Goal: Task Accomplishment & Management: Manage account settings

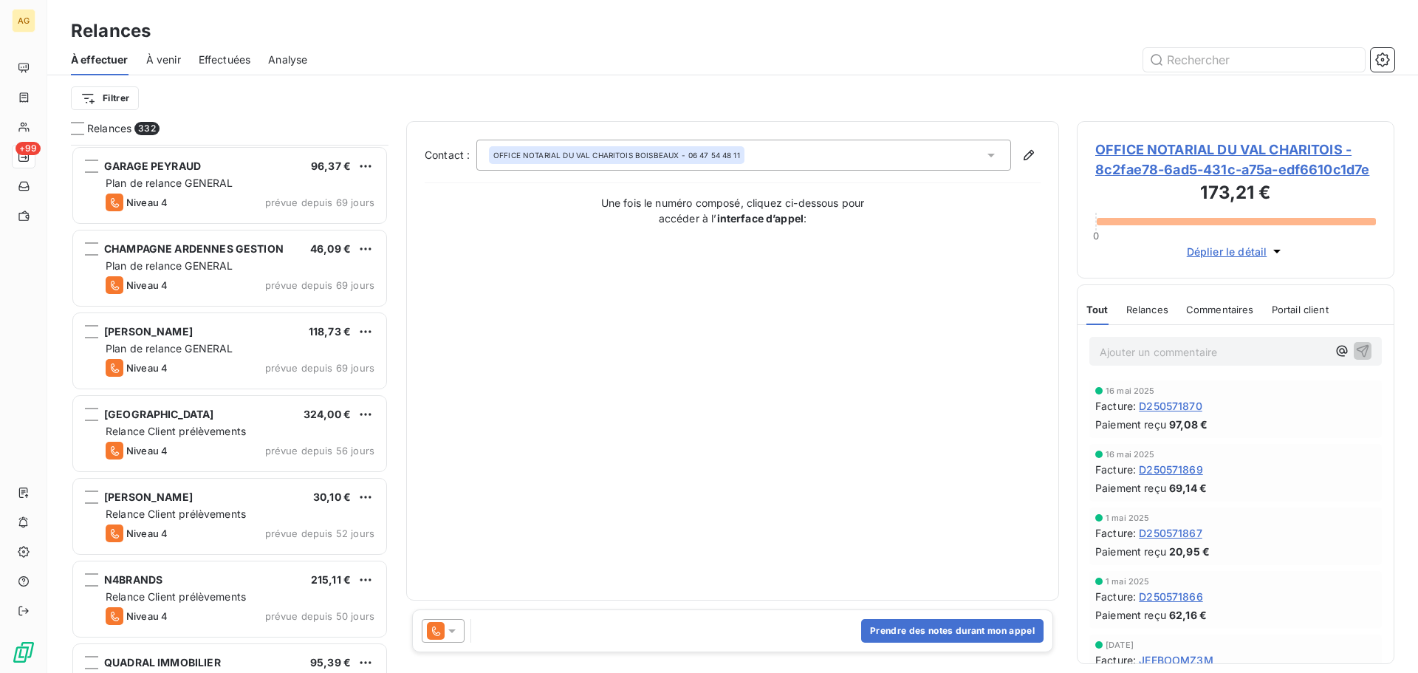
scroll to position [2069, 0]
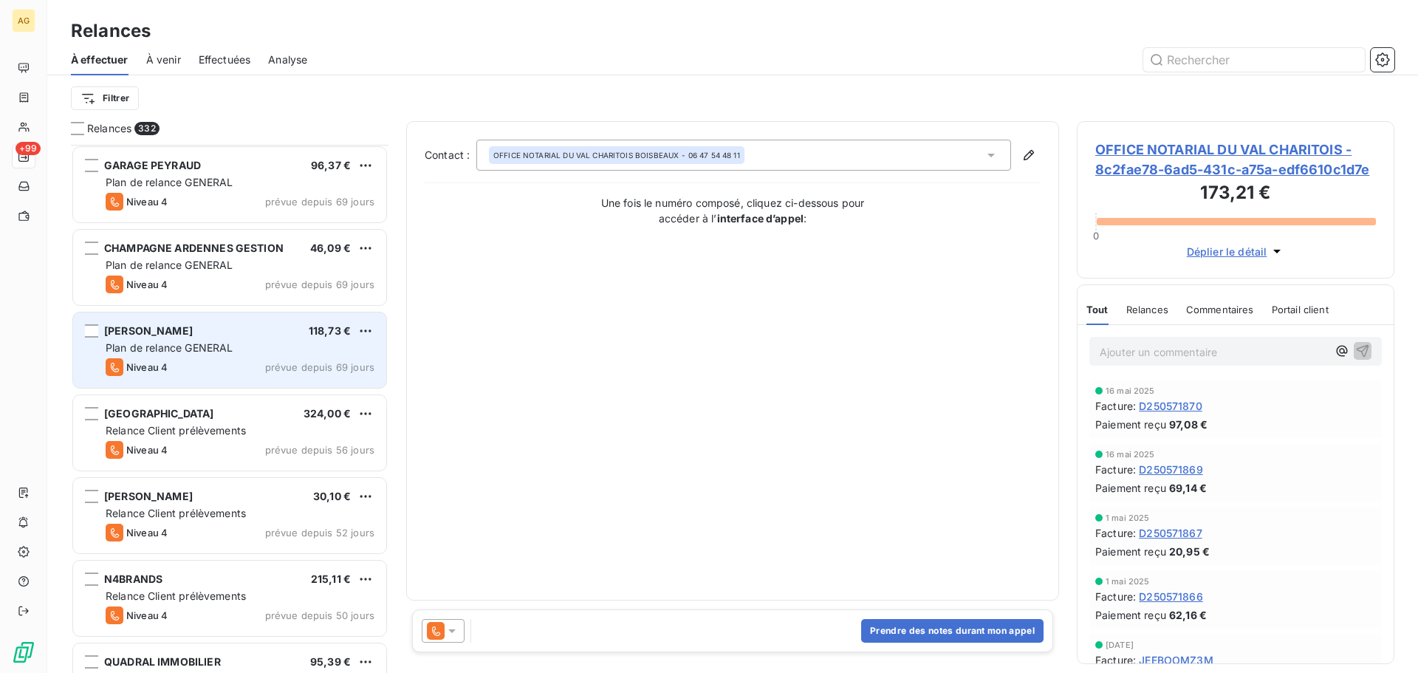
drag, startPoint x: 213, startPoint y: 339, endPoint x: 326, endPoint y: 341, distance: 112.3
click at [213, 340] on div "[PERSON_NAME] 118,73 € Plan de relance GENERAL [PERSON_NAME] 4 prévue depuis 69…" at bounding box center [229, 349] width 313 height 75
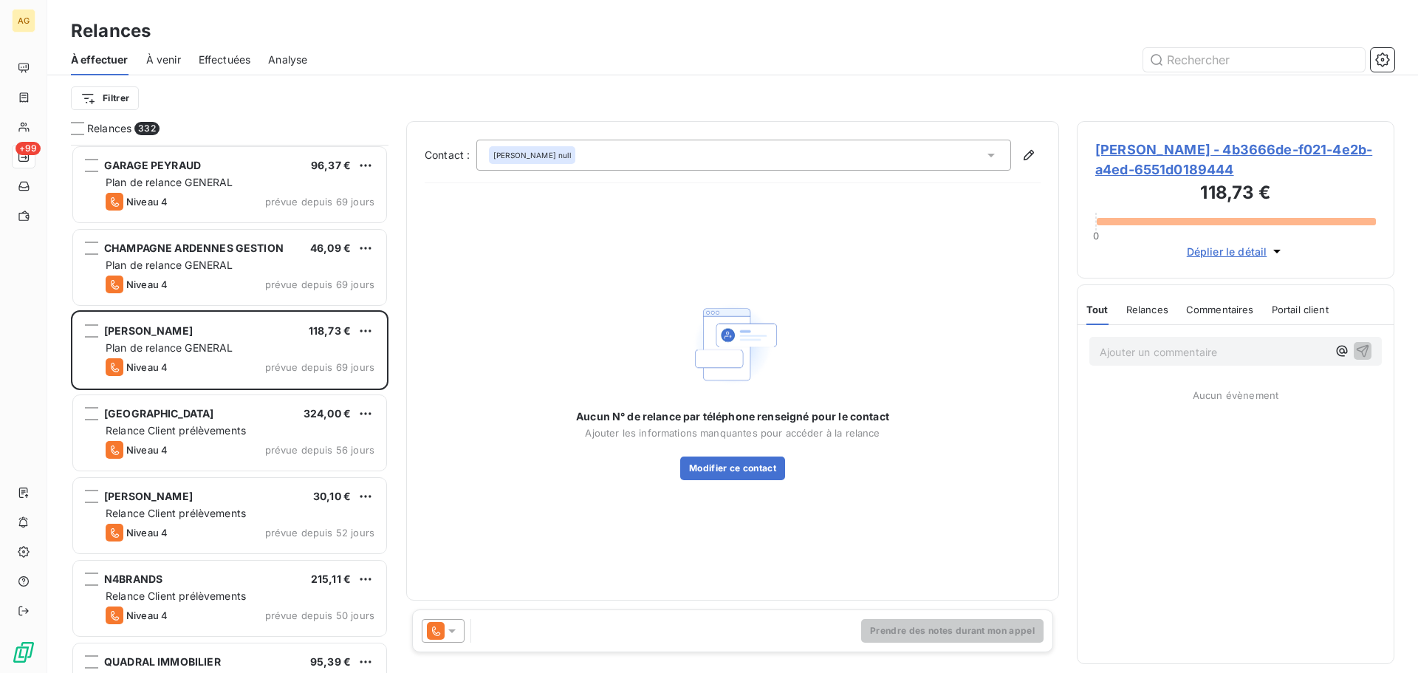
click at [1157, 165] on span "[PERSON_NAME] - 4b3666de-f021-4e2b-a4ed-6551d0189444" at bounding box center [1236, 160] width 281 height 40
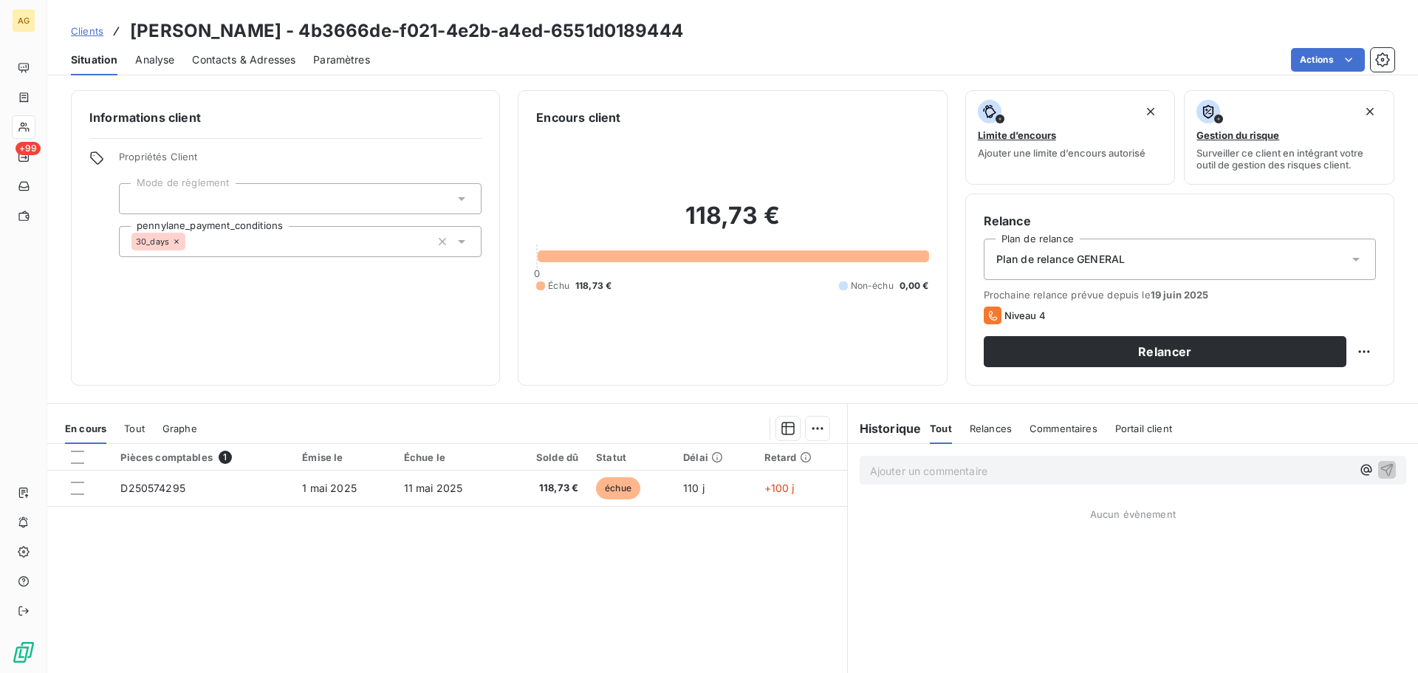
click at [1090, 262] on span "Plan de relance GENERAL" at bounding box center [1061, 259] width 129 height 15
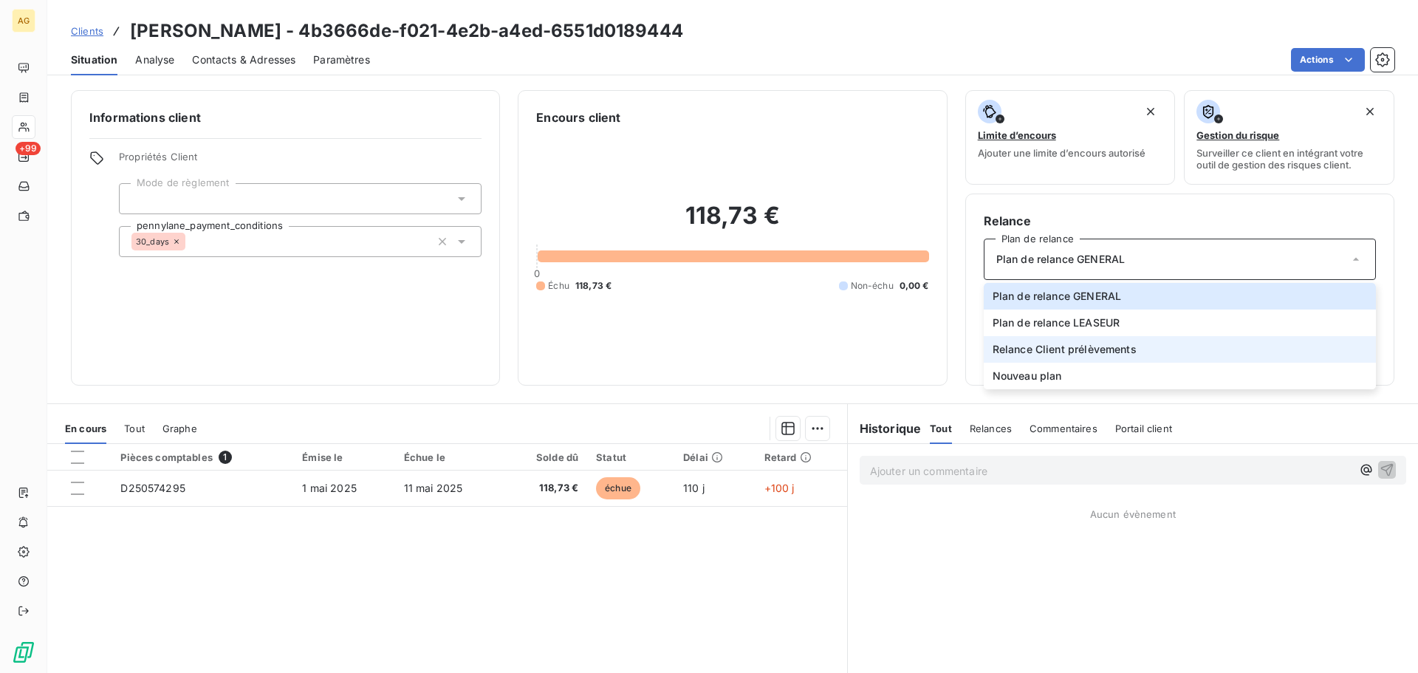
click at [1062, 349] on span "Relance Client prélèvements" at bounding box center [1065, 349] width 144 height 15
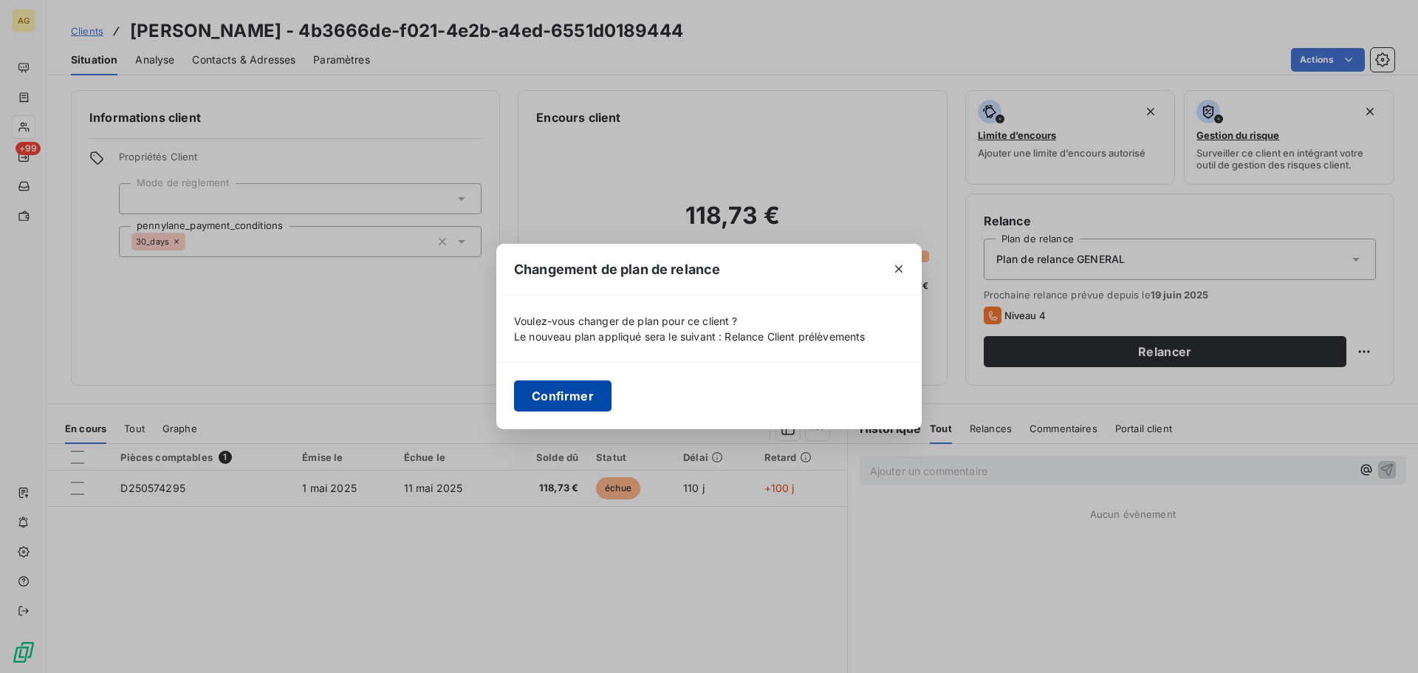
click at [572, 410] on button "Confirmer" at bounding box center [563, 395] width 98 height 31
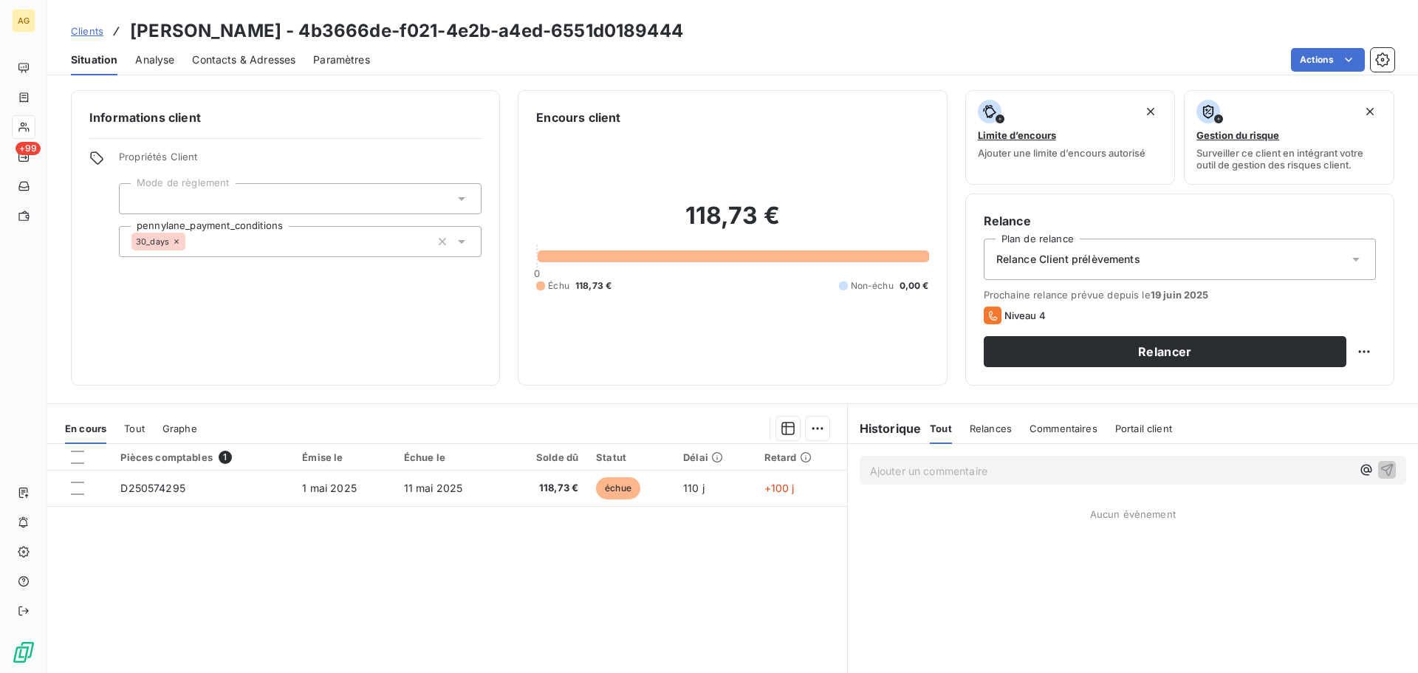
click at [336, 64] on span "Paramètres" at bounding box center [341, 59] width 57 height 15
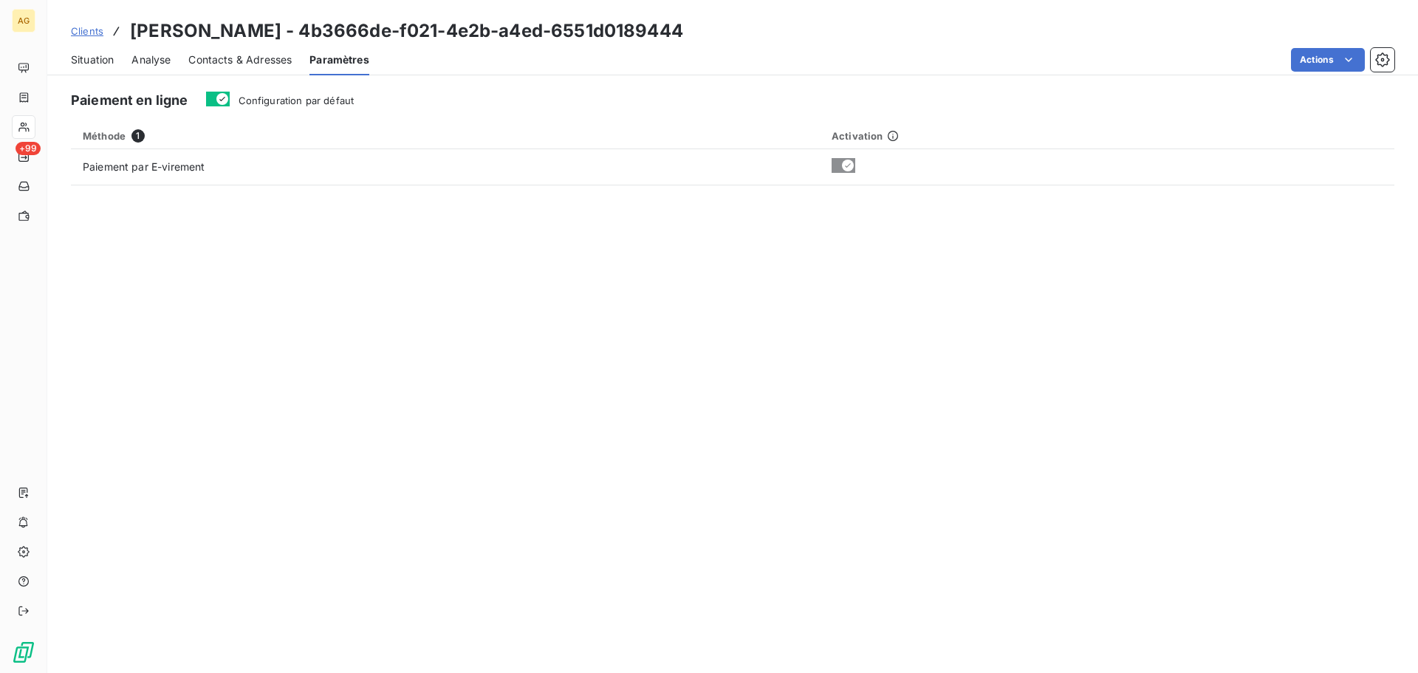
click at [216, 101] on icon "button" at bounding box center [222, 99] width 12 height 12
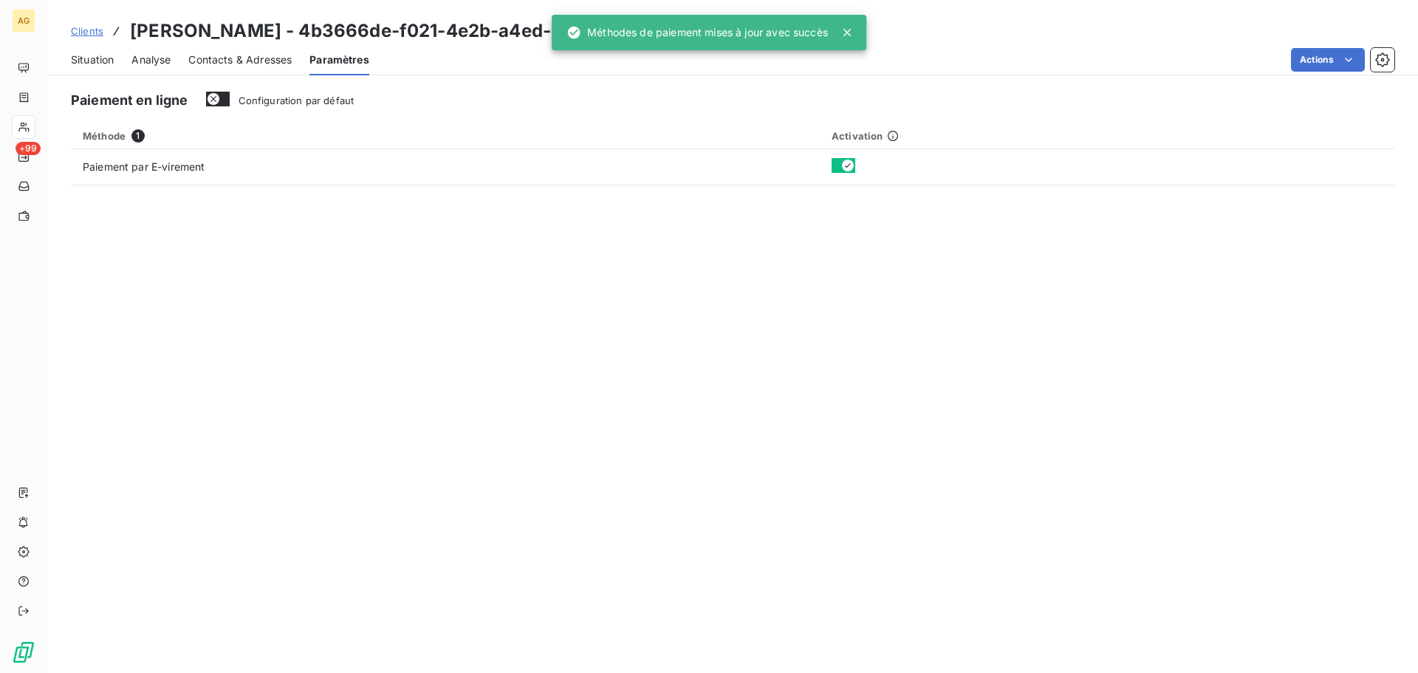
click at [240, 66] on span "Contacts & Adresses" at bounding box center [239, 59] width 103 height 15
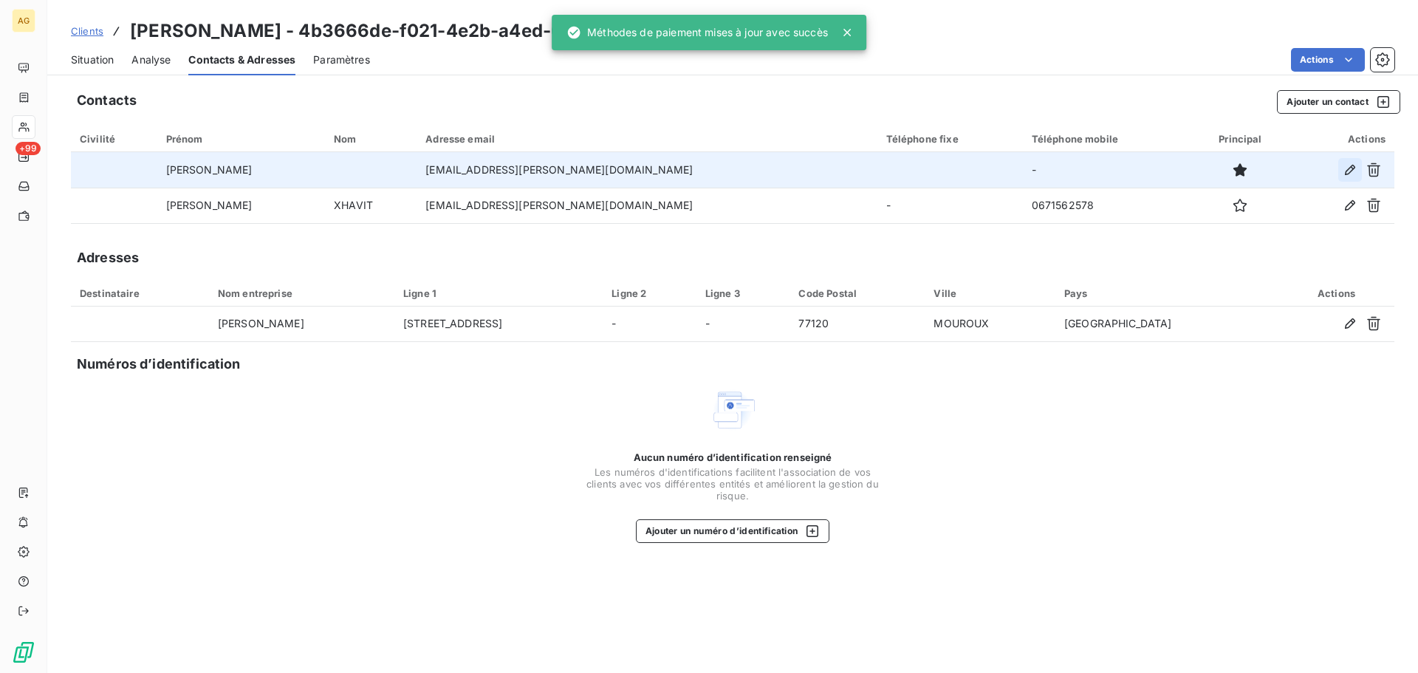
click at [1347, 171] on icon "button" at bounding box center [1350, 170] width 10 height 10
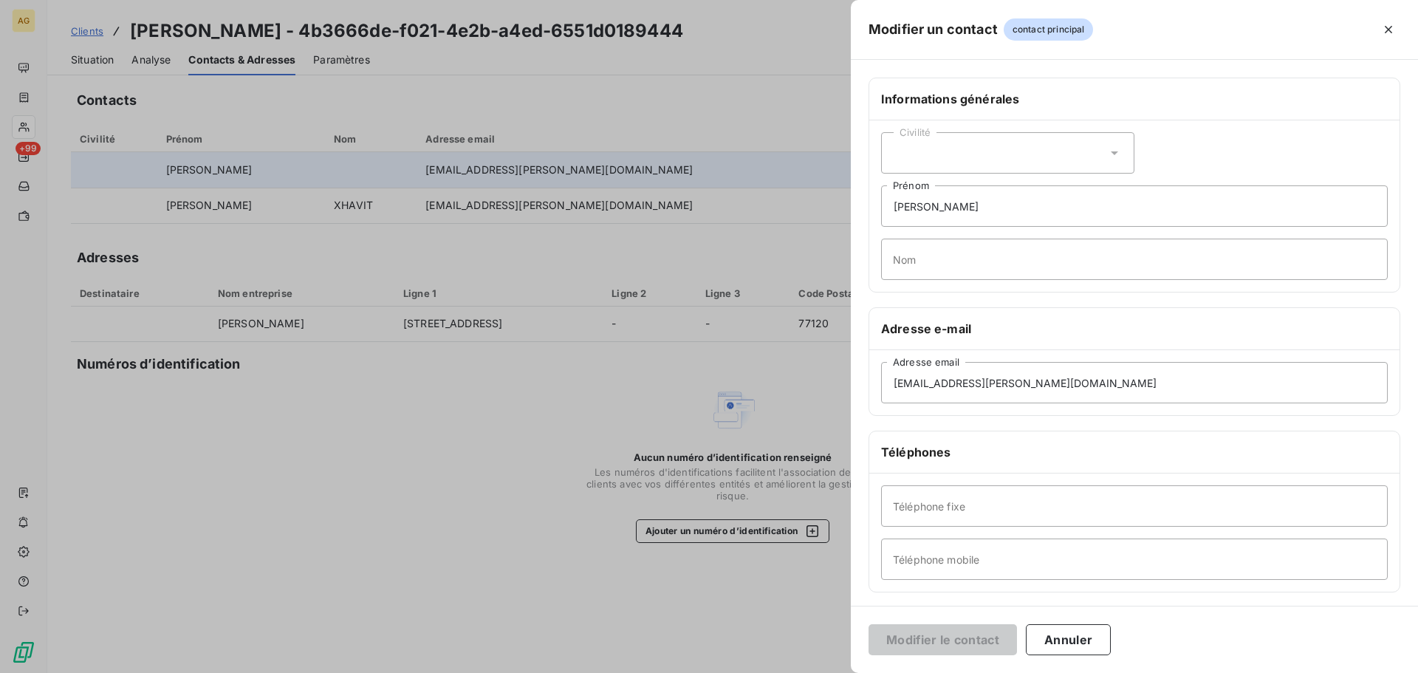
drag, startPoint x: 966, startPoint y: 149, endPoint x: 961, endPoint y: 161, distance: 12.9
click at [966, 151] on div "Civilité" at bounding box center [1007, 152] width 253 height 41
drag, startPoint x: 943, startPoint y: 216, endPoint x: 973, endPoint y: 219, distance: 30.5
click at [943, 216] on span "Monsieur" at bounding box center [933, 217] width 44 height 14
drag, startPoint x: 934, startPoint y: 205, endPoint x: 886, endPoint y: 211, distance: 47.6
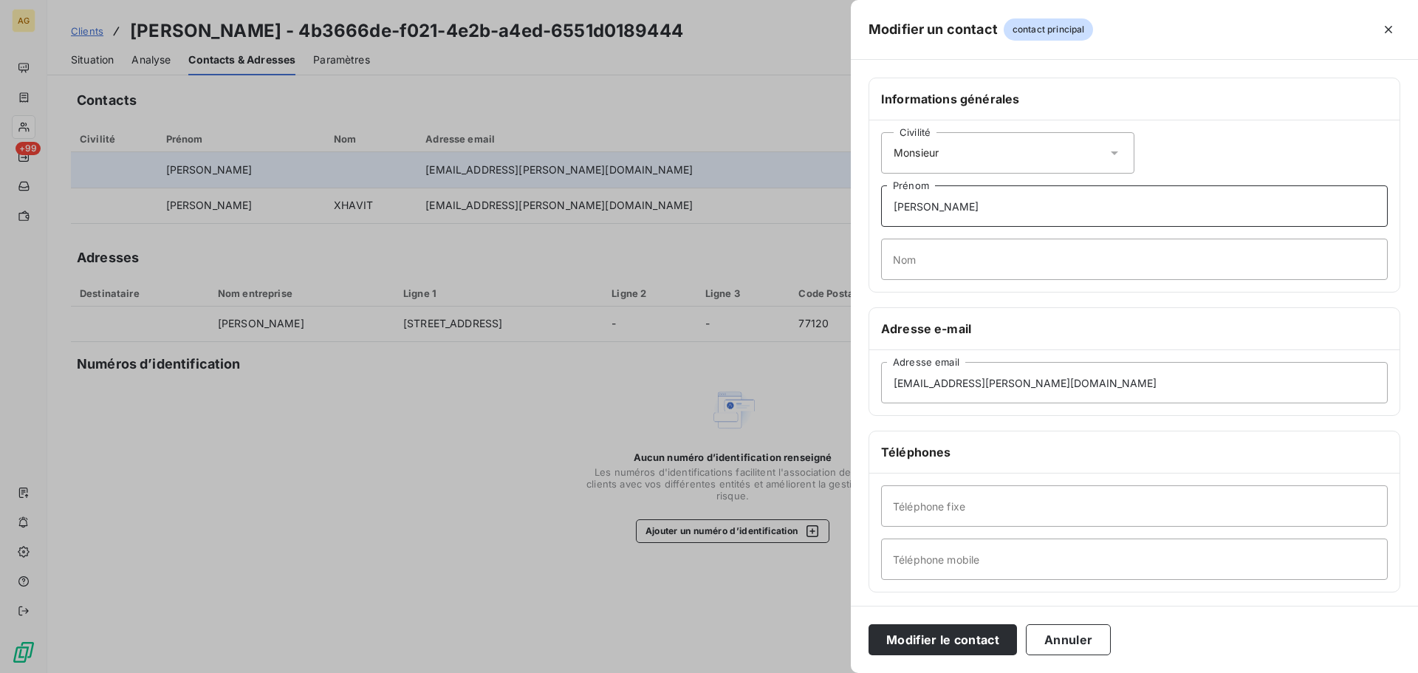
click at [886, 211] on input "[PERSON_NAME]" at bounding box center [1134, 205] width 507 height 41
type input "[PERSON_NAME]"
click at [957, 259] on input "Nom" at bounding box center [1134, 259] width 507 height 41
paste input "XHAVIT"
type input "XHAVIT"
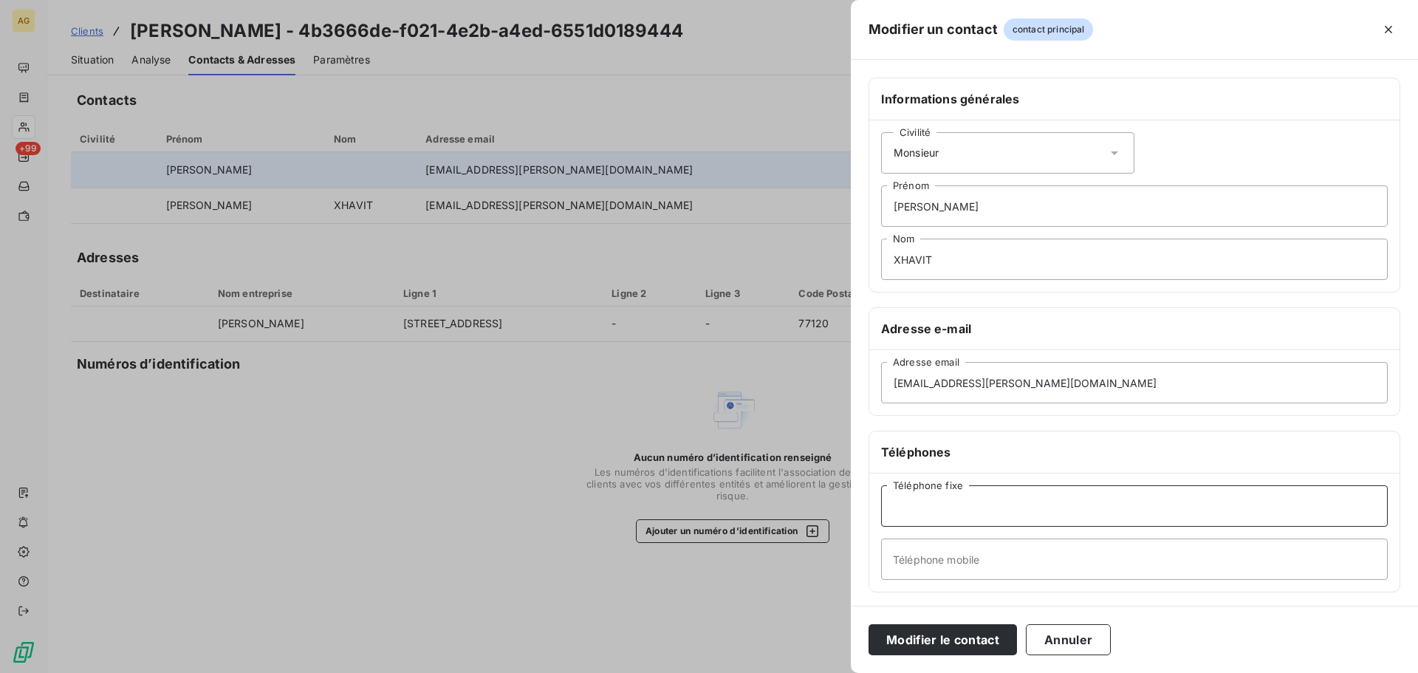
click at [966, 507] on input "Téléphone fixe" at bounding box center [1134, 505] width 507 height 41
paste input "0164041249"
type input "0164041249"
click at [956, 561] on input "Téléphone mobile" at bounding box center [1134, 559] width 507 height 41
paste input "0671562578"
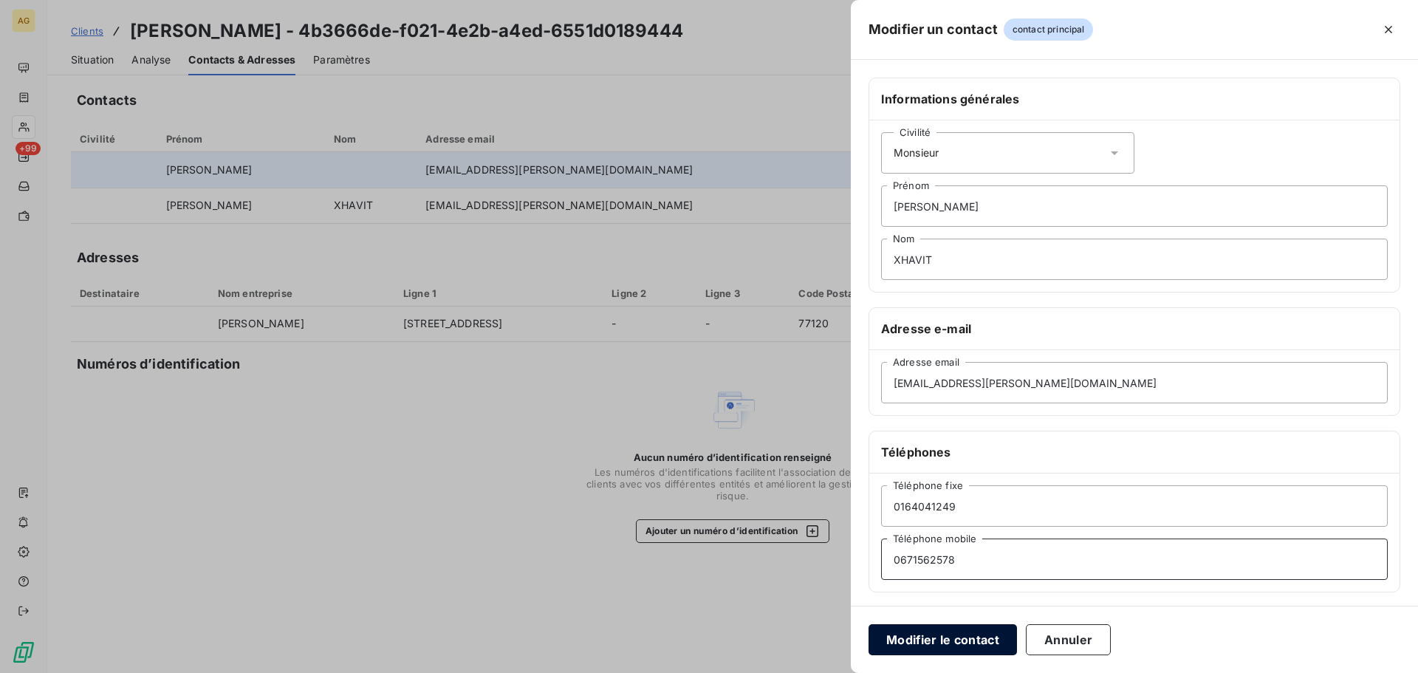
type input "0671562578"
click at [954, 636] on button "Modifier le contact" at bounding box center [943, 639] width 148 height 31
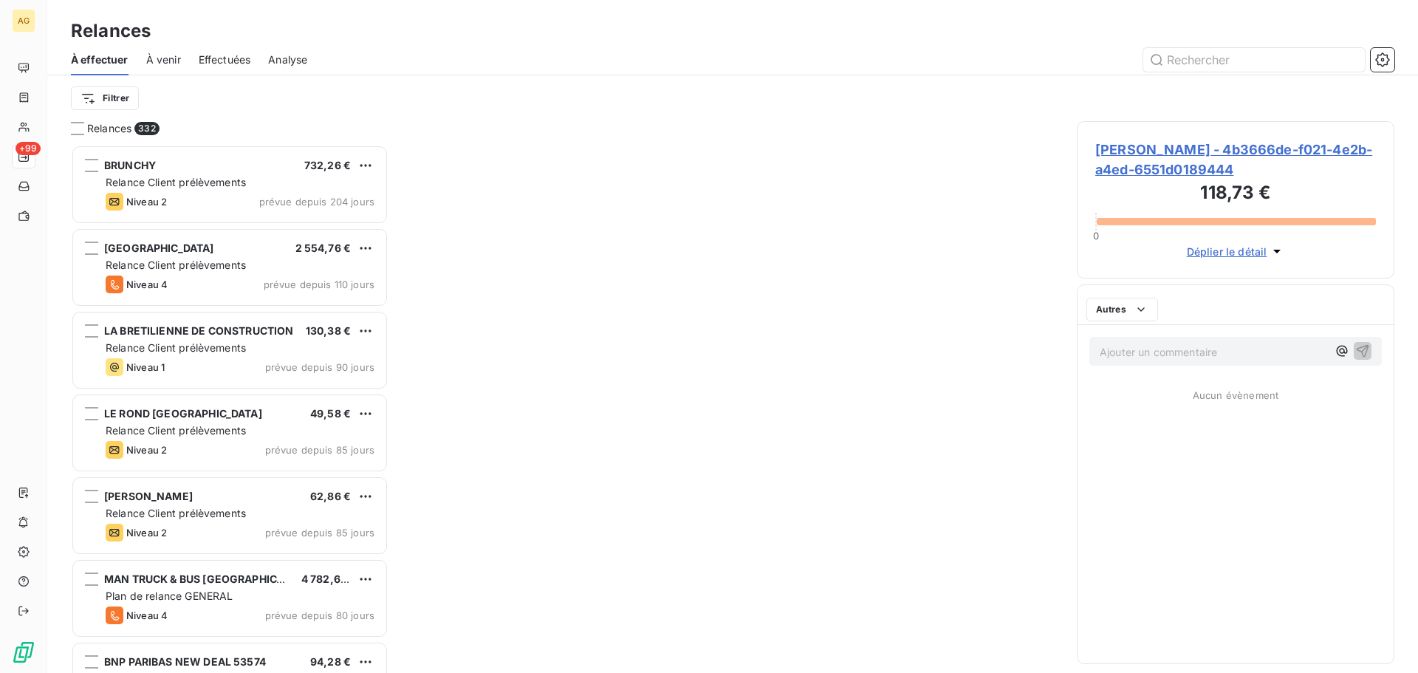
scroll to position [517, 307]
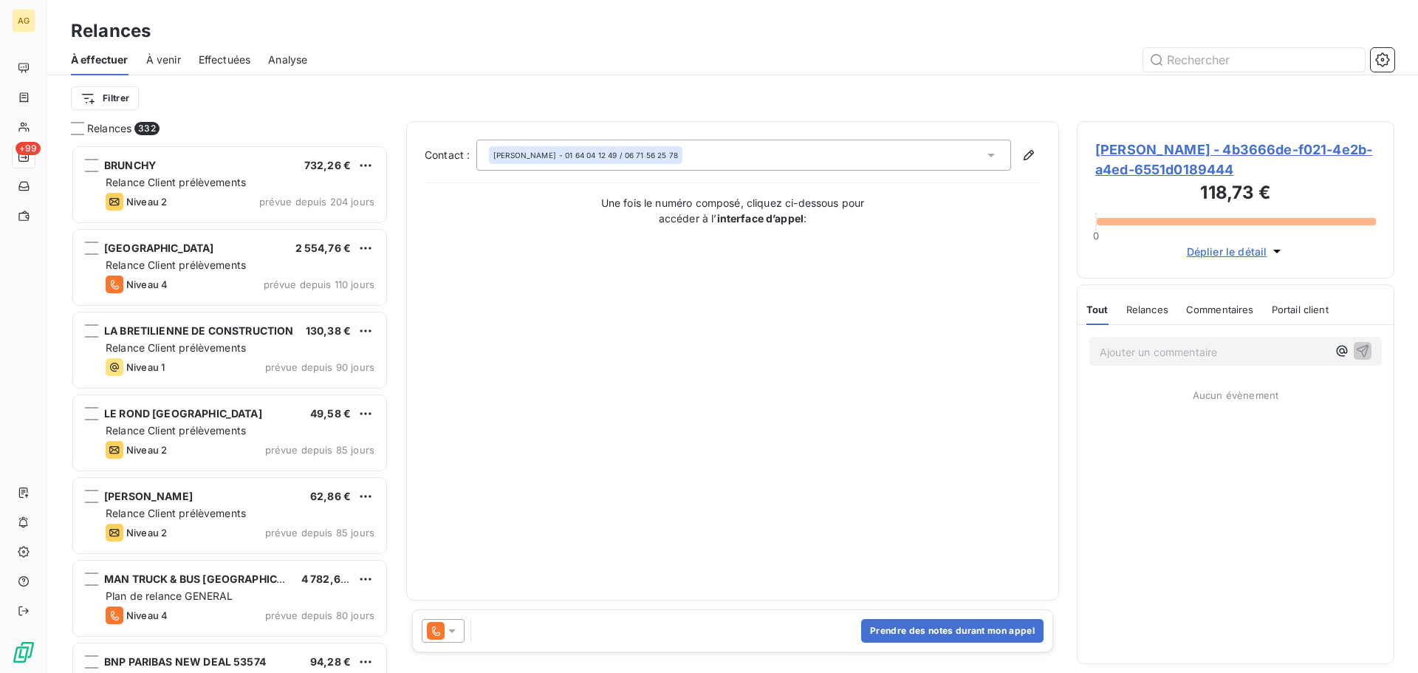
click at [451, 631] on icon at bounding box center [451, 631] width 7 height 4
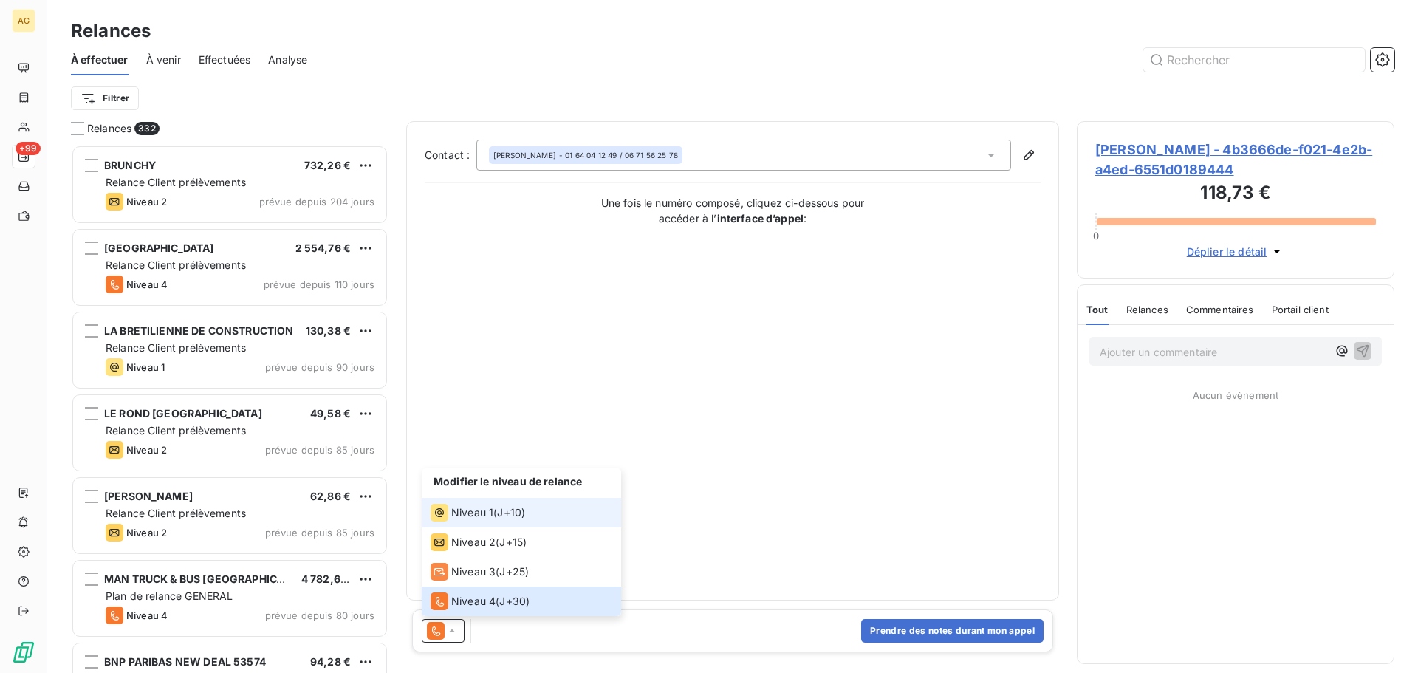
click at [479, 513] on span "Niveau 1" at bounding box center [472, 512] width 42 height 15
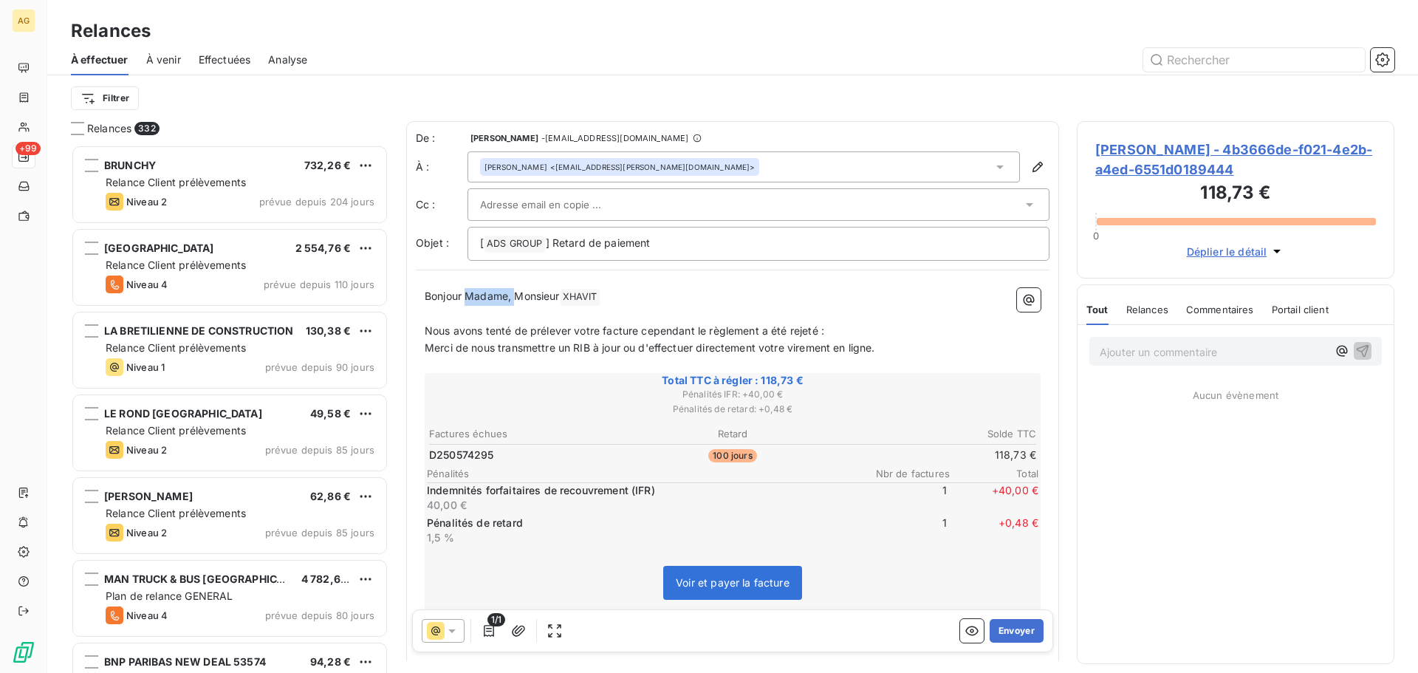
drag, startPoint x: 516, startPoint y: 295, endPoint x: 471, endPoint y: 303, distance: 45.8
click at [471, 303] on p "Bonjour Madame, Monsieur [PERSON_NAME] ﻿ ﻿" at bounding box center [733, 297] width 616 height 18
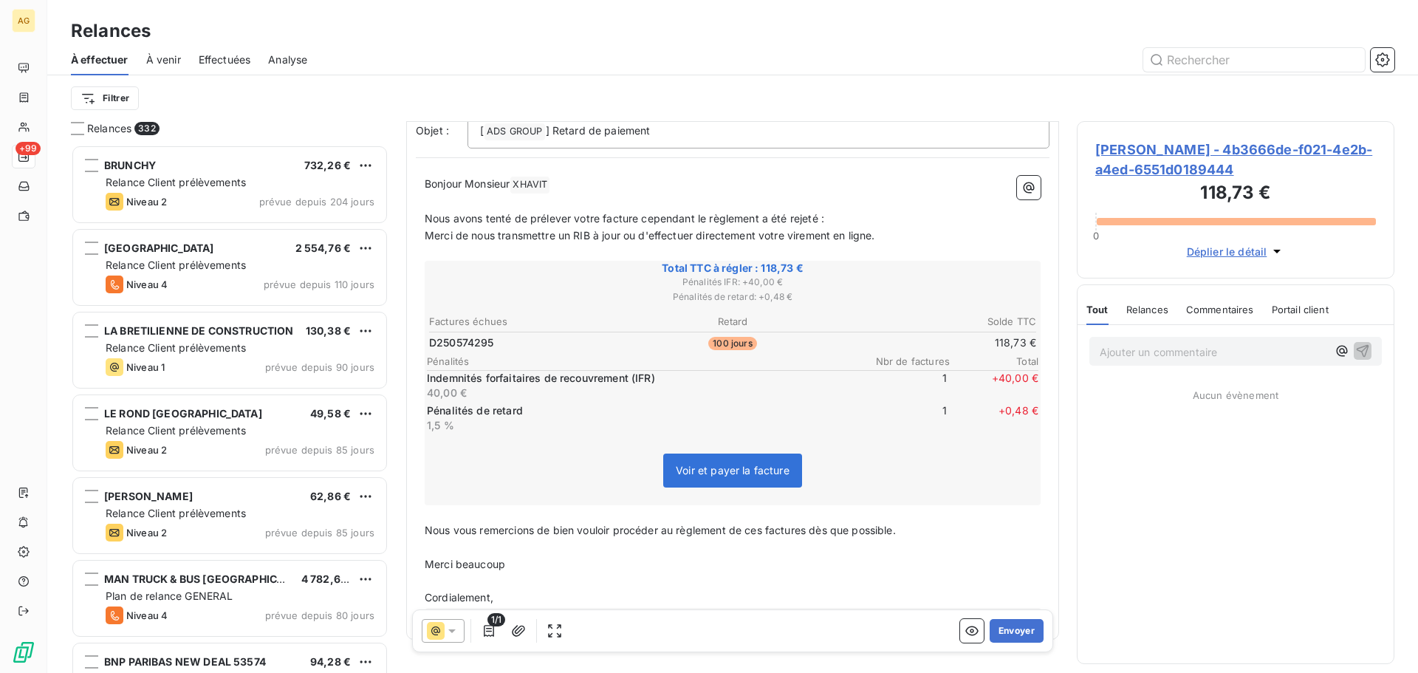
scroll to position [149, 0]
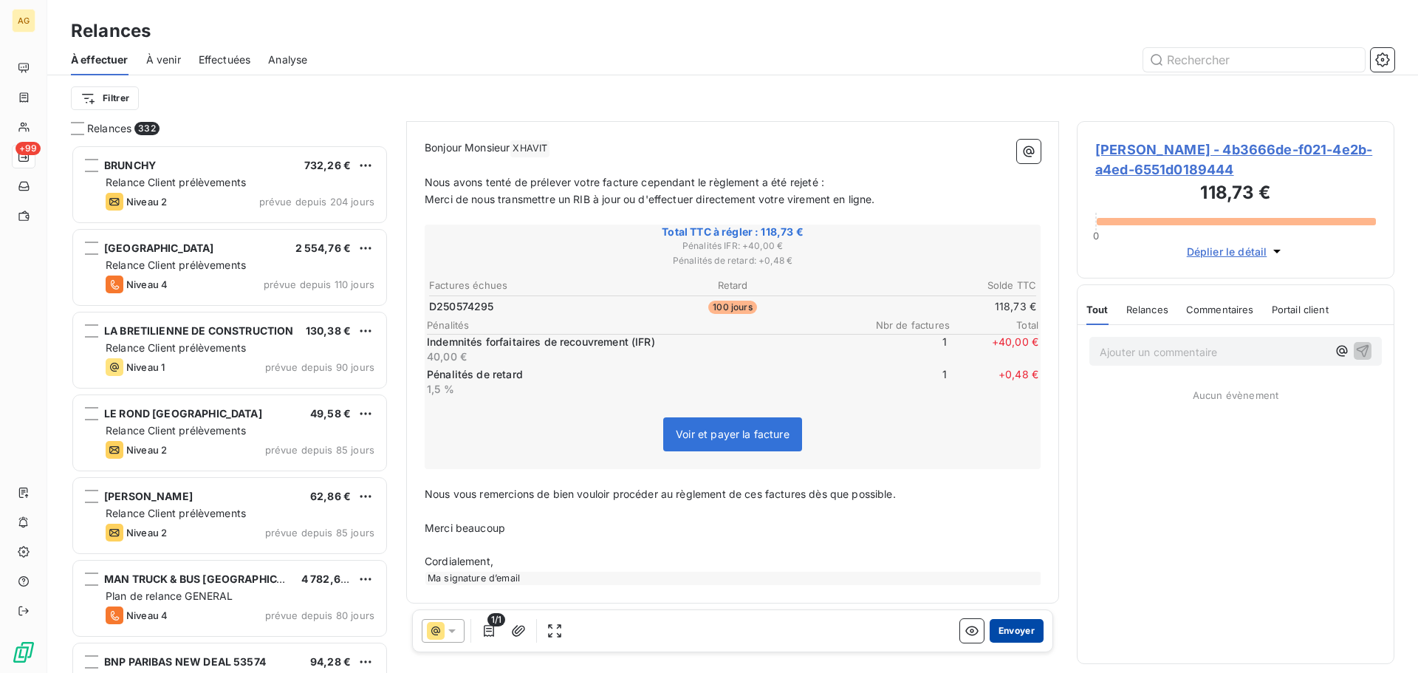
click at [1005, 634] on button "Envoyer" at bounding box center [1017, 631] width 54 height 24
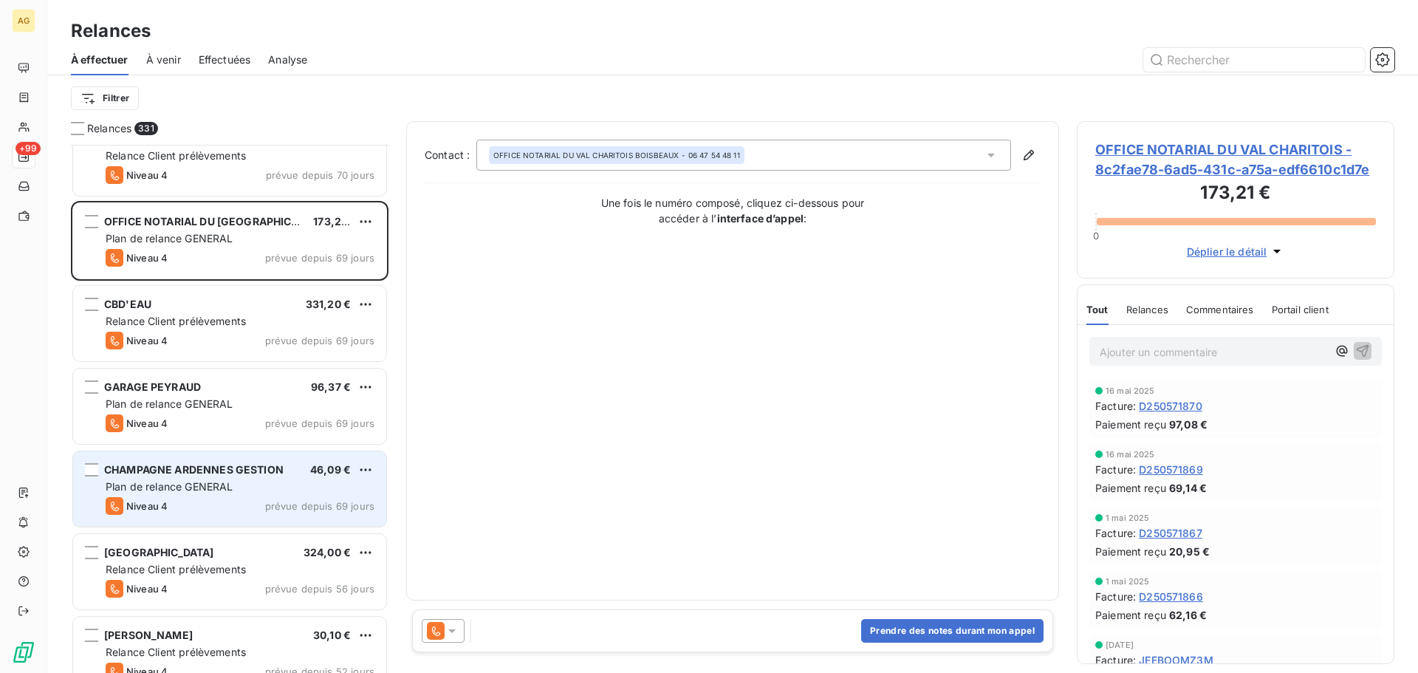
scroll to position [1921, 0]
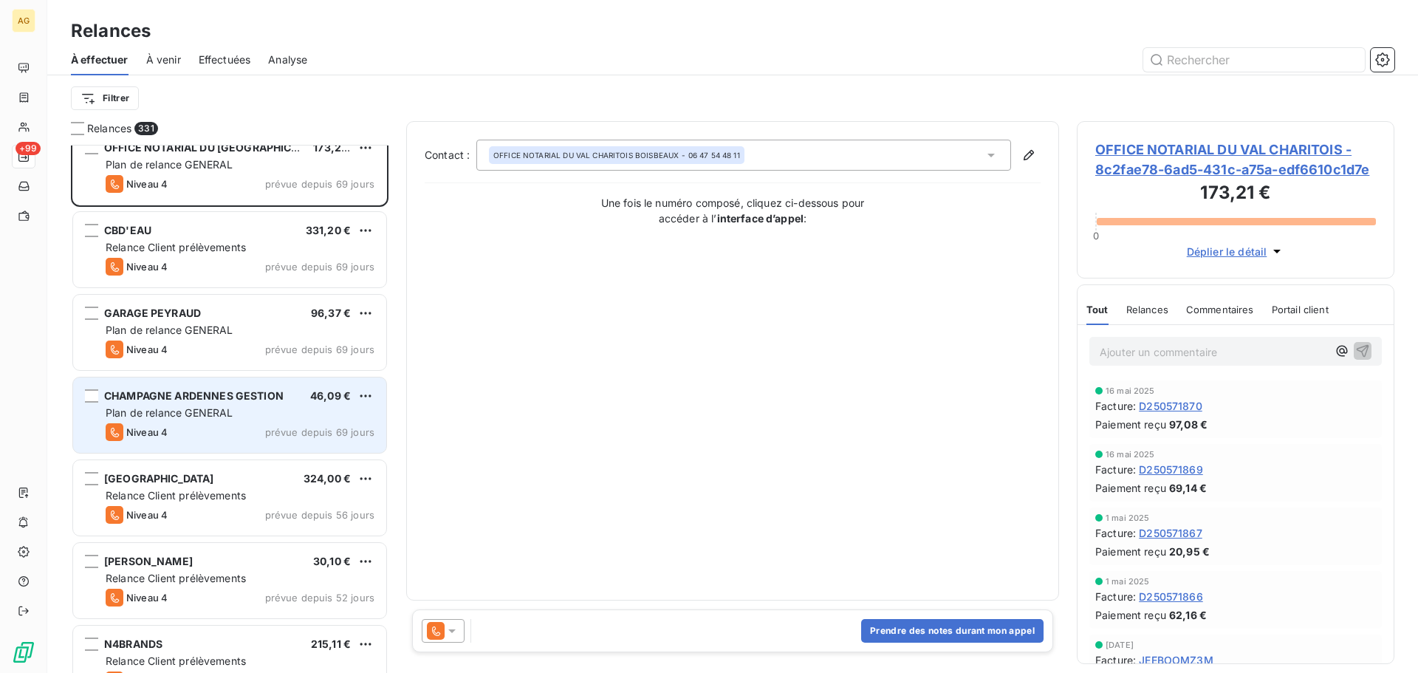
click at [279, 513] on span "prévue depuis 56 jours" at bounding box center [319, 515] width 109 height 12
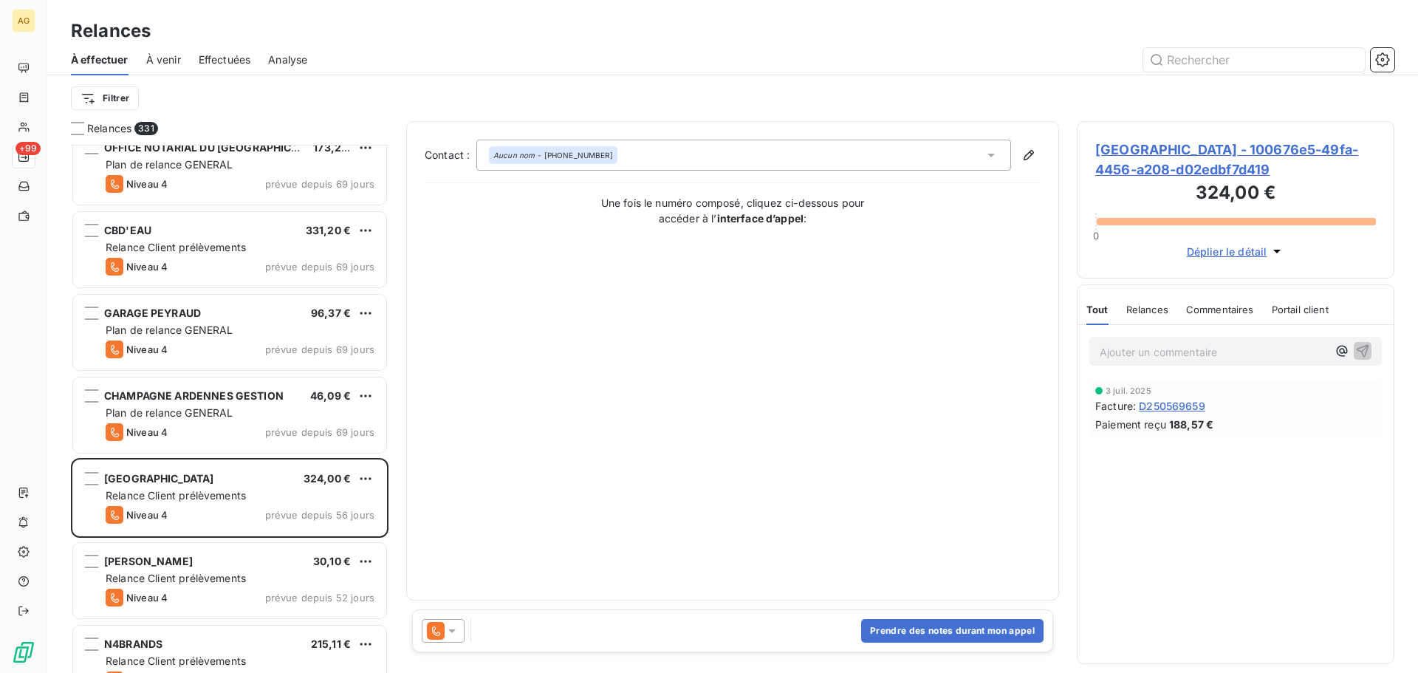
click at [1149, 162] on span "[GEOGRAPHIC_DATA] - 100676e5-49fa-4456-a208-d02edbf7d419" at bounding box center [1236, 160] width 281 height 40
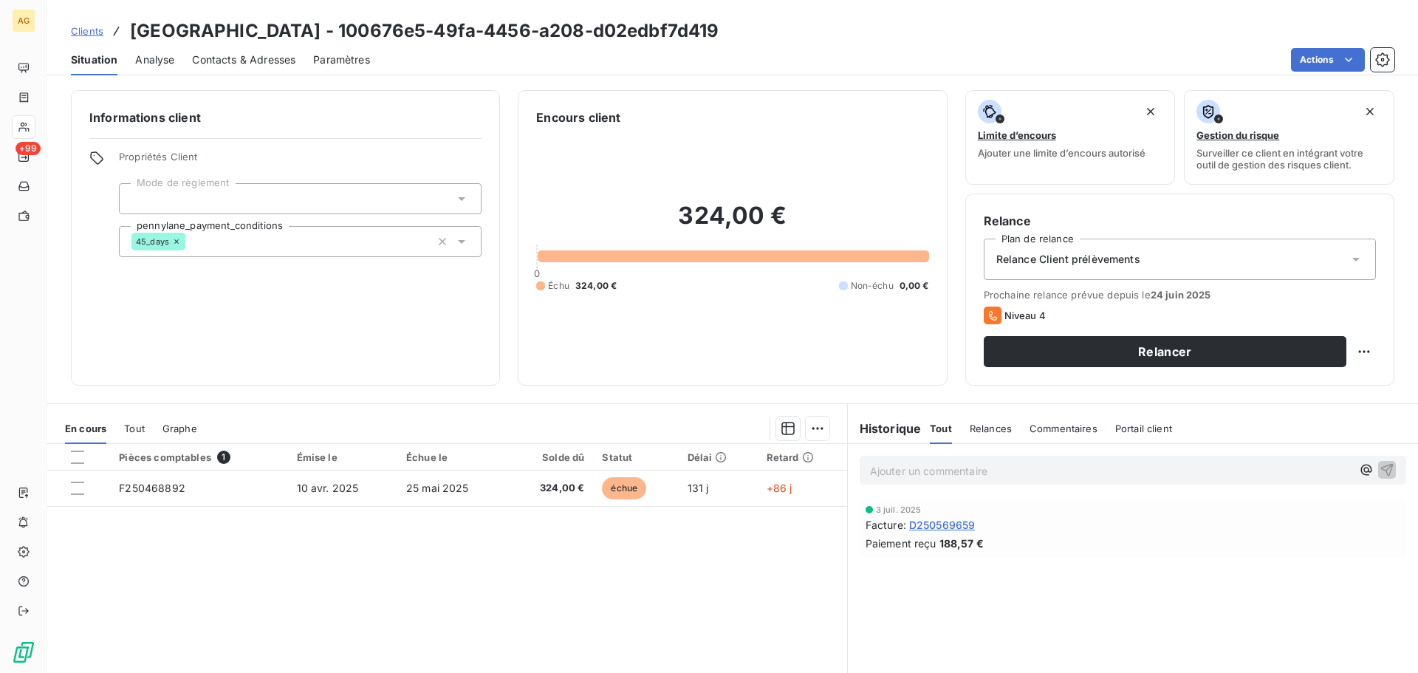
click at [1107, 255] on span "Relance Client prélèvements" at bounding box center [1069, 259] width 144 height 15
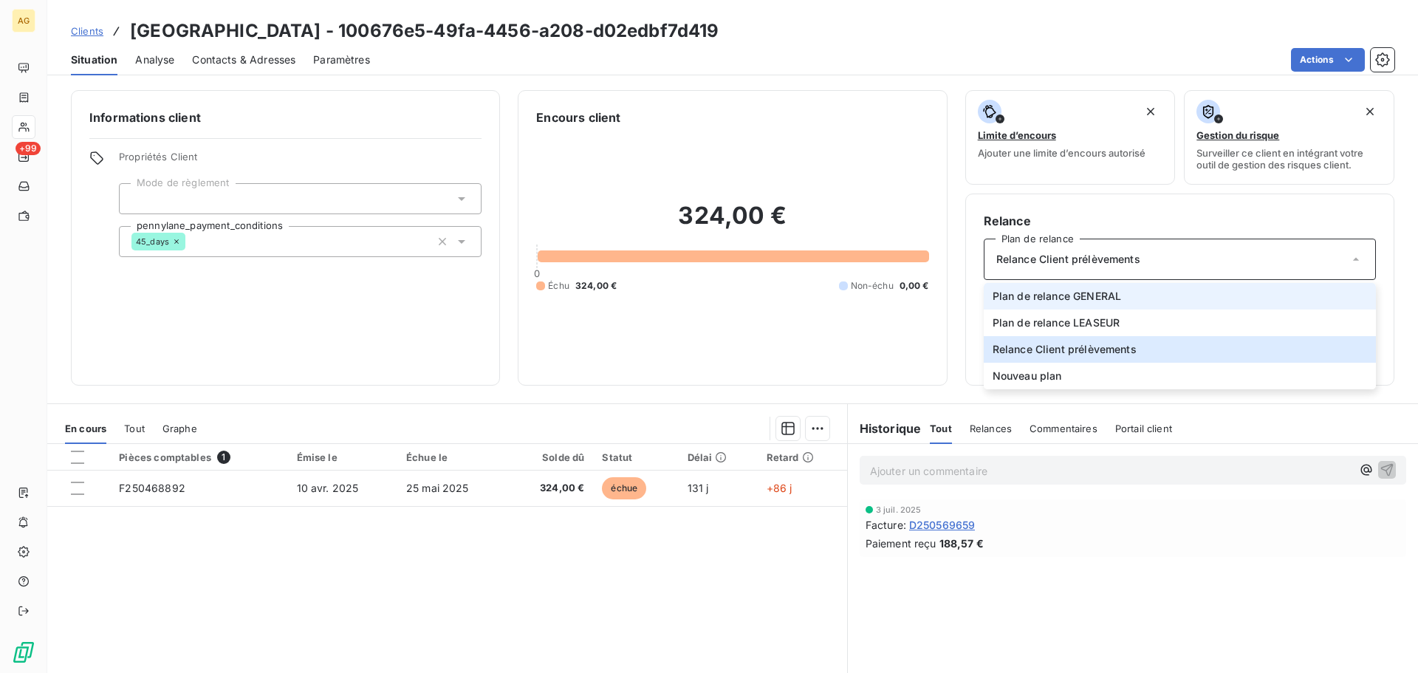
click at [1090, 298] on span "Plan de relance GENERAL" at bounding box center [1057, 296] width 129 height 15
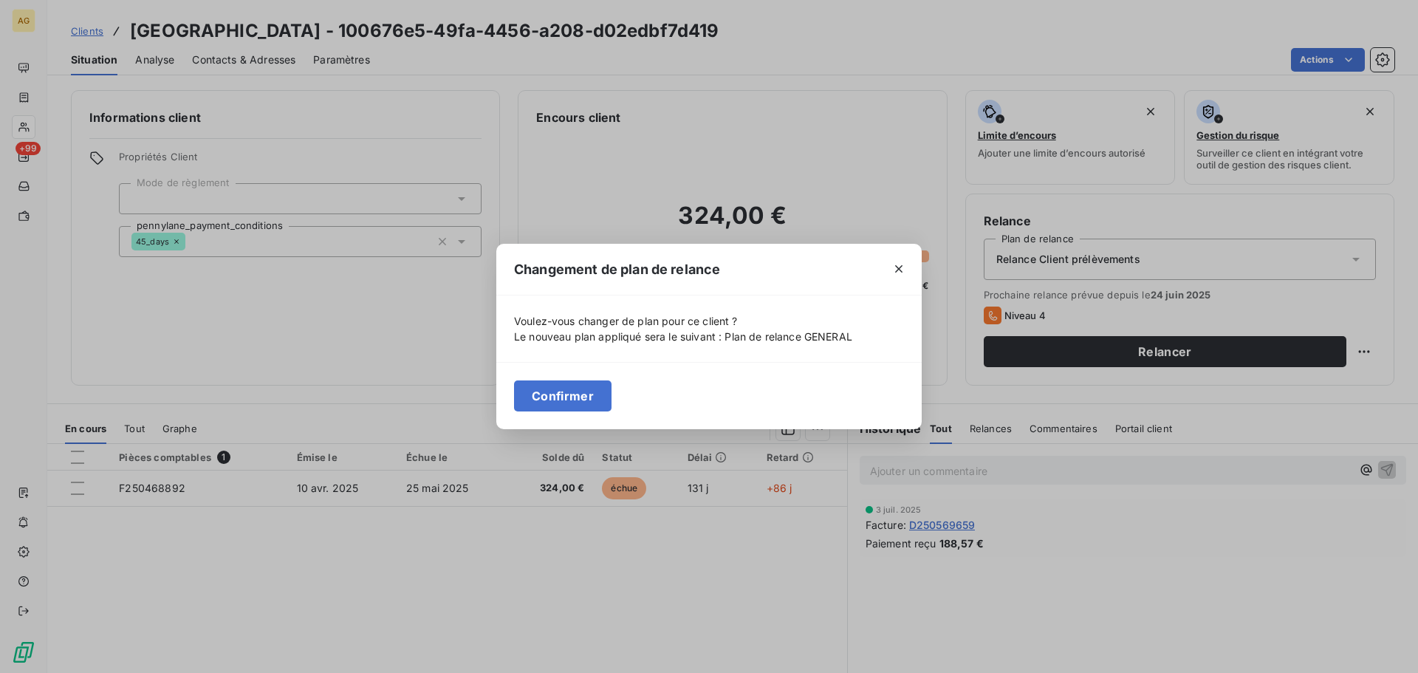
click at [591, 396] on button "Confirmer" at bounding box center [563, 395] width 98 height 31
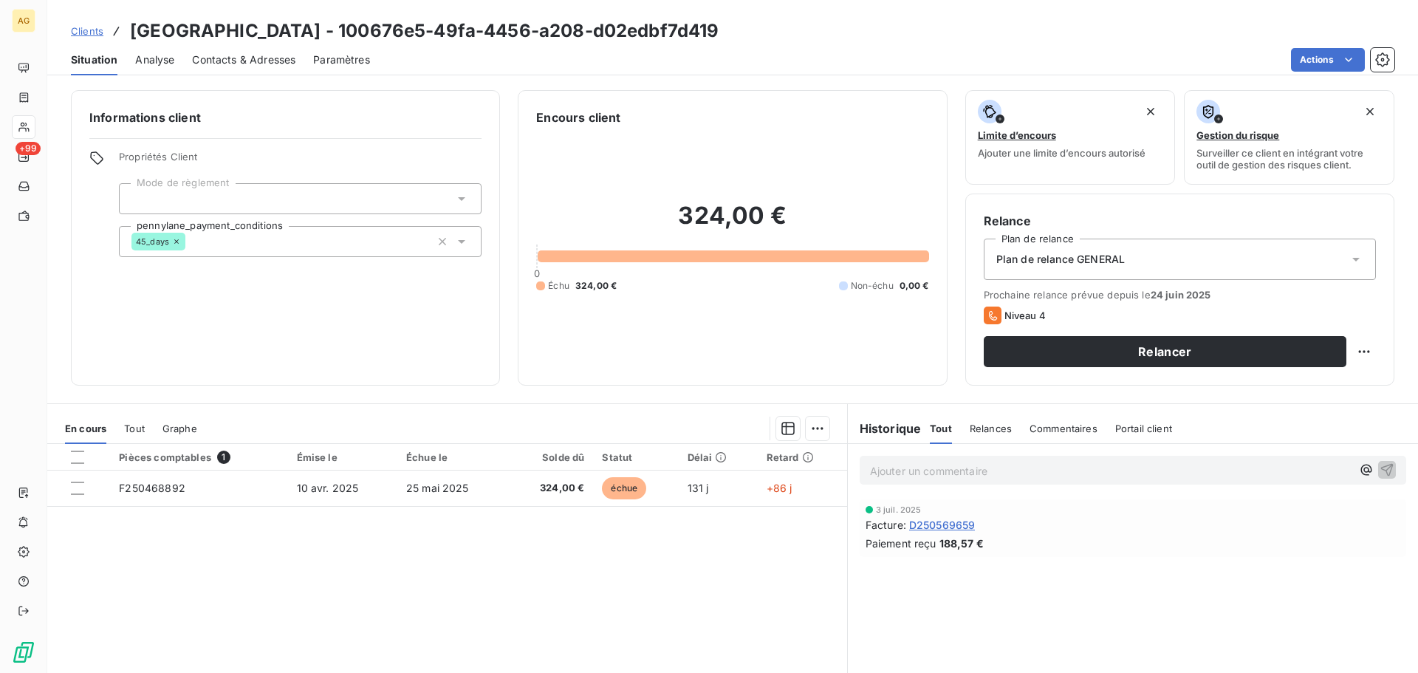
click at [328, 55] on span "Paramètres" at bounding box center [341, 59] width 57 height 15
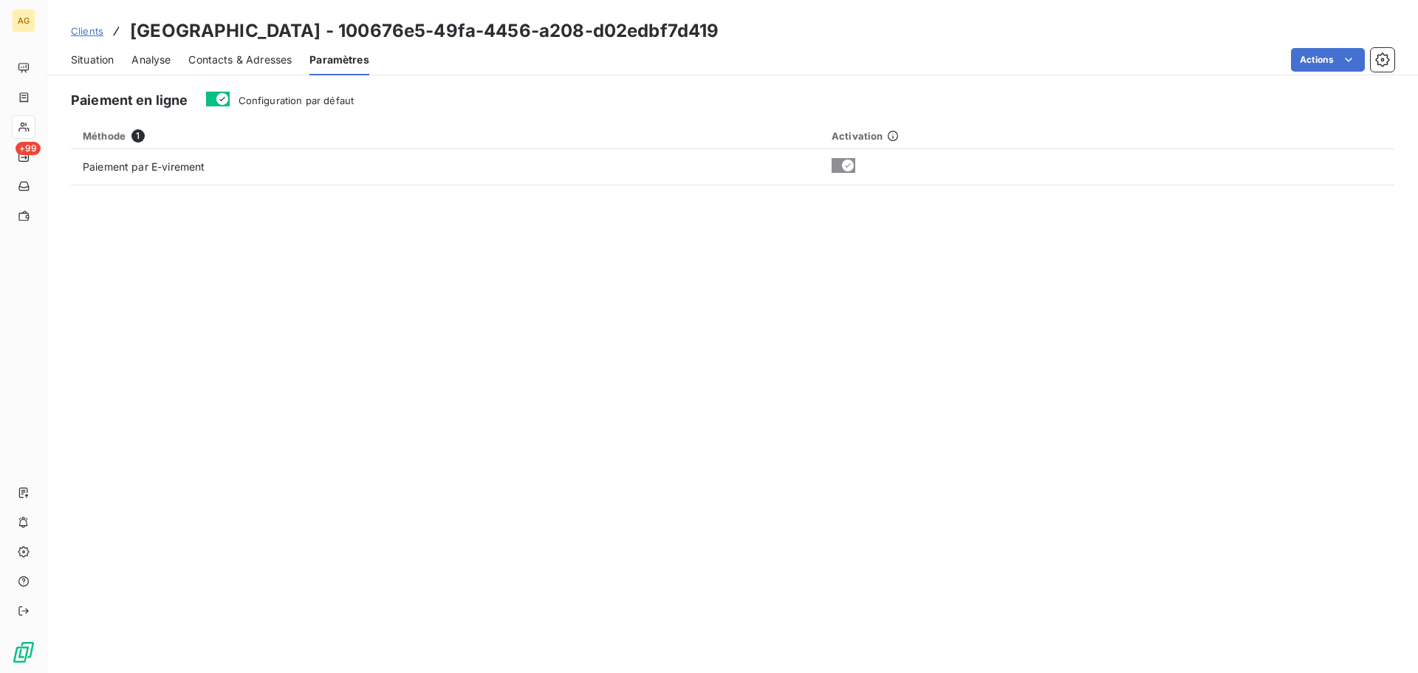
click at [329, 100] on span "Configuration par défaut" at bounding box center [297, 101] width 116 height 12
click at [230, 100] on button "Configuration par défaut" at bounding box center [218, 99] width 24 height 15
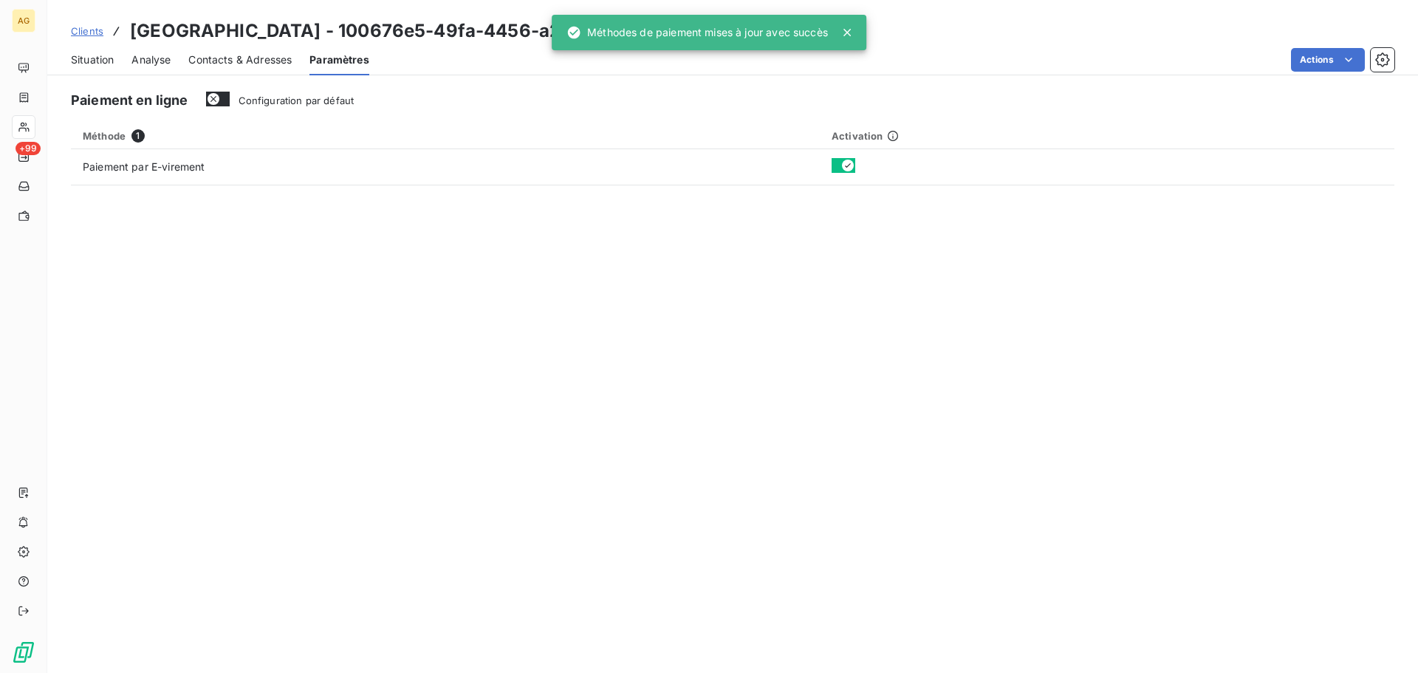
click at [249, 61] on span "Contacts & Adresses" at bounding box center [239, 59] width 103 height 15
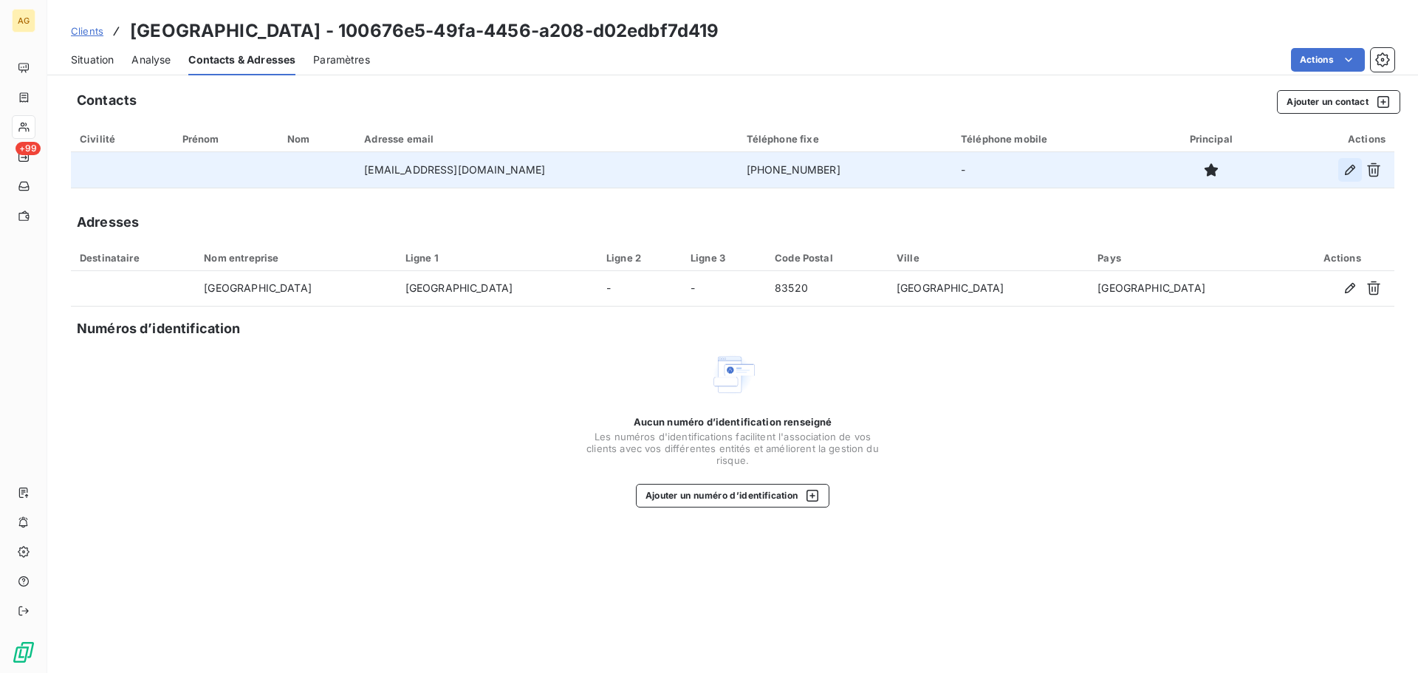
click at [1353, 170] on icon "button" at bounding box center [1350, 170] width 10 height 10
type input "[EMAIL_ADDRESS][DOMAIN_NAME]"
type input "[PHONE_NUMBER]"
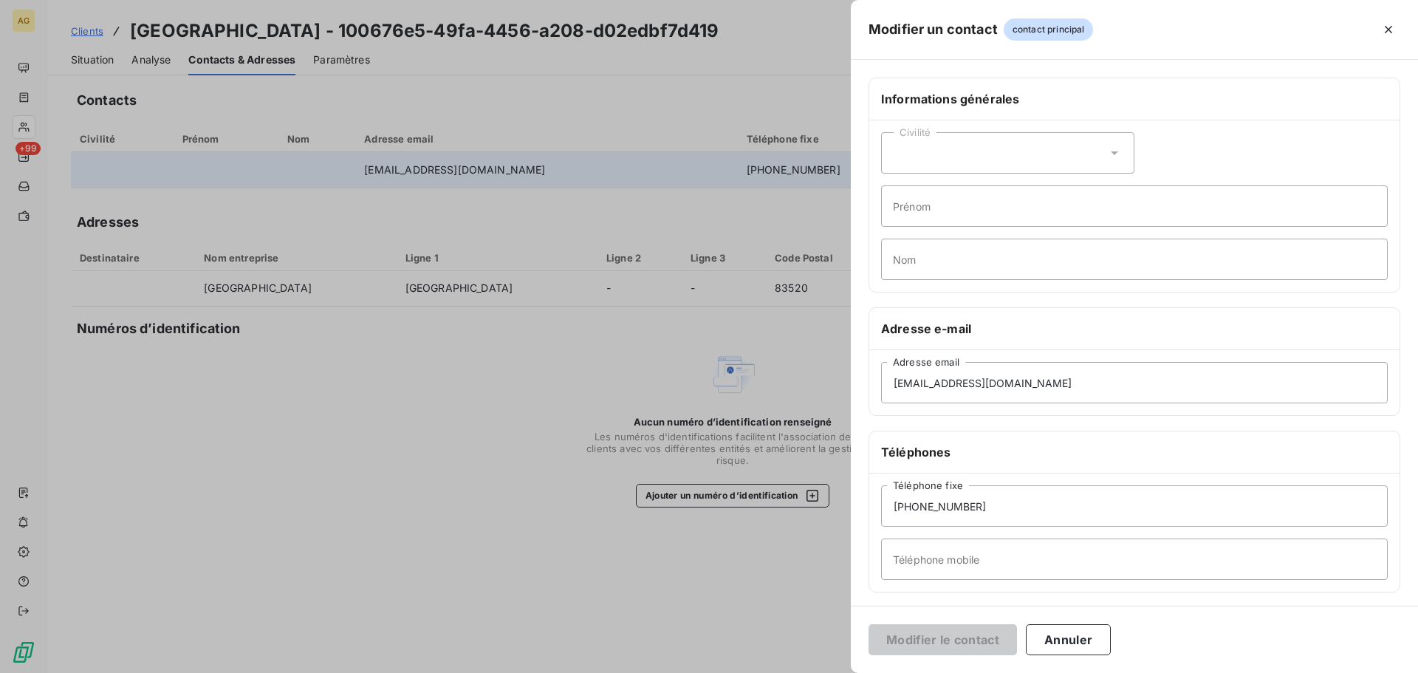
click at [922, 160] on div "Civilité" at bounding box center [1007, 152] width 253 height 41
click at [922, 215] on span "Monsieur" at bounding box center [933, 217] width 44 height 14
click at [932, 214] on input "Prénom" at bounding box center [1134, 205] width 507 height 41
type input "[PERSON_NAME]"
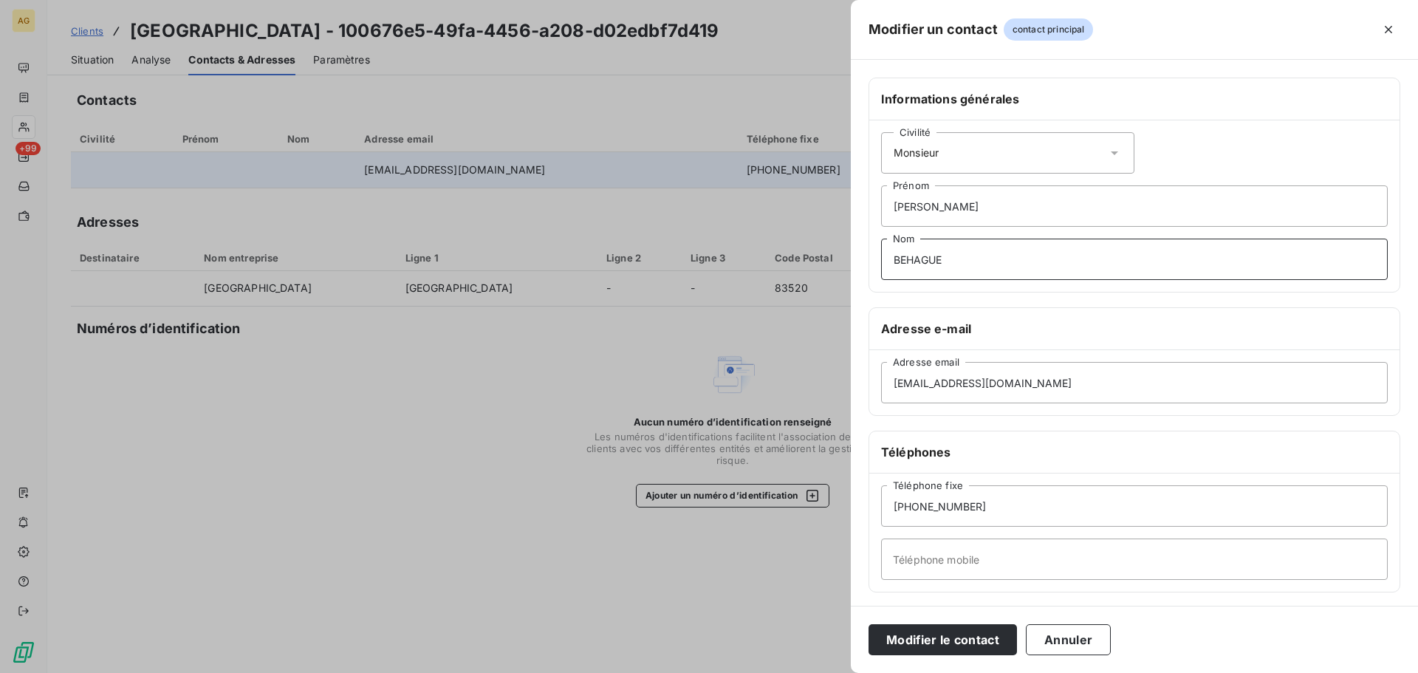
type input "BEHAGUE"
click at [973, 646] on button "Modifier le contact" at bounding box center [943, 639] width 148 height 31
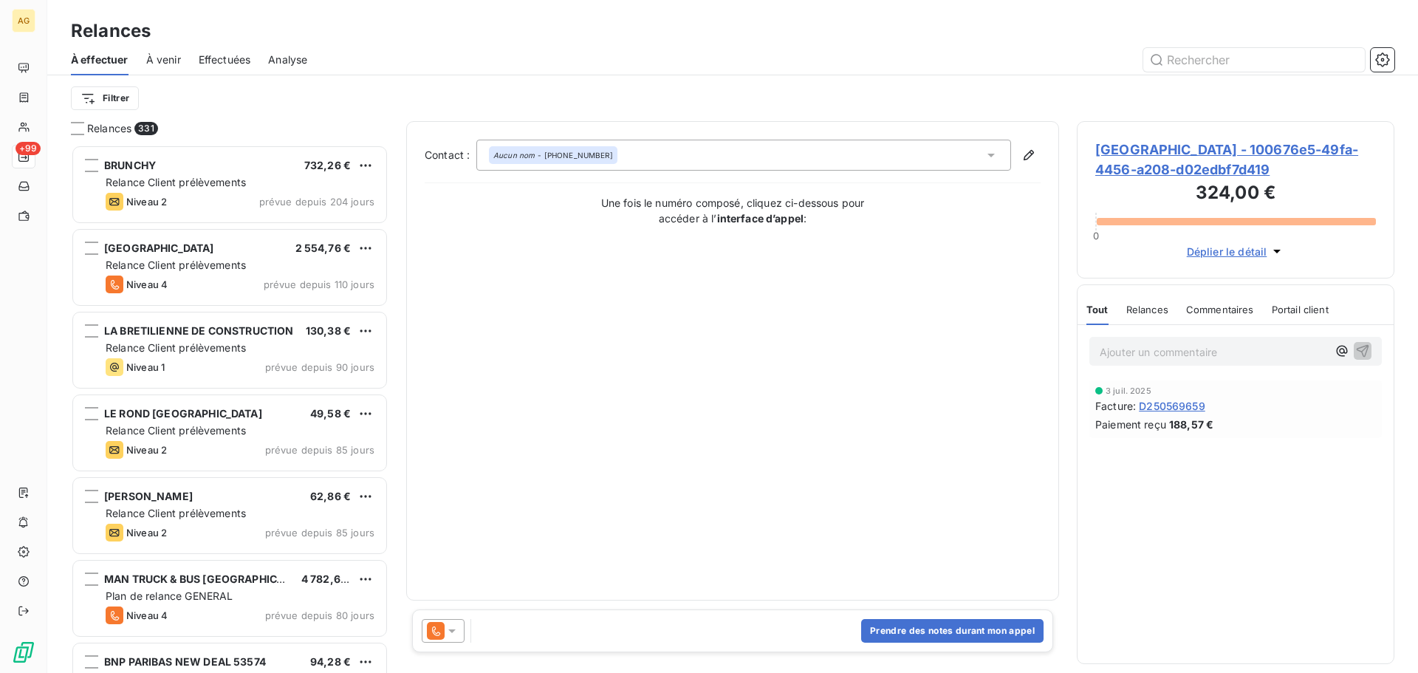
scroll to position [517, 307]
click at [457, 632] on icon at bounding box center [452, 630] width 15 height 15
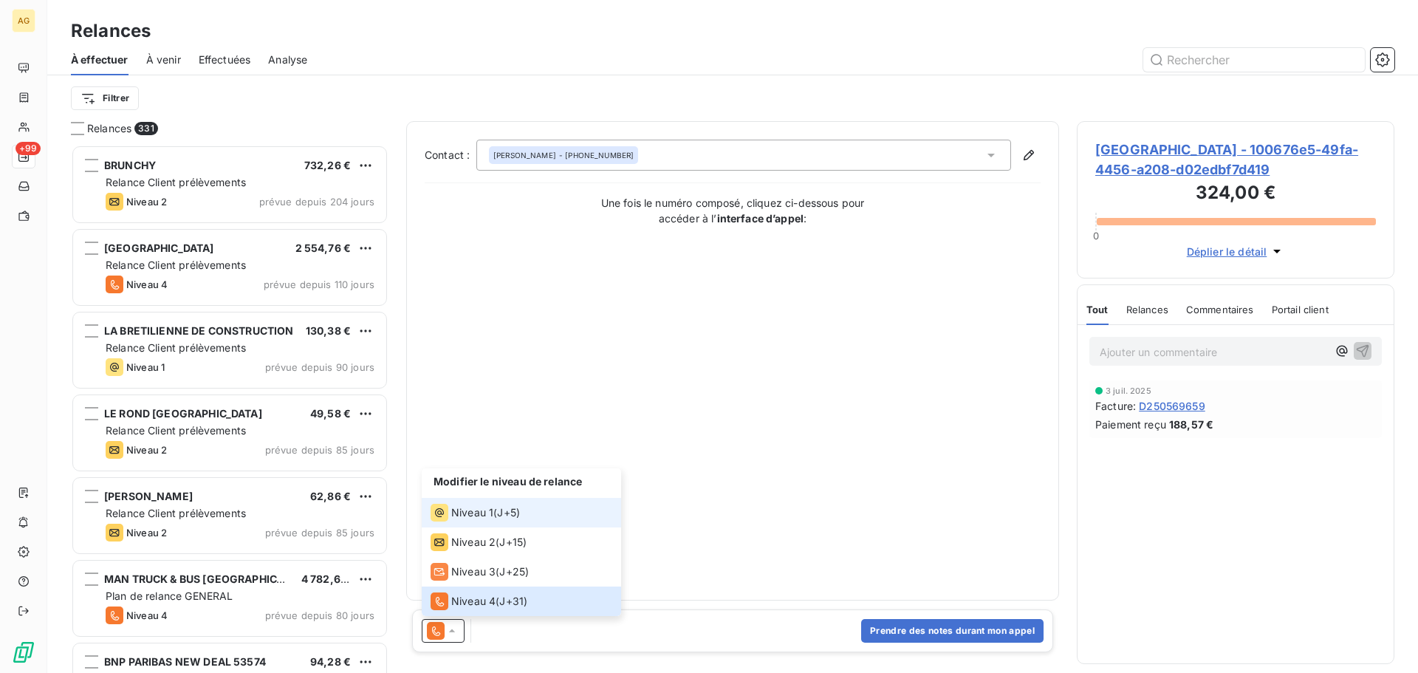
click at [463, 516] on span "Niveau 1" at bounding box center [472, 512] width 42 height 15
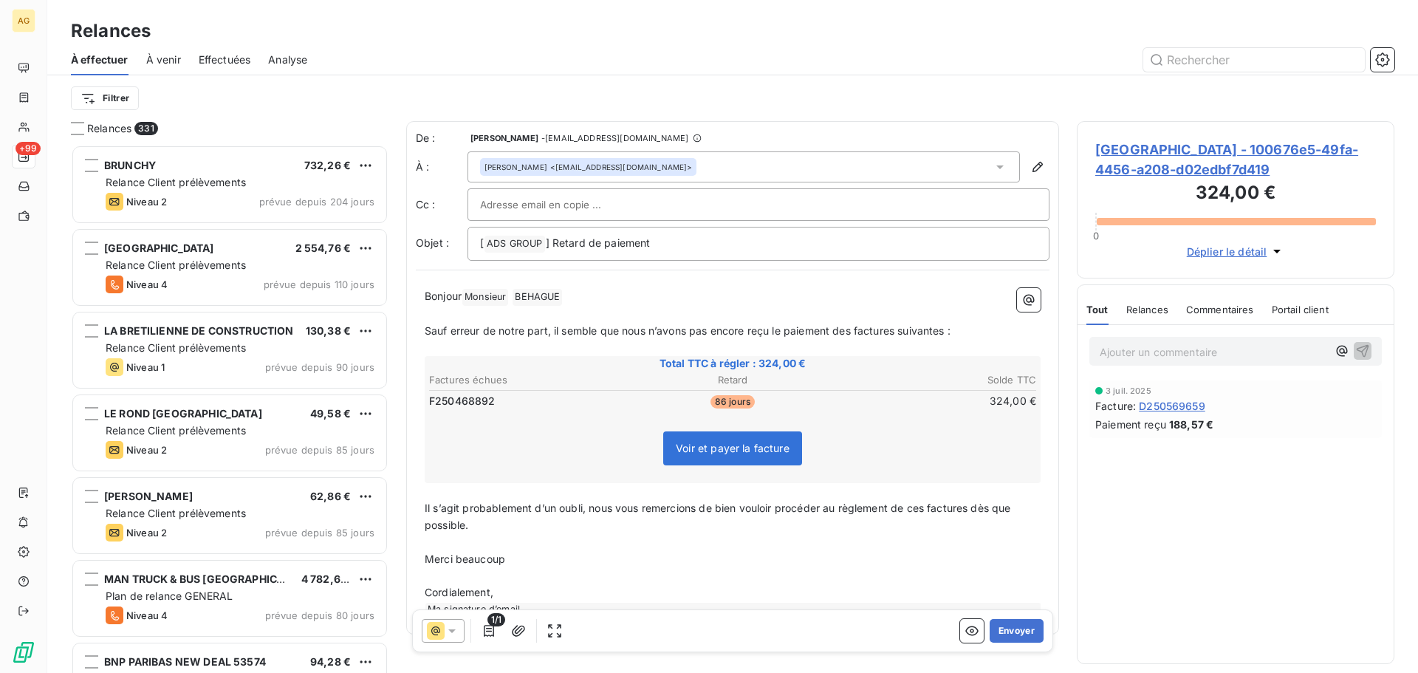
click at [881, 330] on span "Sauf erreur de notre part, il semble que nous n’avons pas encore reçu le paieme…" at bounding box center [688, 330] width 526 height 13
click at [855, 328] on span "Sauf erreur de notre part, il semble que nous n’avons pas encore reçu le paieme…" at bounding box center [688, 330] width 526 height 13
click at [1008, 630] on button "Envoyer" at bounding box center [1017, 631] width 54 height 24
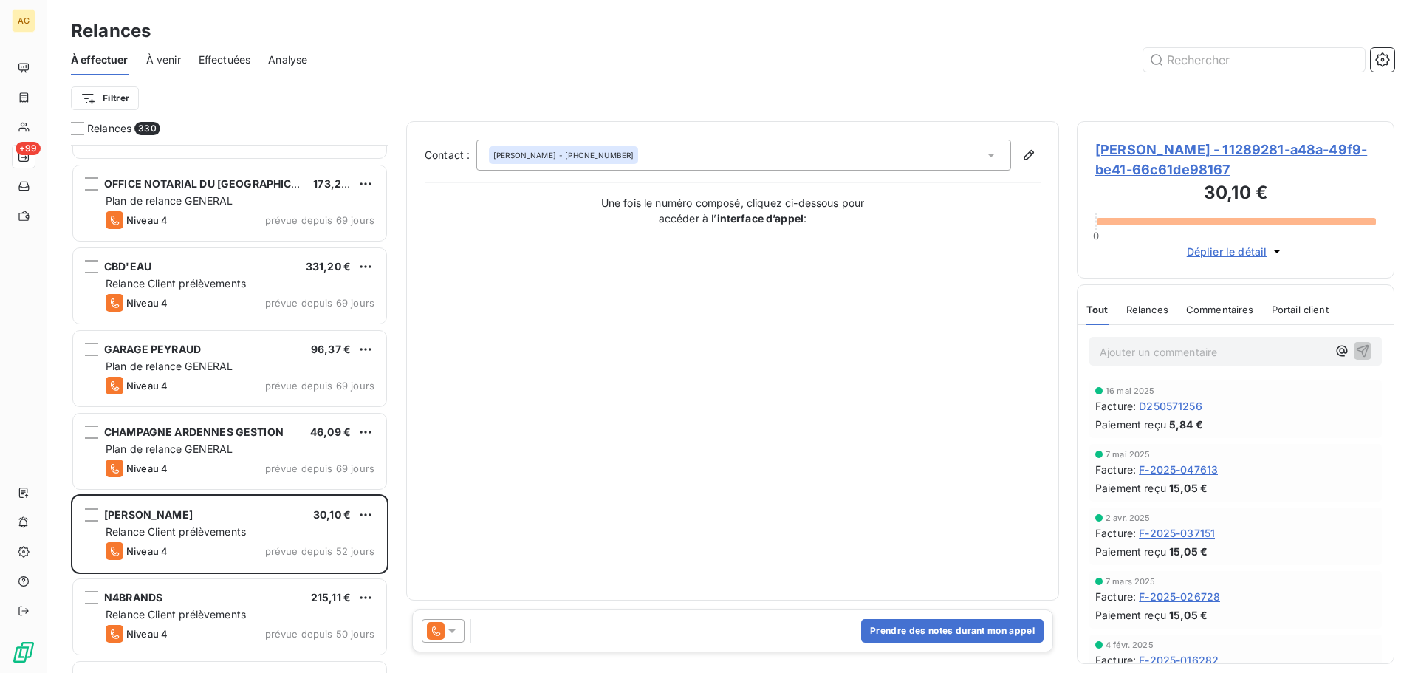
scroll to position [1921, 0]
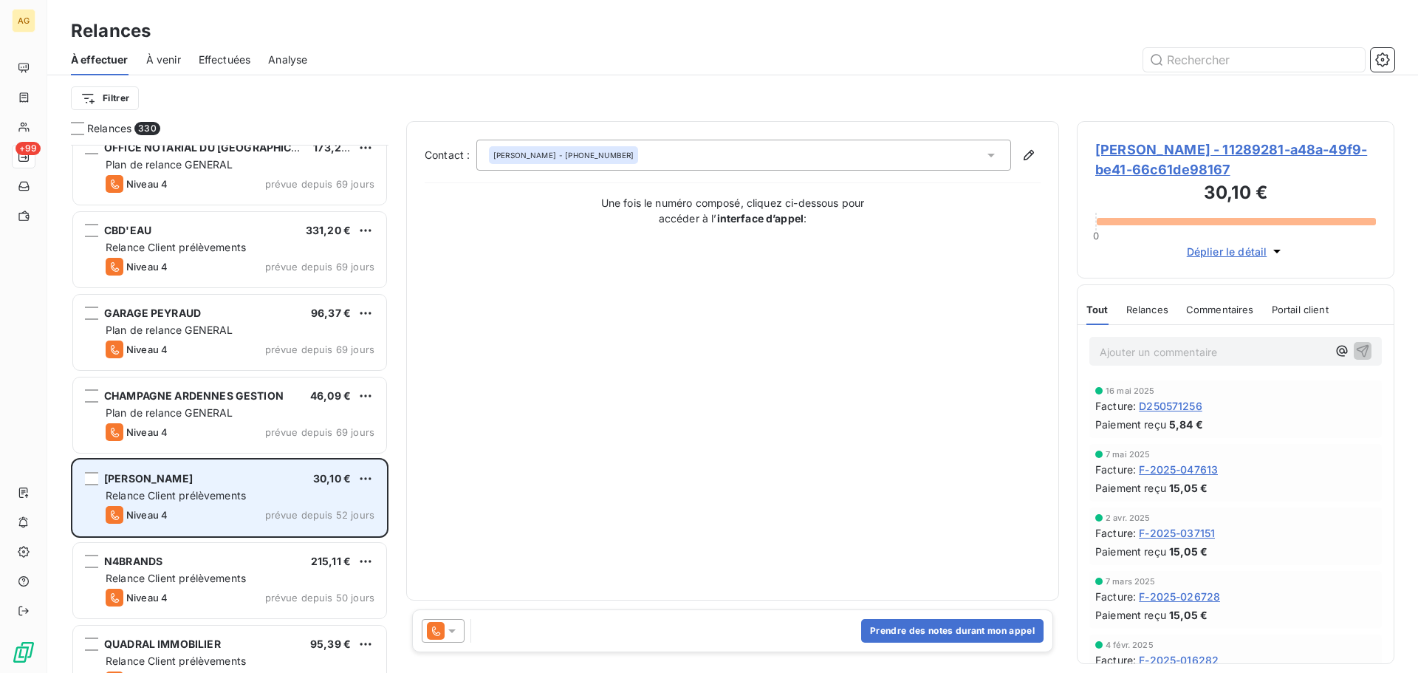
click at [263, 505] on div "[PERSON_NAME] 30,10 € Relance Client prélèvements Niveau 4 prévue depuis 52 jou…" at bounding box center [229, 497] width 313 height 75
click at [193, 483] on span "[PERSON_NAME]" at bounding box center [148, 478] width 89 height 13
click at [193, 479] on span "[PERSON_NAME]" at bounding box center [148, 478] width 89 height 13
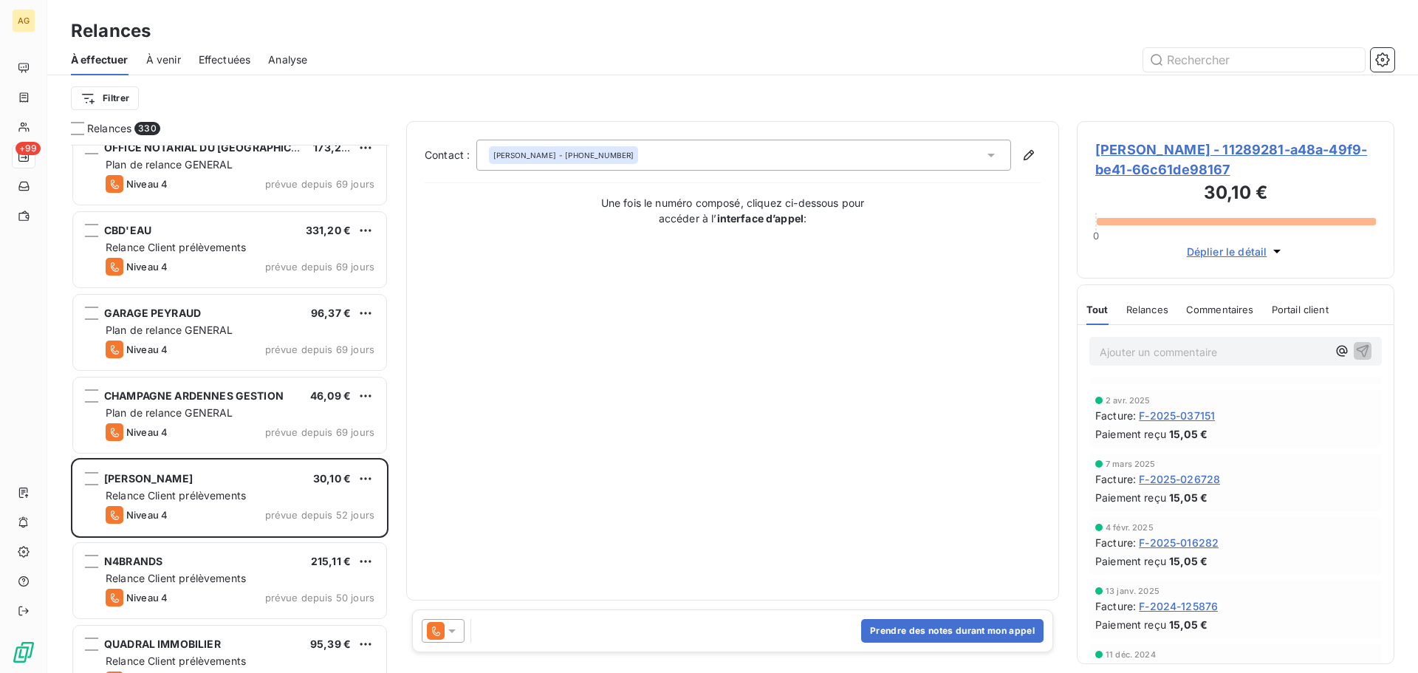
scroll to position [0, 0]
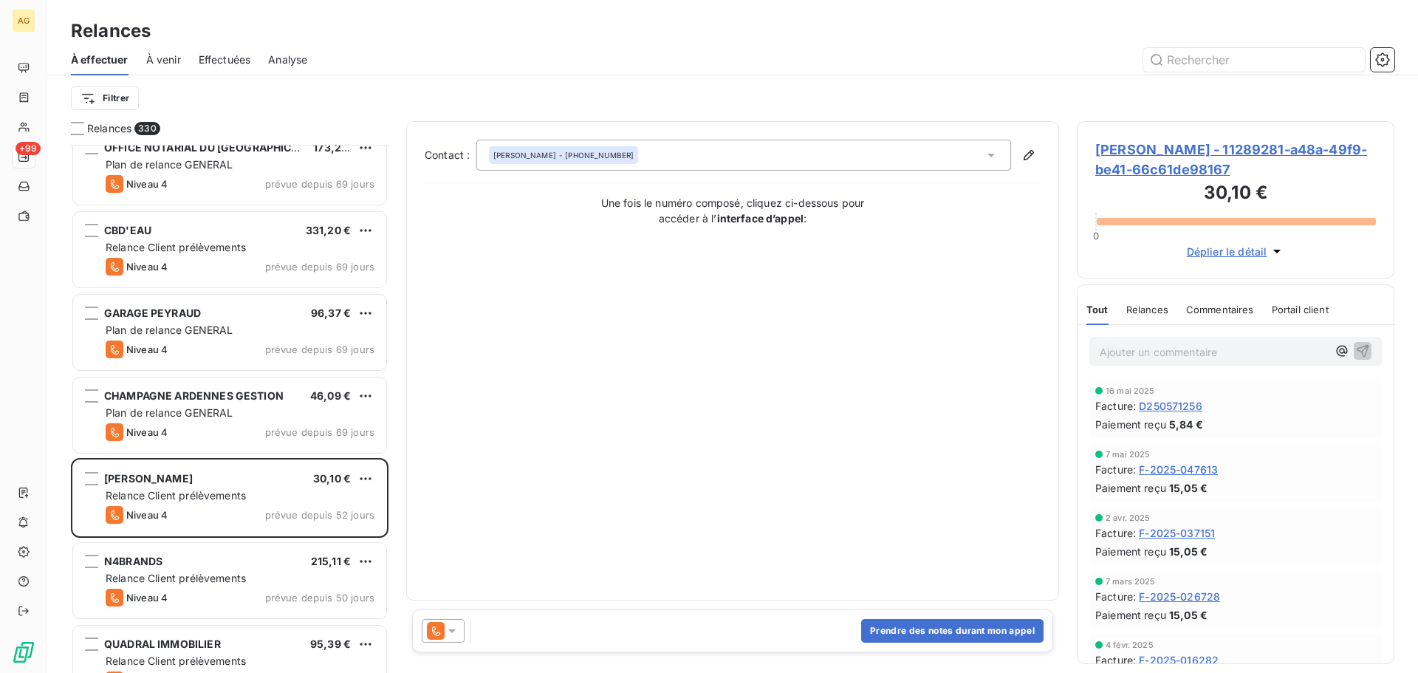
click at [1144, 310] on span "Relances" at bounding box center [1148, 310] width 42 height 12
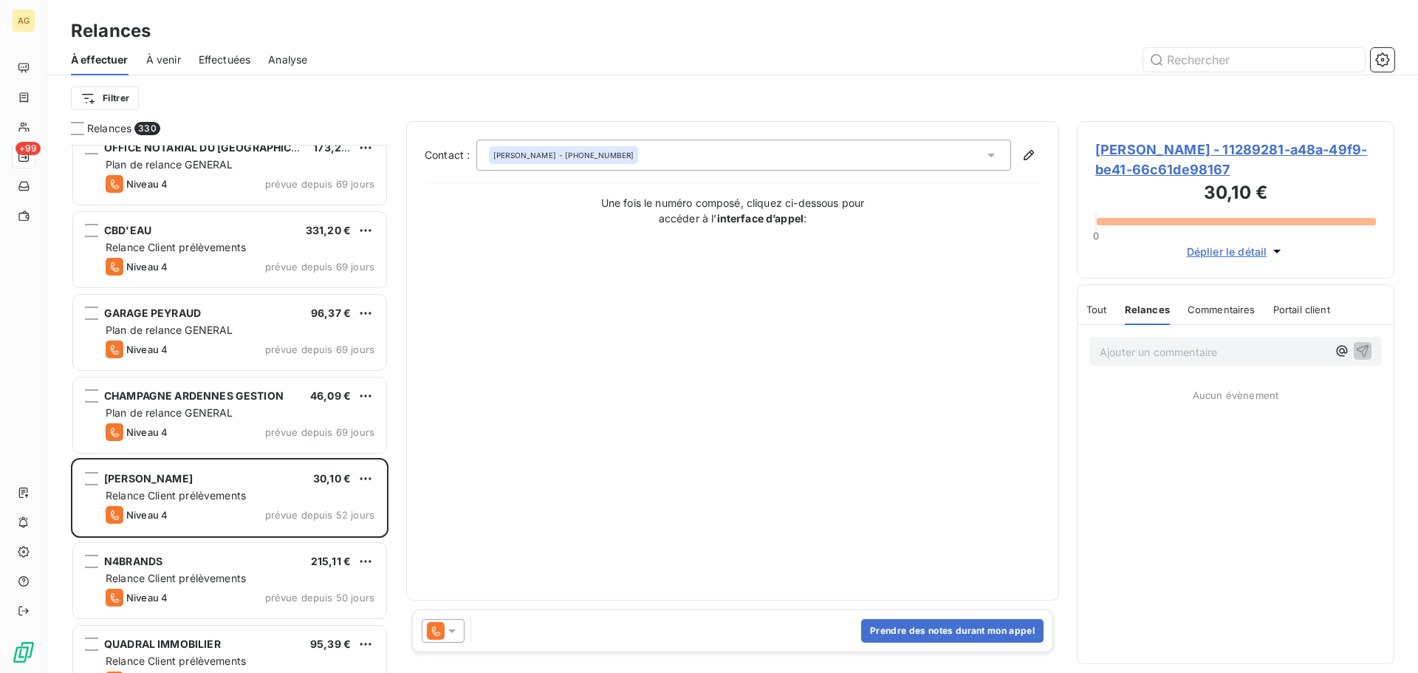
click at [1093, 314] on span "Tout" at bounding box center [1097, 310] width 21 height 12
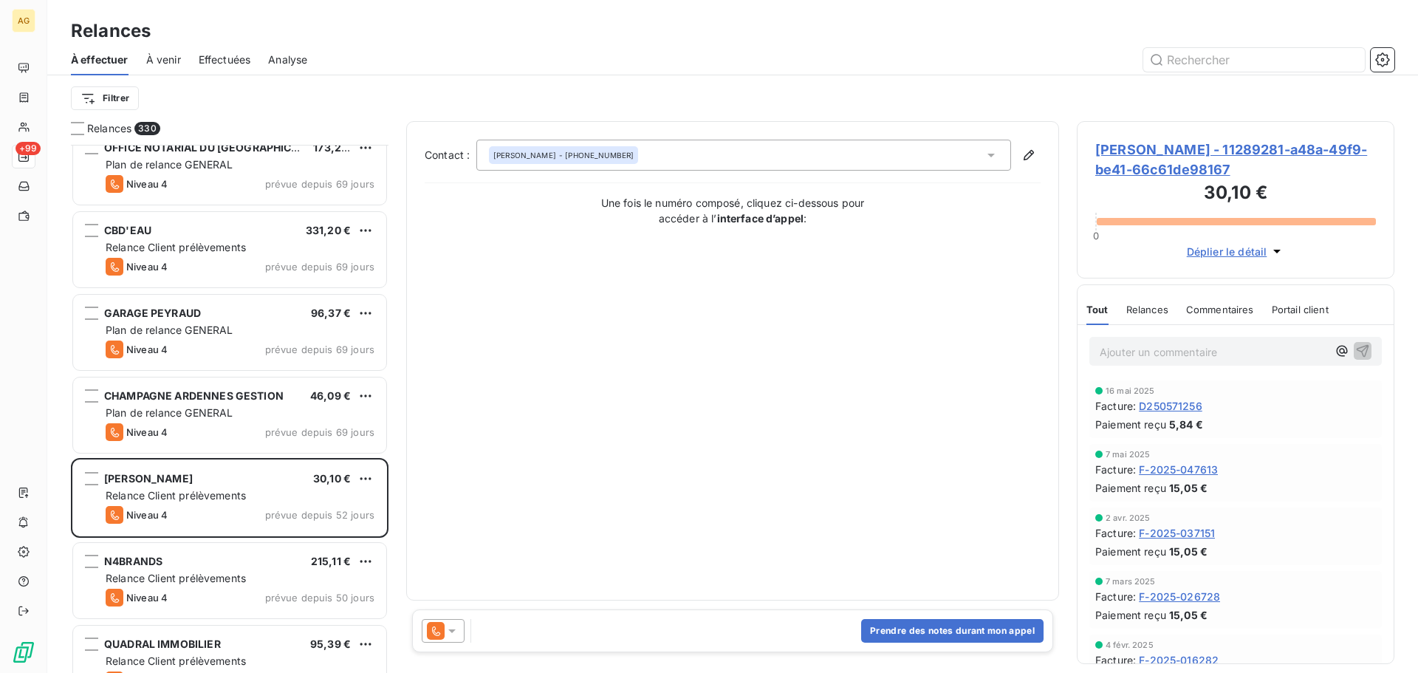
click at [1149, 153] on span "[PERSON_NAME] - 11289281-a48a-49f9-be41-66c61de98167" at bounding box center [1236, 160] width 281 height 40
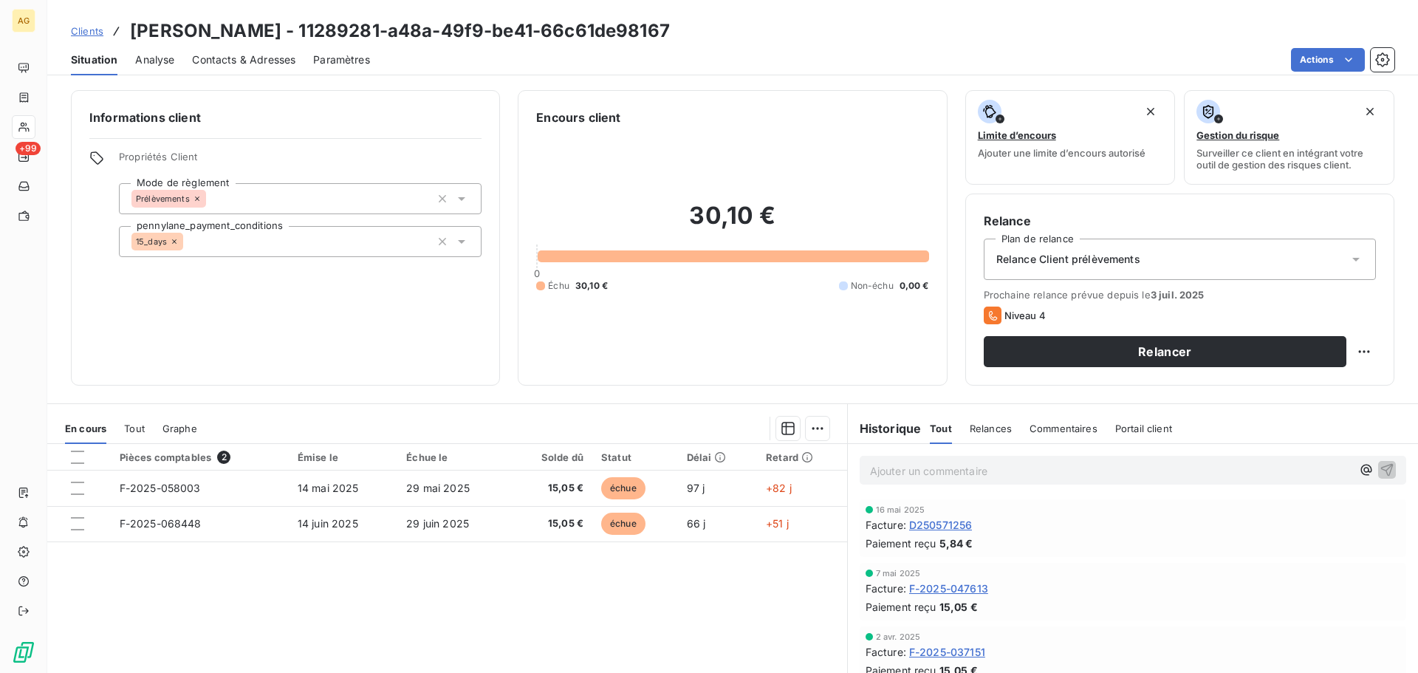
click at [347, 64] on span "Paramètres" at bounding box center [341, 59] width 57 height 15
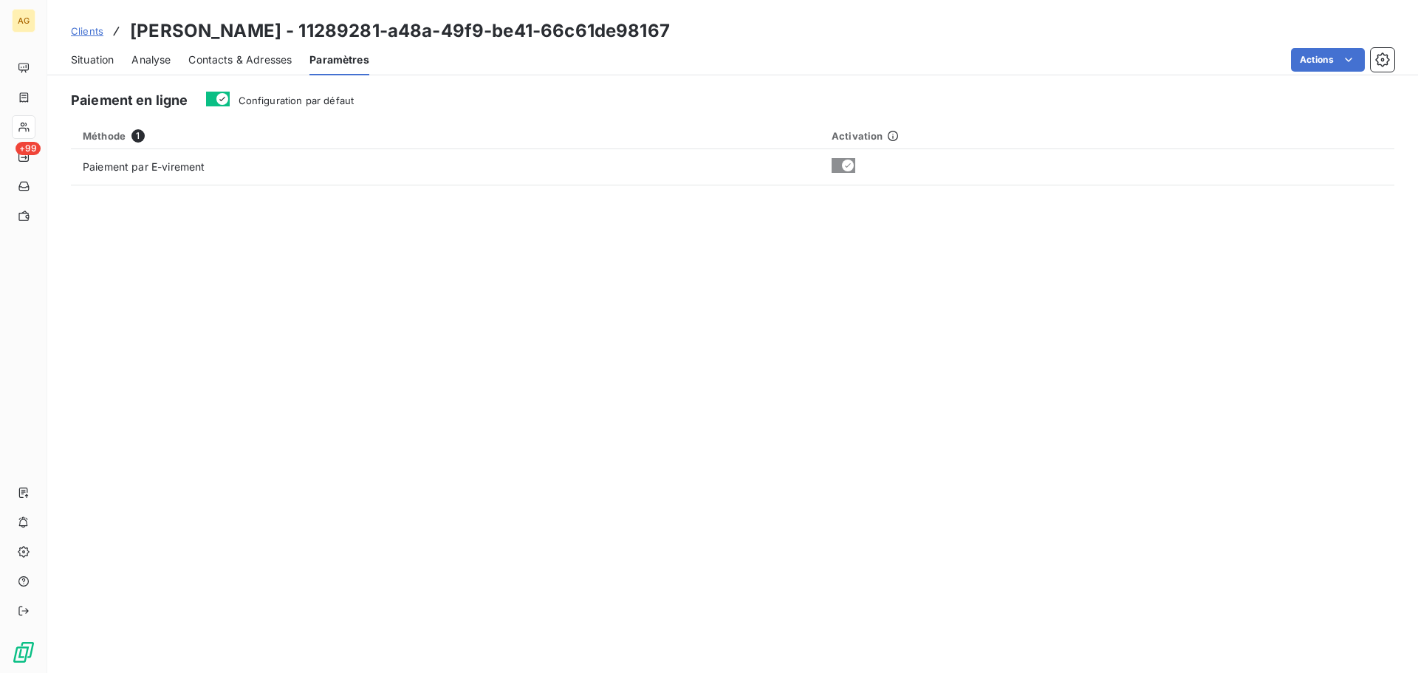
click at [256, 100] on span "Configuration par défaut" at bounding box center [297, 101] width 116 height 12
click at [230, 100] on button "Configuration par défaut" at bounding box center [218, 99] width 24 height 15
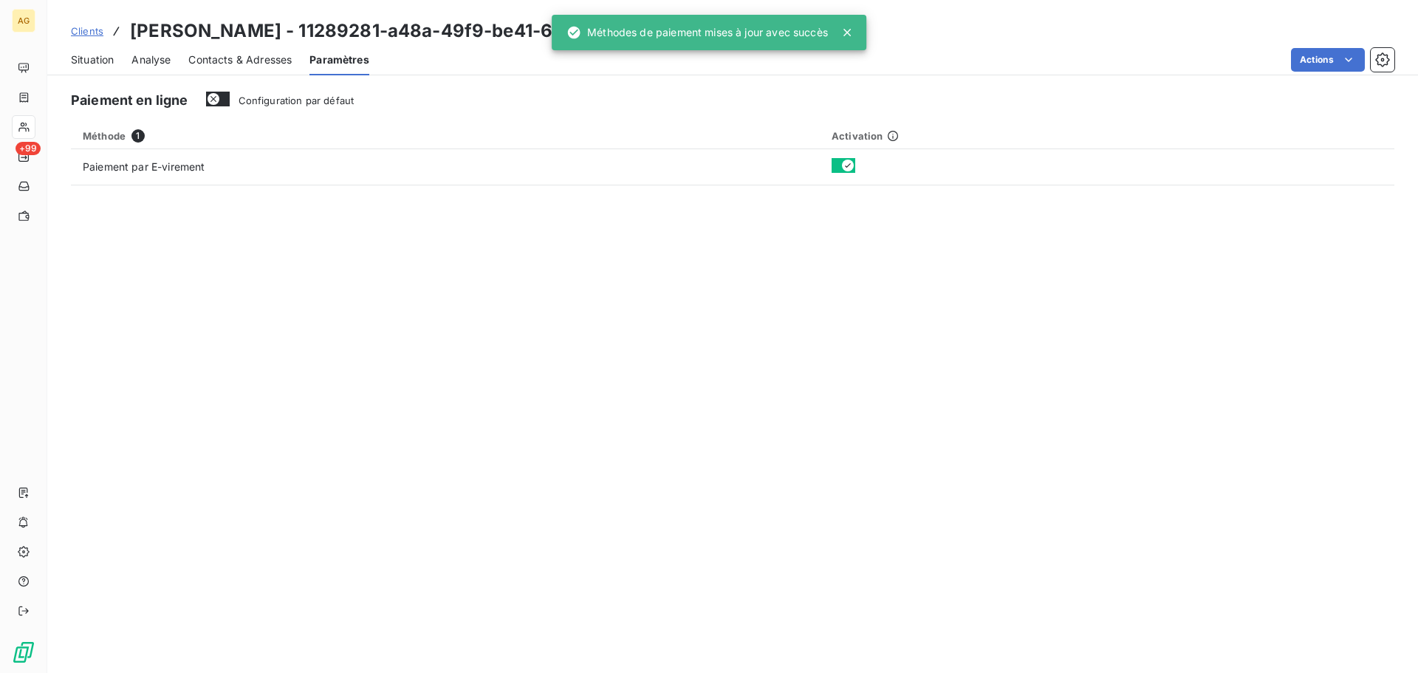
click at [251, 58] on span "Contacts & Adresses" at bounding box center [239, 59] width 103 height 15
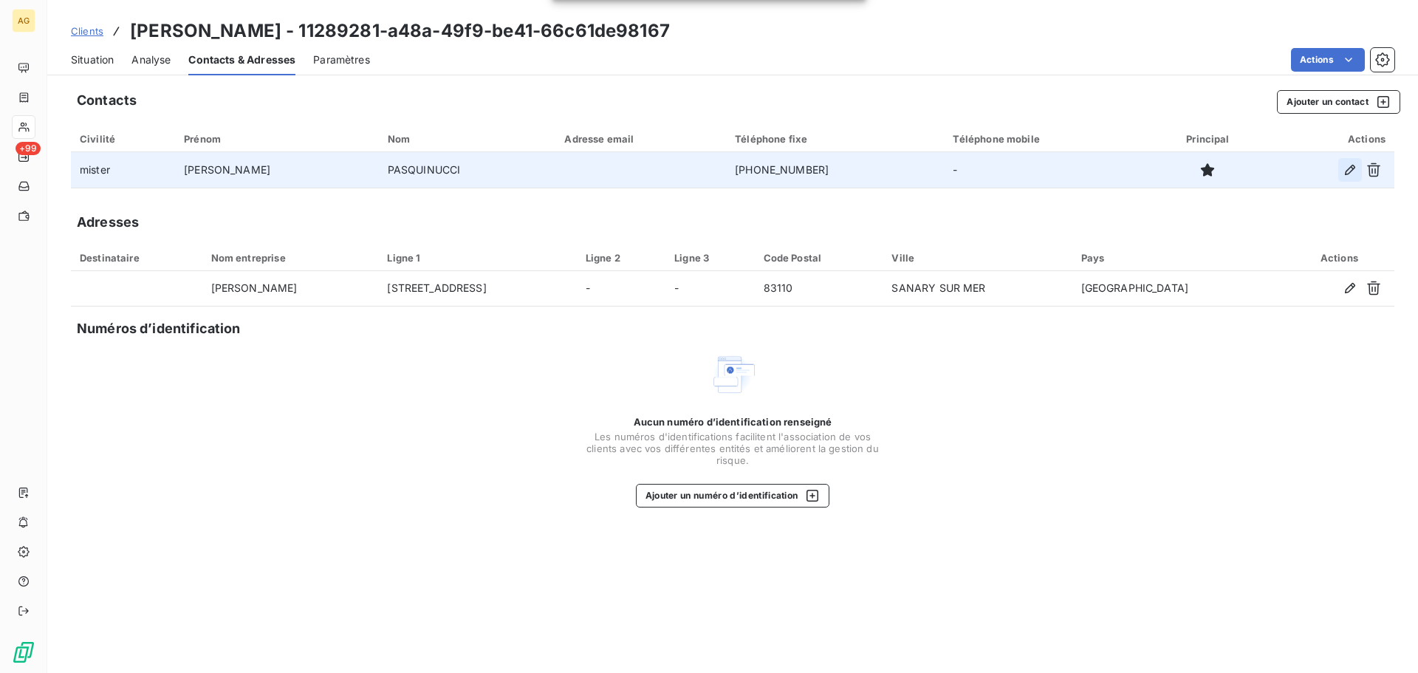
click at [1351, 165] on icon "button" at bounding box center [1350, 170] width 15 height 15
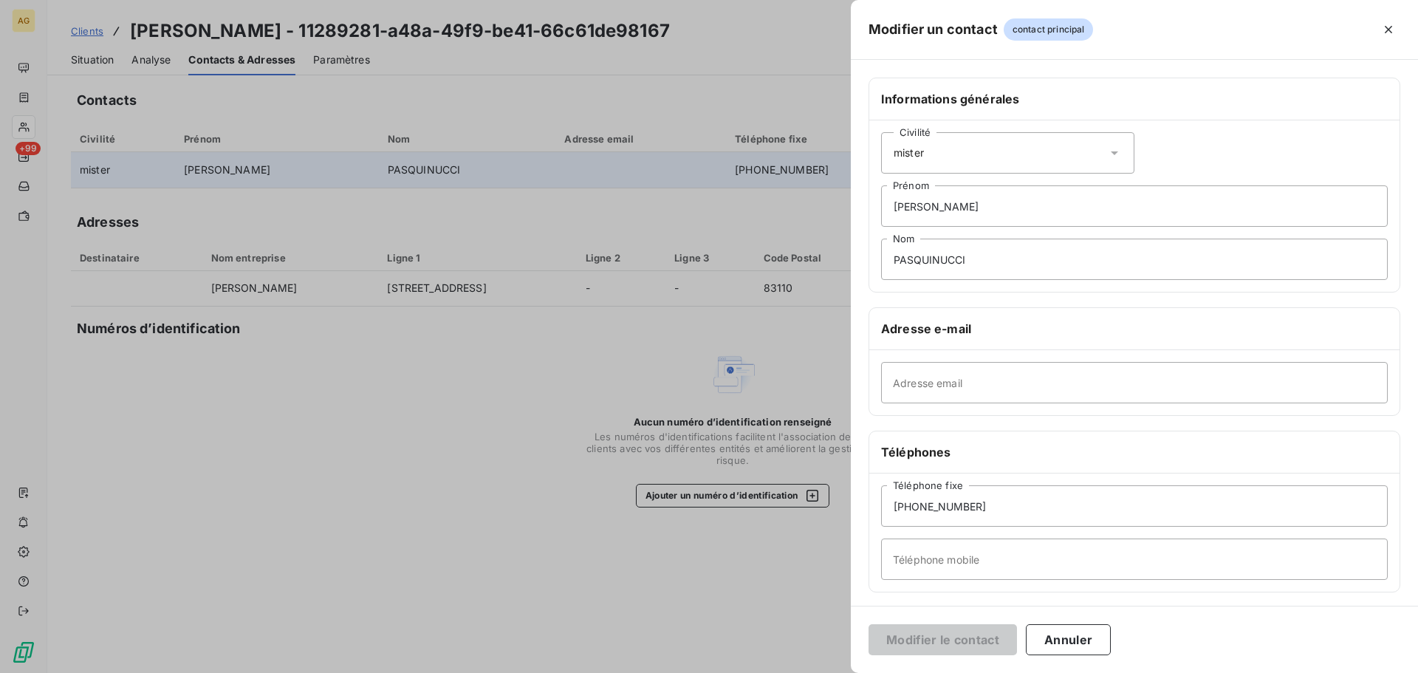
click at [279, 426] on div at bounding box center [709, 336] width 1418 height 673
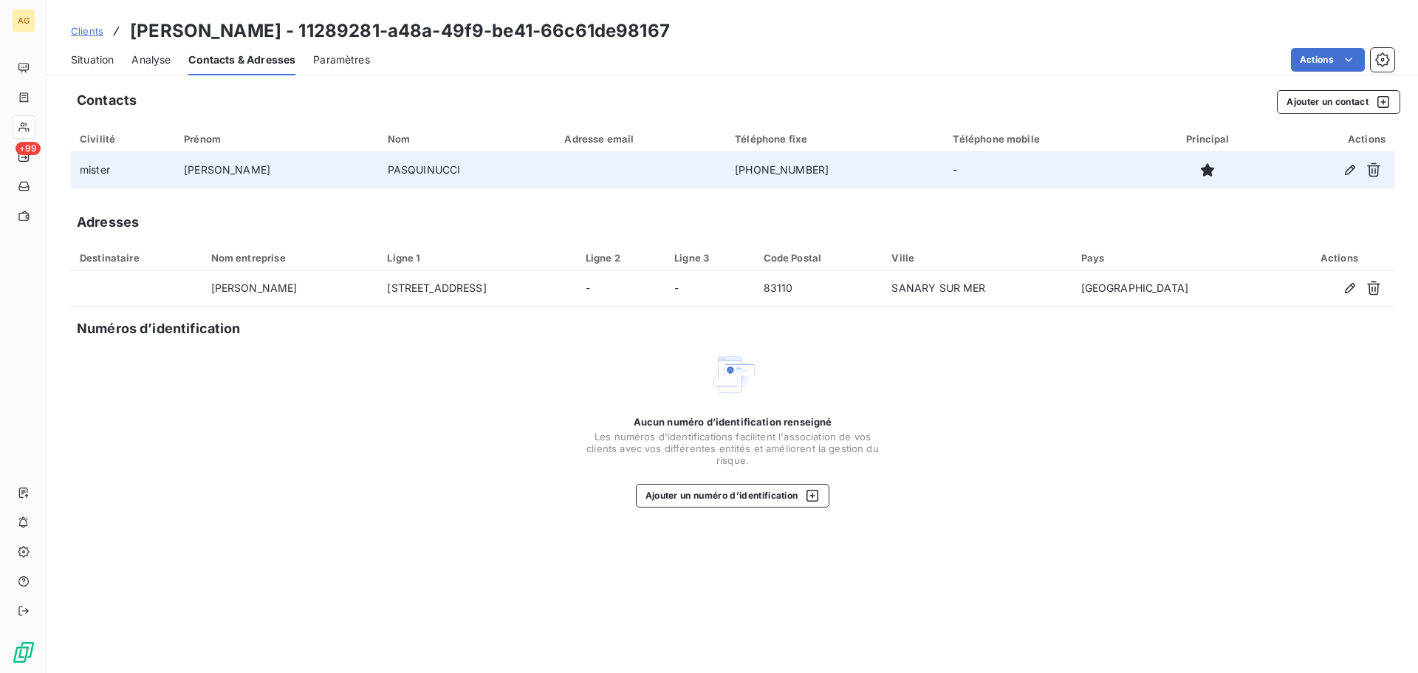
click at [94, 63] on span "Situation" at bounding box center [92, 59] width 43 height 15
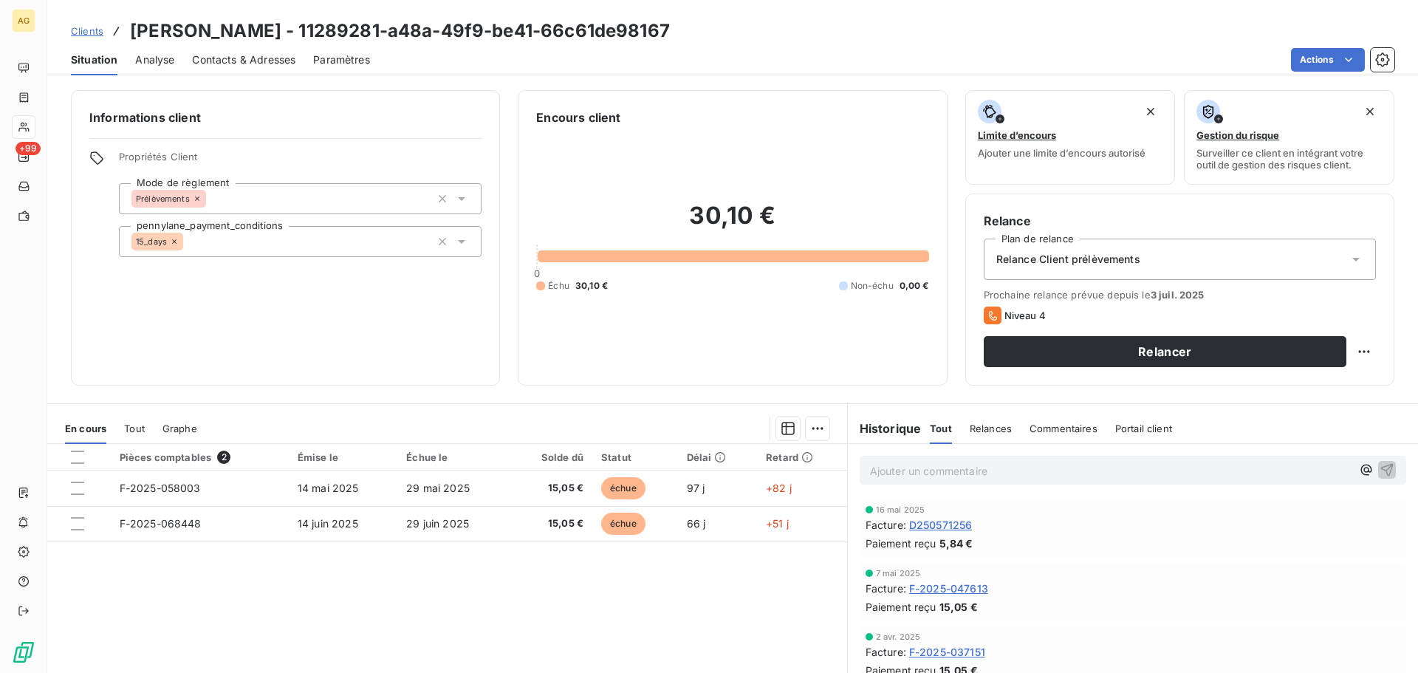
drag, startPoint x: 221, startPoint y: 59, endPoint x: 228, endPoint y: 66, distance: 9.4
click at [221, 59] on span "Contacts & Adresses" at bounding box center [243, 59] width 103 height 15
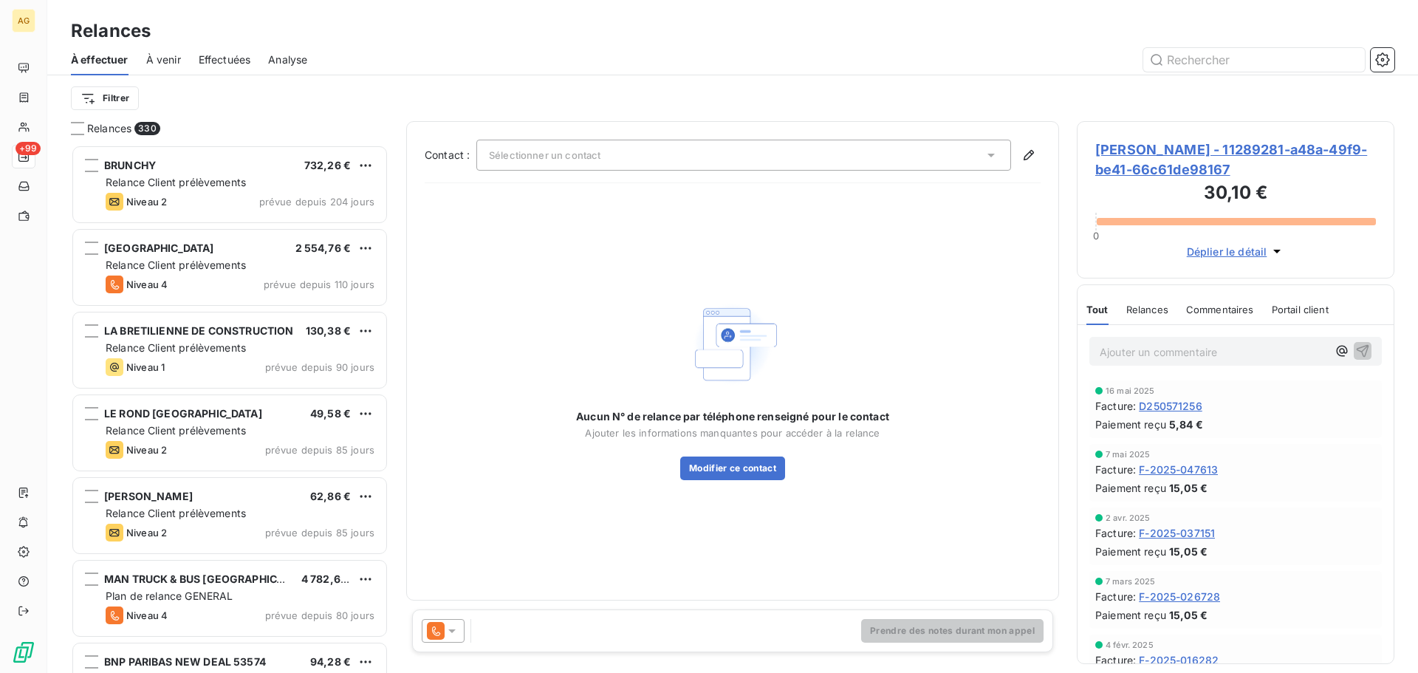
scroll to position [517, 307]
click at [1189, 157] on span "[PERSON_NAME] - 11289281-a48a-49f9-be41-66c61de98167" at bounding box center [1236, 160] width 281 height 40
click at [456, 626] on icon at bounding box center [452, 630] width 15 height 15
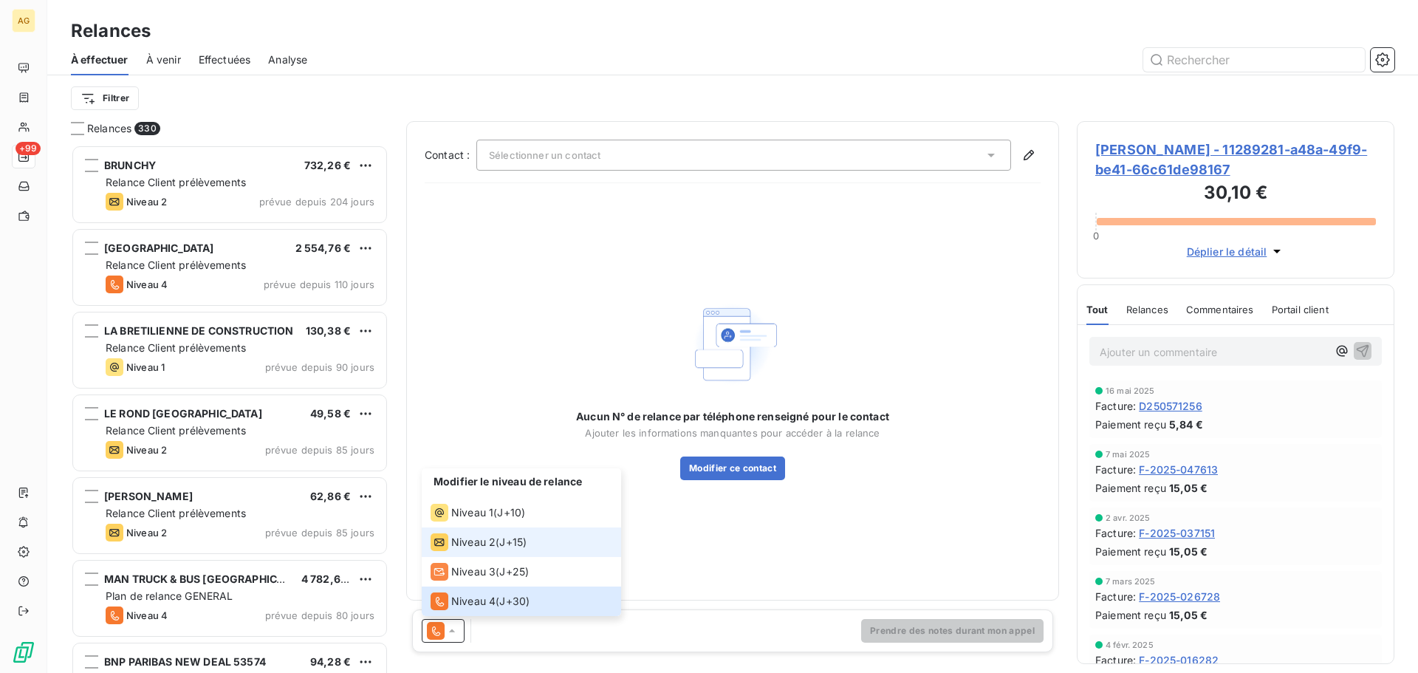
click at [450, 544] on div "Niveau 2" at bounding box center [463, 542] width 65 height 18
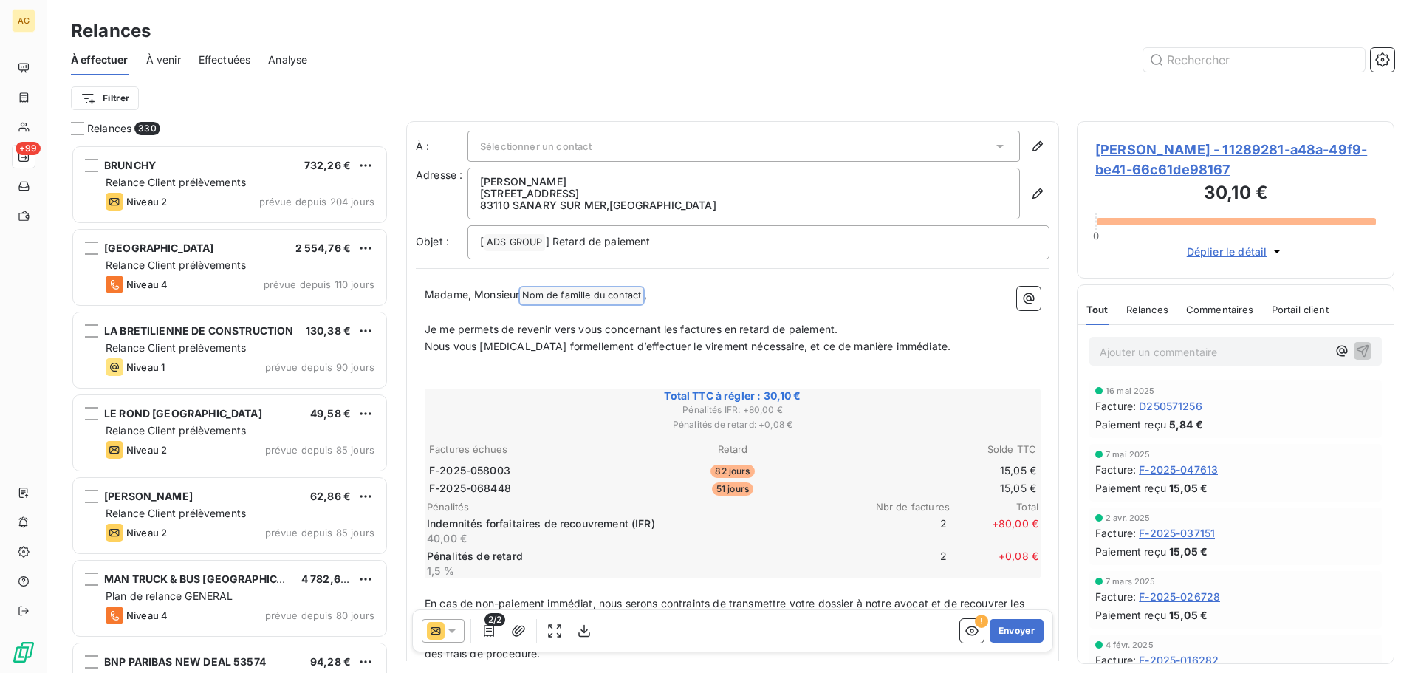
drag, startPoint x: 527, startPoint y: 292, endPoint x: 573, endPoint y: 290, distance: 45.1
click at [573, 290] on span "Nom de famille du contact ﻿" at bounding box center [581, 295] width 123 height 17
click at [588, 298] on span "Nom de famille du contact ﻿" at bounding box center [581, 295] width 123 height 17
drag, startPoint x: 655, startPoint y: 292, endPoint x: 609, endPoint y: 298, distance: 45.4
click at [609, 298] on p "Madame, Monsieur [PERSON_NAME] de famille du contact ﻿ ," at bounding box center [733, 296] width 616 height 18
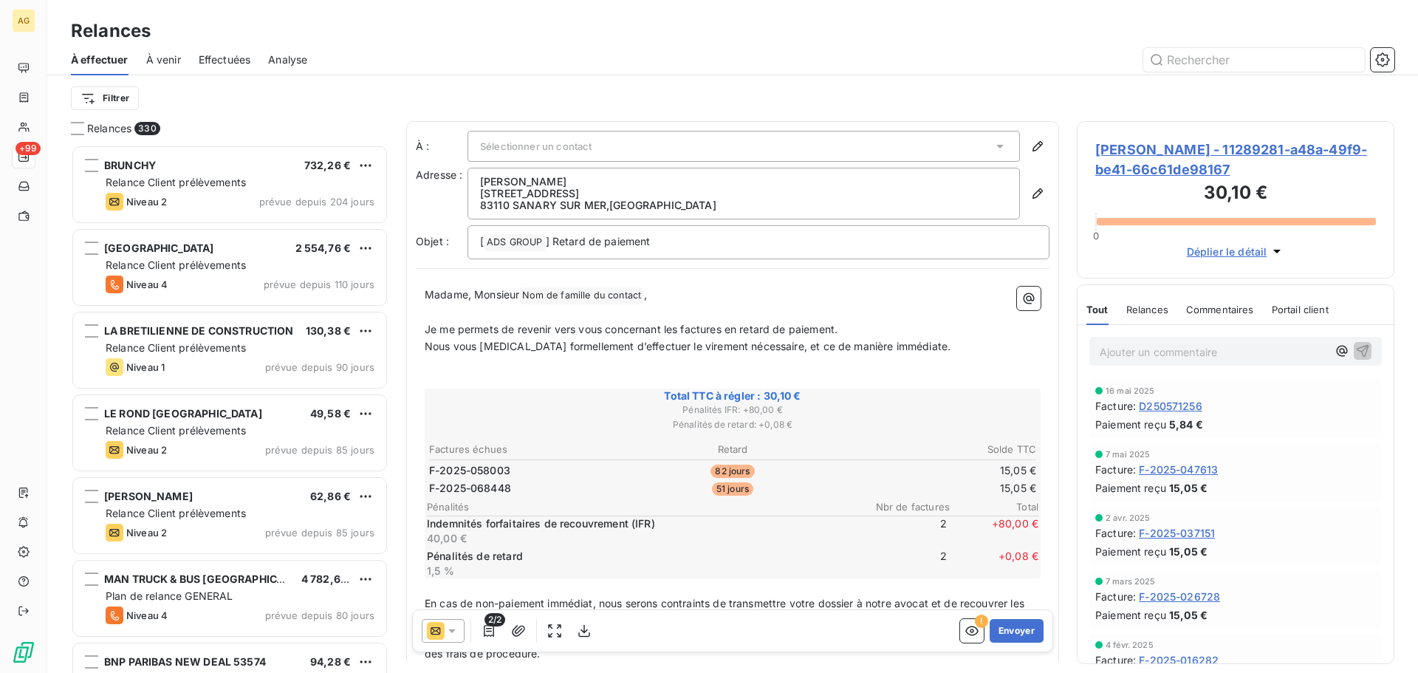
click at [608, 298] on span "Nom de famille du contact ﻿" at bounding box center [581, 295] width 123 height 17
click at [1208, 168] on span "[PERSON_NAME] - 11289281-a48a-49f9-be41-66c61de98167" at bounding box center [1236, 160] width 281 height 40
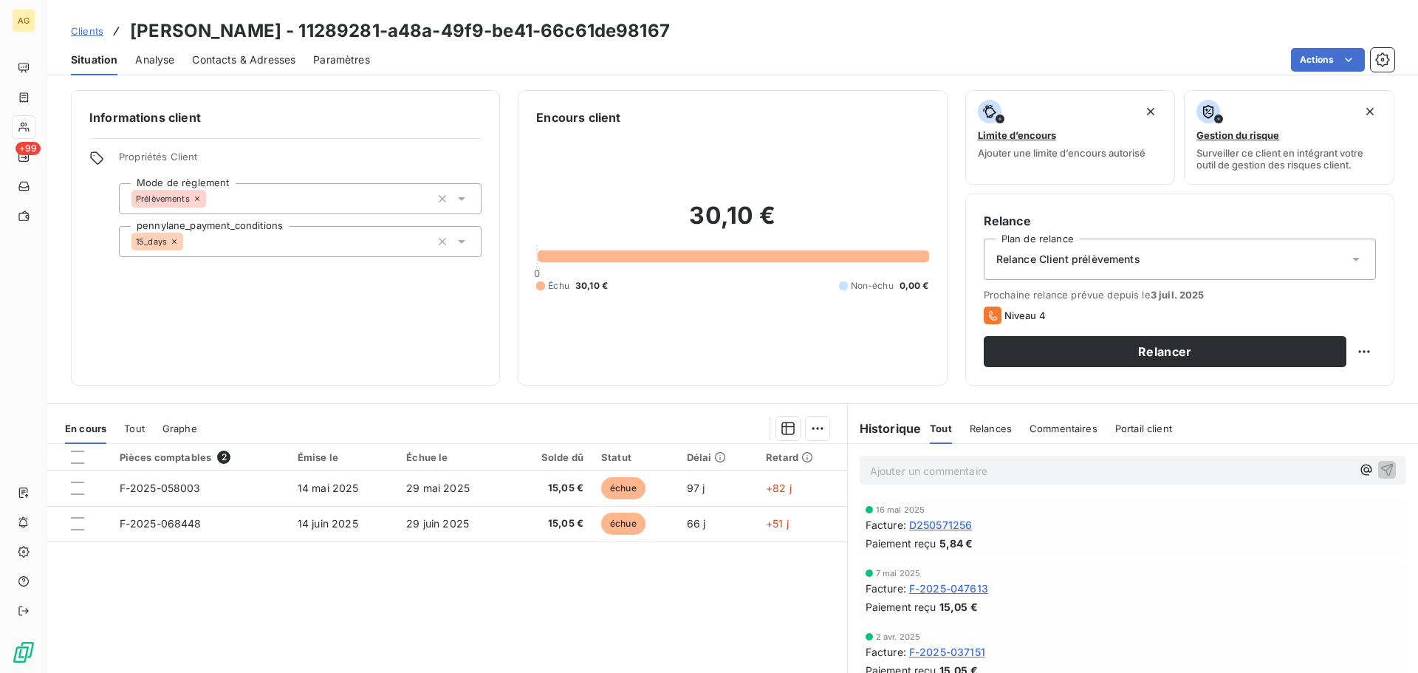
drag, startPoint x: 247, startPoint y: 53, endPoint x: 253, endPoint y: 59, distance: 8.9
click at [248, 55] on span "Contacts & Adresses" at bounding box center [243, 59] width 103 height 15
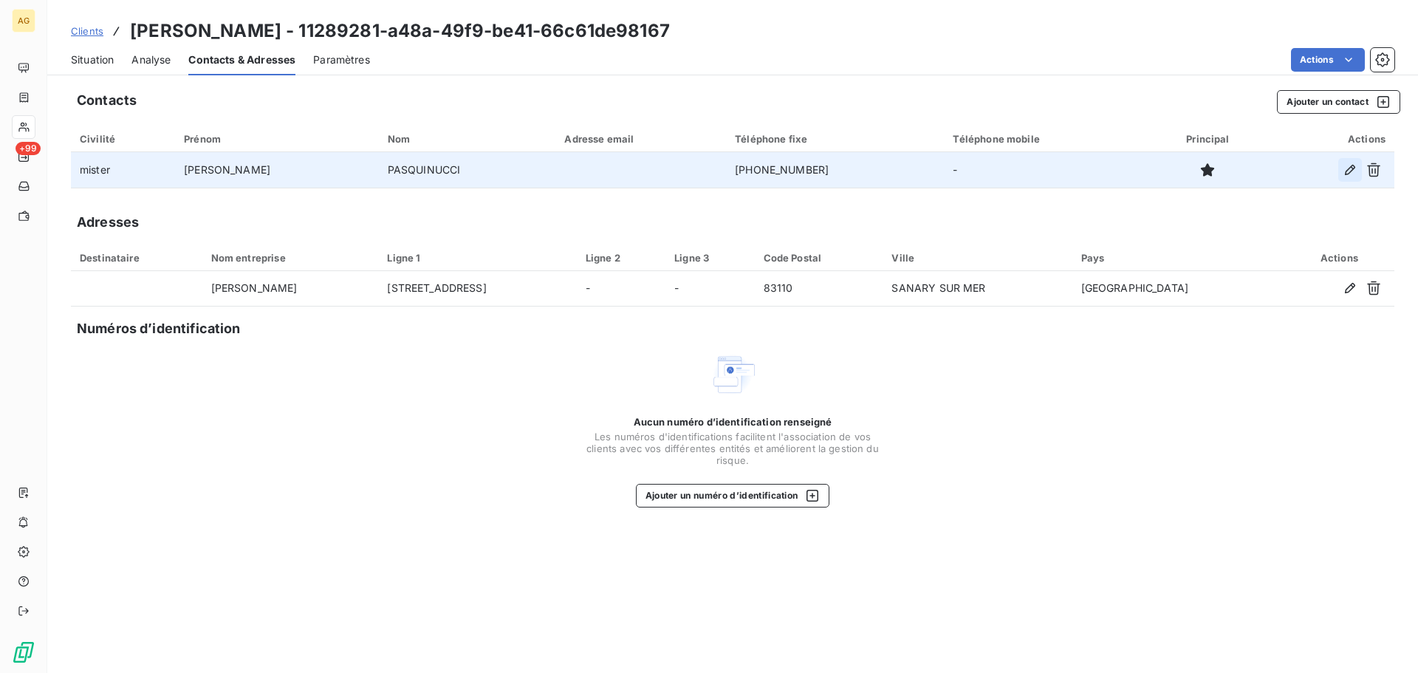
click at [1347, 168] on icon "button" at bounding box center [1350, 170] width 15 height 15
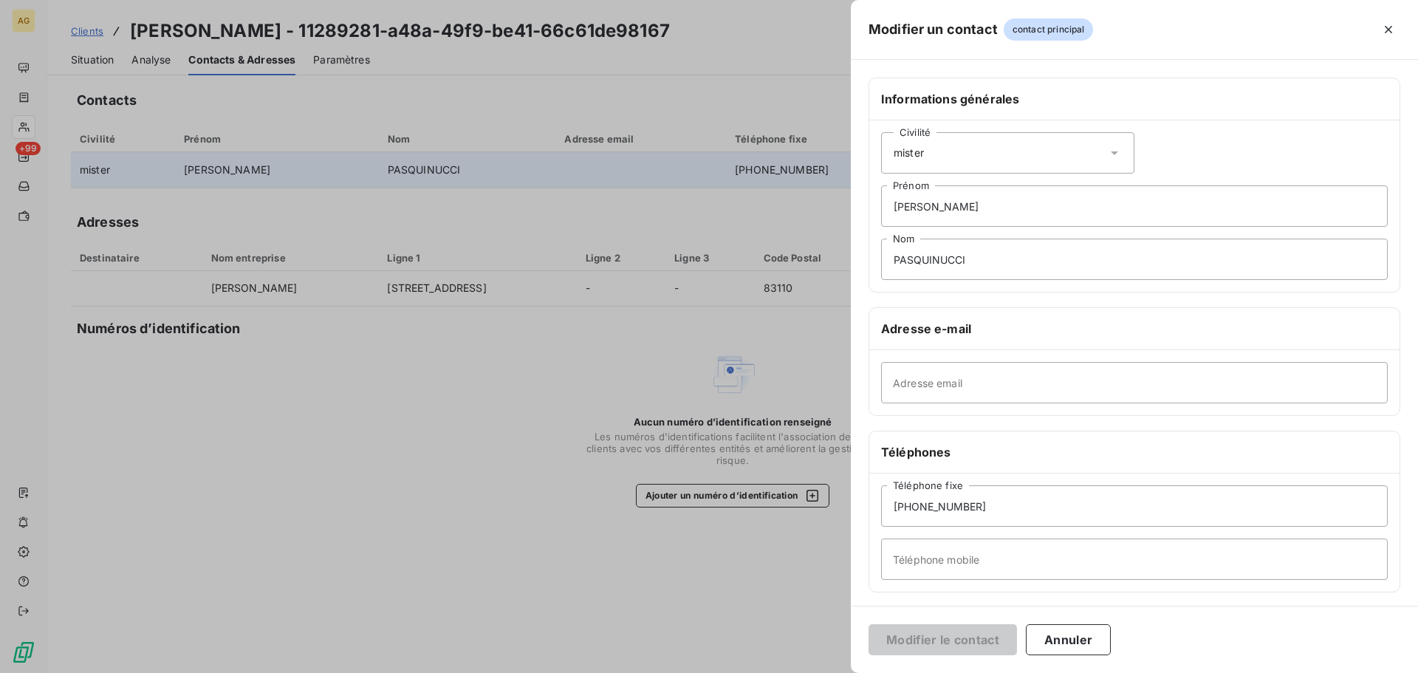
drag, startPoint x: 904, startPoint y: 150, endPoint x: 938, endPoint y: 157, distance: 34.8
click at [905, 151] on span "mister" at bounding box center [909, 153] width 30 height 15
drag, startPoint x: 934, startPoint y: 217, endPoint x: 951, endPoint y: 208, distance: 19.5
click at [933, 216] on span "Monsieur" at bounding box center [933, 217] width 44 height 14
click at [994, 646] on button "Modifier le contact" at bounding box center [943, 639] width 148 height 31
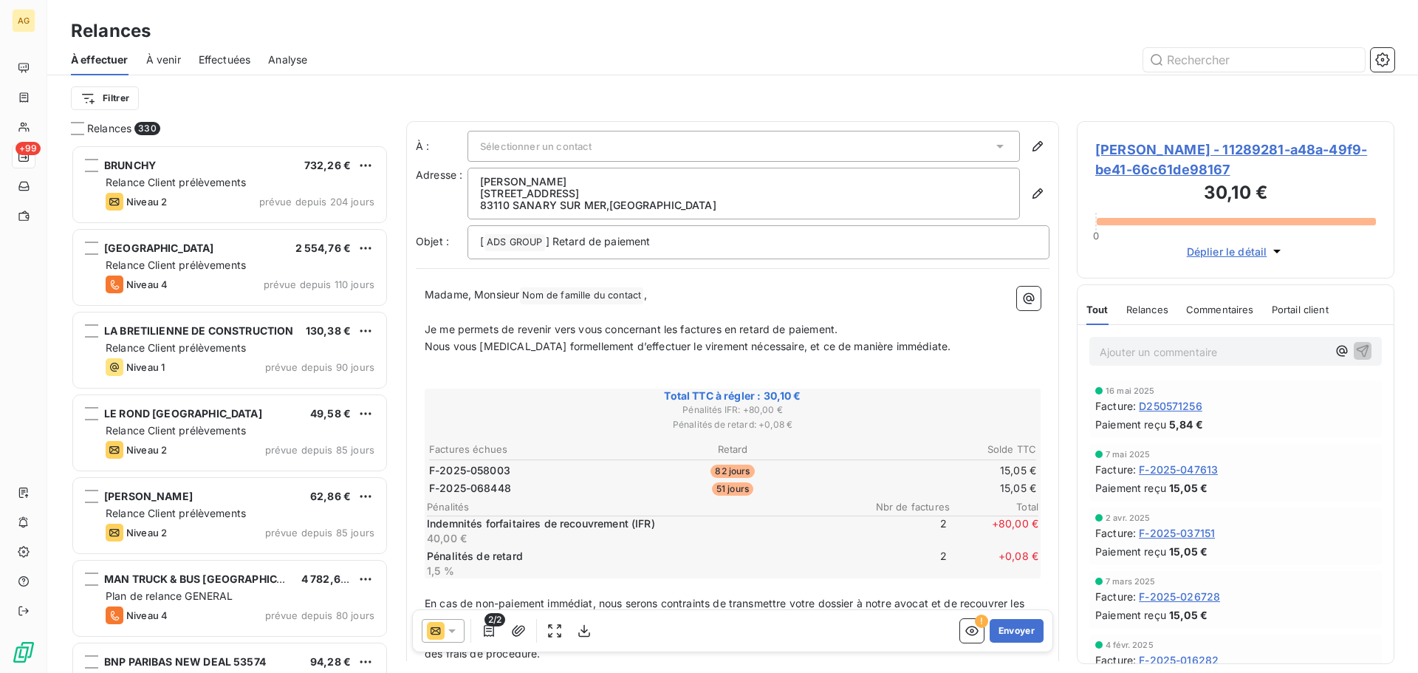
scroll to position [517, 307]
click at [539, 301] on span "Nom de famille du contact ﻿" at bounding box center [581, 295] width 123 height 17
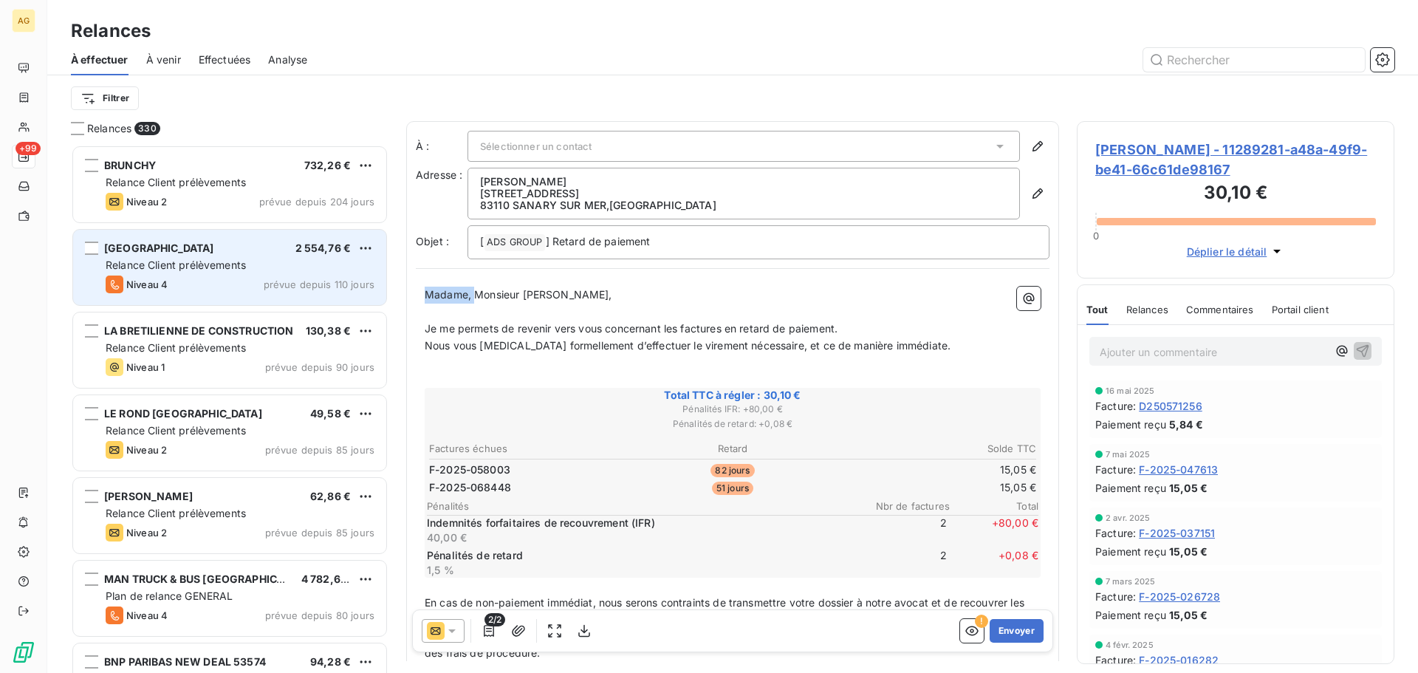
drag, startPoint x: 473, startPoint y: 291, endPoint x: 386, endPoint y: 301, distance: 87.7
click at [386, 301] on div "Relances 330 BRUNCHY 732,26 € Relance Client prélèvements Niveau 2 prévue depui…" at bounding box center [732, 397] width 1371 height 552
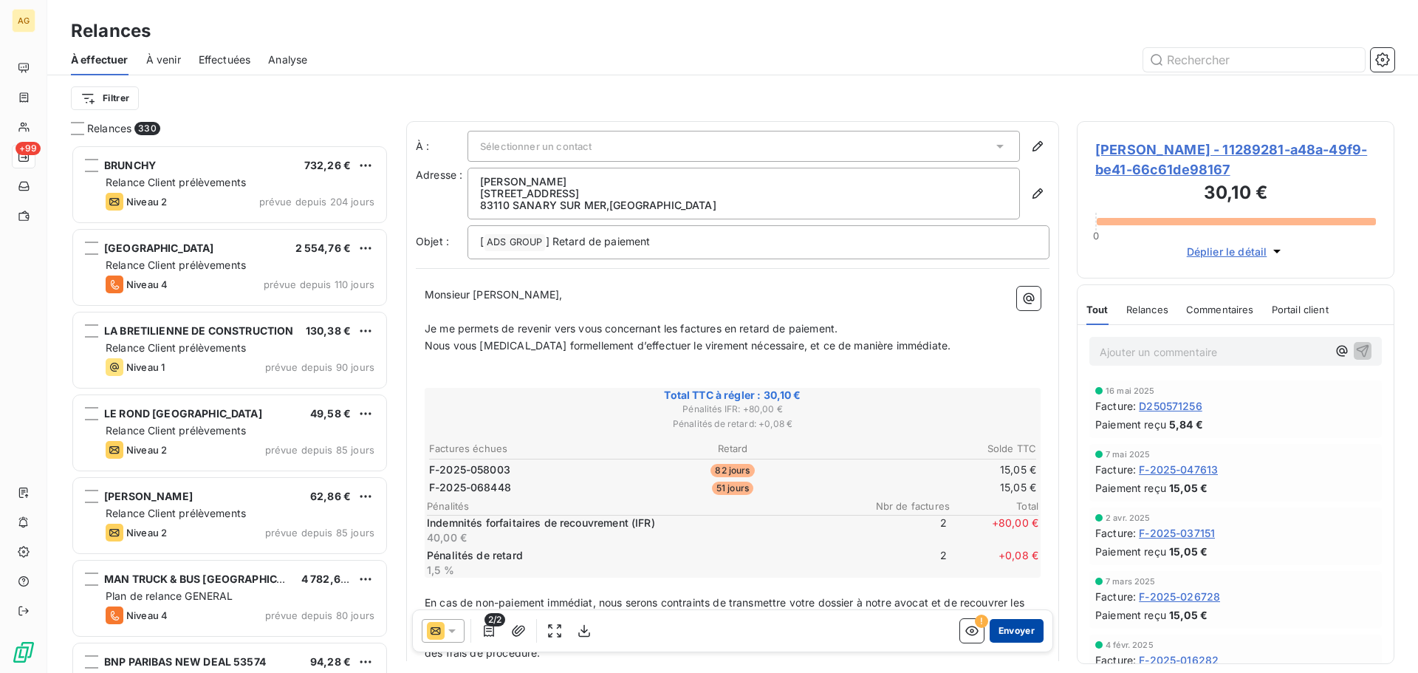
click at [1022, 630] on button "Envoyer" at bounding box center [1017, 631] width 54 height 24
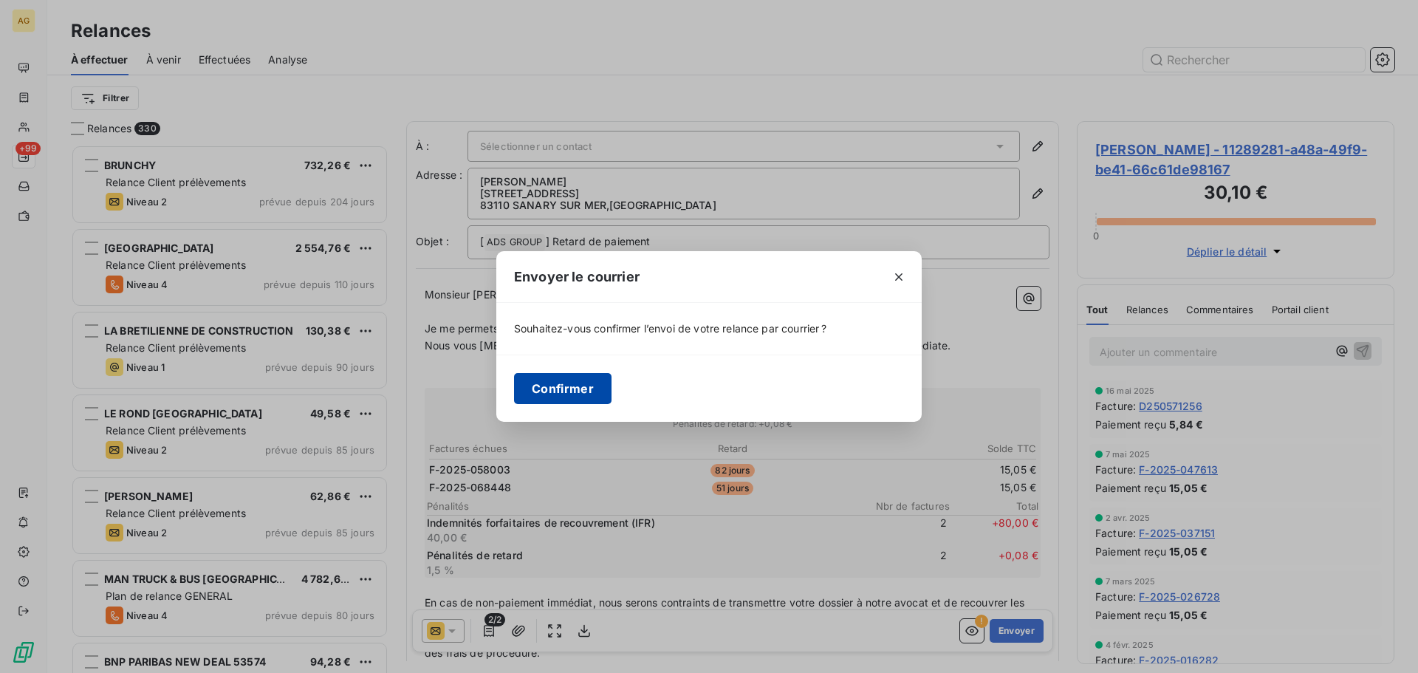
click at [591, 386] on button "Confirmer" at bounding box center [563, 388] width 98 height 31
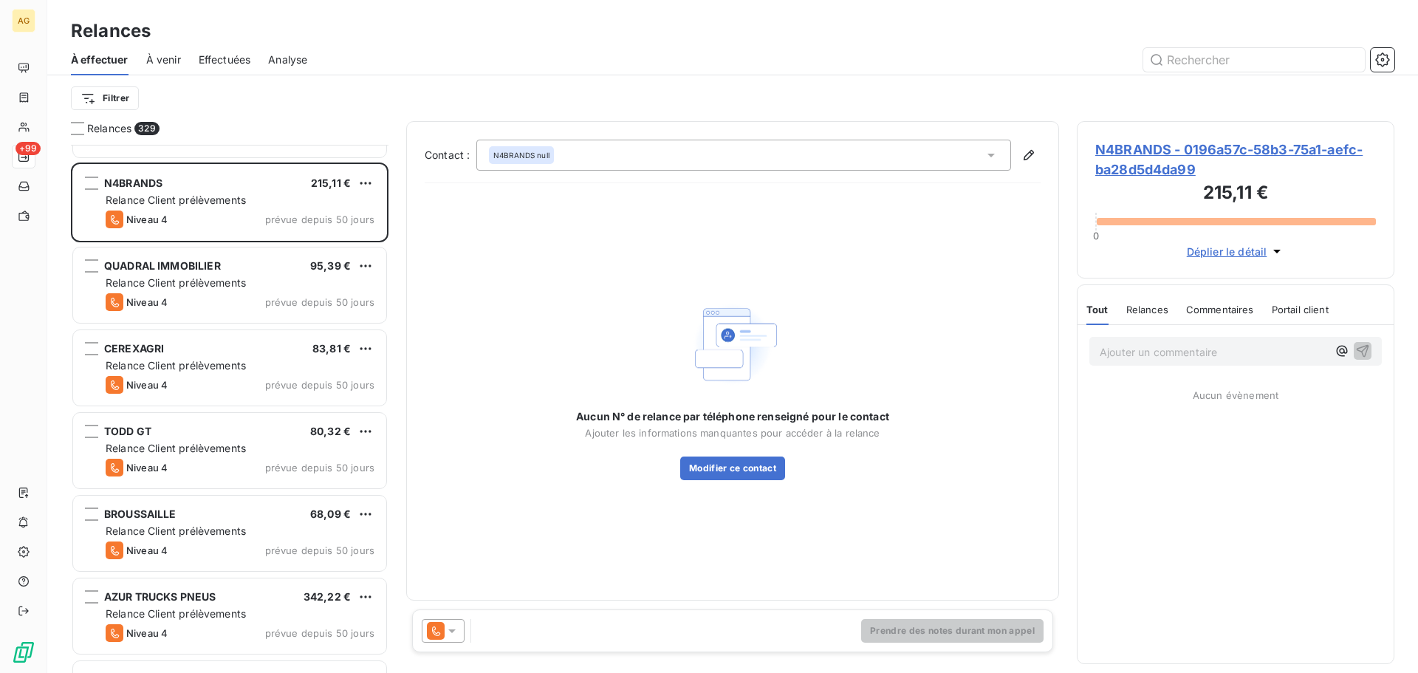
scroll to position [1995, 0]
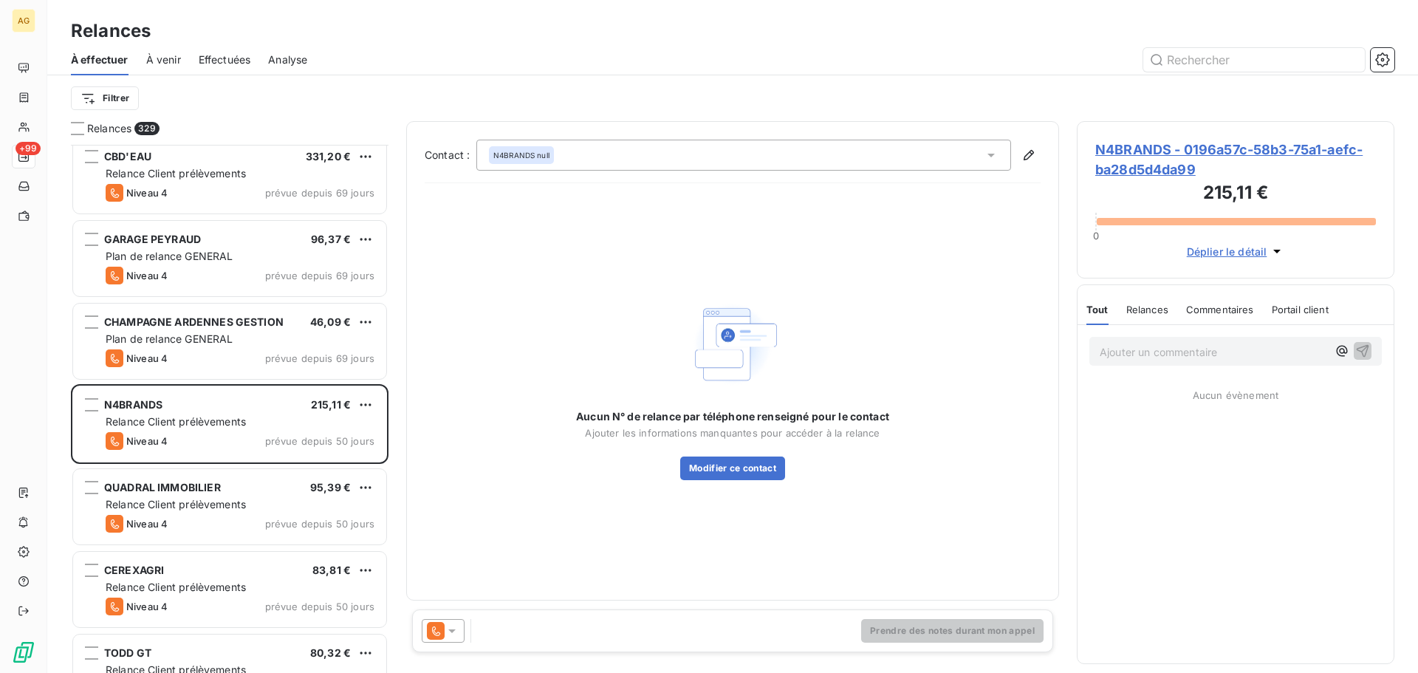
click at [1166, 145] on span "N4BRANDS - 0196a57c-58b3-75a1-aefc-ba28d5d4da99" at bounding box center [1236, 160] width 281 height 40
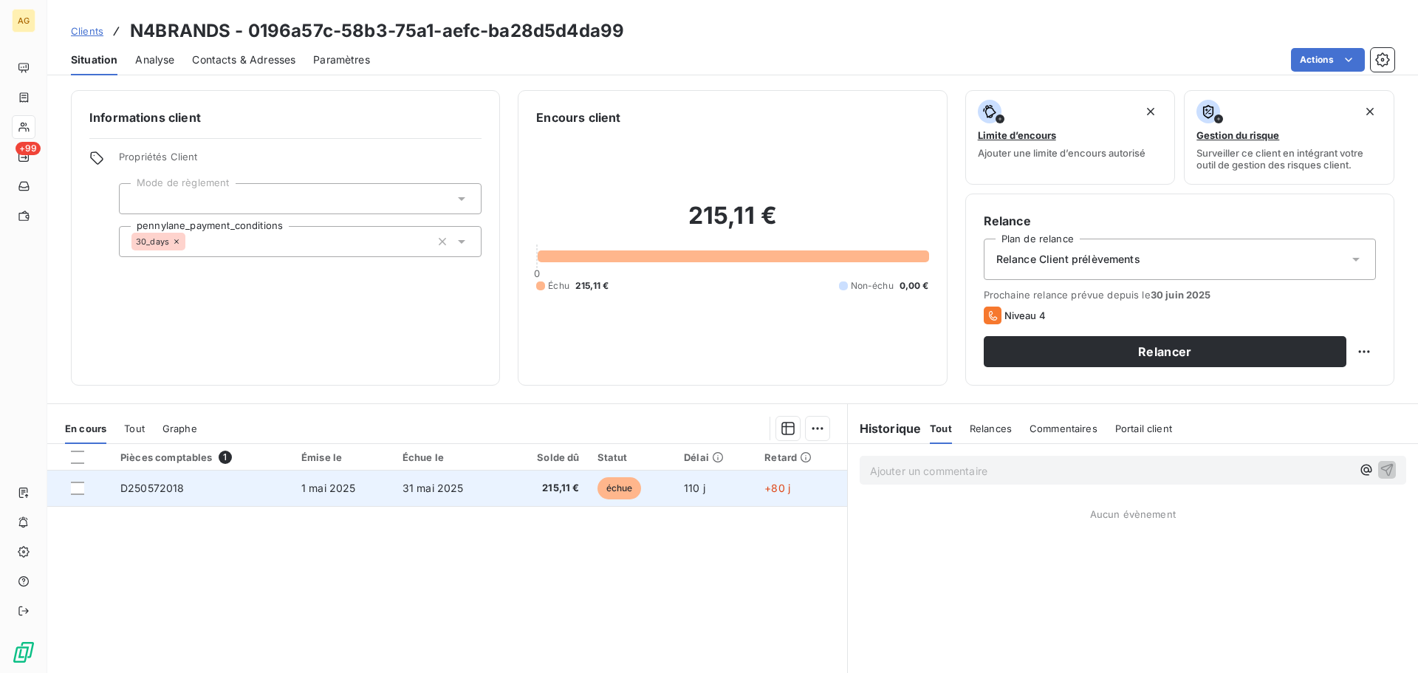
click at [497, 495] on td "31 mai 2025" at bounding box center [449, 488] width 111 height 35
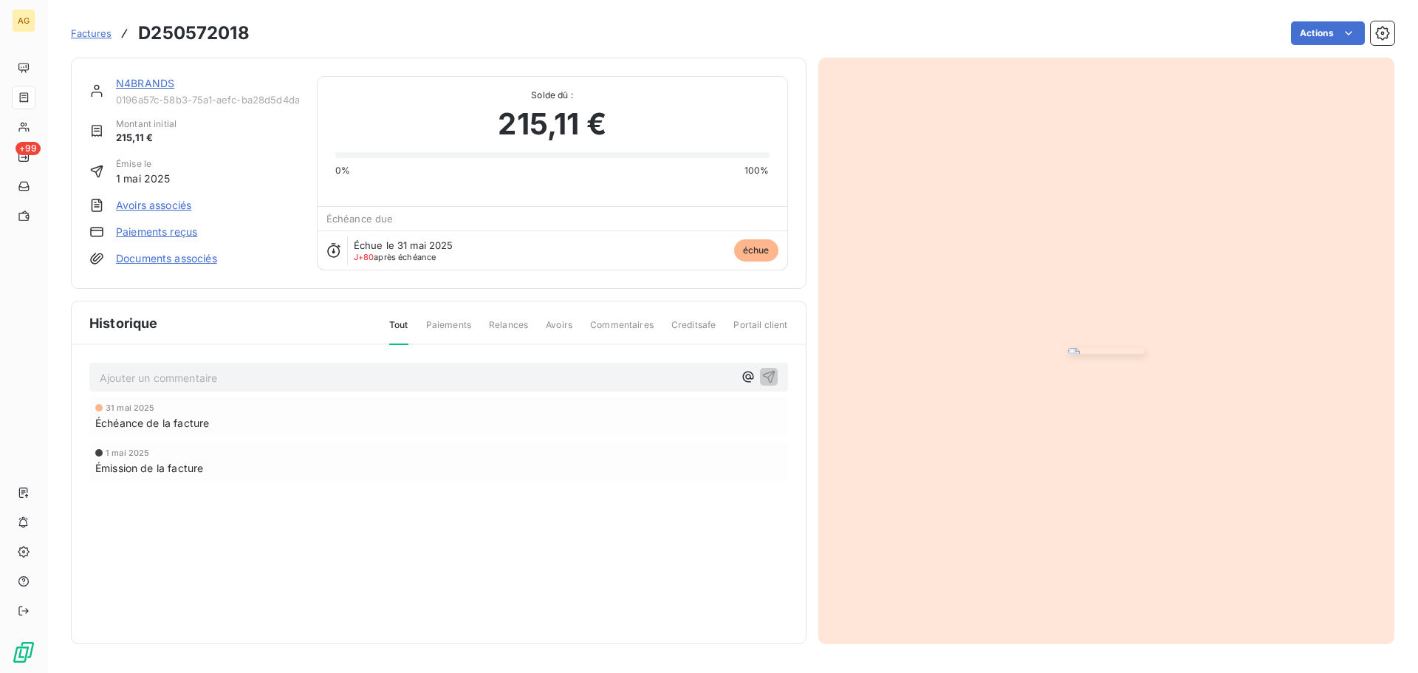
click at [1145, 348] on img "button" at bounding box center [1106, 351] width 77 height 6
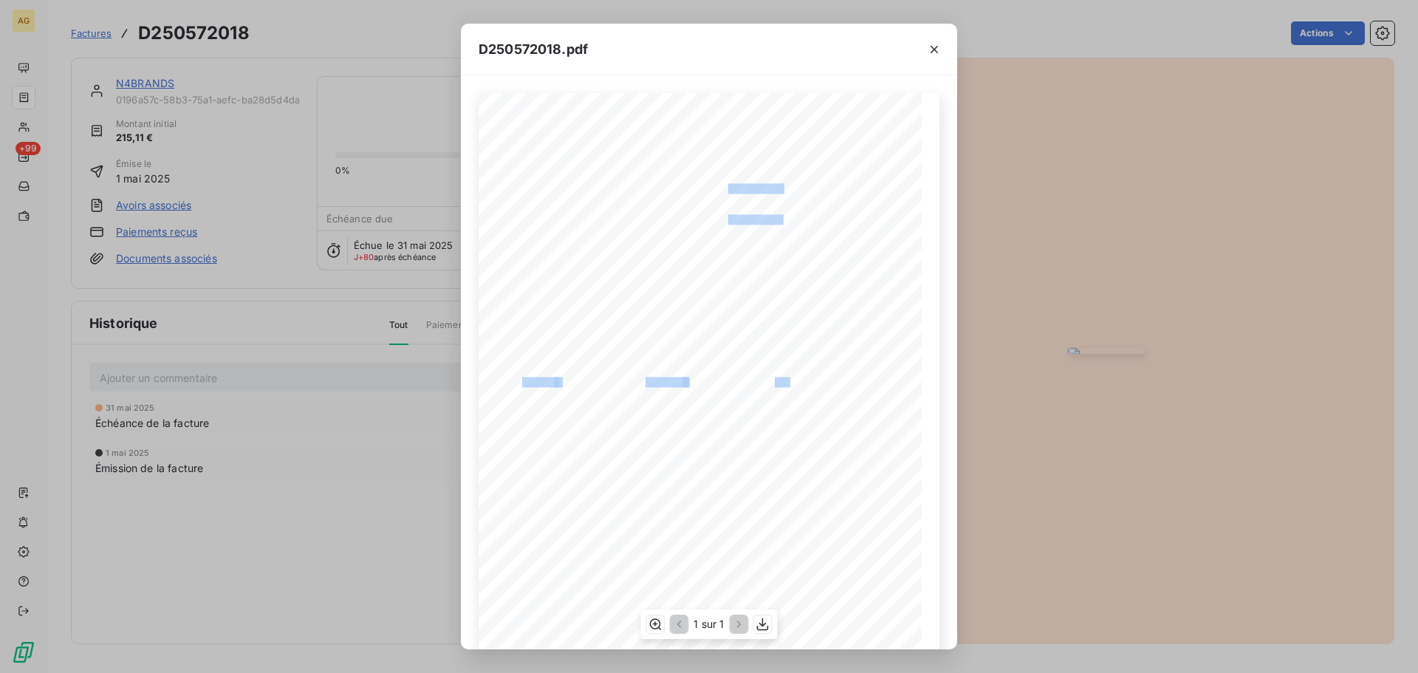
click at [734, 225] on div "Référence Désignation Qte NETQUATTRO [STREET_ADDRESS][PERSON_NAME] 38500 VOIRON…" at bounding box center [709, 406] width 461 height 627
click at [772, 219] on span "[STREET_ADDRESS][PERSON_NAME]" at bounding box center [795, 217] width 134 height 7
click at [720, 223] on div "Référence Désignation Qte NETQUATTRO [STREET_ADDRESS][PERSON_NAME] 38500 VOIRON…" at bounding box center [709, 406] width 461 height 627
click at [766, 216] on span "[STREET_ADDRESS][PERSON_NAME]" at bounding box center [795, 217] width 134 height 7
click at [759, 234] on span "[PERSON_NAME]" at bounding box center [759, 230] width 63 height 7
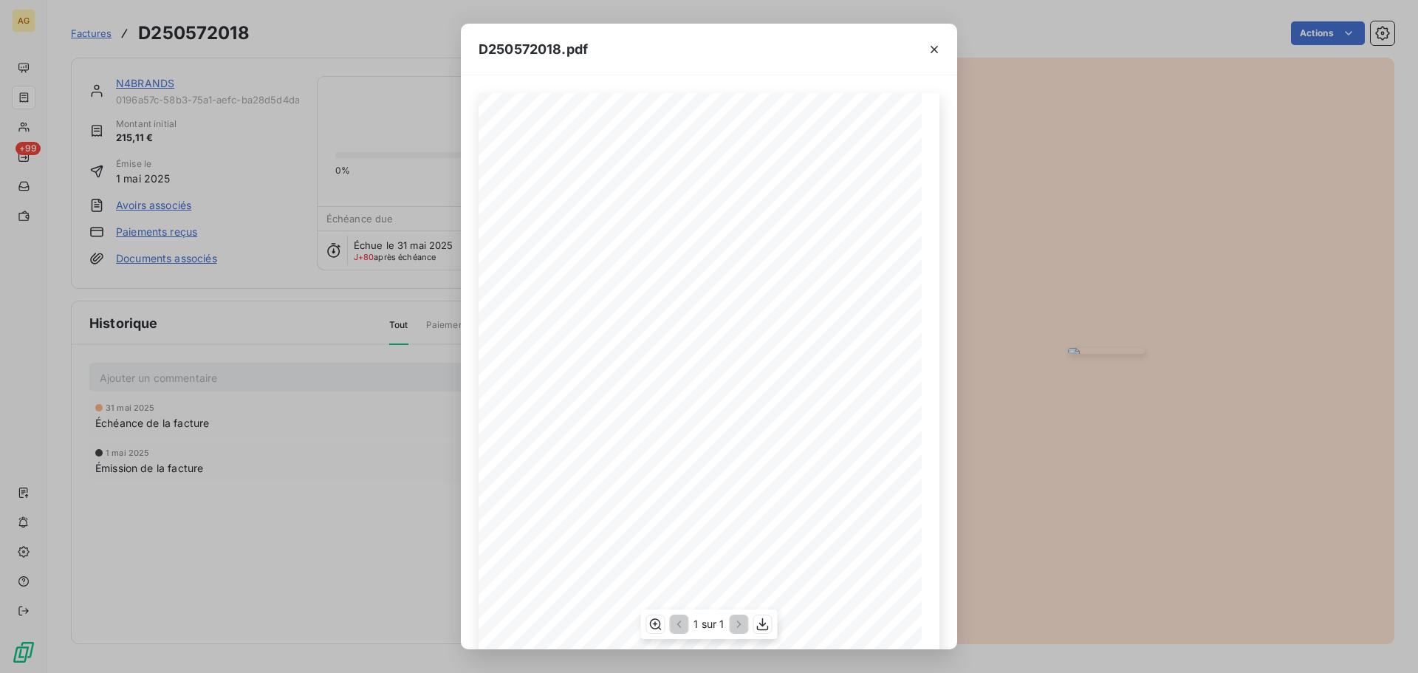
click at [770, 217] on span "[STREET_ADDRESS][PERSON_NAME]" at bounding box center [795, 217] width 134 height 7
click at [772, 217] on span "[STREET_ADDRESS][PERSON_NAME]" at bounding box center [795, 217] width 134 height 7
click at [718, 224] on div "Référence Désignation Qte NETQUATTRO [STREET_ADDRESS][PERSON_NAME] 38500 VOIRON…" at bounding box center [709, 406] width 461 height 627
click at [785, 216] on span "[STREET_ADDRESS][PERSON_NAME]" at bounding box center [795, 217] width 134 height 7
drag, startPoint x: 932, startPoint y: 48, endPoint x: 923, endPoint y: 73, distance: 26.6
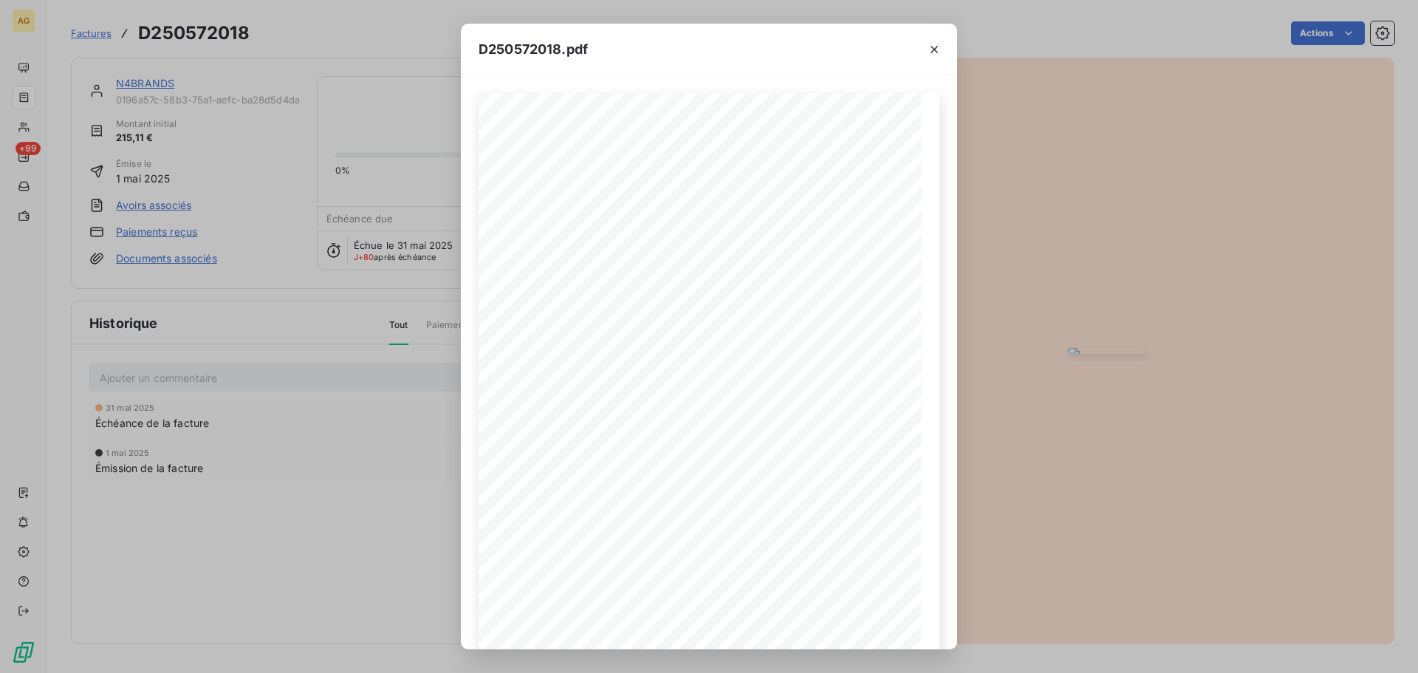
click at [931, 55] on icon "button" at bounding box center [934, 49] width 15 height 15
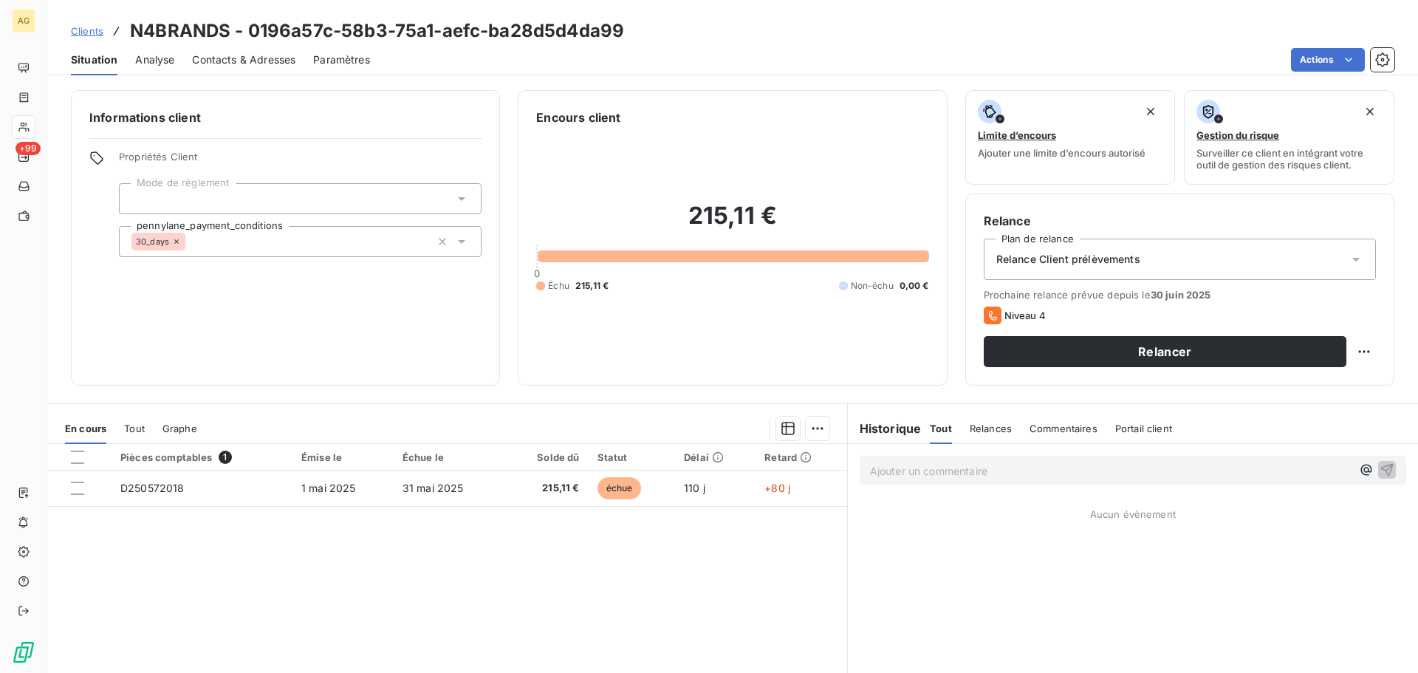
click at [1051, 261] on span "Relance Client prélèvements" at bounding box center [1069, 259] width 144 height 15
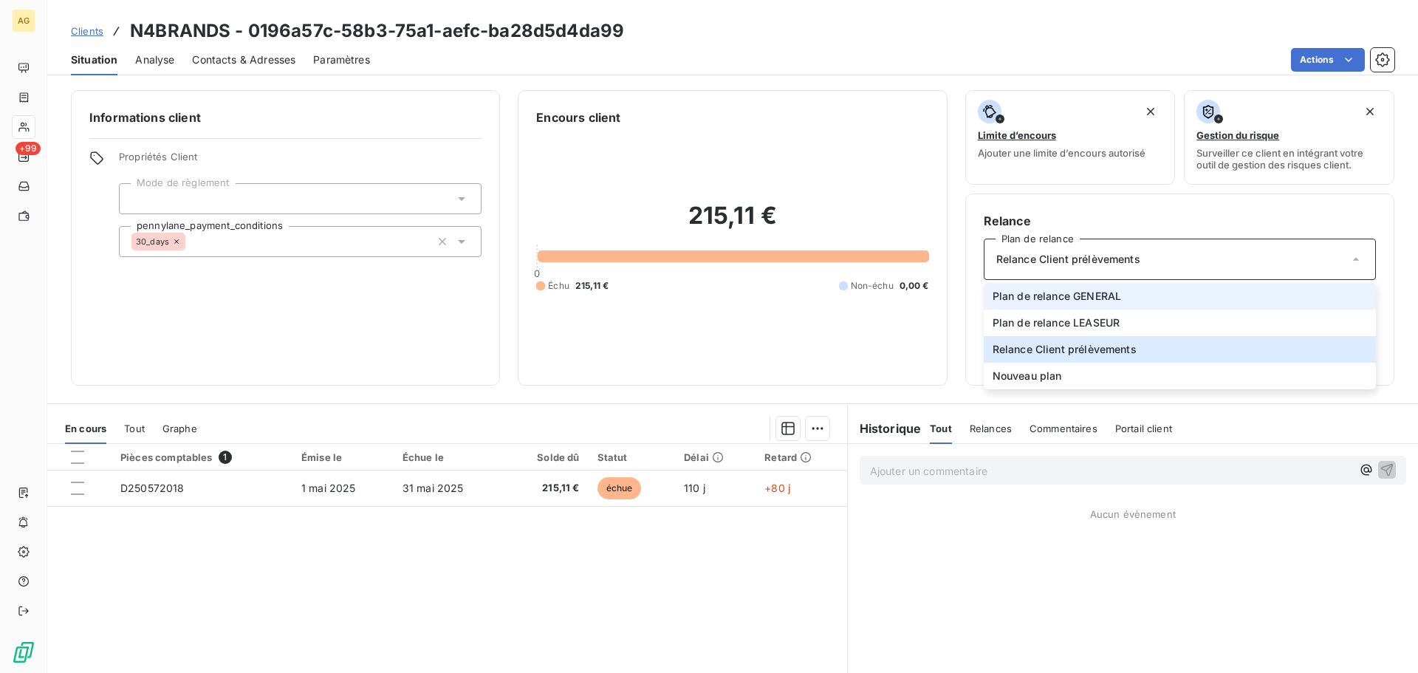
click at [1042, 304] on li "Plan de relance GENERAL" at bounding box center [1180, 296] width 392 height 27
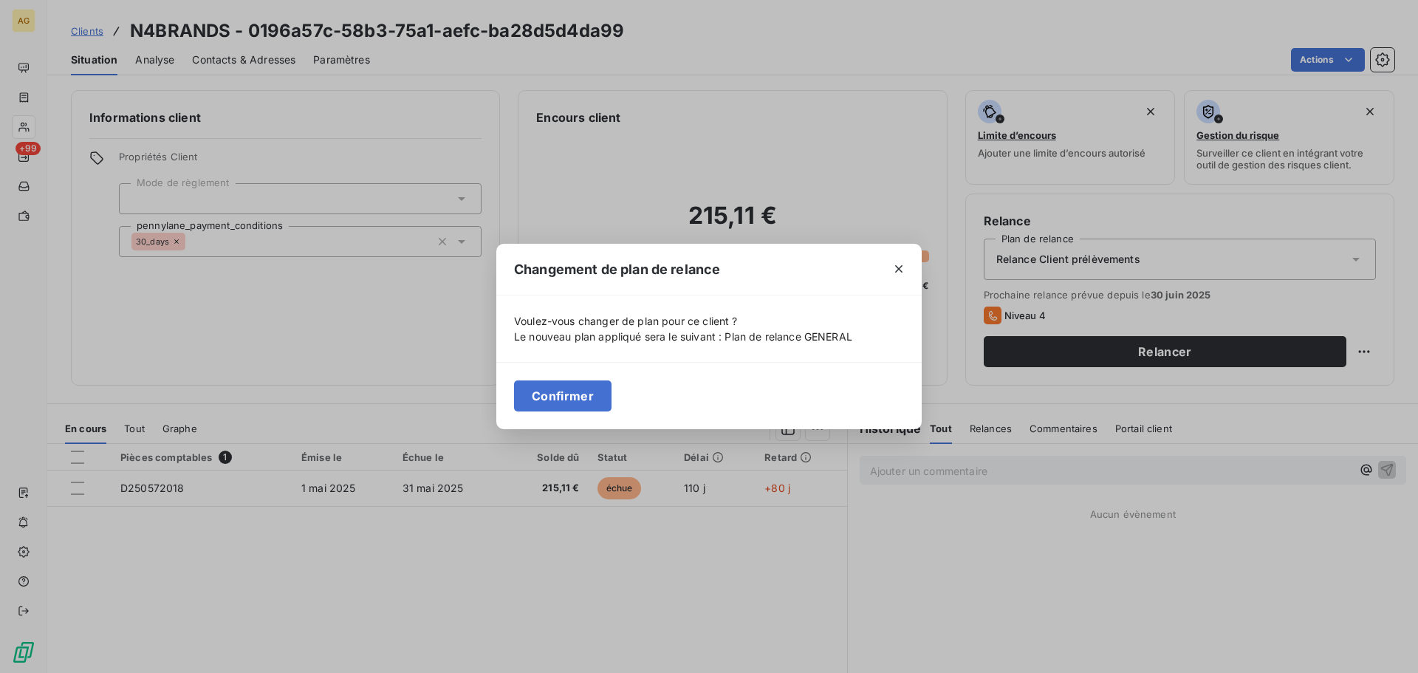
drag, startPoint x: 565, startPoint y: 392, endPoint x: 553, endPoint y: 392, distance: 12.6
click at [564, 392] on button "Confirmer" at bounding box center [563, 395] width 98 height 31
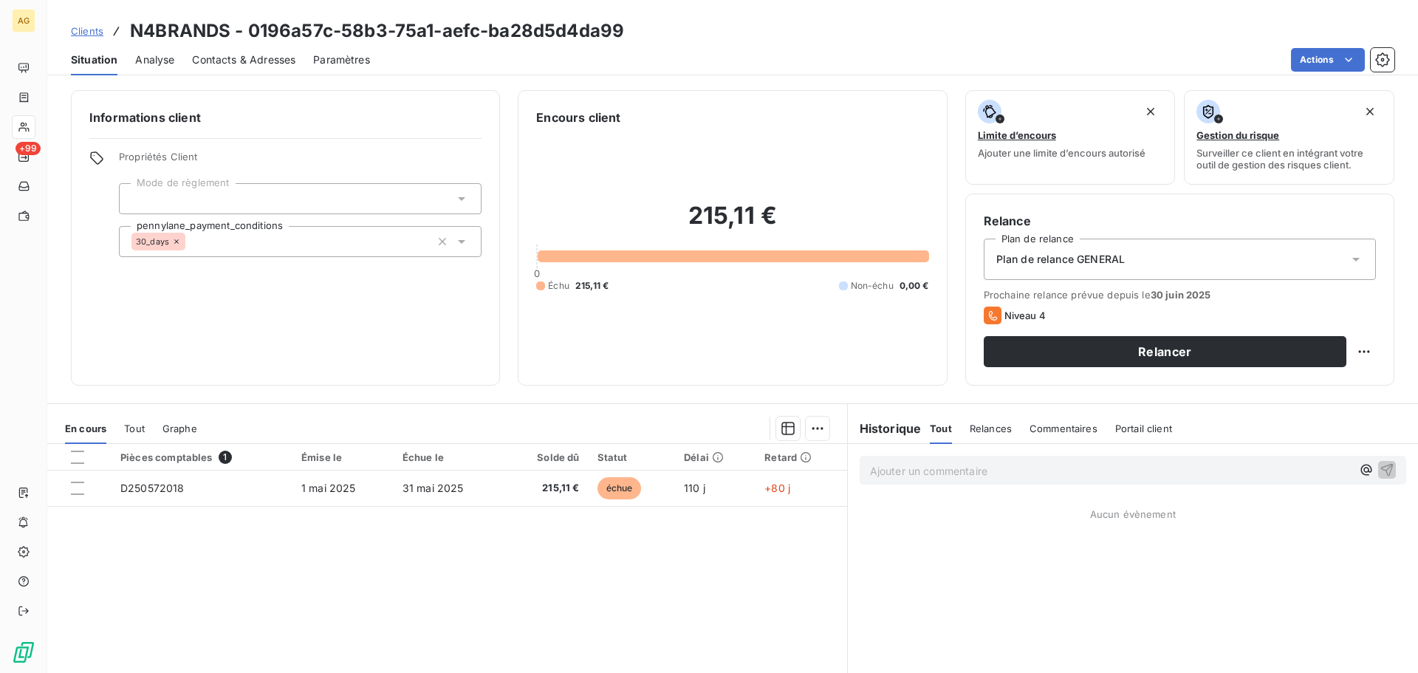
click at [339, 69] on div "Paramètres" at bounding box center [341, 59] width 57 height 31
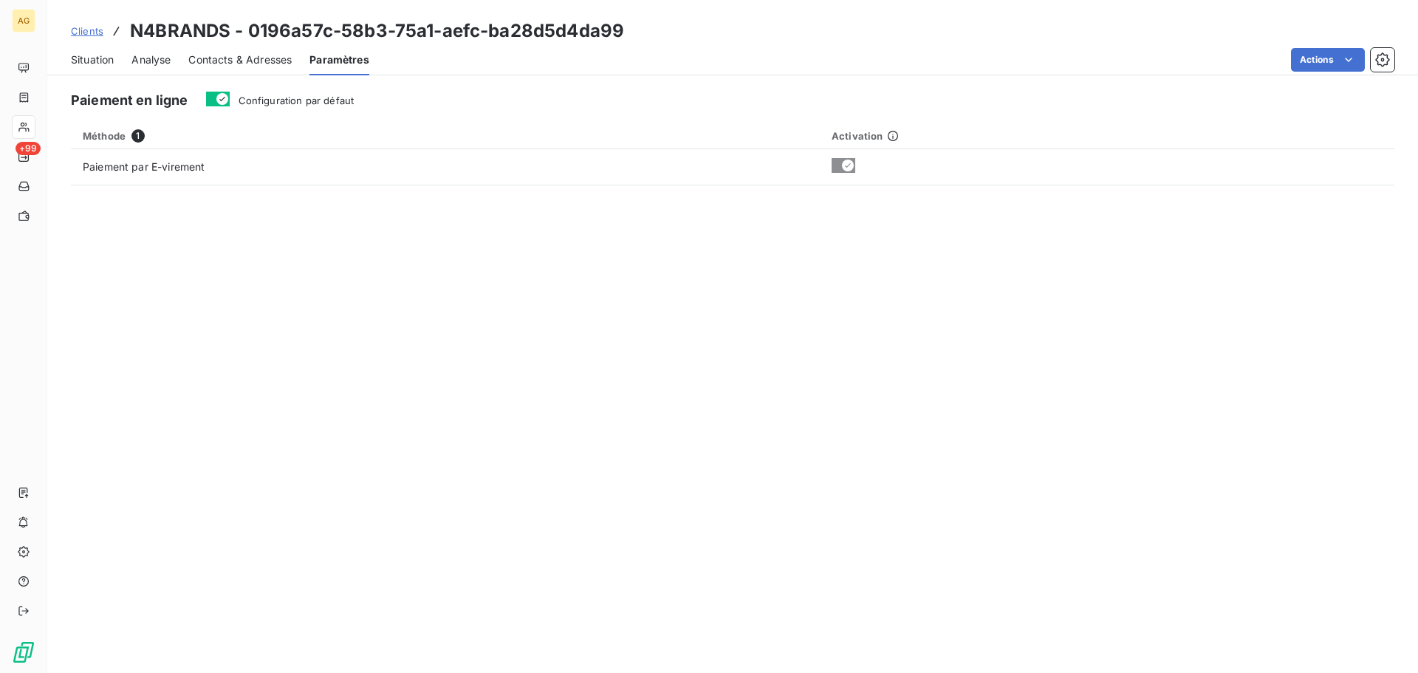
click at [335, 98] on span "Configuration par défaut" at bounding box center [297, 101] width 116 height 12
click at [230, 98] on button "Configuration par défaut" at bounding box center [218, 99] width 24 height 15
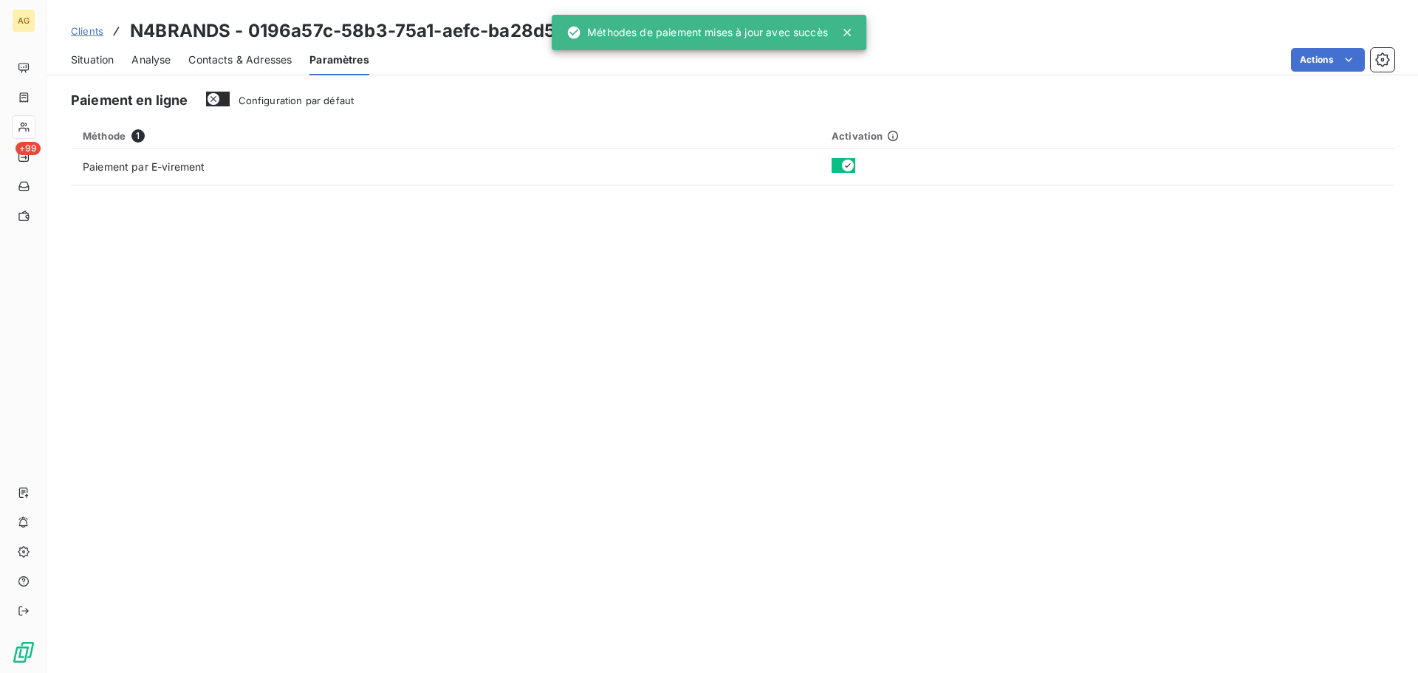
click at [247, 70] on div "Contacts & Adresses" at bounding box center [239, 59] width 103 height 31
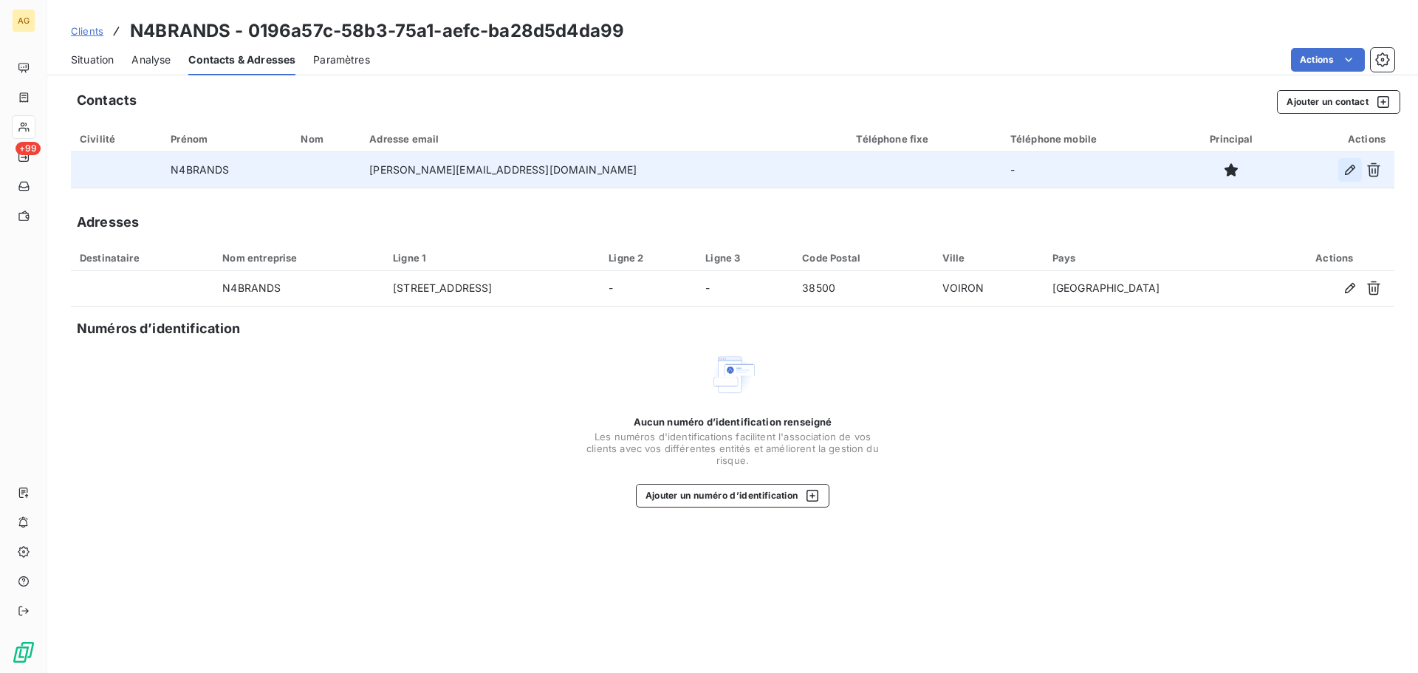
click at [1351, 168] on icon "button" at bounding box center [1350, 170] width 15 height 15
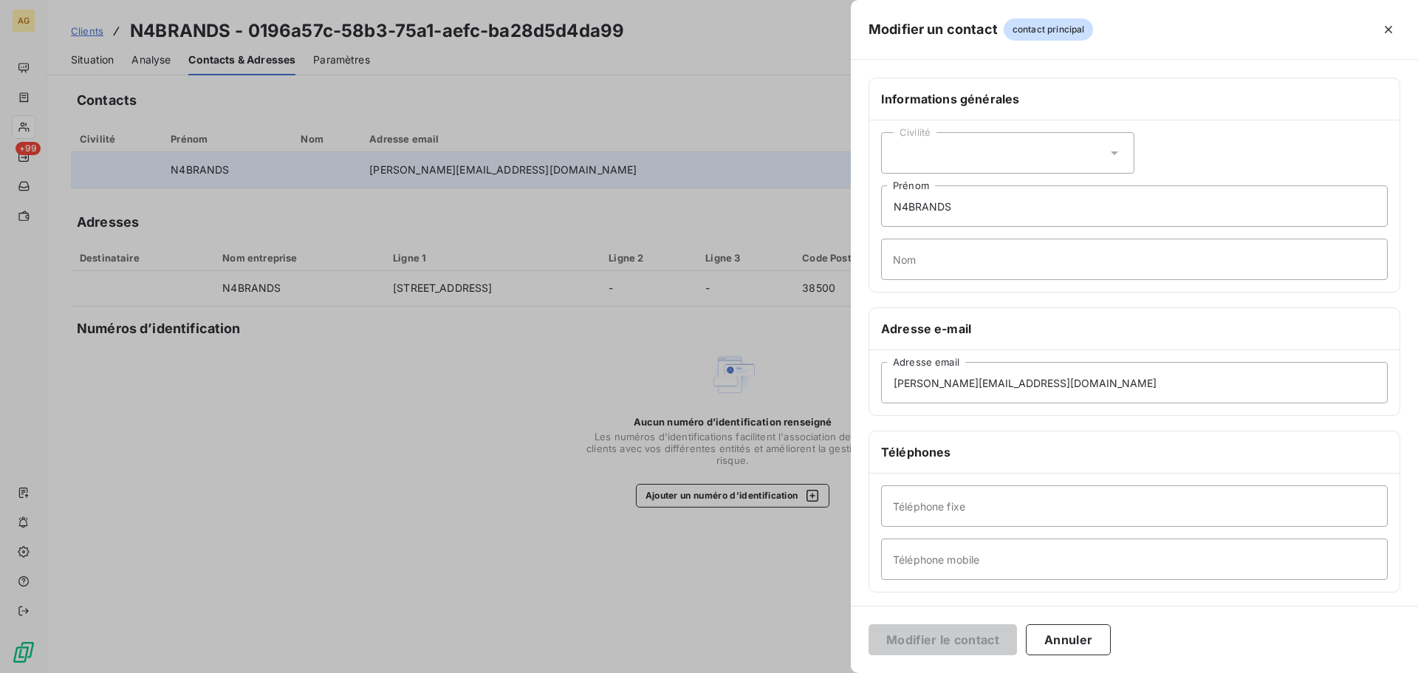
drag, startPoint x: 1045, startPoint y: 156, endPoint x: 1002, endPoint y: 172, distance: 45.8
click at [1045, 155] on div "Civilité" at bounding box center [1007, 152] width 253 height 41
click at [941, 217] on span "Monsieur" at bounding box center [933, 217] width 44 height 14
drag, startPoint x: 973, startPoint y: 214, endPoint x: 835, endPoint y: 240, distance: 140.5
click at [835, 672] on div "Modifier un contact contact principal Informations générales Civilité Monsieur …" at bounding box center [709, 673] width 1418 height 0
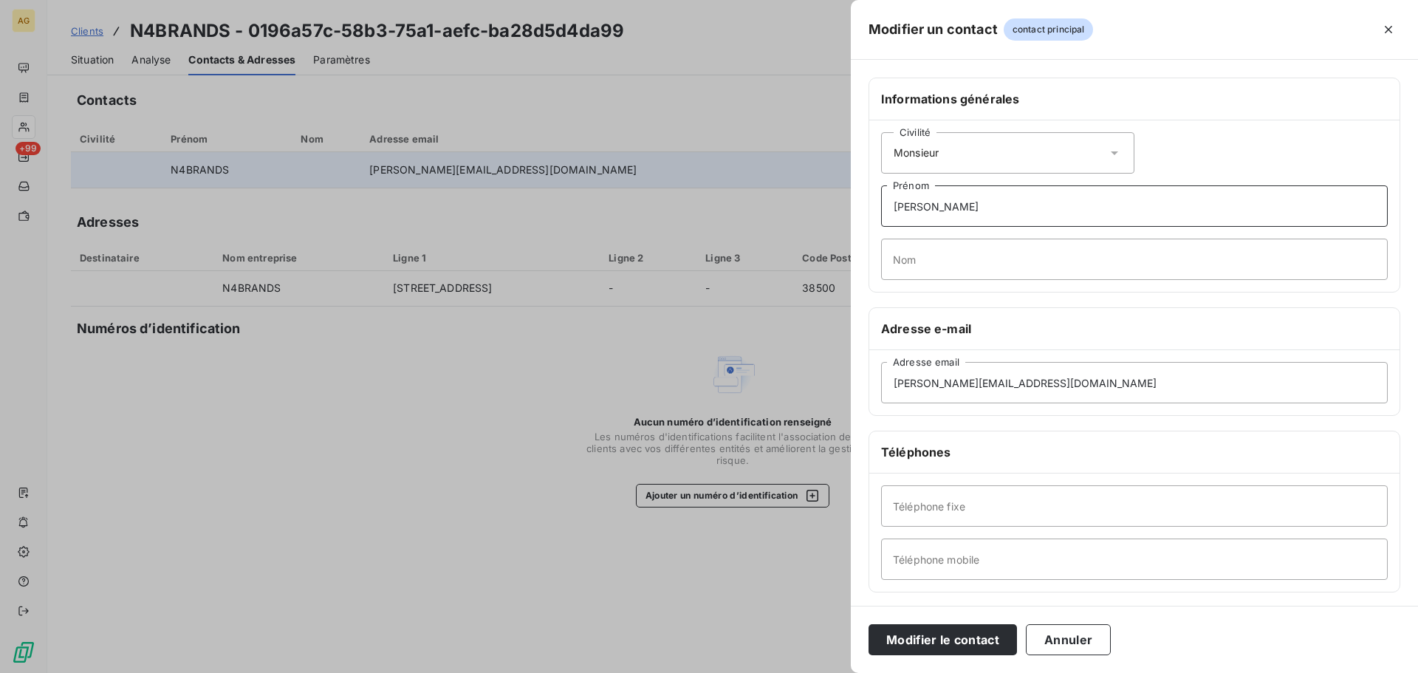
type input "[PERSON_NAME]"
type input "L"
type input "JAILLET"
click at [1153, 509] on input "Téléphone fixe" at bounding box center [1134, 505] width 507 height 41
paste input "[PHONE_NUMBER]"
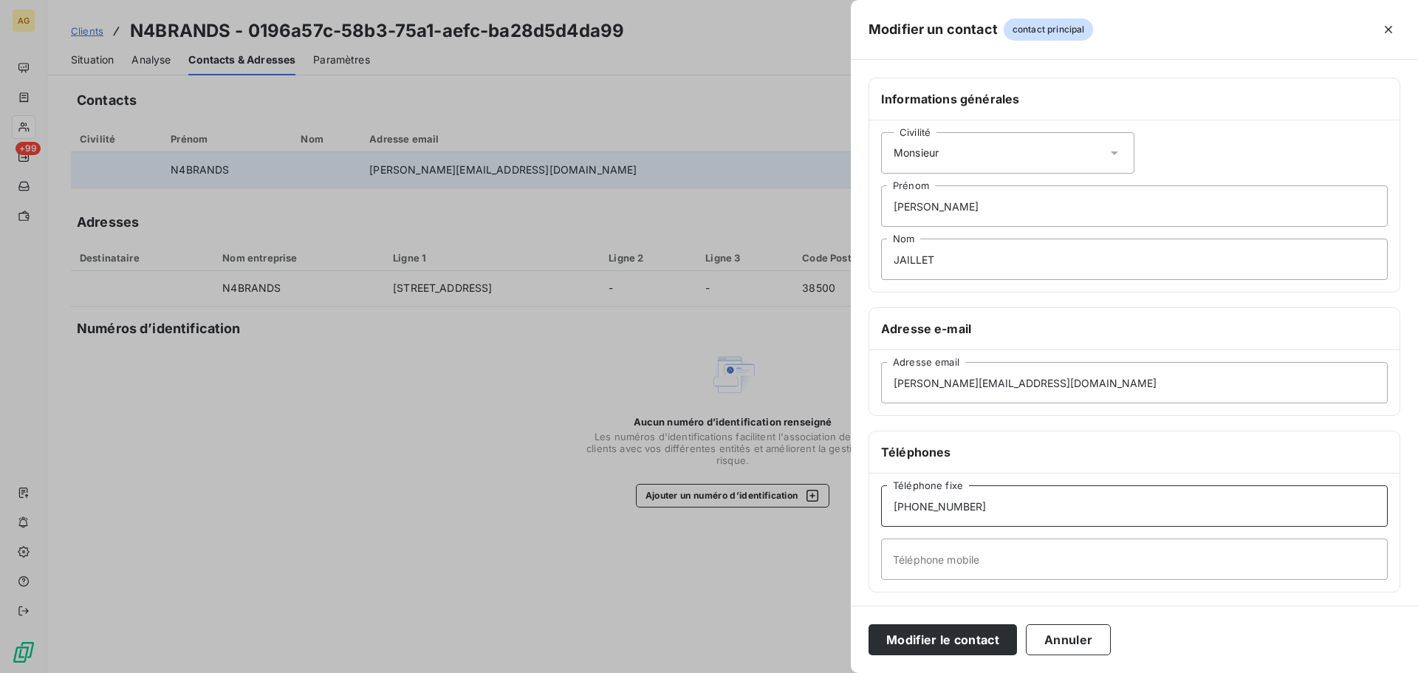
type input "[PHONE_NUMBER]"
click at [1074, 560] on input "Téléphone mobile" at bounding box center [1134, 559] width 507 height 41
paste input "[PHONE_NUMBER]"
type input "[PHONE_NUMBER]"
drag, startPoint x: 970, startPoint y: 638, endPoint x: 801, endPoint y: 609, distance: 171.7
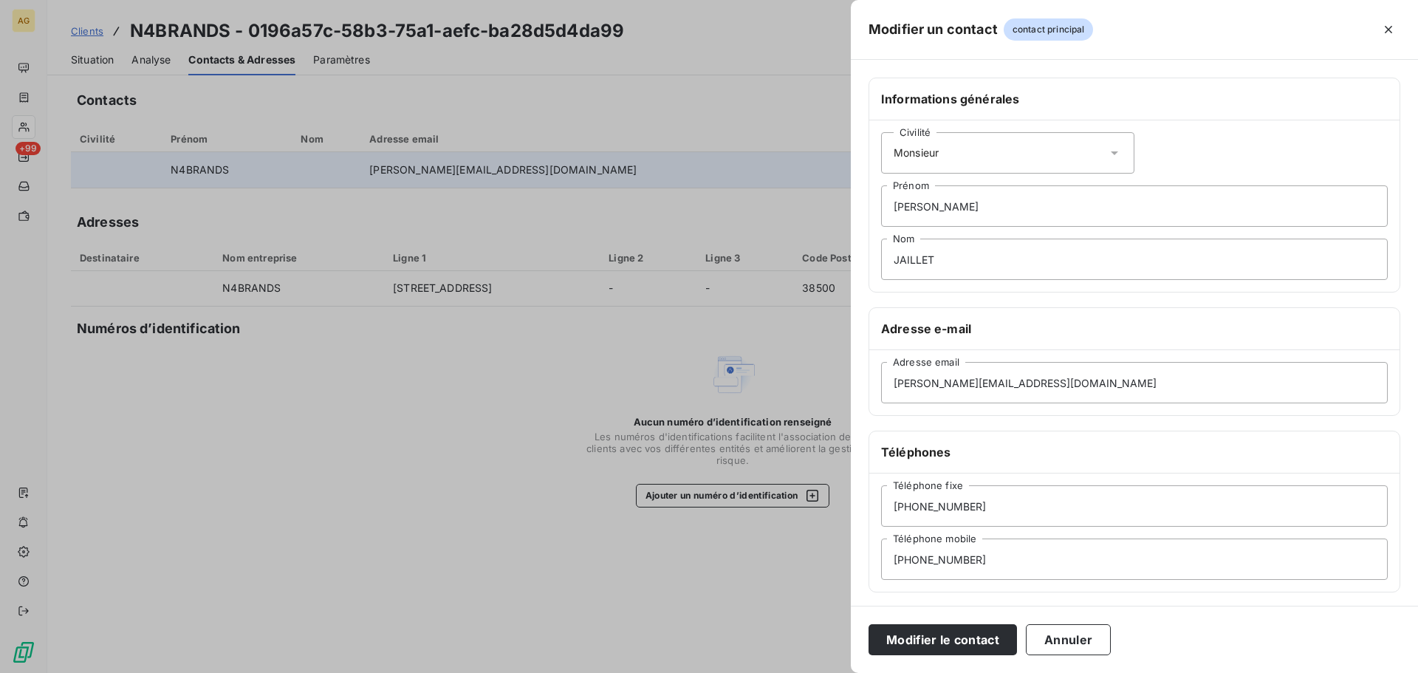
click at [968, 640] on button "Modifier le contact" at bounding box center [943, 639] width 148 height 31
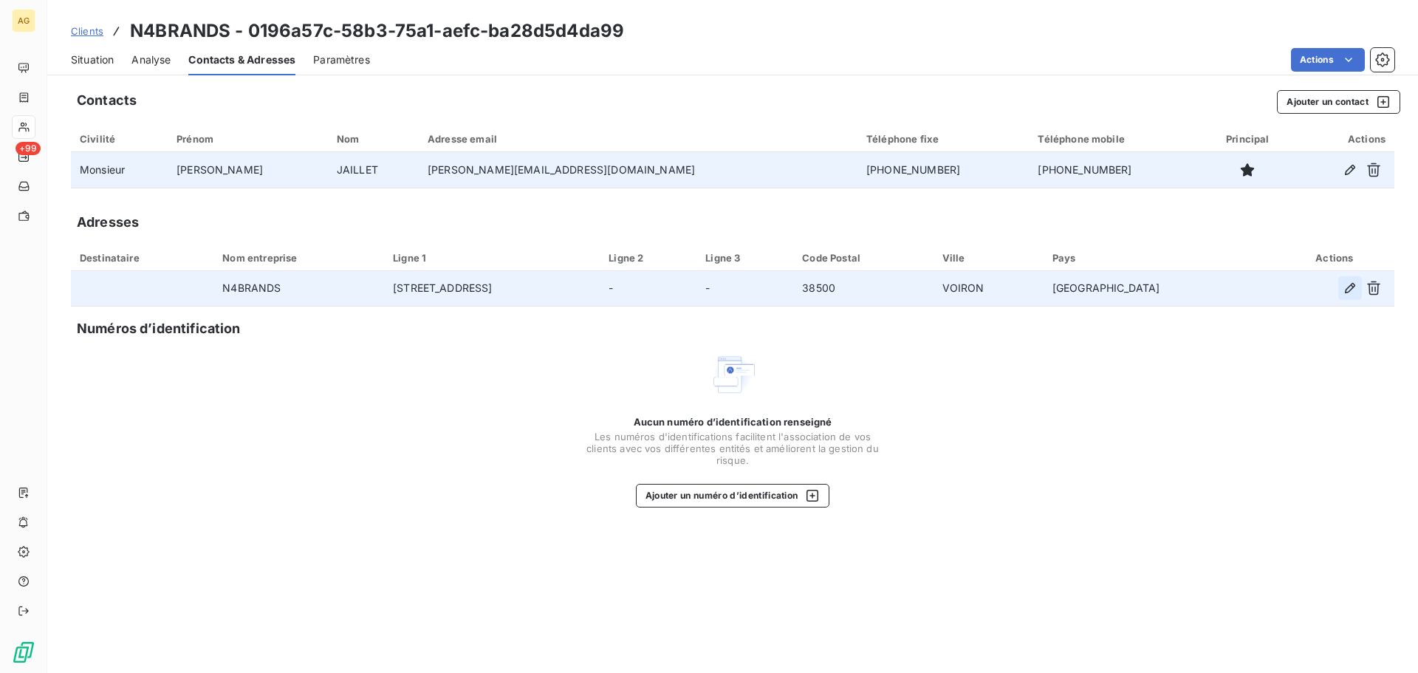
click at [1342, 286] on button "button" at bounding box center [1351, 288] width 24 height 24
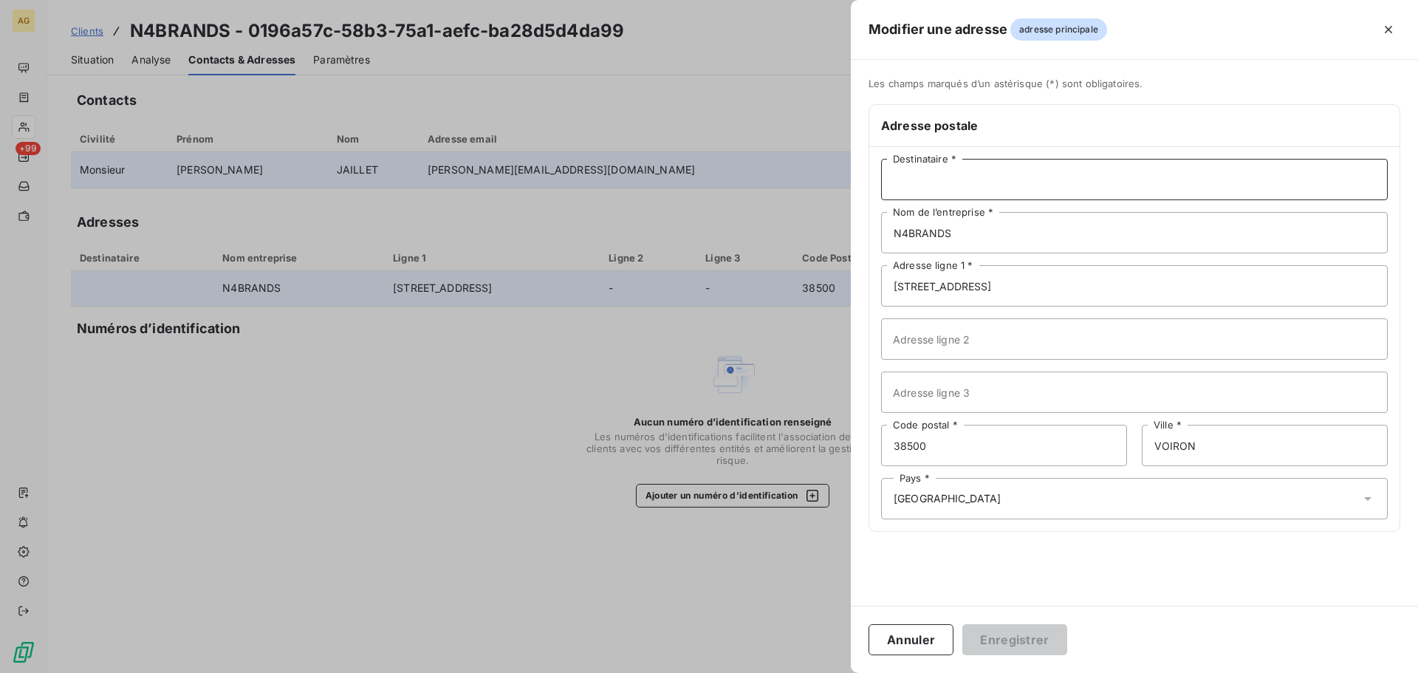
click at [964, 172] on input "Destinataire *" at bounding box center [1134, 179] width 507 height 41
type input "M. [PERSON_NAME]"
type input "NETQUATTRO"
drag, startPoint x: 1172, startPoint y: 279, endPoint x: 821, endPoint y: 324, distance: 353.7
click at [821, 672] on div "Modifier une adresse adresse principale Les champs marqués d’un [DEMOGRAPHIC_DA…" at bounding box center [709, 673] width 1418 height 0
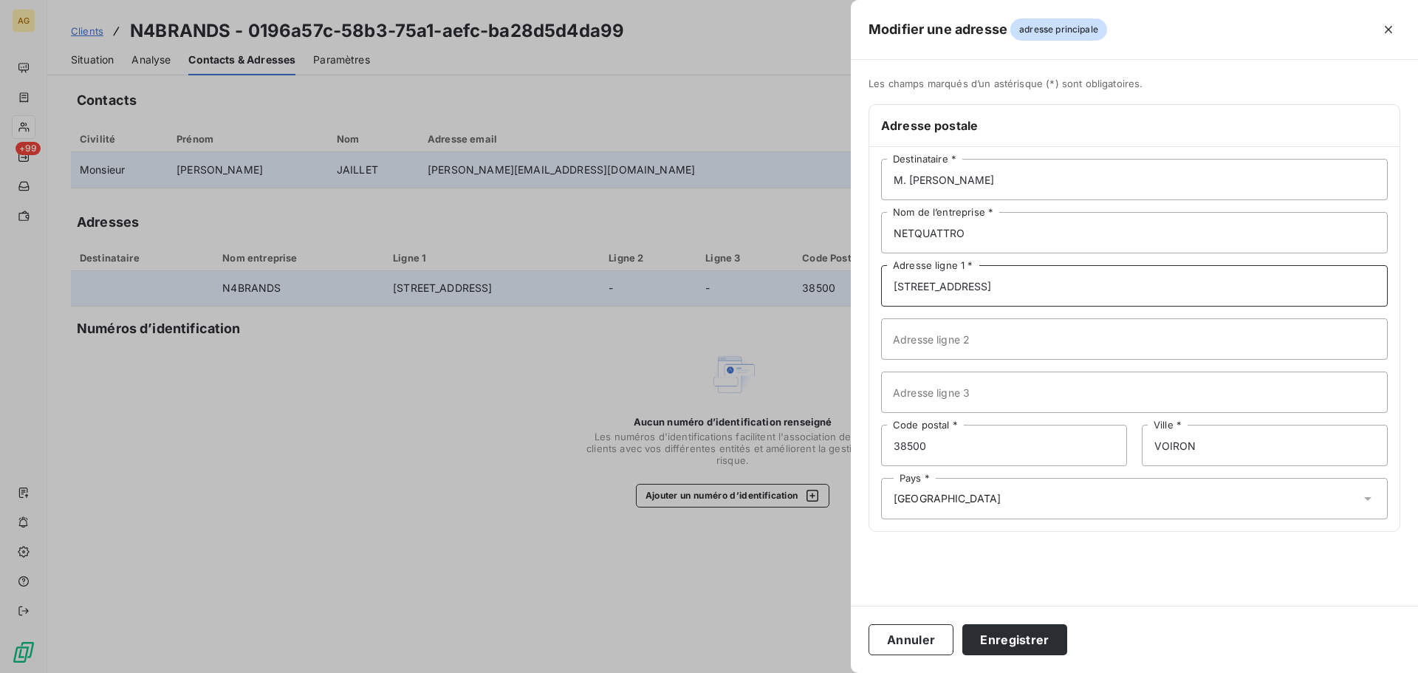
paste input "[STREET_ADDRESS][PERSON_NAME]"
type input "[STREET_ADDRESS][PERSON_NAME]"
click at [947, 336] on input "Adresse ligne 2" at bounding box center [1134, 338] width 507 height 41
type input "ZAC de Chamfeuillet"
click at [984, 636] on button "Enregistrer" at bounding box center [1015, 639] width 105 height 31
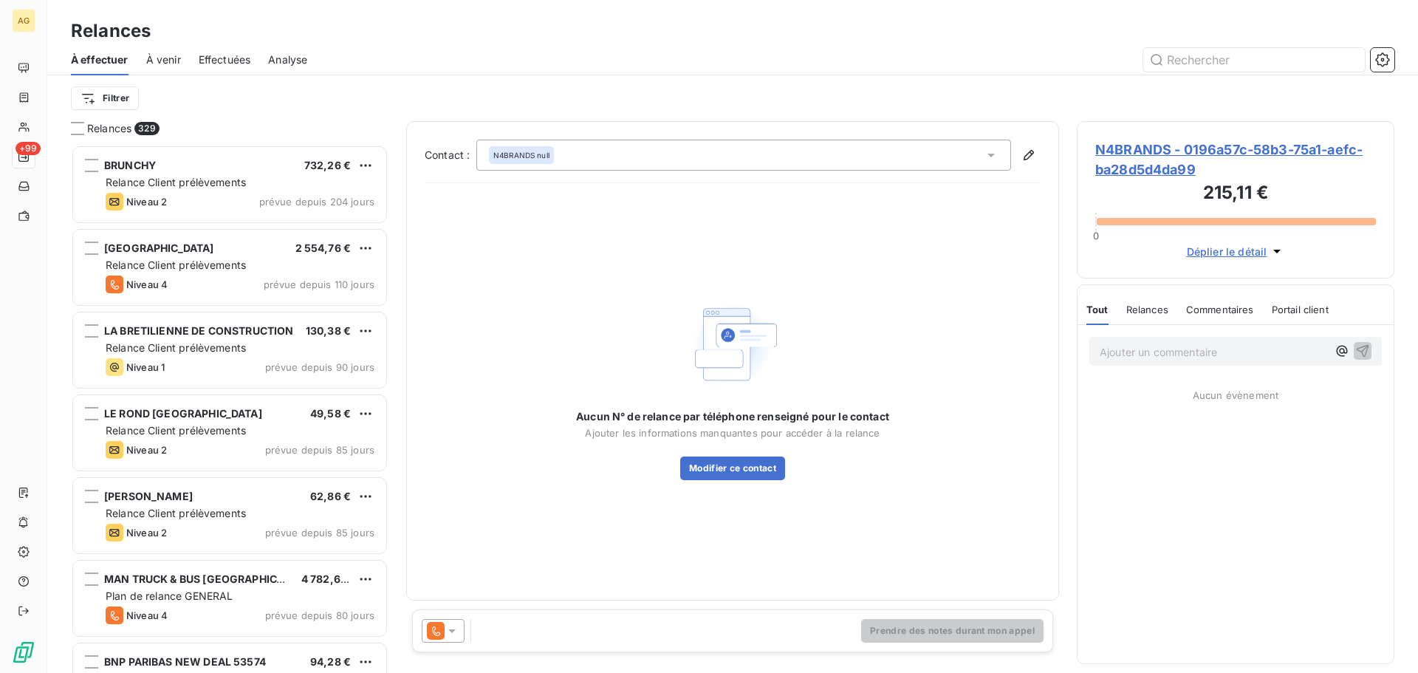
scroll to position [517, 307]
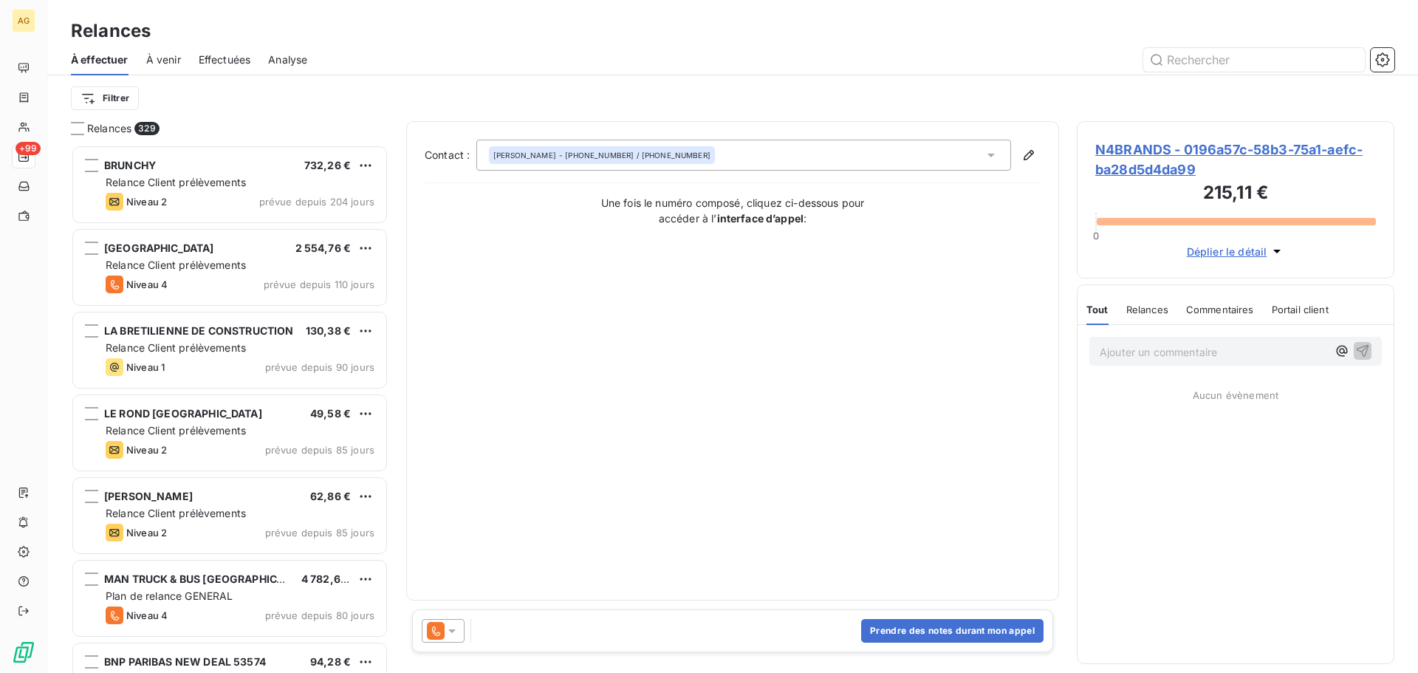
click at [459, 628] on div at bounding box center [443, 631] width 43 height 24
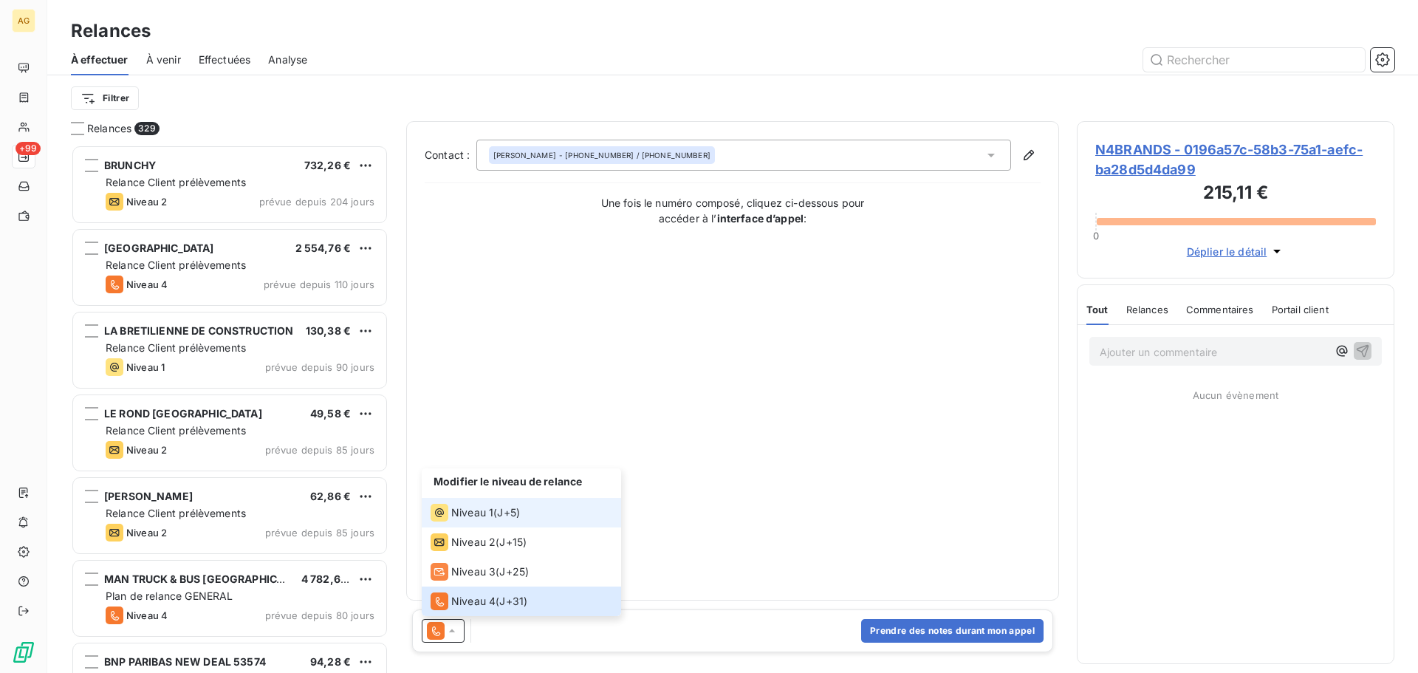
click at [477, 523] on li "Niveau 1 ( J+5 )" at bounding box center [521, 513] width 199 height 30
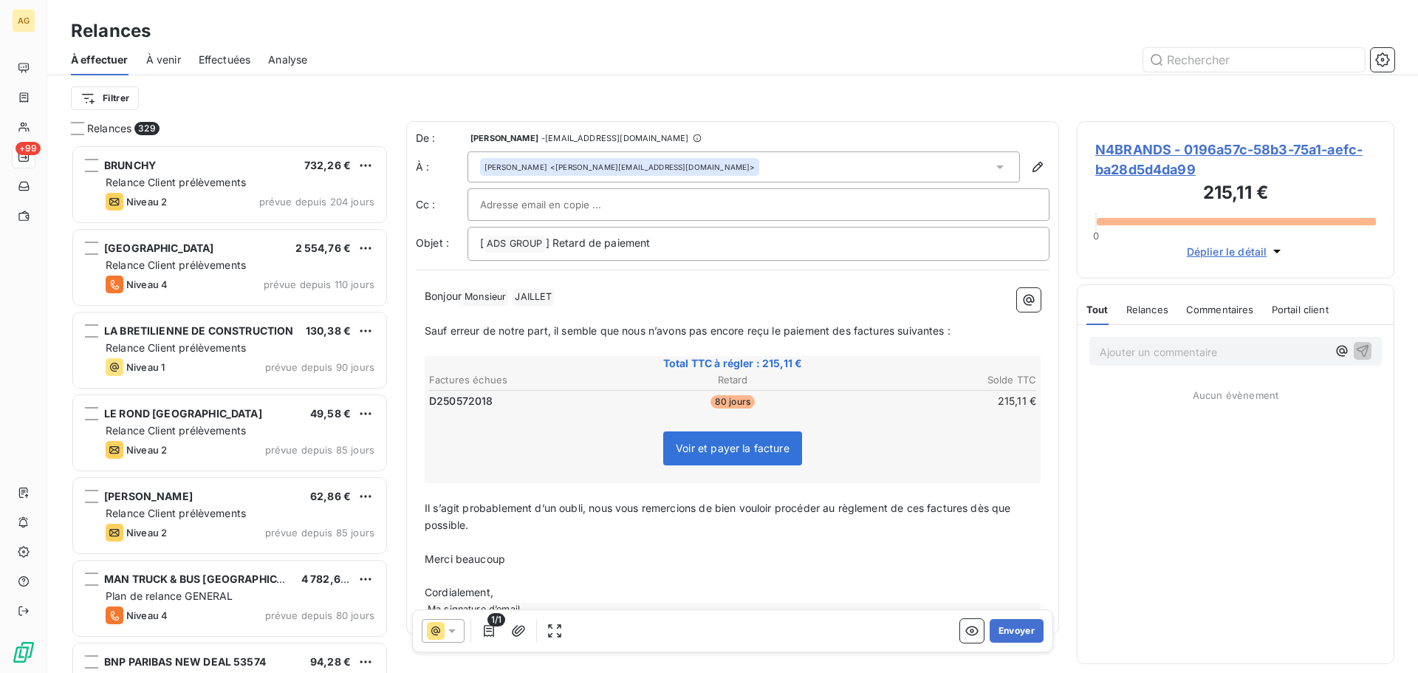
click at [850, 327] on span "Sauf erreur de notre part, il semble que nous n’avons pas encore reçu le paieme…" at bounding box center [688, 330] width 526 height 13
click at [1008, 633] on button "Envoyer" at bounding box center [1017, 631] width 54 height 24
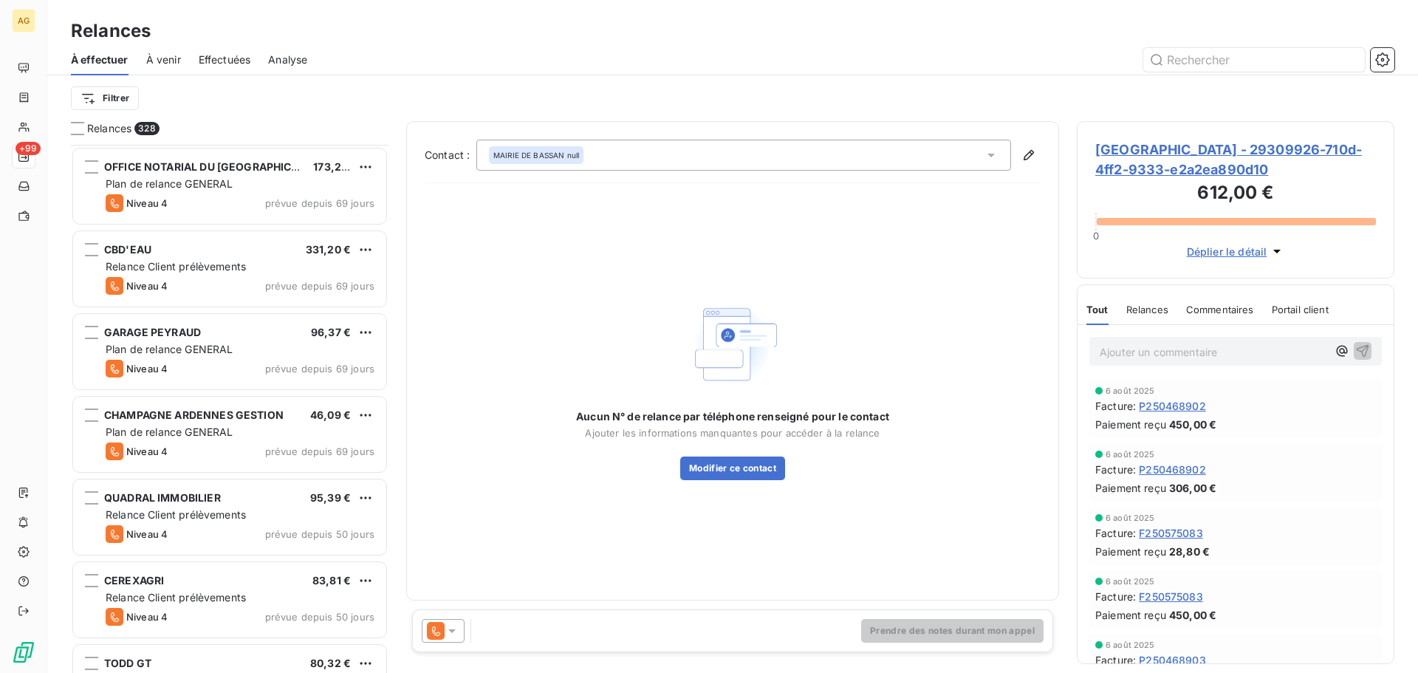
scroll to position [1995, 0]
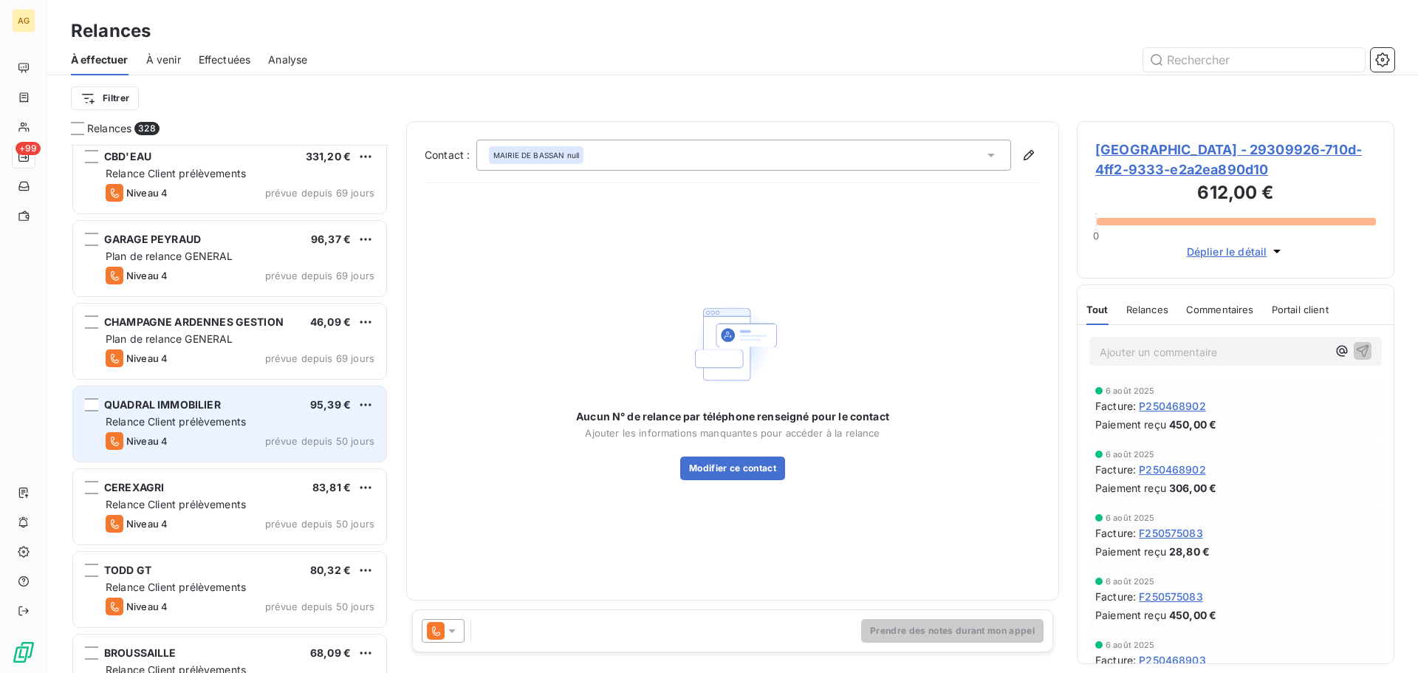
click at [246, 415] on span "Relance Client prélèvements" at bounding box center [176, 421] width 140 height 13
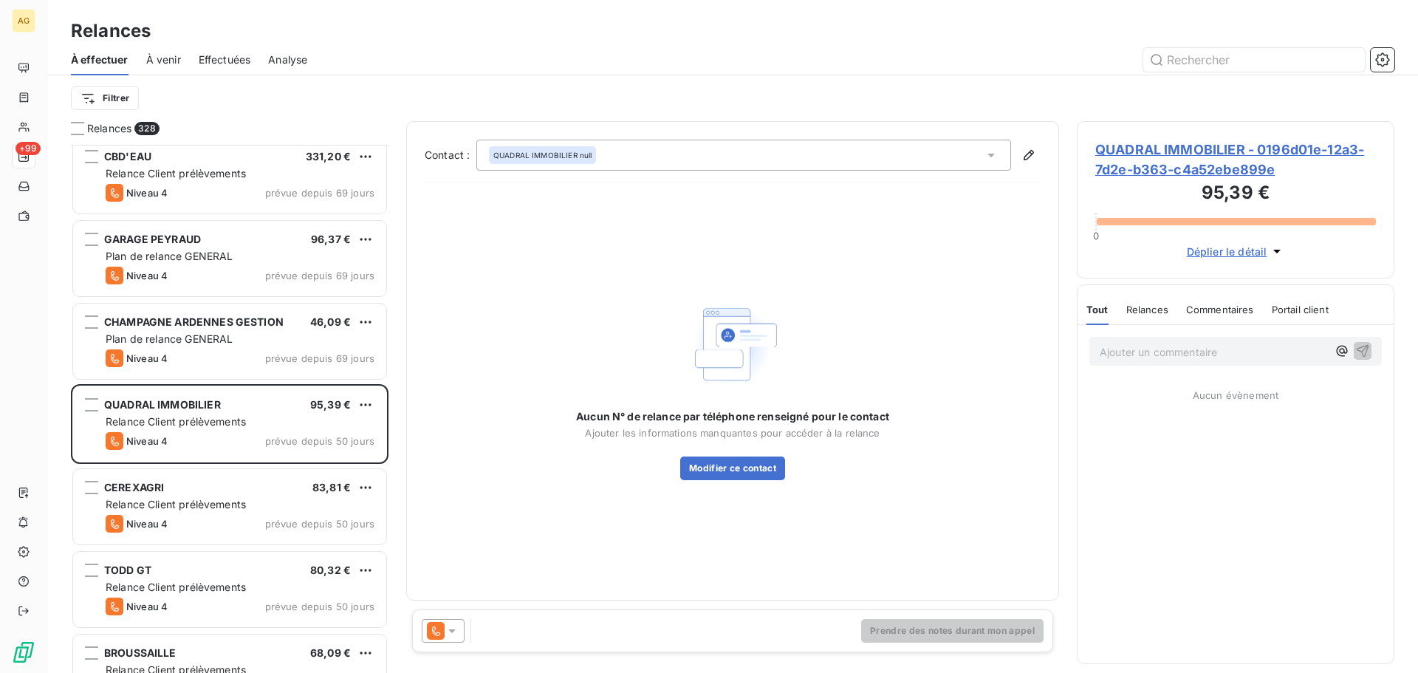
click at [1168, 147] on span "QUADRAL IMMOBILIER - 0196d01e-12a3-7d2e-b363-c4a52ebe899e" at bounding box center [1236, 160] width 281 height 40
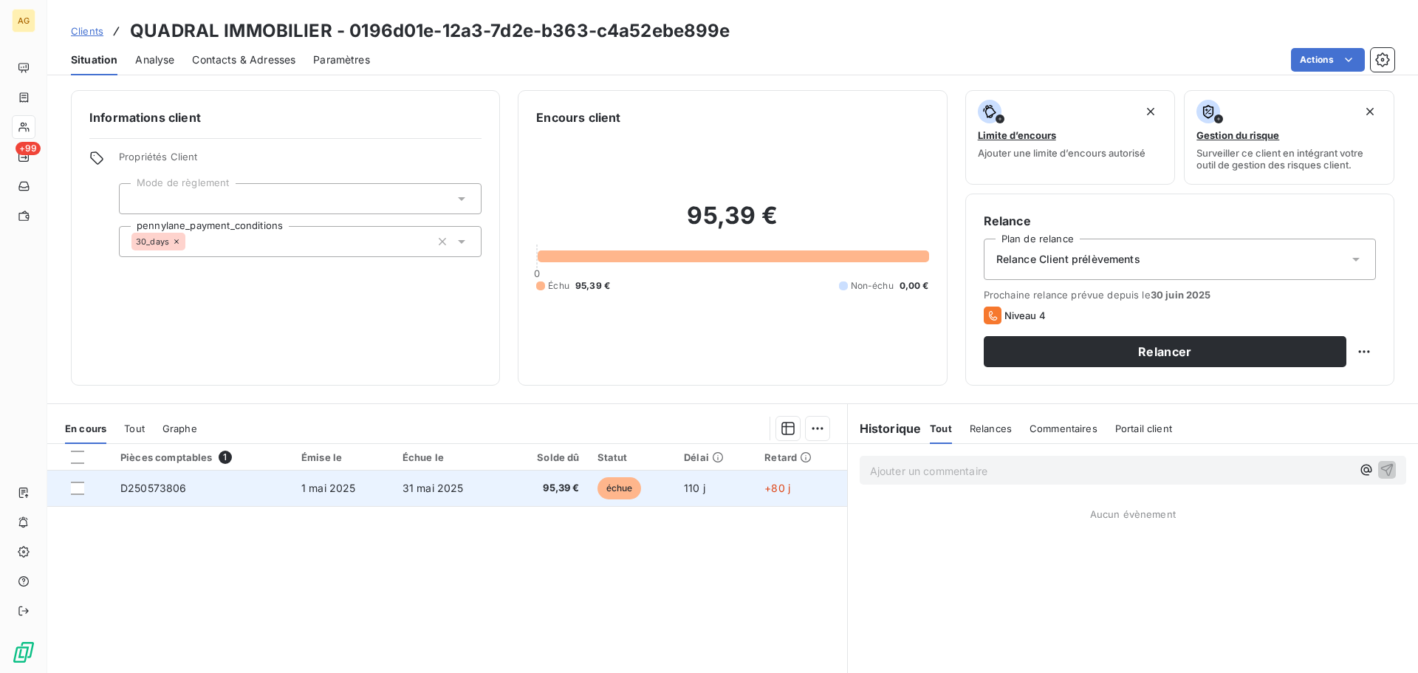
click at [405, 491] on span "31 mai 2025" at bounding box center [433, 488] width 61 height 13
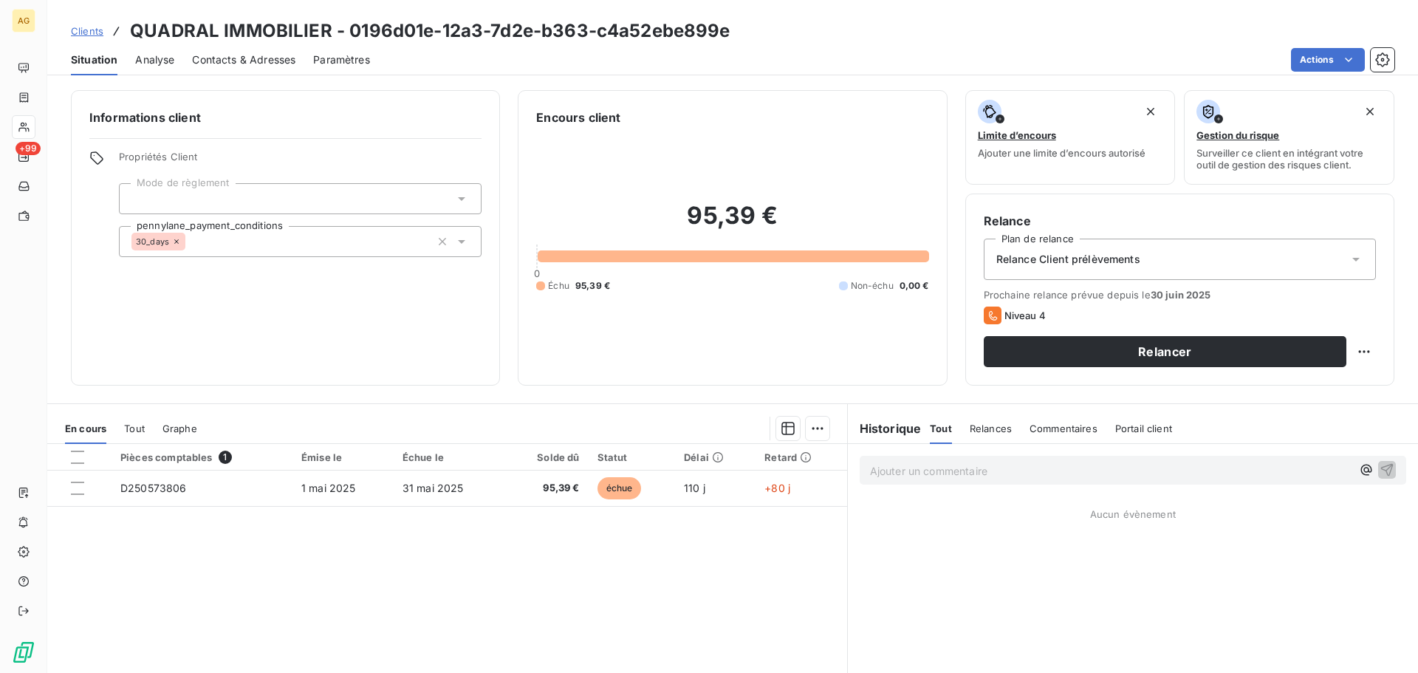
click at [1122, 261] on span "Relance Client prélèvements" at bounding box center [1069, 259] width 144 height 15
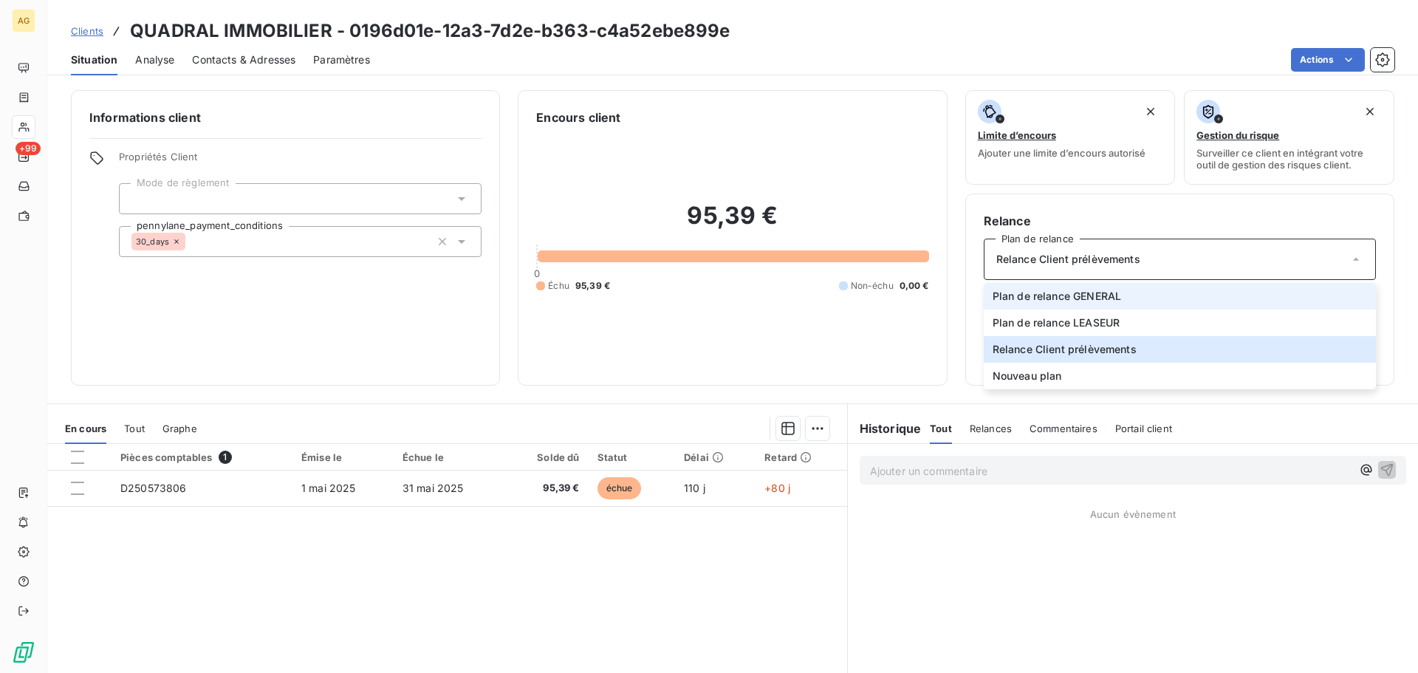
click at [1068, 301] on span "Plan de relance GENERAL" at bounding box center [1057, 296] width 129 height 15
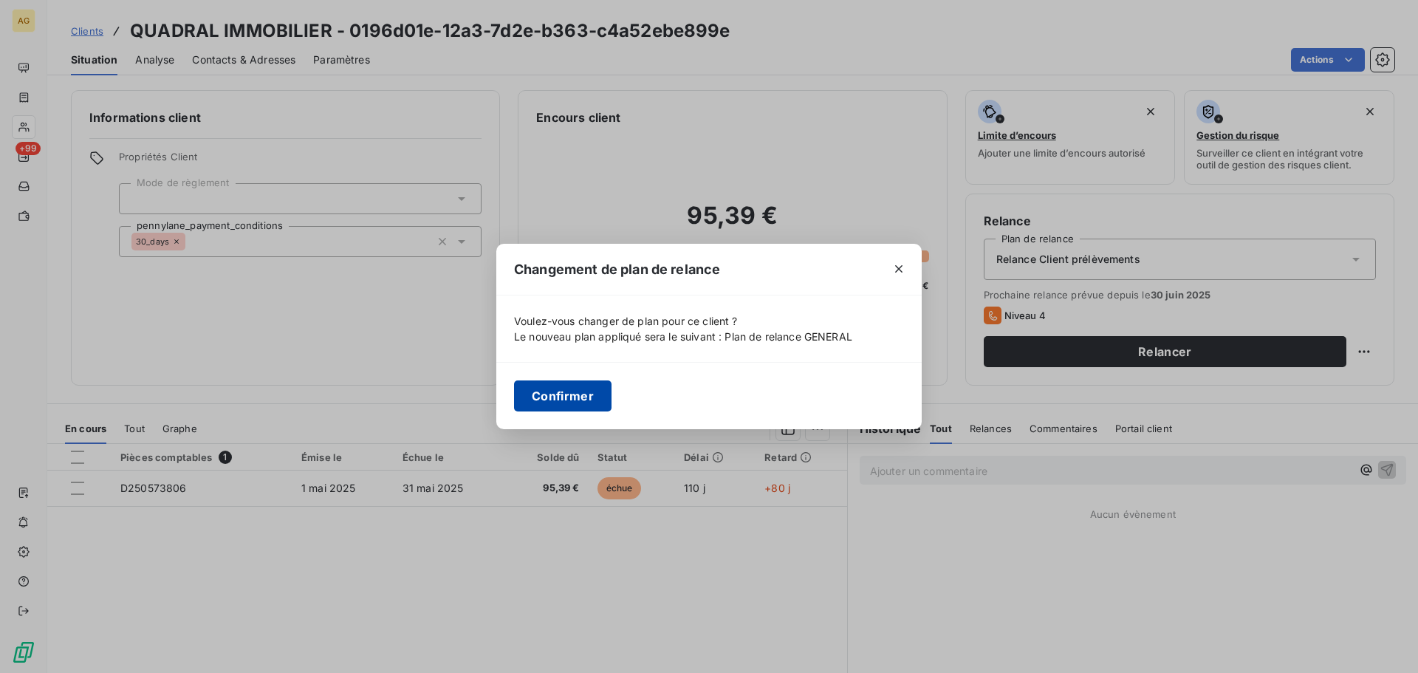
click at [588, 392] on button "Confirmer" at bounding box center [563, 395] width 98 height 31
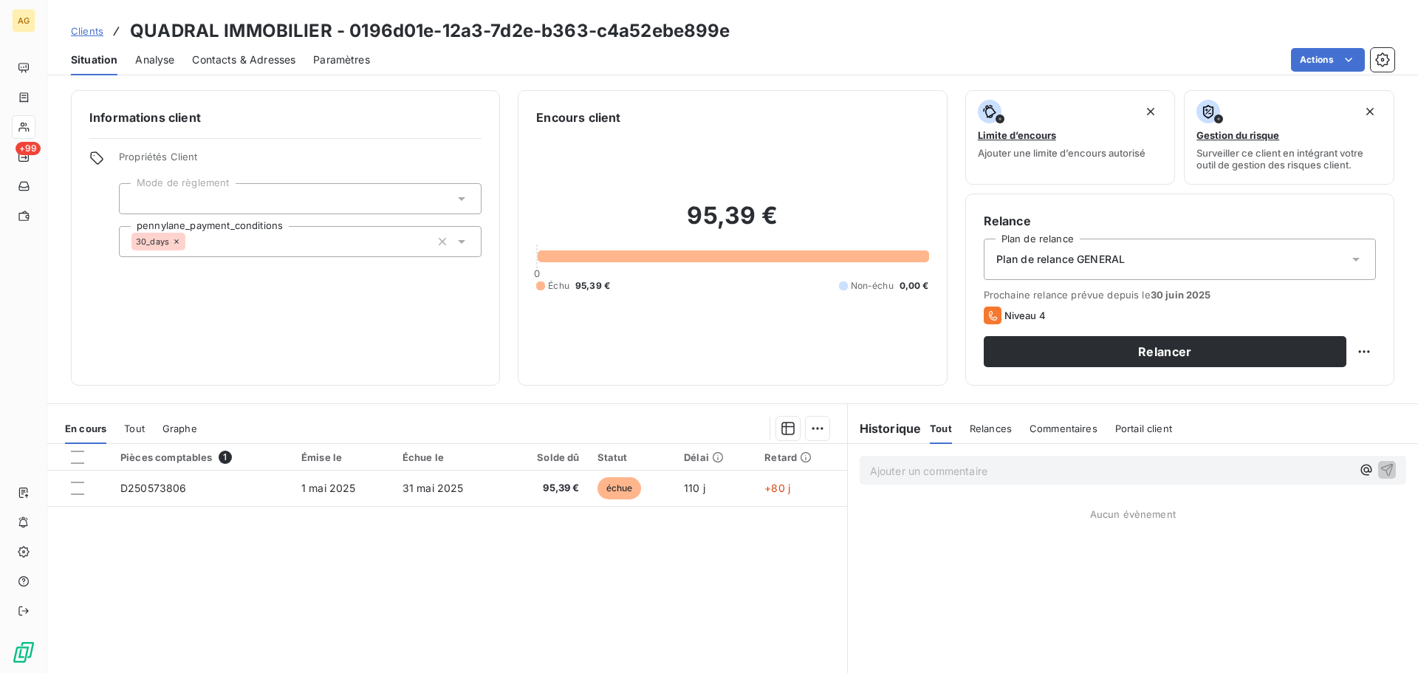
click at [345, 55] on span "Paramètres" at bounding box center [341, 59] width 57 height 15
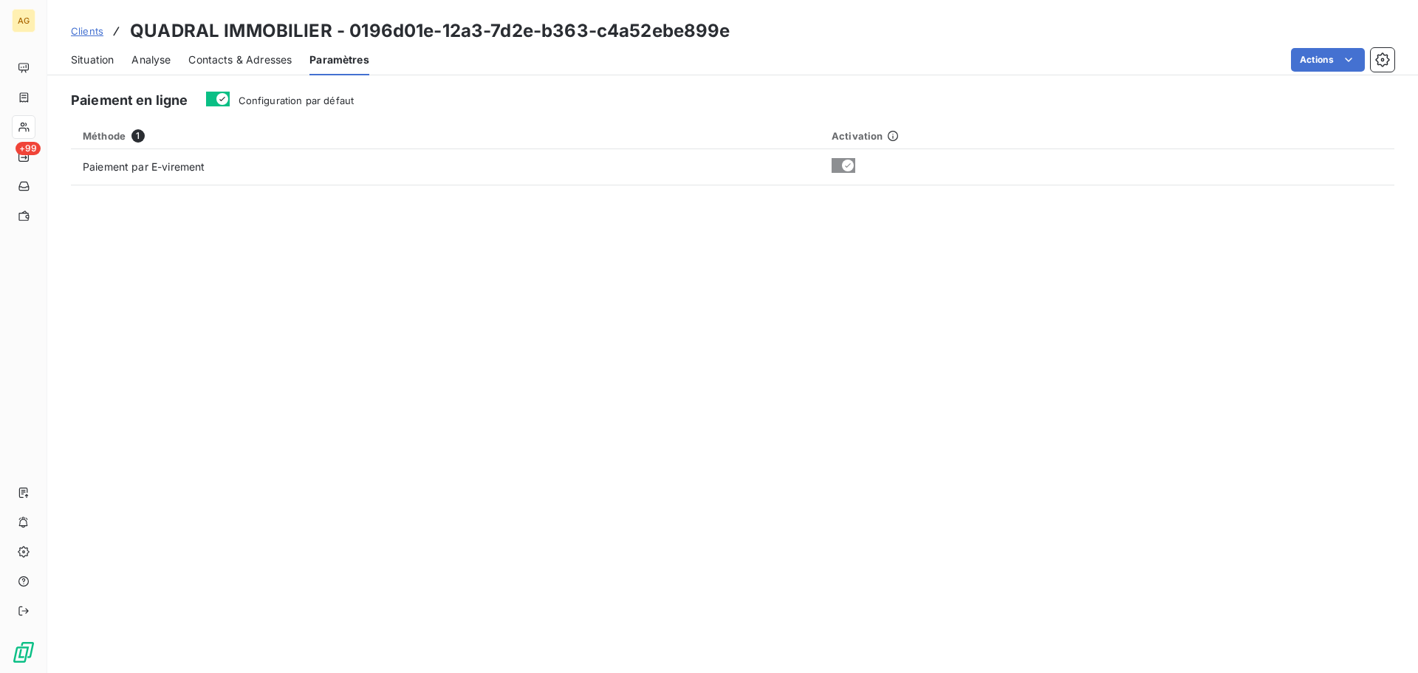
click at [311, 103] on span "Configuration par défaut" at bounding box center [297, 101] width 116 height 12
click at [230, 103] on button "Configuration par défaut" at bounding box center [218, 99] width 24 height 15
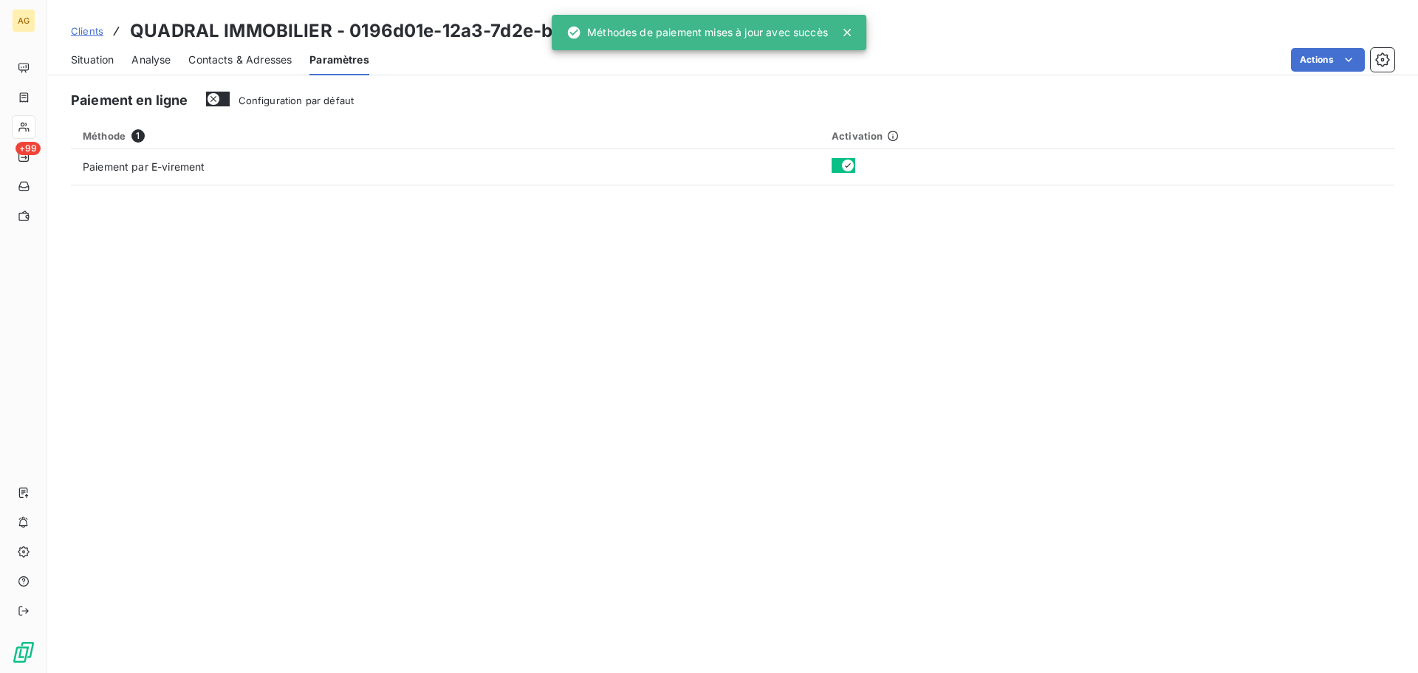
click at [240, 61] on span "Contacts & Adresses" at bounding box center [239, 59] width 103 height 15
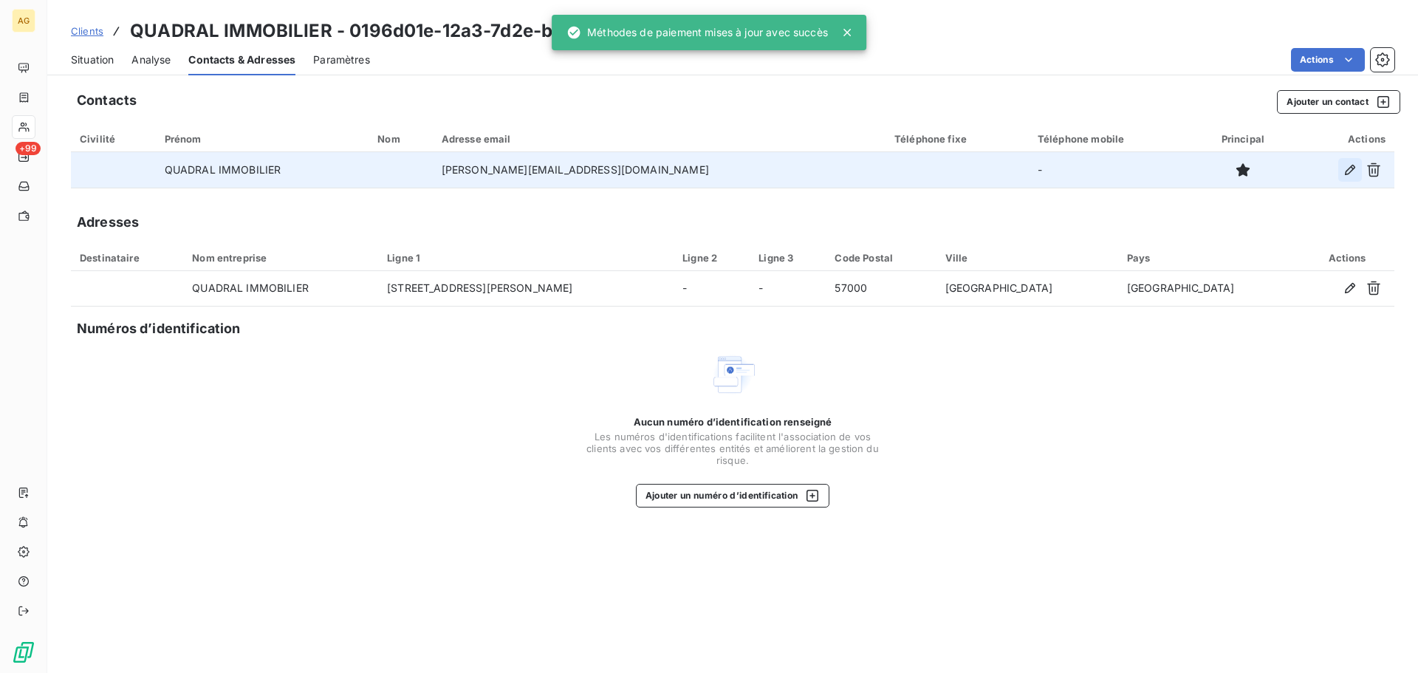
click at [1350, 167] on icon "button" at bounding box center [1350, 170] width 10 height 10
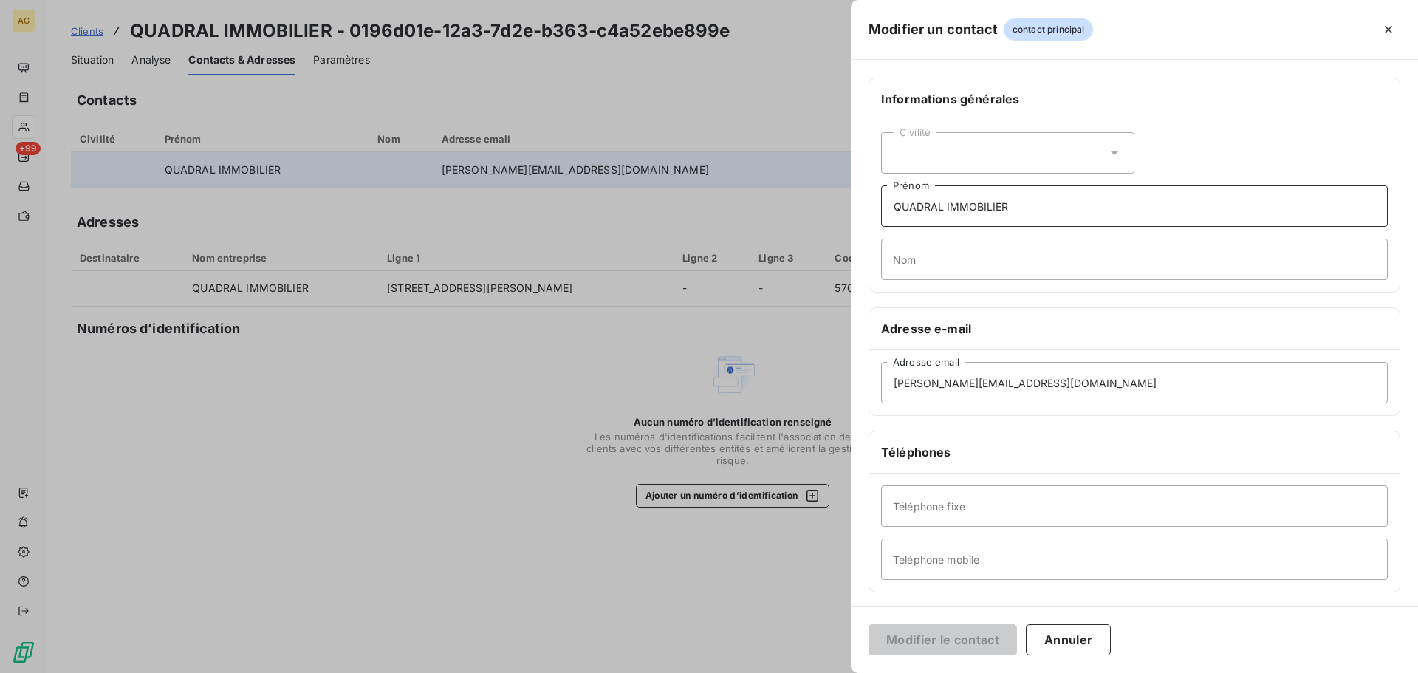
click at [1070, 204] on input "QUADRAL IMMOBILIER" at bounding box center [1134, 205] width 507 height 41
click at [1059, 162] on div "Civilité" at bounding box center [1007, 152] width 253 height 41
click at [957, 212] on li "Monsieur" at bounding box center [1007, 216] width 253 height 27
click at [979, 154] on div "Civilité Monsieur" at bounding box center [1007, 152] width 253 height 41
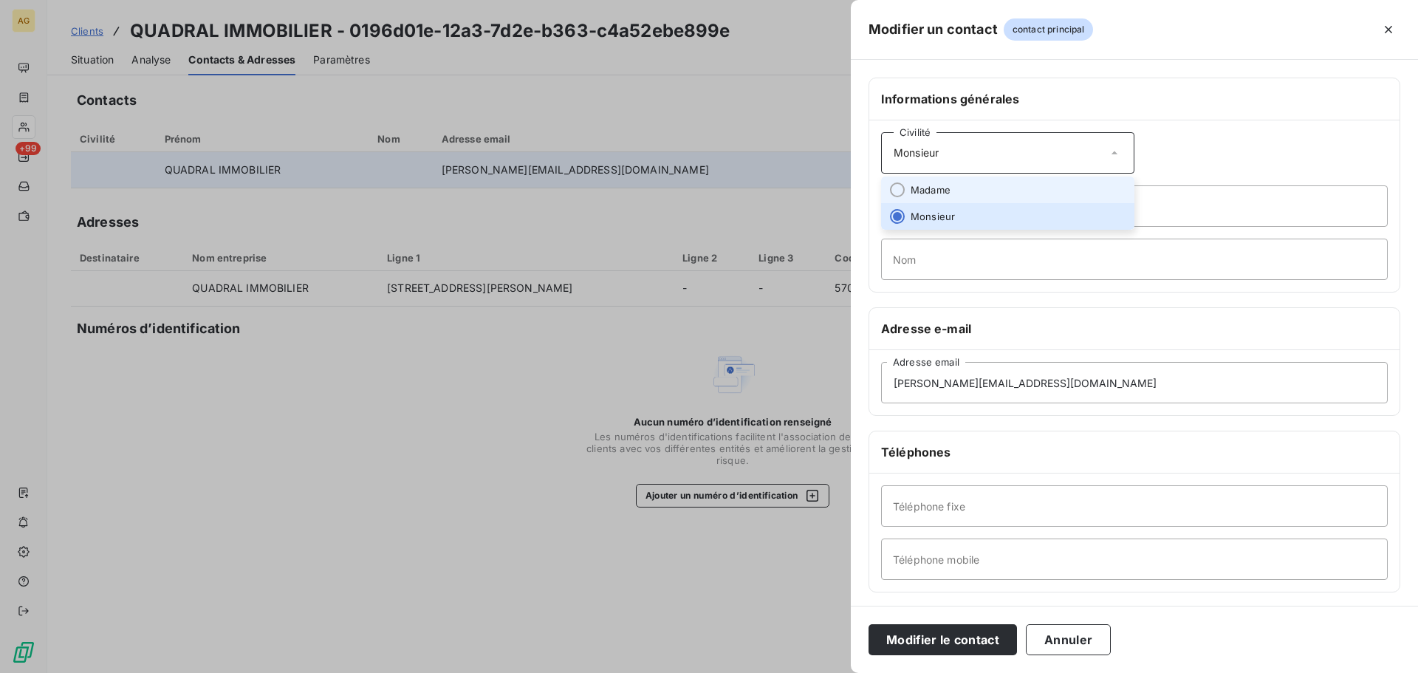
drag, startPoint x: 936, startPoint y: 192, endPoint x: 983, endPoint y: 188, distance: 47.5
click at [938, 192] on span "Madame" at bounding box center [931, 190] width 40 height 14
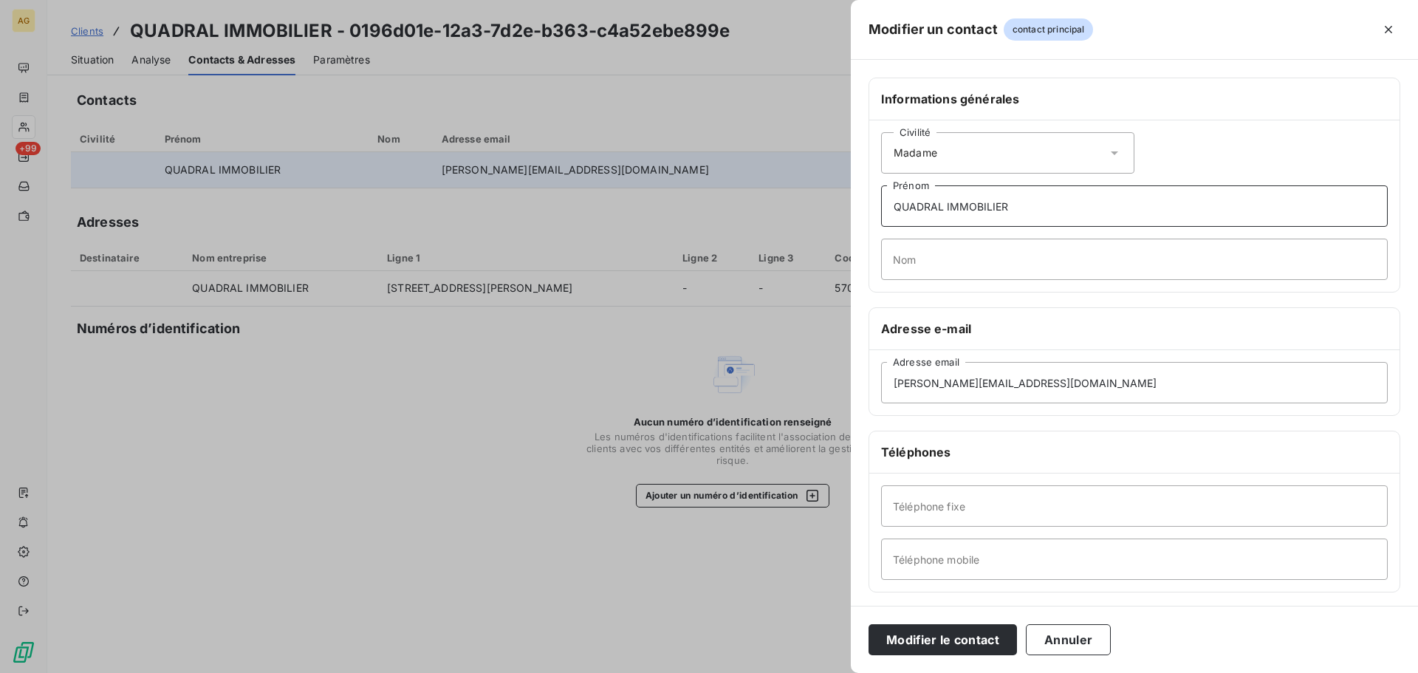
drag, startPoint x: 1033, startPoint y: 211, endPoint x: 815, endPoint y: 225, distance: 219.2
click at [815, 672] on div "Modifier un contact contact principal Informations générales Civilité Madame QU…" at bounding box center [709, 673] width 1418 height 0
type input "[PERSON_NAME]"
type input "CARVALHO"
click at [921, 511] on input "Téléphone fixe" at bounding box center [1134, 505] width 507 height 41
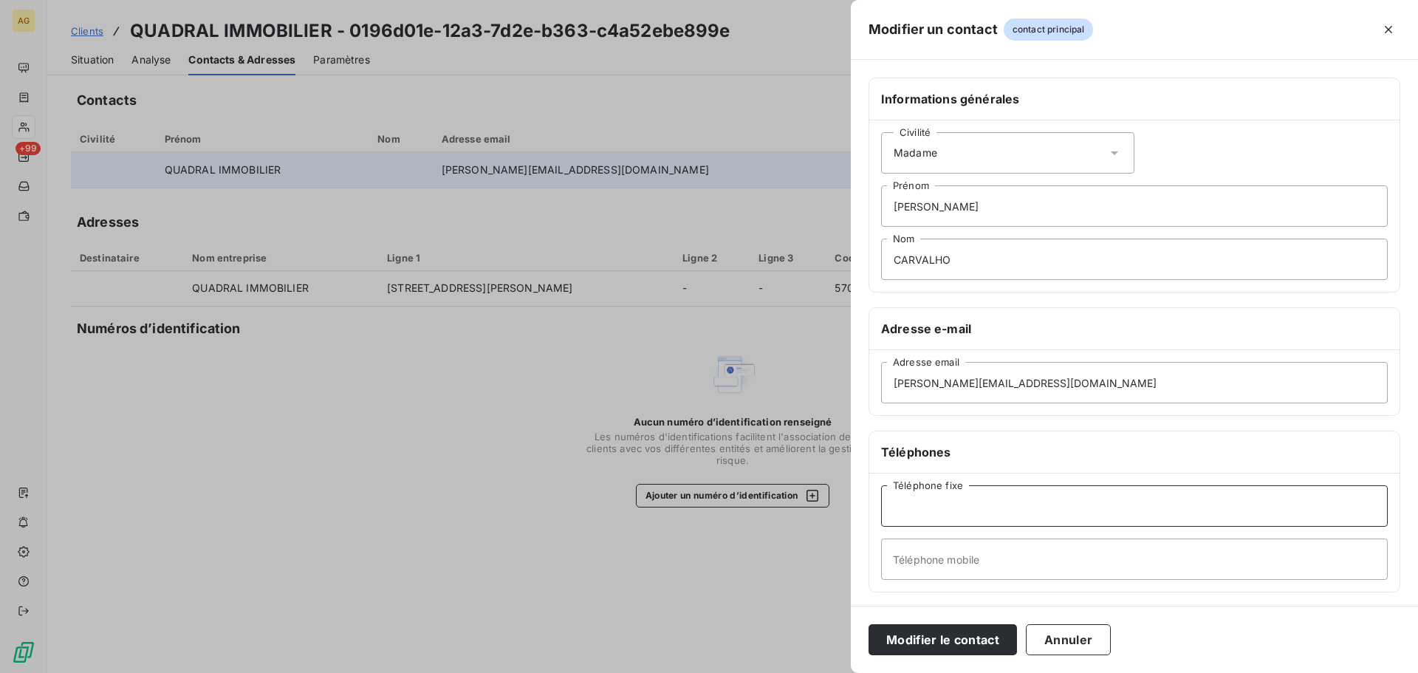
paste input "0472773305"
type input "0472773305"
click at [1017, 569] on input "Téléphone mobile" at bounding box center [1134, 559] width 507 height 41
paste input "0607775106"
type input "0607775106"
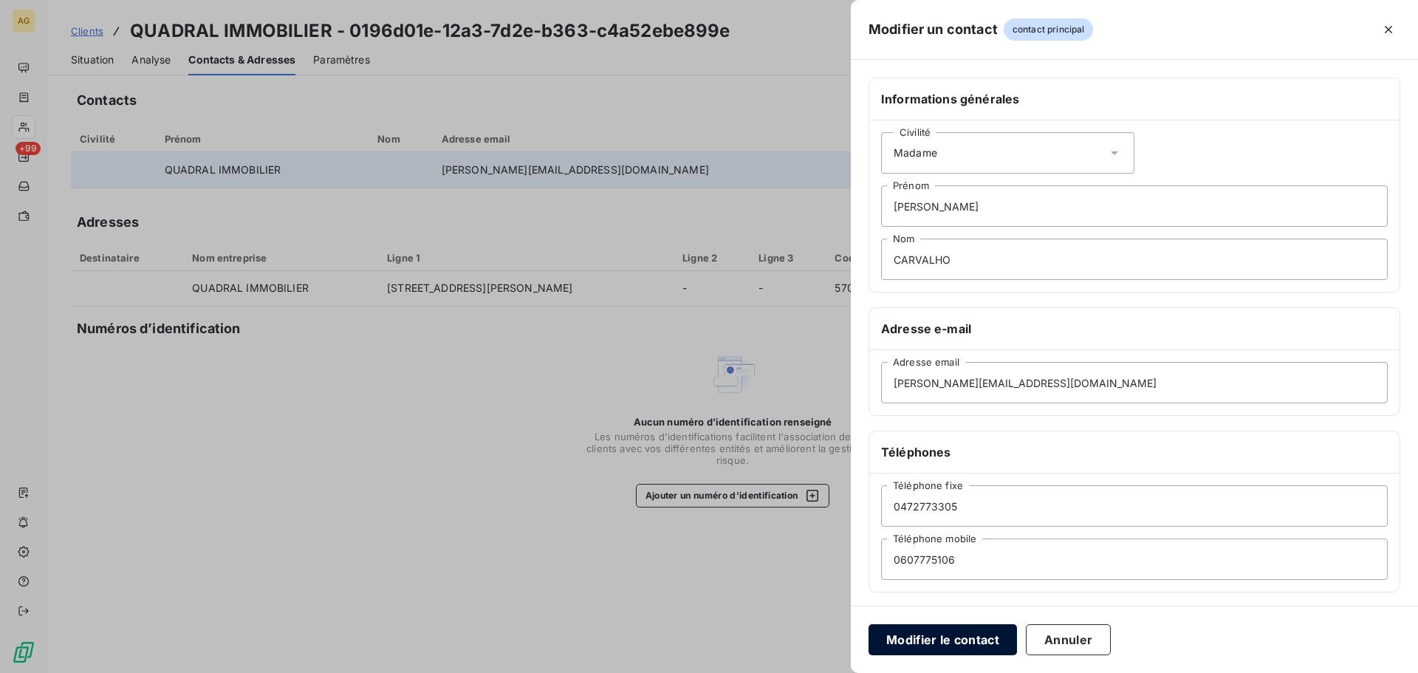
click at [988, 646] on button "Modifier le contact" at bounding box center [943, 639] width 148 height 31
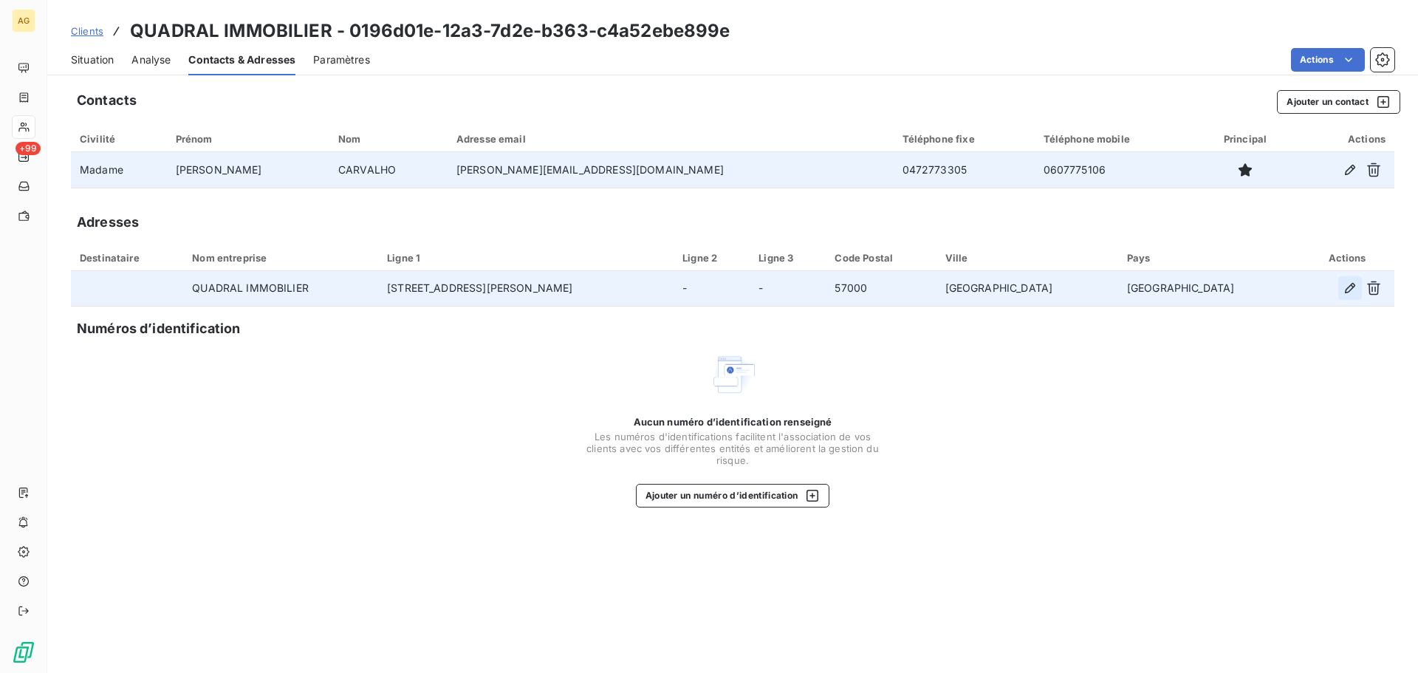
click at [1350, 288] on icon "button" at bounding box center [1350, 288] width 15 height 15
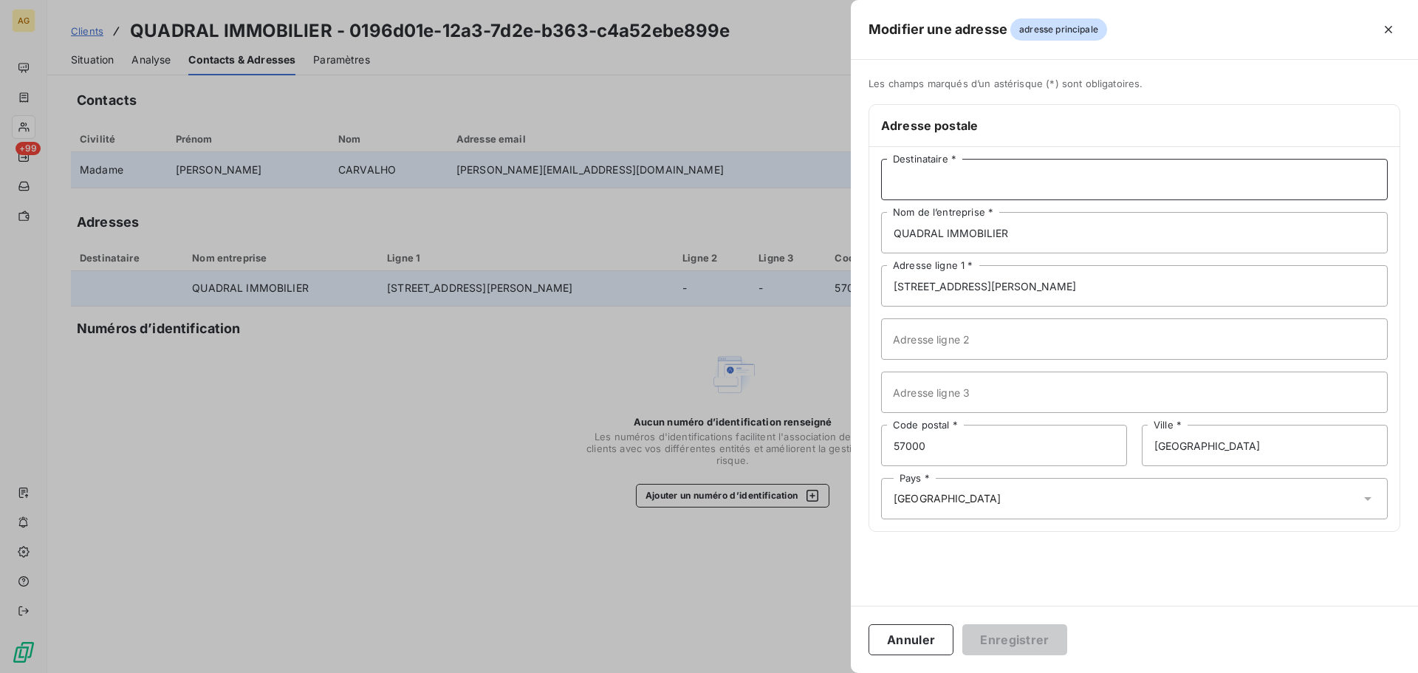
drag, startPoint x: 930, startPoint y: 165, endPoint x: 939, endPoint y: 164, distance: 8.9
click at [930, 165] on input "Destinataire *" at bounding box center [1134, 179] width 507 height 41
type input "[PERSON_NAME]"
drag, startPoint x: 1026, startPoint y: 225, endPoint x: 841, endPoint y: 242, distance: 186.3
click at [841, 672] on div "Modifier une adresse adresse principale Les champs marqués d’un [DEMOGRAPHIC_DA…" at bounding box center [709, 673] width 1418 height 0
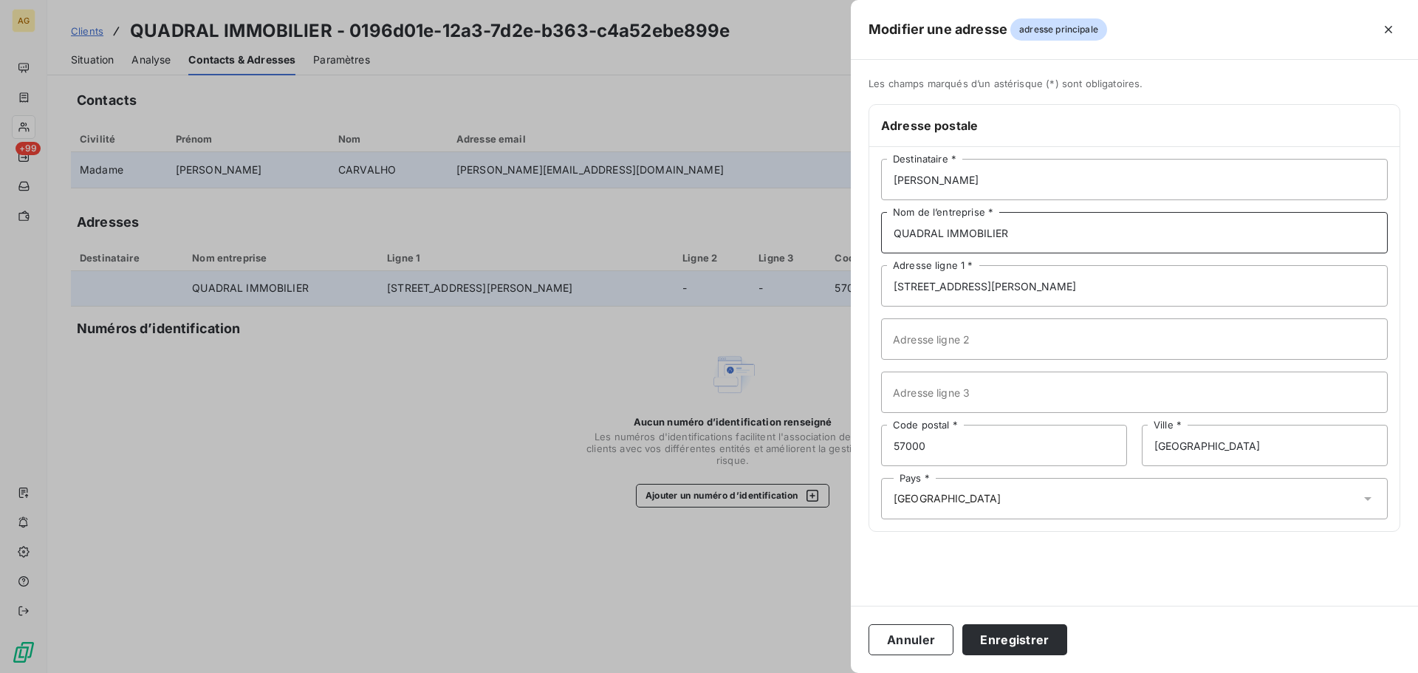
paste input "SDC TANDEM CROIX ROUSSE CHEZ"
type input "SDC TANDEM CROIX ROUSSE CHEZ"
drag, startPoint x: 1070, startPoint y: 285, endPoint x: 807, endPoint y: 284, distance: 263.0
click at [807, 672] on div "Modifier une adresse adresse principale Les champs marqués d’un [DEMOGRAPHIC_DA…" at bounding box center [709, 673] width 1418 height 0
click at [1084, 295] on input "[STREET_ADDRESS][PERSON_NAME]" at bounding box center [1134, 285] width 507 height 41
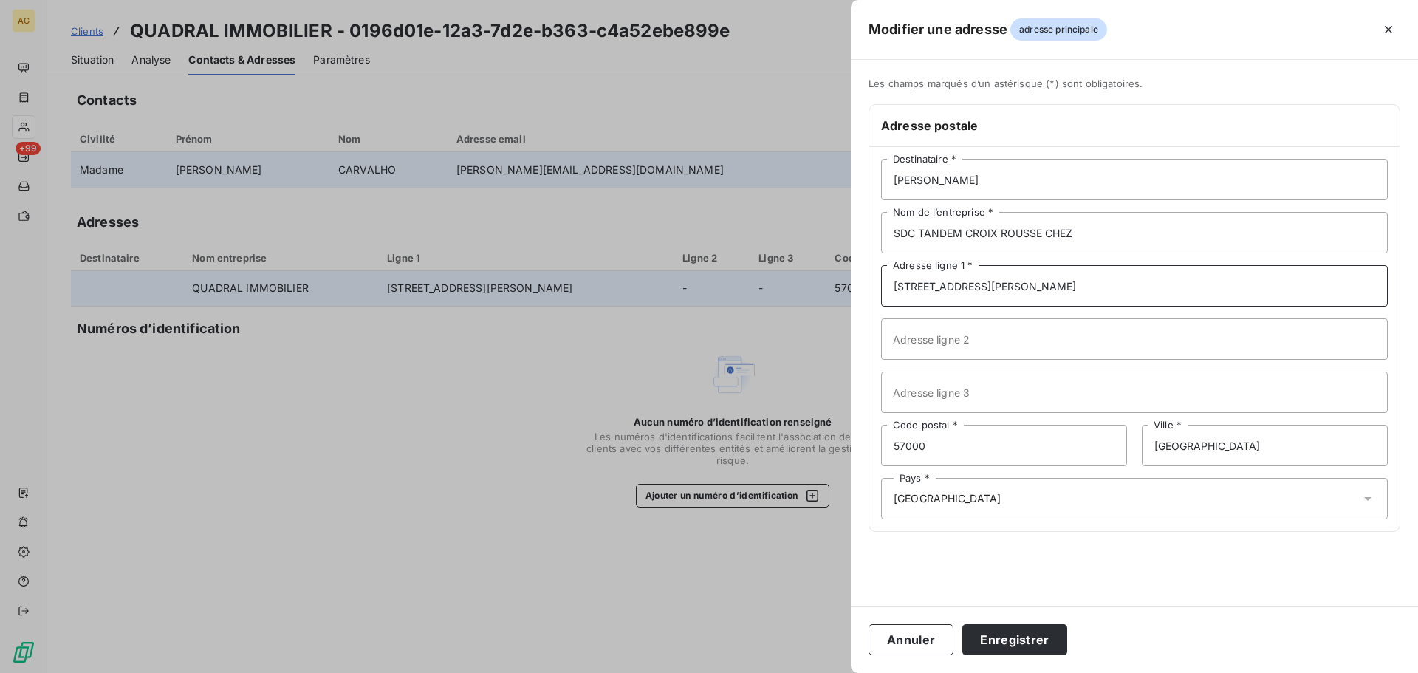
drag, startPoint x: 1080, startPoint y: 289, endPoint x: 850, endPoint y: 290, distance: 230.5
click at [850, 672] on div "Modifier une adresse adresse principale Les champs marqués d’un [DEMOGRAPHIC_DA…" at bounding box center [709, 673] width 1418 height 0
paste input "[STREET_ADDRESS] GILLET"
type input "[STREET_ADDRESS] GILLET"
click at [946, 442] on input "57000" at bounding box center [1004, 445] width 246 height 41
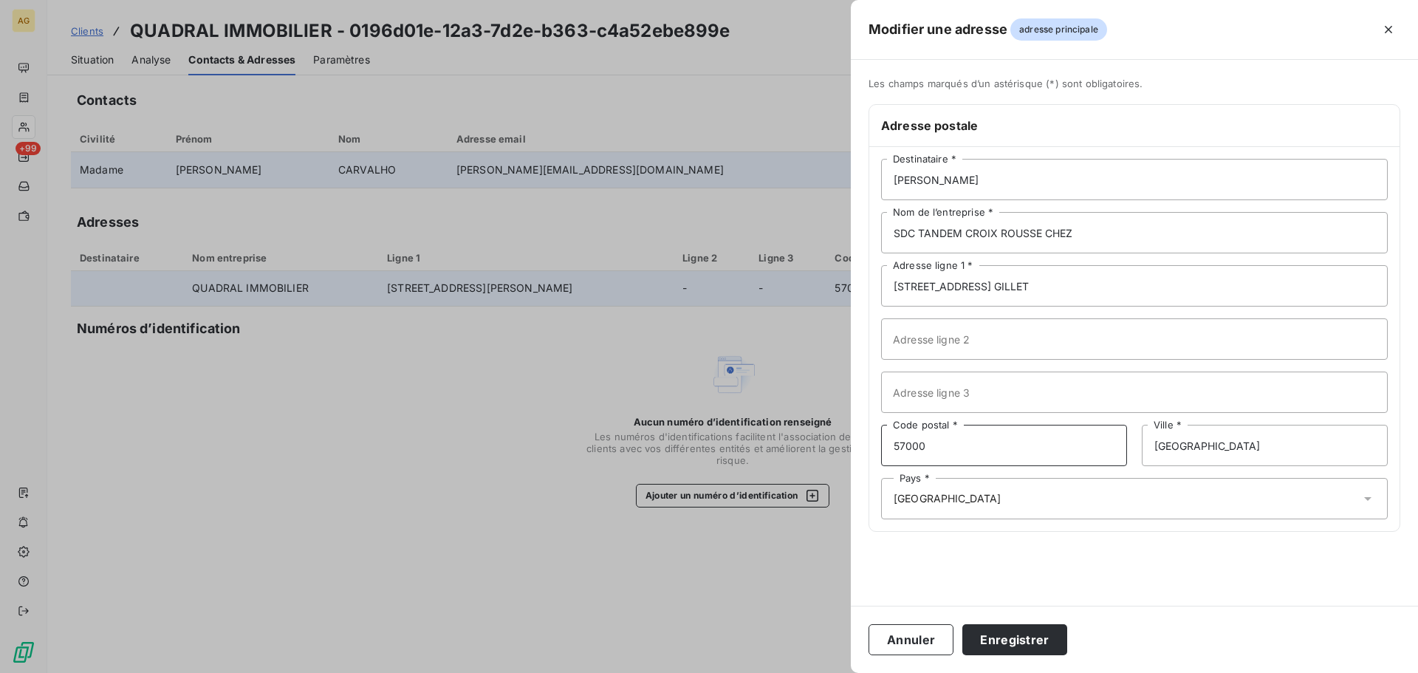
drag, startPoint x: 946, startPoint y: 442, endPoint x: 821, endPoint y: 447, distance: 124.9
click at [821, 672] on div "Modifier une adresse adresse principale Les champs marqués d’un [DEMOGRAPHIC_DA…" at bounding box center [709, 673] width 1418 height 0
type input "69004"
type input "l"
type input "[GEOGRAPHIC_DATA]"
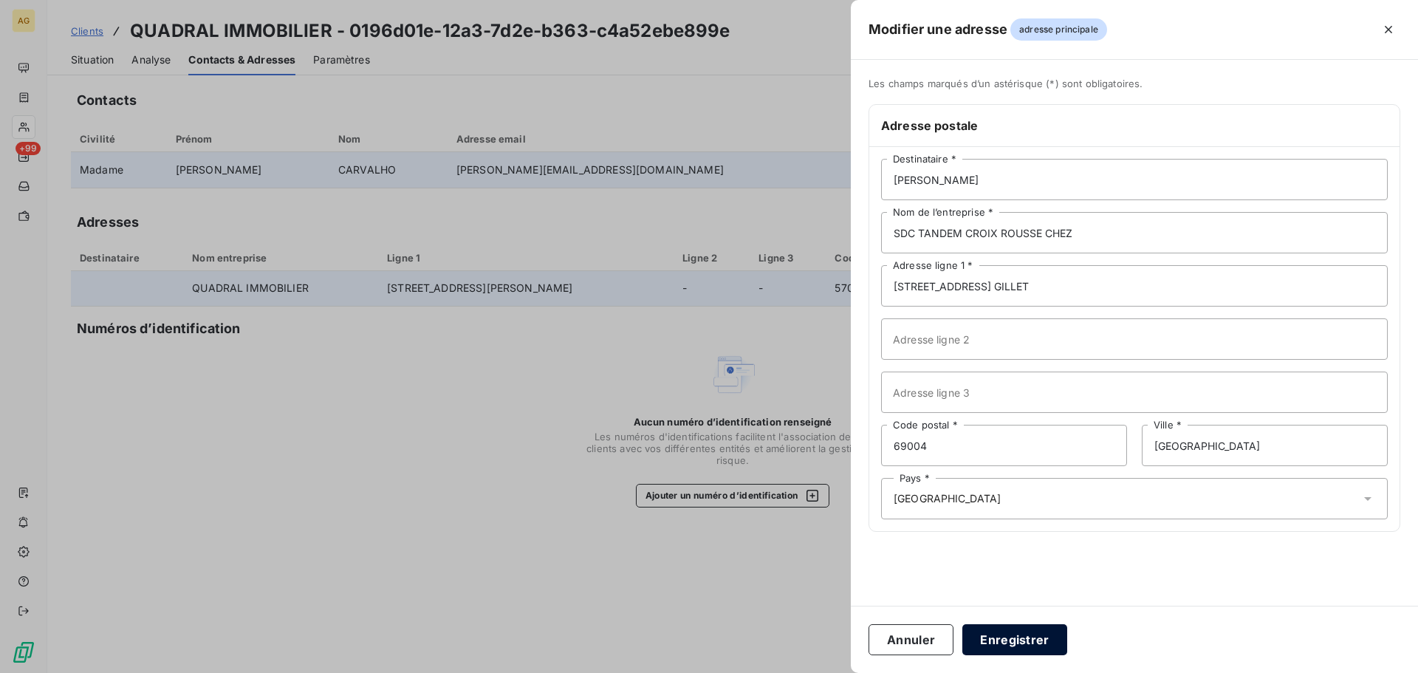
click at [1011, 635] on button "Enregistrer" at bounding box center [1015, 639] width 105 height 31
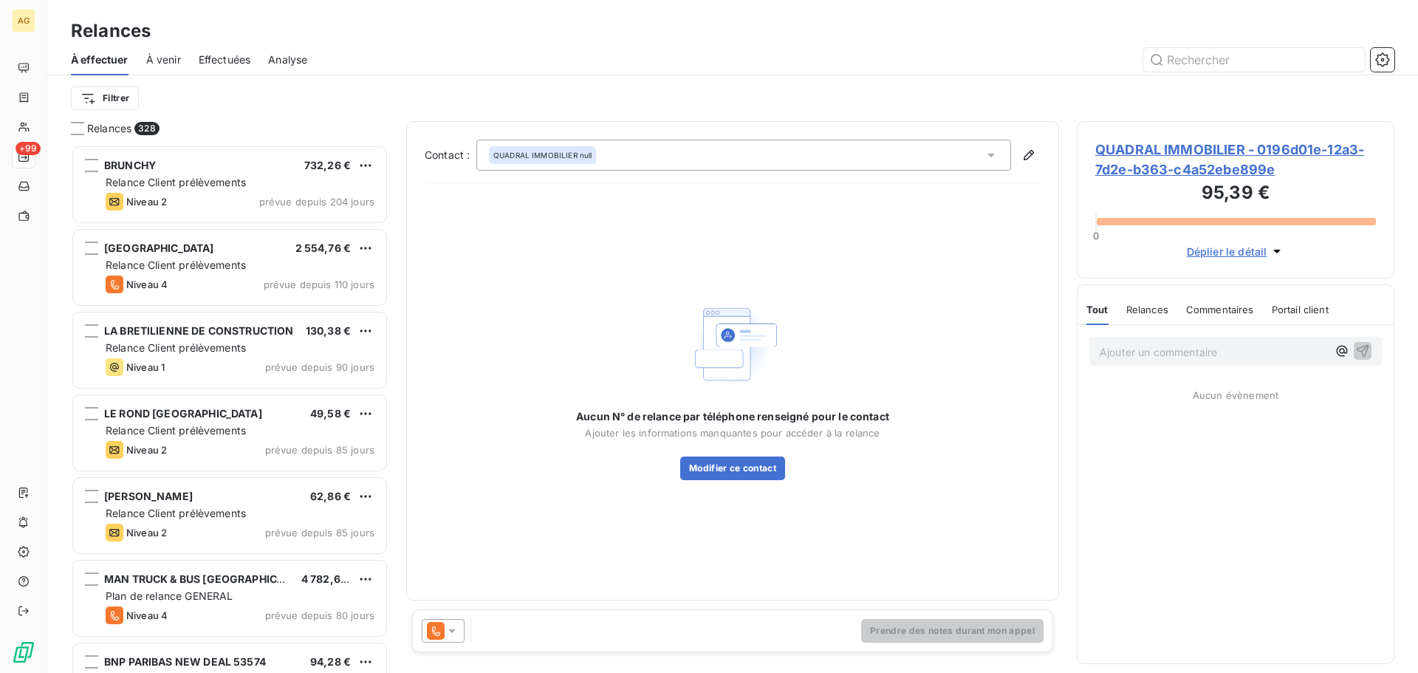
scroll to position [517, 307]
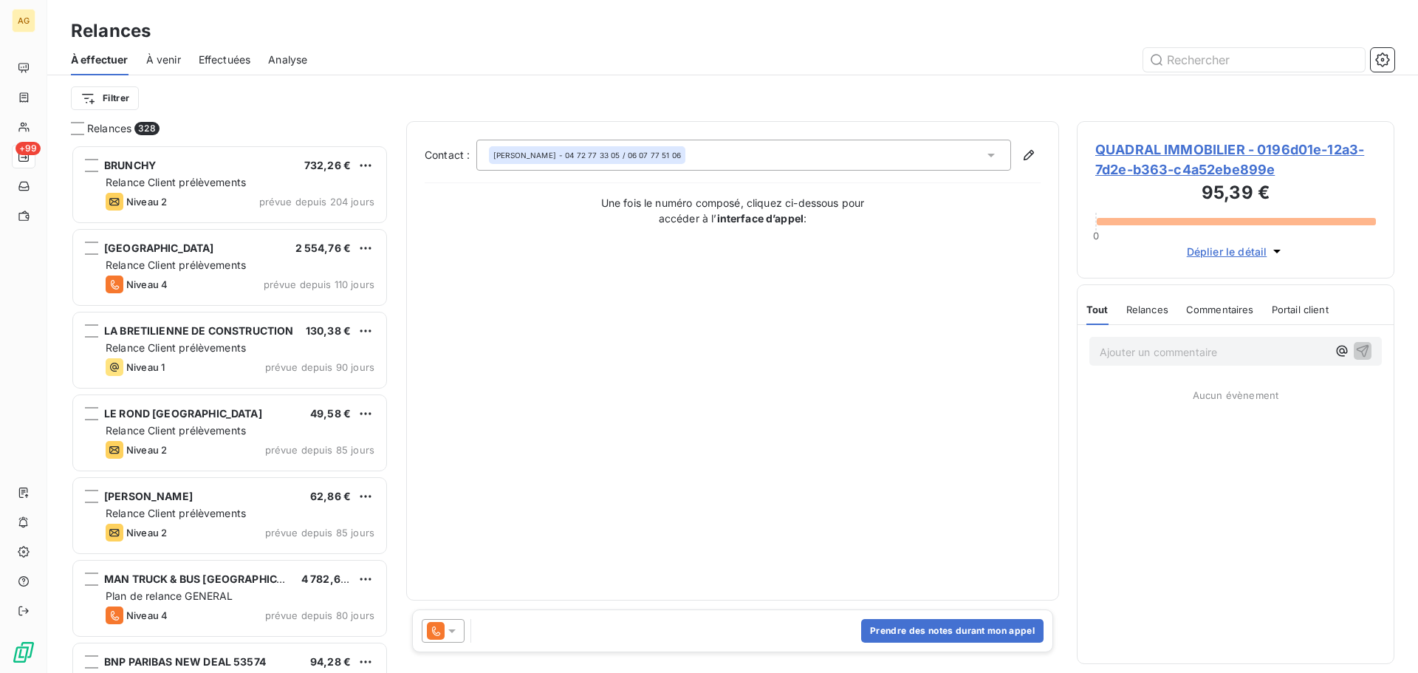
click at [453, 635] on icon at bounding box center [452, 630] width 15 height 15
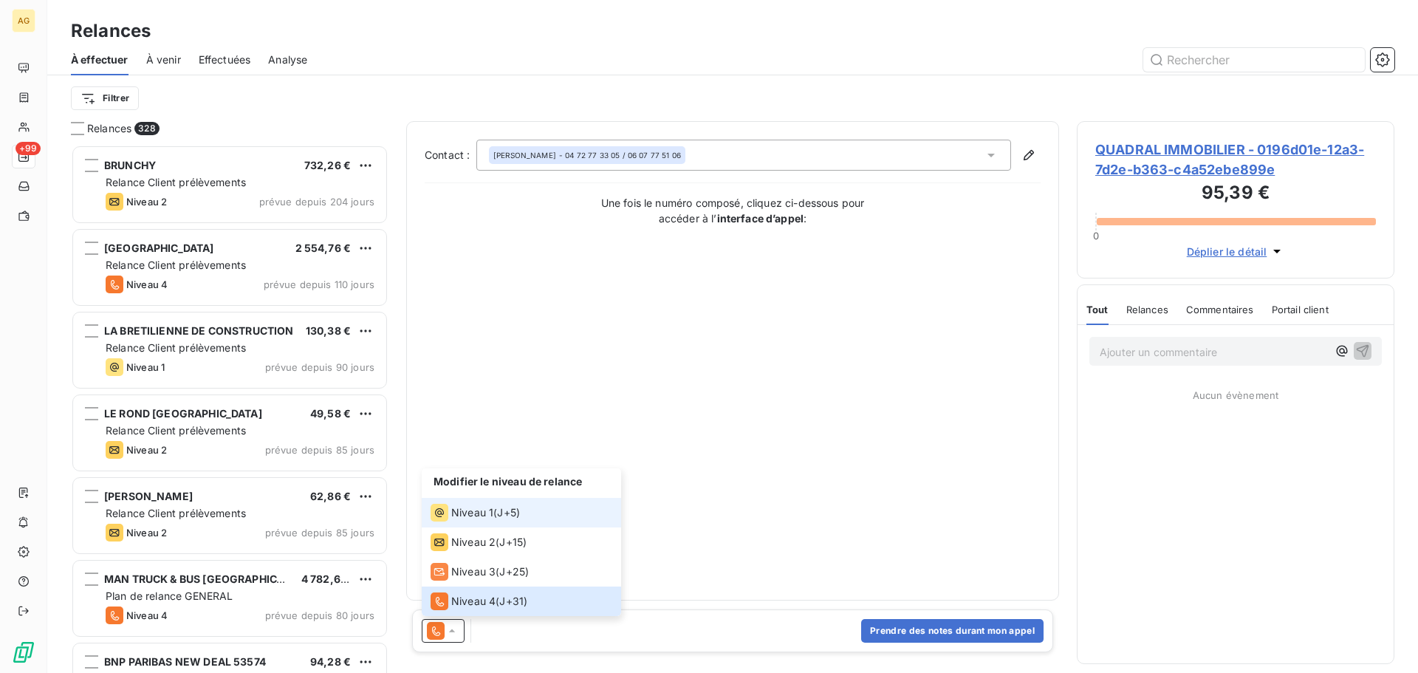
click at [495, 510] on div "Niveau 1 ( J+5 )" at bounding box center [475, 513] width 89 height 18
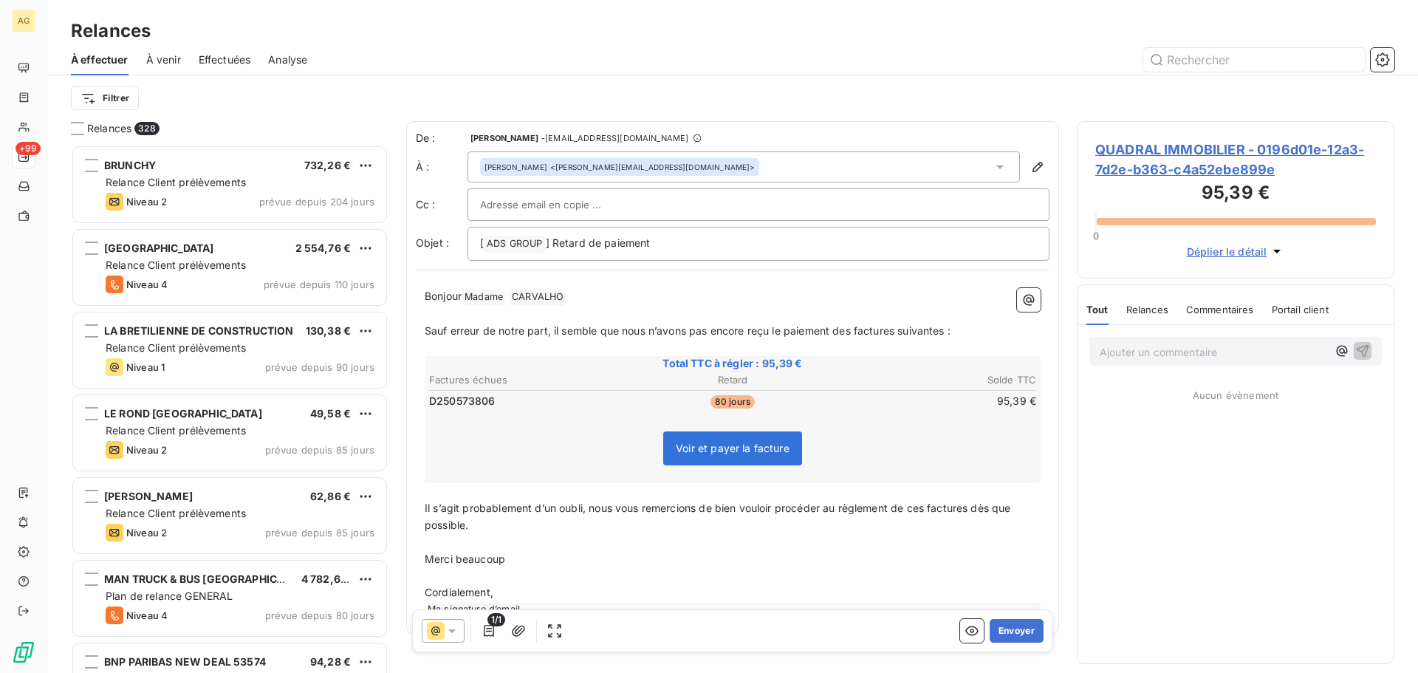
drag, startPoint x: 850, startPoint y: 335, endPoint x: 870, endPoint y: 323, distance: 23.2
click at [851, 334] on span "Sauf erreur de notre part, il semble que nous n’avons pas encore reçu le paieme…" at bounding box center [688, 330] width 526 height 13
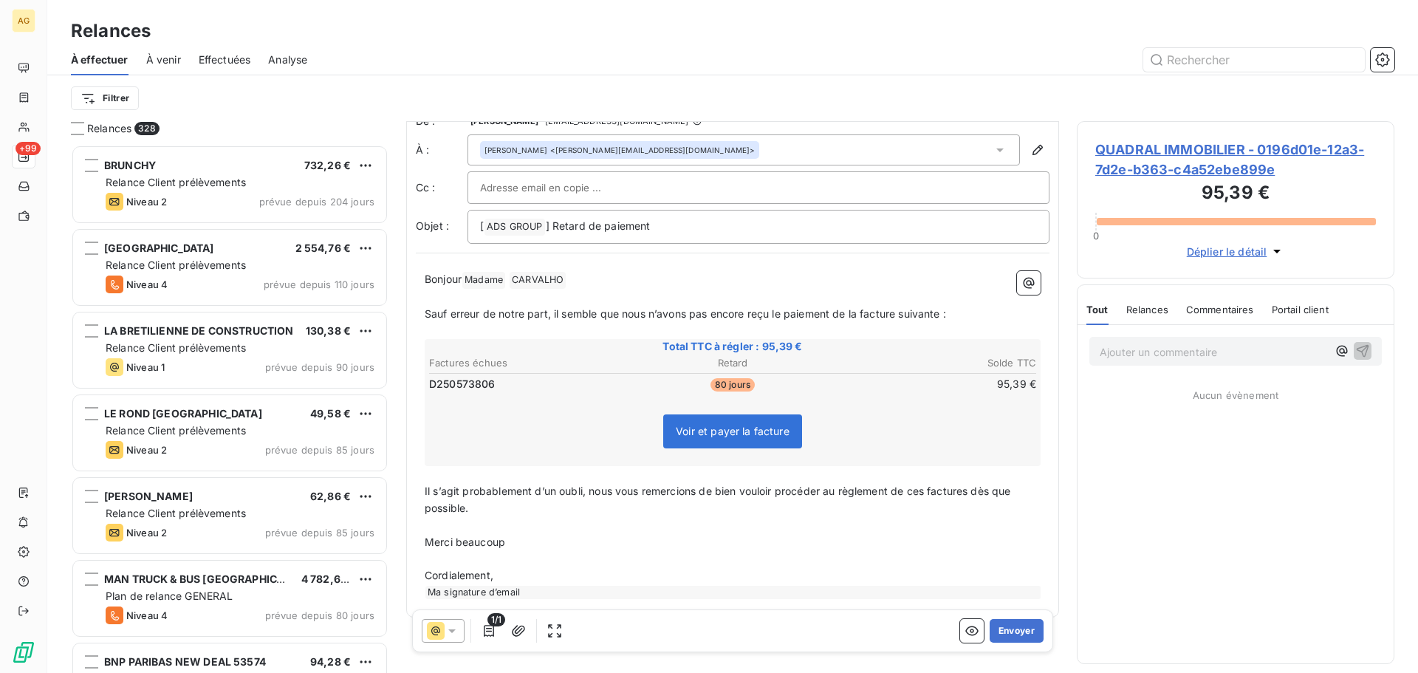
scroll to position [35, 0]
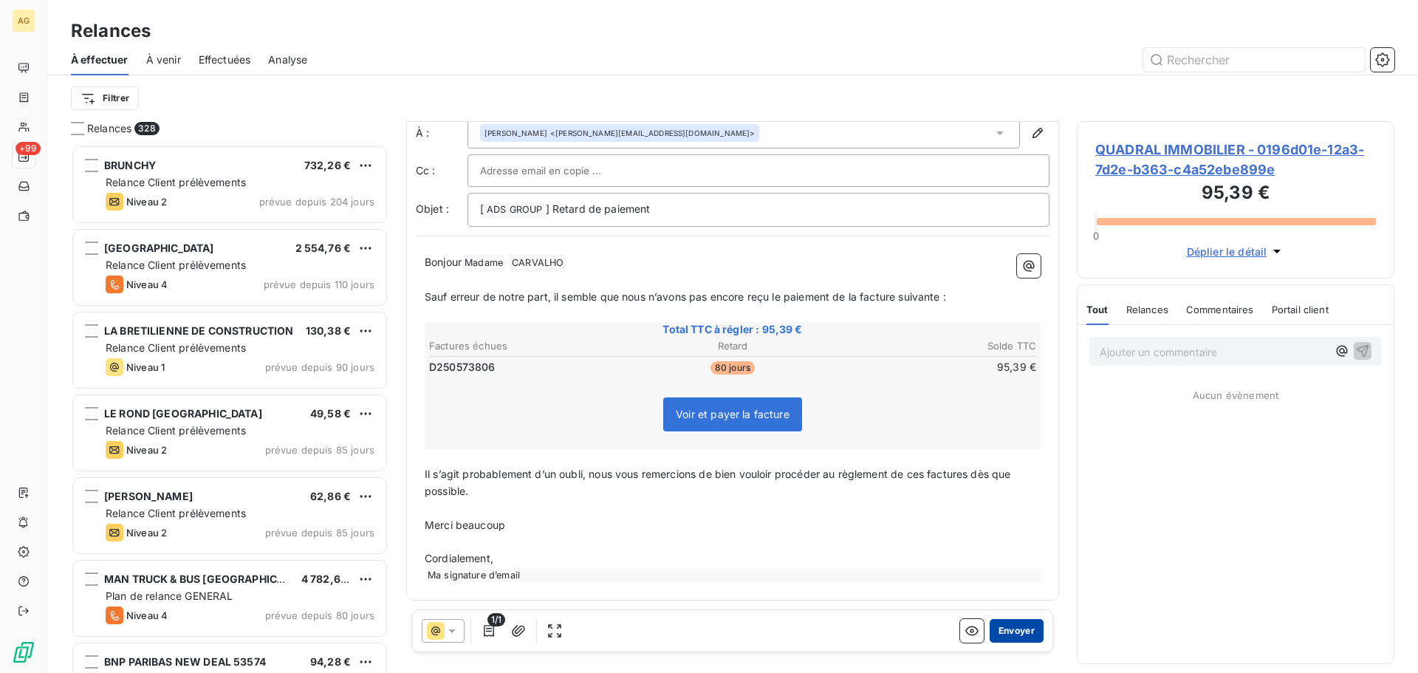
click at [1005, 630] on button "Envoyer" at bounding box center [1017, 631] width 54 height 24
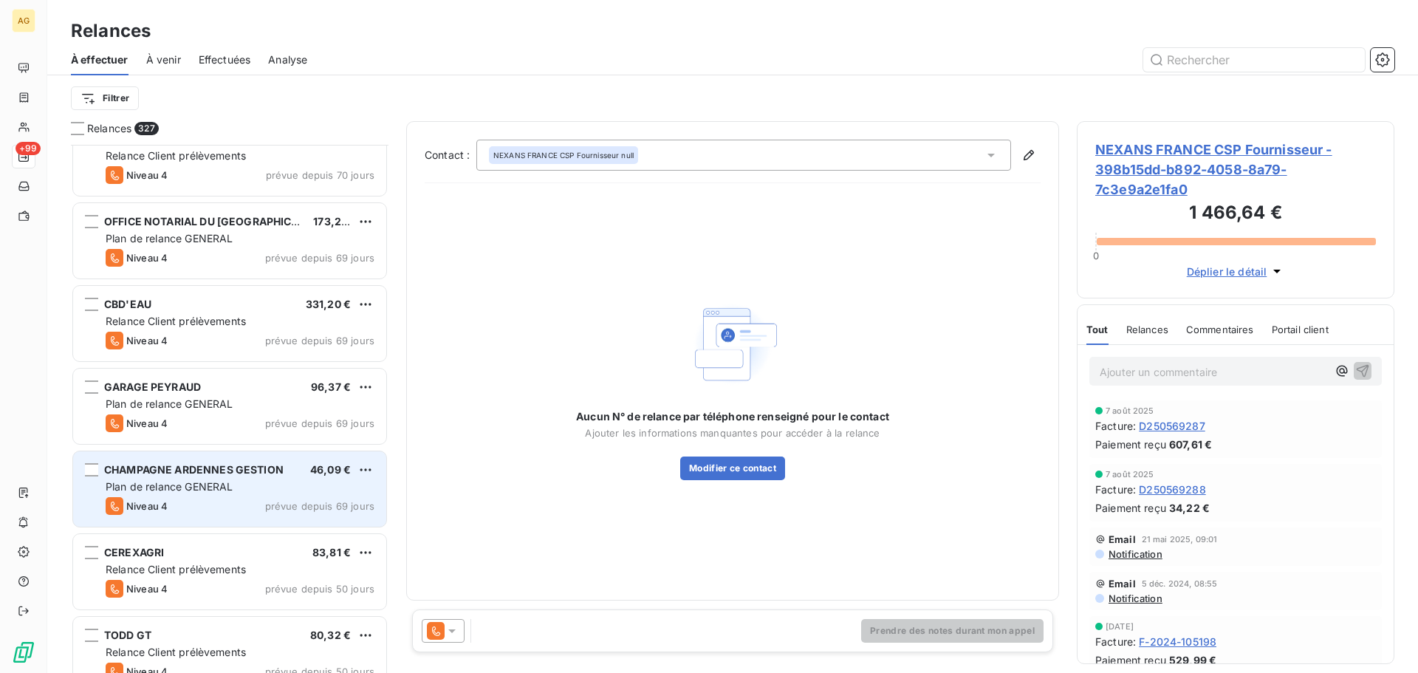
scroll to position [1921, 0]
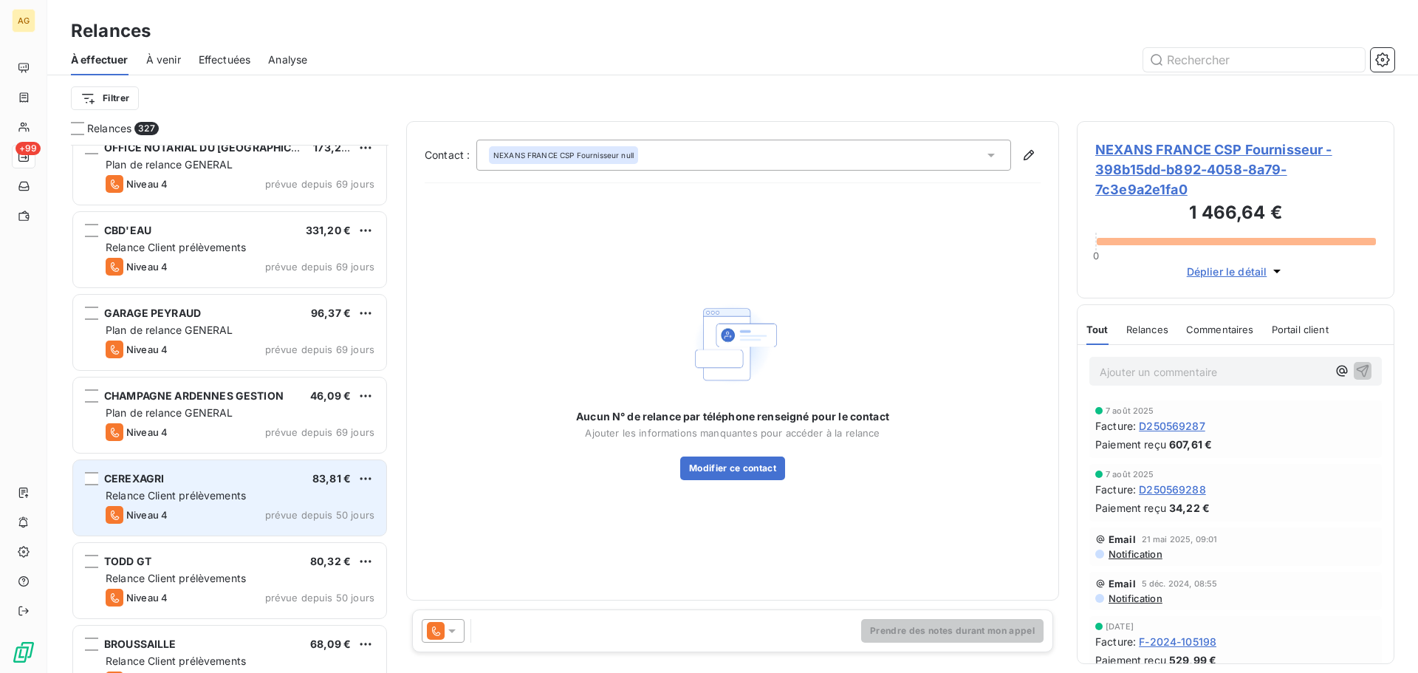
click at [269, 499] on div "Relance Client prélèvements" at bounding box center [240, 495] width 269 height 15
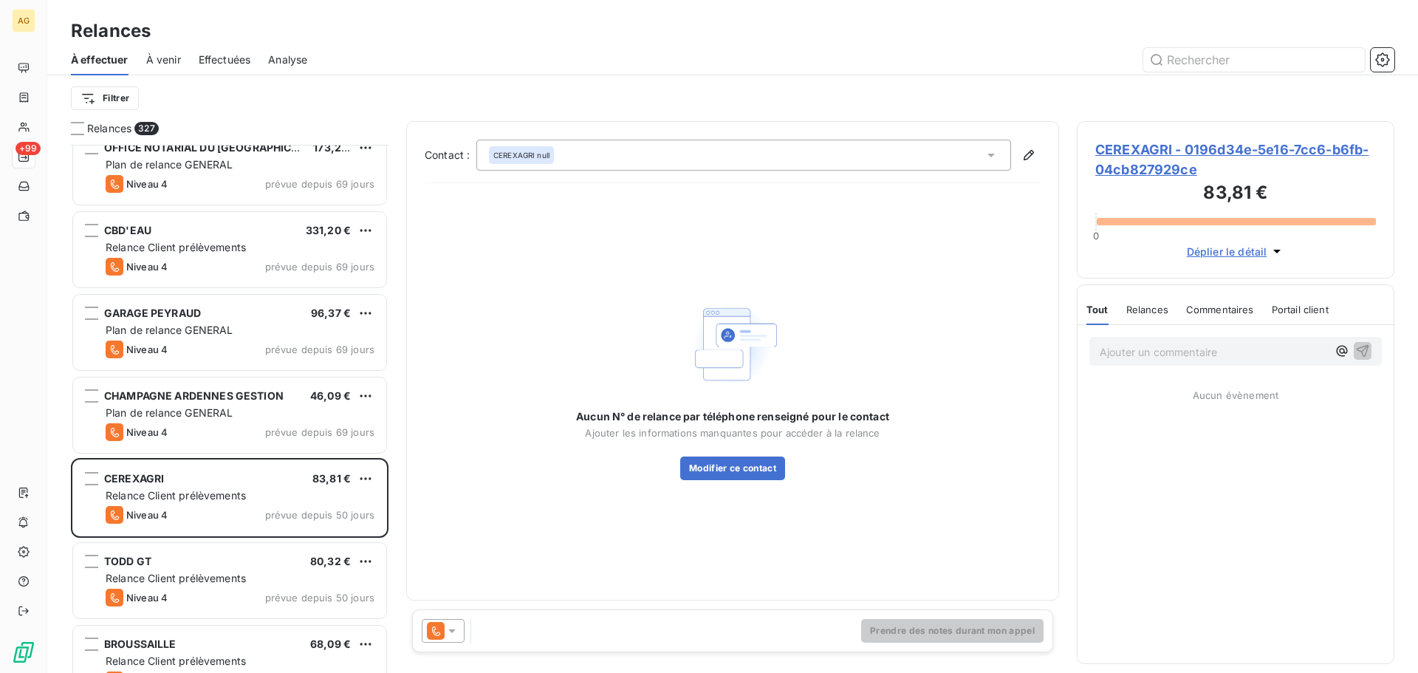
click at [1141, 160] on span "CEREXAGRI - 0196d34e-5e16-7cc6-b6fb-04cb827929ce" at bounding box center [1236, 160] width 281 height 40
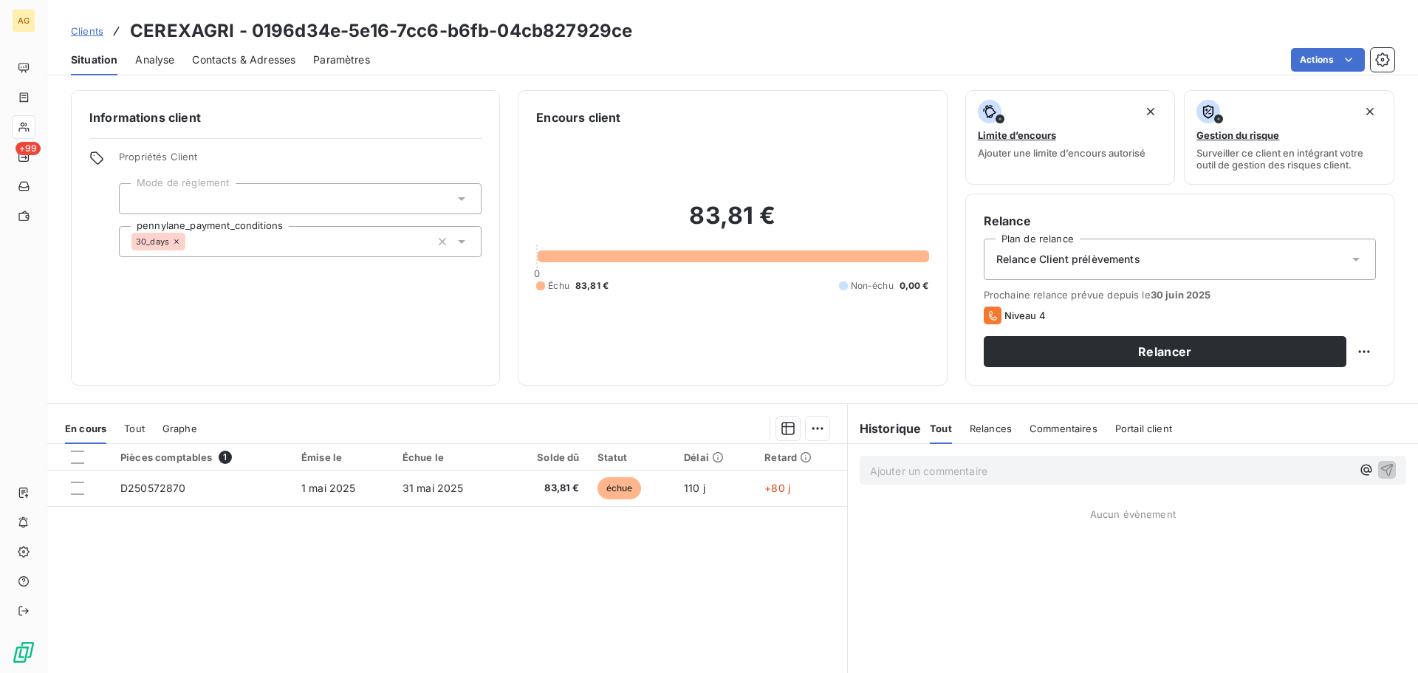
click at [1053, 261] on span "Relance Client prélèvements" at bounding box center [1069, 259] width 144 height 15
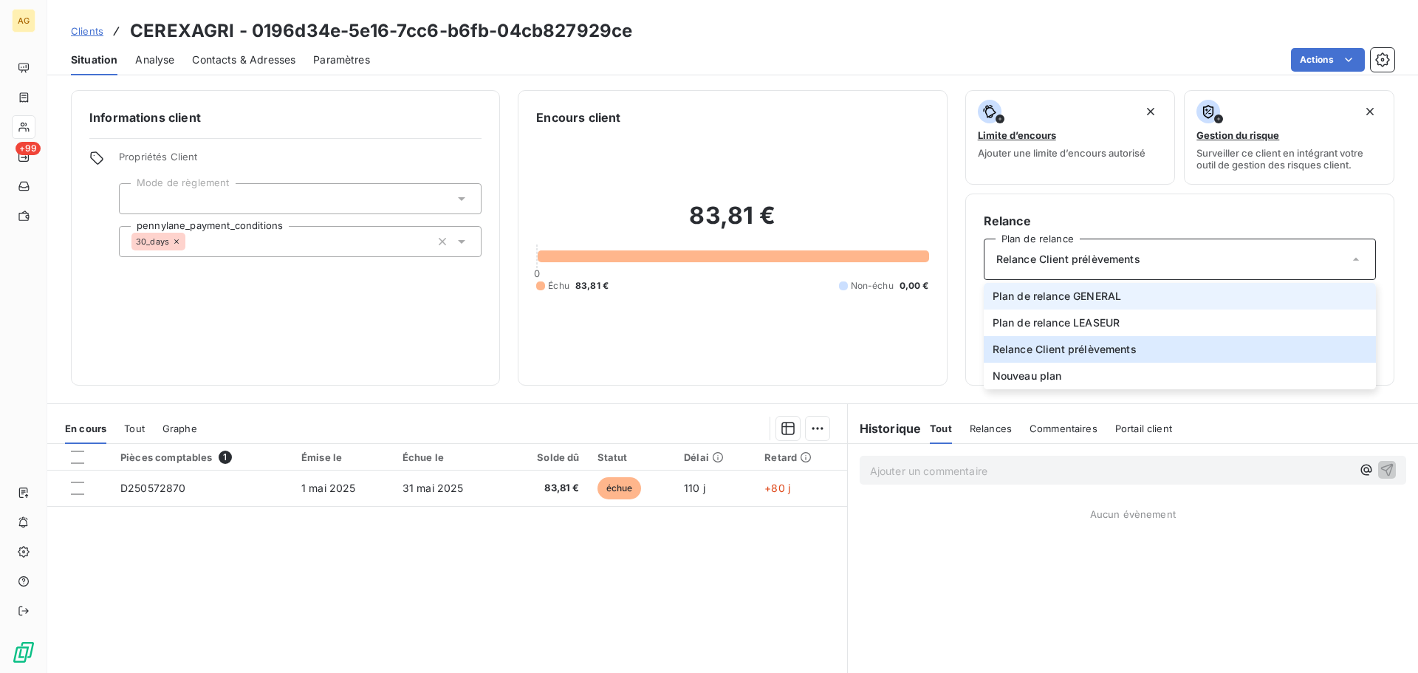
click at [1060, 295] on span "Plan de relance GENERAL" at bounding box center [1057, 296] width 129 height 15
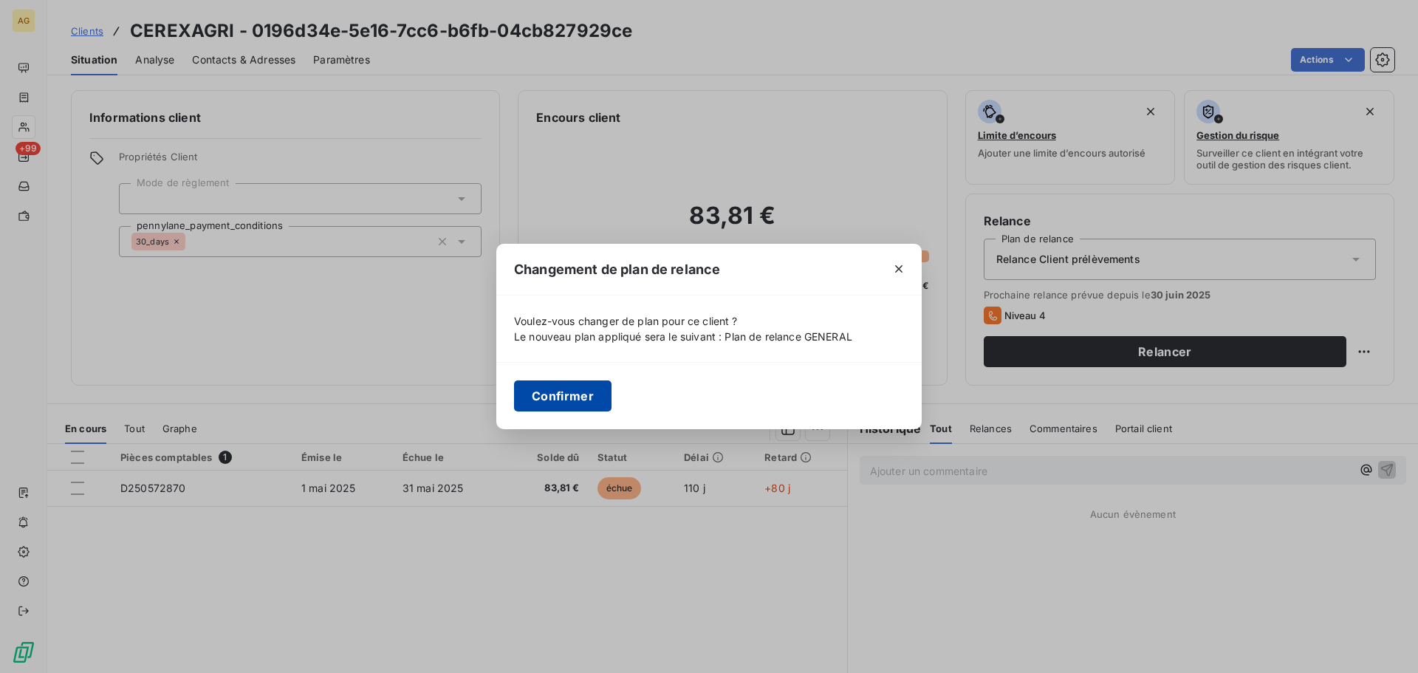
click at [547, 398] on button "Confirmer" at bounding box center [563, 395] width 98 height 31
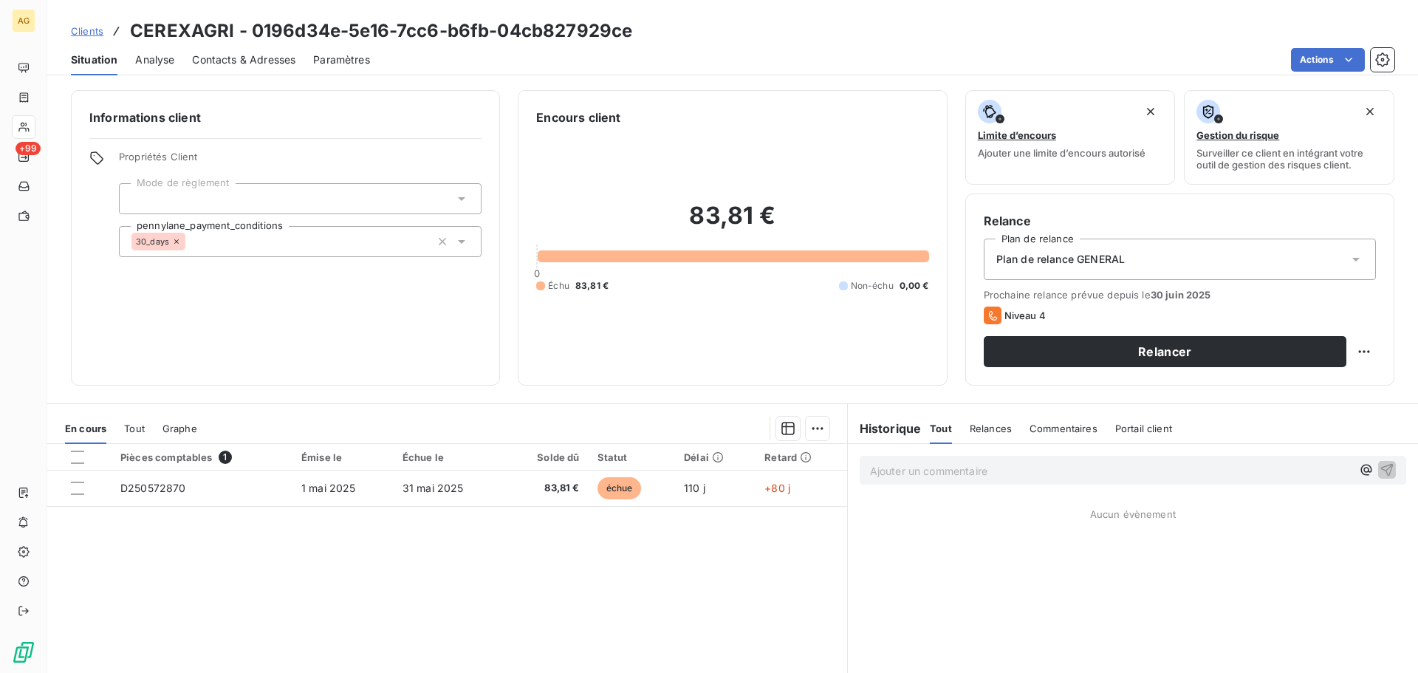
click at [353, 57] on span "Paramètres" at bounding box center [341, 59] width 57 height 15
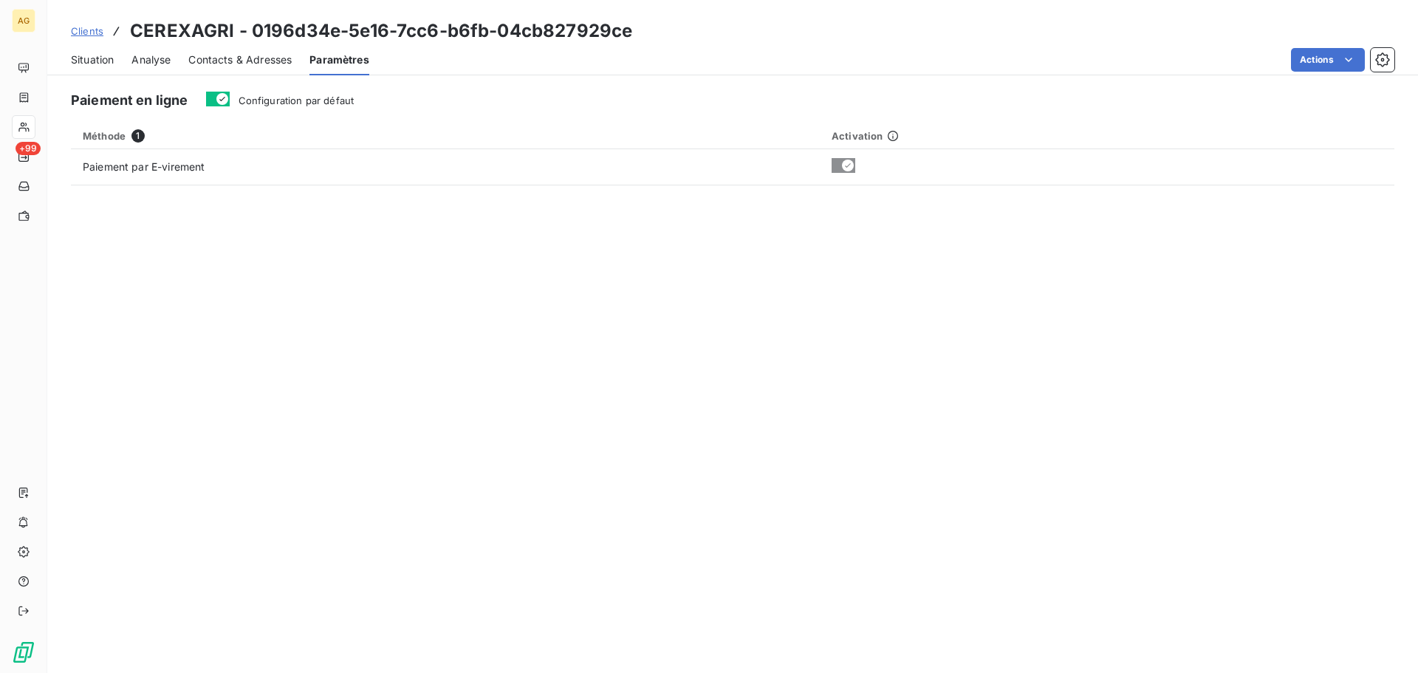
click at [318, 82] on div "Paiement en ligne Configuration par défaut Méthode 1 Activation Paiement par E-…" at bounding box center [732, 377] width 1371 height 592
click at [312, 103] on span "Configuration par défaut" at bounding box center [297, 101] width 116 height 12
click at [230, 103] on button "Configuration par défaut" at bounding box center [218, 99] width 24 height 15
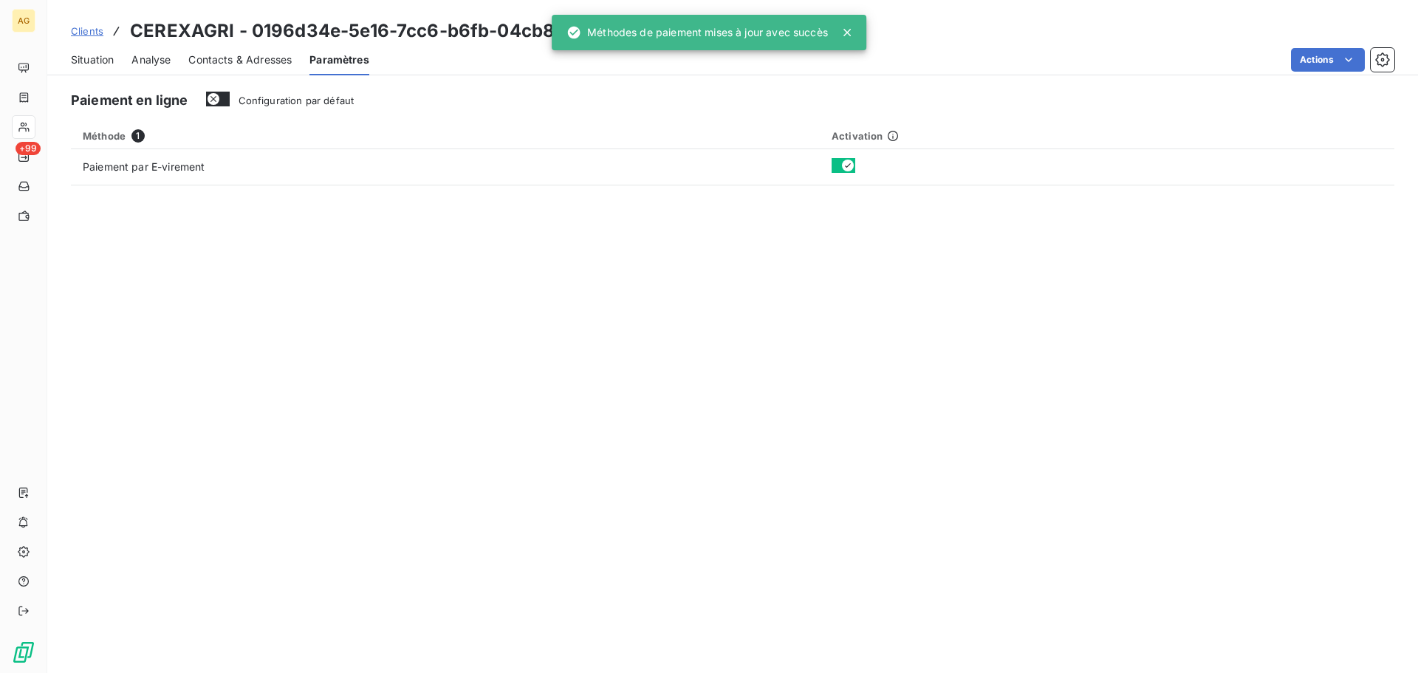
click at [248, 72] on div "Contacts & Adresses" at bounding box center [239, 59] width 103 height 31
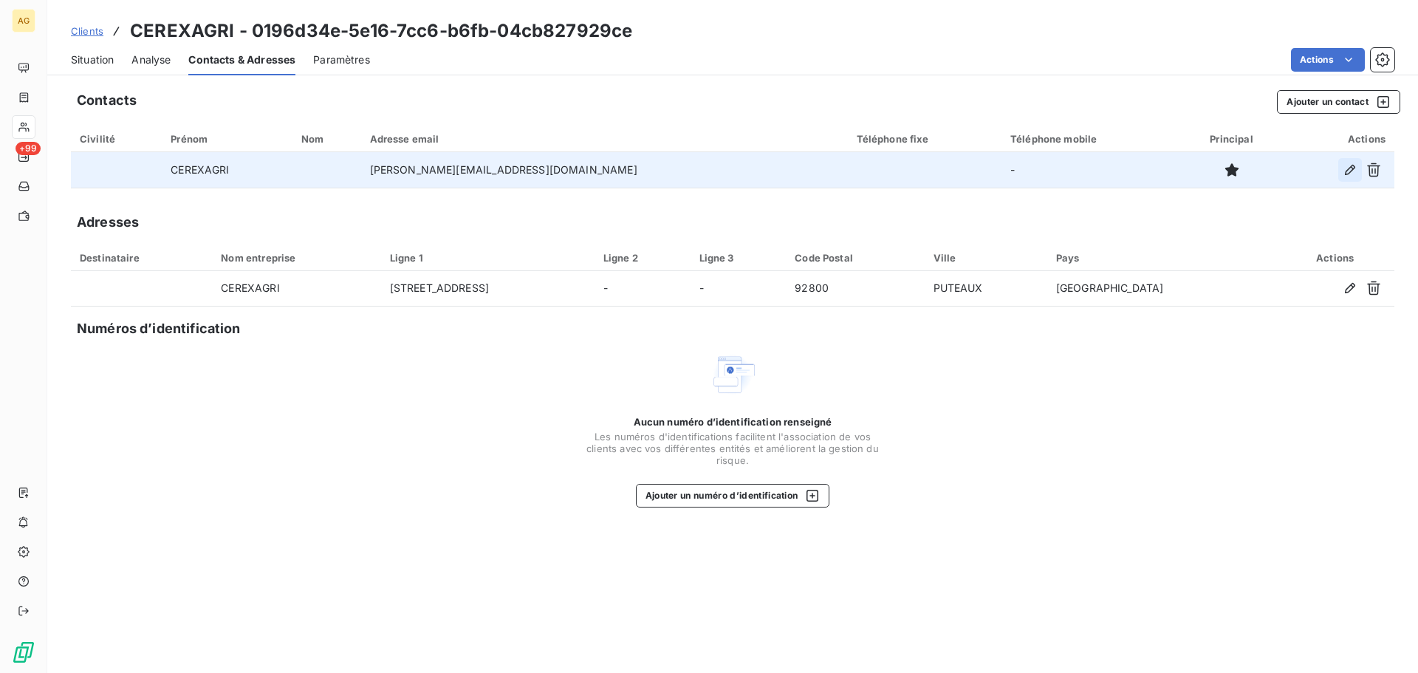
click at [1344, 170] on icon "button" at bounding box center [1350, 170] width 15 height 15
type input "CEREXAGRI"
type input "[PERSON_NAME][EMAIL_ADDRESS][DOMAIN_NAME]"
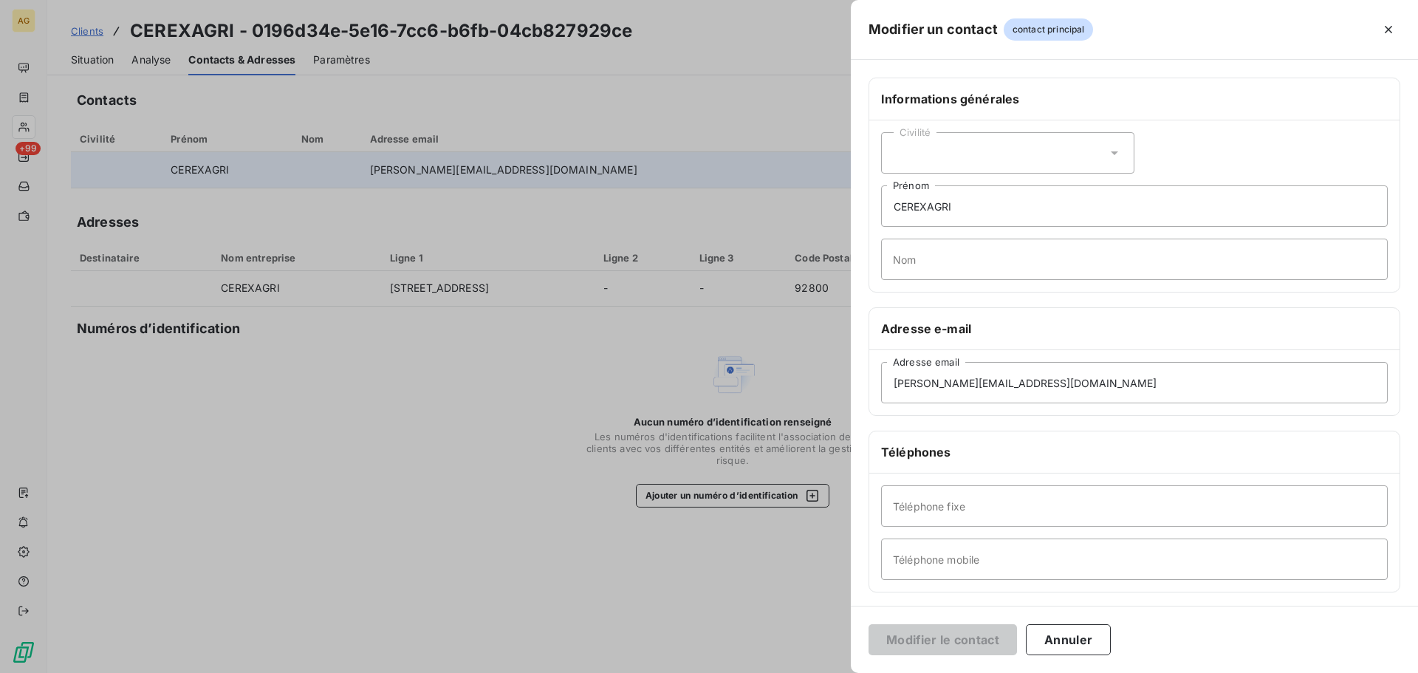
click at [976, 140] on div "Civilité" at bounding box center [1007, 152] width 253 height 41
click at [952, 216] on span "Monsieur" at bounding box center [933, 217] width 44 height 14
drag, startPoint x: 959, startPoint y: 207, endPoint x: 895, endPoint y: 211, distance: 63.7
click at [895, 211] on input "CEREXAGRI" at bounding box center [1134, 205] width 507 height 41
type input "[PERSON_NAME]"
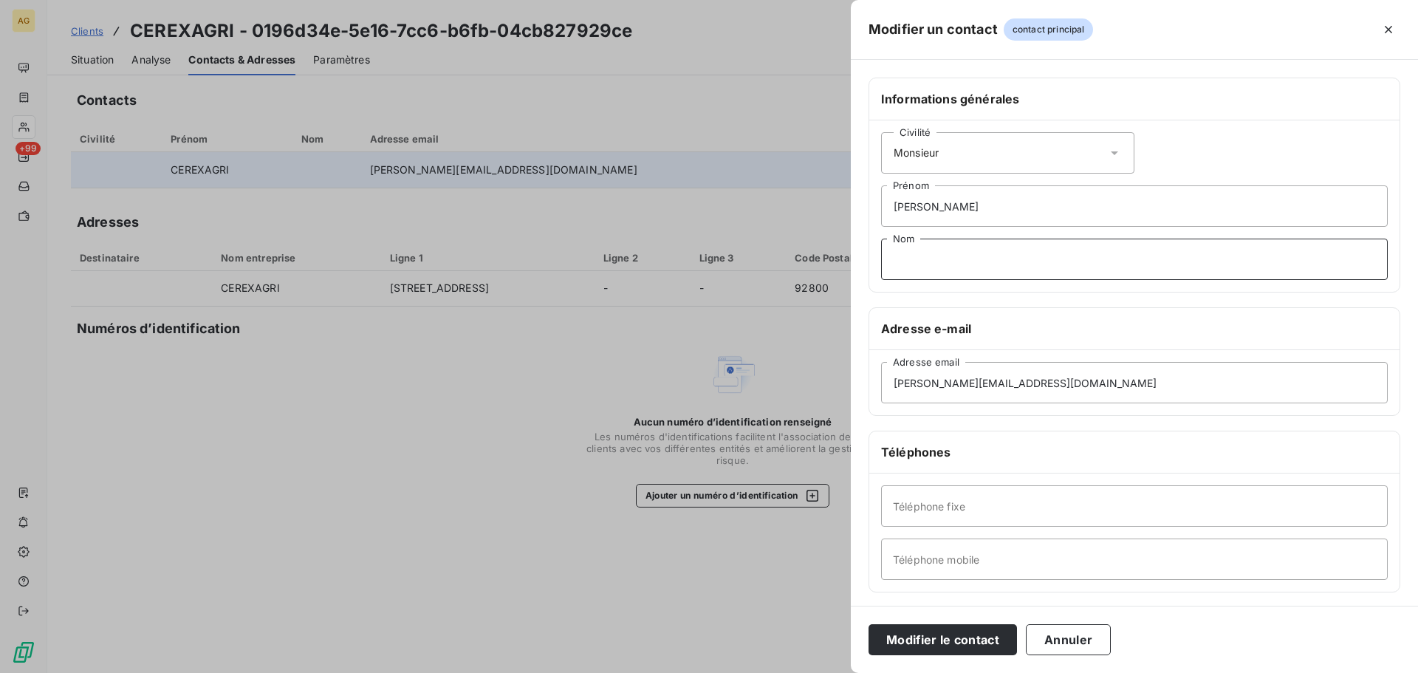
click at [1048, 257] on input "Nom" at bounding box center [1134, 259] width 507 height 41
type input "COLLIN"
drag, startPoint x: 1015, startPoint y: 383, endPoint x: 867, endPoint y: 383, distance: 147.7
click at [867, 383] on div "Informations générales Civilité Monsieur [PERSON_NAME] COLLIN Nom Adresse e-mai…" at bounding box center [1134, 406] width 567 height 656
paste input "[PERSON_NAME].collin"
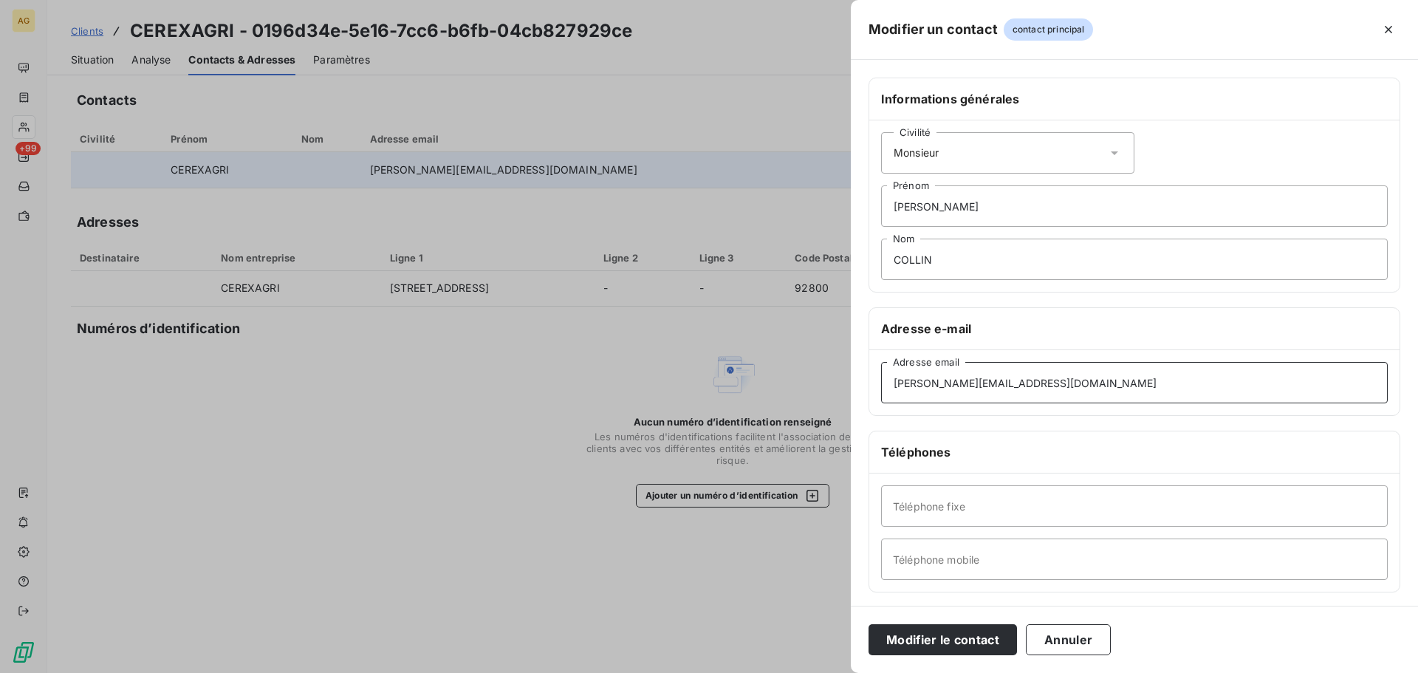
type input "[PERSON_NAME][EMAIL_ADDRESS][DOMAIN_NAME]"
click at [988, 518] on input "Téléphone fixe" at bounding box center [1134, 505] width 507 height 41
paste input "0557776921"
type input "0557776921"
drag, startPoint x: 926, startPoint y: 571, endPoint x: 939, endPoint y: 552, distance: 22.9
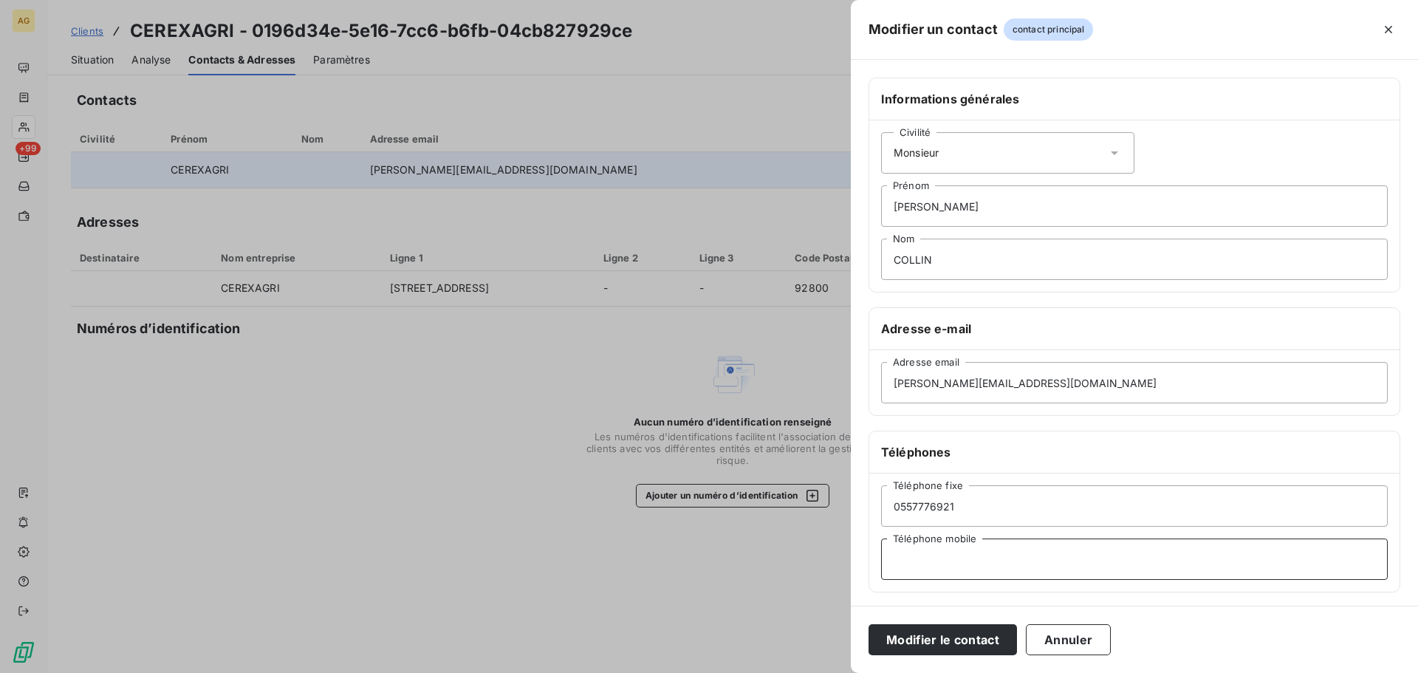
click at [926, 570] on input "Téléphone mobile" at bounding box center [1134, 559] width 507 height 41
paste input "0682562176"
type input "0682562176"
drag, startPoint x: 934, startPoint y: 649, endPoint x: 923, endPoint y: 648, distance: 11.1
click at [930, 649] on button "Modifier le contact" at bounding box center [943, 639] width 148 height 31
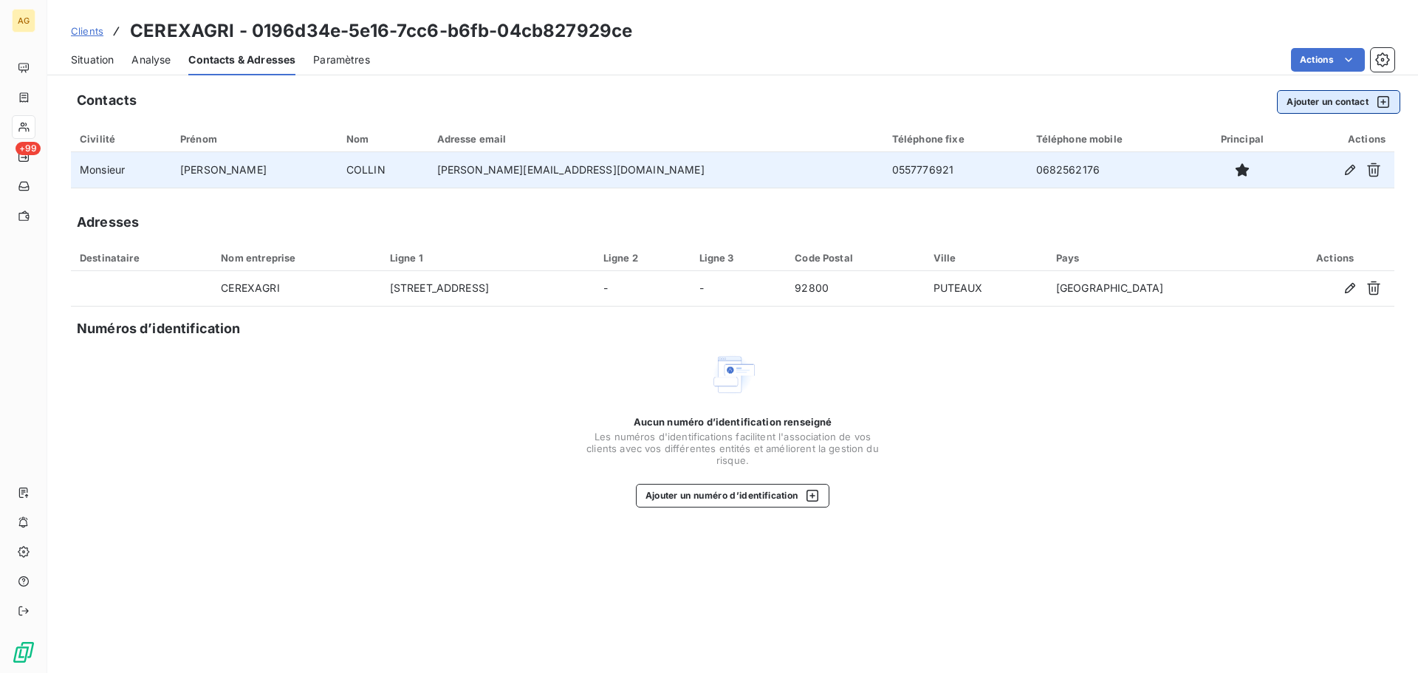
click at [1311, 97] on button "Ajouter un contact" at bounding box center [1338, 102] width 123 height 24
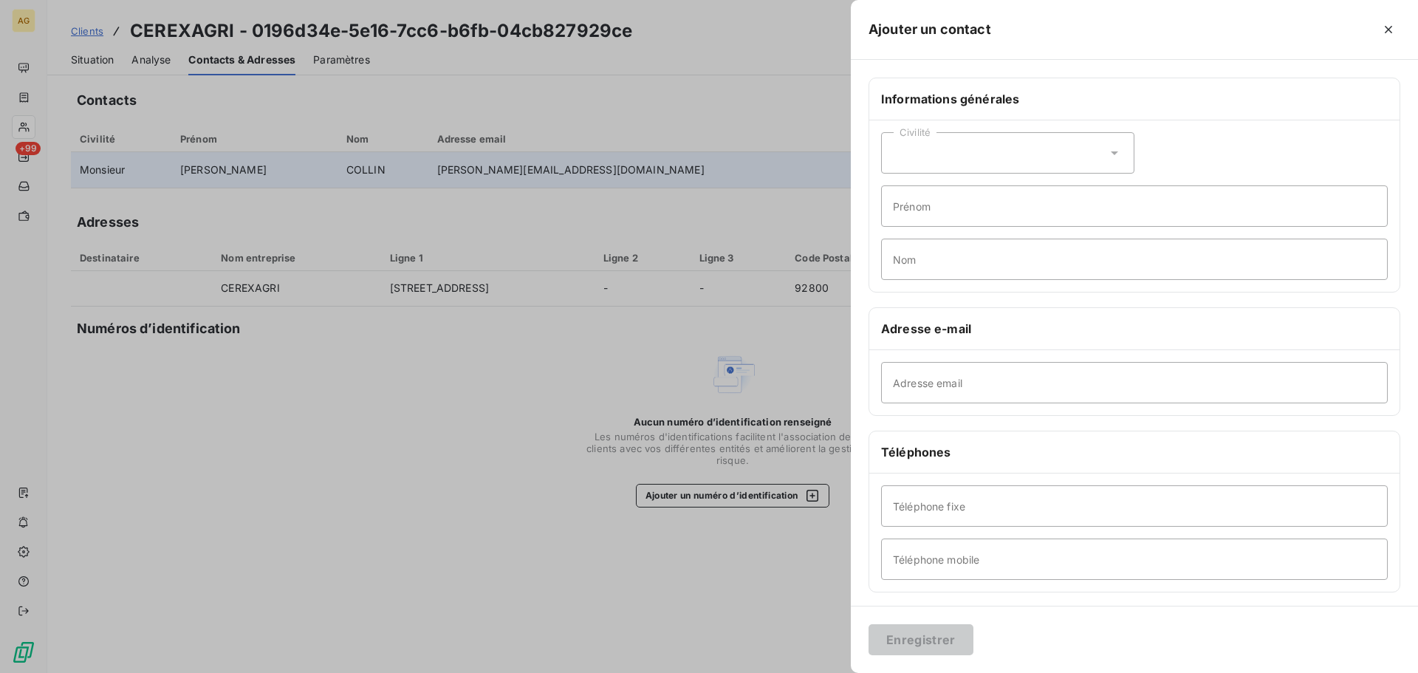
click at [972, 151] on div "Civilité" at bounding box center [1007, 152] width 253 height 41
click at [943, 219] on span "Monsieur" at bounding box center [933, 217] width 44 height 14
click at [943, 206] on input "Prénom" at bounding box center [1134, 205] width 507 height 41
type input "d"
type input "[PERSON_NAME]"
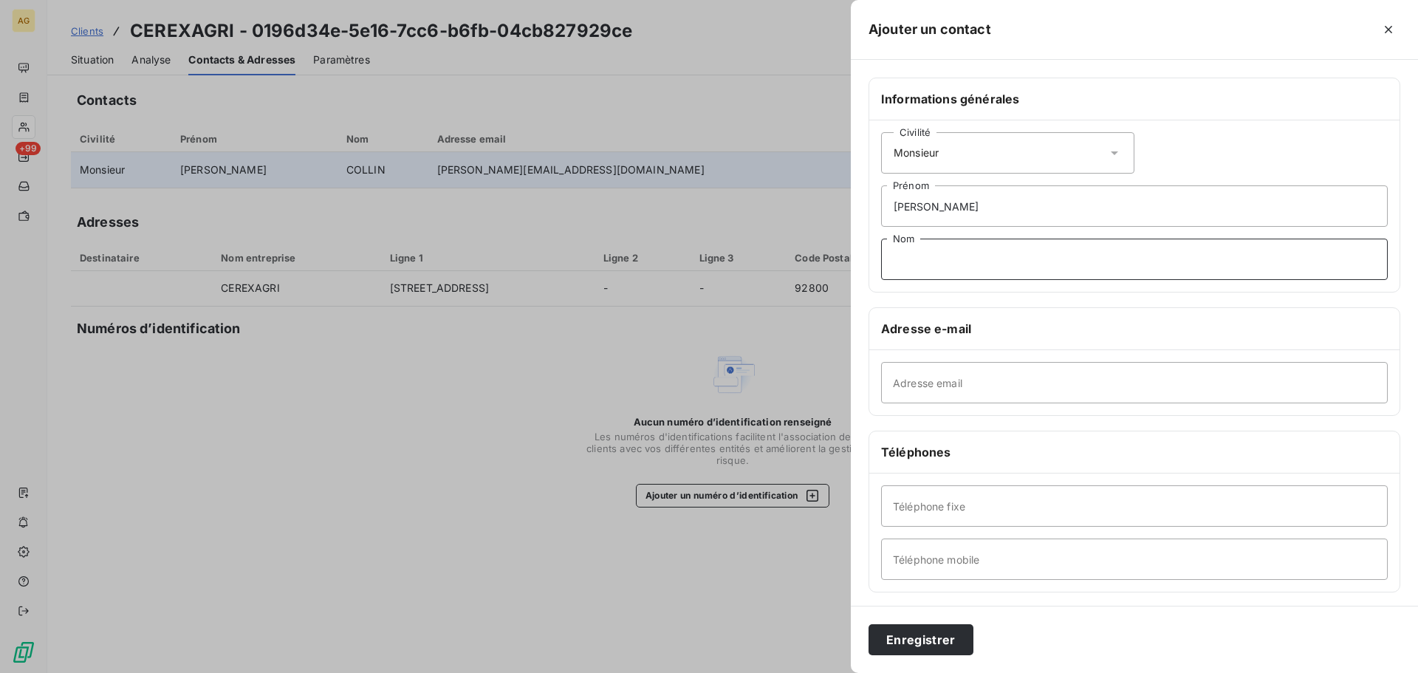
click at [1032, 262] on input "Nom" at bounding box center [1134, 259] width 507 height 41
type input "PETIT"
click at [1065, 369] on input "Adresse email" at bounding box center [1134, 382] width 507 height 41
paste input "[PERSON_NAME][EMAIL_ADDRESS][DOMAIN_NAME]"
type input "[PERSON_NAME][EMAIL_ADDRESS][DOMAIN_NAME]"
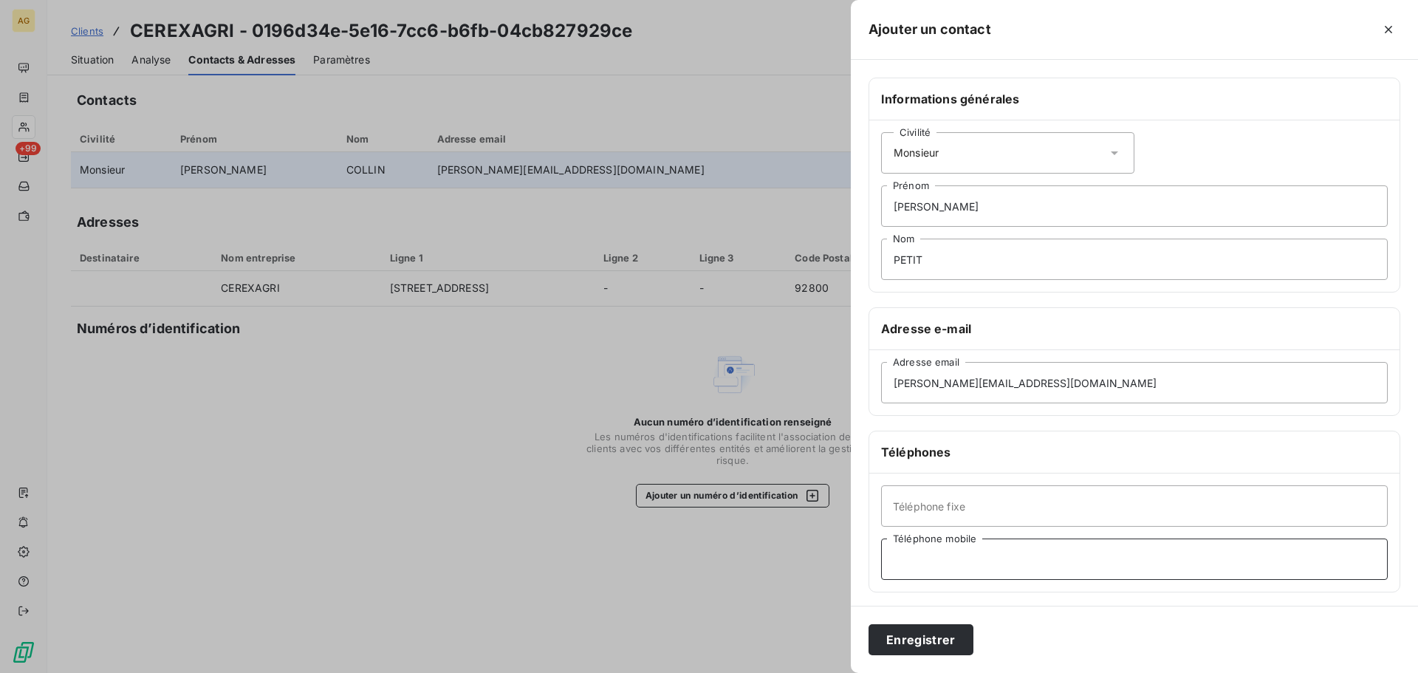
drag, startPoint x: 1011, startPoint y: 550, endPoint x: 1007, endPoint y: 561, distance: 12.6
click at [1011, 549] on input "Téléphone mobile" at bounding box center [1134, 559] width 507 height 41
paste input "0777389748"
type input "0777389748"
drag, startPoint x: 950, startPoint y: 633, endPoint x: 507, endPoint y: 635, distance: 443.2
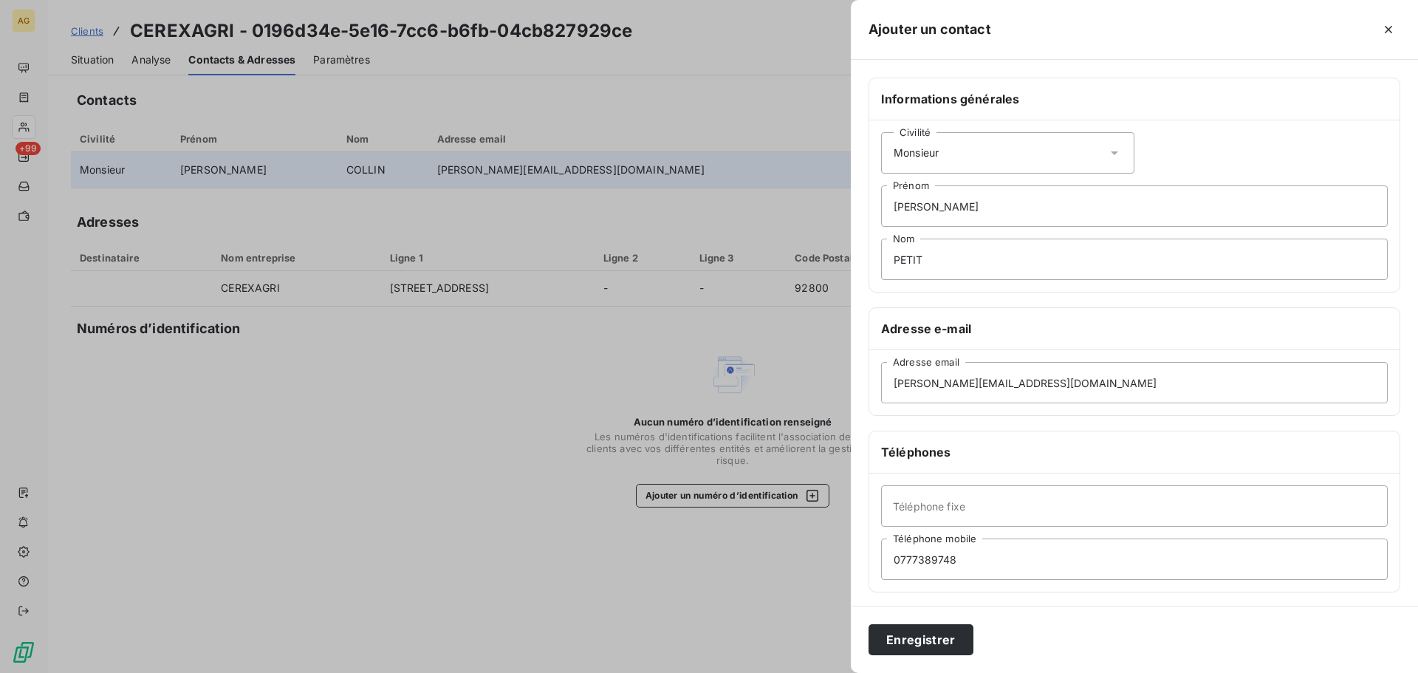
click at [949, 633] on button "Enregistrer" at bounding box center [921, 639] width 105 height 31
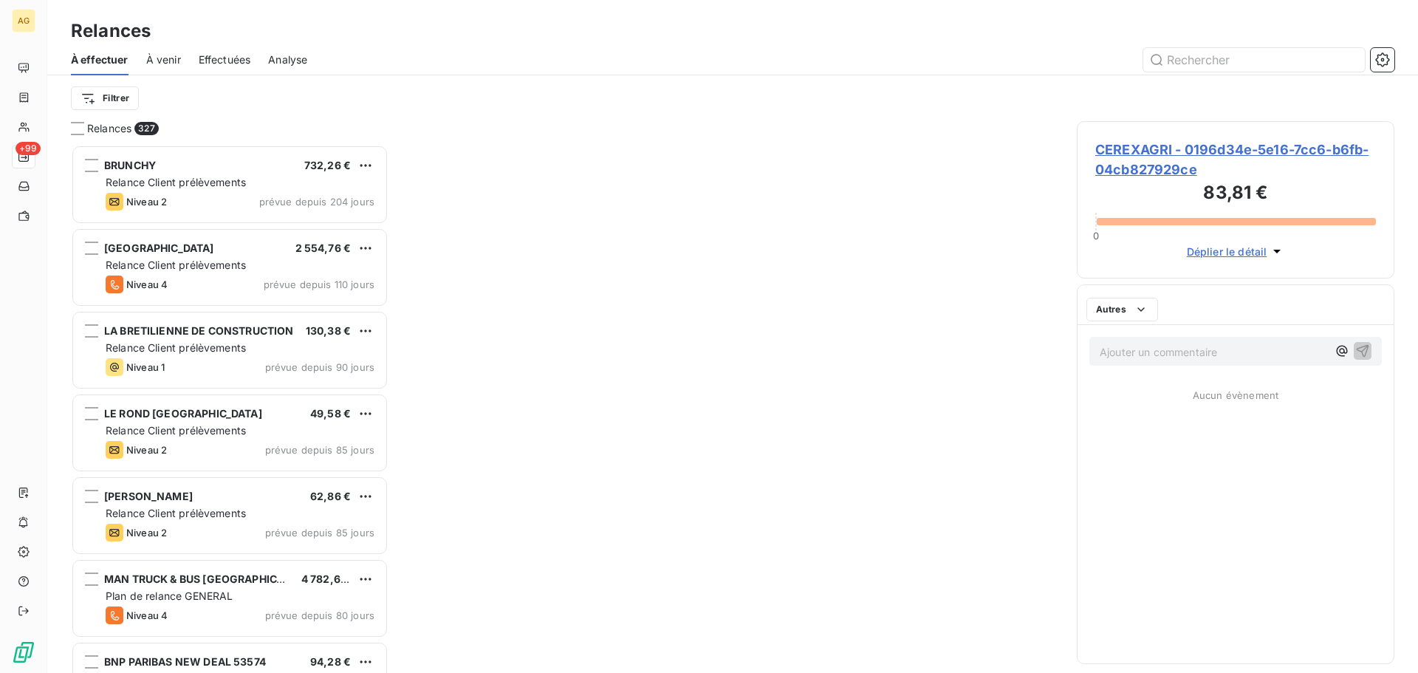
scroll to position [517, 307]
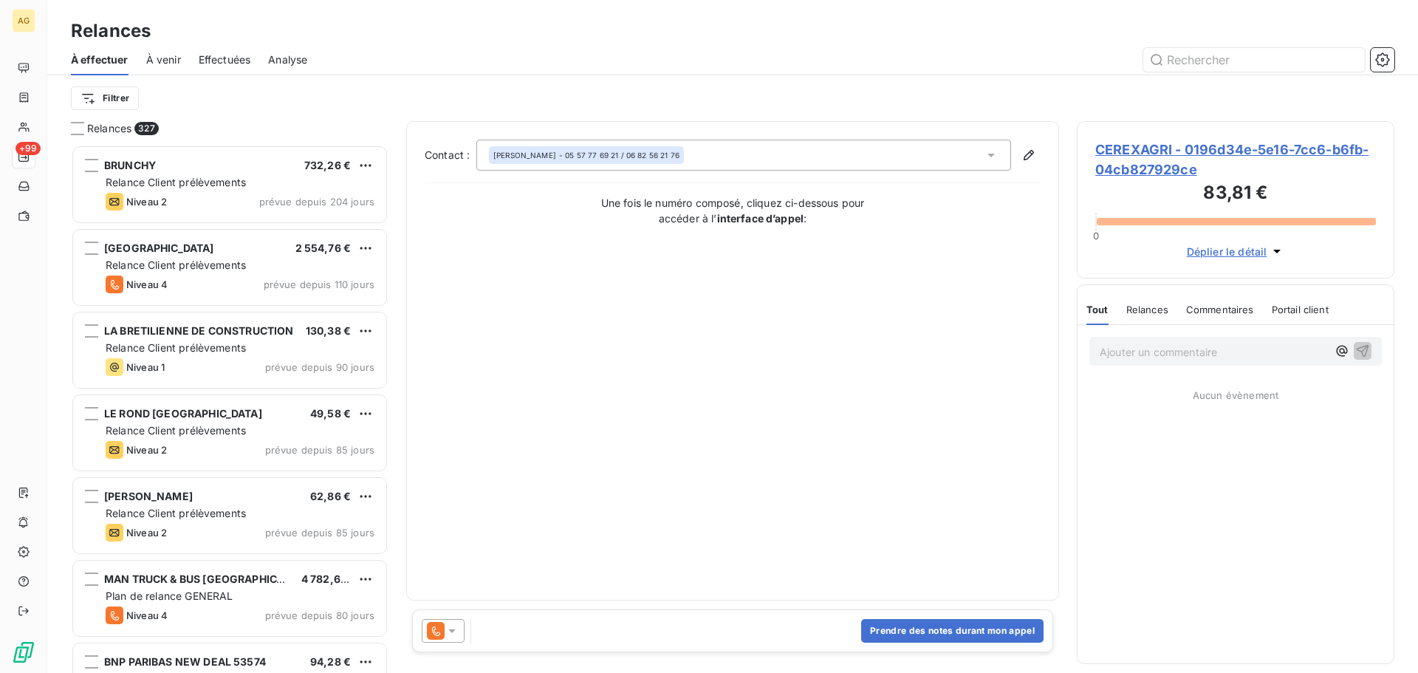
click at [451, 626] on icon at bounding box center [452, 630] width 15 height 15
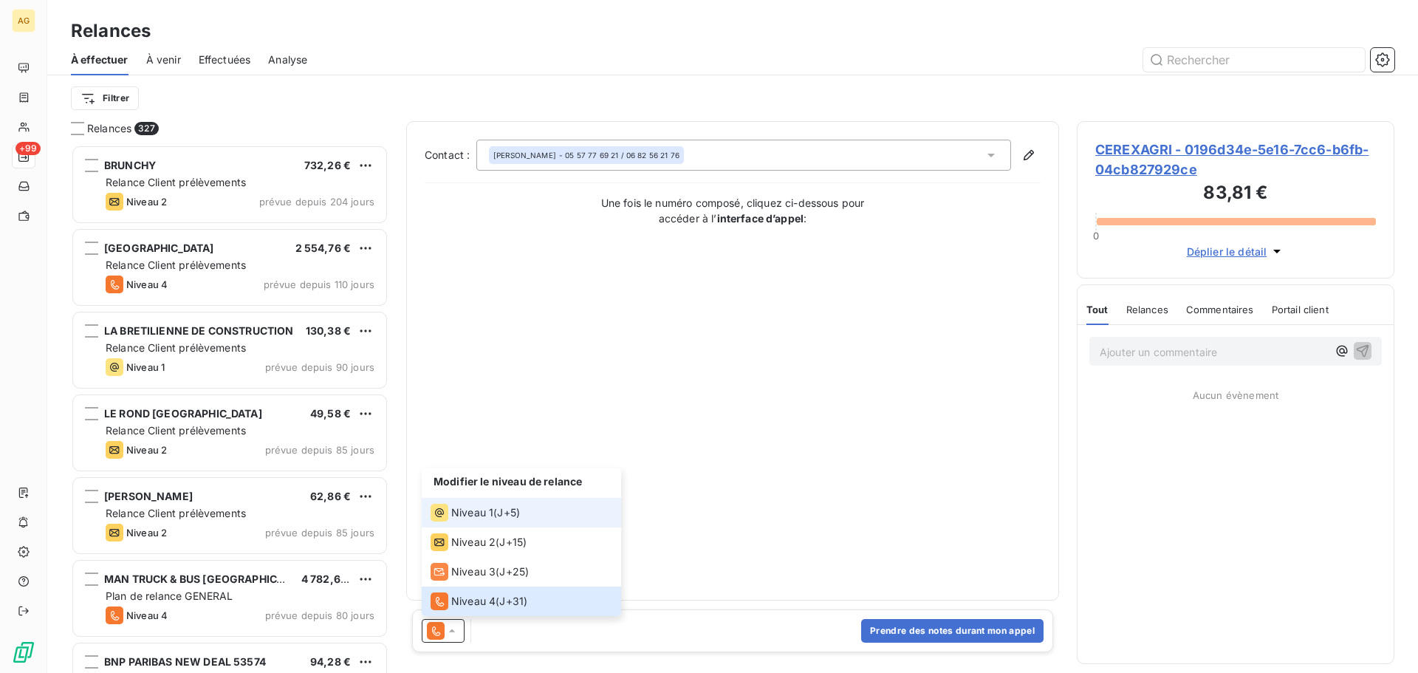
click at [476, 508] on span "Niveau 1" at bounding box center [472, 512] width 42 height 15
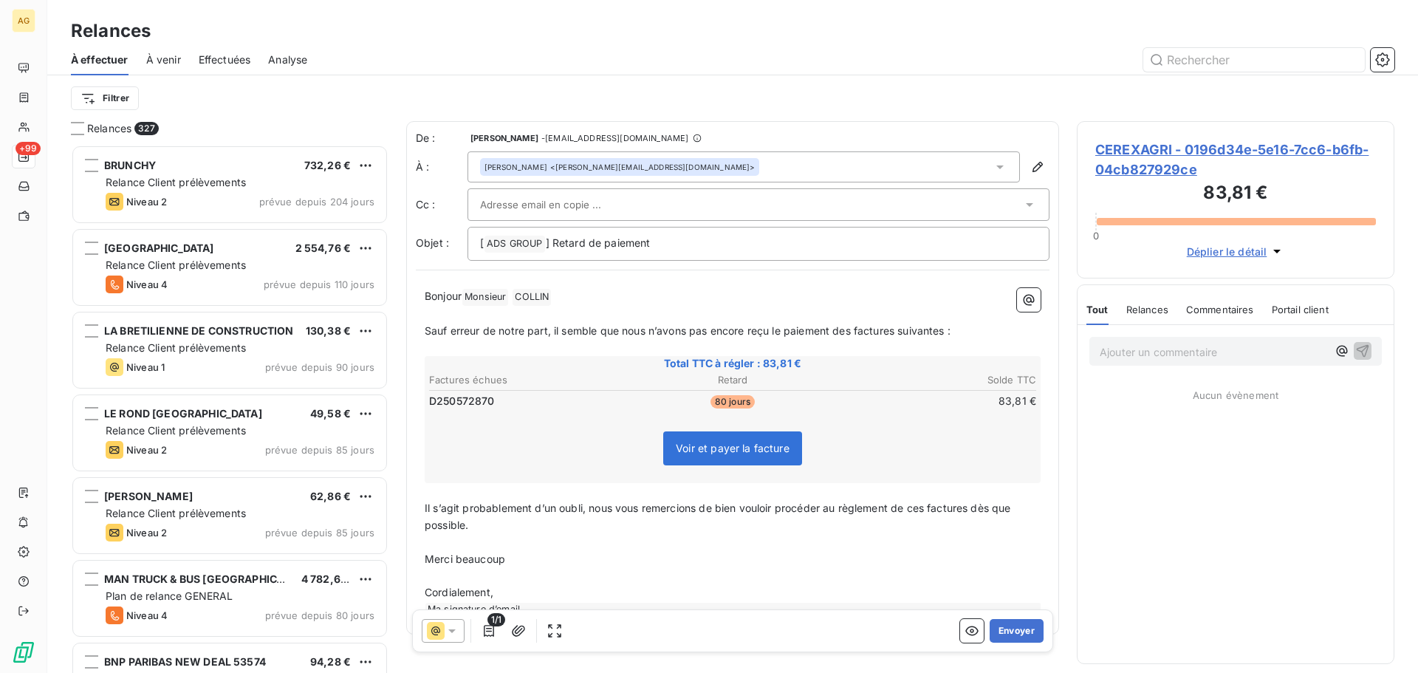
click at [619, 197] on div at bounding box center [751, 205] width 542 height 22
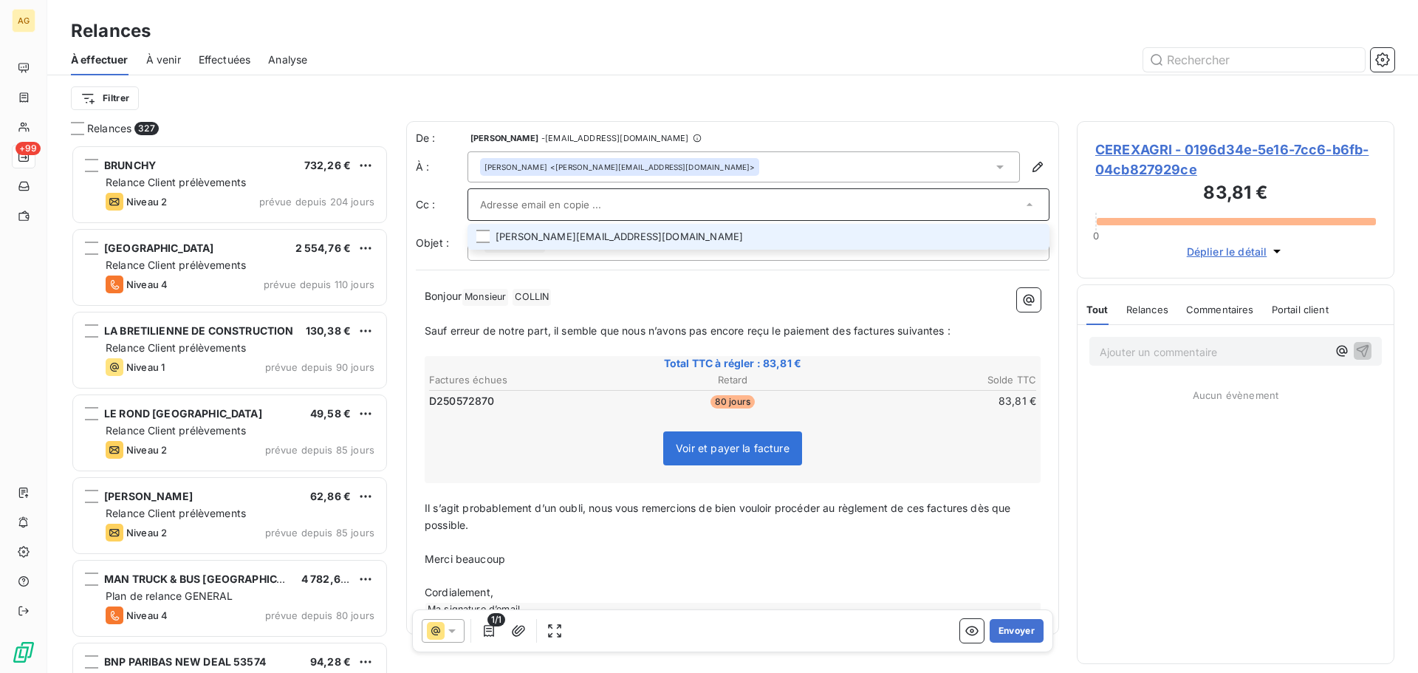
click at [1022, 233] on li "[PERSON_NAME][EMAIL_ADDRESS][DOMAIN_NAME]" at bounding box center [759, 237] width 582 height 26
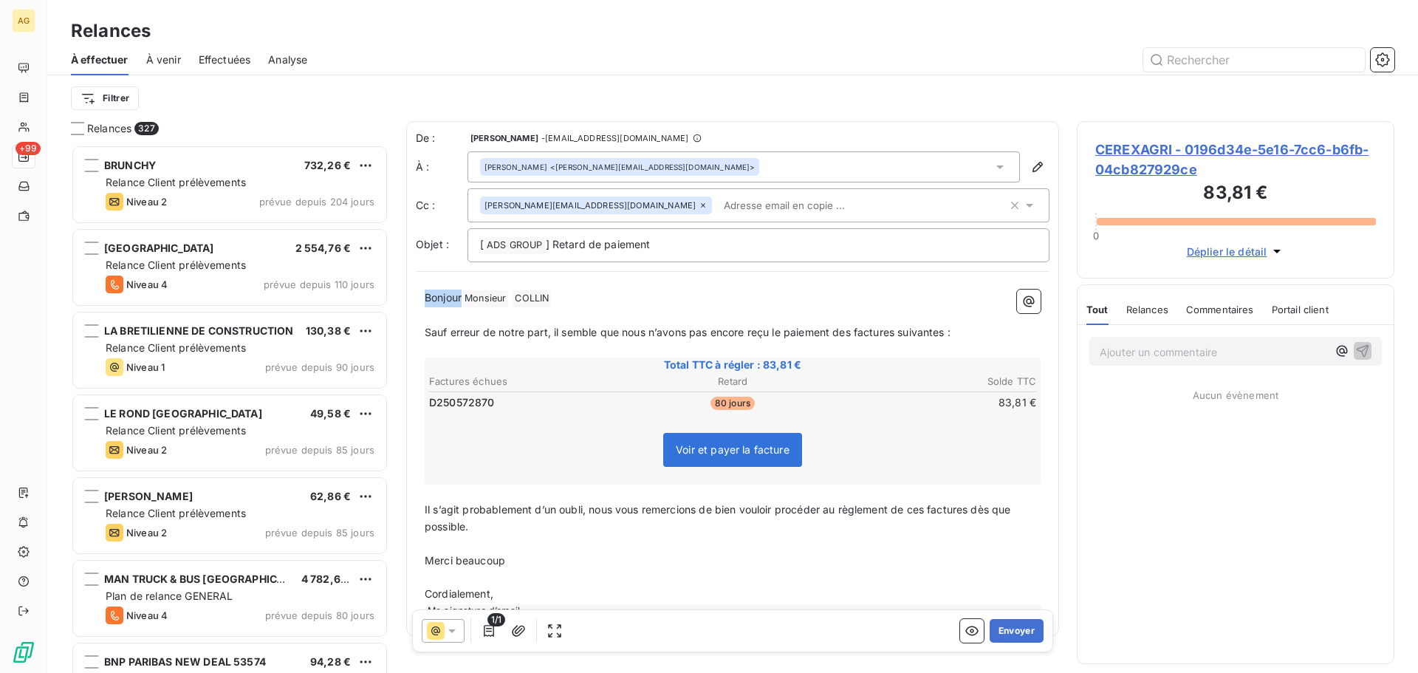
drag, startPoint x: 465, startPoint y: 297, endPoint x: 413, endPoint y: 299, distance: 51.8
click at [413, 299] on div "De : [PERSON_NAME] Bronze - [EMAIL_ADDRESS][DOMAIN_NAME] À : [PERSON_NAME] <[PE…" at bounding box center [732, 378] width 653 height 515
click at [847, 329] on span "Sauf erreur de notre part, il semble que nous n’avons pas encore reçu le paieme…" at bounding box center [688, 332] width 526 height 13
click at [1020, 633] on button "Envoyer" at bounding box center [1017, 631] width 54 height 24
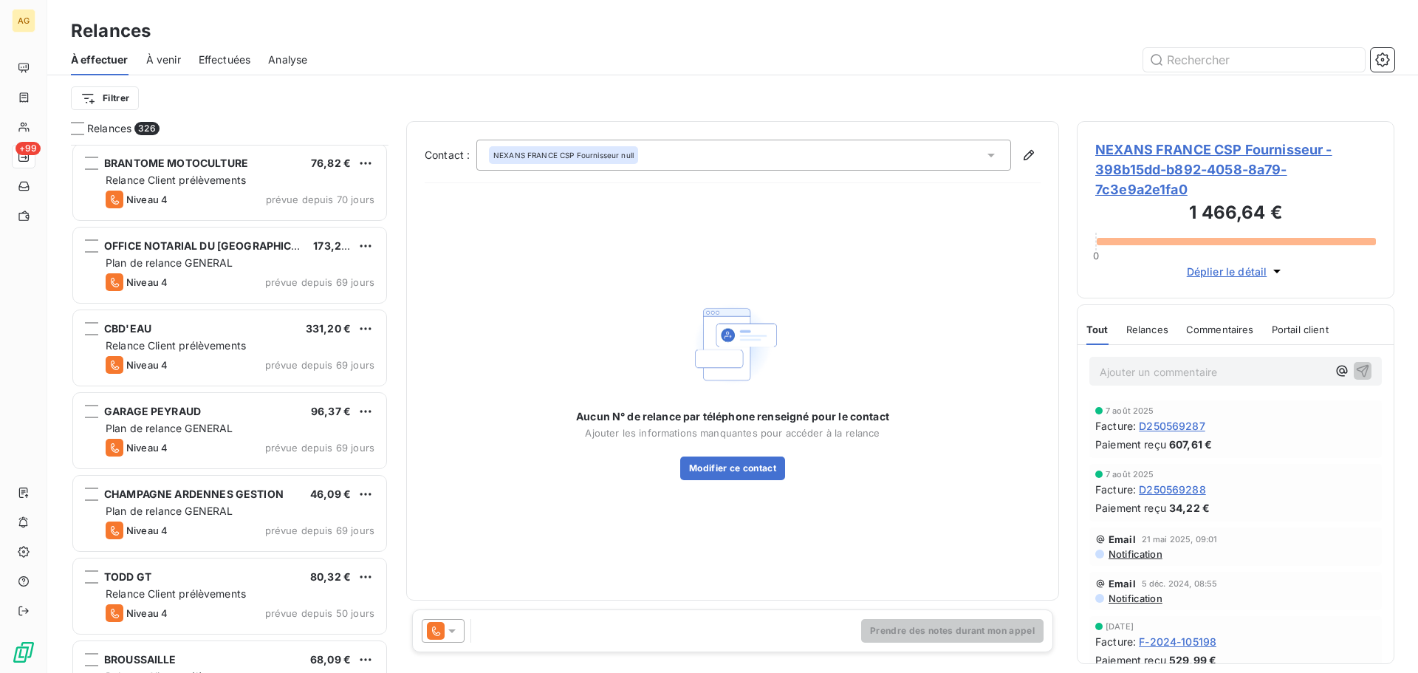
scroll to position [1921, 0]
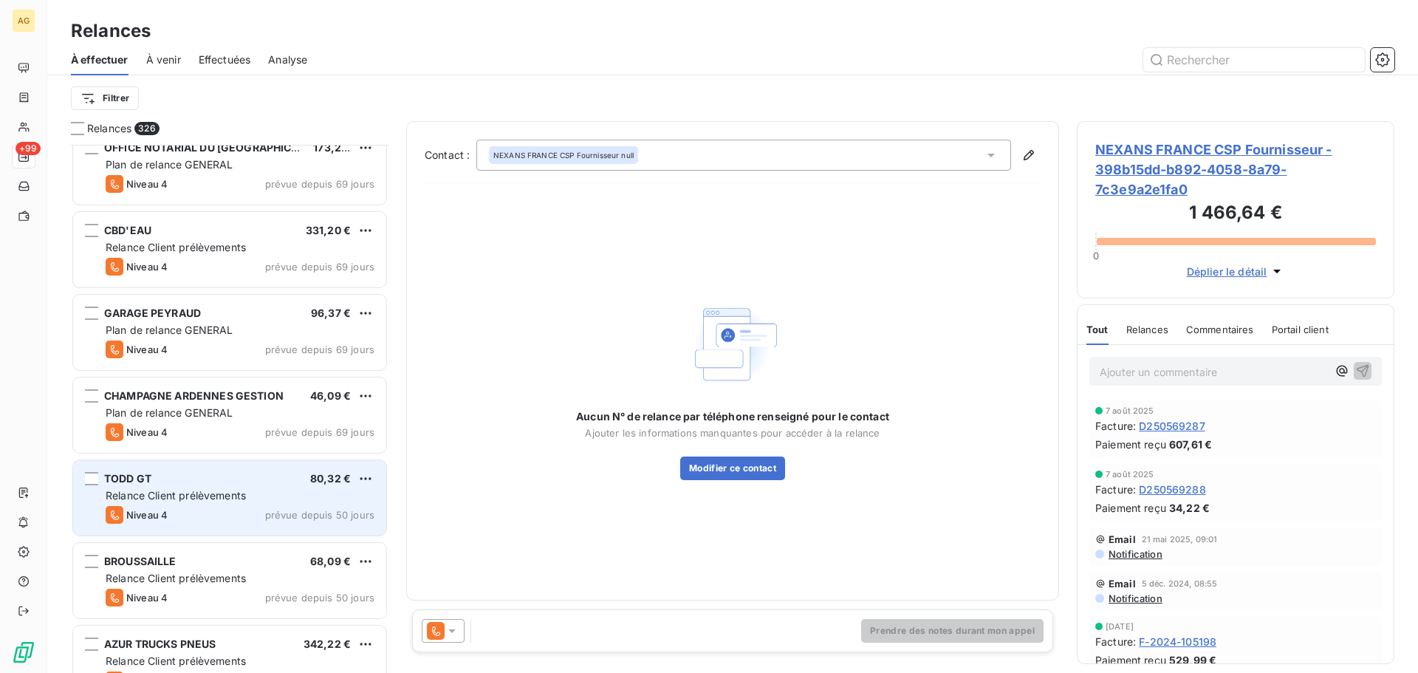
drag, startPoint x: 206, startPoint y: 488, endPoint x: 219, endPoint y: 473, distance: 20.0
click at [208, 485] on div "[PERSON_NAME] GT 80,32 € Relance Client prélèvements Niveau 4 prévue depuis 50 …" at bounding box center [229, 497] width 313 height 75
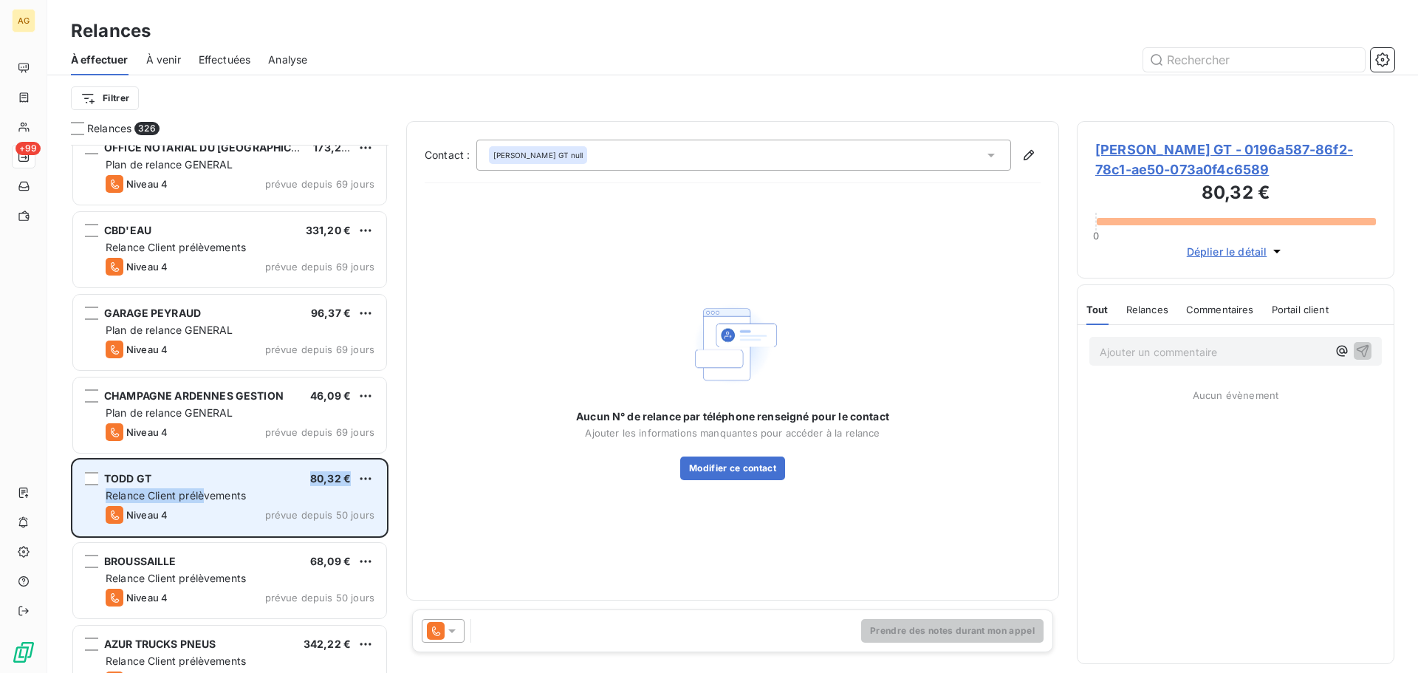
click at [250, 485] on div "[PERSON_NAME] GT 80,32 €" at bounding box center [240, 478] width 269 height 13
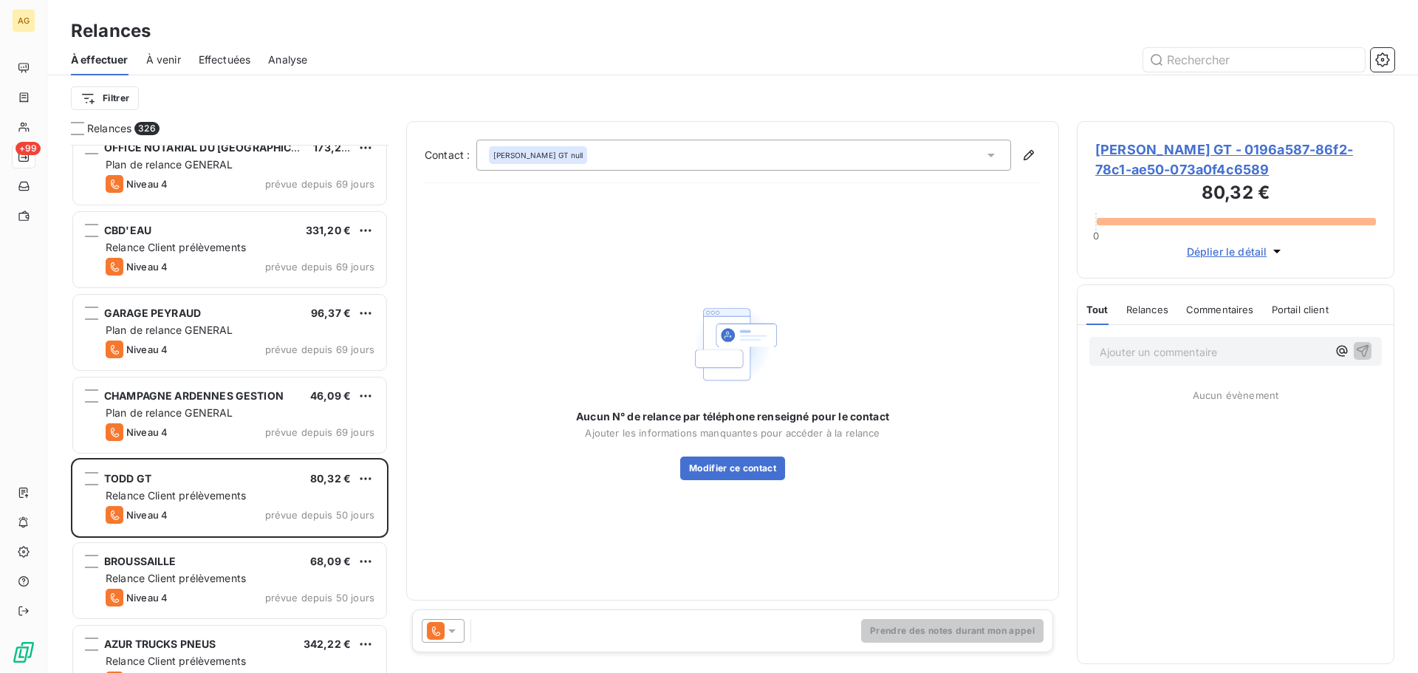
click at [1155, 154] on span "[PERSON_NAME] GT - 0196a587-86f2-78c1-ae50-073a0f4c6589" at bounding box center [1236, 160] width 281 height 40
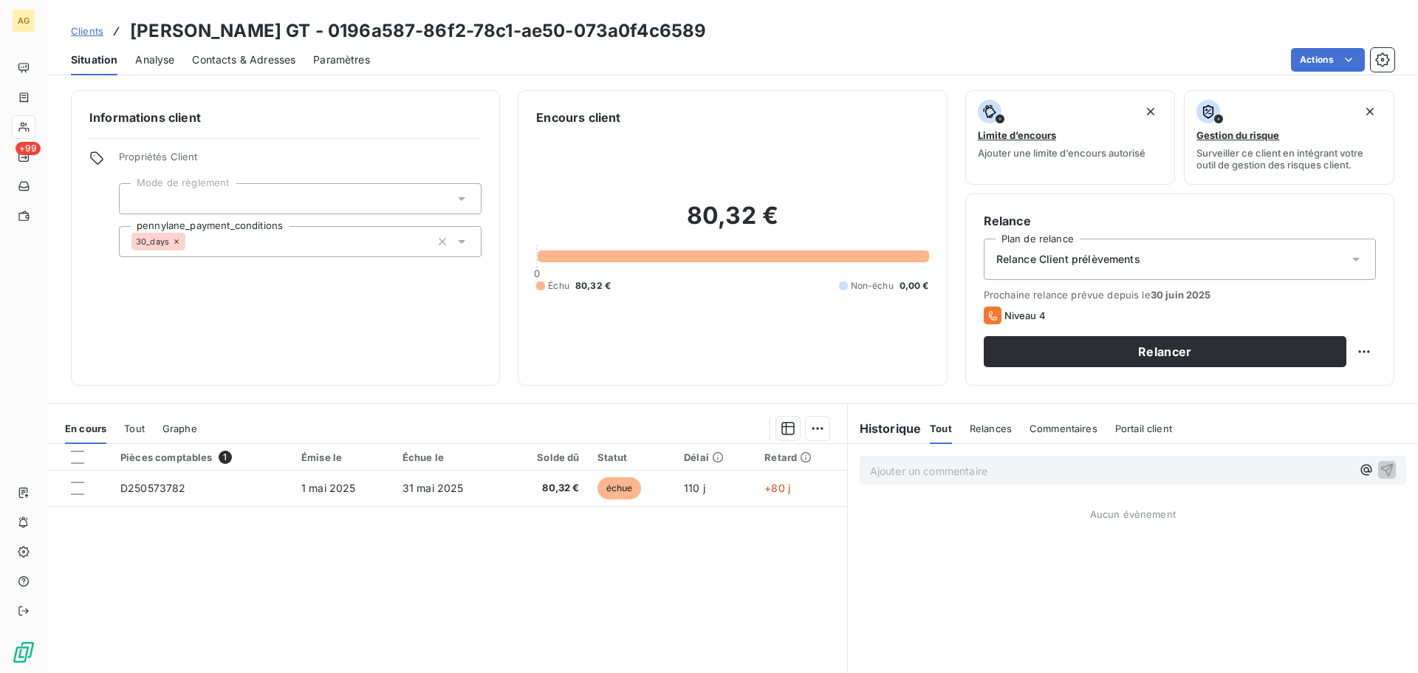
click at [1103, 260] on span "Relance Client prélèvements" at bounding box center [1069, 259] width 144 height 15
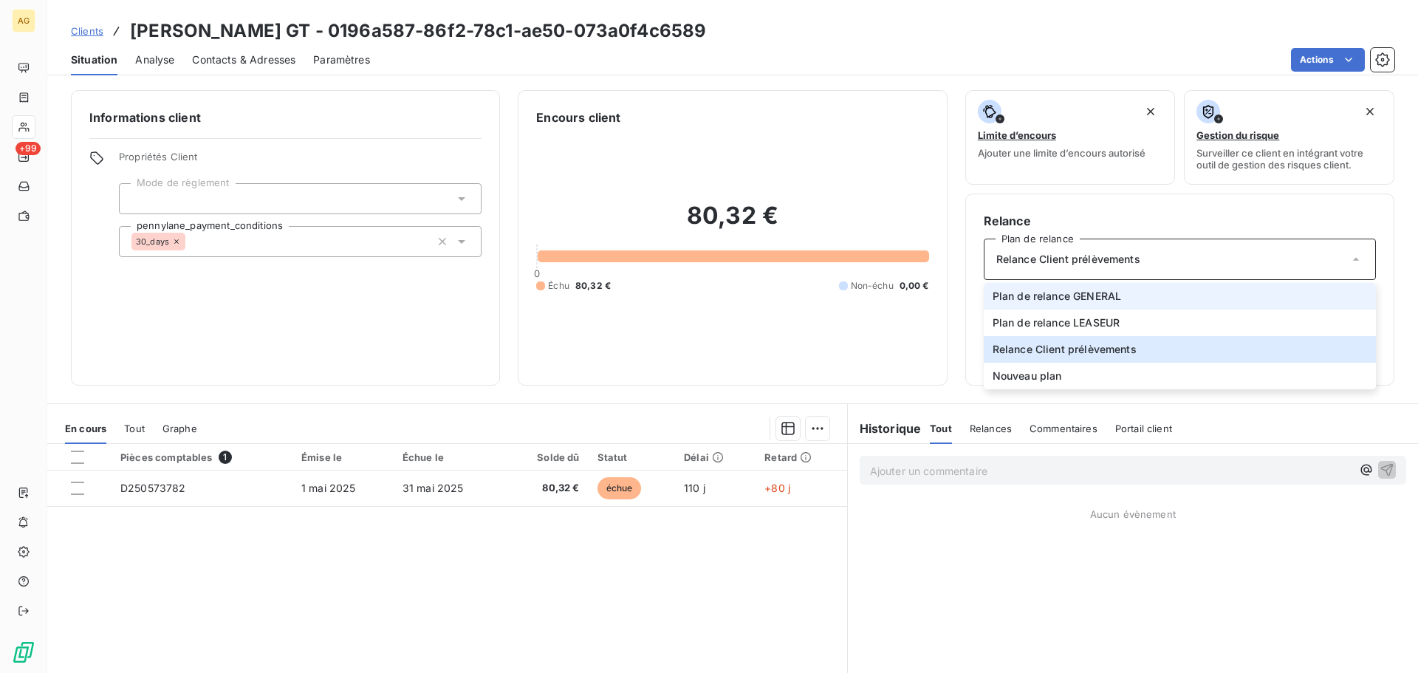
click at [1073, 308] on li "Plan de relance GENERAL" at bounding box center [1180, 296] width 392 height 27
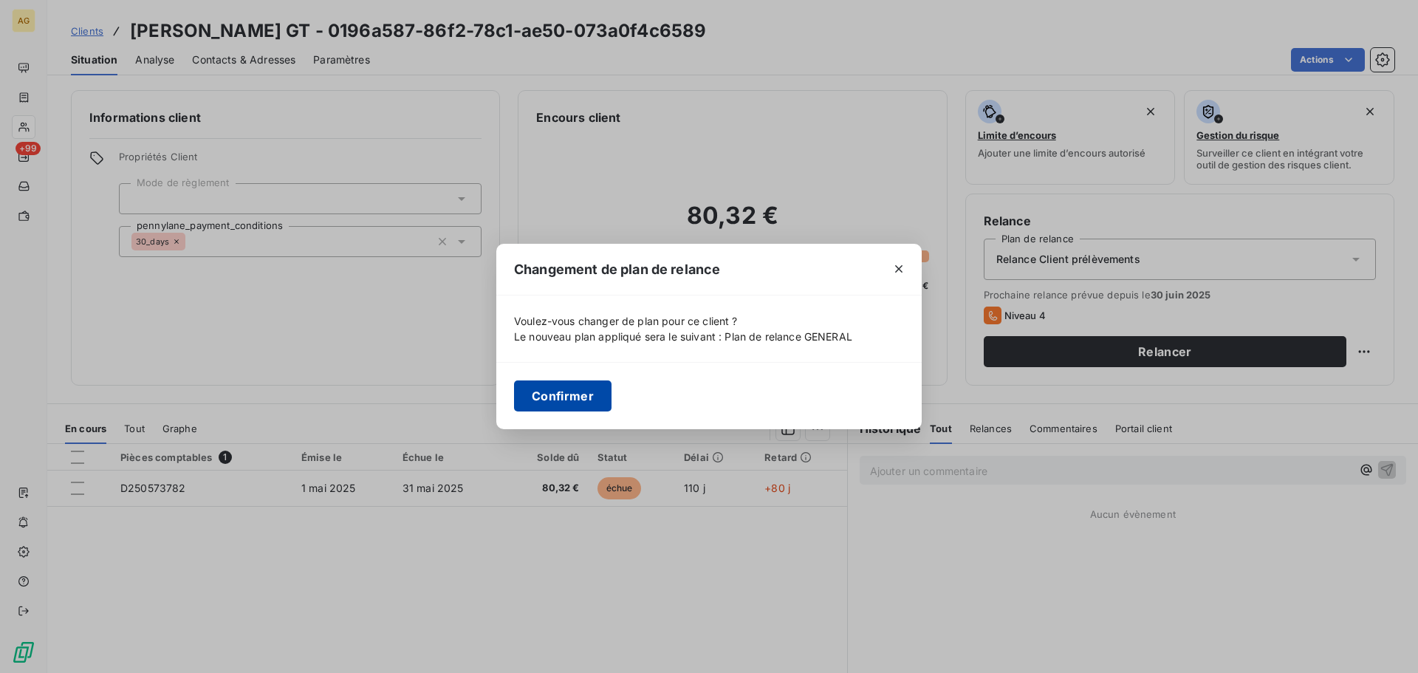
click at [545, 406] on button "Confirmer" at bounding box center [563, 395] width 98 height 31
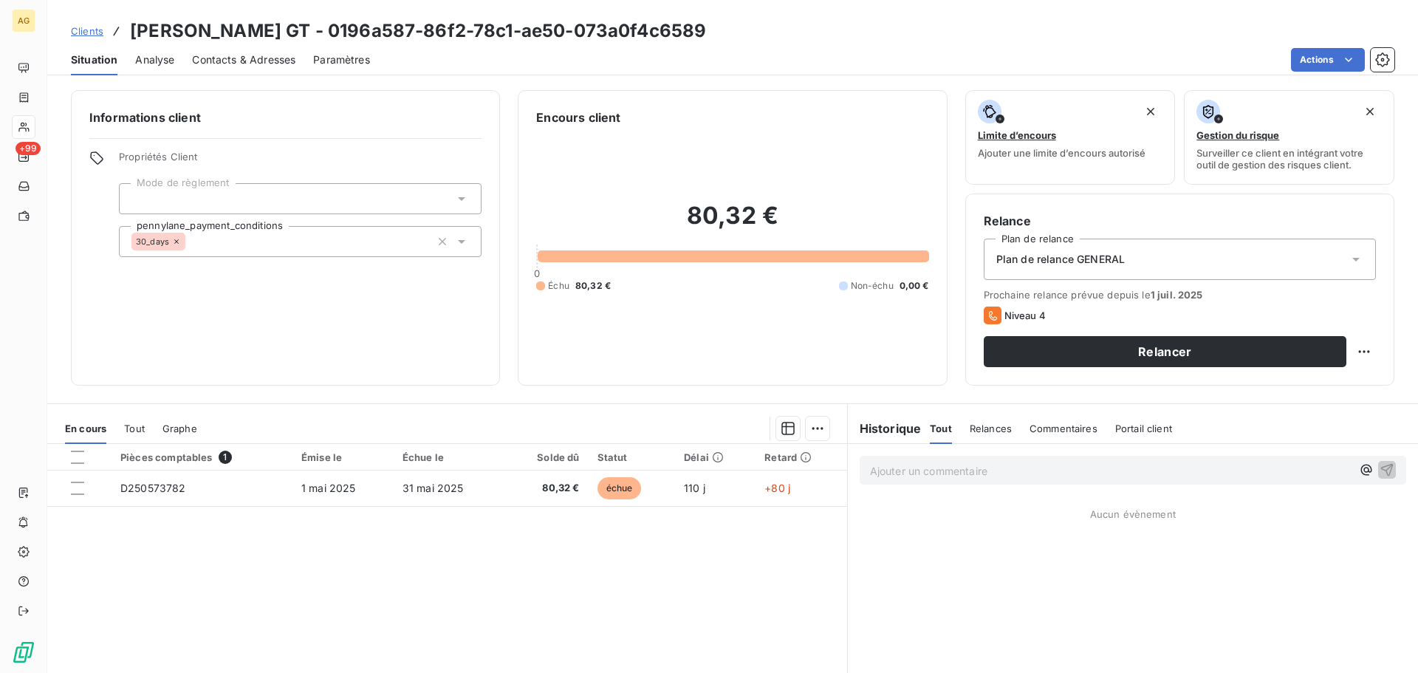
click at [335, 56] on span "Paramètres" at bounding box center [341, 59] width 57 height 15
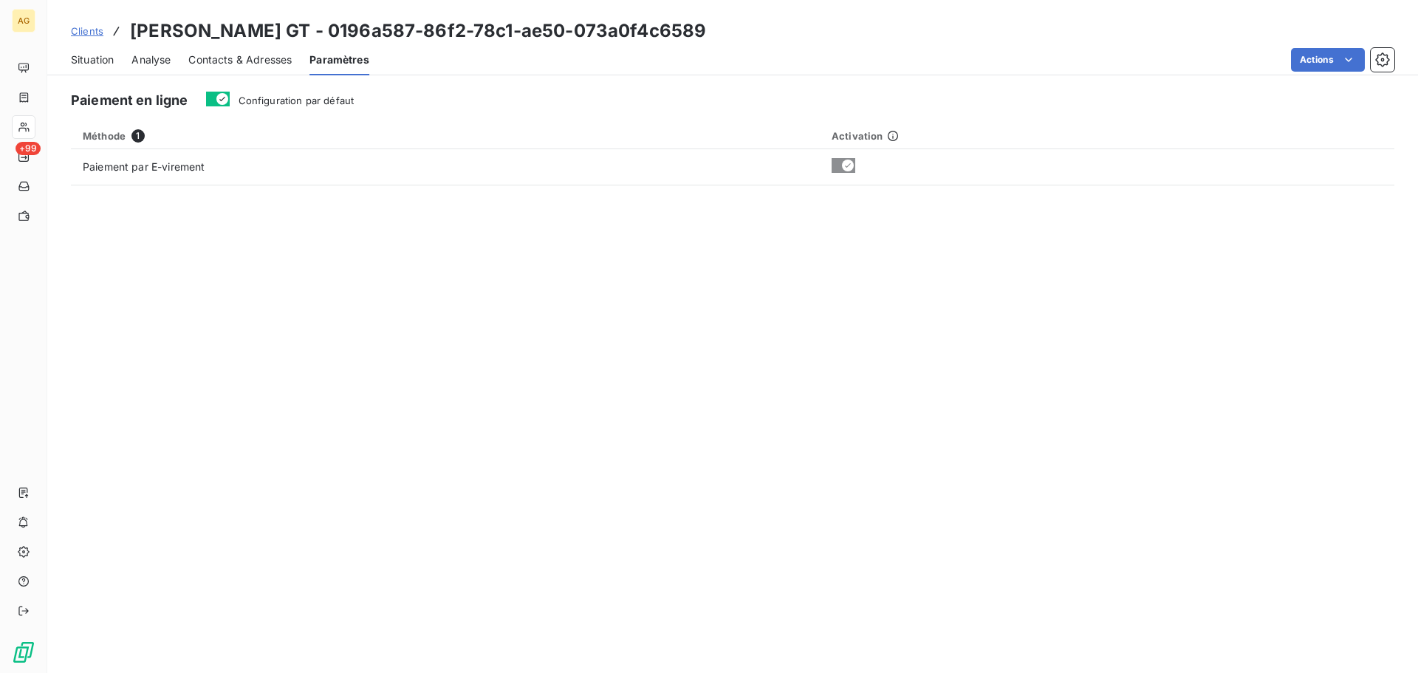
click at [339, 100] on span "Configuration par défaut" at bounding box center [297, 101] width 116 height 12
click at [230, 100] on button "Configuration par défaut" at bounding box center [218, 99] width 24 height 15
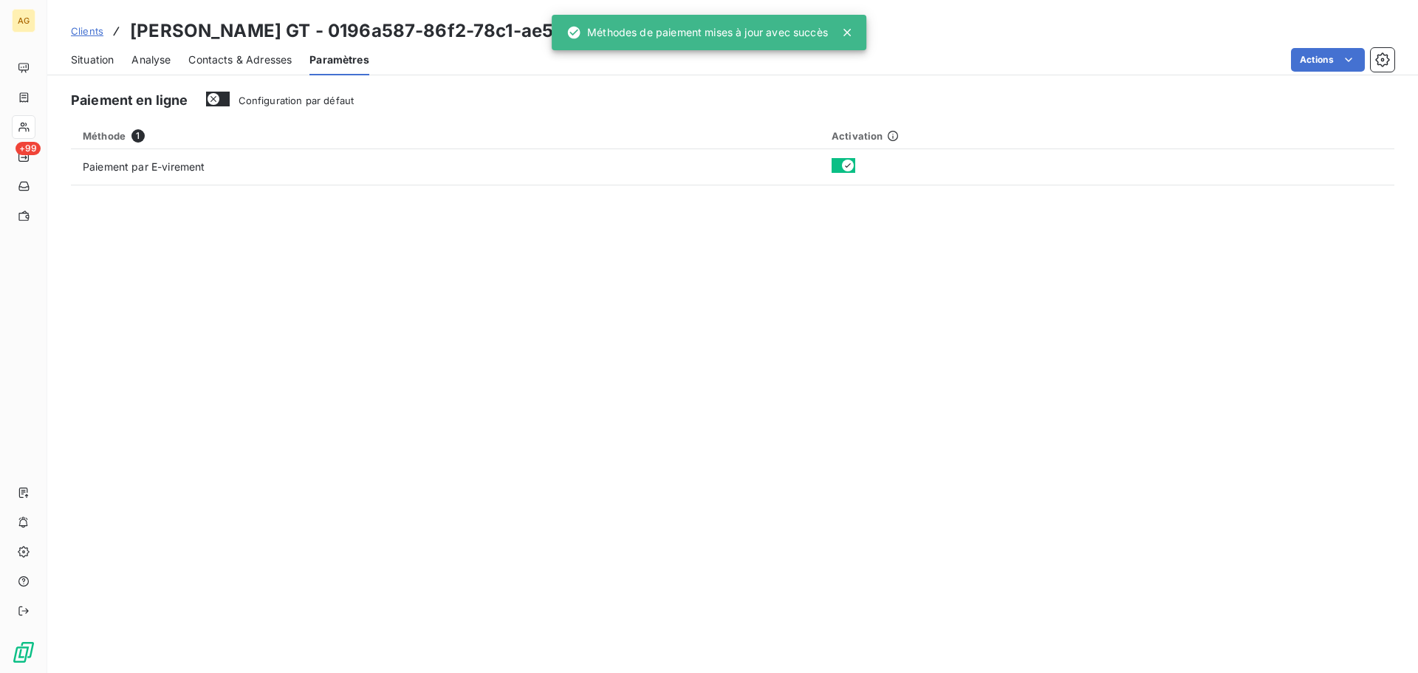
drag, startPoint x: 245, startPoint y: 57, endPoint x: 276, endPoint y: 78, distance: 37.3
click at [245, 58] on span "Contacts & Adresses" at bounding box center [239, 59] width 103 height 15
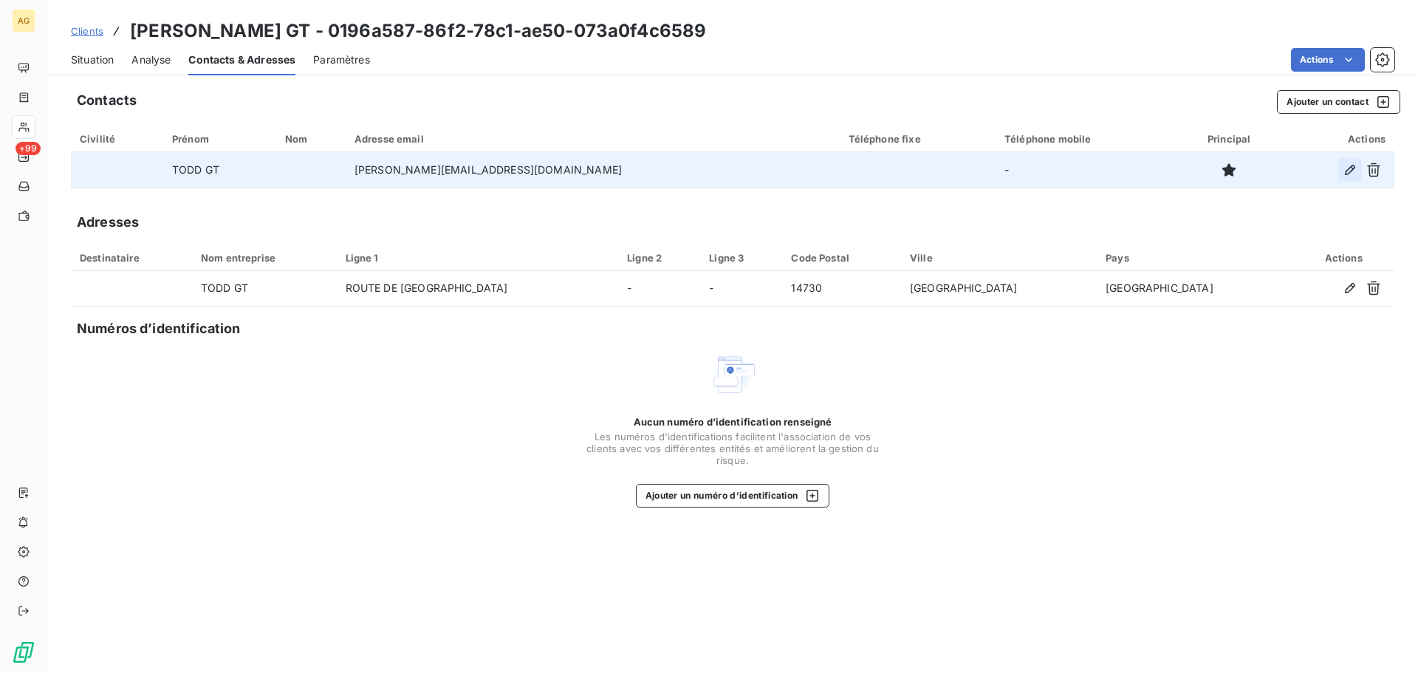
click at [1342, 174] on button "button" at bounding box center [1351, 170] width 24 height 24
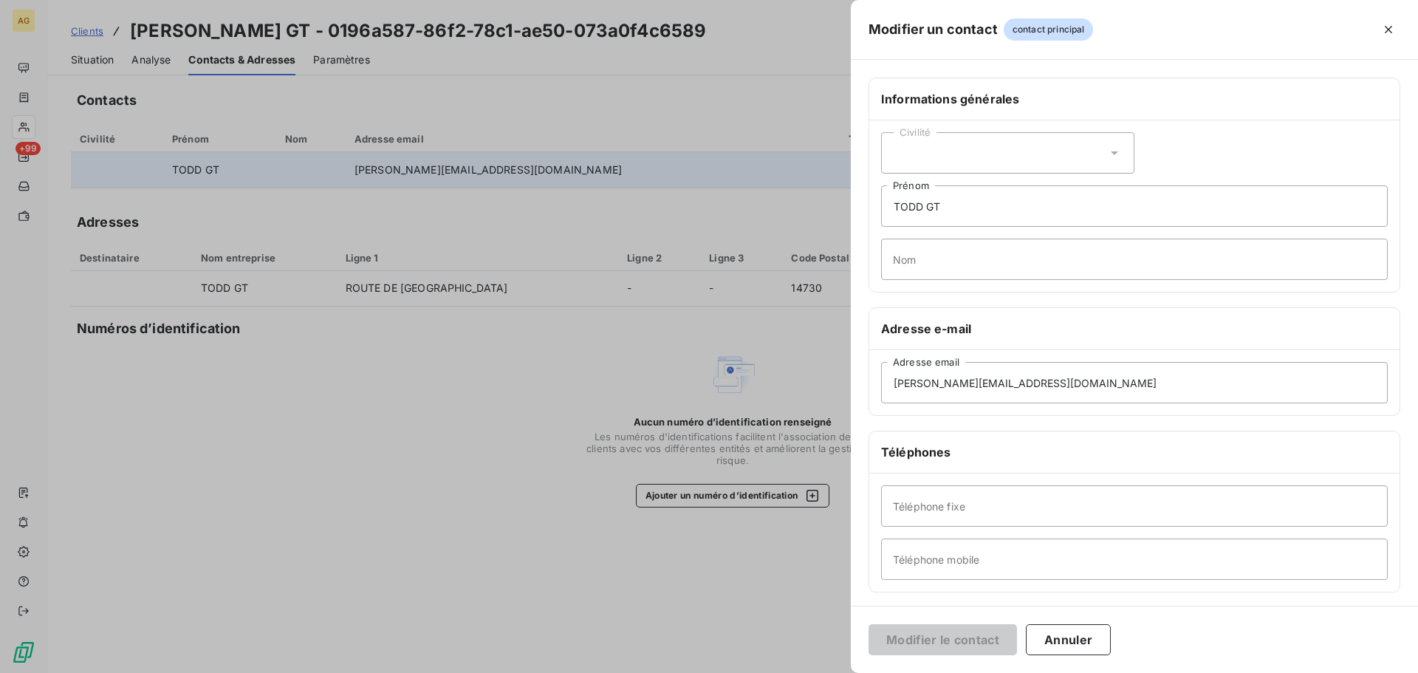
click at [963, 151] on div "Civilité" at bounding box center [1007, 152] width 253 height 41
click at [952, 213] on span "Monsieur" at bounding box center [933, 217] width 44 height 14
drag, startPoint x: 1001, startPoint y: 199, endPoint x: 867, endPoint y: 199, distance: 133.7
click at [867, 199] on div "Informations générales Civilité [PERSON_NAME] GT Prénom Nom Adresse e-mail [PER…" at bounding box center [1134, 406] width 567 height 656
type input "[PERSON_NAME]"
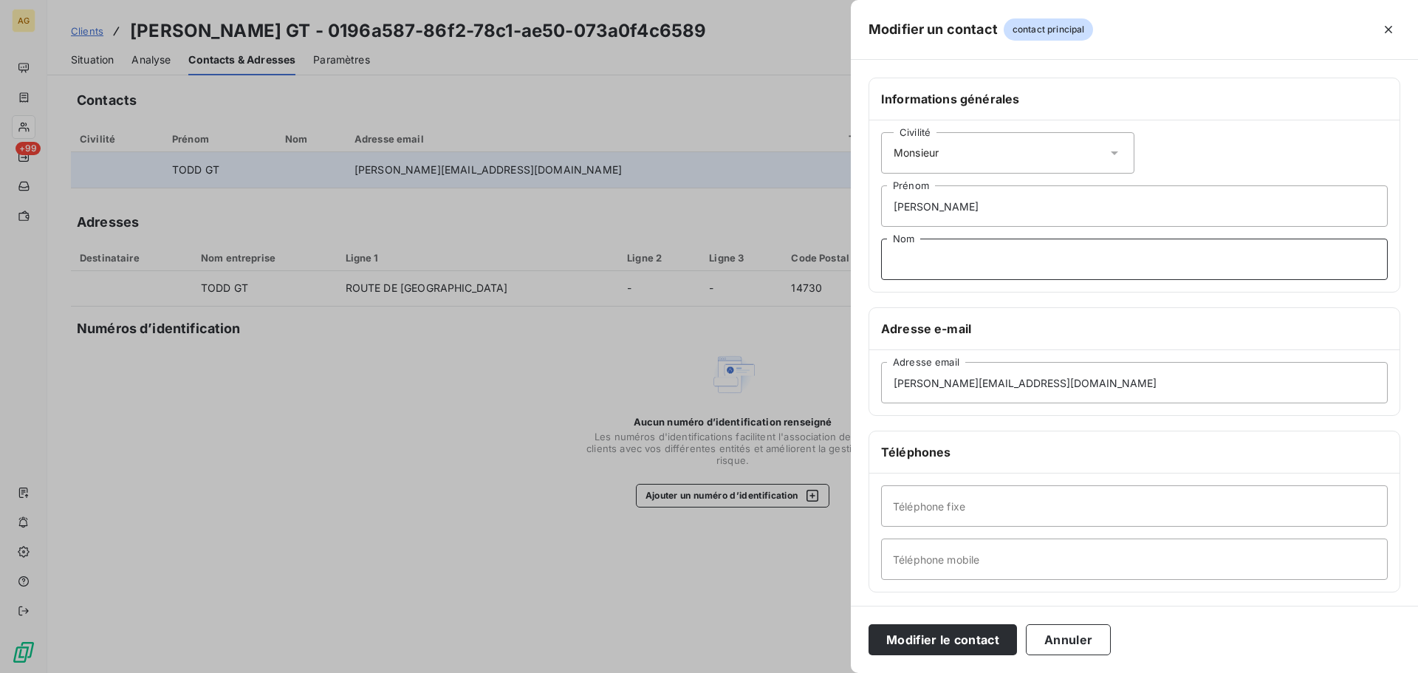
click at [915, 253] on input "Nom" at bounding box center [1134, 259] width 507 height 41
type input "PIERSON"
click at [1053, 510] on input "Téléphone fixe" at bounding box center [1134, 505] width 507 height 41
paste input "0134312200"
type input "0134312200"
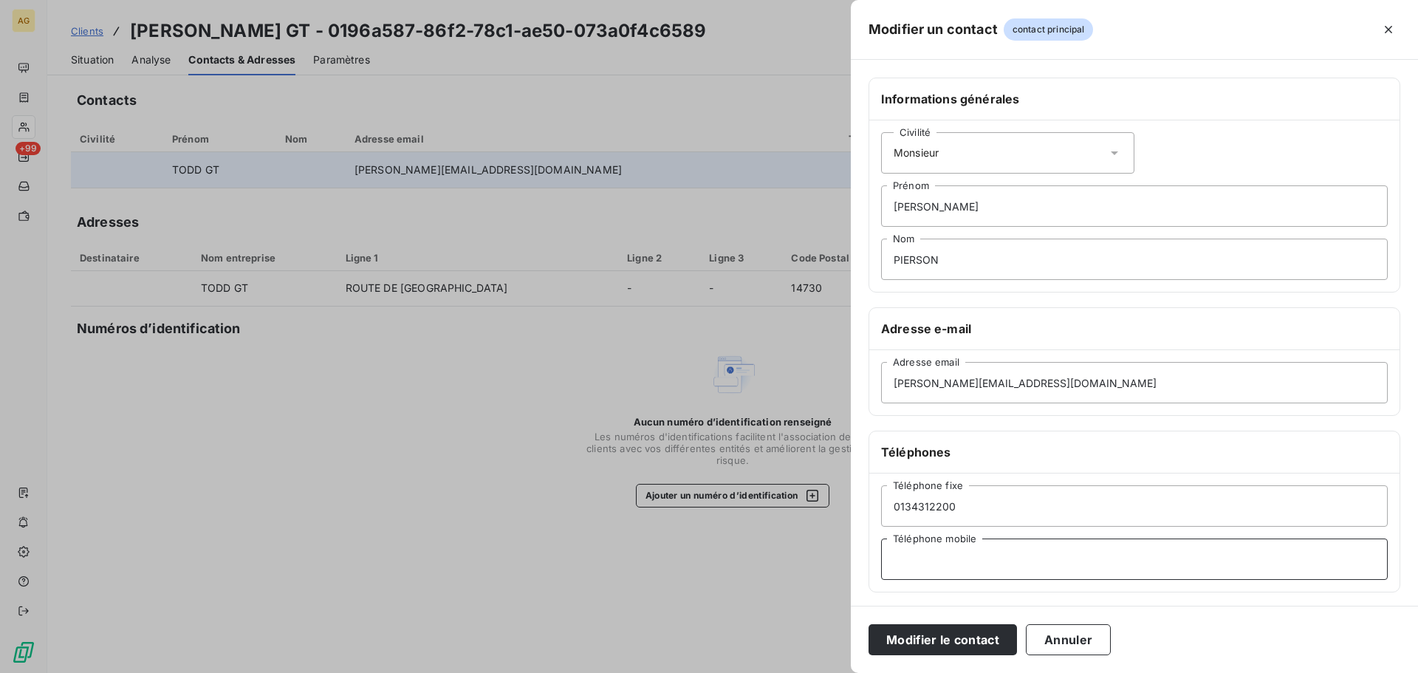
click at [990, 562] on input "Téléphone mobile" at bounding box center [1134, 559] width 507 height 41
paste input "0643270874"
type input "0643270874"
click at [940, 635] on button "Modifier le contact" at bounding box center [943, 639] width 148 height 31
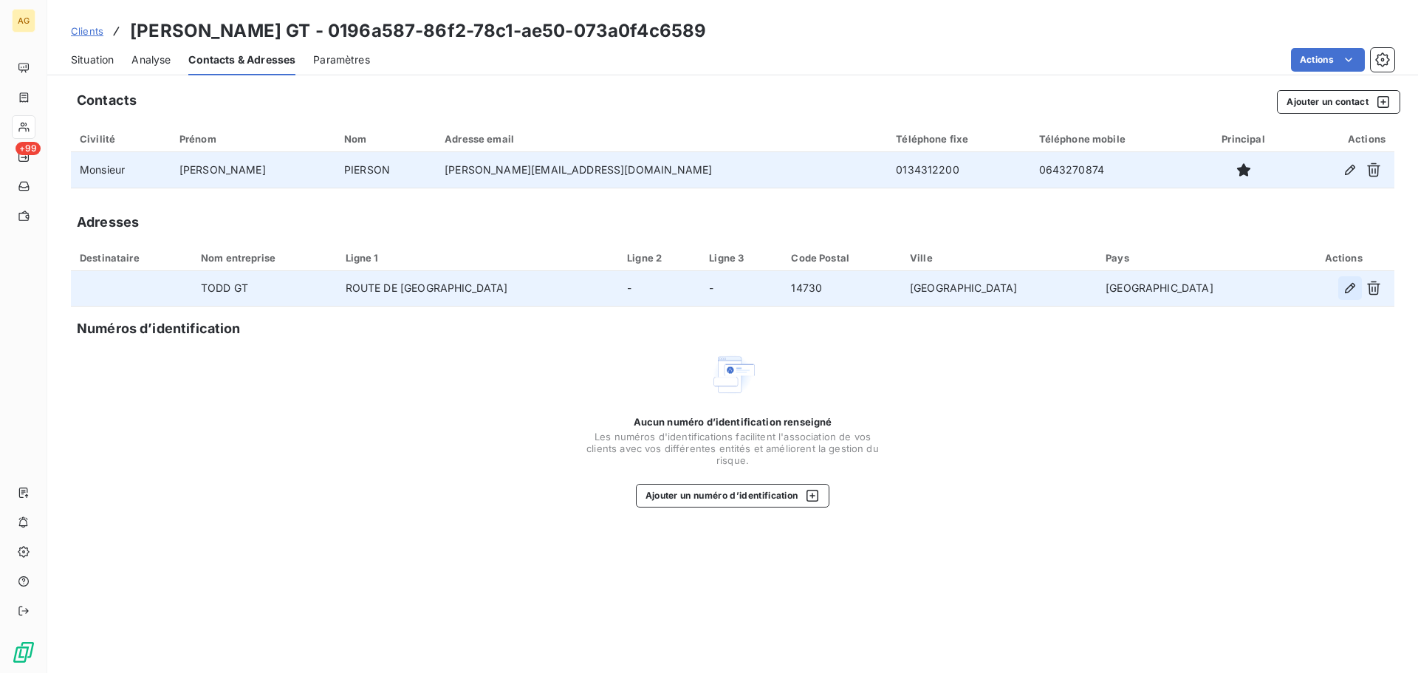
click at [1342, 286] on button "button" at bounding box center [1351, 288] width 24 height 24
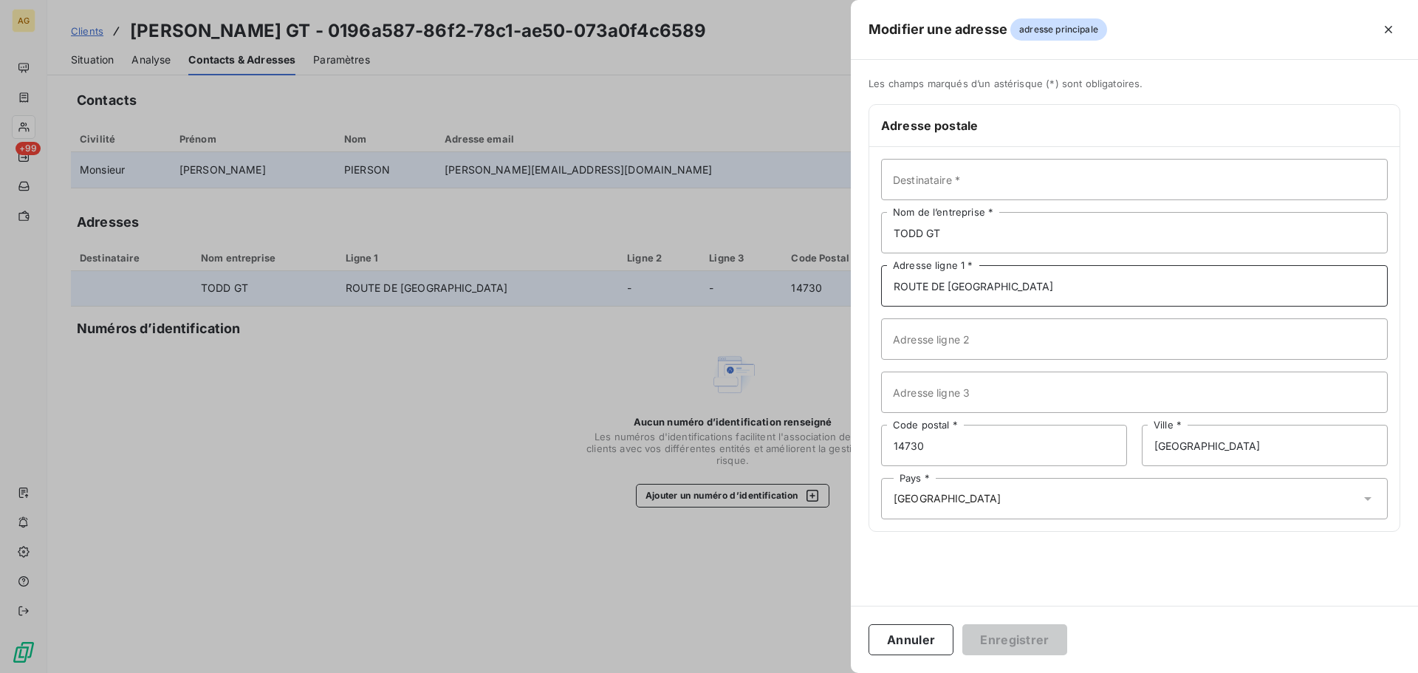
drag, startPoint x: 1006, startPoint y: 284, endPoint x: 894, endPoint y: 283, distance: 112.3
click at [894, 283] on input "ROUTE DE [GEOGRAPHIC_DATA]" at bounding box center [1134, 285] width 507 height 41
paste input "ZI DU MARTRAY"
type input "ZI DU MARTRAY"
click at [1016, 640] on button "Enregistrer" at bounding box center [1015, 639] width 105 height 31
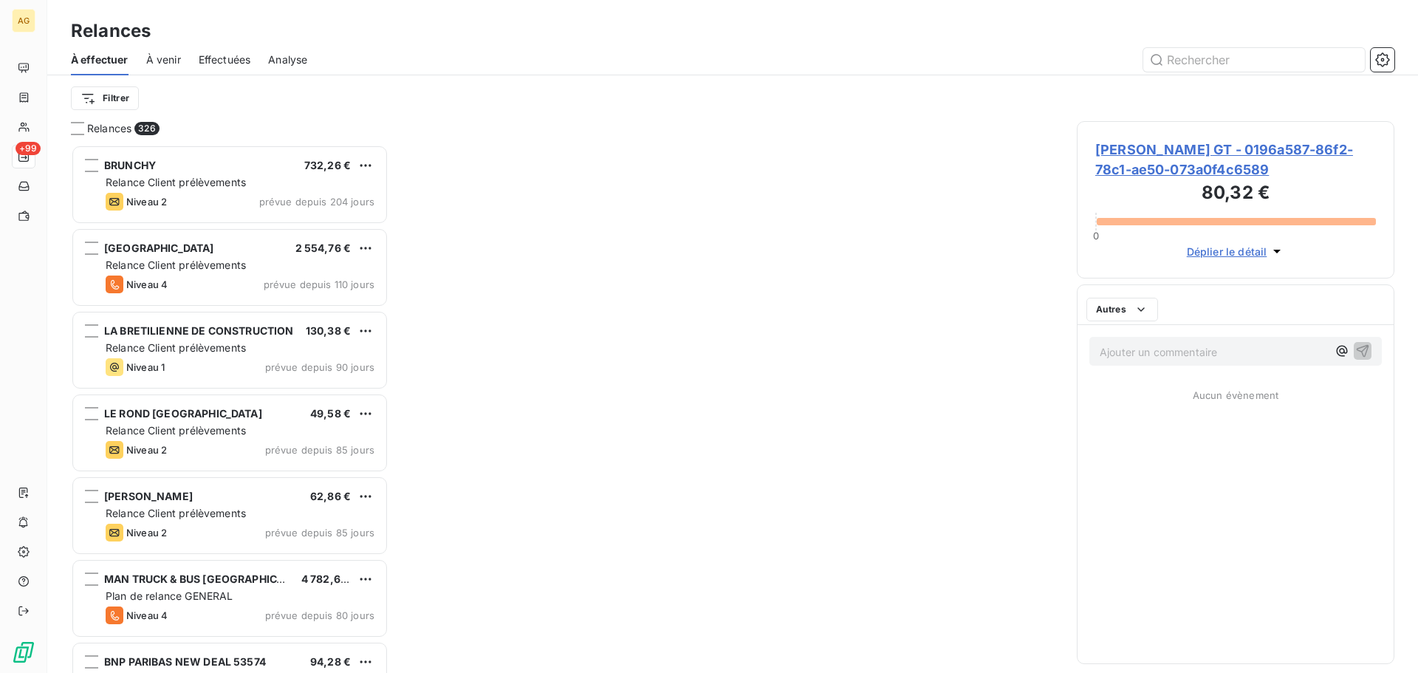
scroll to position [517, 307]
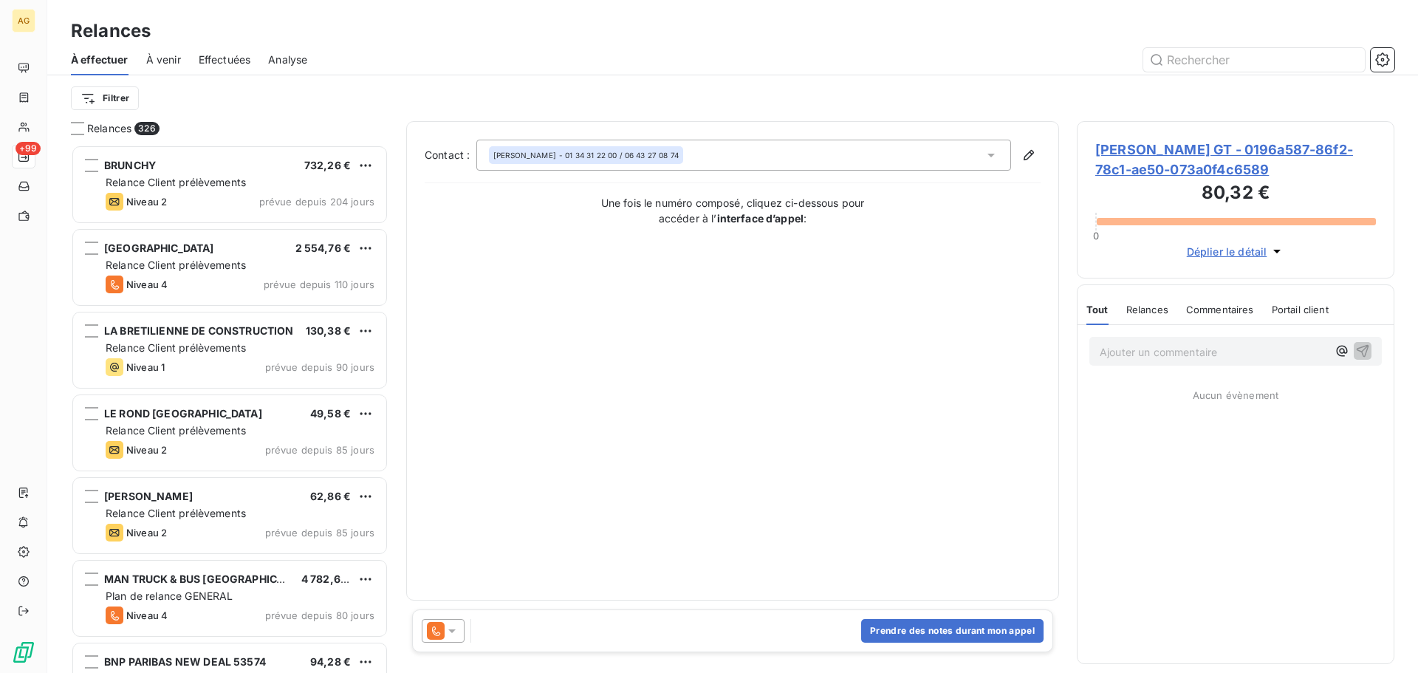
click at [460, 635] on div at bounding box center [443, 631] width 43 height 24
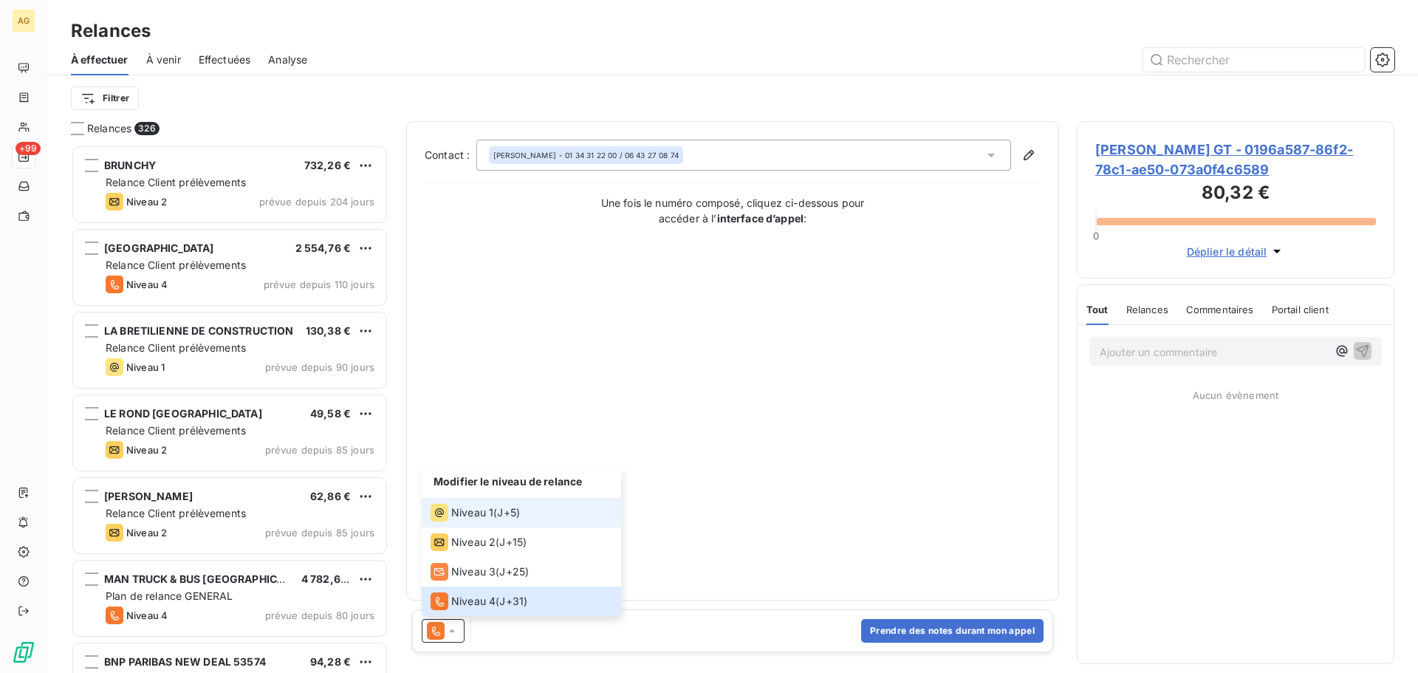
click at [459, 516] on span "Niveau 1" at bounding box center [472, 512] width 42 height 15
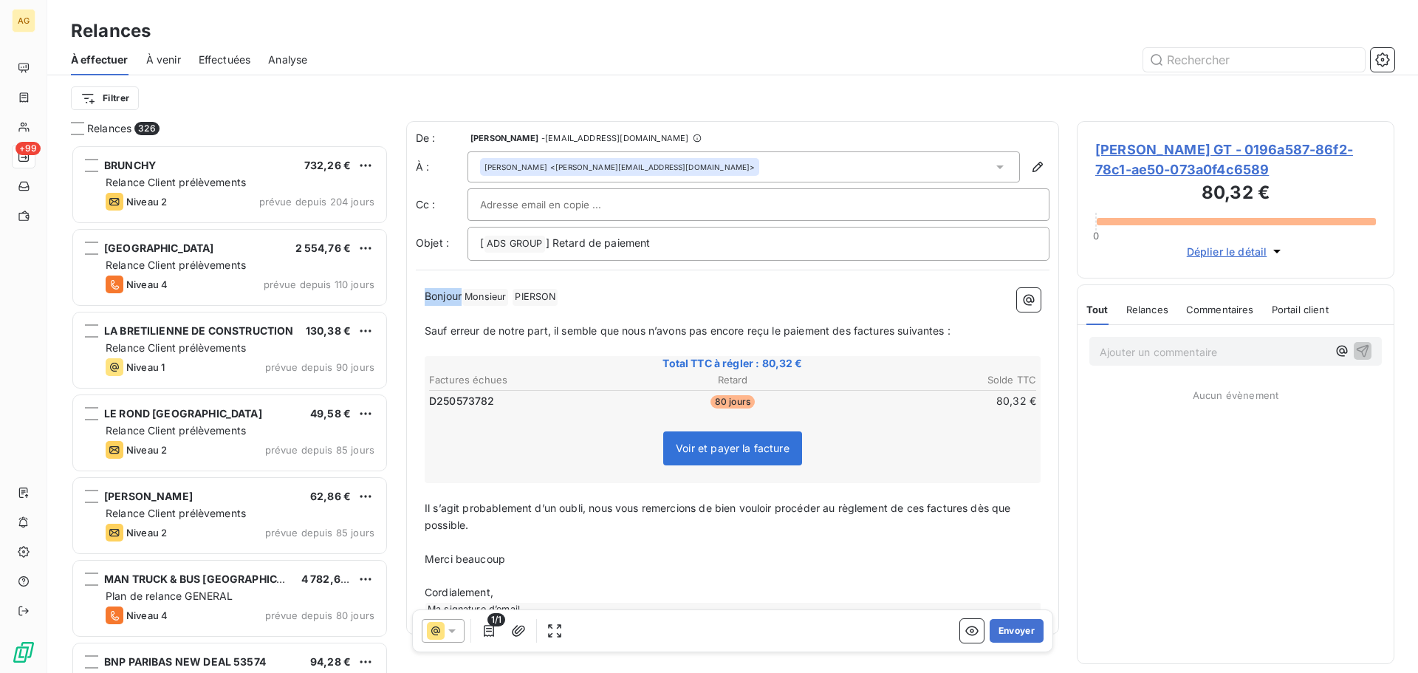
drag, startPoint x: 462, startPoint y: 303, endPoint x: 403, endPoint y: 305, distance: 58.4
click at [403, 305] on div "Relances 326 BRUNCHY 732,26 € Relance Client prélèvements Niveau 2 prévue depui…" at bounding box center [732, 397] width 1371 height 552
click at [855, 334] on span "Sauf erreur de notre part, il semble que nous n’avons pas encore reçu le paieme…" at bounding box center [688, 330] width 526 height 13
click at [966, 342] on p "﻿" at bounding box center [733, 348] width 616 height 17
click at [967, 335] on p "Sauf erreur de notre part, il semble que nous n’avons pas encore reçu le paieme…" at bounding box center [733, 331] width 616 height 17
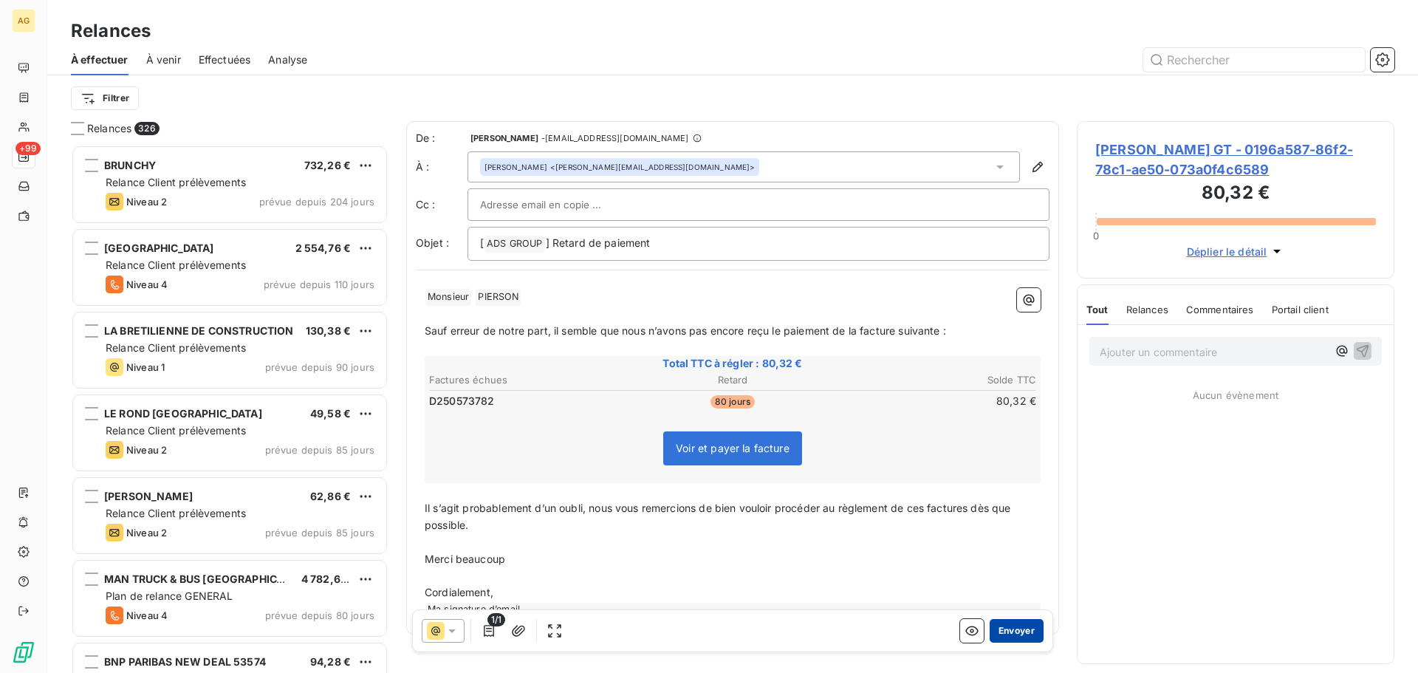
click at [1015, 624] on button "Envoyer" at bounding box center [1017, 631] width 54 height 24
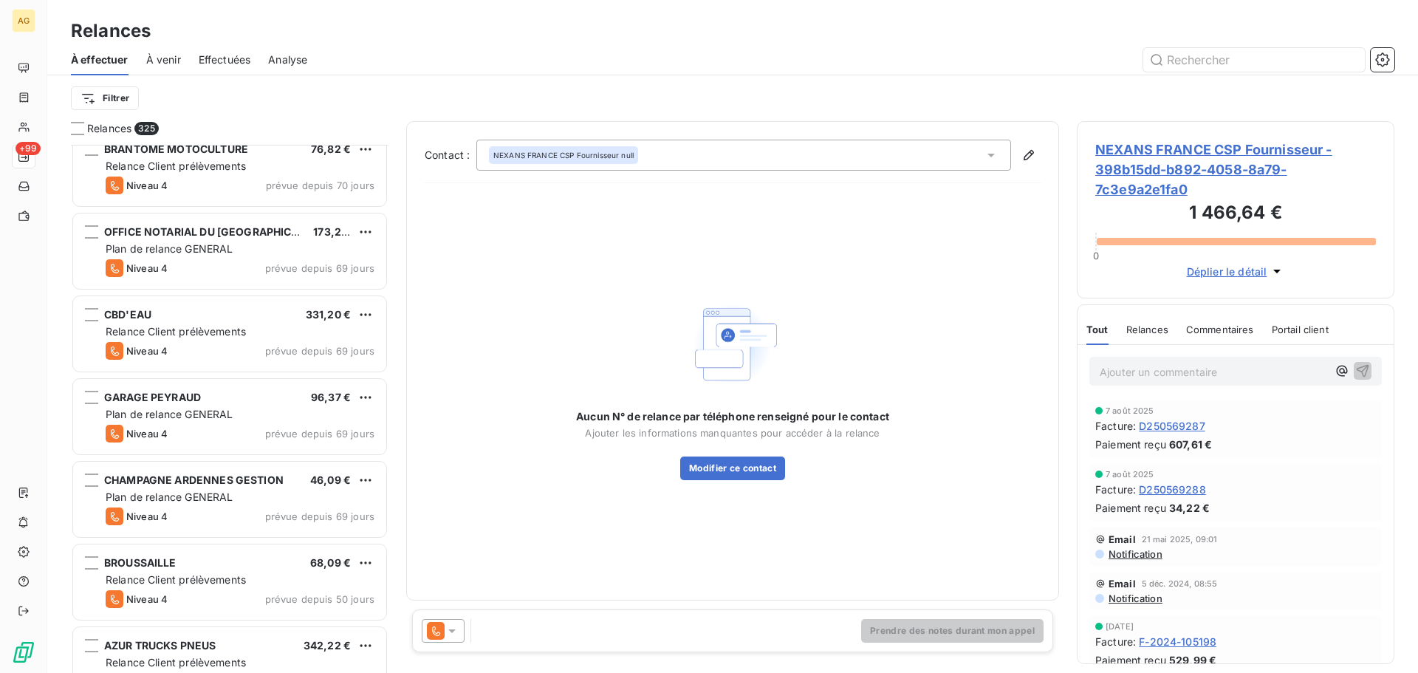
scroll to position [1921, 0]
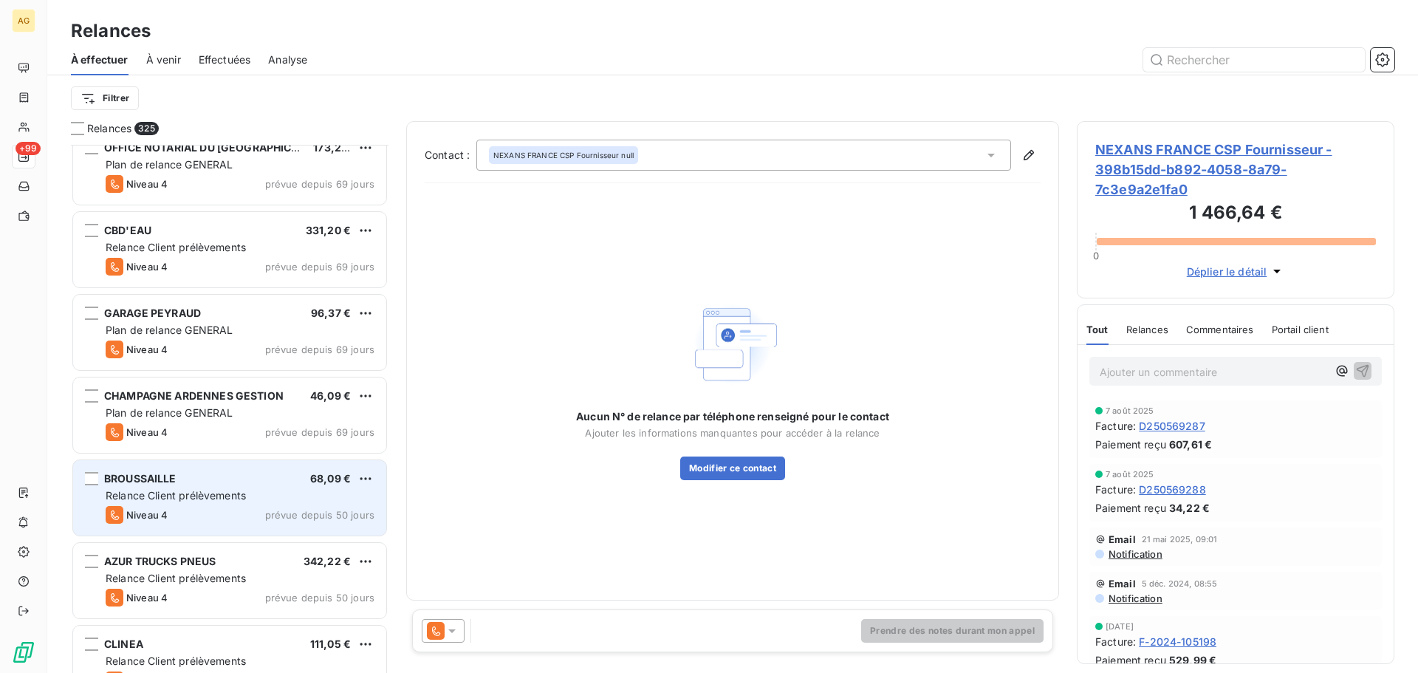
click at [256, 504] on div "BROUSSAILLE 68,09 € Relance Client prélèvements Niveau 4 prévue depuis 50 jours" at bounding box center [229, 497] width 313 height 75
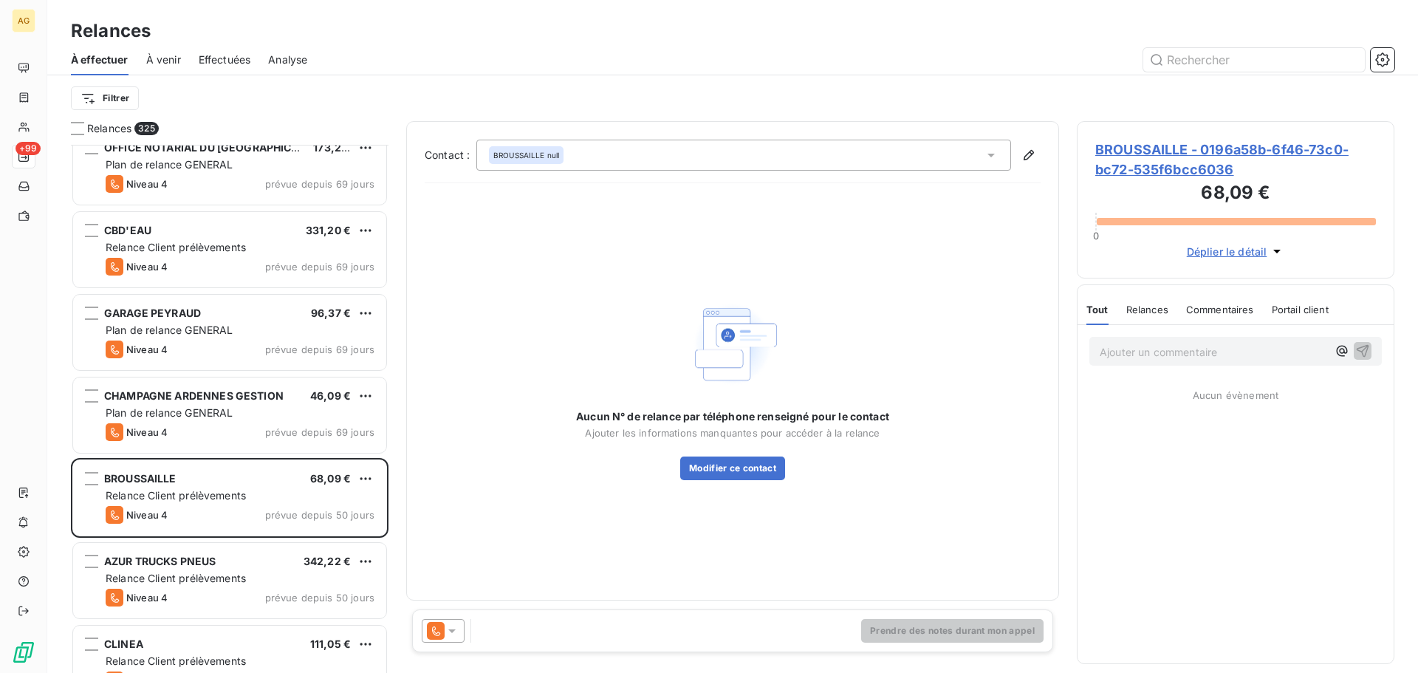
click at [1141, 169] on span "BROUSSAILLE - 0196a58b-6f46-73c0-bc72-535f6bcc6036" at bounding box center [1236, 160] width 281 height 40
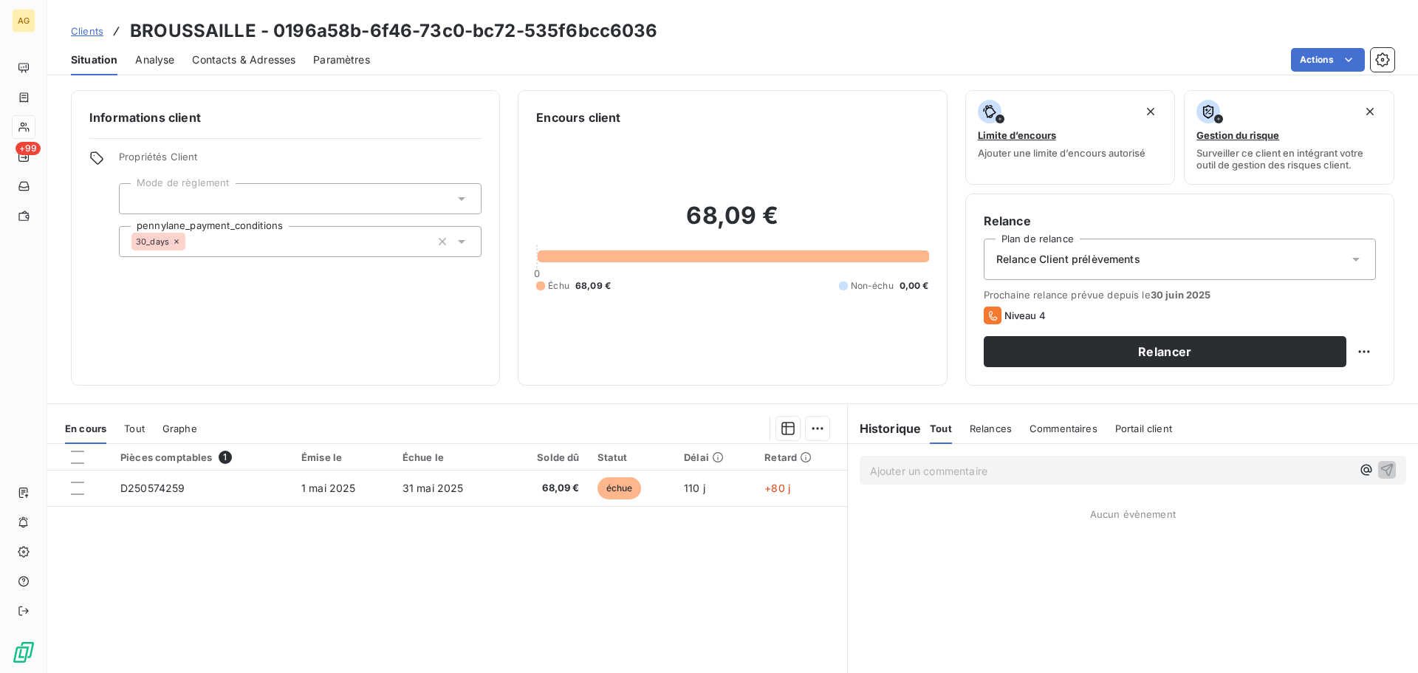
click at [352, 59] on span "Paramètres" at bounding box center [341, 59] width 57 height 15
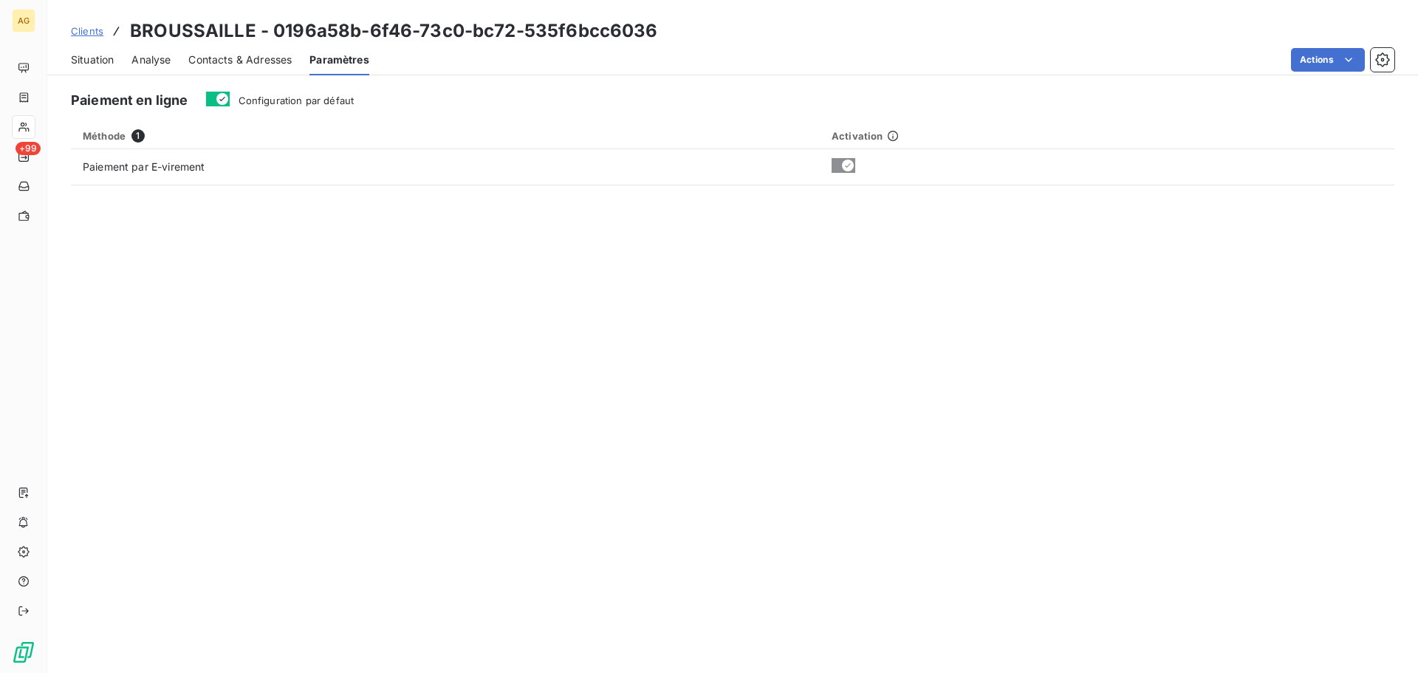
click at [342, 104] on span "Configuration par défaut" at bounding box center [297, 101] width 116 height 12
click at [230, 104] on button "Configuration par défaut" at bounding box center [218, 99] width 24 height 15
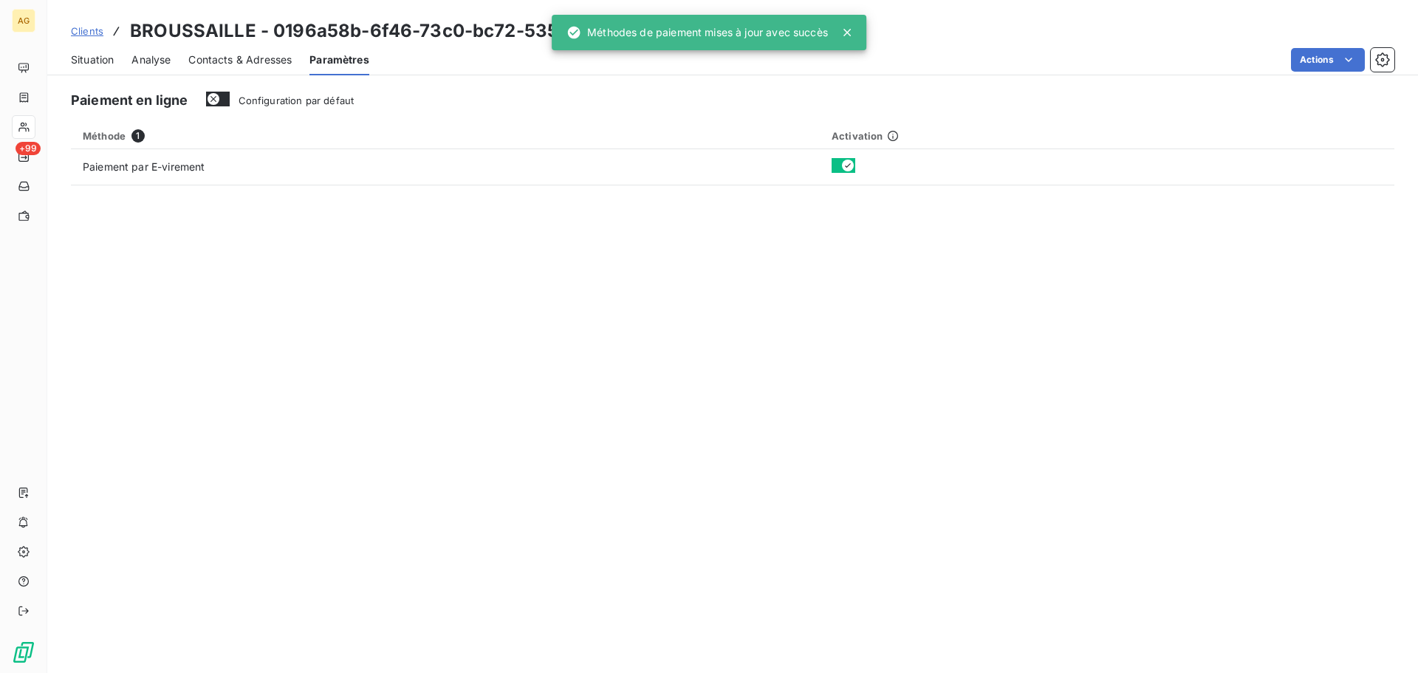
click at [237, 60] on span "Contacts & Adresses" at bounding box center [239, 59] width 103 height 15
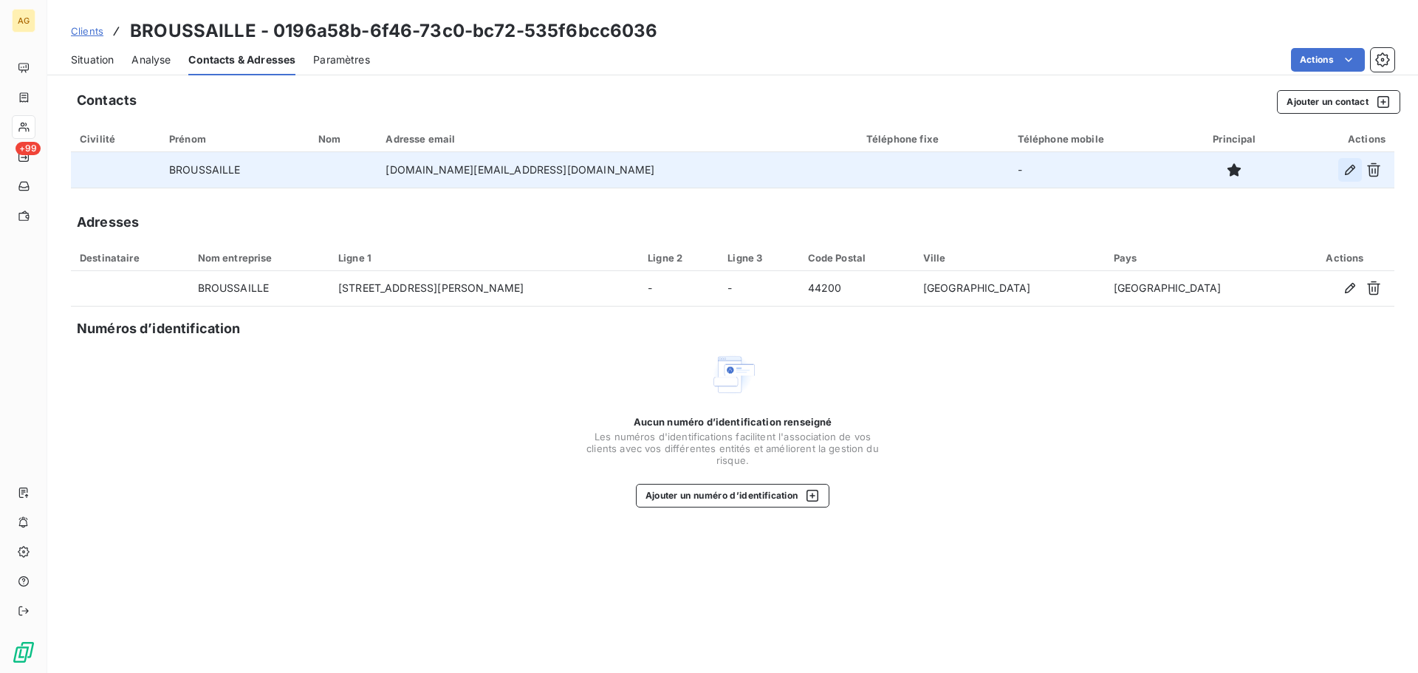
click at [1359, 168] on button "button" at bounding box center [1351, 170] width 24 height 24
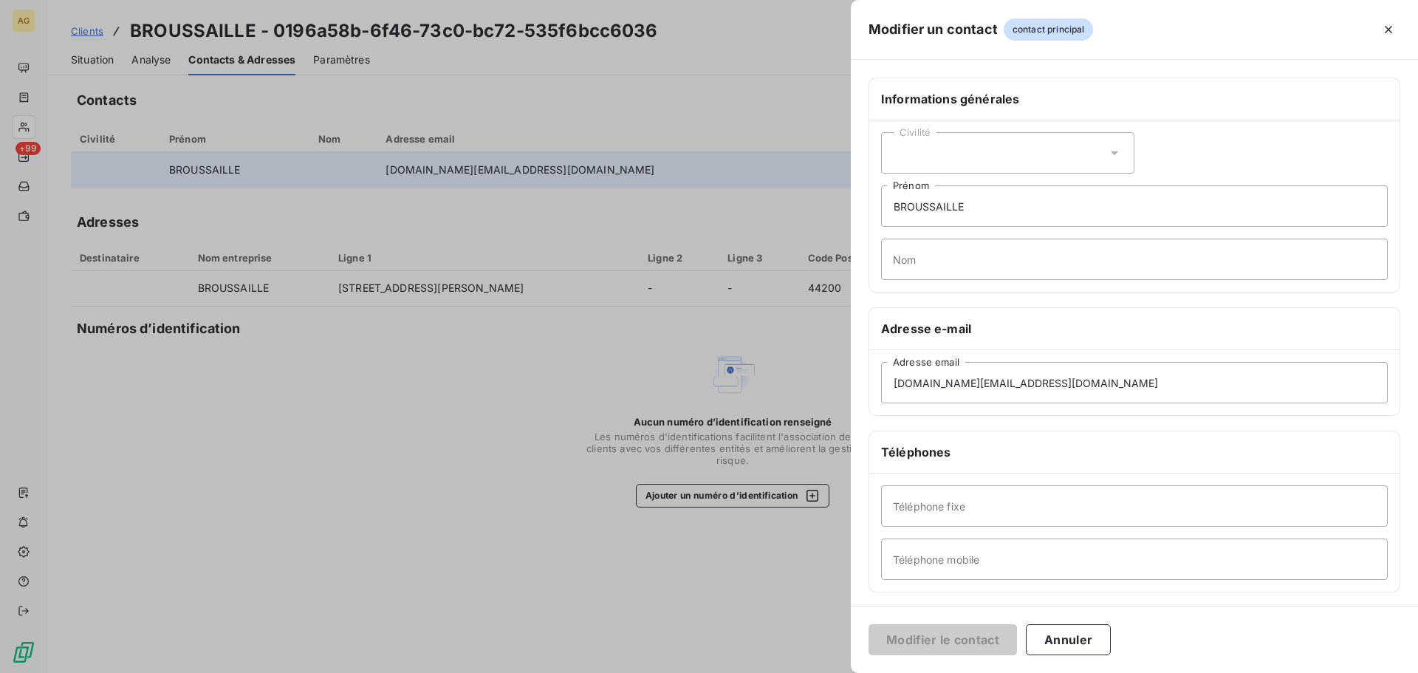
click at [1003, 167] on div "Civilité" at bounding box center [1007, 152] width 253 height 41
drag, startPoint x: 960, startPoint y: 219, endPoint x: 900, endPoint y: 229, distance: 60.6
click at [958, 219] on li "Monsieur" at bounding box center [1007, 216] width 253 height 27
click at [988, 261] on input "Nom" at bounding box center [1134, 259] width 507 height 41
paste input "[PERSON_NAME]"
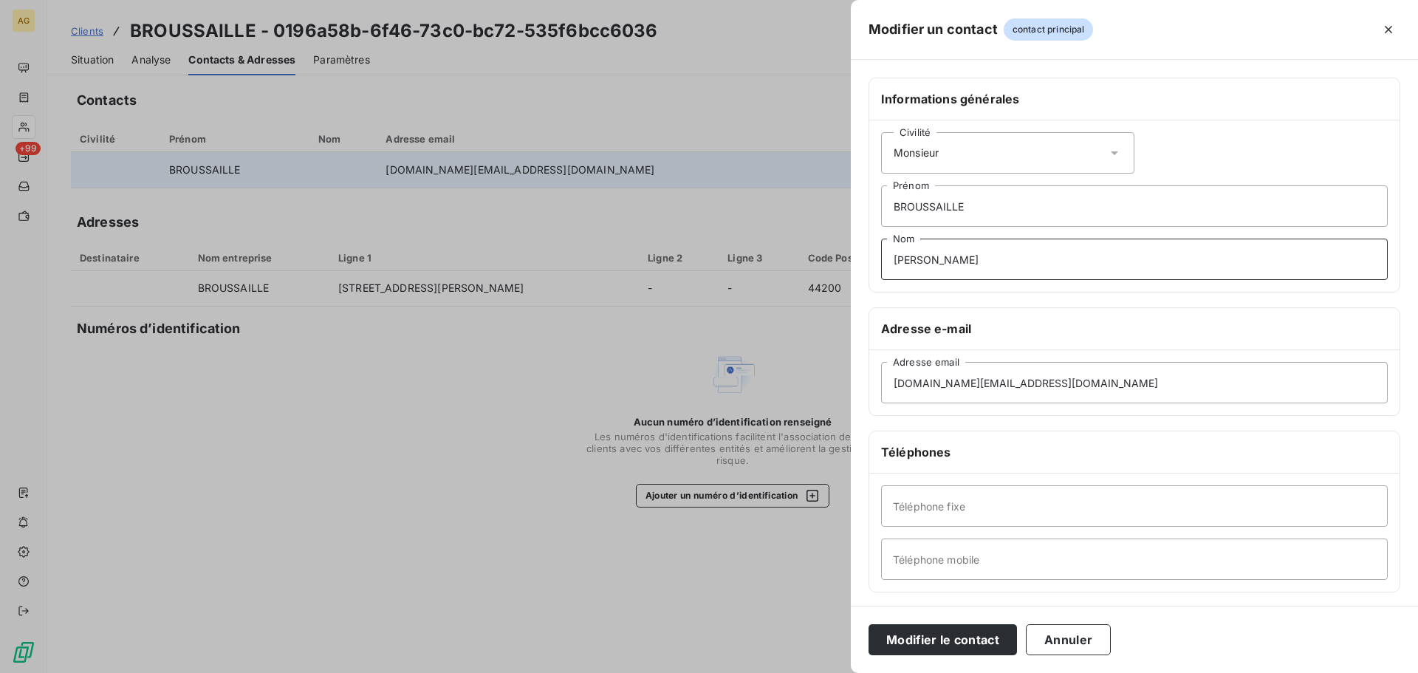
type input "[PERSON_NAME]"
click at [983, 197] on input "BROUSSAILLE" at bounding box center [1134, 205] width 507 height 41
type input "[PERSON_NAME]"
click at [925, 500] on input "Téléphone fixe" at bounding box center [1134, 505] width 507 height 41
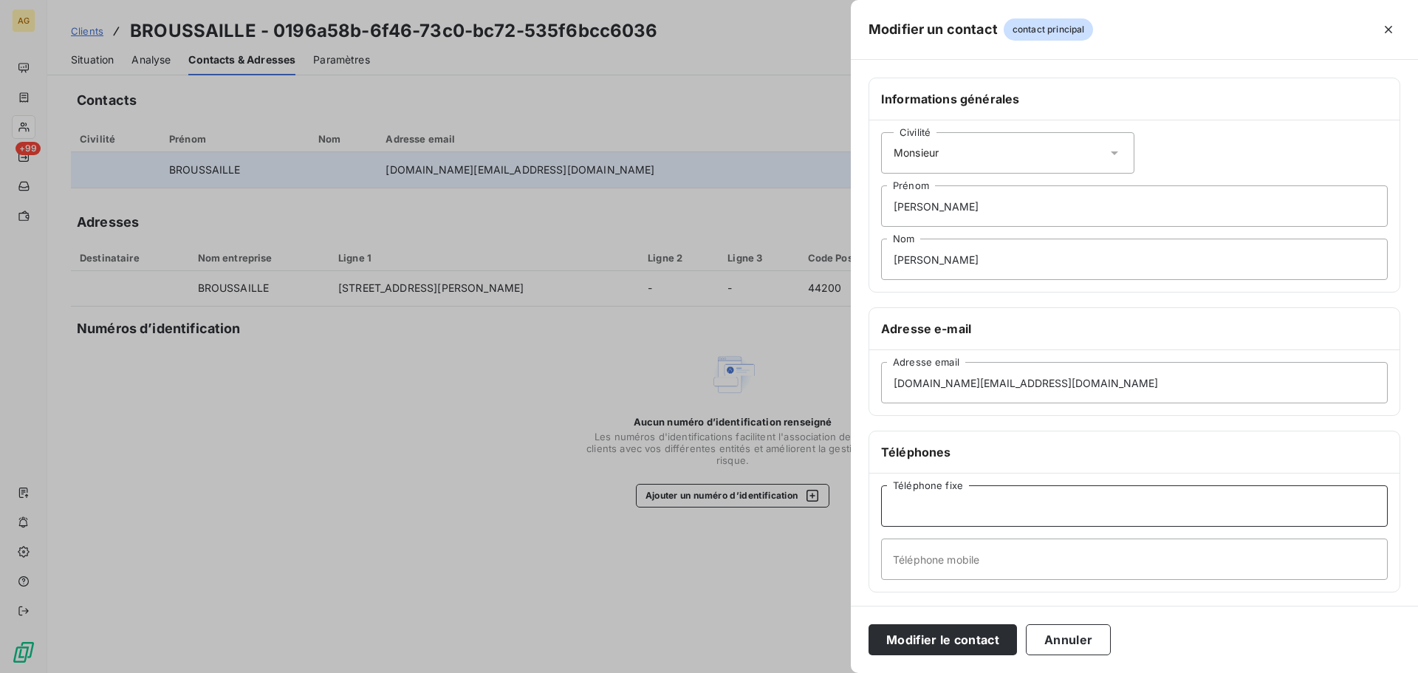
paste input "[PHONE_NUMBER]"
type input "[PHONE_NUMBER]"
click at [981, 561] on input "Téléphone mobile" at bounding box center [1134, 559] width 507 height 41
paste input "[PHONE_NUMBER]"
type input "[PHONE_NUMBER]"
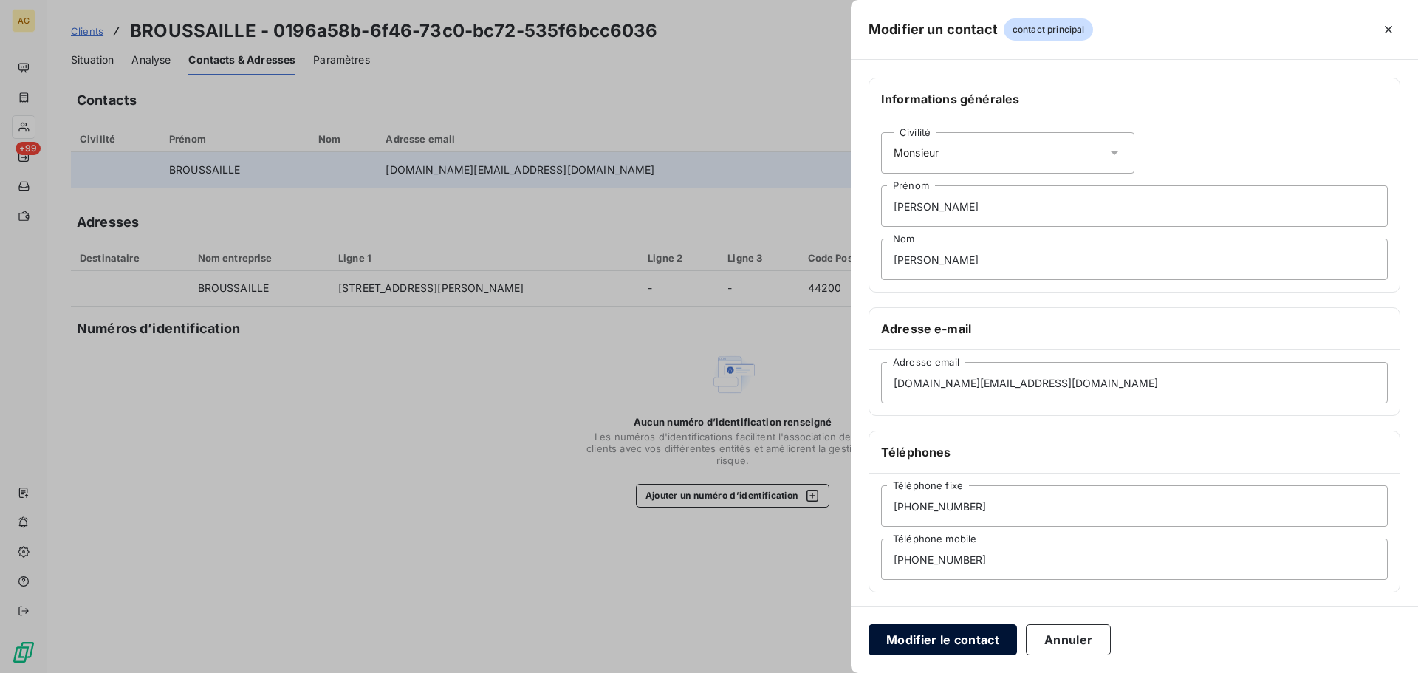
click at [932, 637] on button "Modifier le contact" at bounding box center [943, 639] width 148 height 31
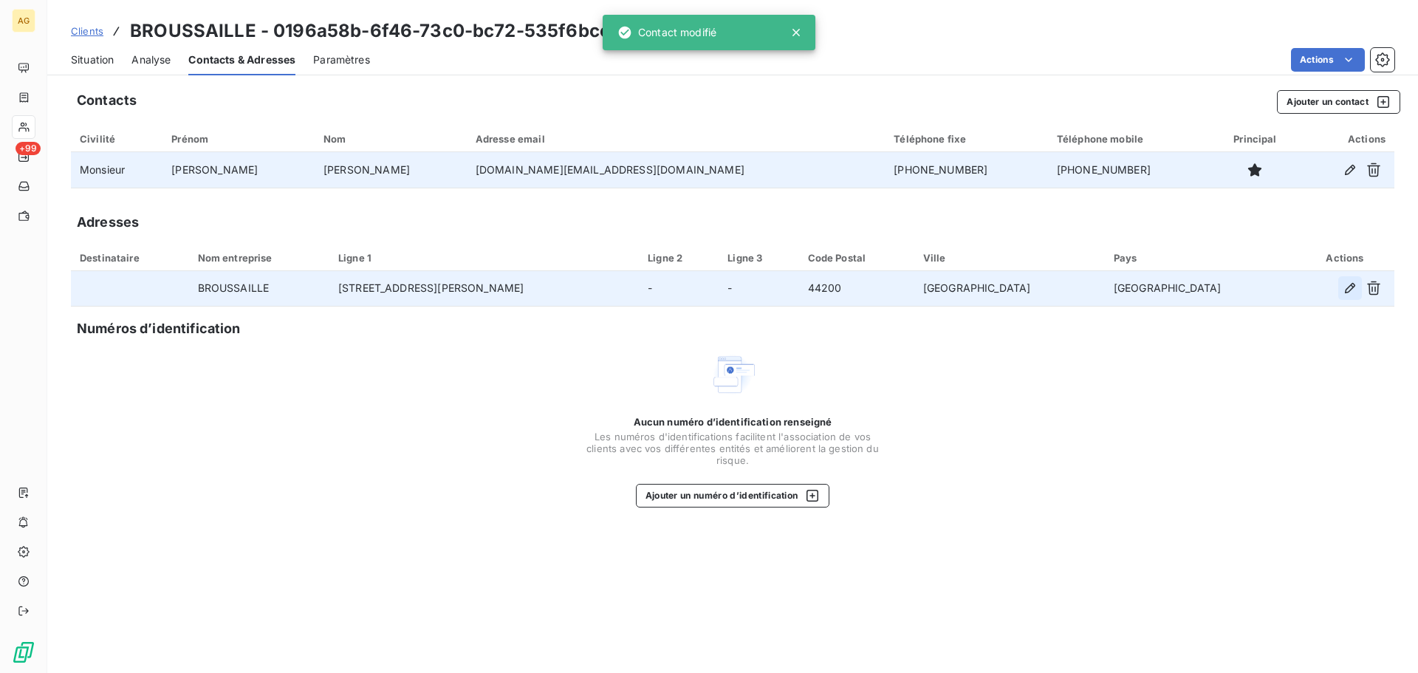
click at [1348, 293] on icon "button" at bounding box center [1350, 288] width 15 height 15
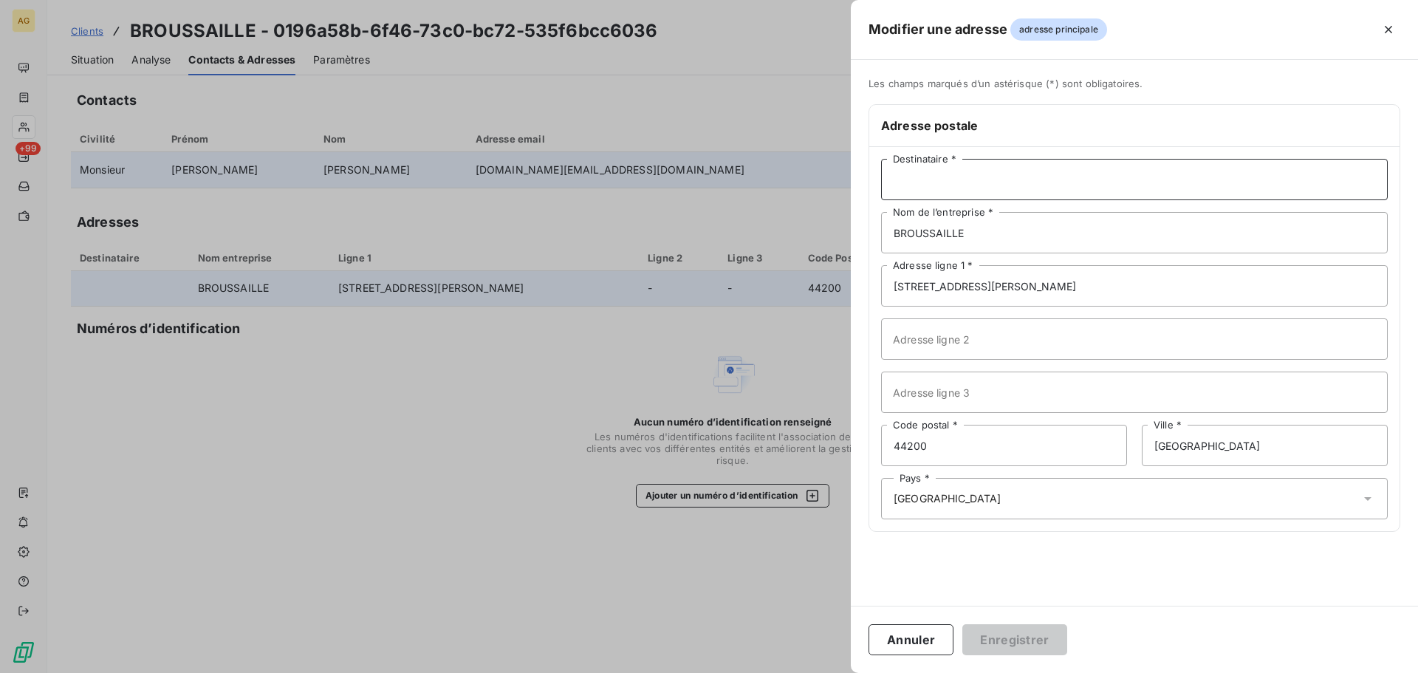
click at [1024, 184] on input "Destinataire *" at bounding box center [1134, 179] width 507 height 41
type input "M. [PERSON_NAME]"
click at [961, 234] on input "BROUSSAILLE" at bounding box center [1134, 232] width 507 height 41
drag, startPoint x: 1043, startPoint y: 640, endPoint x: 630, endPoint y: 521, distance: 429.9
click at [1039, 638] on button "Enregistrer" at bounding box center [1015, 639] width 105 height 31
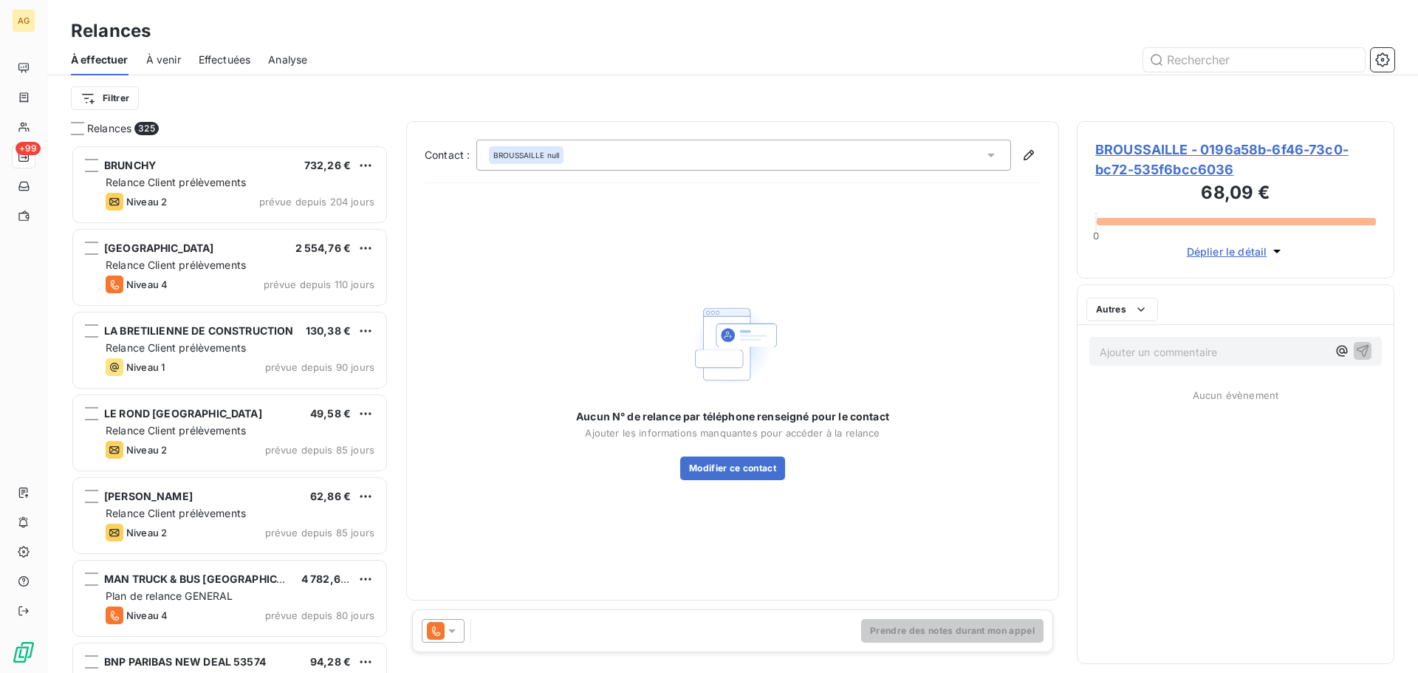
scroll to position [517, 307]
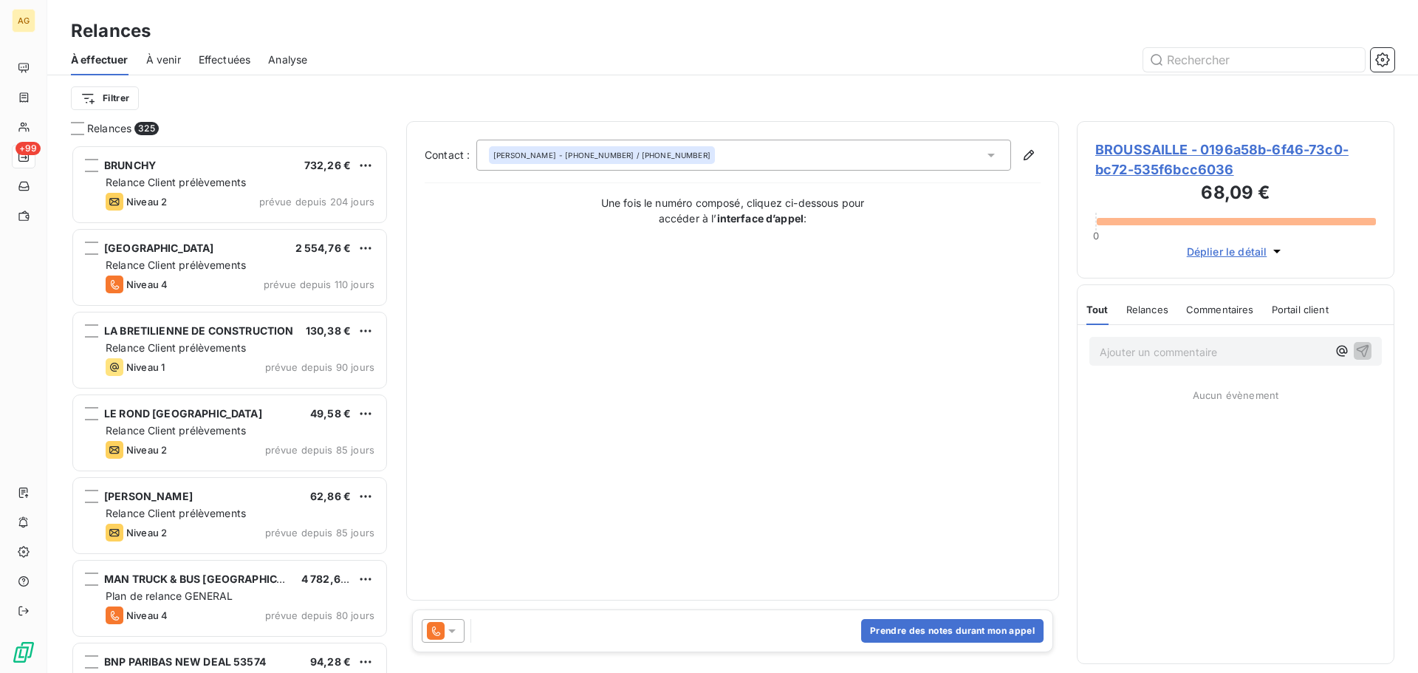
click at [460, 632] on div at bounding box center [443, 631] width 43 height 24
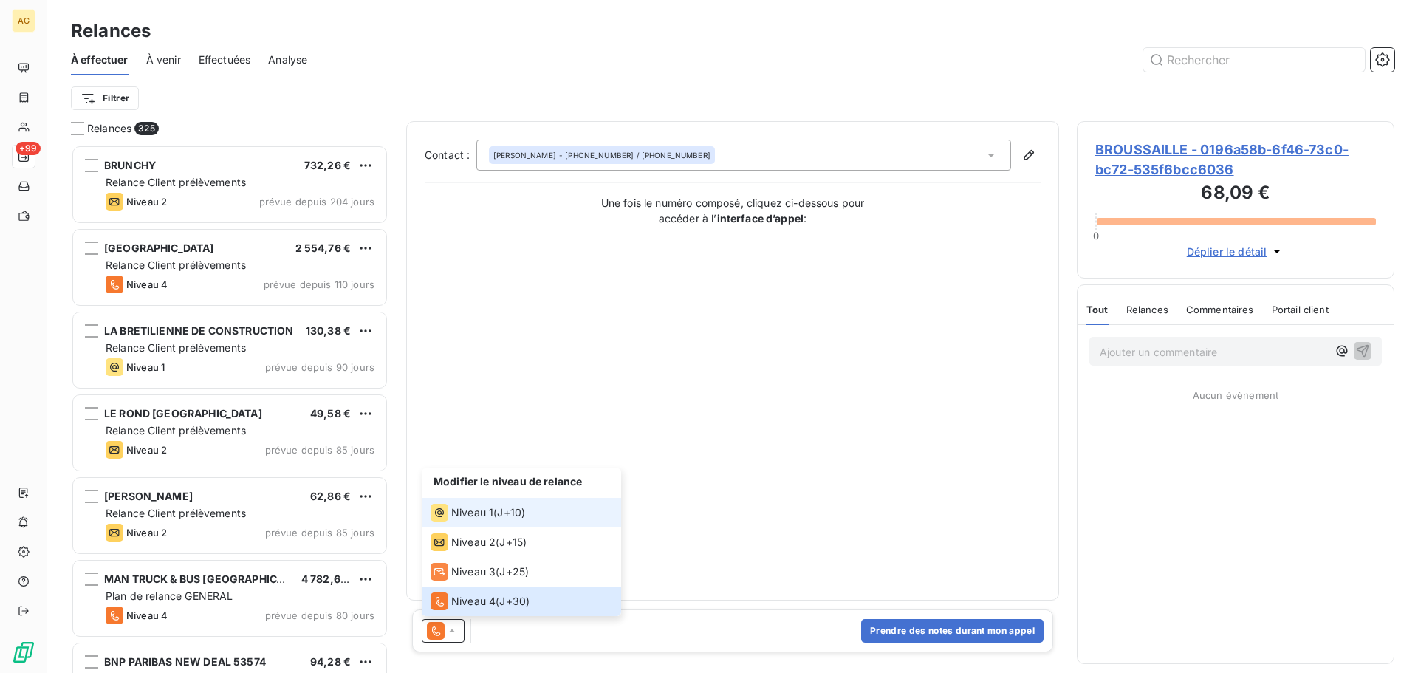
click at [463, 510] on span "Niveau 1" at bounding box center [472, 512] width 42 height 15
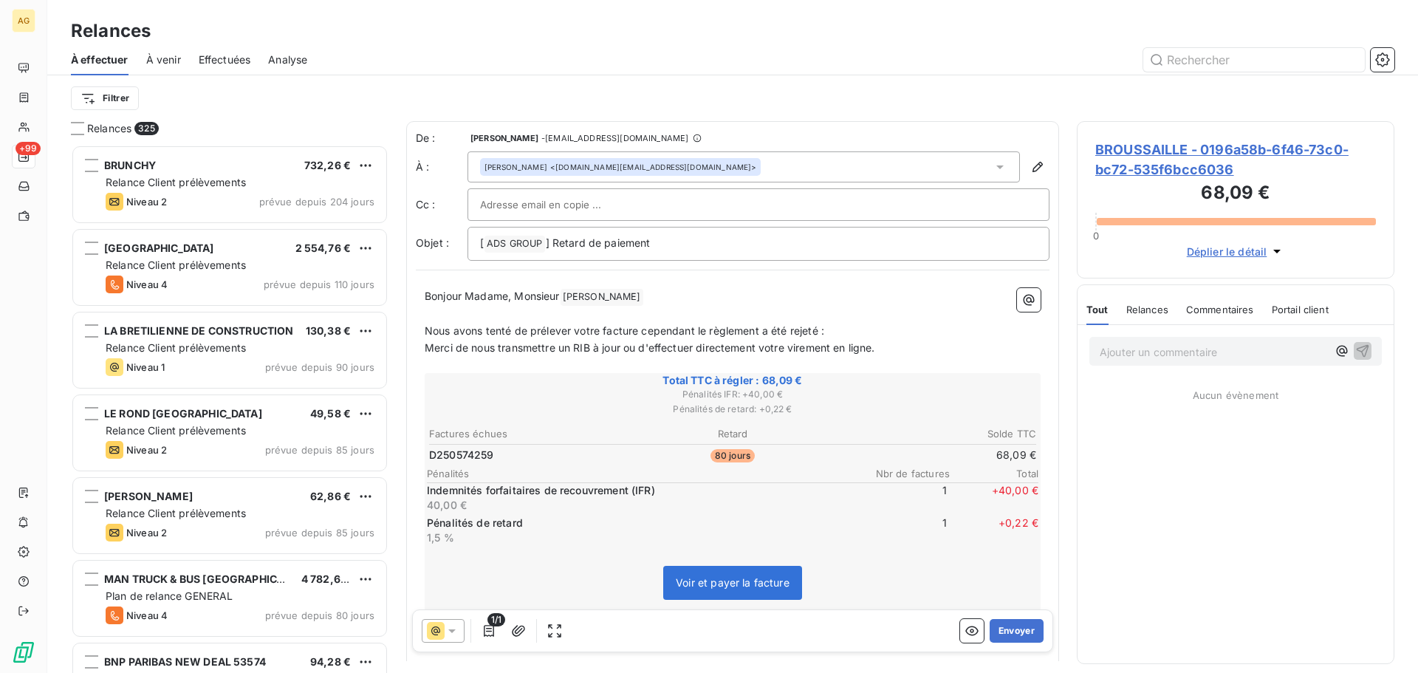
click at [1187, 157] on span "BROUSSAILLE - 0196a58b-6f46-73c0-bc72-535f6bcc6036" at bounding box center [1236, 160] width 281 height 40
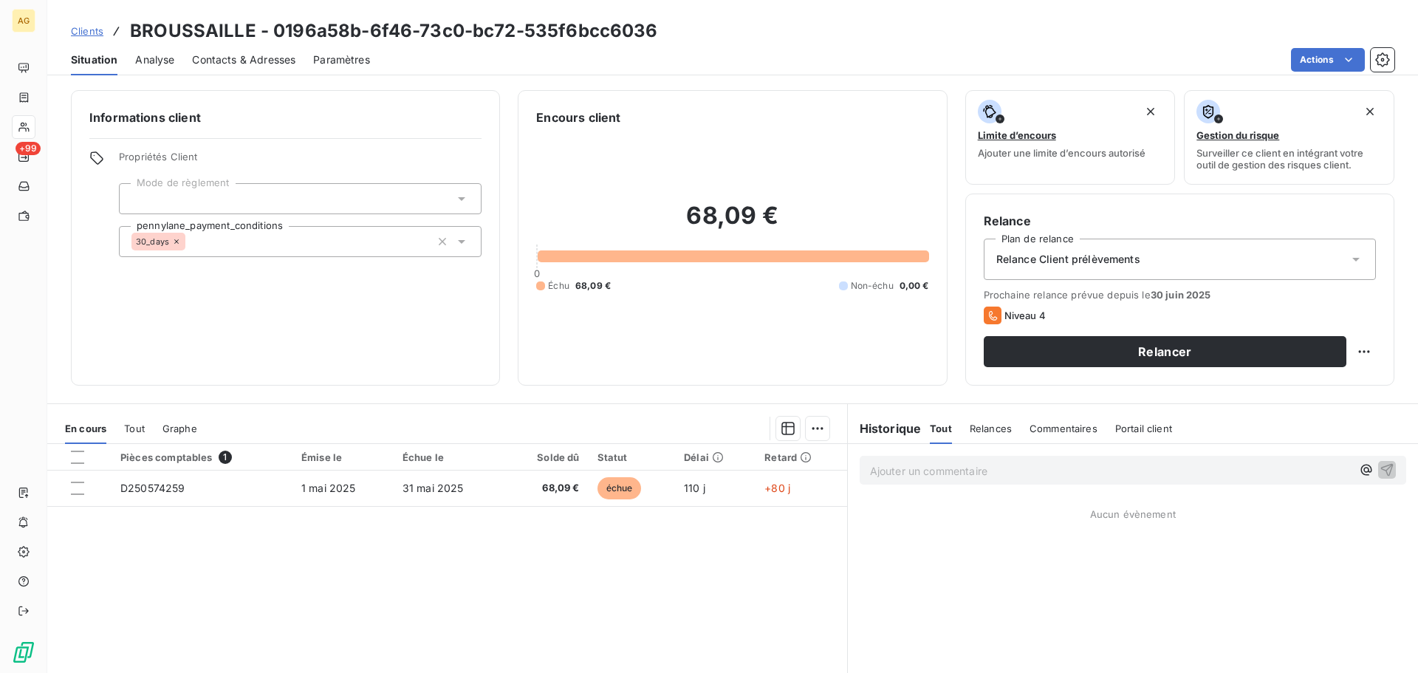
click at [1119, 248] on div "Relance Client prélèvements" at bounding box center [1180, 259] width 392 height 41
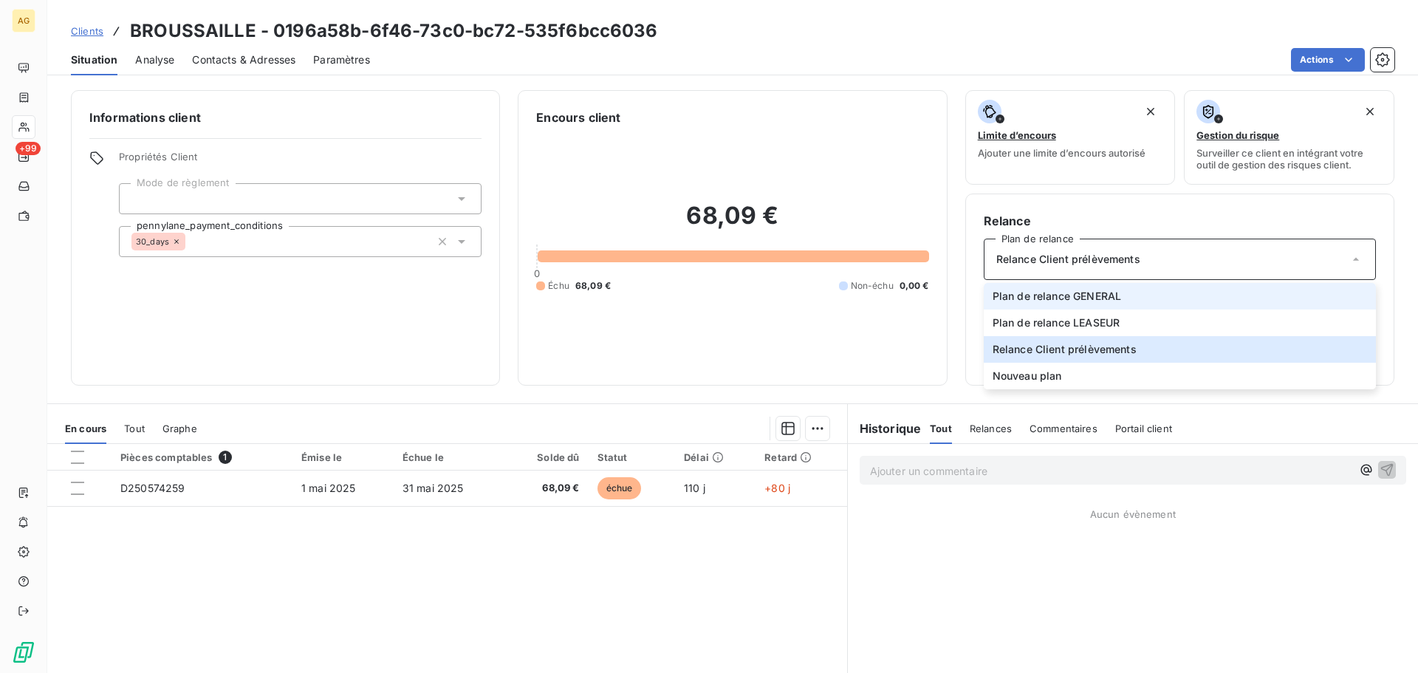
click at [1103, 298] on span "Plan de relance GENERAL" at bounding box center [1057, 296] width 129 height 15
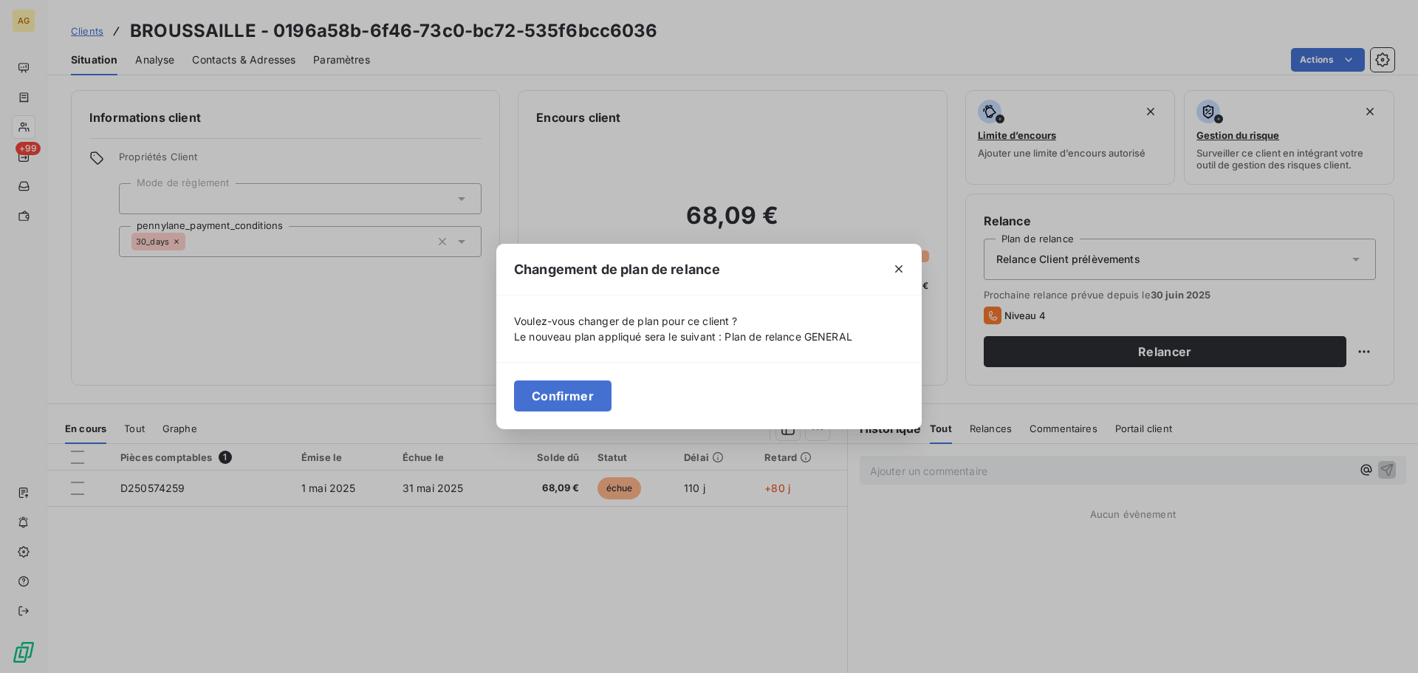
drag, startPoint x: 569, startPoint y: 402, endPoint x: 451, endPoint y: 298, distance: 157.5
click at [565, 400] on button "Confirmer" at bounding box center [563, 395] width 98 height 31
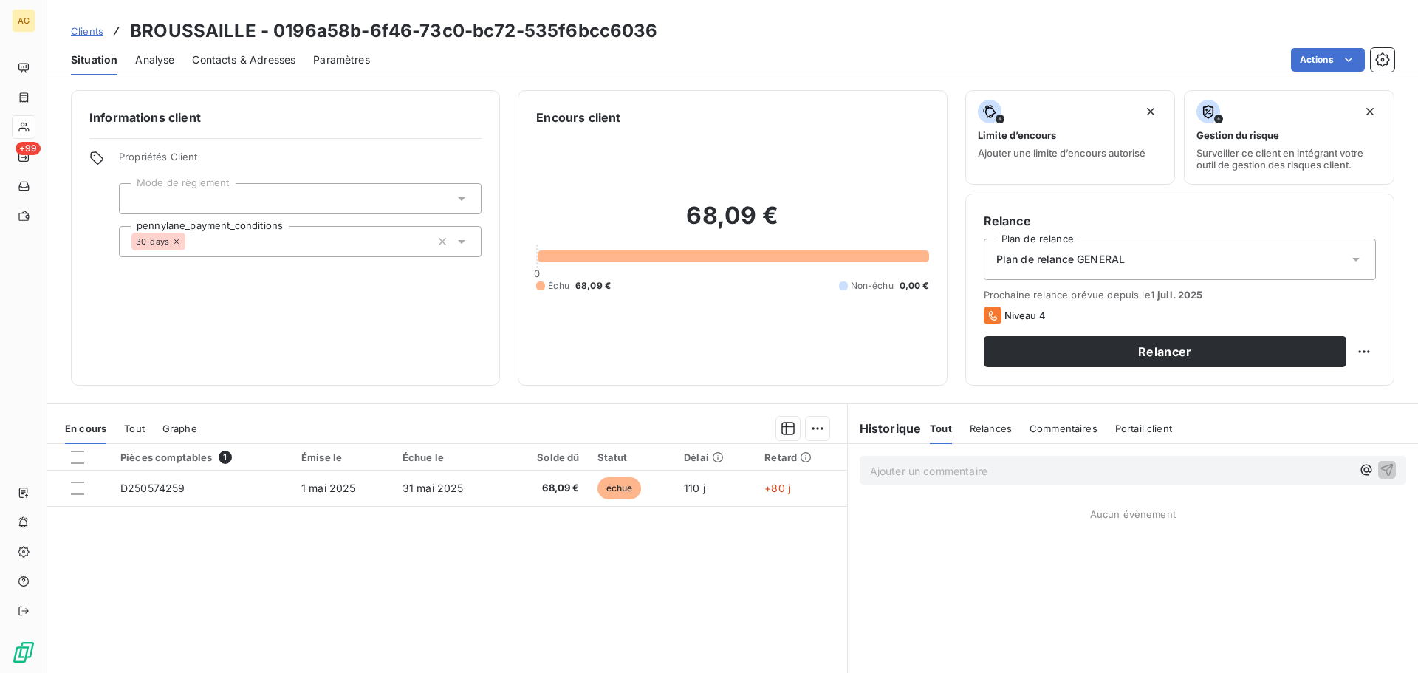
click at [327, 61] on span "Paramètres" at bounding box center [341, 59] width 57 height 15
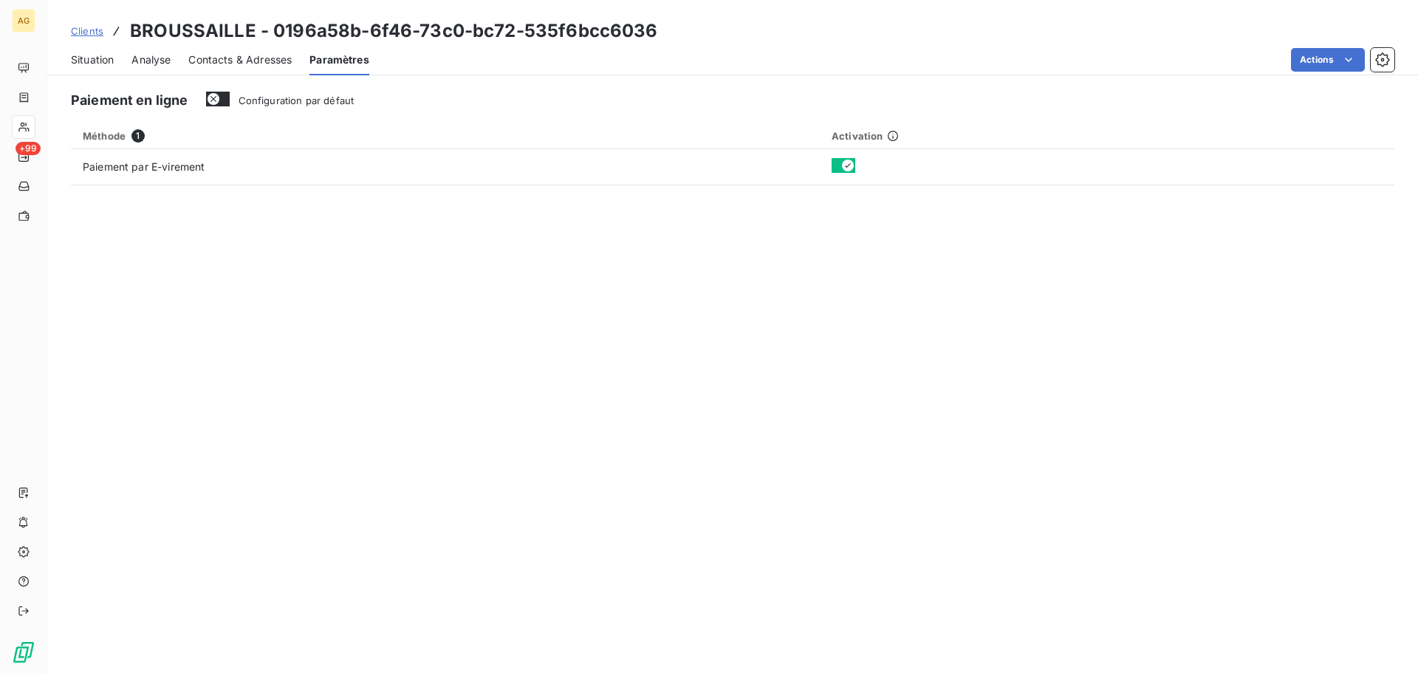
click at [313, 98] on span "Configuration par défaut" at bounding box center [297, 101] width 116 height 12
click at [230, 98] on button "Configuration par défaut" at bounding box center [218, 99] width 24 height 15
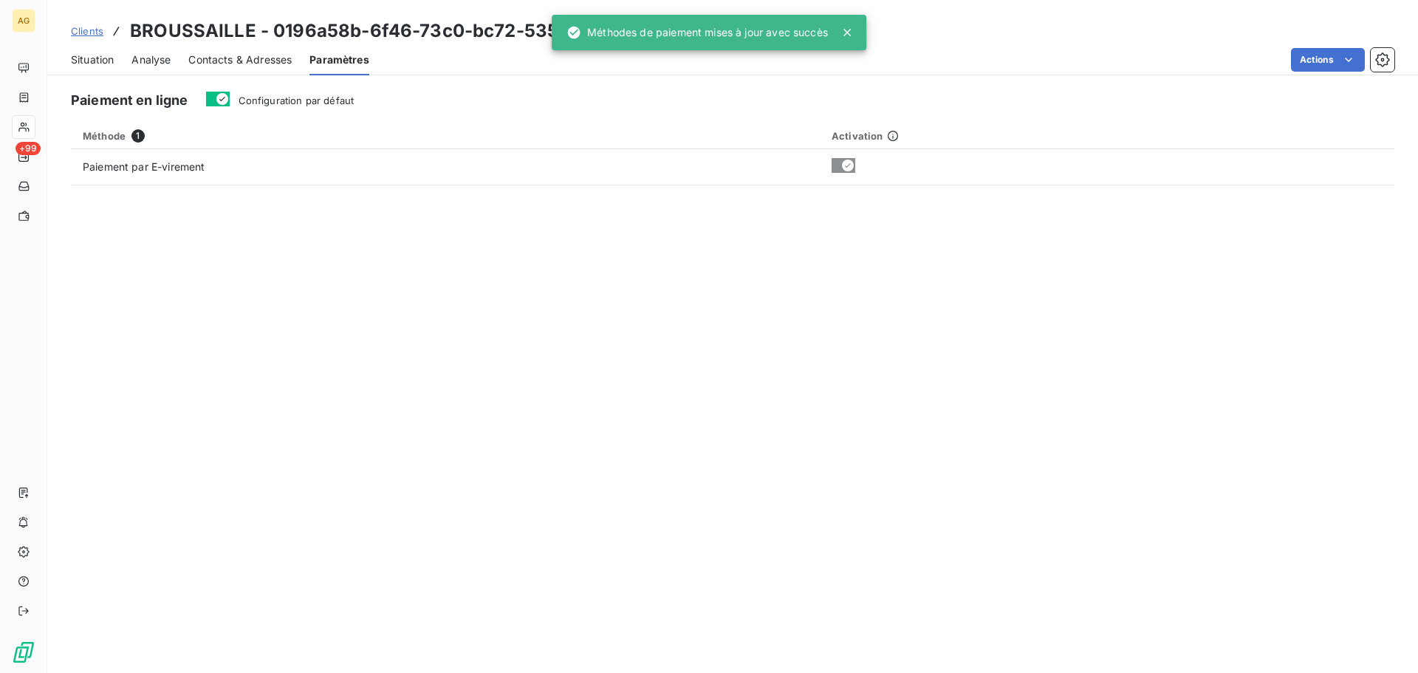
click at [274, 100] on span "Configuration par défaut" at bounding box center [297, 101] width 116 height 12
click at [230, 100] on button "Configuration par défaut" at bounding box center [218, 99] width 24 height 15
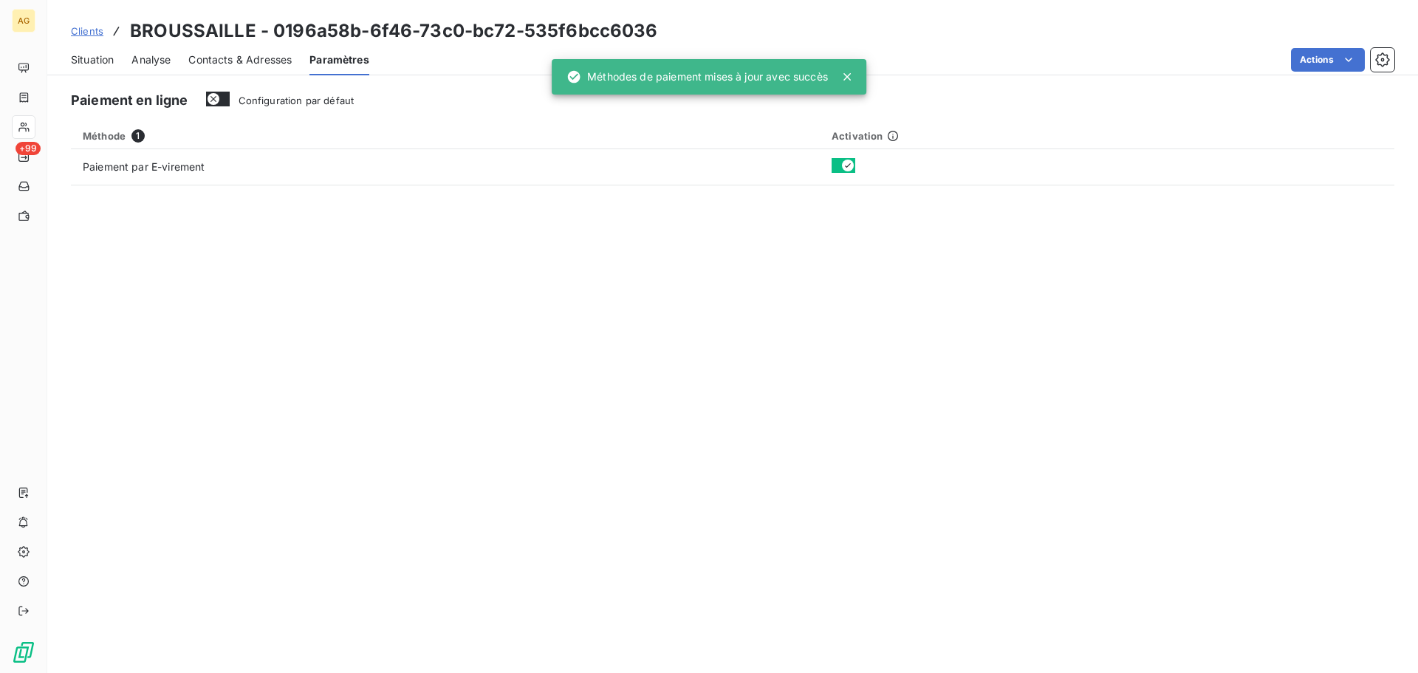
click at [242, 67] on div "Contacts & Adresses" at bounding box center [239, 59] width 103 height 31
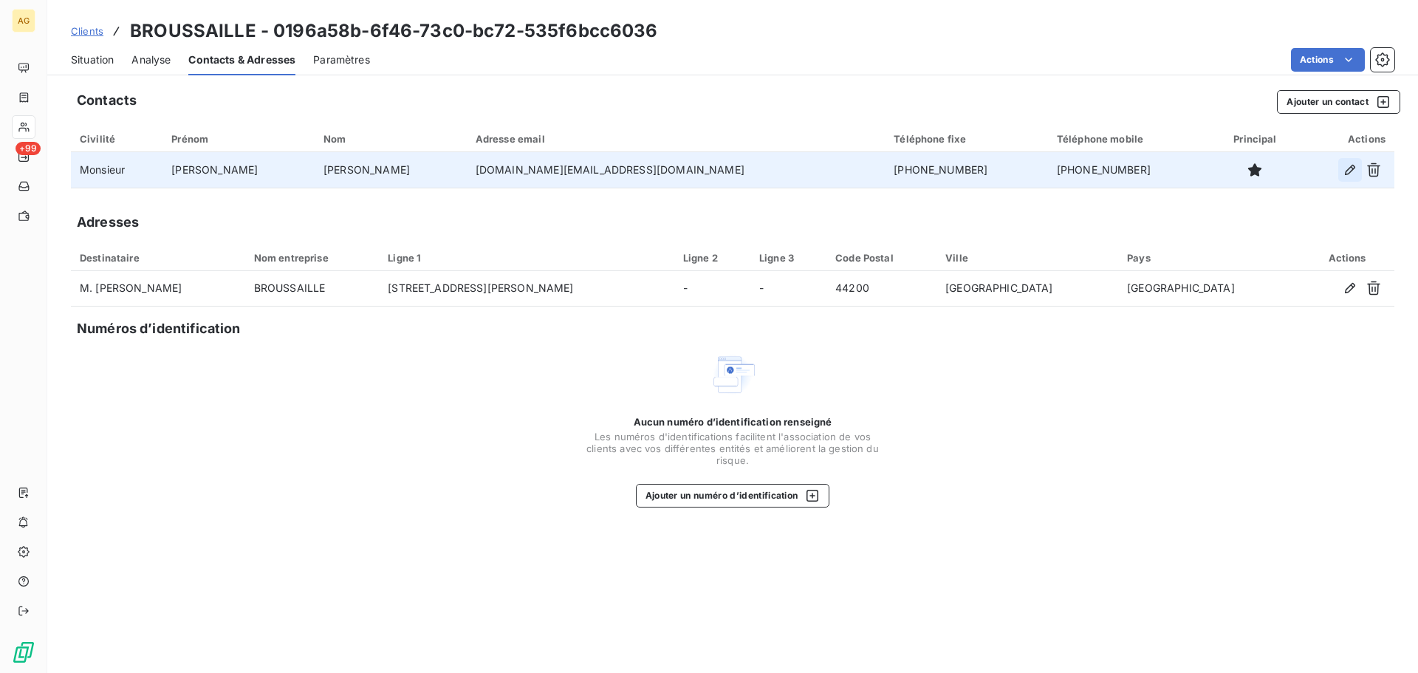
click at [1347, 174] on icon "button" at bounding box center [1350, 170] width 10 height 10
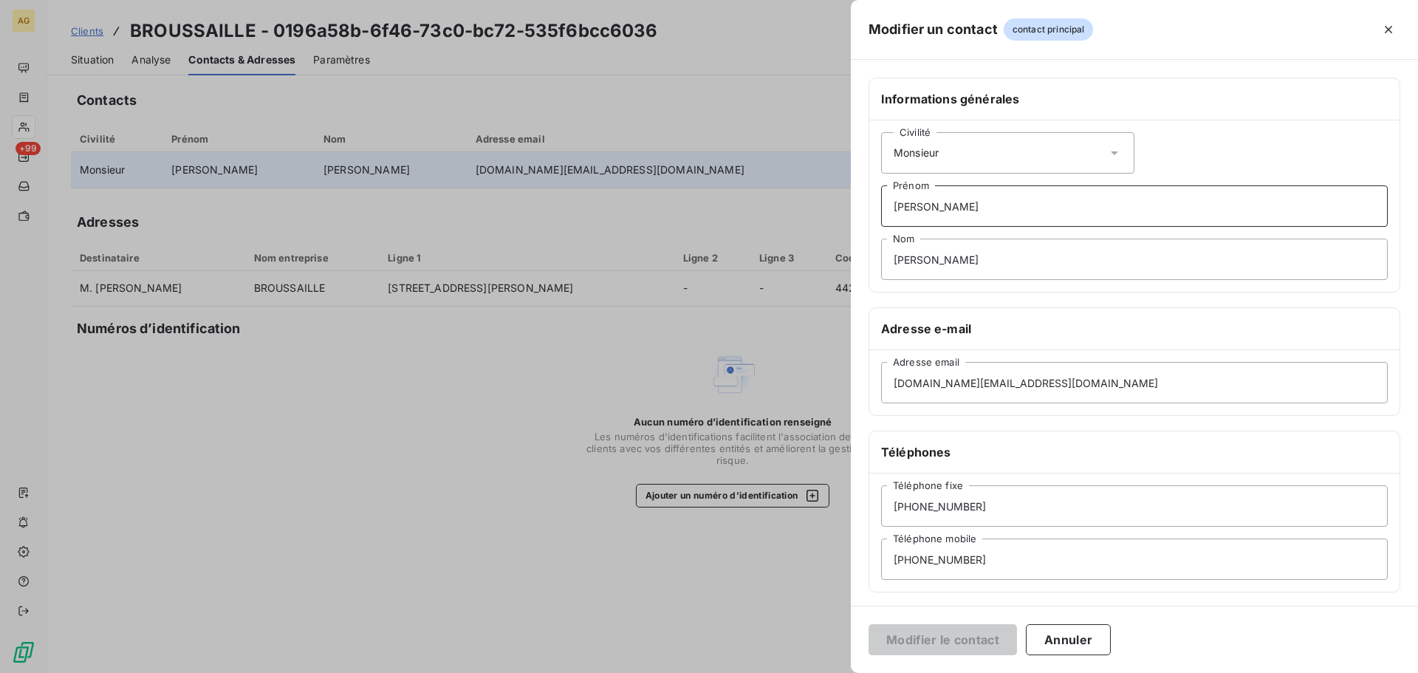
click at [1046, 199] on input "[PERSON_NAME]" at bounding box center [1134, 205] width 507 height 41
click at [1047, 154] on div "Civilité Monsieur" at bounding box center [1007, 152] width 253 height 41
drag, startPoint x: 1005, startPoint y: 216, endPoint x: 1049, endPoint y: 193, distance: 50.2
click at [1004, 216] on li "Monsieur" at bounding box center [1007, 216] width 253 height 27
drag, startPoint x: 1387, startPoint y: 27, endPoint x: 1294, endPoint y: 49, distance: 95.0
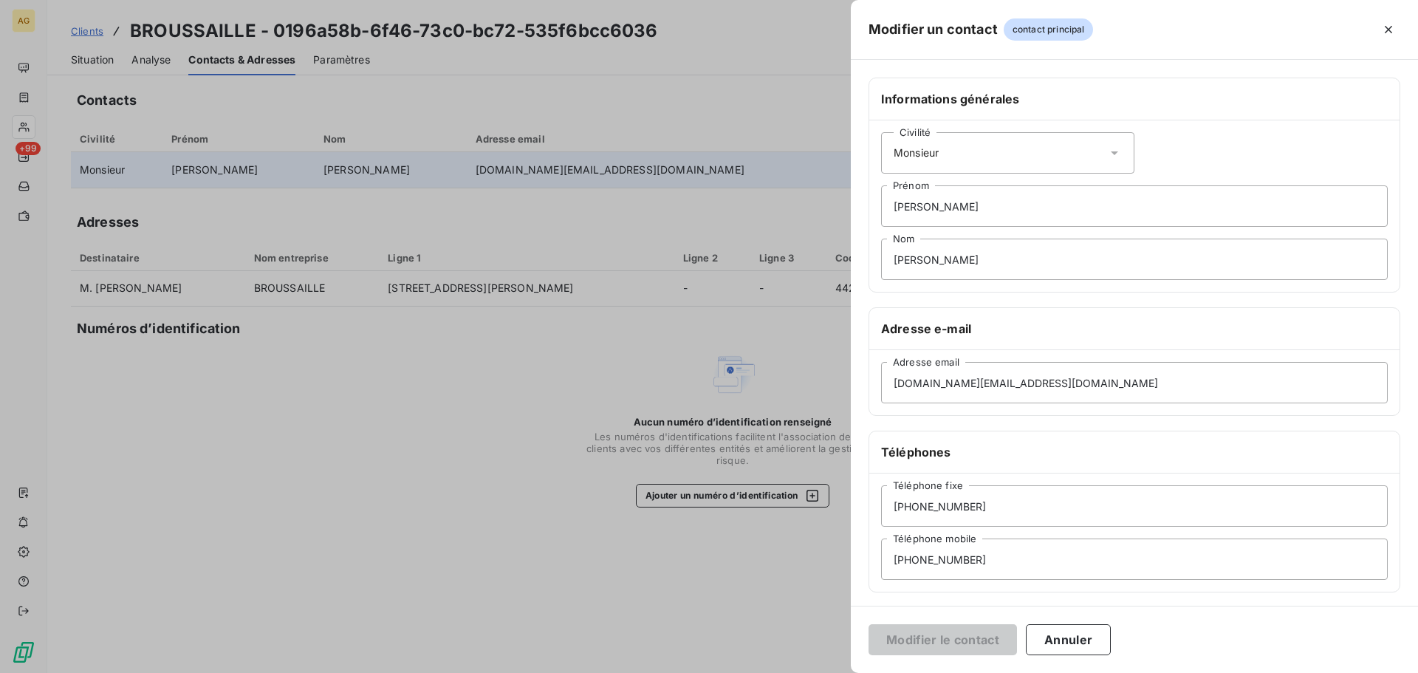
click at [1385, 27] on icon "button" at bounding box center [1388, 29] width 15 height 15
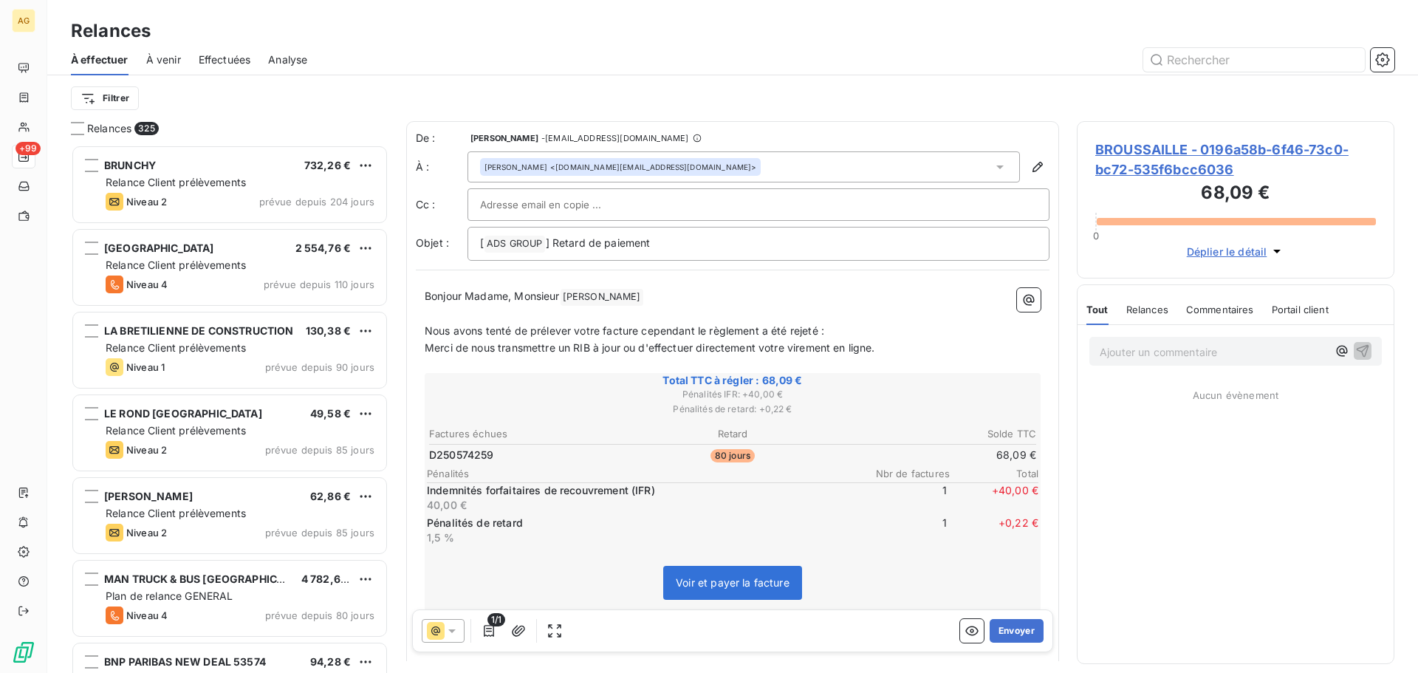
scroll to position [517, 307]
click at [448, 635] on icon at bounding box center [452, 630] width 15 height 15
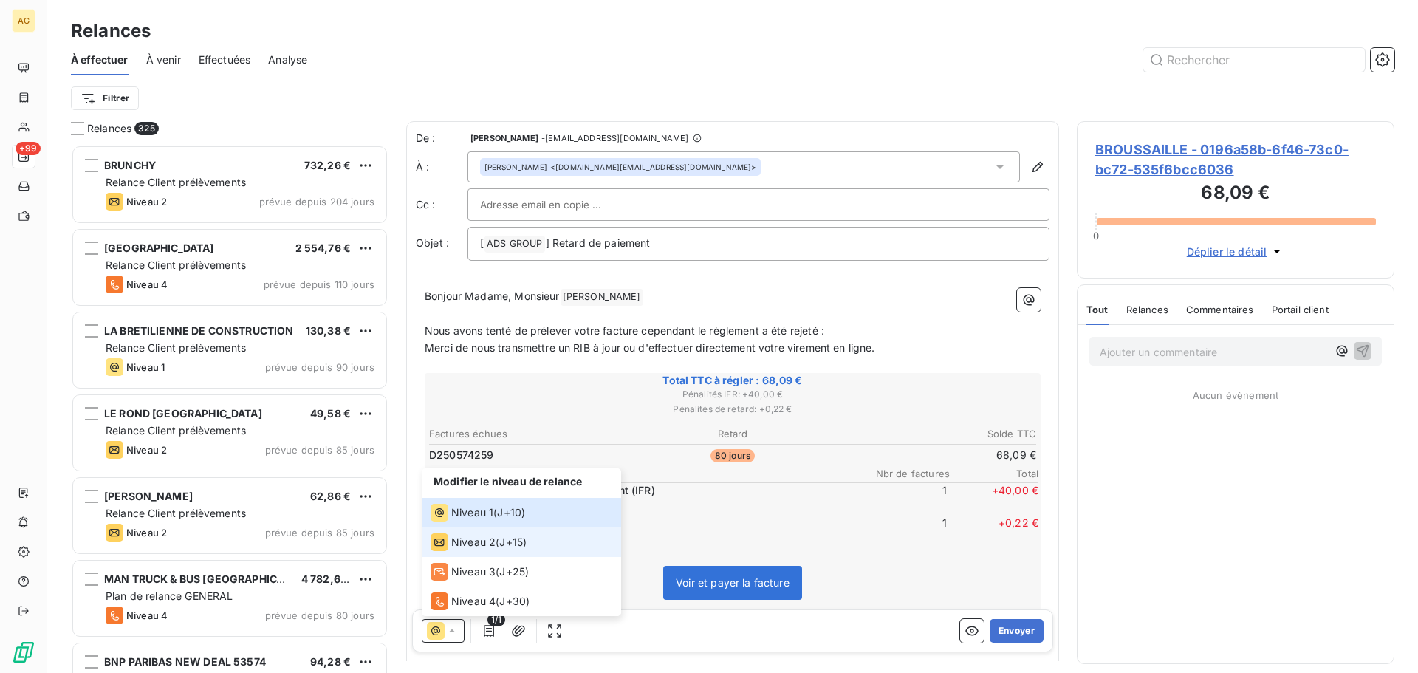
click at [452, 541] on span "Niveau 2" at bounding box center [473, 542] width 44 height 15
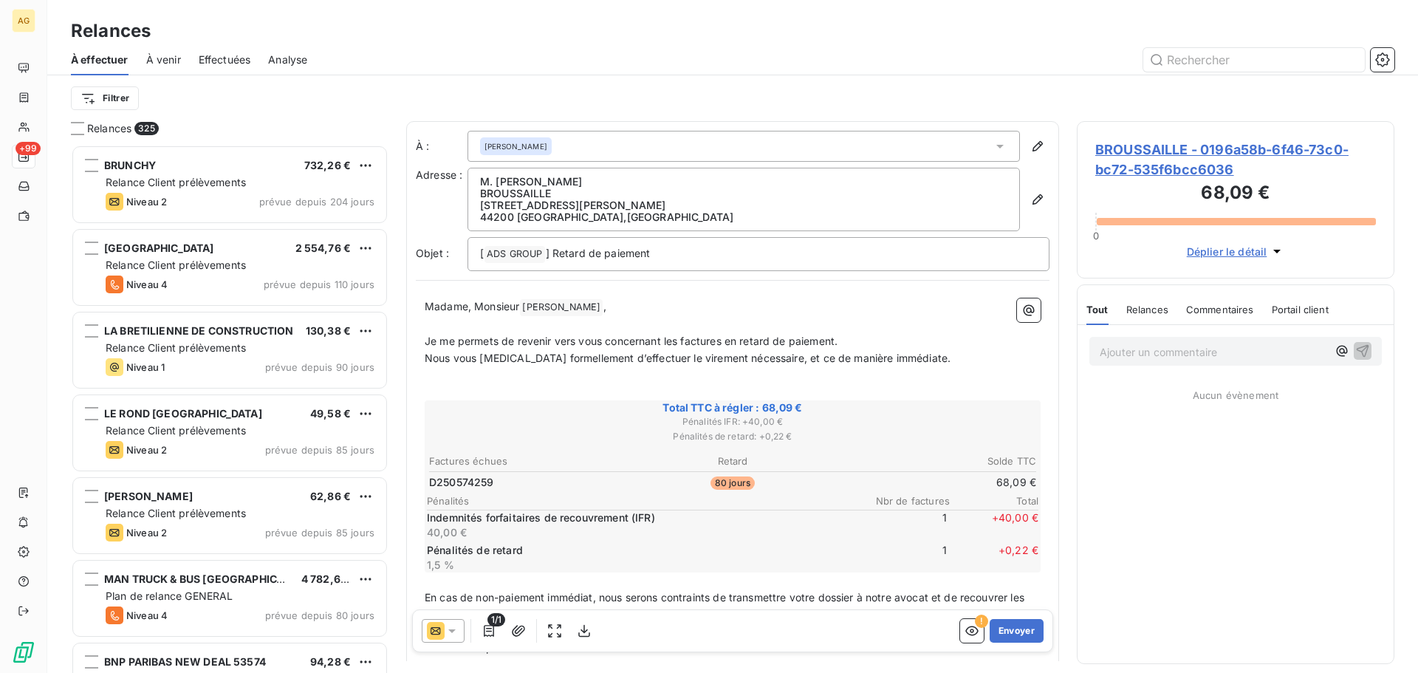
click at [451, 638] on icon at bounding box center [452, 630] width 15 height 15
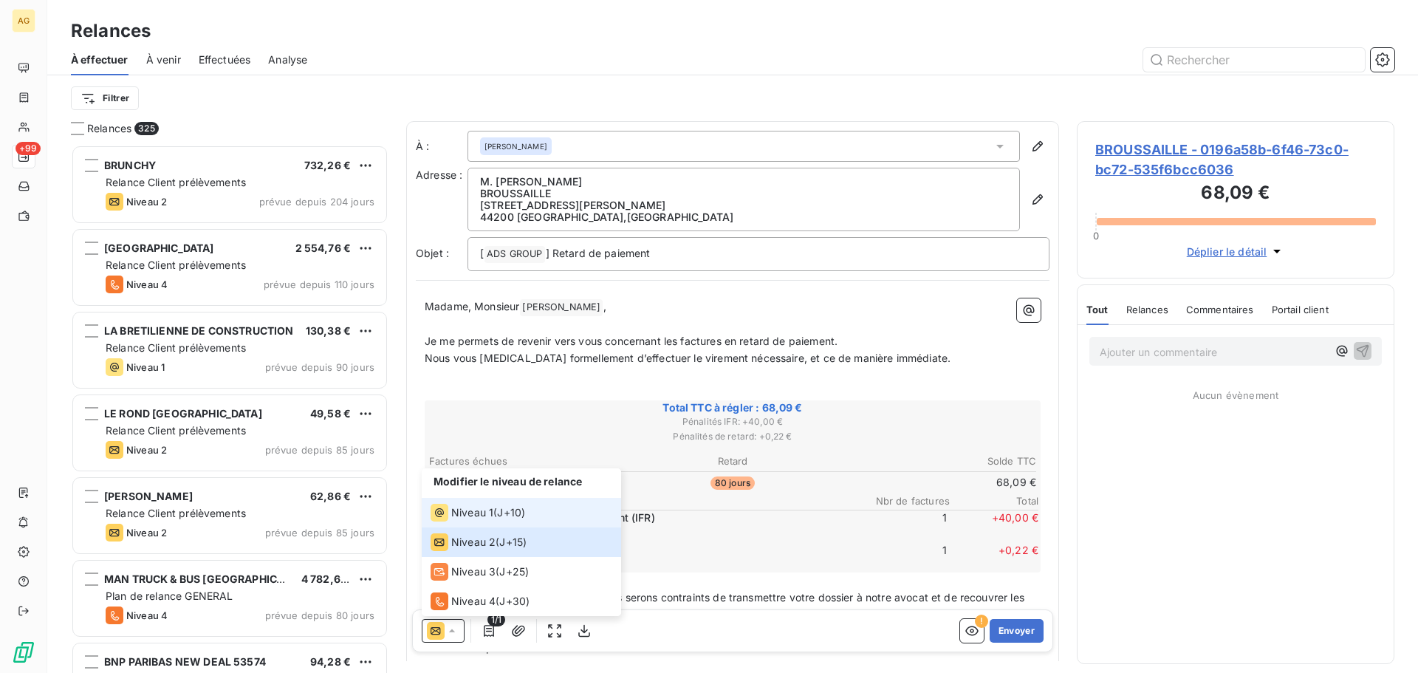
click at [468, 505] on span "Niveau 1" at bounding box center [472, 512] width 42 height 15
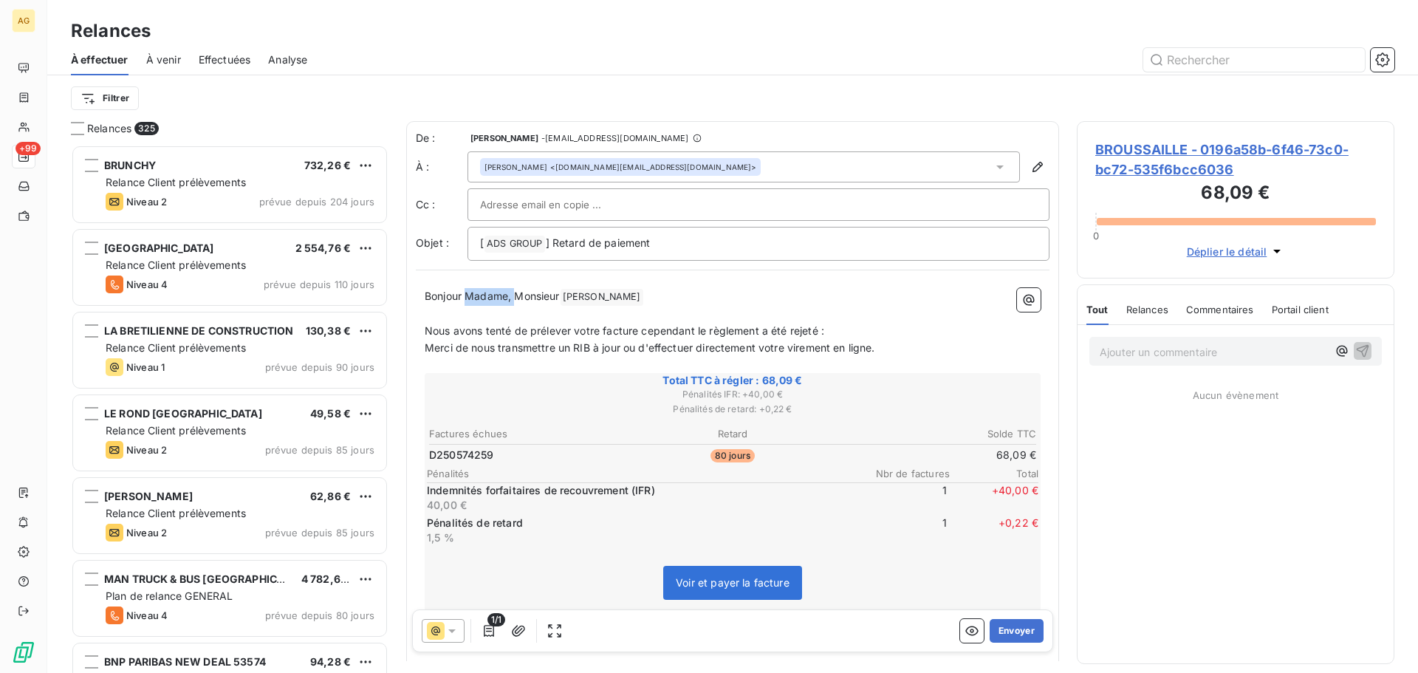
drag, startPoint x: 515, startPoint y: 301, endPoint x: 465, endPoint y: 303, distance: 49.5
click at [465, 303] on p "Bonjour Madame, Monsieur [PERSON_NAME] ﻿ ﻿" at bounding box center [733, 297] width 616 height 18
click at [997, 631] on button "Envoyer" at bounding box center [1017, 631] width 54 height 24
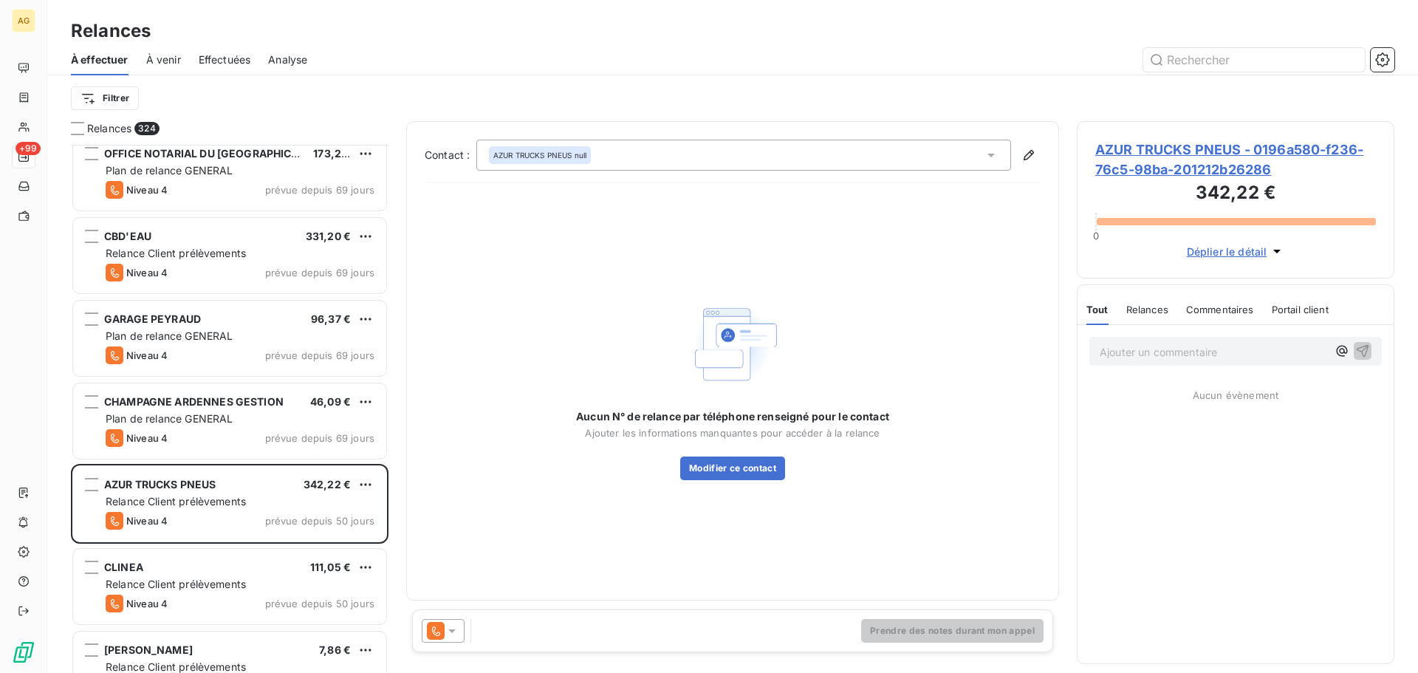
scroll to position [1921, 0]
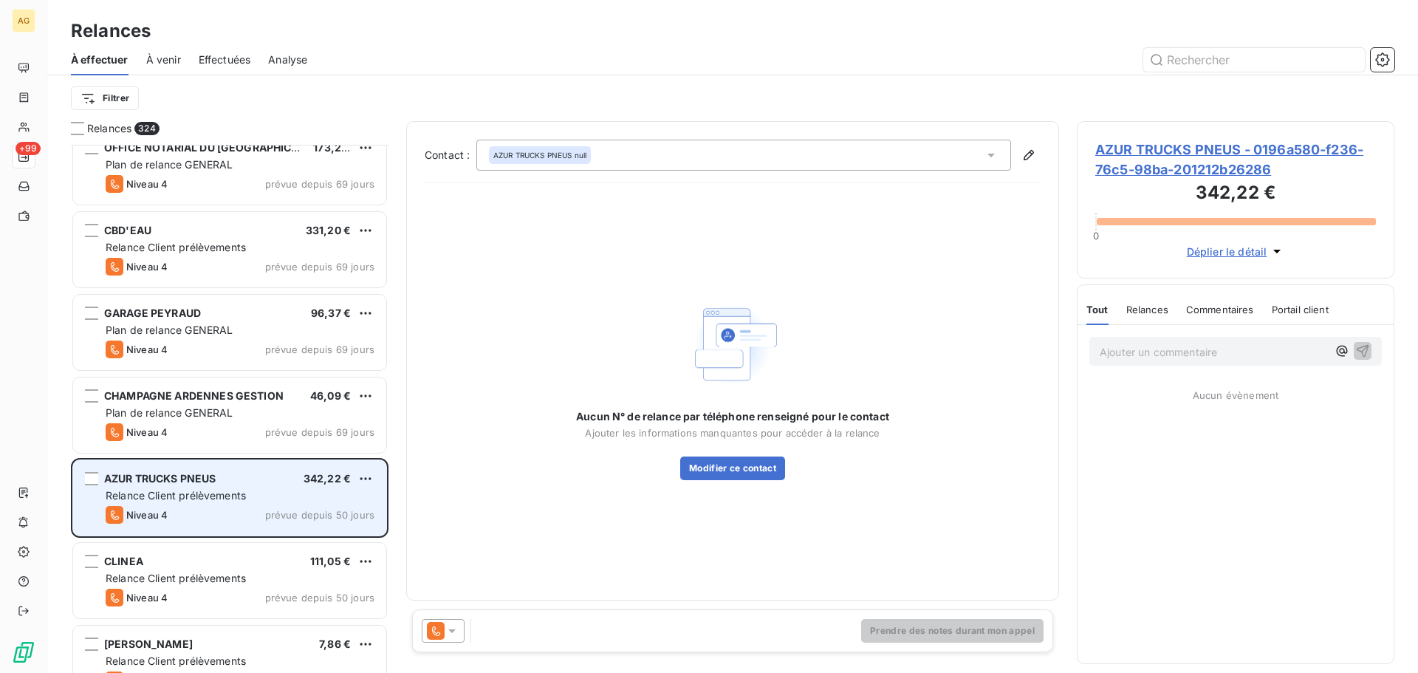
click at [257, 490] on div "Relance Client prélèvements" at bounding box center [240, 495] width 269 height 15
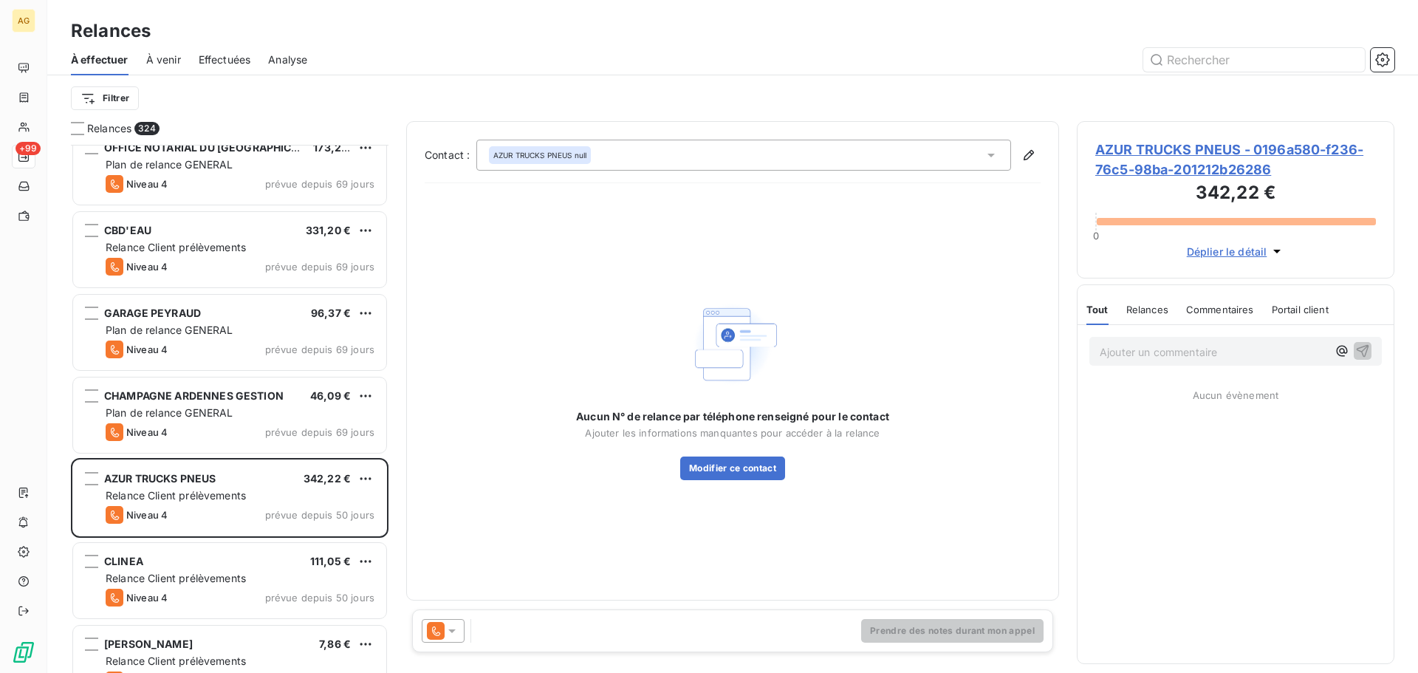
click at [1167, 150] on span "AZUR TRUCKS PNEUS - 0196a580-f236-76c5-98ba-201212b26286" at bounding box center [1236, 160] width 281 height 40
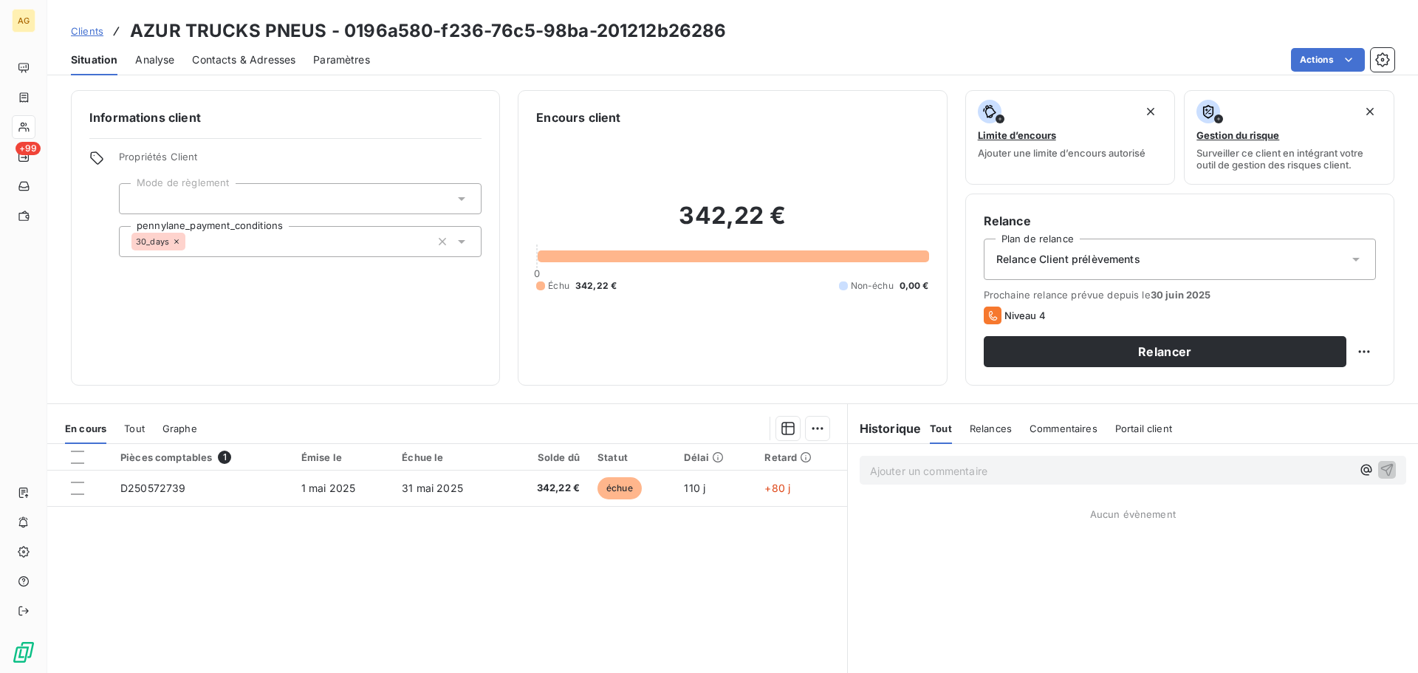
click at [1035, 267] on div "Relance Client prélèvements" at bounding box center [1180, 259] width 392 height 41
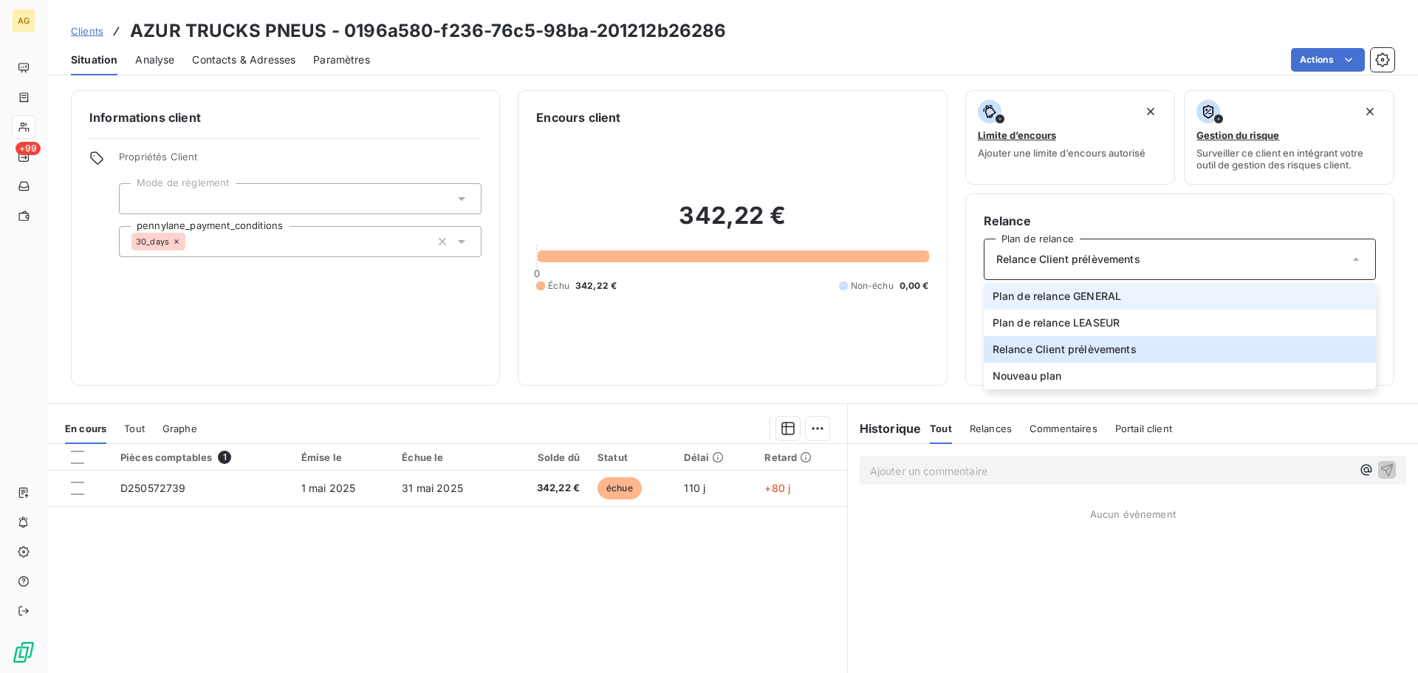
click at [1059, 301] on span "Plan de relance GENERAL" at bounding box center [1057, 296] width 129 height 15
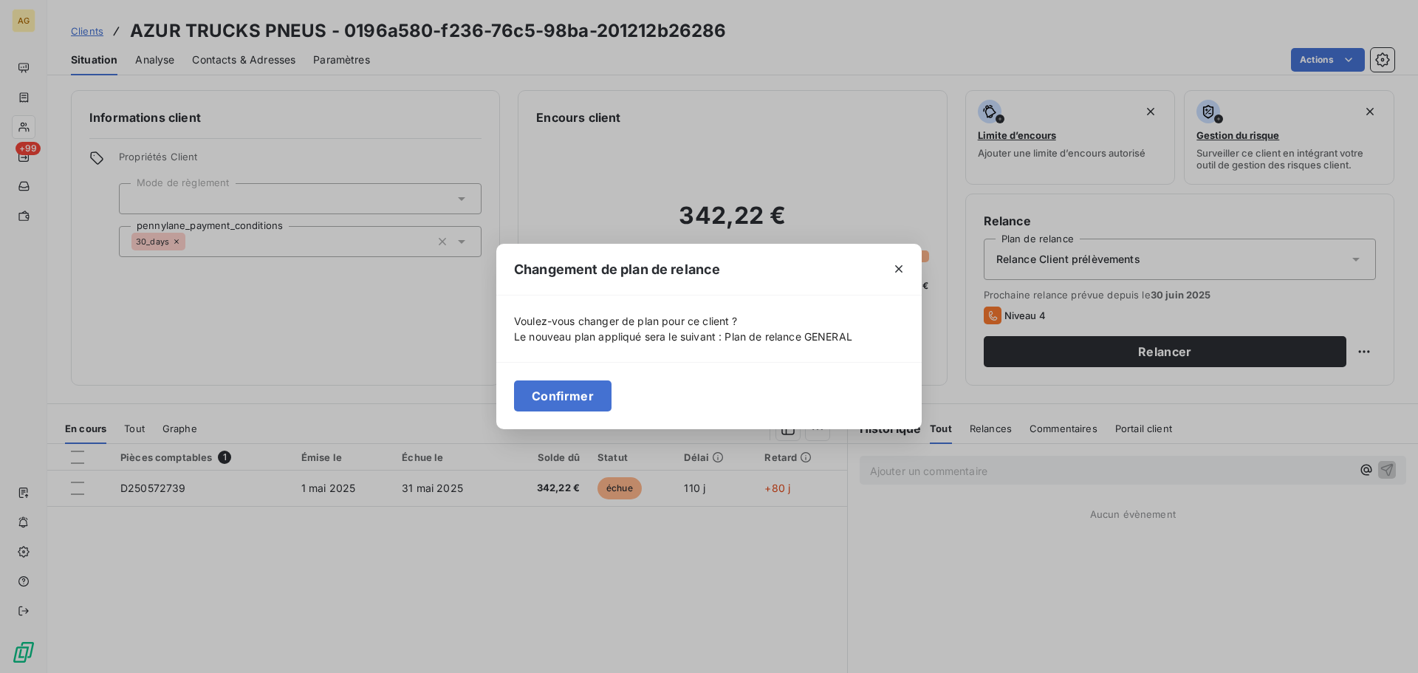
drag, startPoint x: 546, startPoint y: 392, endPoint x: 546, endPoint y: 376, distance: 16.3
click at [546, 390] on button "Confirmer" at bounding box center [563, 395] width 98 height 31
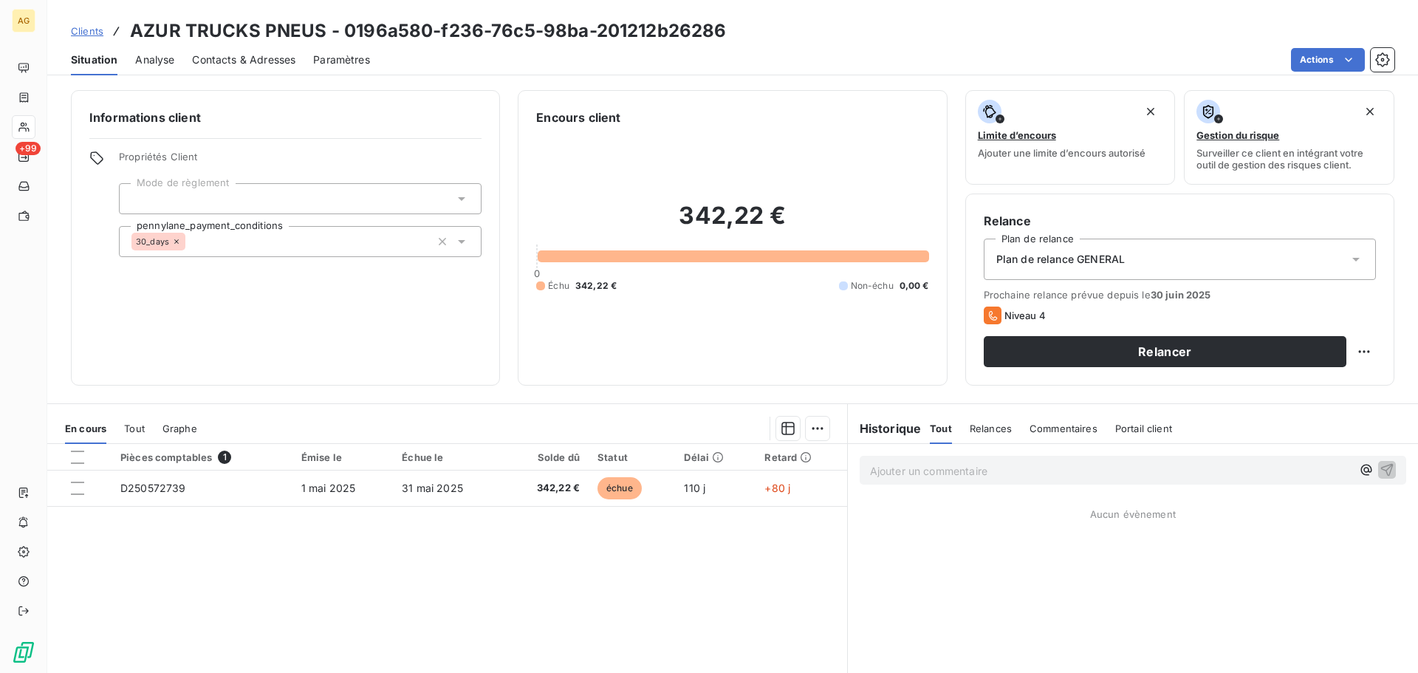
click at [350, 58] on span "Paramètres" at bounding box center [341, 59] width 57 height 15
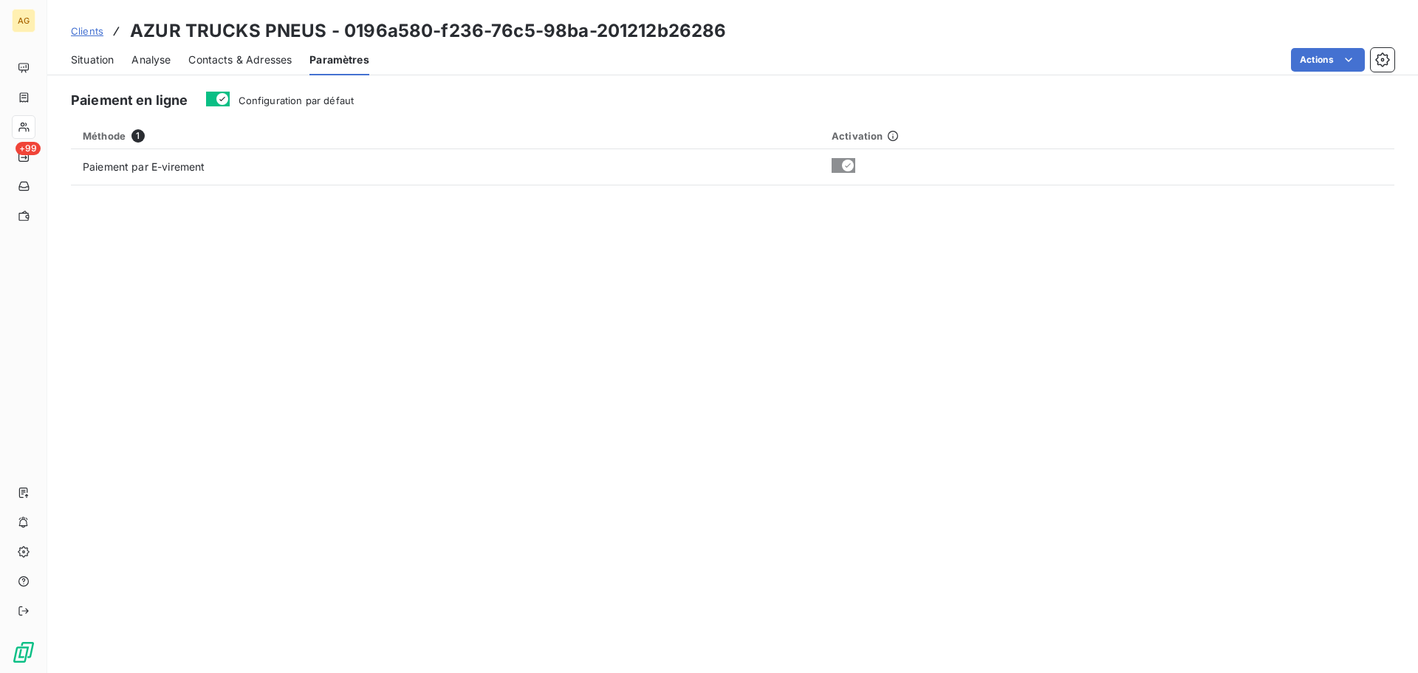
click at [253, 93] on label "Configuration par défaut" at bounding box center [297, 100] width 116 height 15
click at [230, 92] on button "Configuration par défaut" at bounding box center [218, 99] width 24 height 15
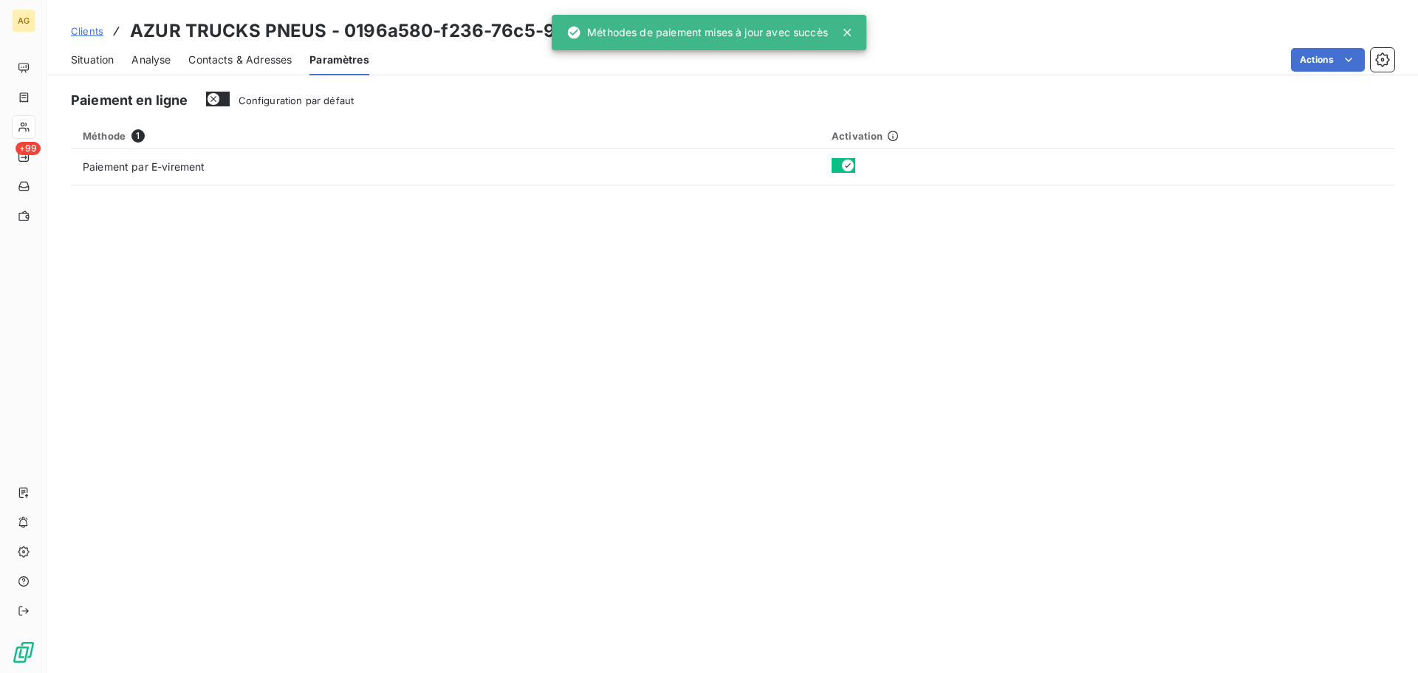
click at [240, 60] on span "Contacts & Adresses" at bounding box center [239, 59] width 103 height 15
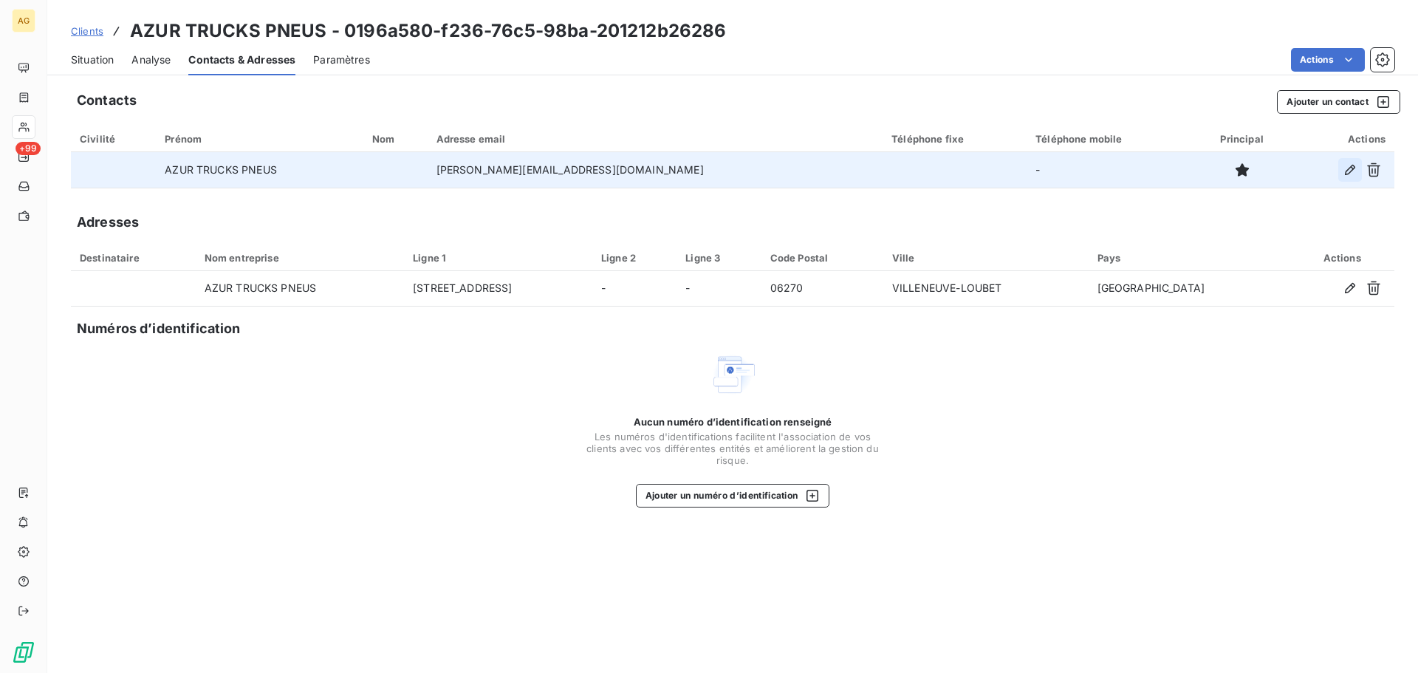
click at [1352, 171] on icon "button" at bounding box center [1350, 170] width 15 height 15
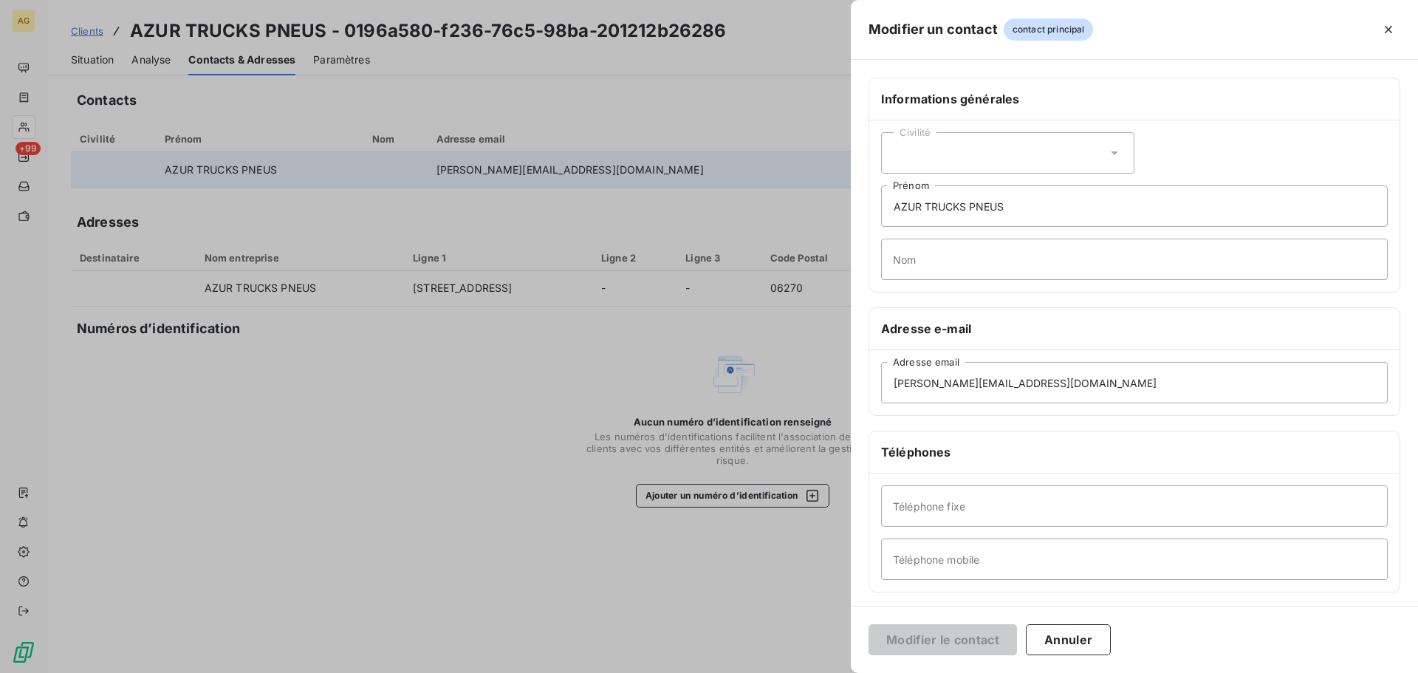
click at [1061, 158] on div "Civilité" at bounding box center [1007, 152] width 253 height 41
click at [946, 225] on li "Monsieur" at bounding box center [1007, 216] width 253 height 27
drag, startPoint x: 1038, startPoint y: 217, endPoint x: 949, endPoint y: 215, distance: 88.7
click at [867, 229] on div "Informations générales Civilité Monsieur AZUR TRUCKS PNEUS Prénom Nom Adresse e…" at bounding box center [1134, 406] width 567 height 656
type input "[PERSON_NAME]"
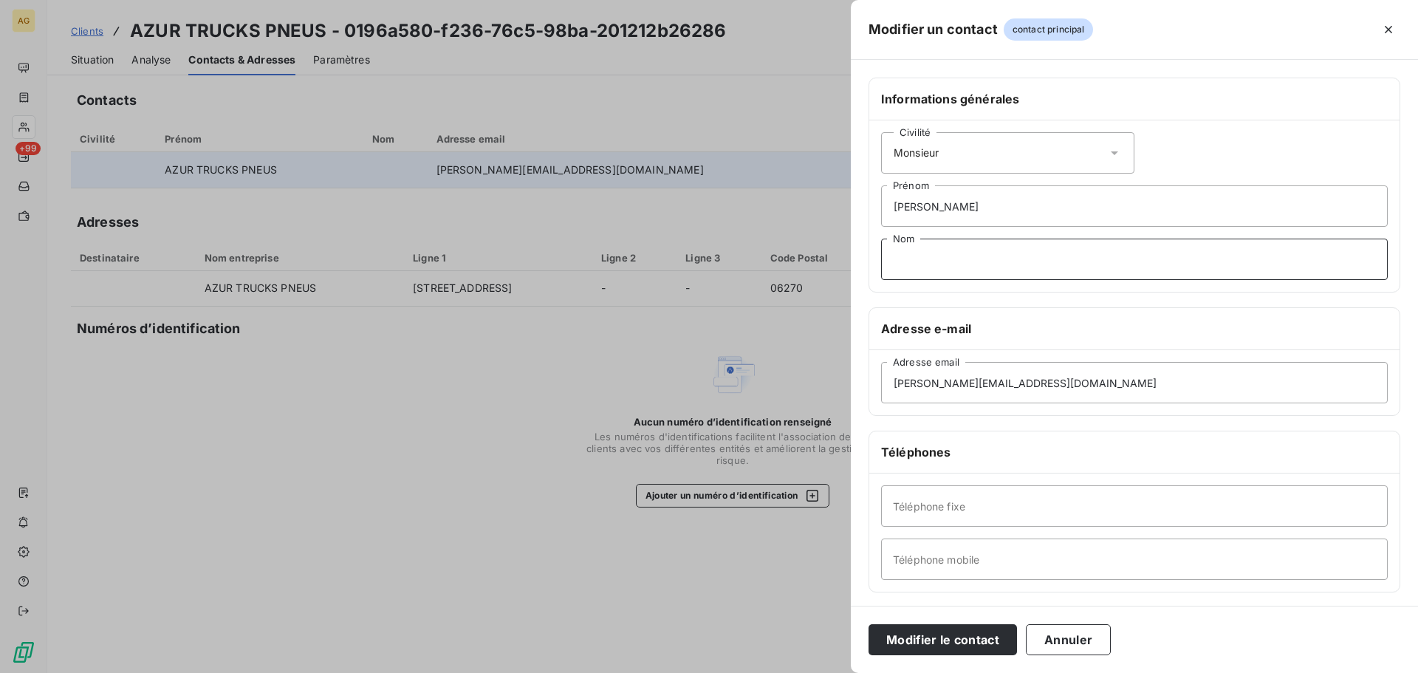
click at [1124, 253] on input "Nom" at bounding box center [1134, 259] width 507 height 41
paste input "D'ANGELO"
type input "D'ANGELO"
drag, startPoint x: 1073, startPoint y: 373, endPoint x: 846, endPoint y: 375, distance: 226.8
click at [846, 672] on div "Modifier un contact contact principal Informations générales Civilité Monsieur …" at bounding box center [709, 673] width 1418 height 0
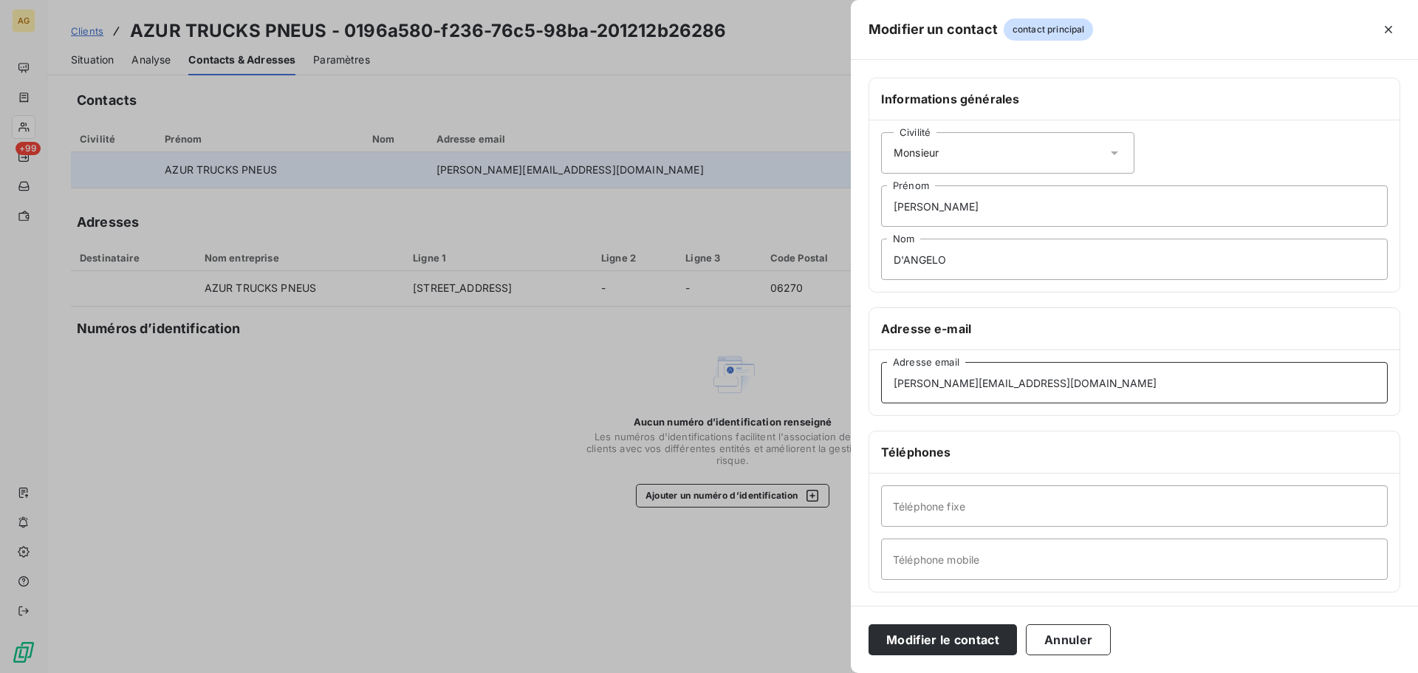
paste input "[EMAIL_ADDRESS][DOMAIN_NAME]"
type input "[EMAIL_ADDRESS][DOMAIN_NAME]"
click at [957, 507] on input "Téléphone fixe" at bounding box center [1134, 505] width 507 height 41
click at [1021, 513] on input "Téléphone fixe" at bounding box center [1134, 505] width 507 height 41
paste input "33607293480"
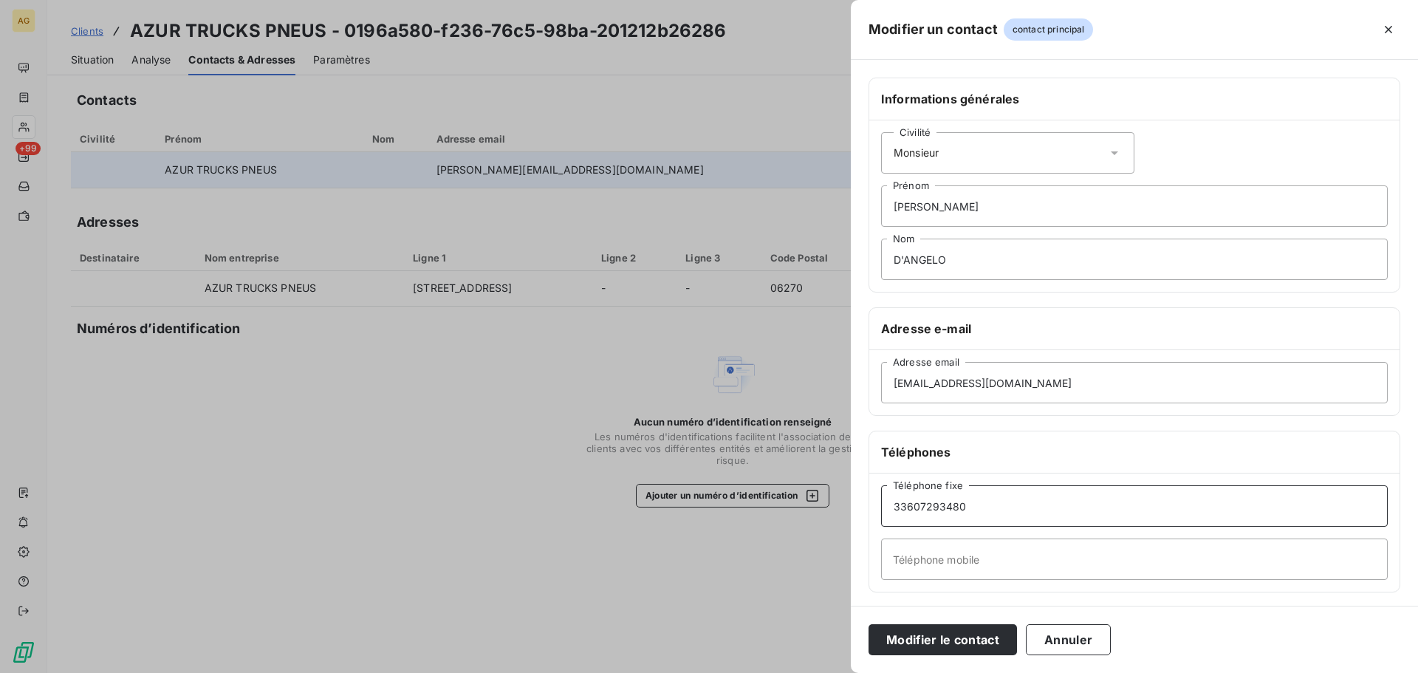
click at [895, 507] on input "33607293480" at bounding box center [1134, 505] width 507 height 41
type input "0607293480"
click at [933, 639] on button "Modifier le contact" at bounding box center [943, 639] width 148 height 31
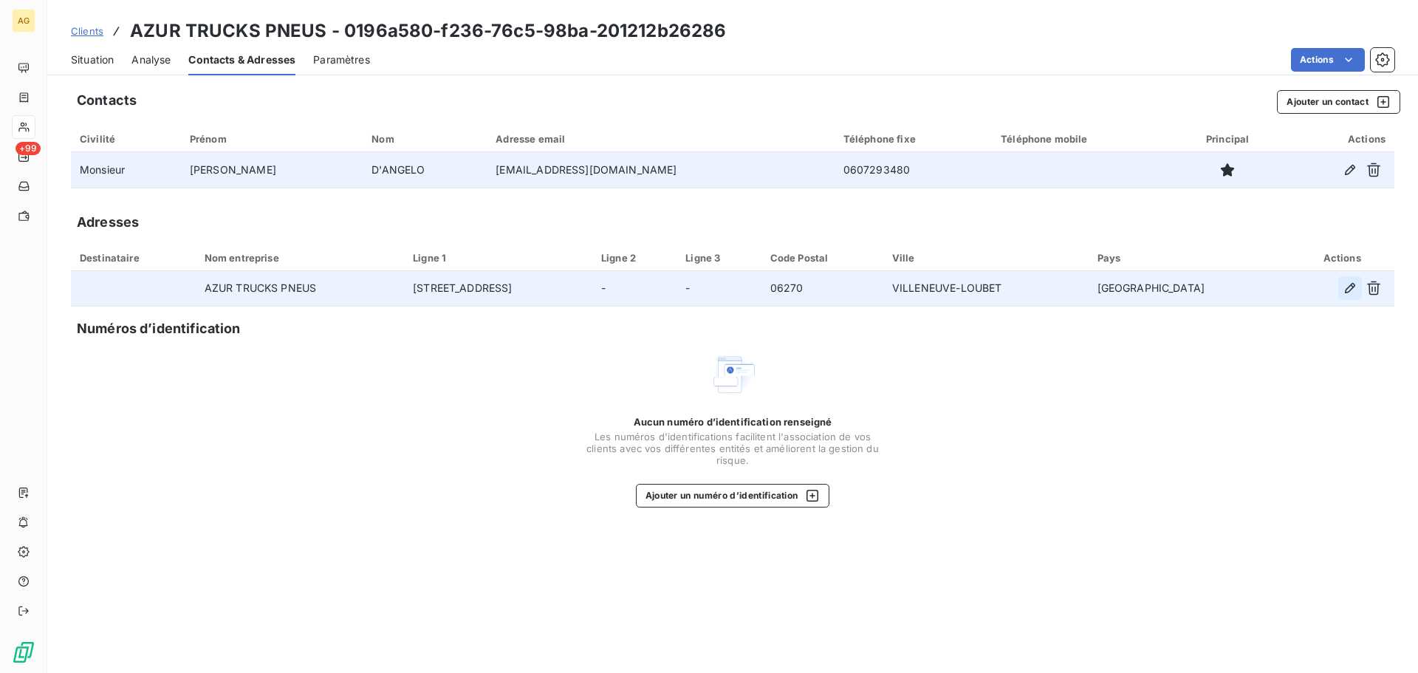
click at [1353, 284] on icon "button" at bounding box center [1350, 288] width 10 height 10
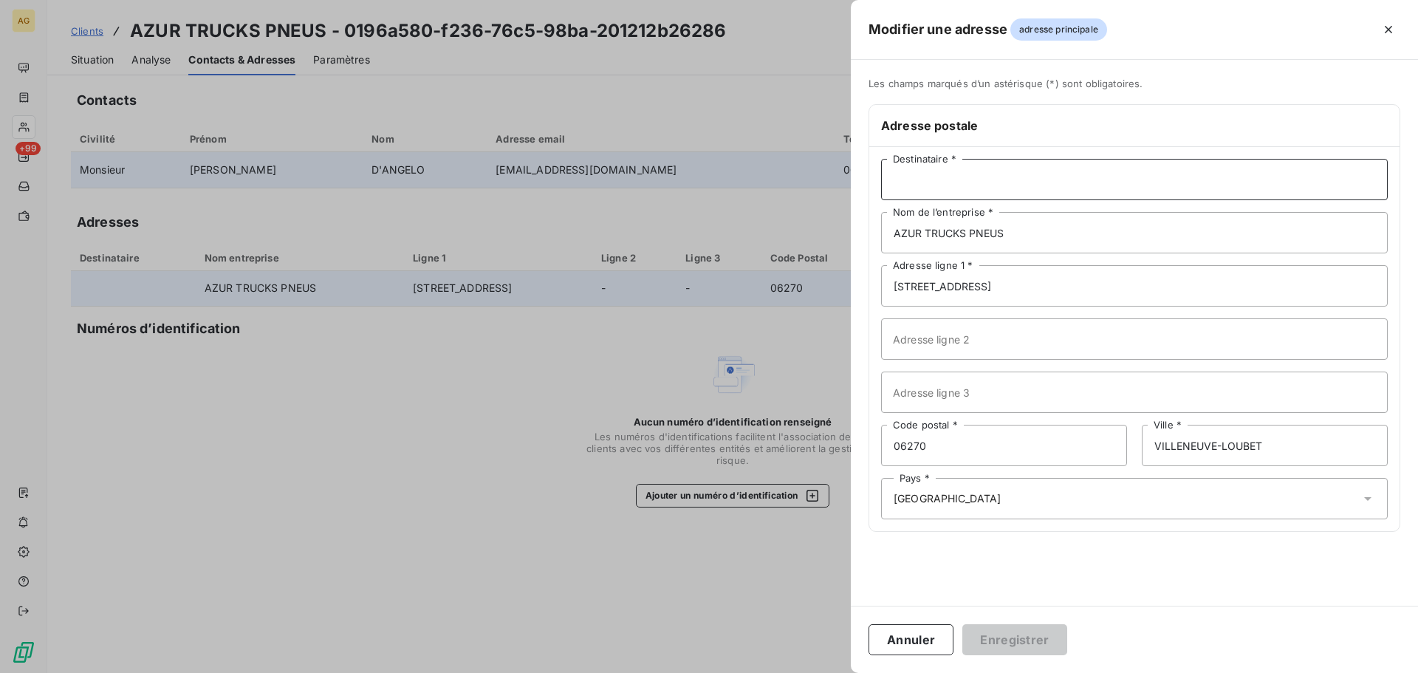
click at [997, 185] on input "Destinataire *" at bounding box center [1134, 179] width 507 height 41
type input "M. [PERSON_NAME]"
drag, startPoint x: 1086, startPoint y: 290, endPoint x: 863, endPoint y: 327, distance: 226.1
click at [863, 327] on div "Les champs marqués d’un astérisque (*) sont obligatoires. Adresse postale M. [P…" at bounding box center [1134, 314] width 567 height 472
type input "[STREET_ADDRESS]"
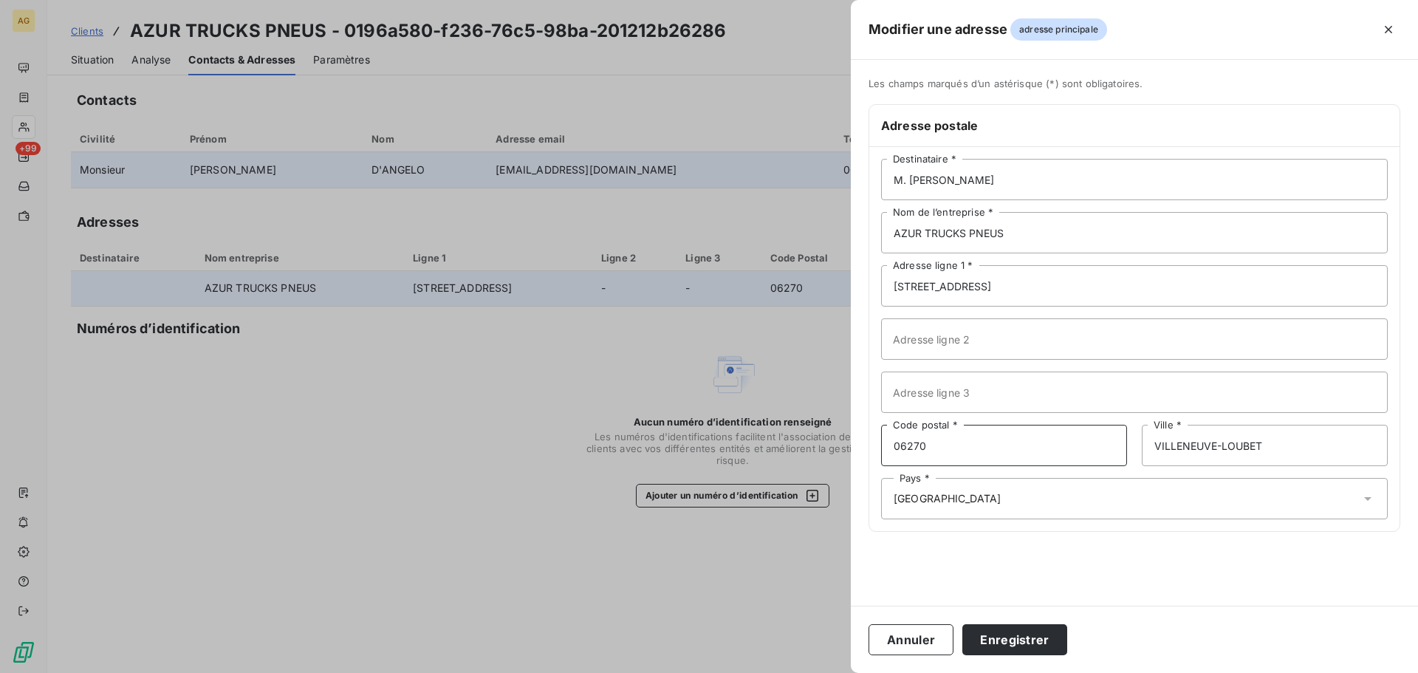
click at [1005, 454] on input "06270" at bounding box center [1004, 445] width 246 height 41
type input "13127"
type input "VITROLLES"
click at [1032, 642] on button "Enregistrer" at bounding box center [1015, 639] width 105 height 31
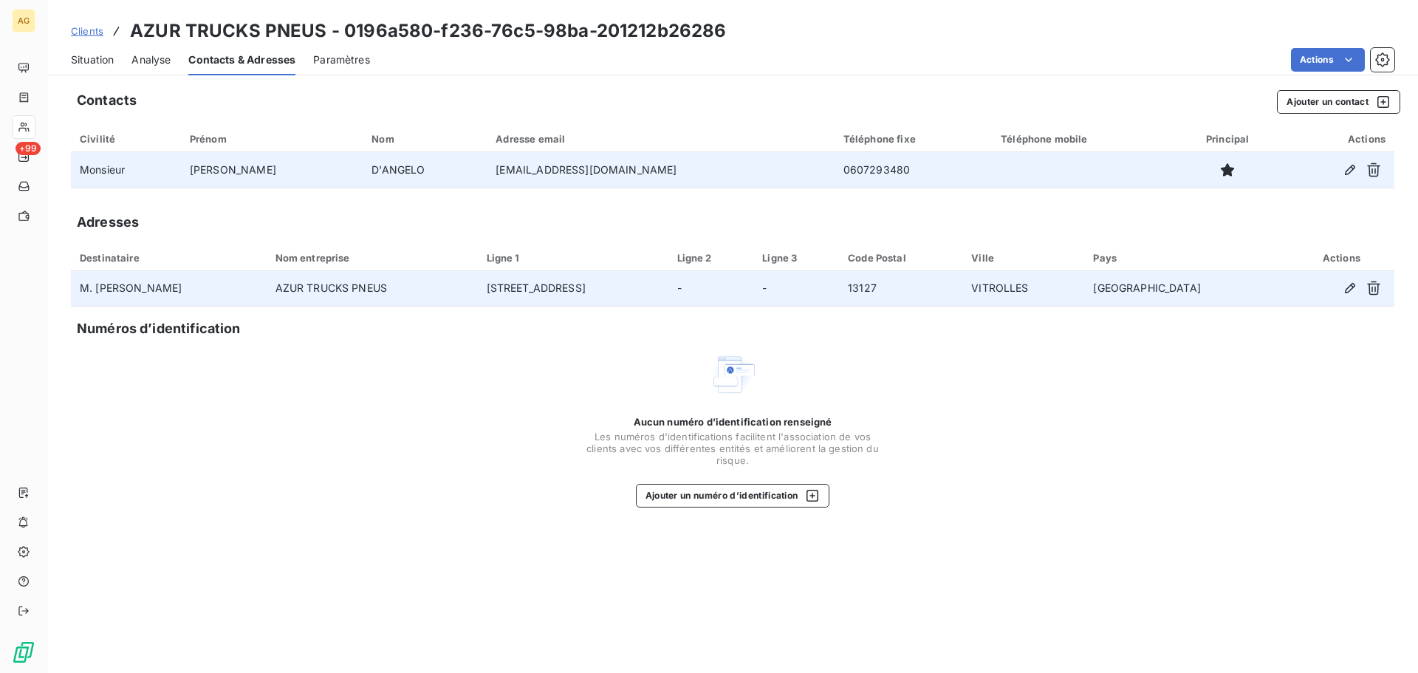
click at [81, 58] on span "Situation" at bounding box center [92, 59] width 43 height 15
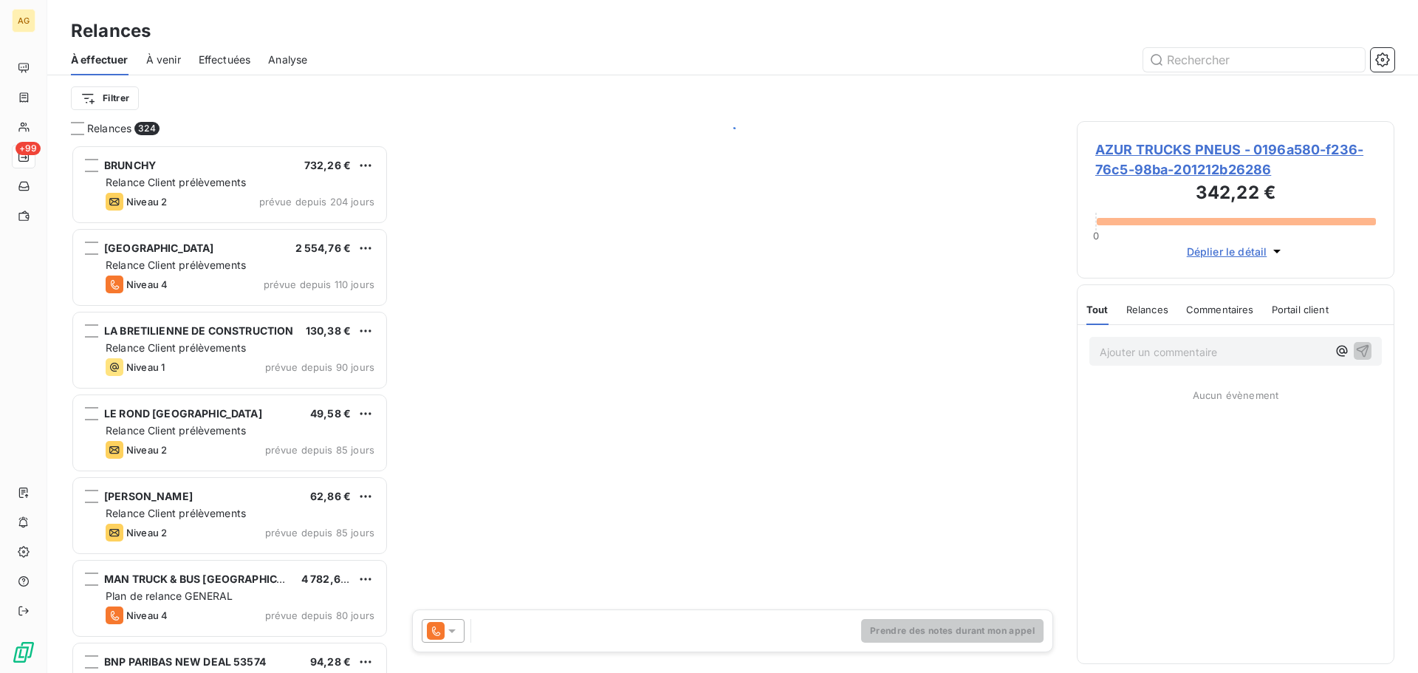
scroll to position [517, 307]
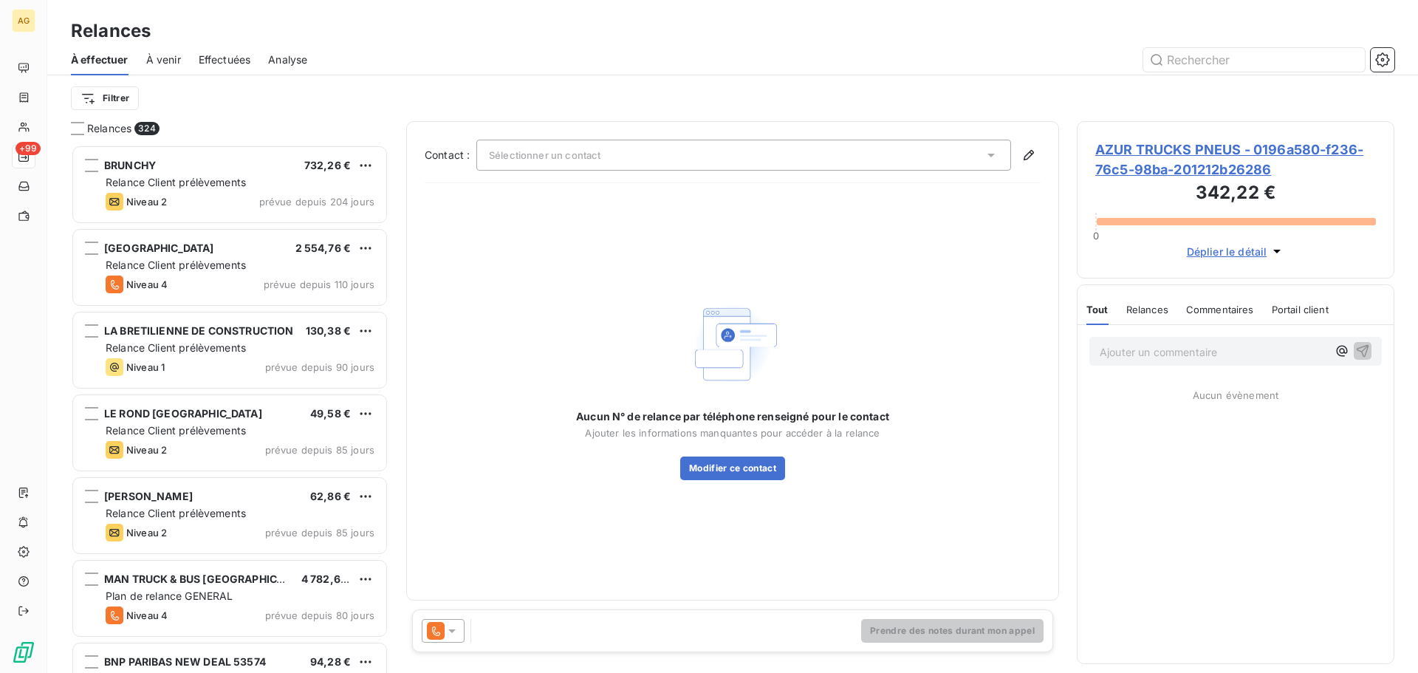
click at [457, 633] on icon at bounding box center [452, 630] width 15 height 15
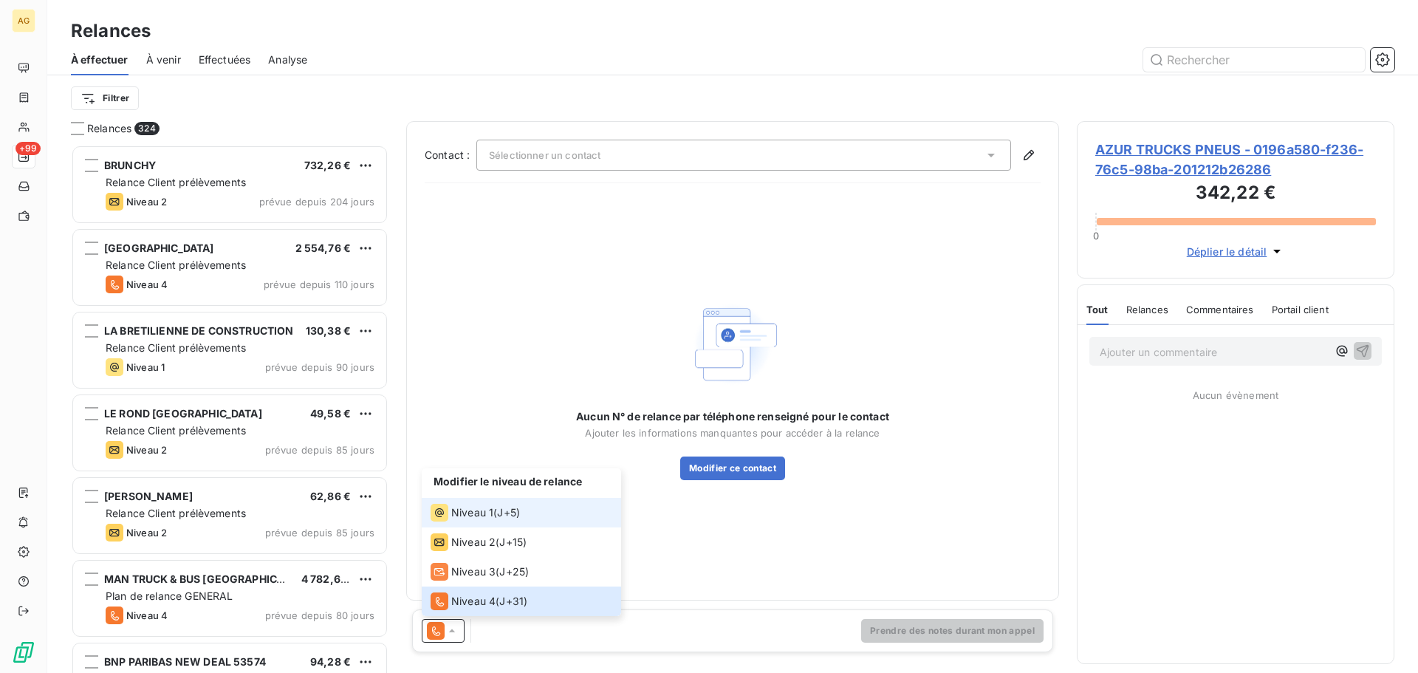
click at [474, 516] on span "Niveau 1" at bounding box center [472, 512] width 42 height 15
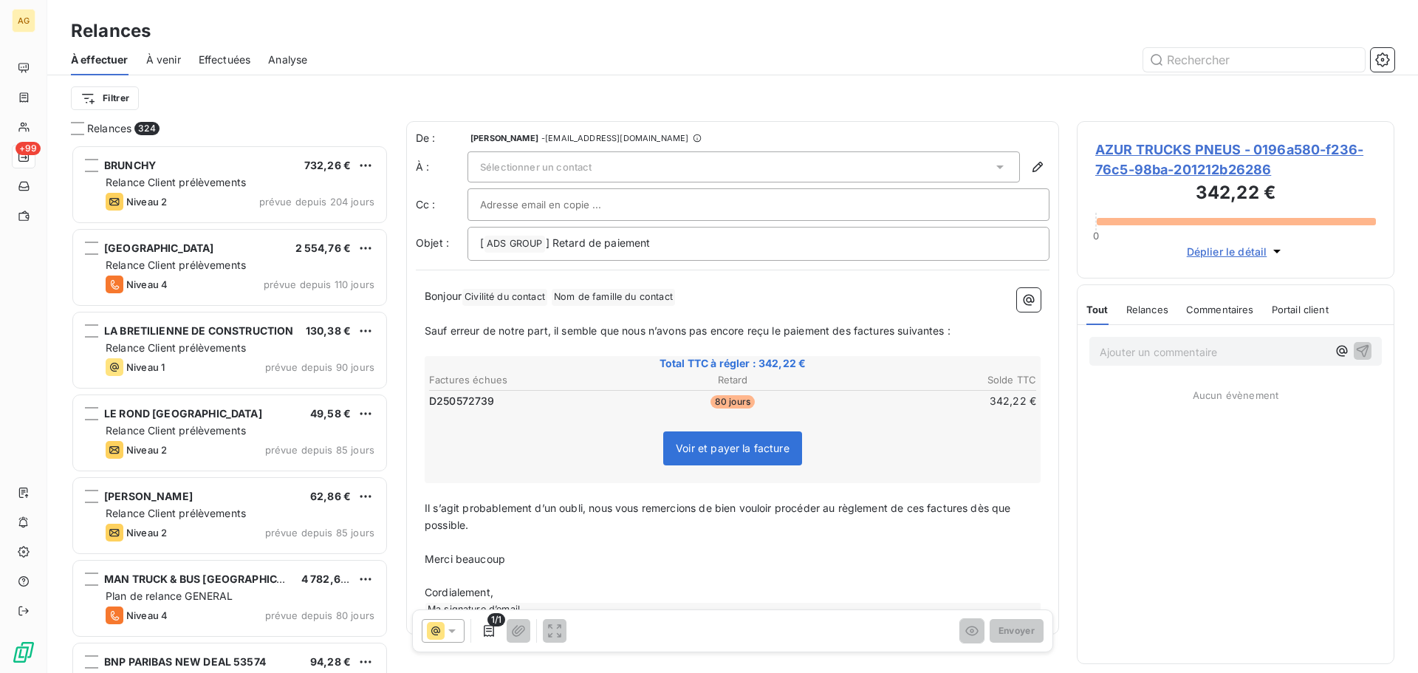
click at [641, 173] on div "Sélectionner un contact" at bounding box center [744, 166] width 553 height 31
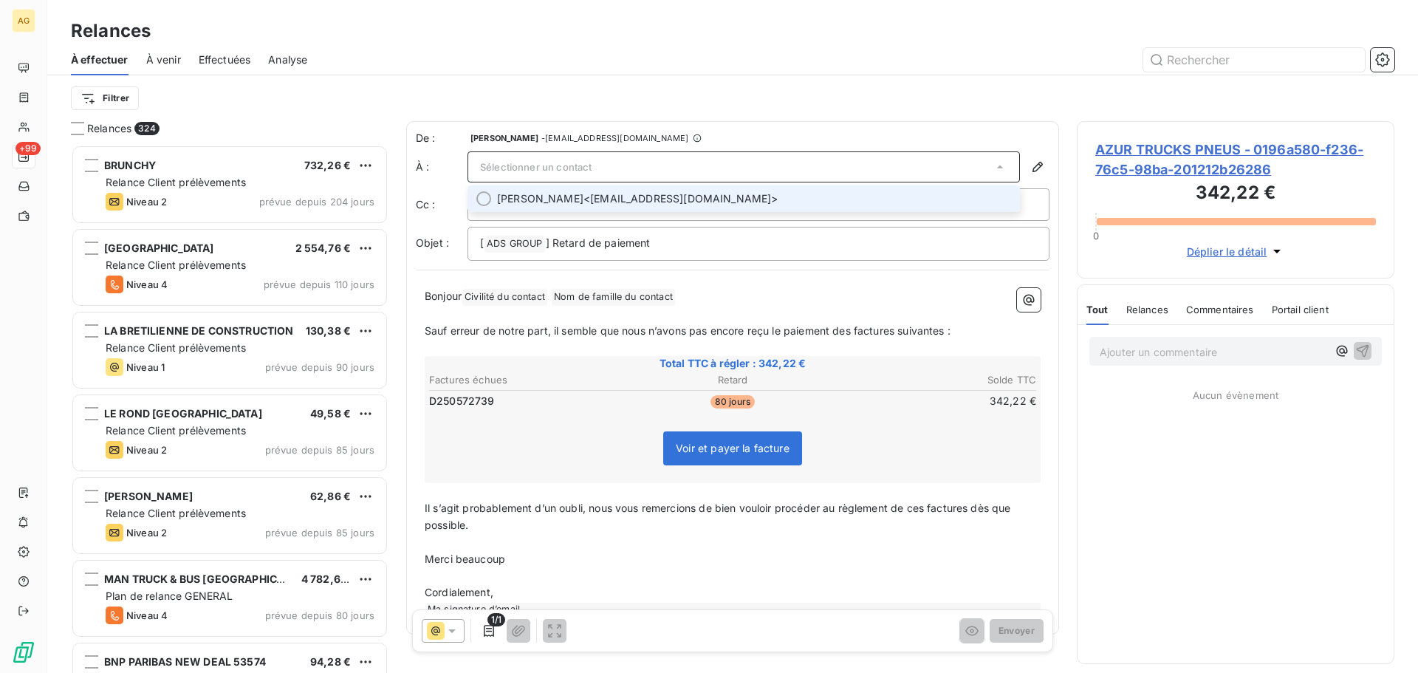
click at [635, 202] on span "[PERSON_NAME] <[EMAIL_ADDRESS][DOMAIN_NAME]>" at bounding box center [754, 198] width 514 height 15
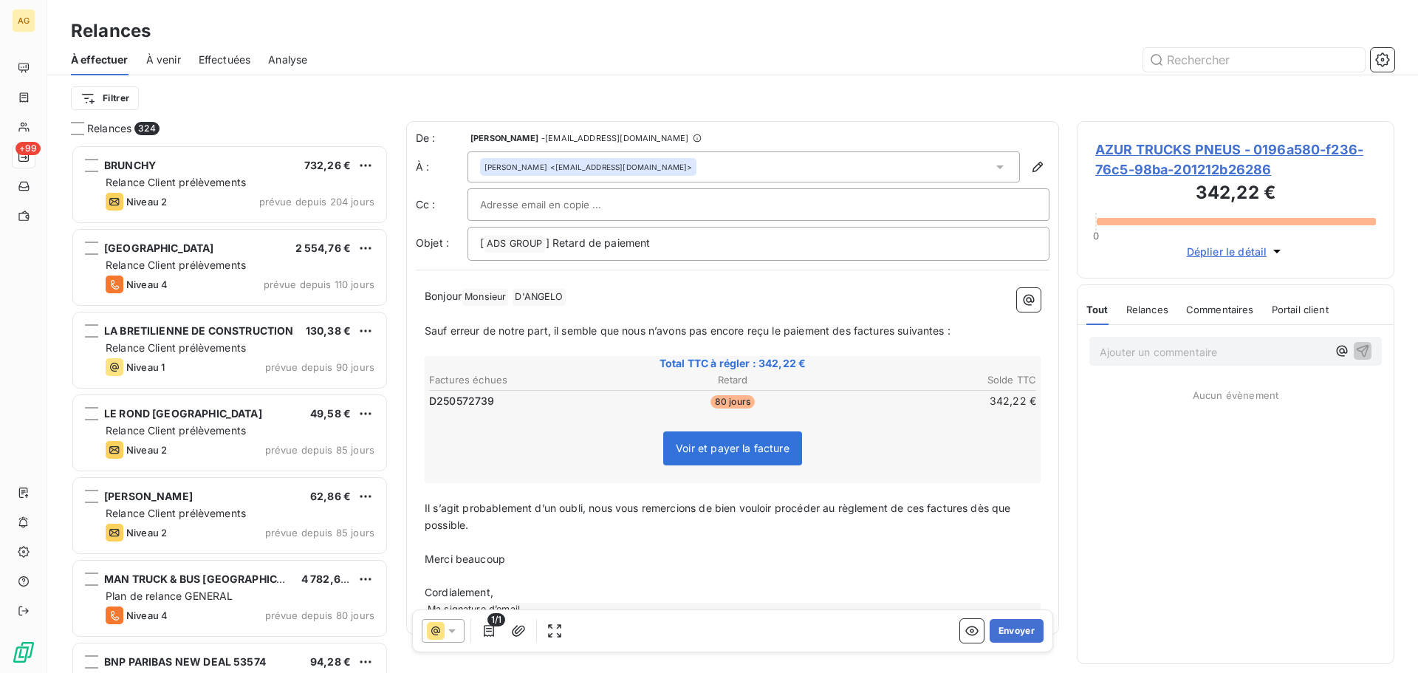
click at [851, 318] on p "﻿" at bounding box center [733, 314] width 616 height 17
drag, startPoint x: 850, startPoint y: 332, endPoint x: 873, endPoint y: 329, distance: 23.7
click at [850, 332] on span "Sauf erreur de notre part, il semble que nous n’avons pas encore reçu le paieme…" at bounding box center [688, 330] width 526 height 13
click at [1000, 630] on button "Envoyer" at bounding box center [1017, 631] width 54 height 24
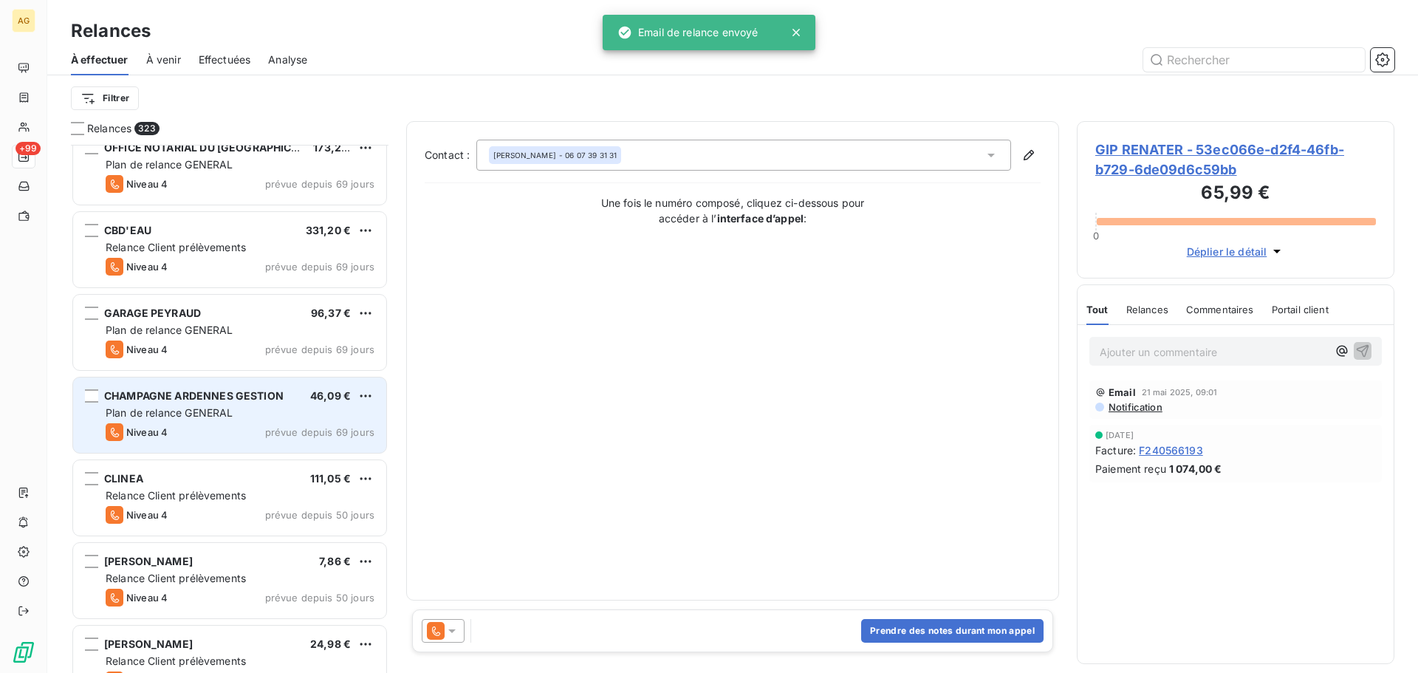
scroll to position [1995, 0]
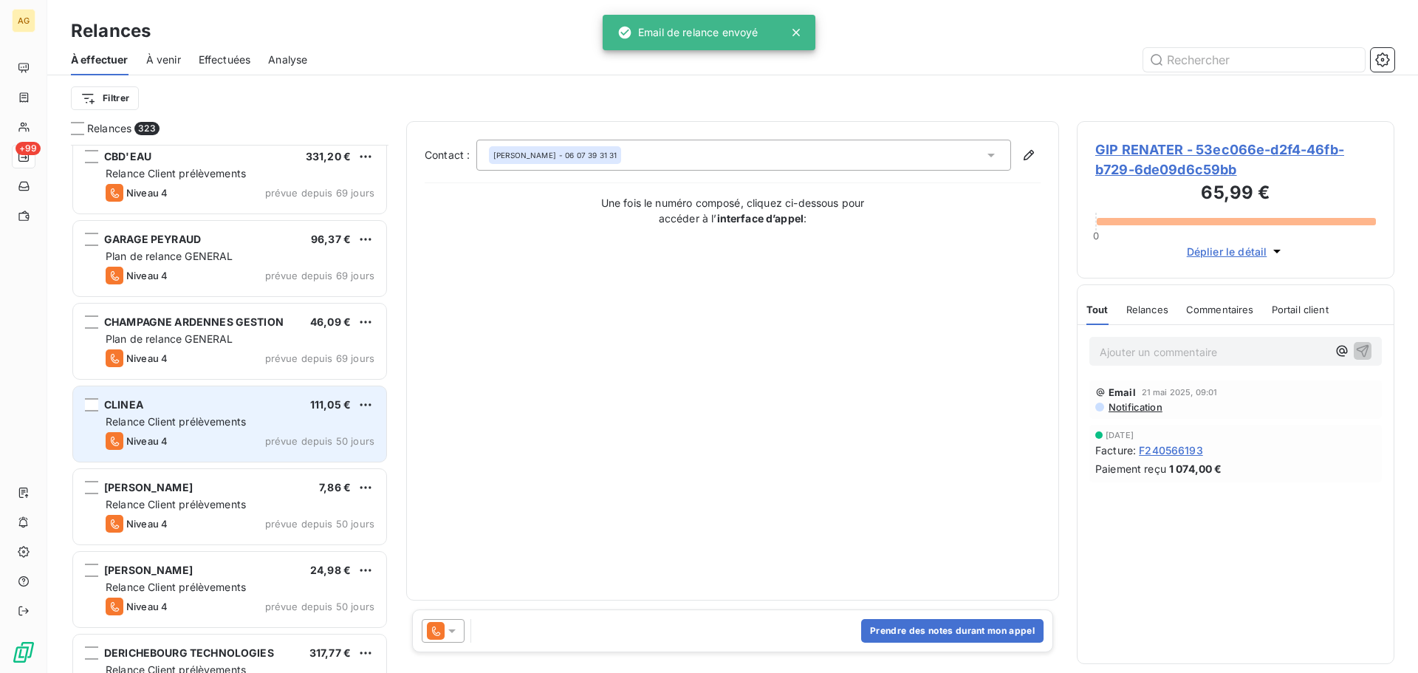
click at [304, 430] on div "CLINEA 111,05 € Relance Client prélèvements Niveau 4 prévue depuis 50 jours" at bounding box center [229, 423] width 313 height 75
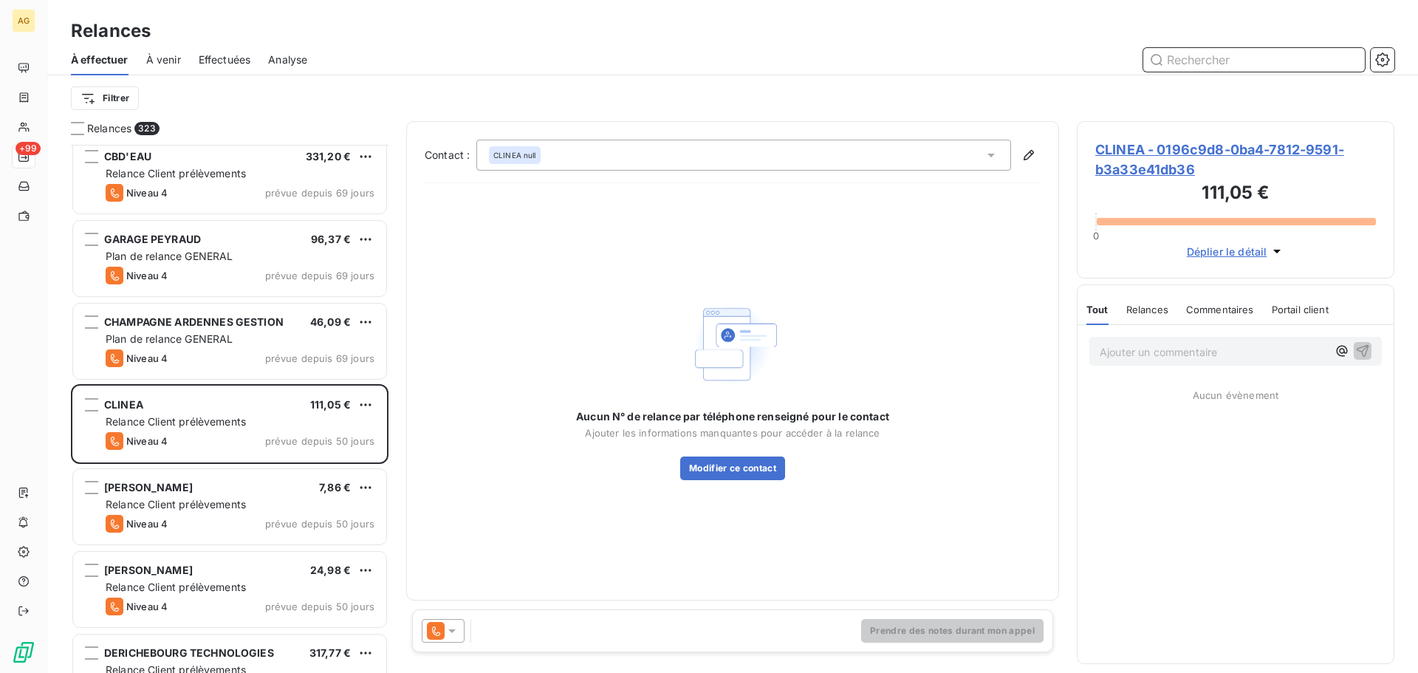
click at [1215, 63] on input "text" at bounding box center [1255, 60] width 222 height 24
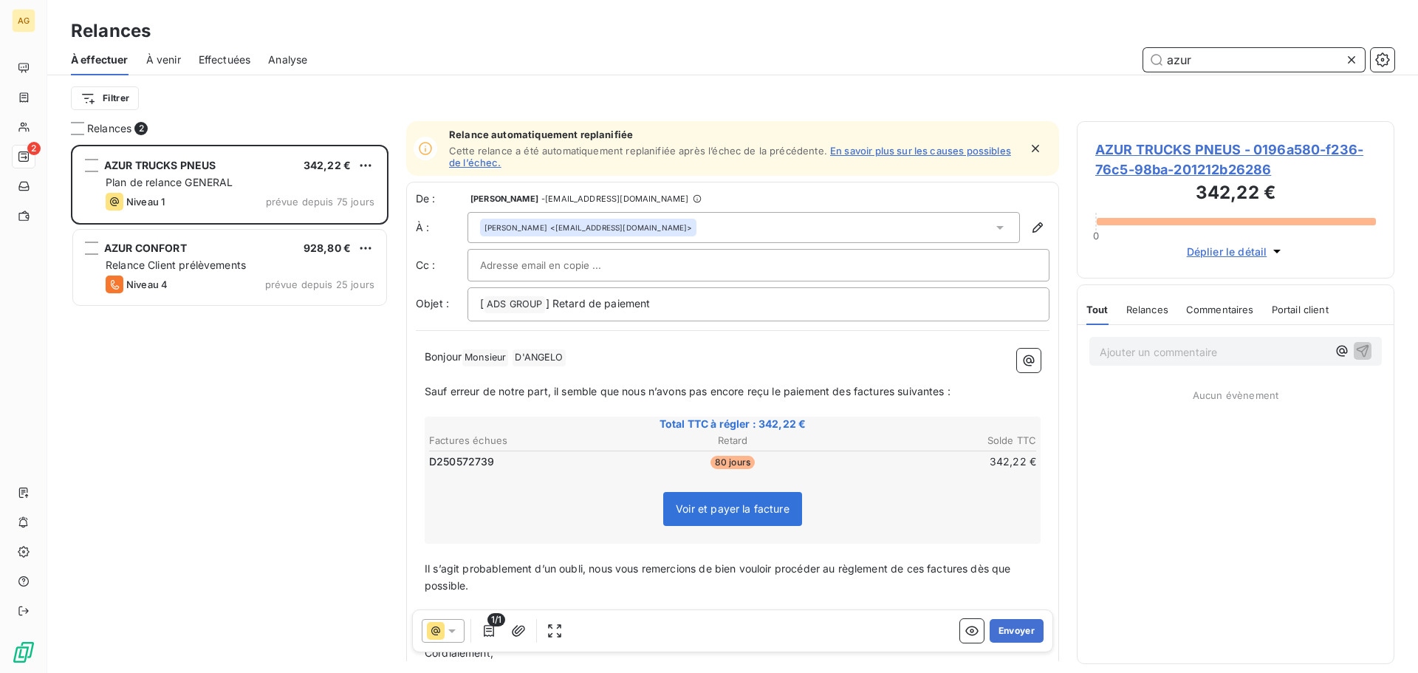
scroll to position [517, 307]
type input "azur"
click at [1234, 157] on span "AZUR TRUCKS PNEUS - 0196a580-f236-76c5-98ba-201212b26286" at bounding box center [1236, 160] width 281 height 40
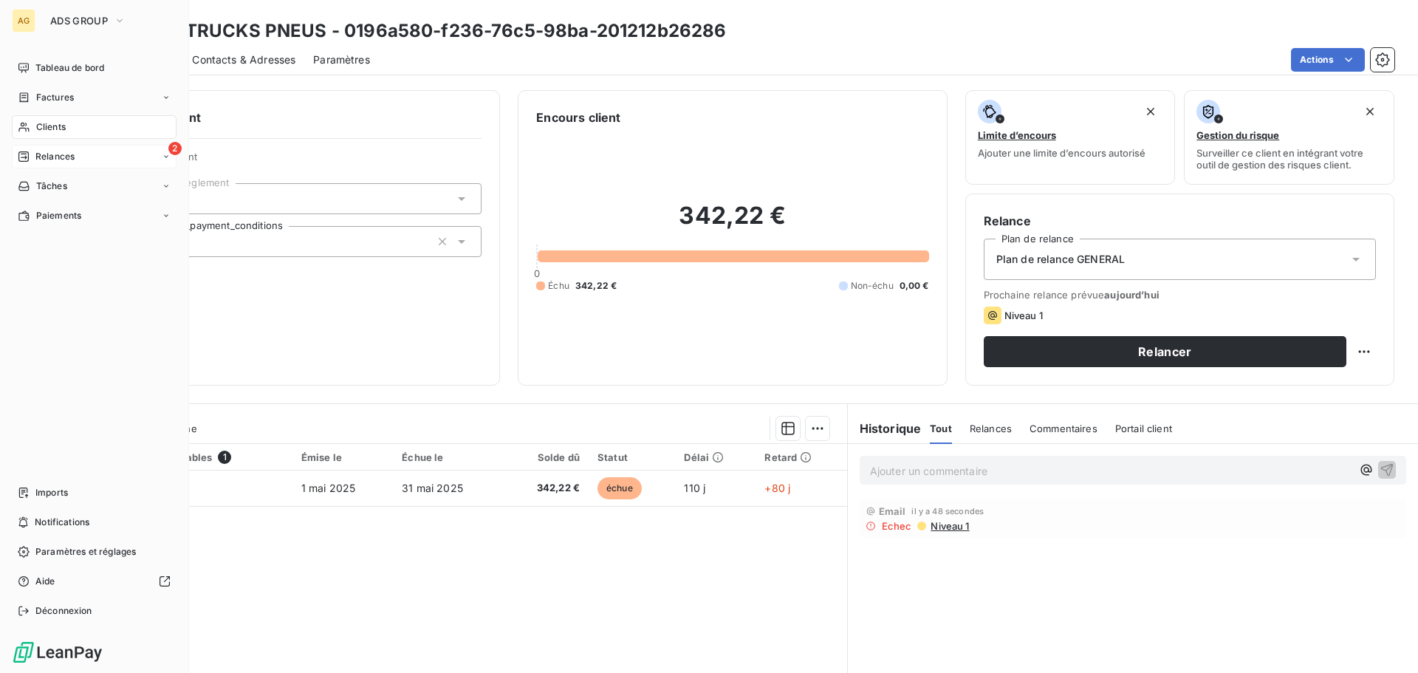
click at [58, 159] on span "Relances" at bounding box center [54, 156] width 39 height 13
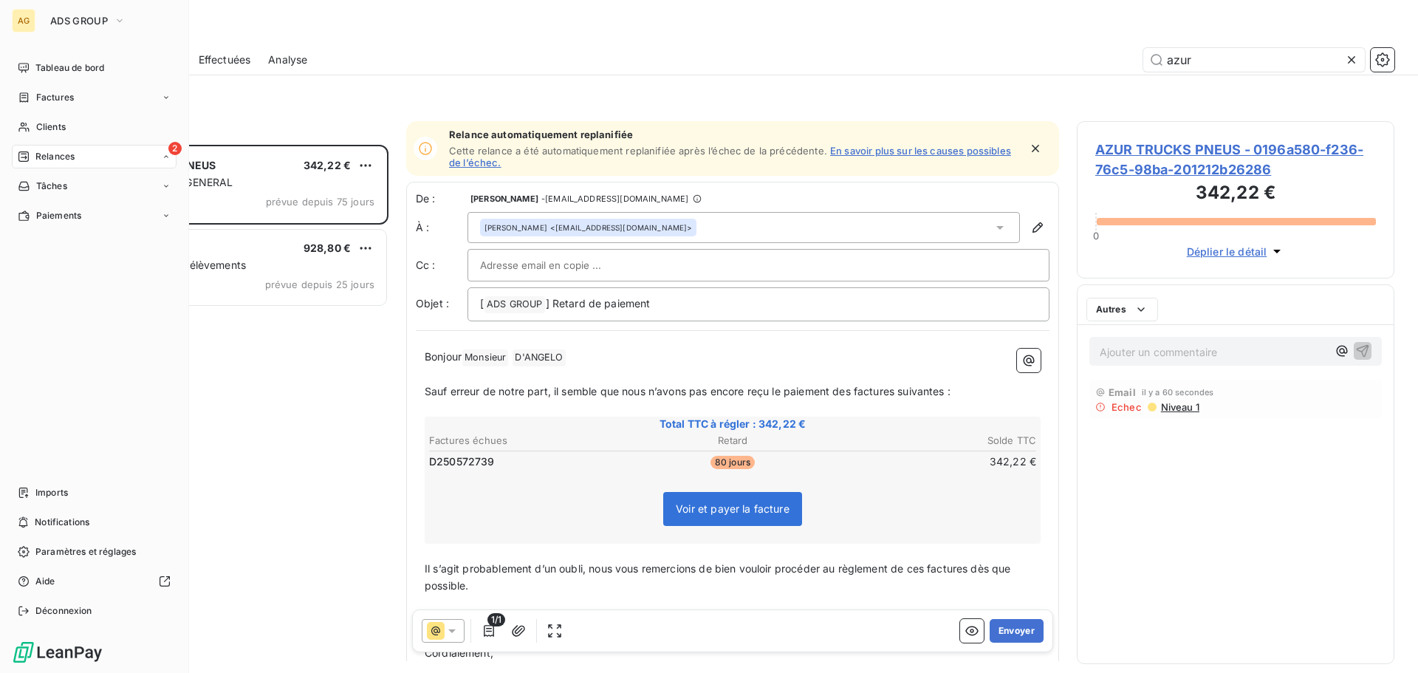
scroll to position [517, 307]
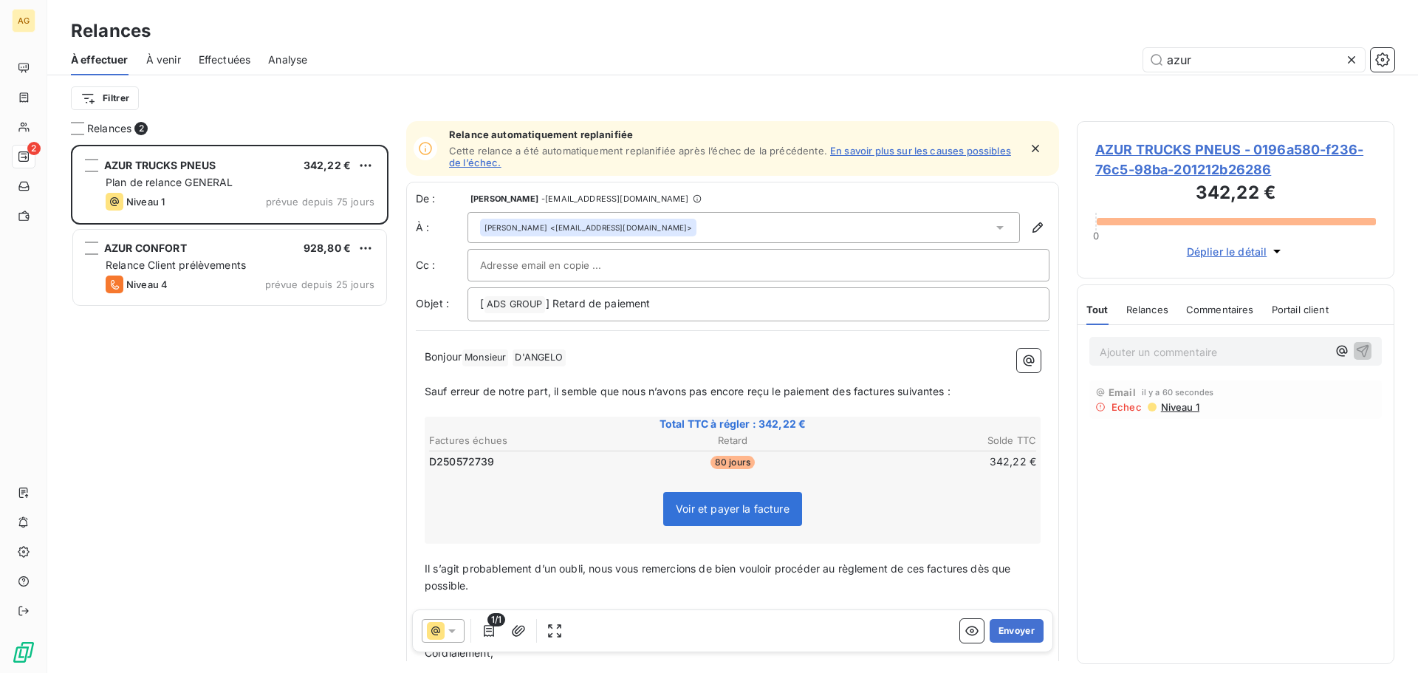
click at [1182, 160] on span "AZUR TRUCKS PNEUS - 0196a580-f236-76c5-98ba-201212b26286" at bounding box center [1236, 160] width 281 height 40
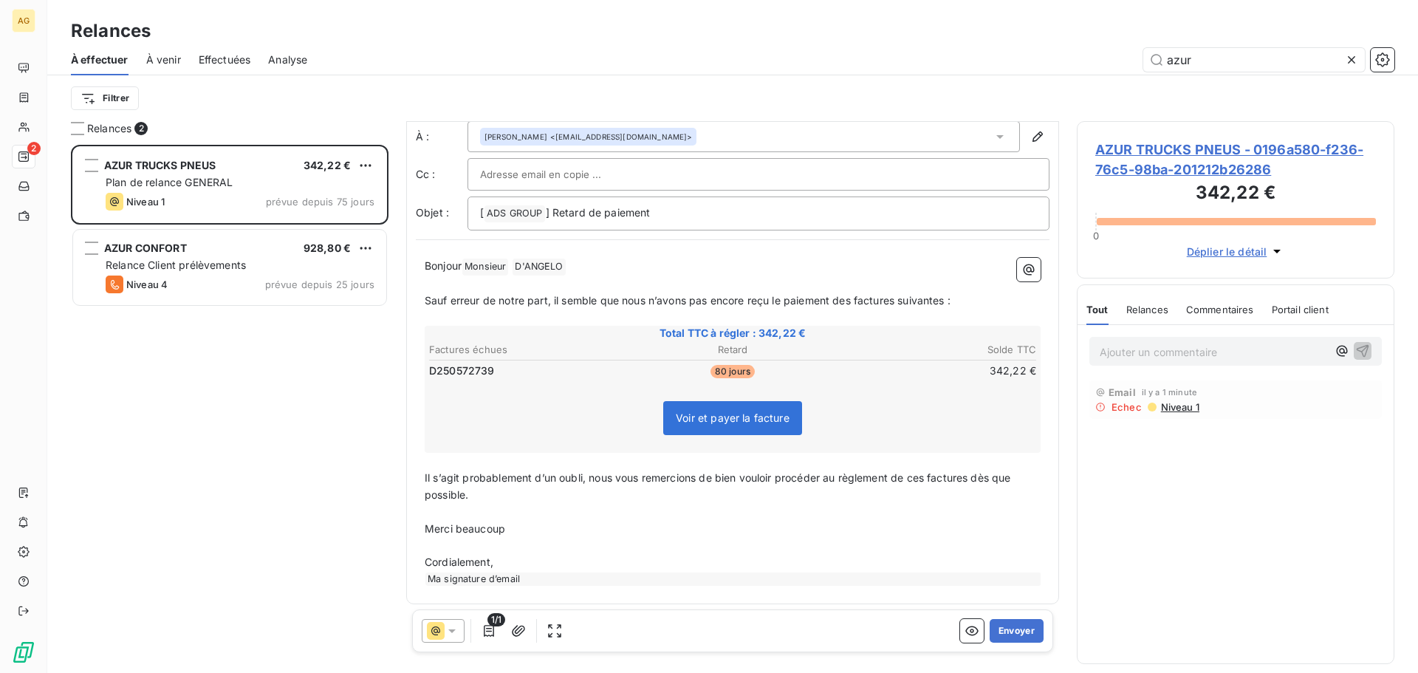
scroll to position [95, 0]
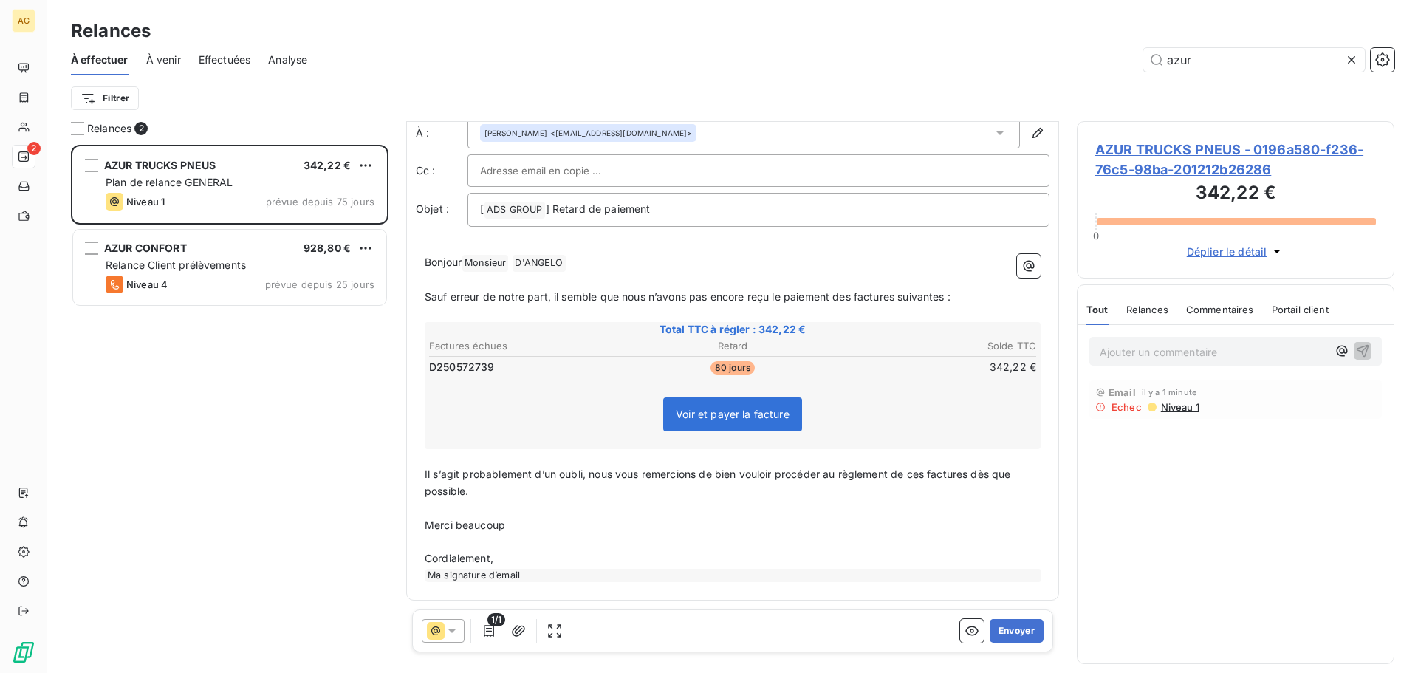
click at [456, 632] on icon at bounding box center [452, 630] width 15 height 15
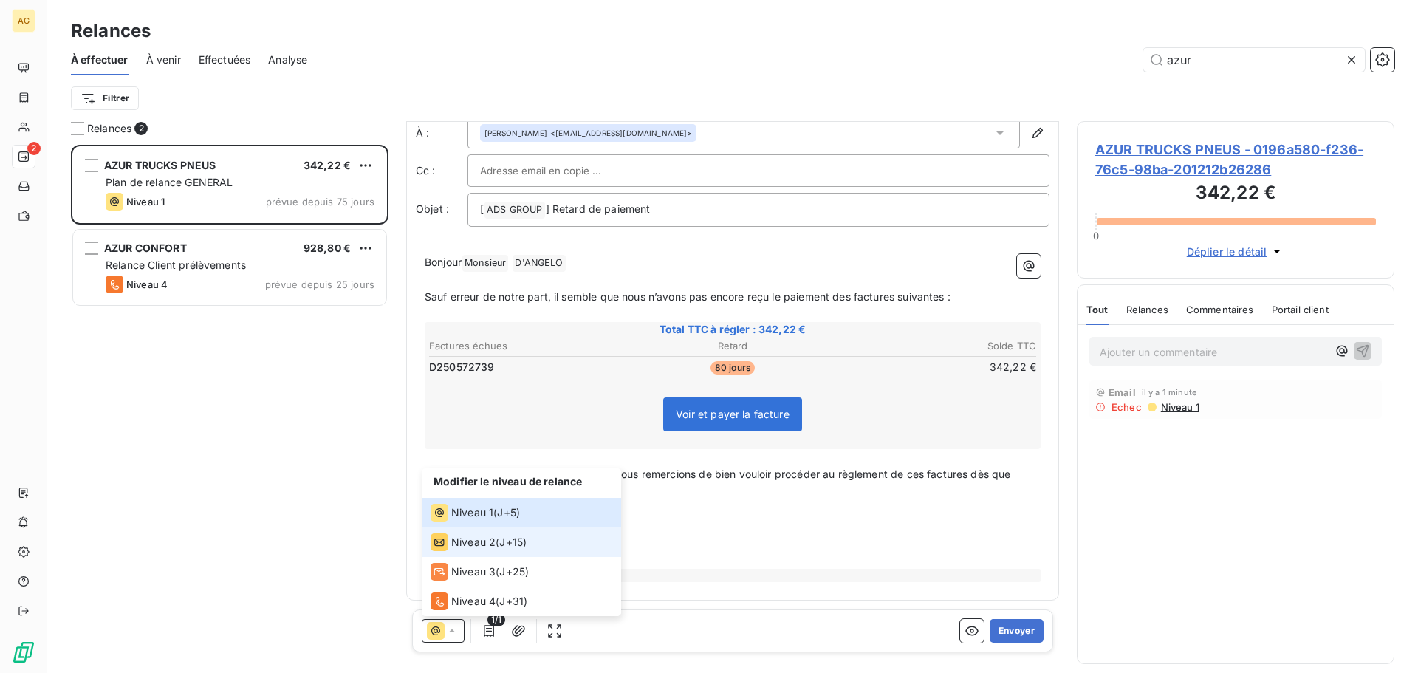
click at [464, 538] on span "Niveau 2" at bounding box center [473, 542] width 44 height 15
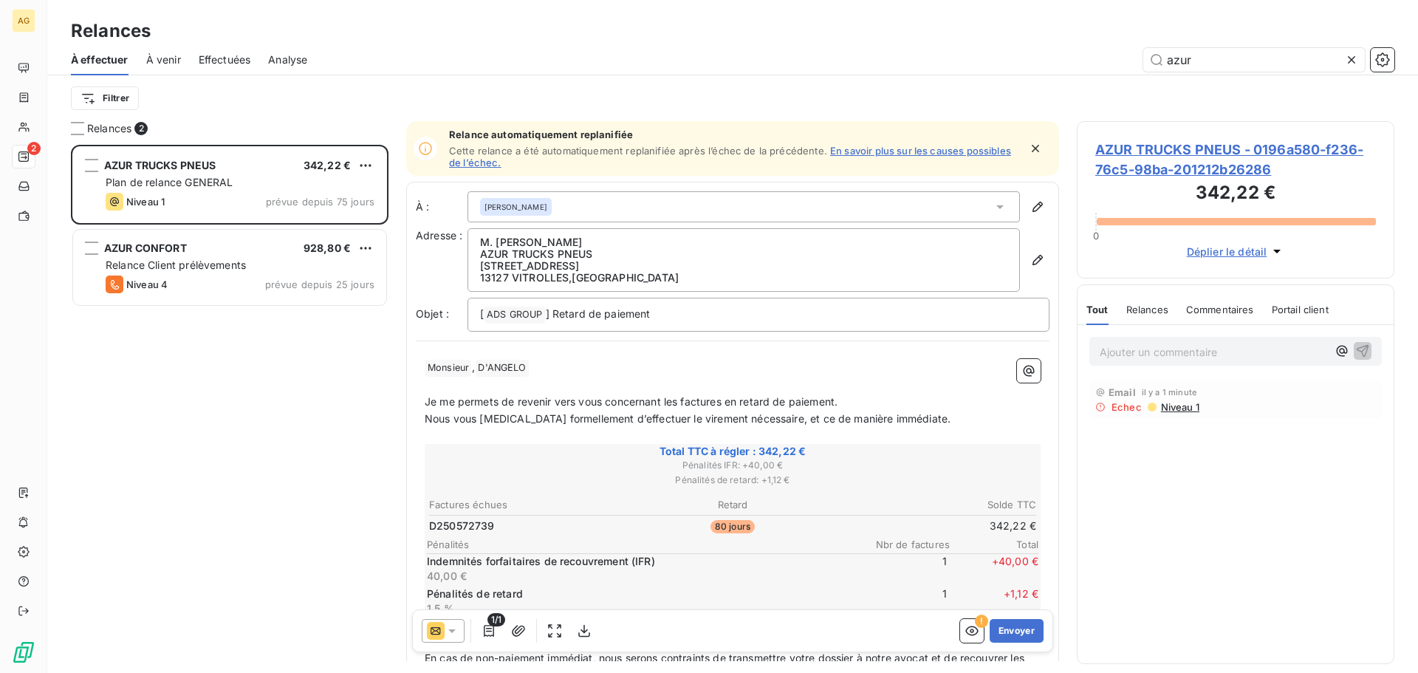
drag, startPoint x: 670, startPoint y: 403, endPoint x: 686, endPoint y: 399, distance: 15.9
click at [671, 402] on span "Je me permets de revenir vers vous concernant les factures en retard de paiemen…" at bounding box center [631, 401] width 413 height 13
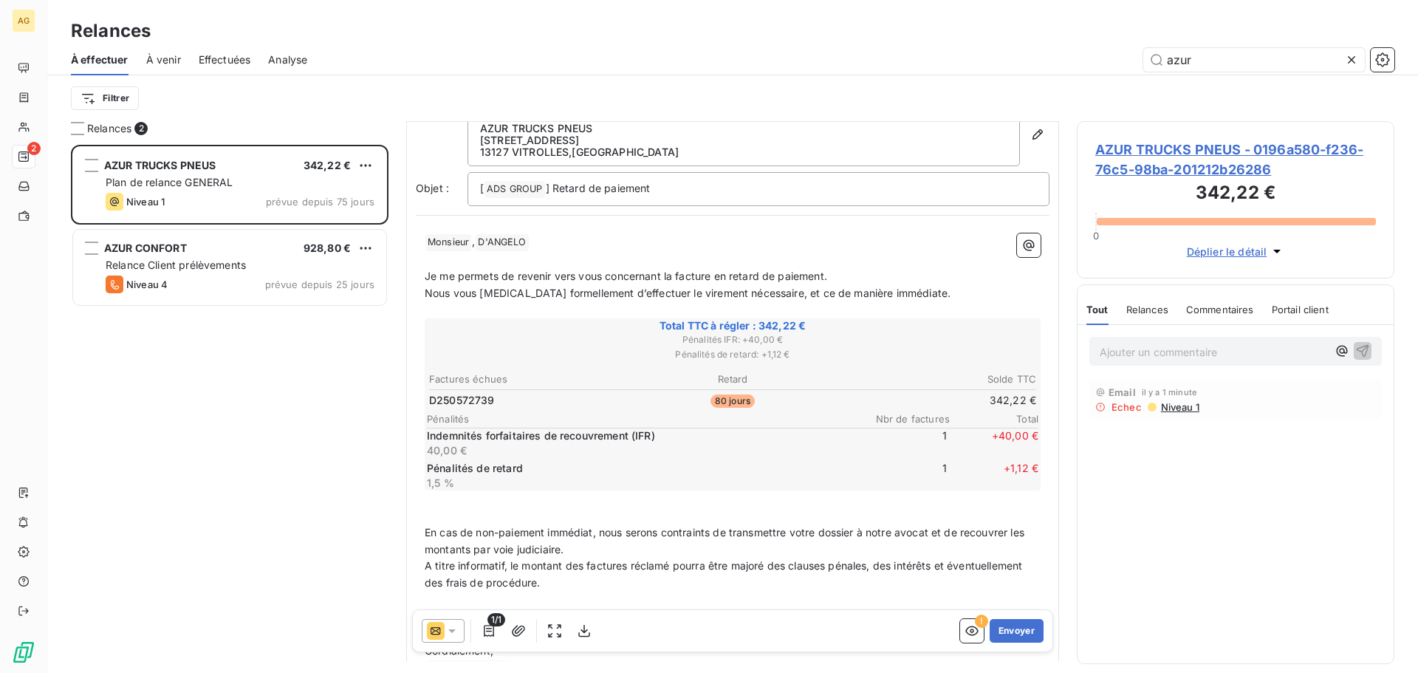
scroll to position [149, 0]
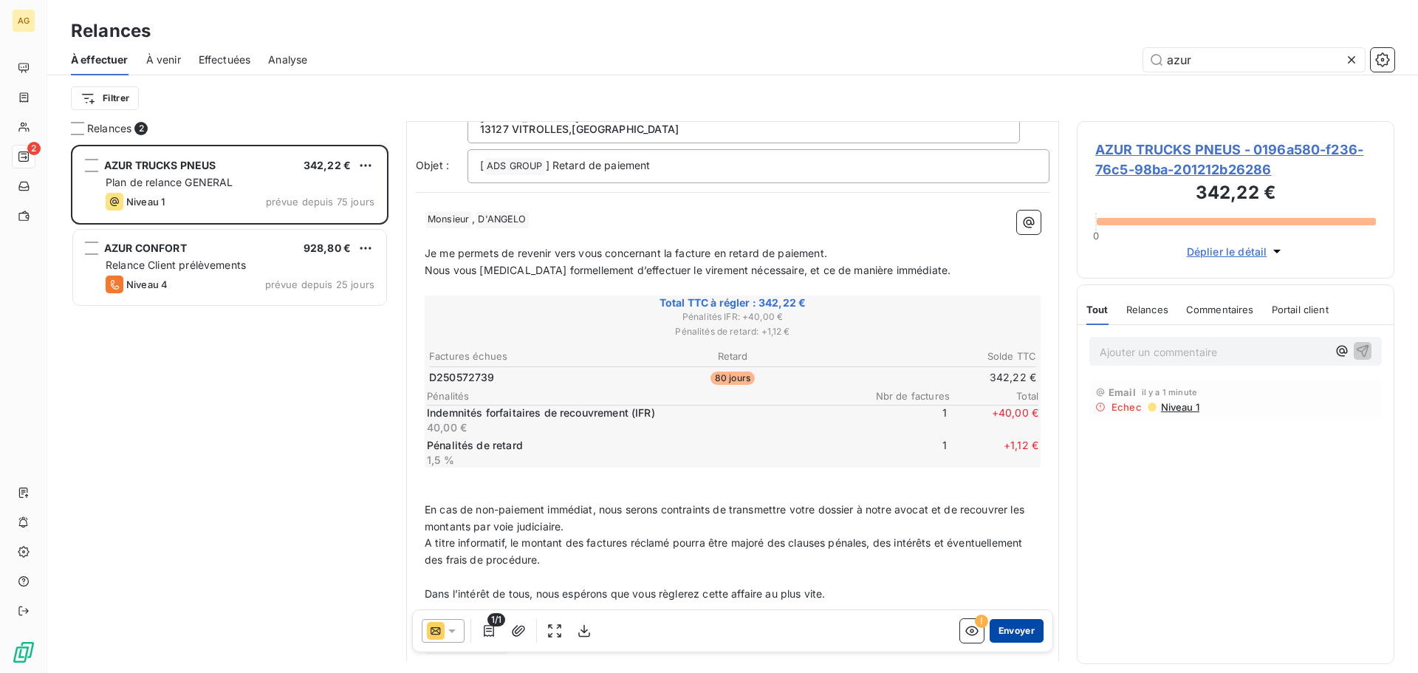
click at [993, 629] on button "Envoyer" at bounding box center [1017, 631] width 54 height 24
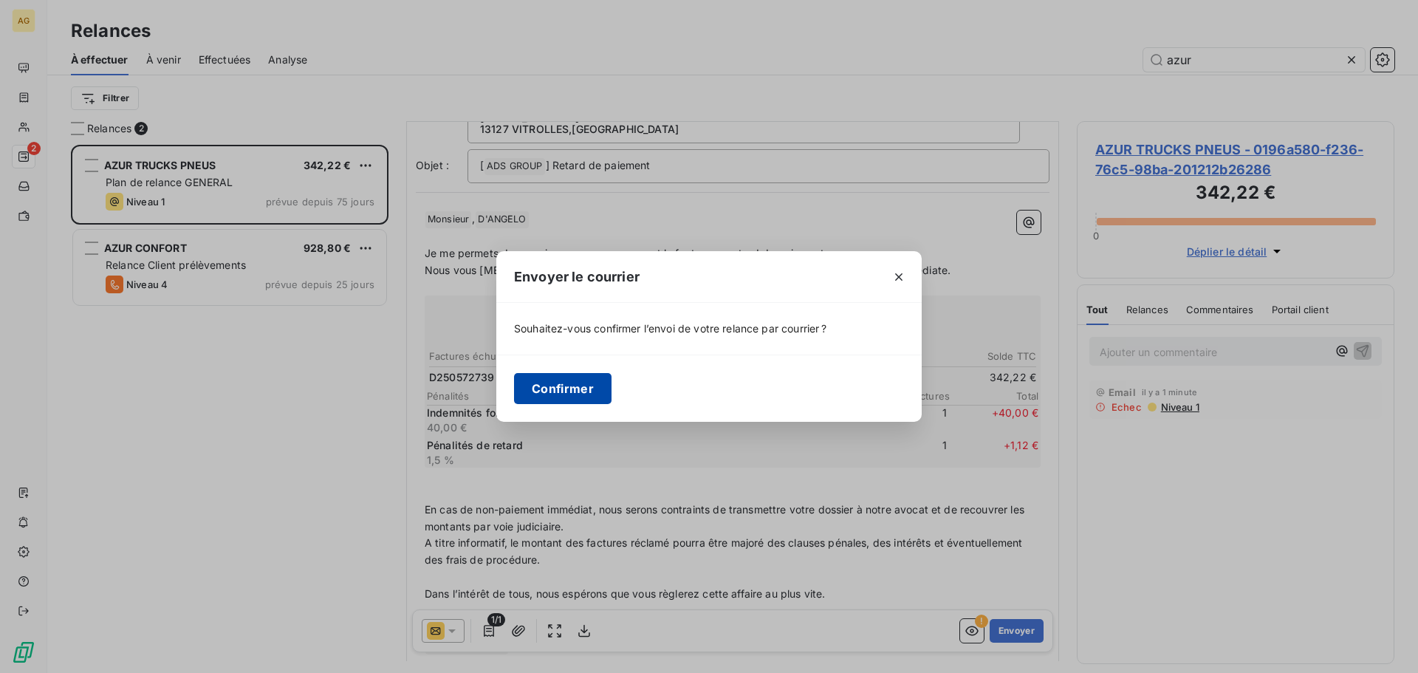
click at [553, 396] on button "Confirmer" at bounding box center [563, 388] width 98 height 31
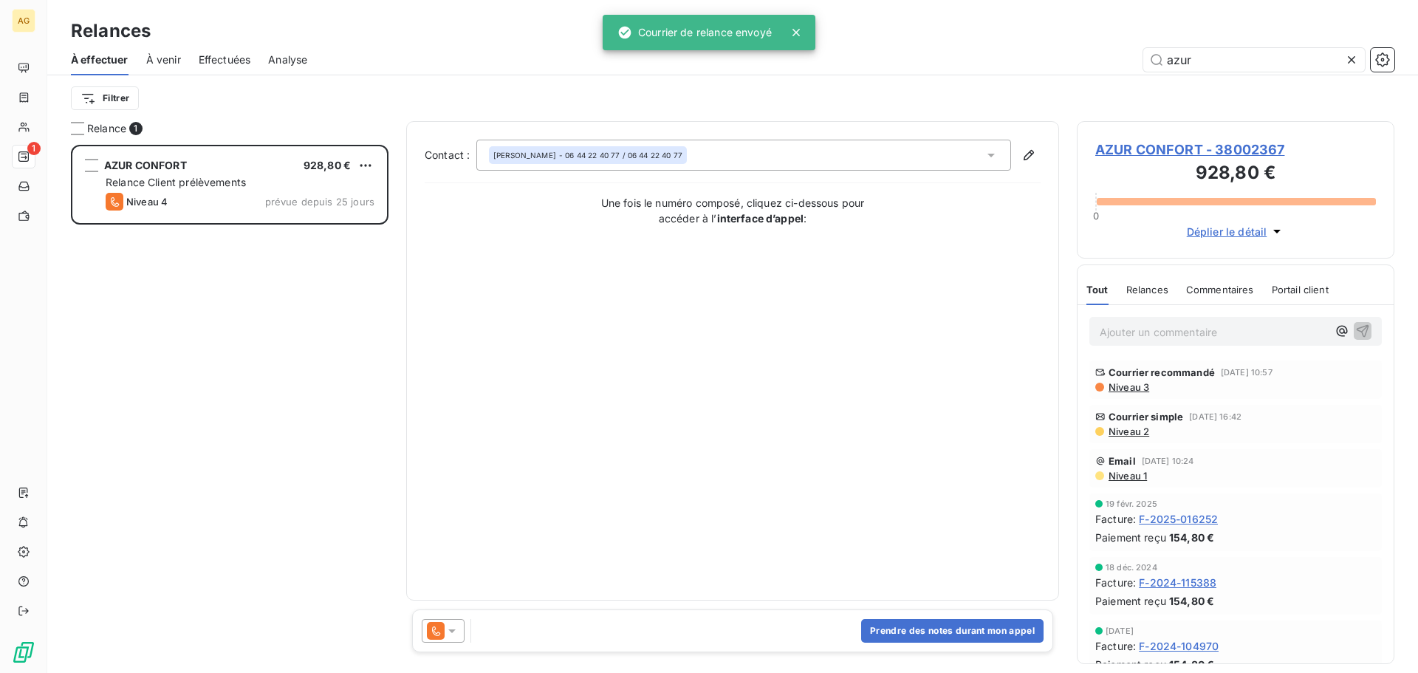
click at [1353, 61] on icon at bounding box center [1351, 59] width 7 height 7
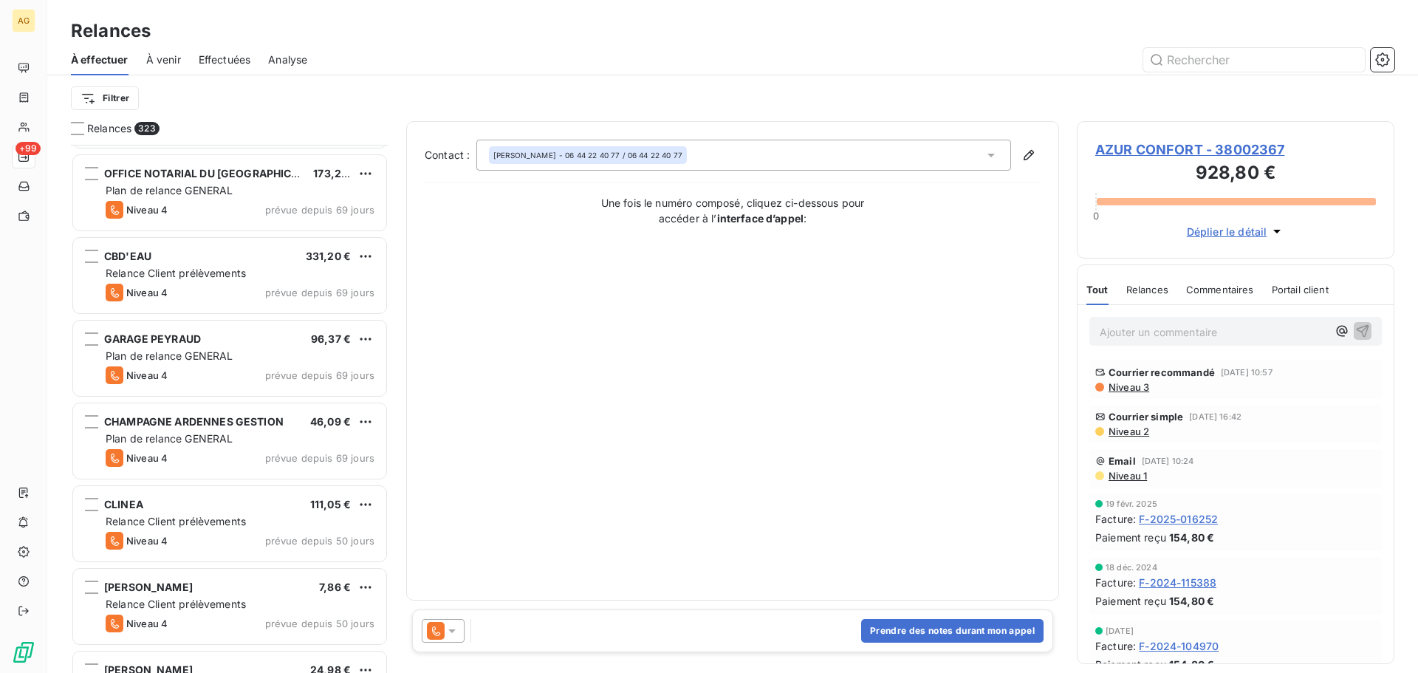
scroll to position [1921, 0]
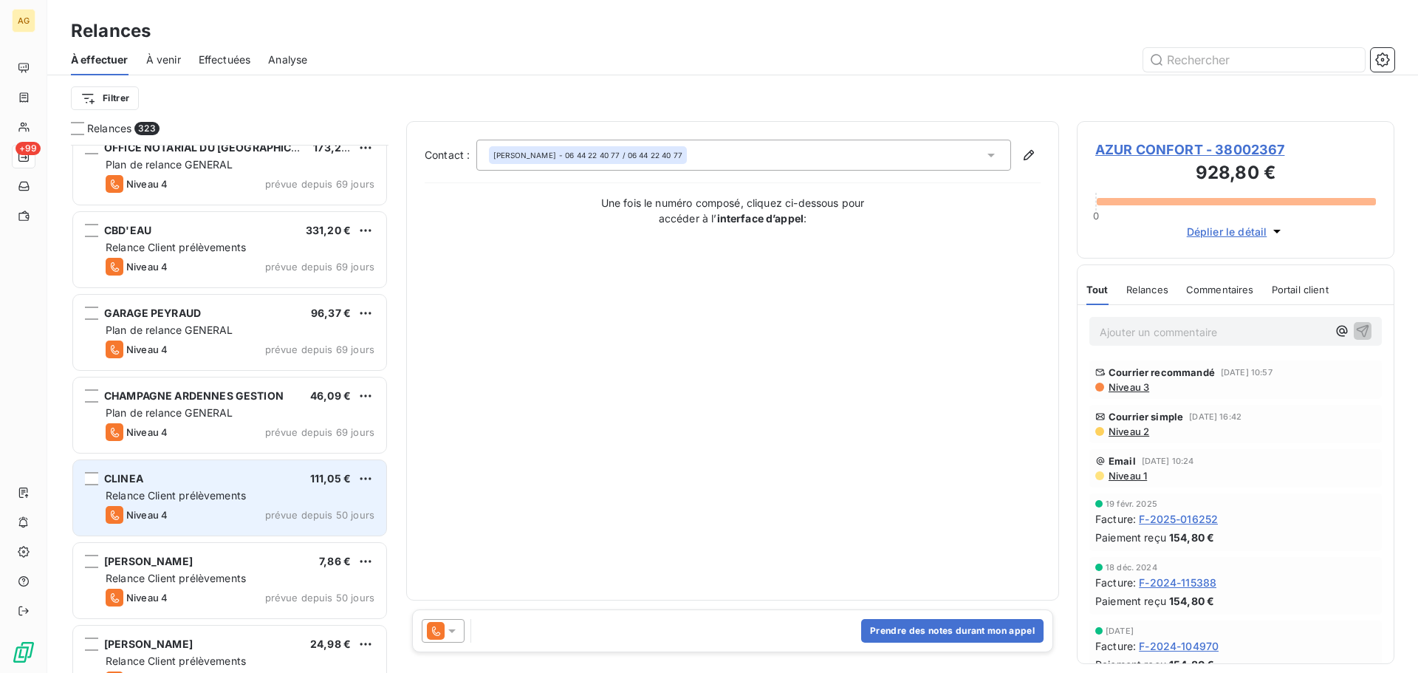
click at [199, 500] on span "Relance Client prélèvements" at bounding box center [176, 495] width 140 height 13
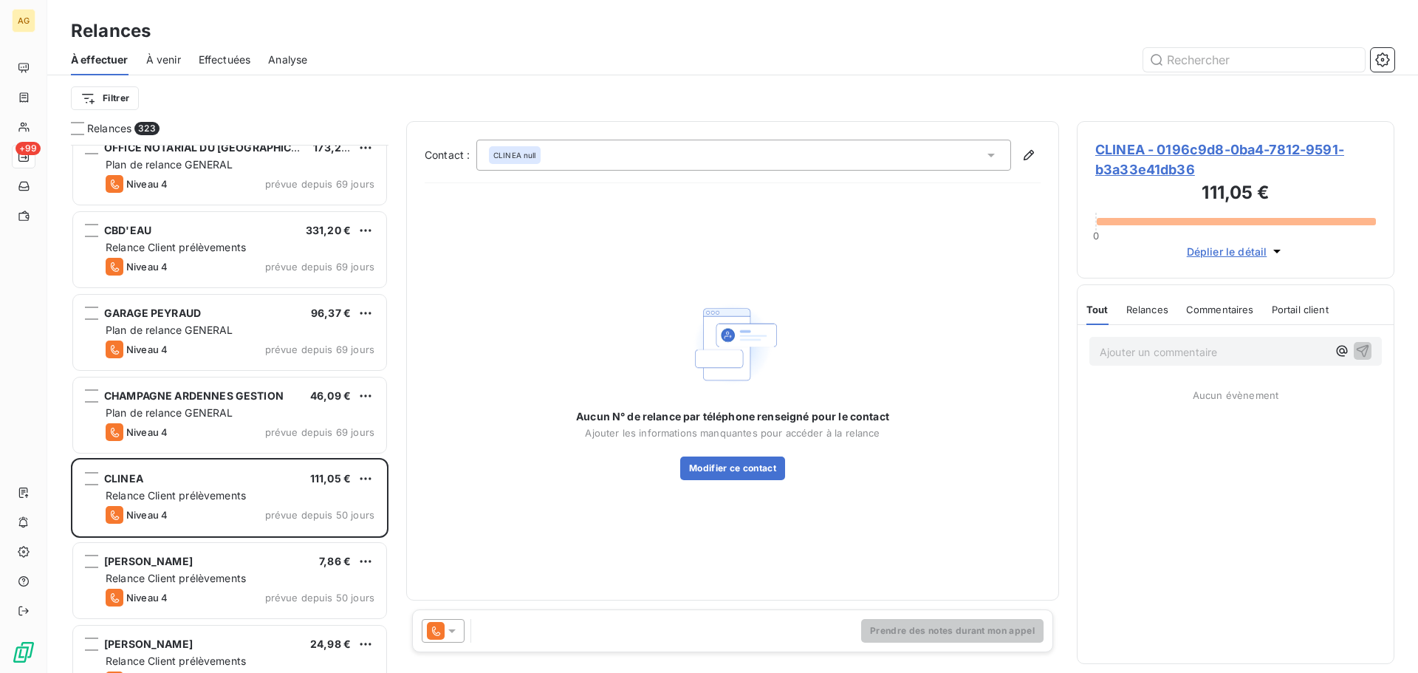
click at [1180, 151] on span "CLINEA - 0196c9d8-0ba4-7812-9591-b3a33e41db36" at bounding box center [1236, 160] width 281 height 40
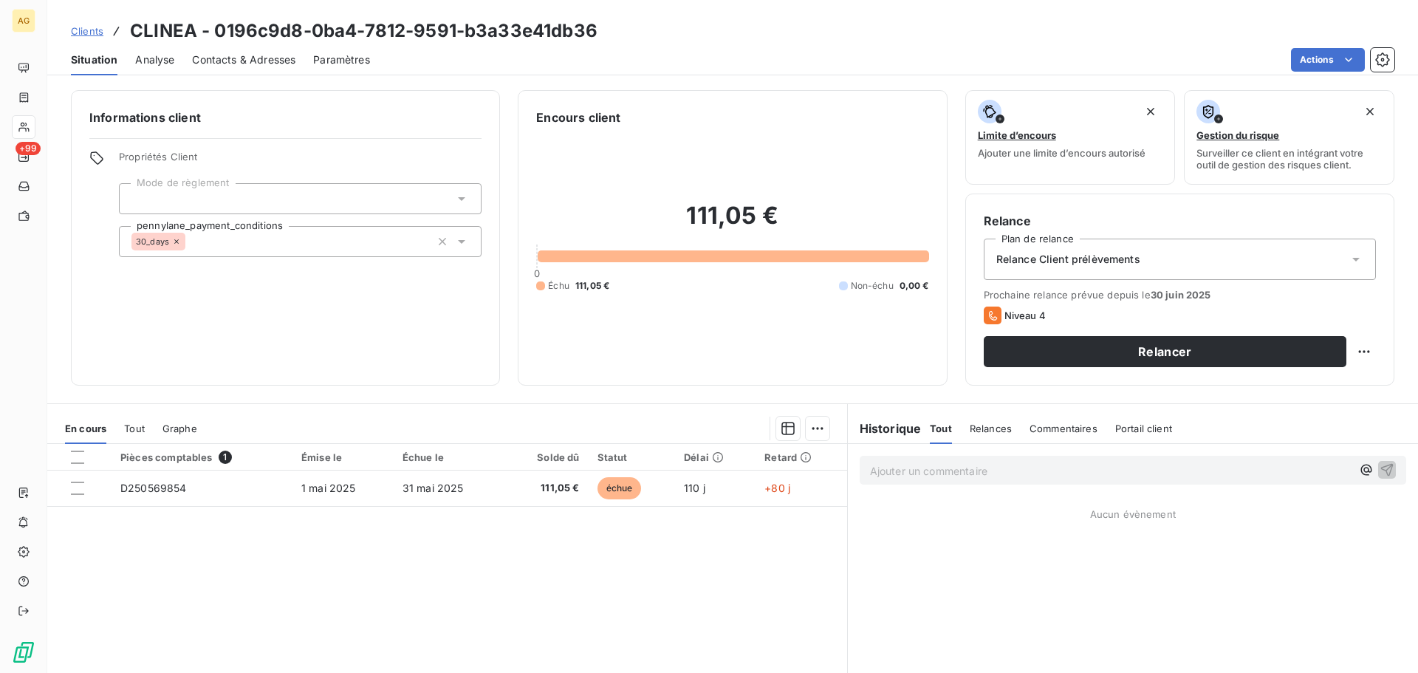
click at [1158, 262] on div "Relance Client prélèvements" at bounding box center [1180, 259] width 392 height 41
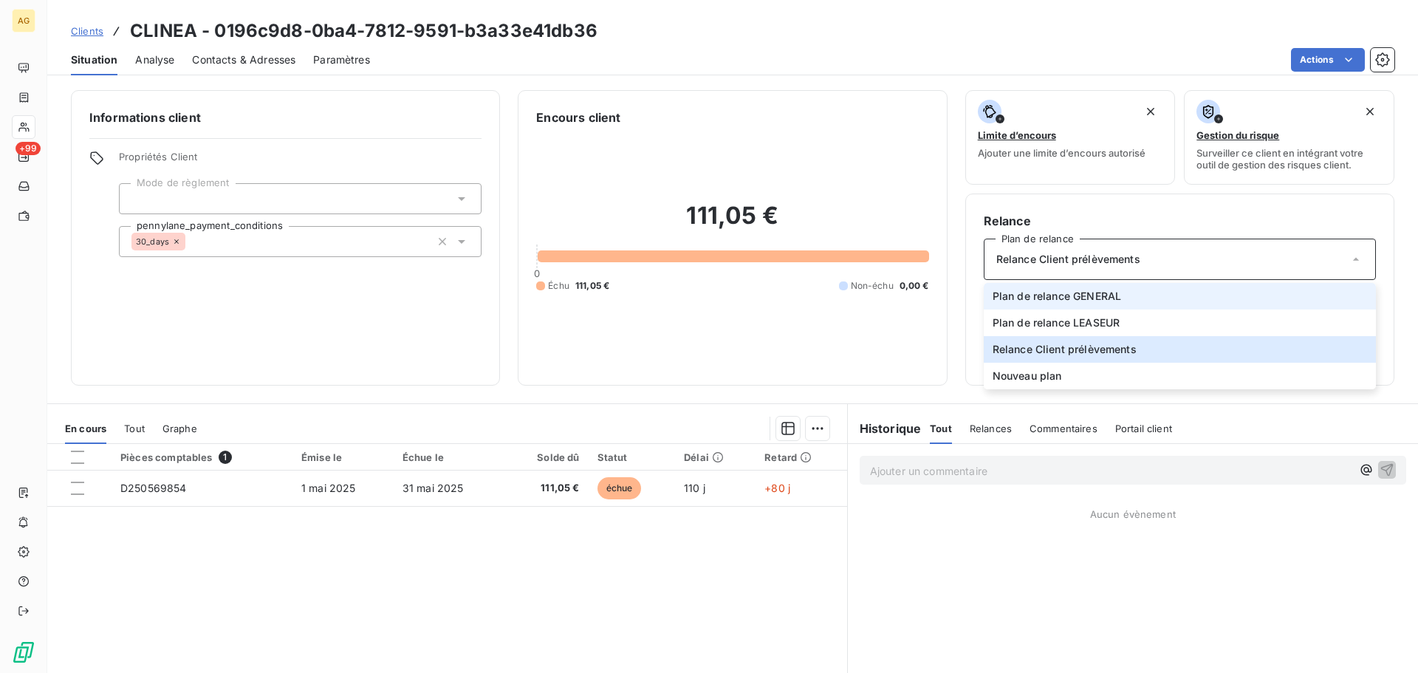
click at [1118, 303] on li "Plan de relance GENERAL" at bounding box center [1180, 296] width 392 height 27
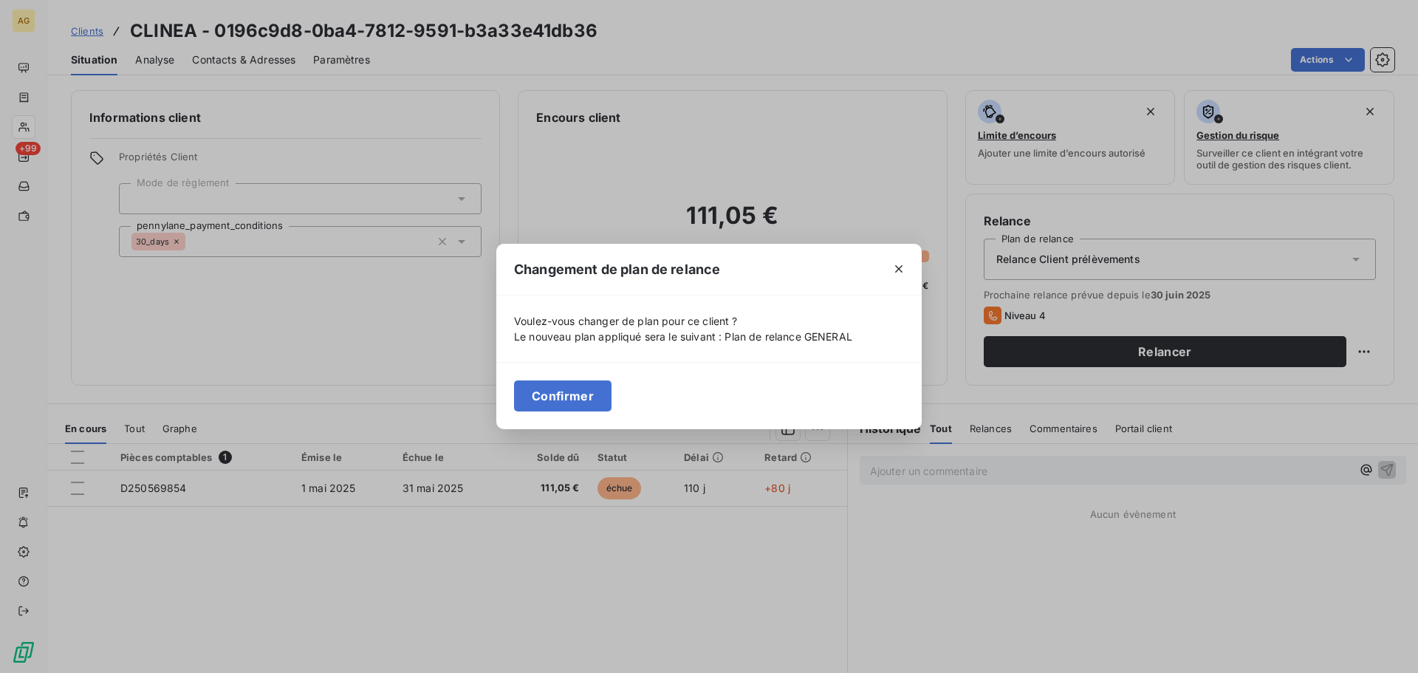
drag, startPoint x: 598, startPoint y: 392, endPoint x: 558, endPoint y: 388, distance: 40.1
click at [598, 392] on button "Confirmer" at bounding box center [563, 395] width 98 height 31
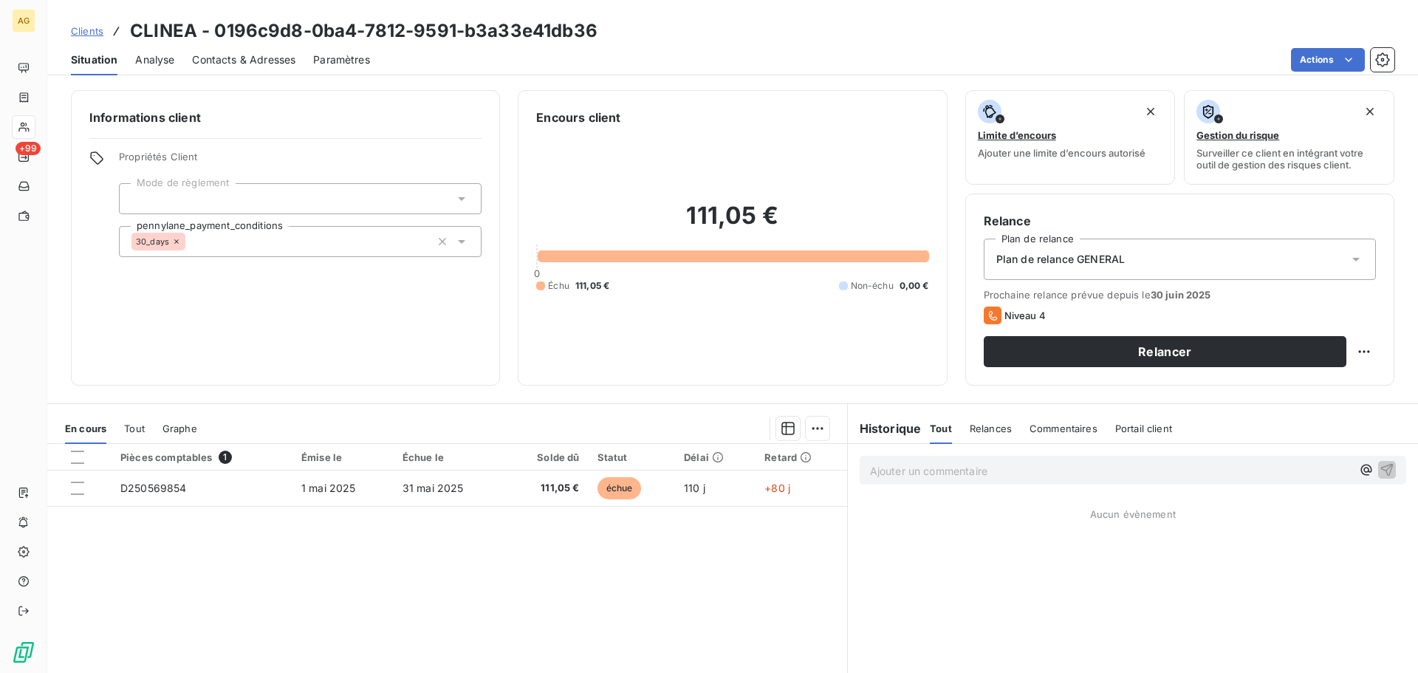
click at [344, 58] on span "Paramètres" at bounding box center [341, 59] width 57 height 15
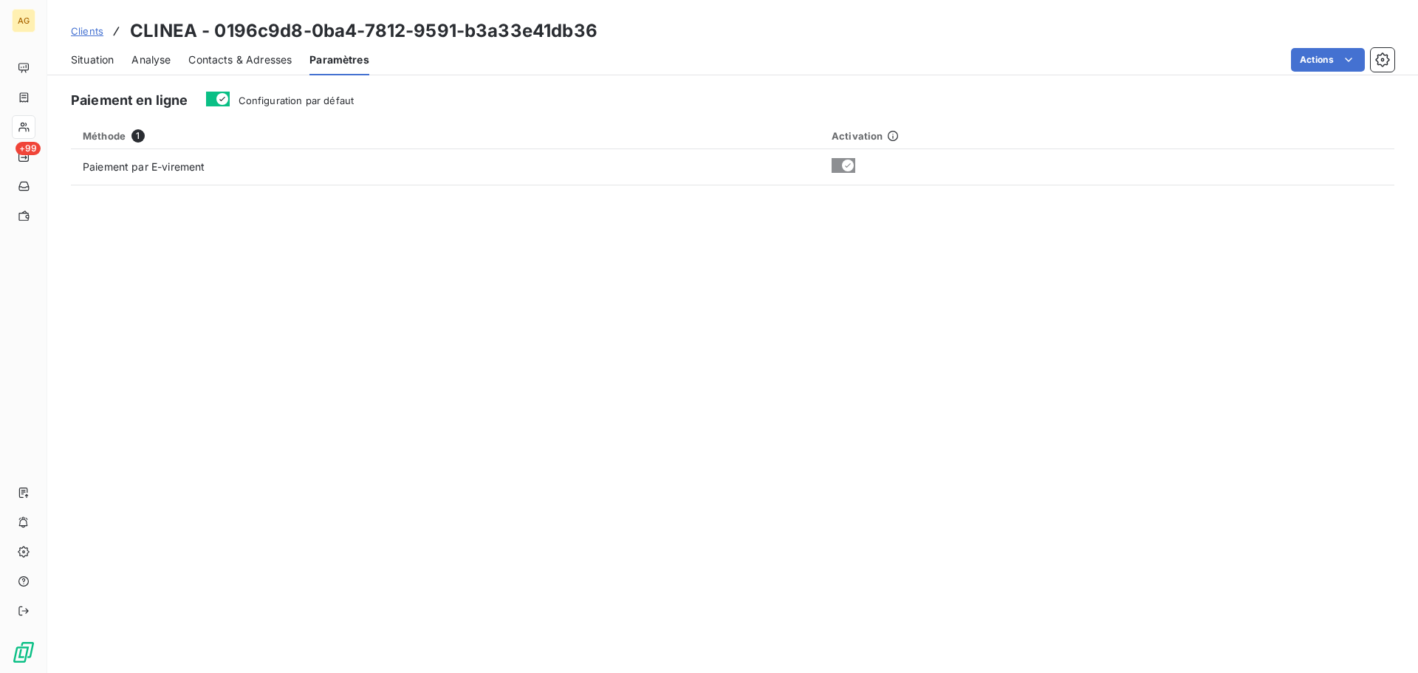
click at [324, 98] on span "Configuration par défaut" at bounding box center [297, 101] width 116 height 12
click at [230, 98] on button "Configuration par défaut" at bounding box center [218, 99] width 24 height 15
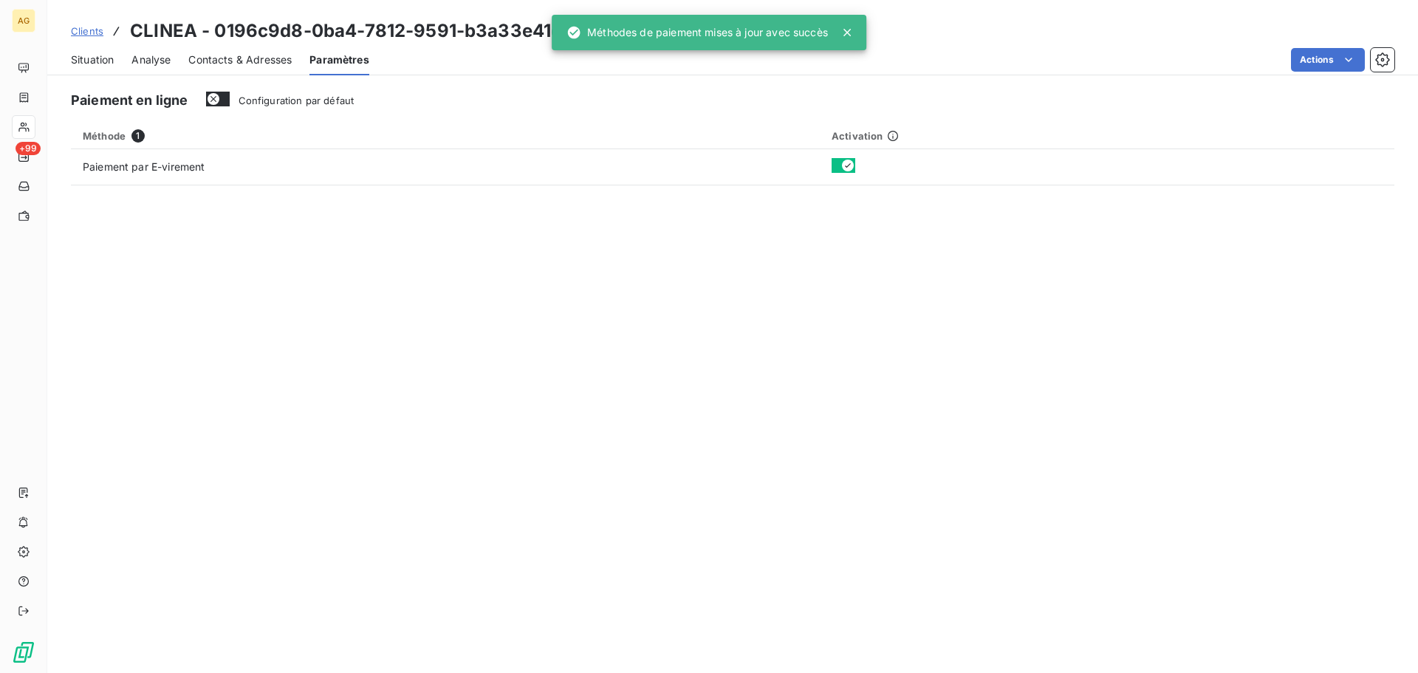
click at [269, 69] on div "Contacts & Adresses" at bounding box center [239, 59] width 103 height 31
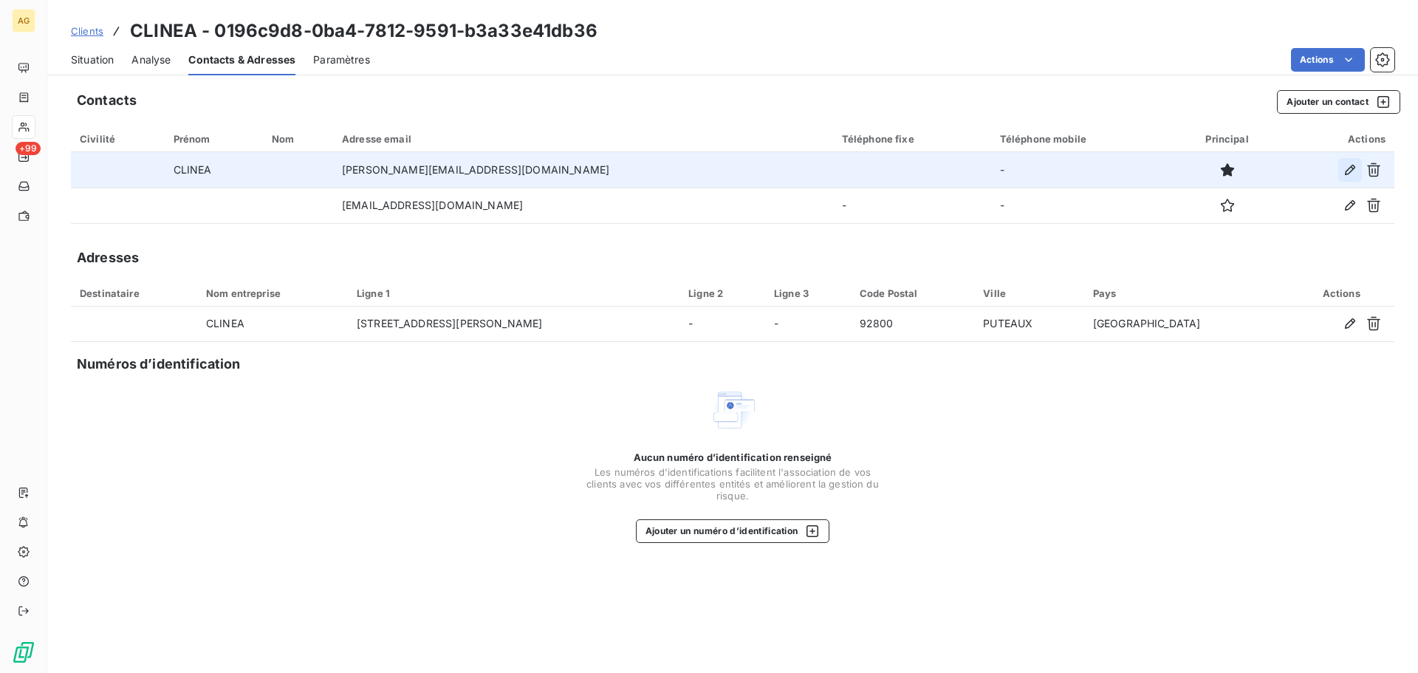
click at [1351, 165] on icon "button" at bounding box center [1350, 170] width 15 height 15
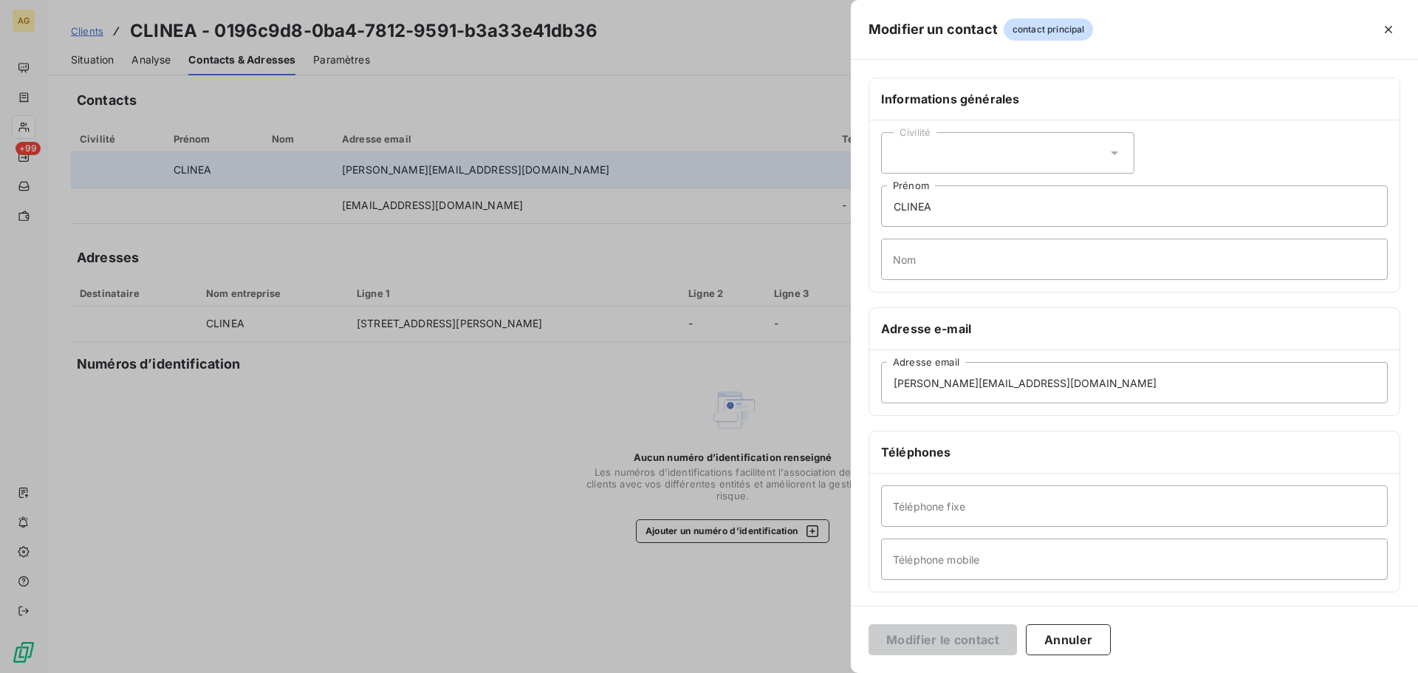
drag, startPoint x: 1033, startPoint y: 141, endPoint x: 1014, endPoint y: 171, distance: 35.2
click at [1032, 143] on div "Civilité" at bounding box center [1007, 152] width 253 height 41
click at [962, 193] on li "Madame" at bounding box center [1007, 190] width 253 height 27
click at [952, 219] on input "CLINEA" at bounding box center [1134, 205] width 507 height 41
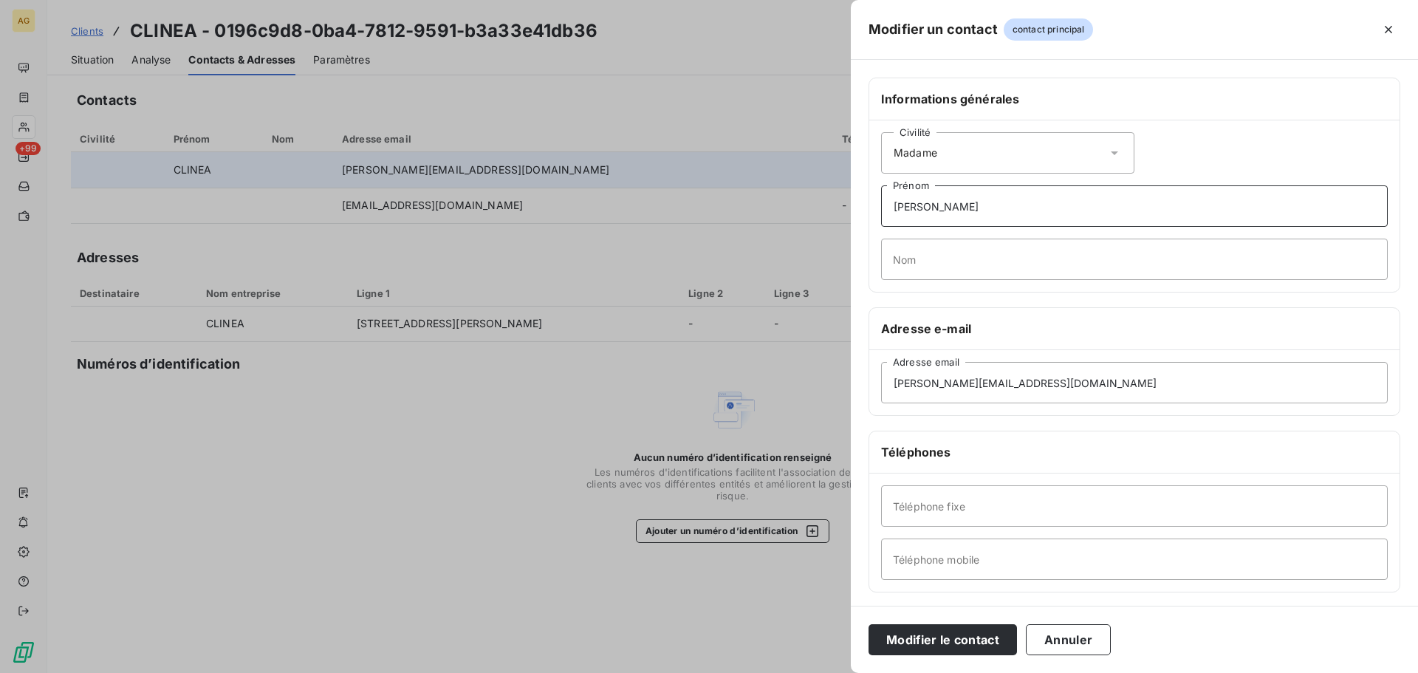
type input "[PERSON_NAME]"
type input "LEGUEN"
click at [1008, 507] on input "Téléphone fixe" at bounding box center [1134, 505] width 507 height 41
paste input "0826961819"
type input "0826961819"
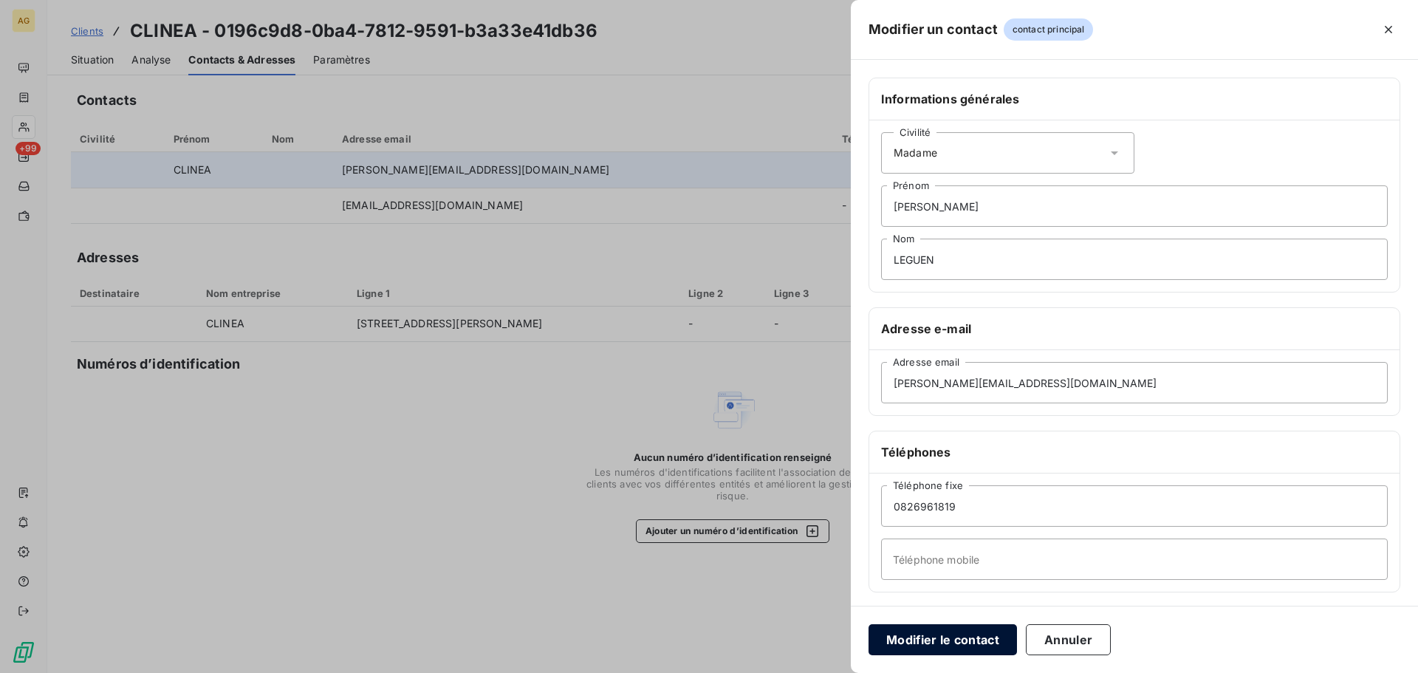
click at [946, 634] on button "Modifier le contact" at bounding box center [943, 639] width 148 height 31
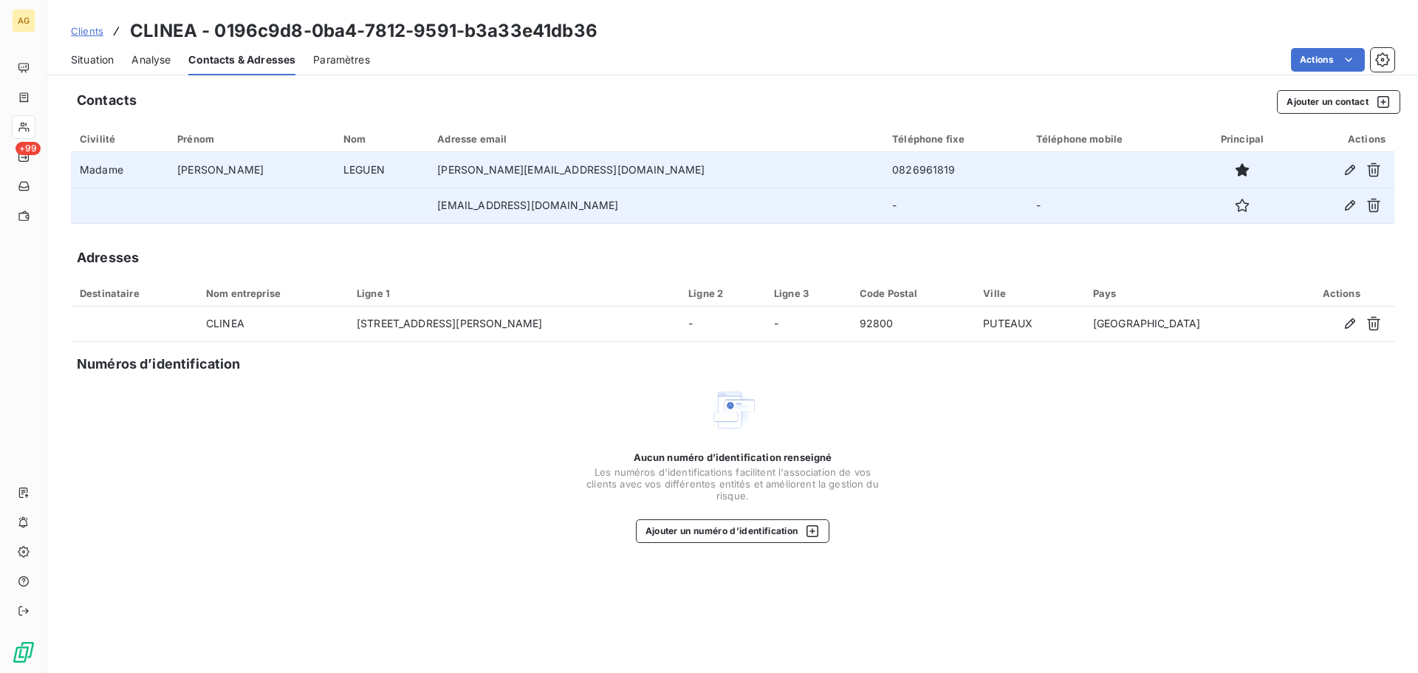
click at [884, 208] on td "-" at bounding box center [956, 205] width 144 height 35
click at [651, 200] on td "[EMAIL_ADDRESS][DOMAIN_NAME]" at bounding box center [655, 205] width 455 height 35
click at [1349, 202] on icon "button" at bounding box center [1350, 205] width 15 height 15
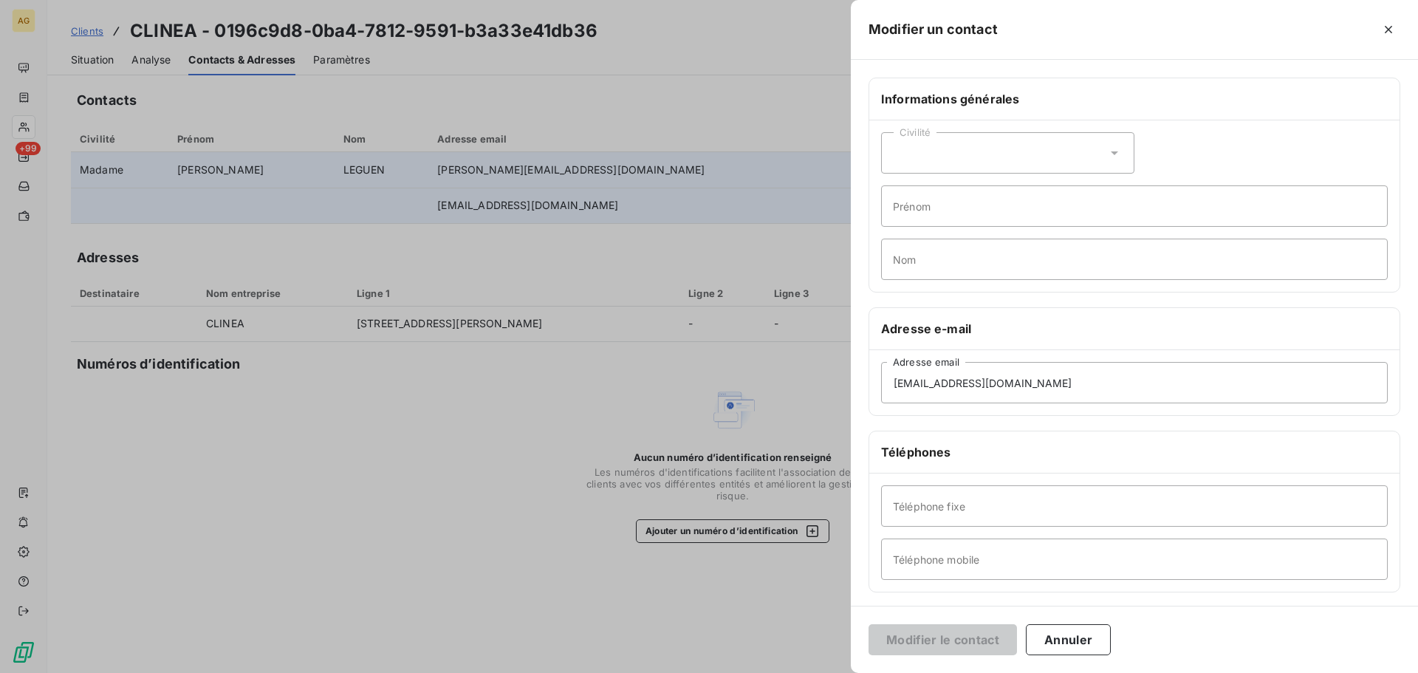
click at [934, 134] on div "Civilité" at bounding box center [1007, 152] width 253 height 41
click at [931, 190] on span "Madame" at bounding box center [931, 190] width 40 height 14
drag, startPoint x: 993, startPoint y: 210, endPoint x: 929, endPoint y: 211, distance: 64.3
click at [929, 211] on input "Prénom" at bounding box center [1134, 205] width 507 height 41
type input "[PERSON_NAME]"
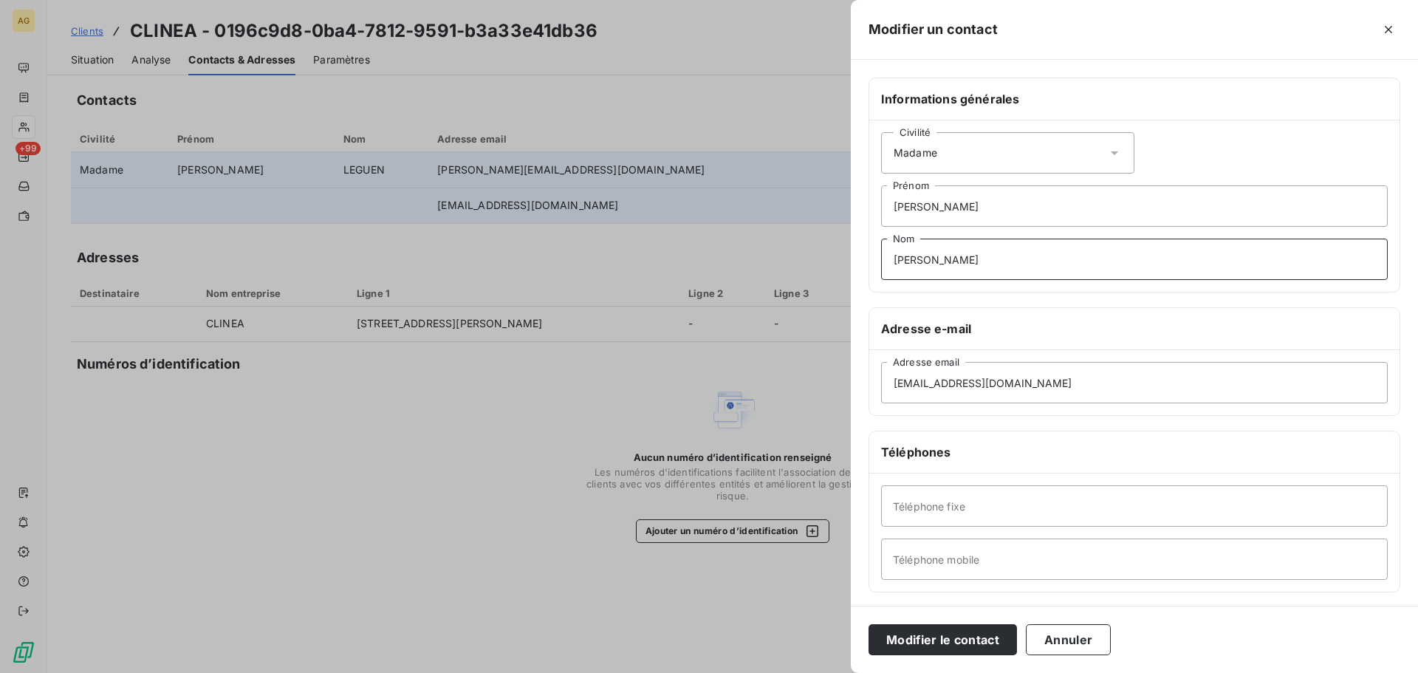
type input "[PERSON_NAME]"
click at [941, 488] on input "Téléphone fixe" at bounding box center [1134, 505] width 507 height 41
paste input "0826961819"
type input "0826961819"
drag, startPoint x: 1008, startPoint y: 569, endPoint x: 988, endPoint y: 568, distance: 20.0
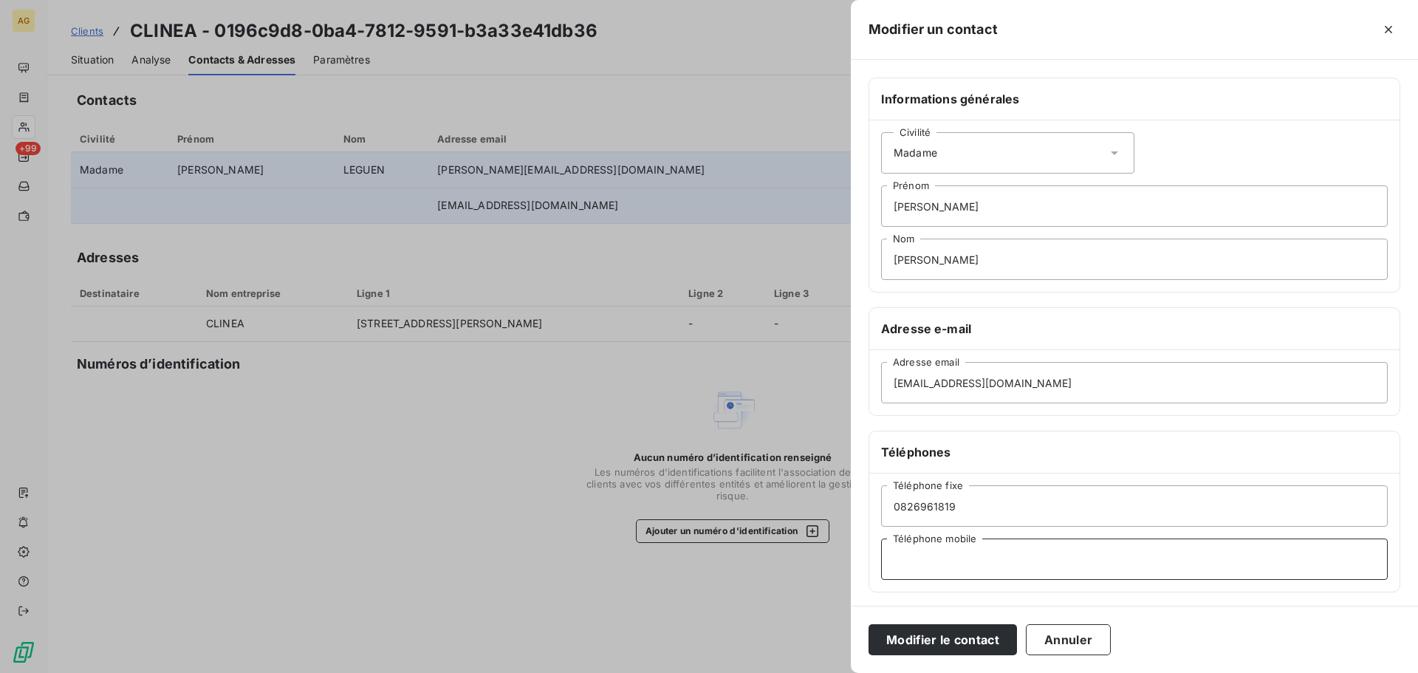
click at [1008, 568] on input "Téléphone mobile" at bounding box center [1134, 559] width 507 height 41
paste input "0660610930"
type input "0660610930"
click at [926, 632] on button "Modifier le contact" at bounding box center [943, 639] width 148 height 31
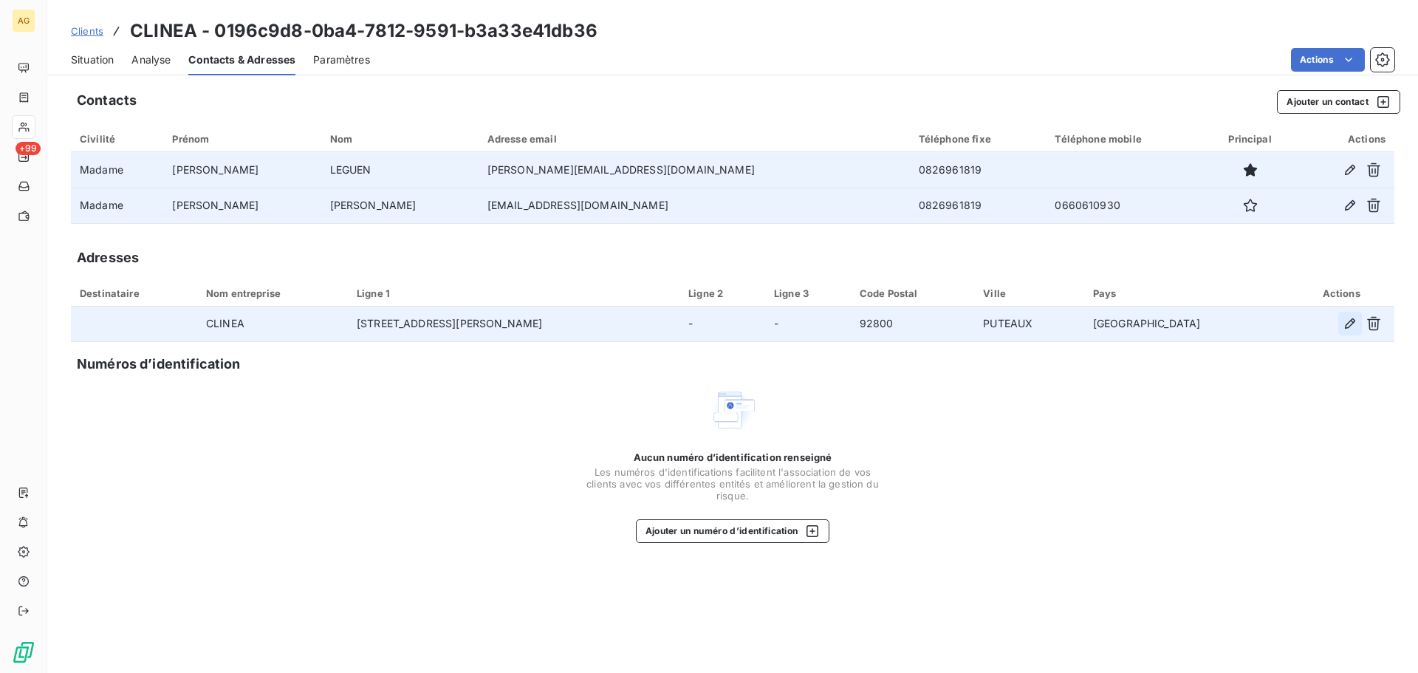
click at [1343, 318] on icon "button" at bounding box center [1350, 323] width 15 height 15
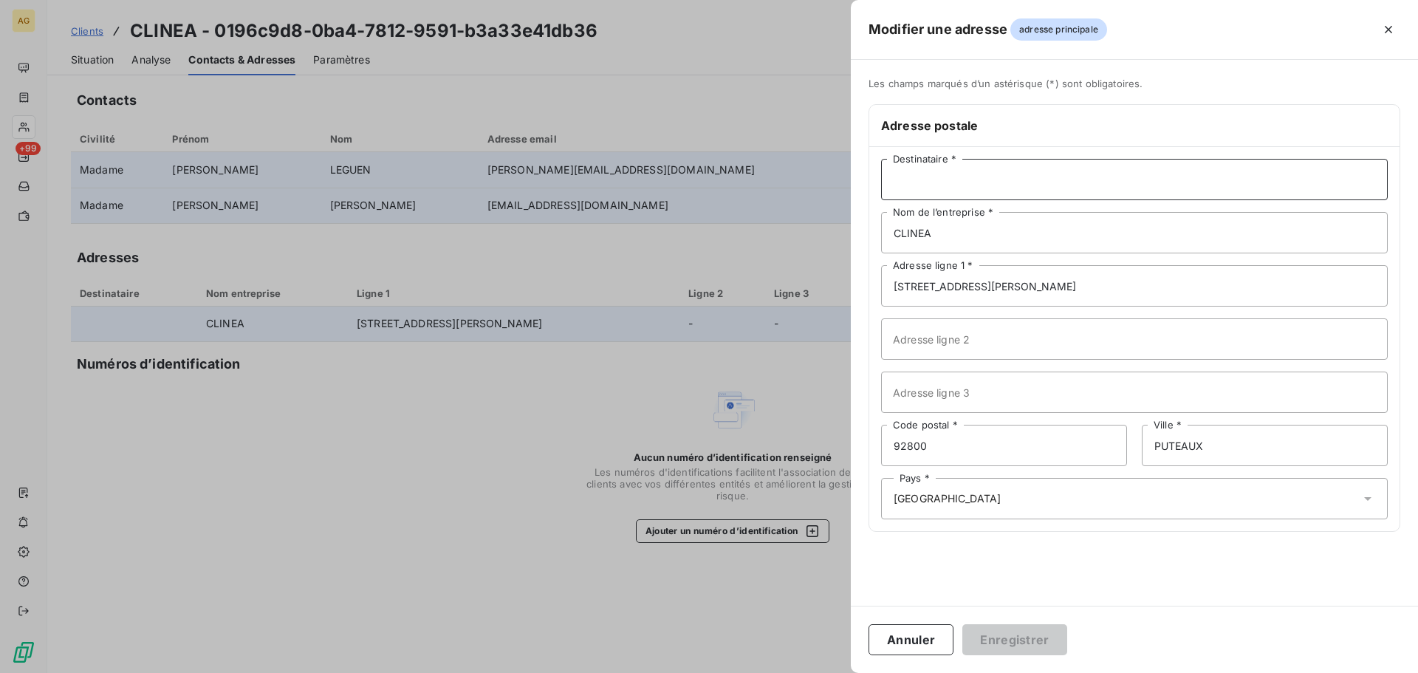
drag, startPoint x: 1076, startPoint y: 169, endPoint x: 1049, endPoint y: 199, distance: 39.8
click at [1073, 171] on input "Destinataire *" at bounding box center [1134, 179] width 507 height 41
type input "[PERSON_NAME]"
click at [1093, 281] on input "[STREET_ADDRESS][PERSON_NAME]" at bounding box center [1134, 285] width 507 height 41
paste input "00 traverse de la Gouffonne"
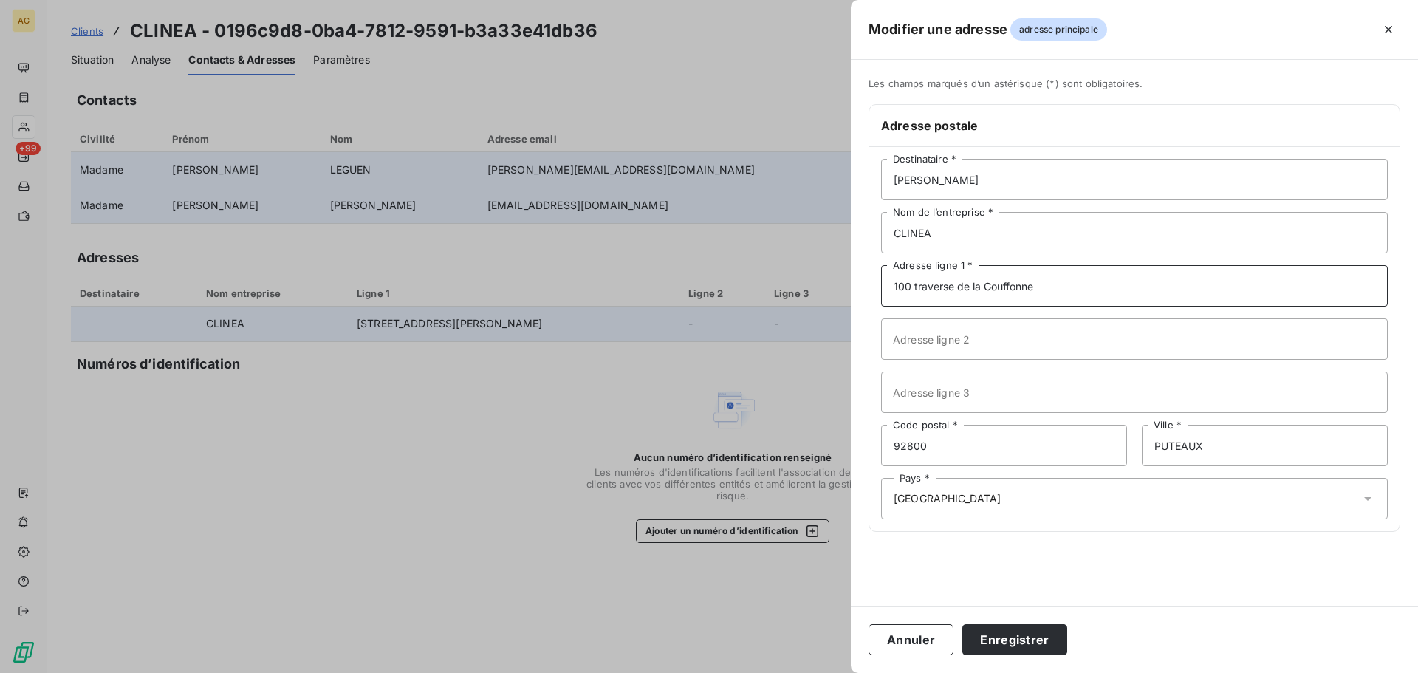
type input "100 traverse de la Gouffonne"
click at [982, 453] on input "92800" at bounding box center [1004, 445] width 246 height 41
type input "13009"
type input "[GEOGRAPHIC_DATA]"
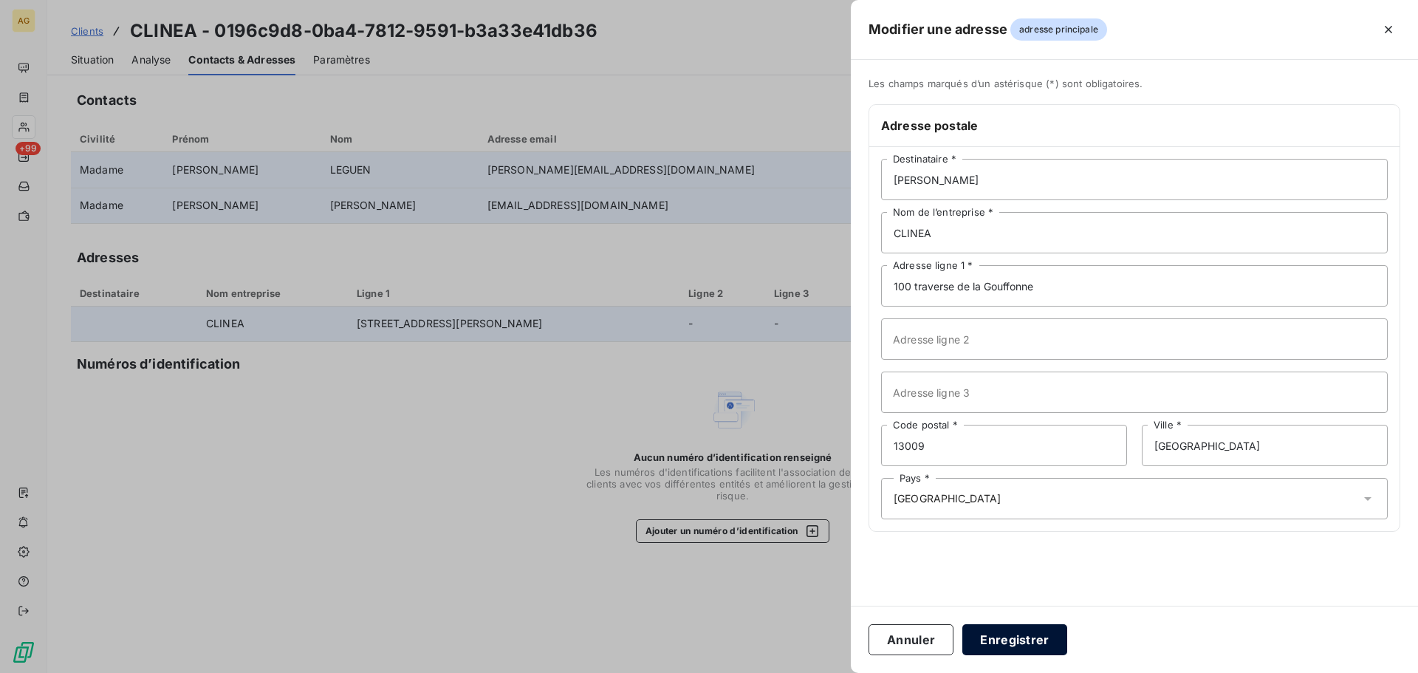
click at [1023, 638] on button "Enregistrer" at bounding box center [1015, 639] width 105 height 31
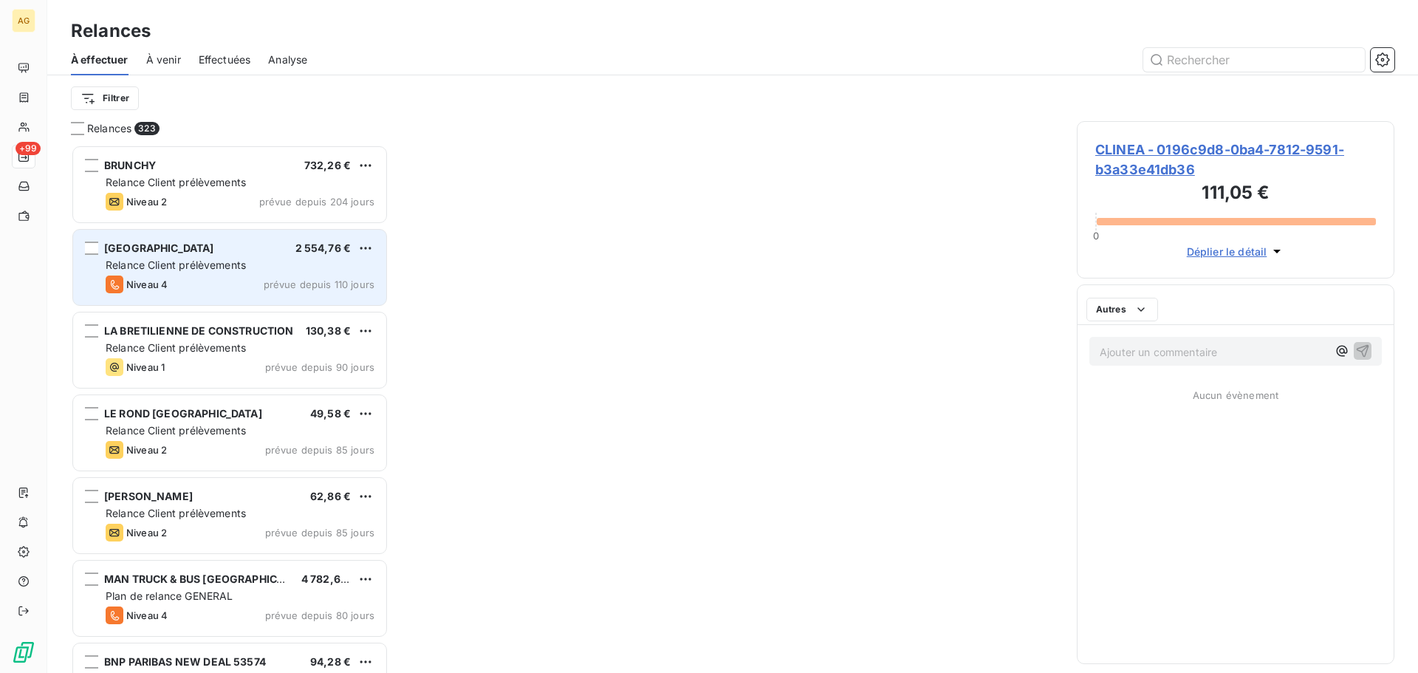
scroll to position [517, 307]
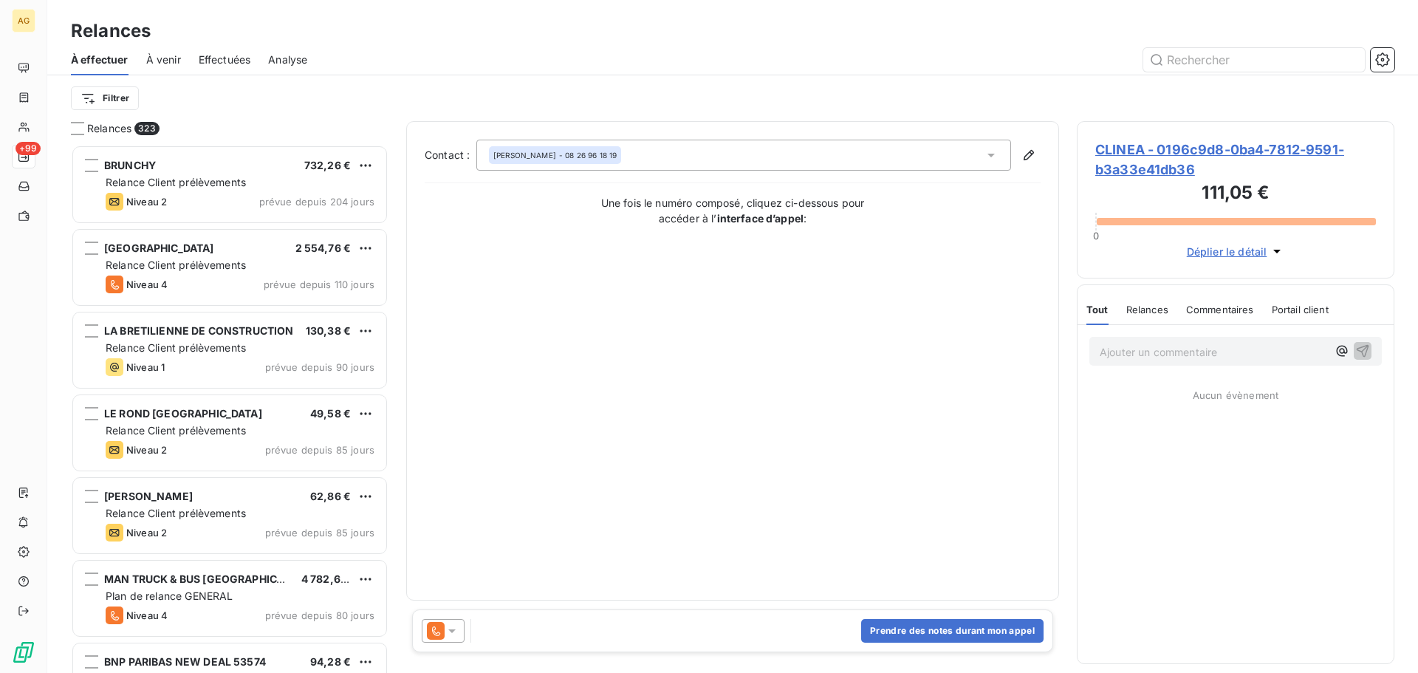
click at [456, 626] on icon at bounding box center [452, 630] width 15 height 15
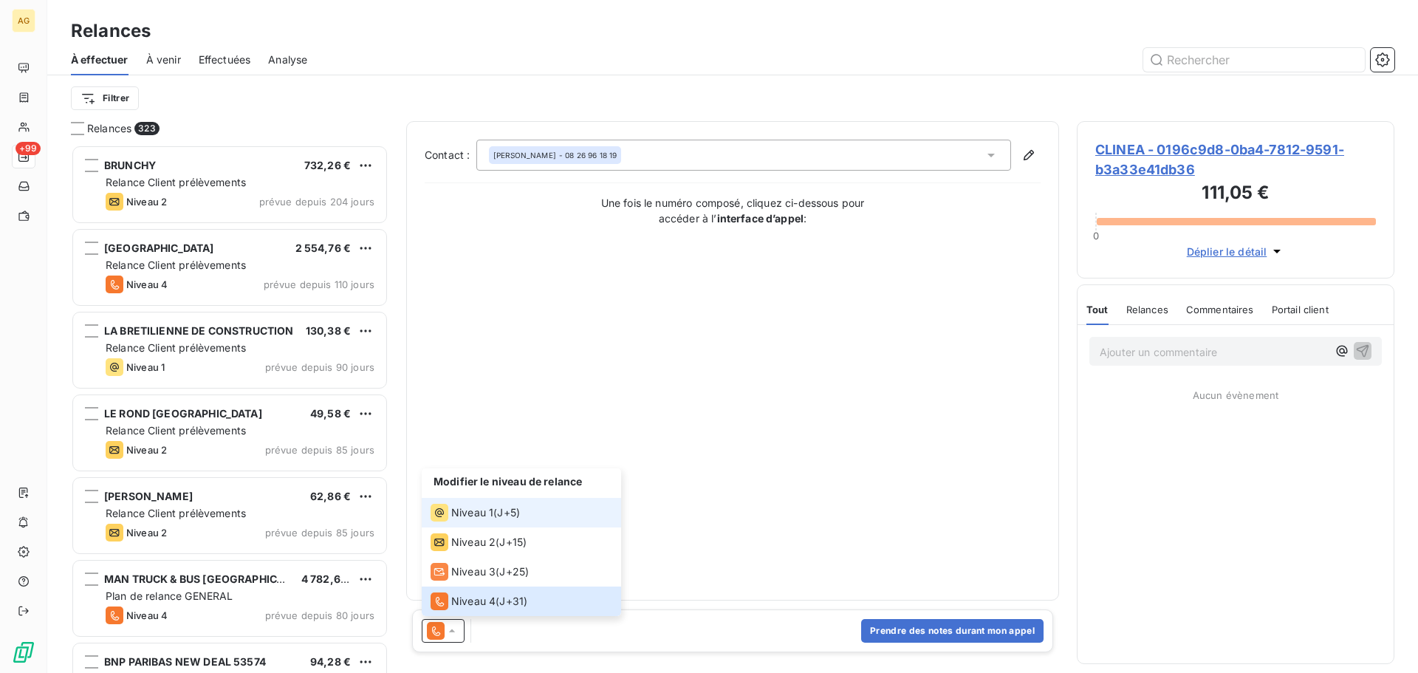
click at [488, 506] on span "Niveau 1" at bounding box center [472, 512] width 42 height 15
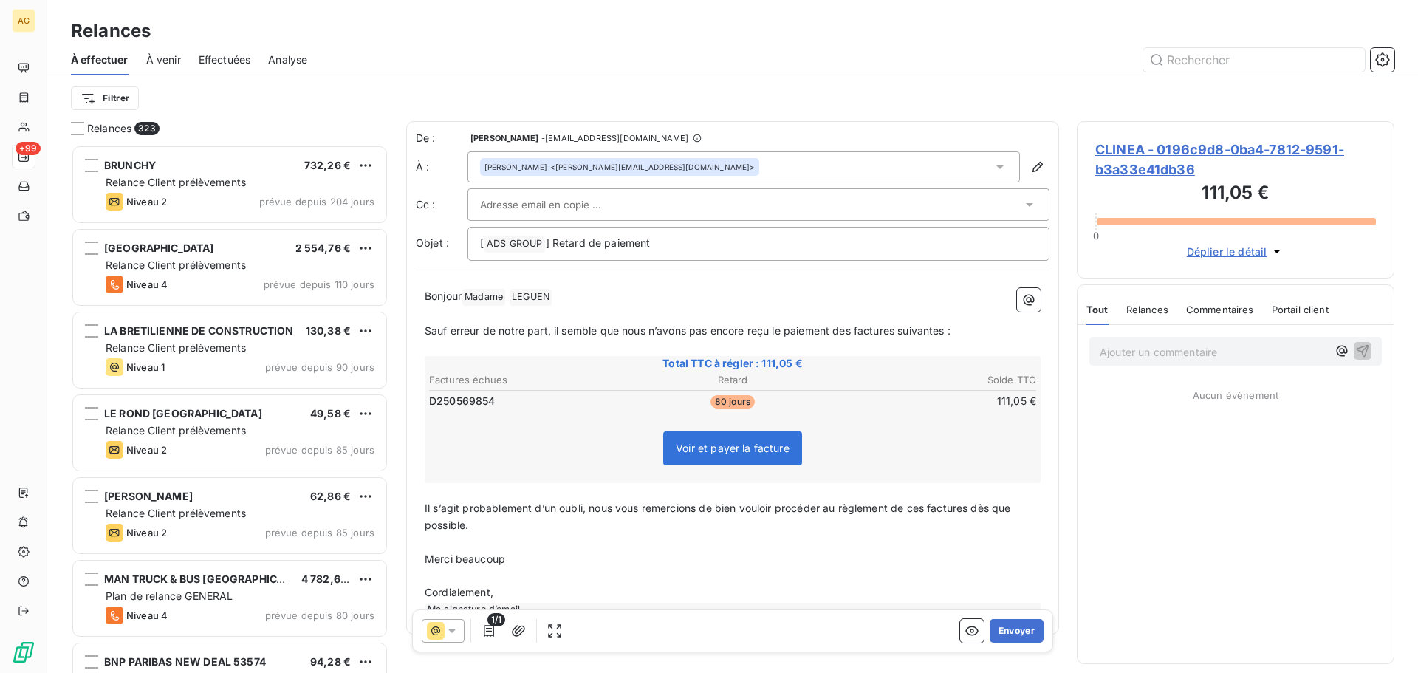
click at [637, 208] on div at bounding box center [751, 205] width 542 height 22
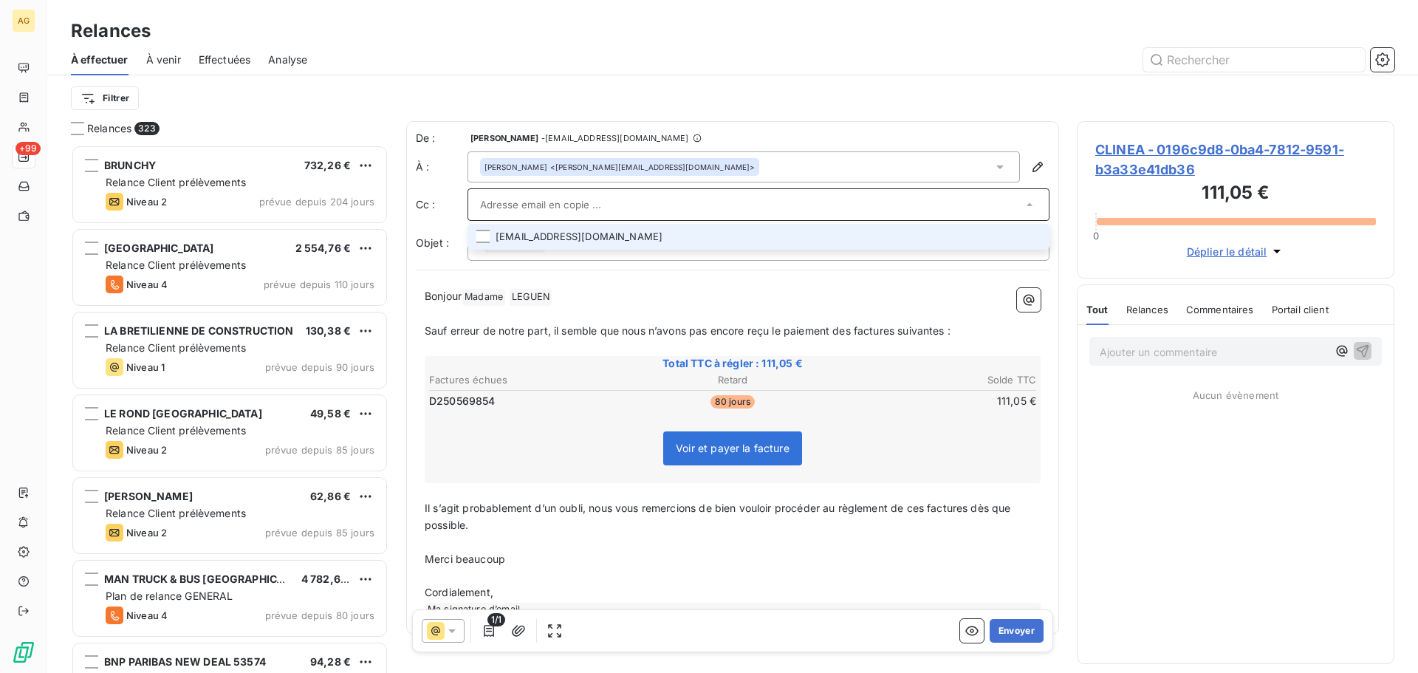
click at [1030, 237] on li "[EMAIL_ADDRESS][DOMAIN_NAME]" at bounding box center [759, 237] width 582 height 26
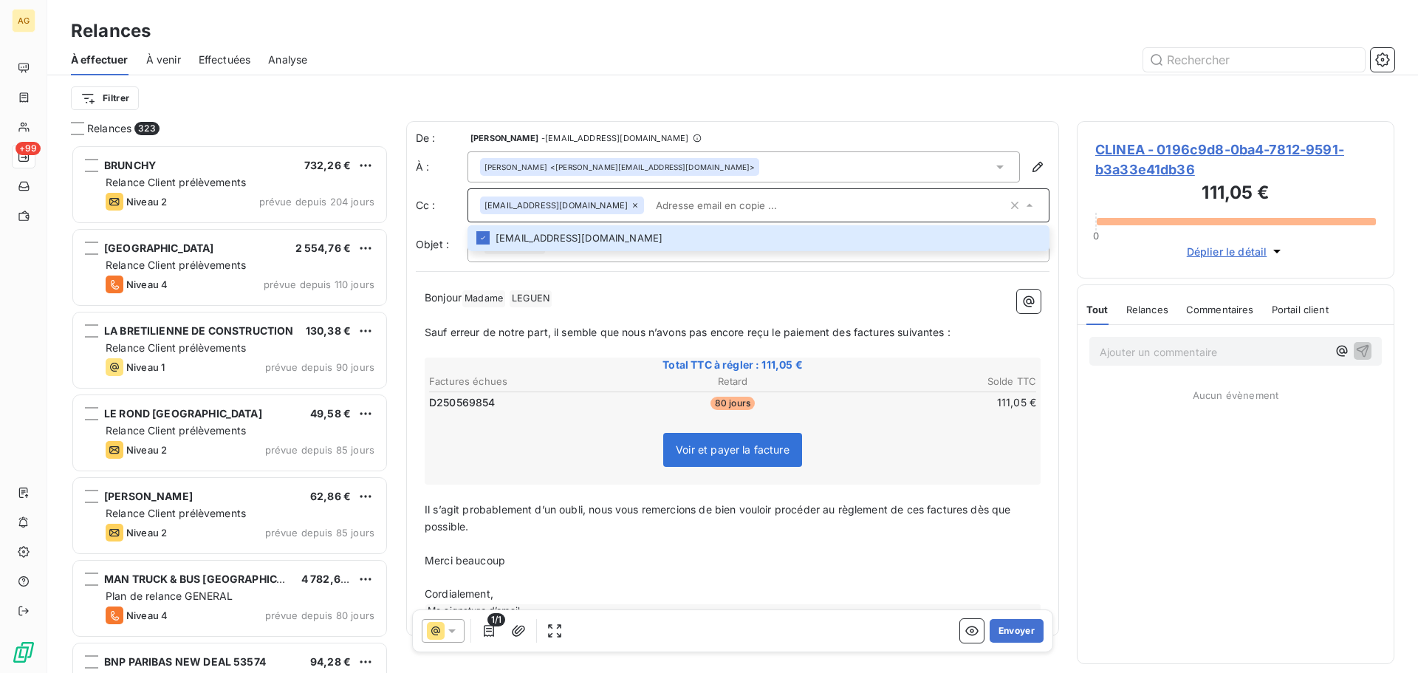
click at [857, 333] on span "Sauf erreur de notre part, il semble que nous n’avons pas encore reçu le paieme…" at bounding box center [688, 332] width 526 height 13
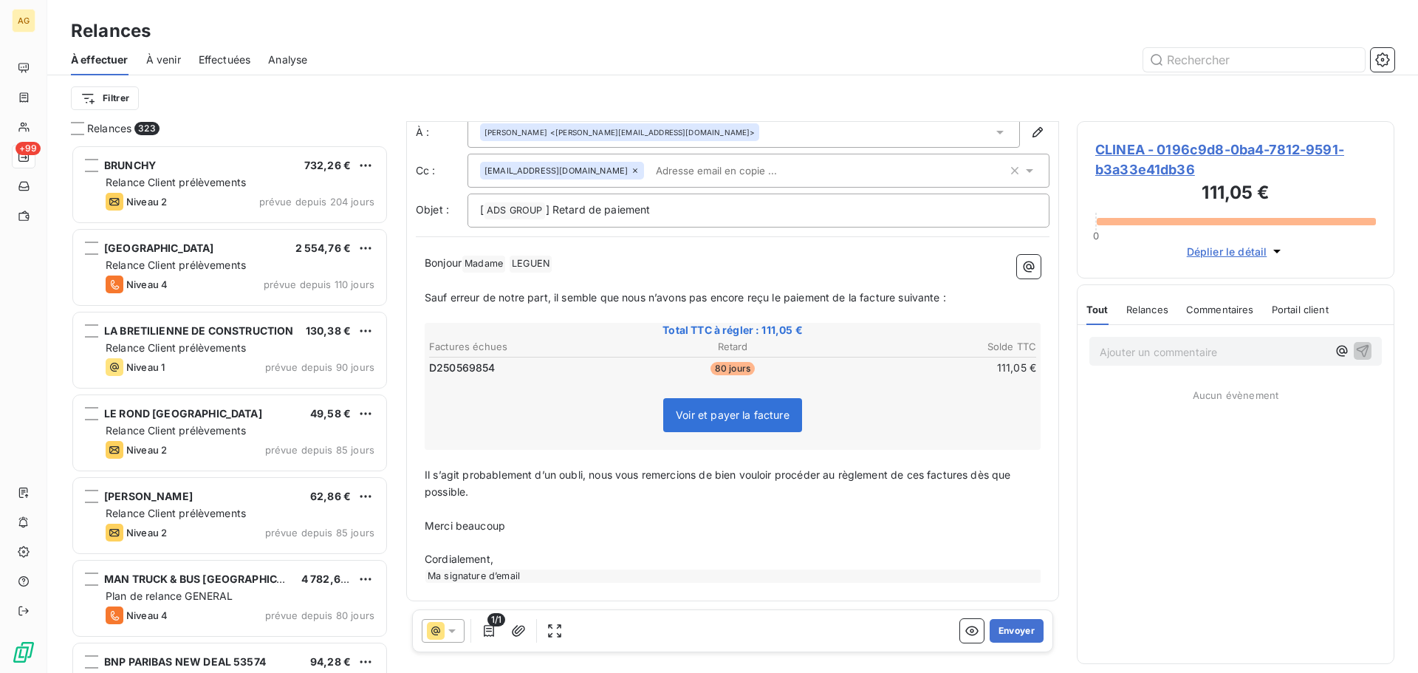
scroll to position [36, 0]
click at [1009, 632] on button "Envoyer" at bounding box center [1017, 631] width 54 height 24
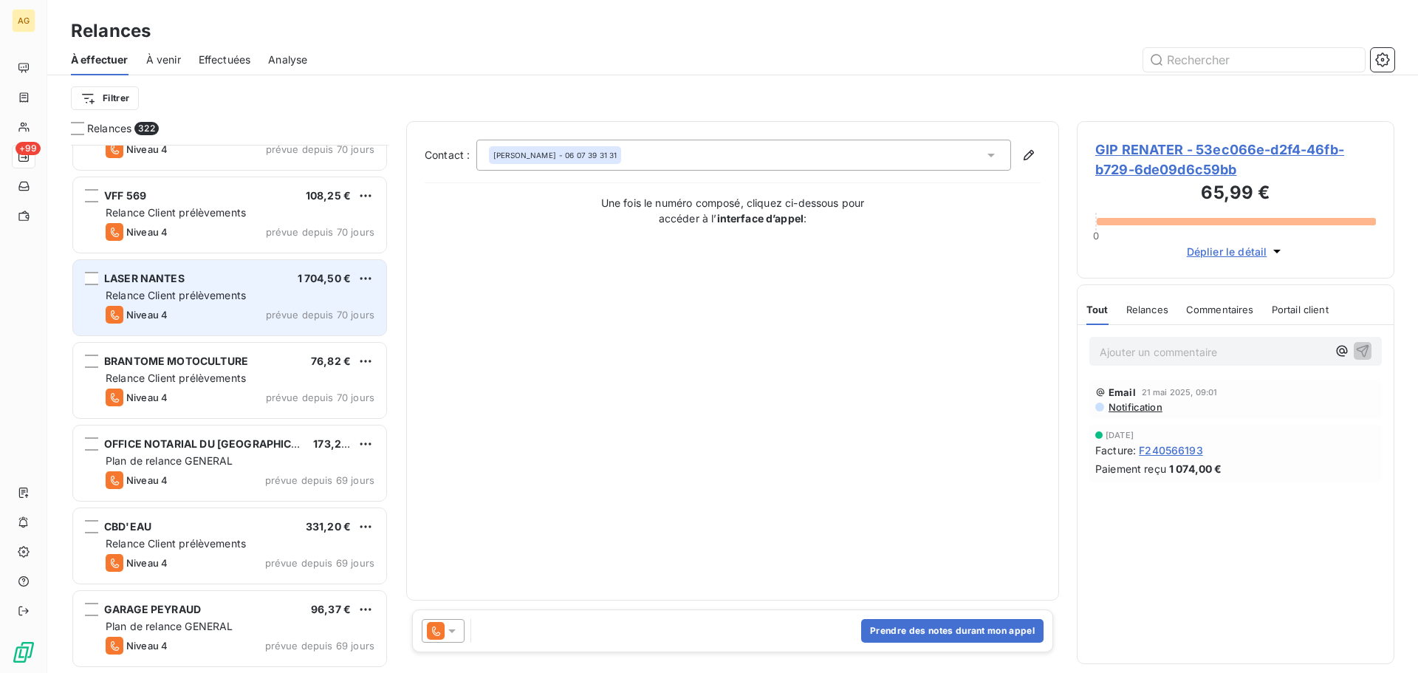
scroll to position [1626, 0]
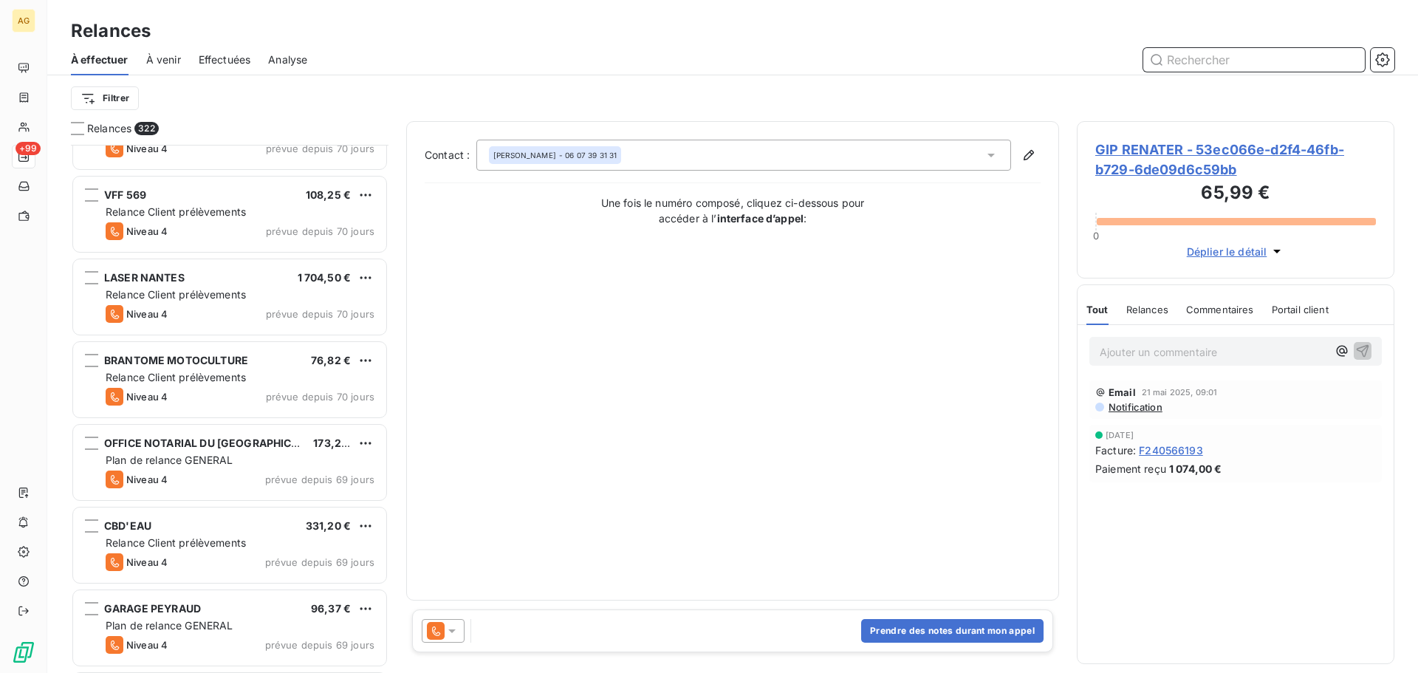
click at [1251, 62] on input "text" at bounding box center [1255, 60] width 222 height 24
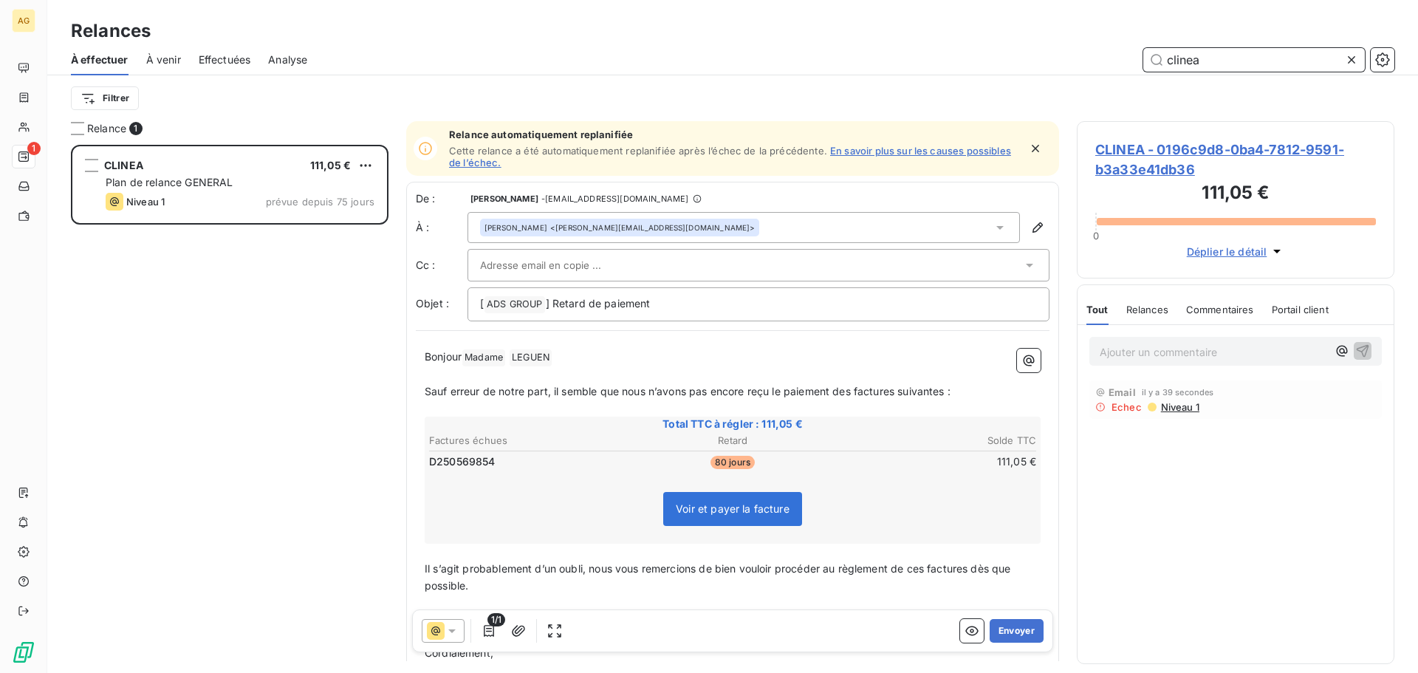
scroll to position [517, 307]
type input "clinea"
click at [459, 636] on div at bounding box center [443, 631] width 43 height 24
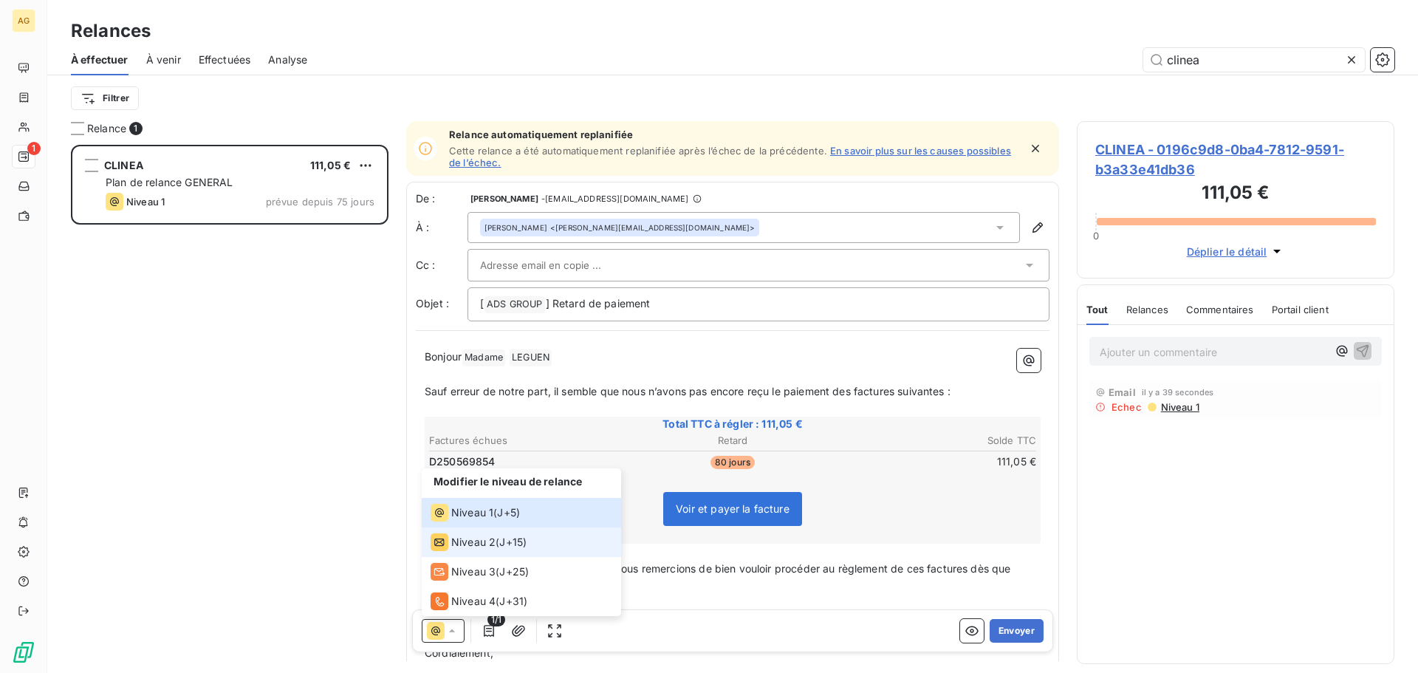
click at [468, 537] on span "Niveau 2" at bounding box center [473, 542] width 44 height 15
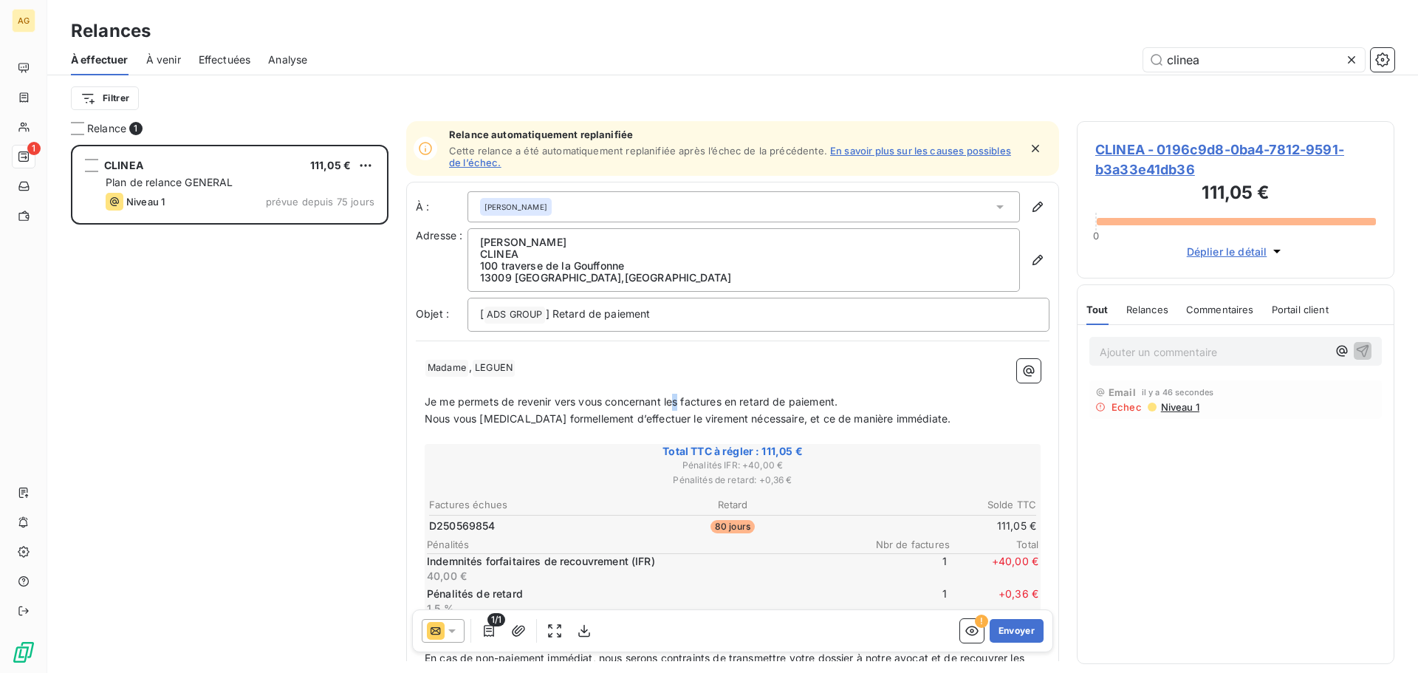
click at [674, 400] on span "Je me permets de revenir vers vous concernant les factures en retard de paiemen…" at bounding box center [631, 401] width 413 height 13
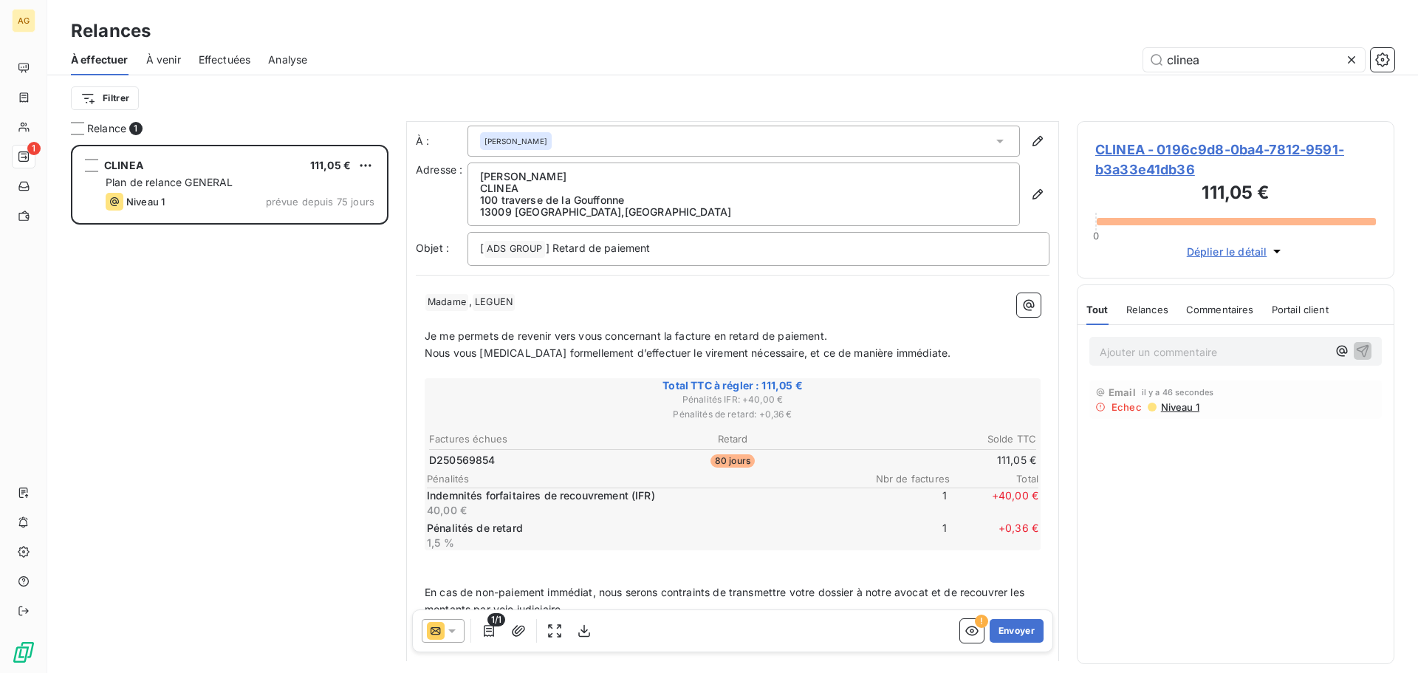
scroll to position [150, 0]
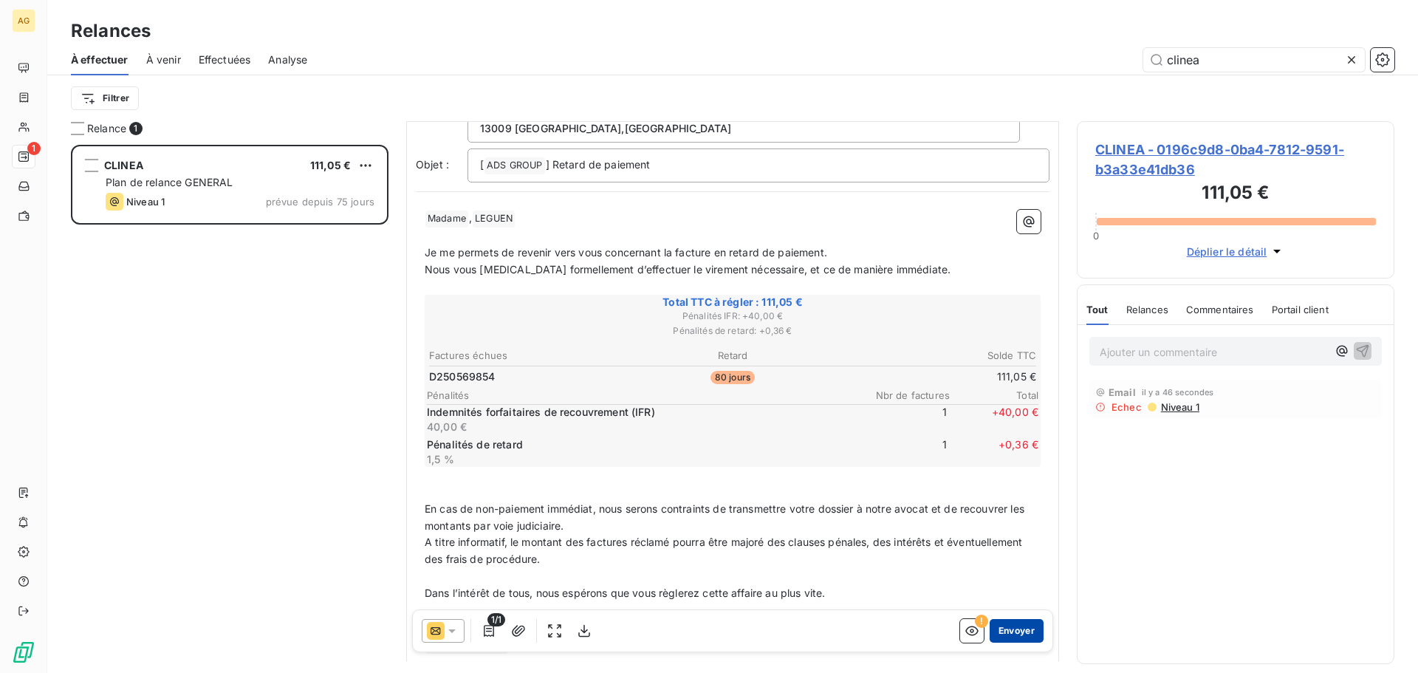
click at [1019, 625] on button "Envoyer" at bounding box center [1017, 631] width 54 height 24
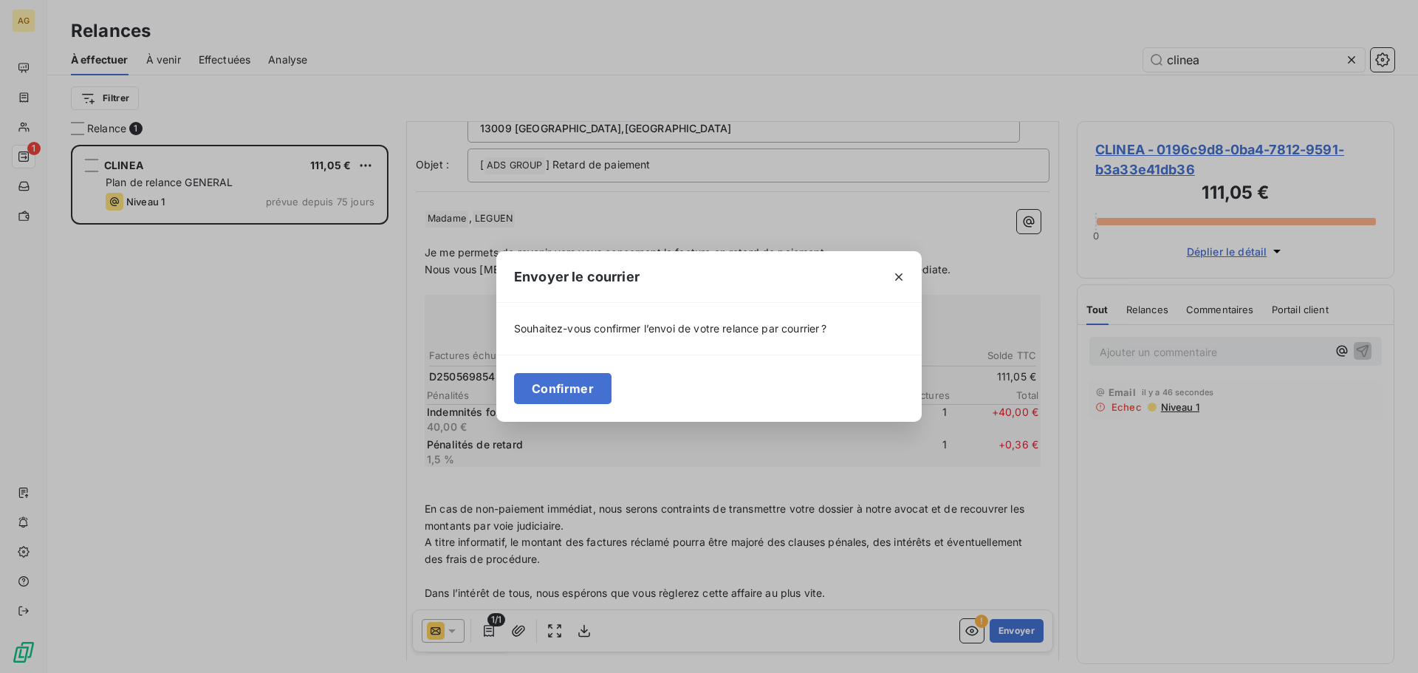
drag, startPoint x: 542, startPoint y: 398, endPoint x: 346, endPoint y: 351, distance: 201.4
click at [540, 394] on button "Confirmer" at bounding box center [563, 388] width 98 height 31
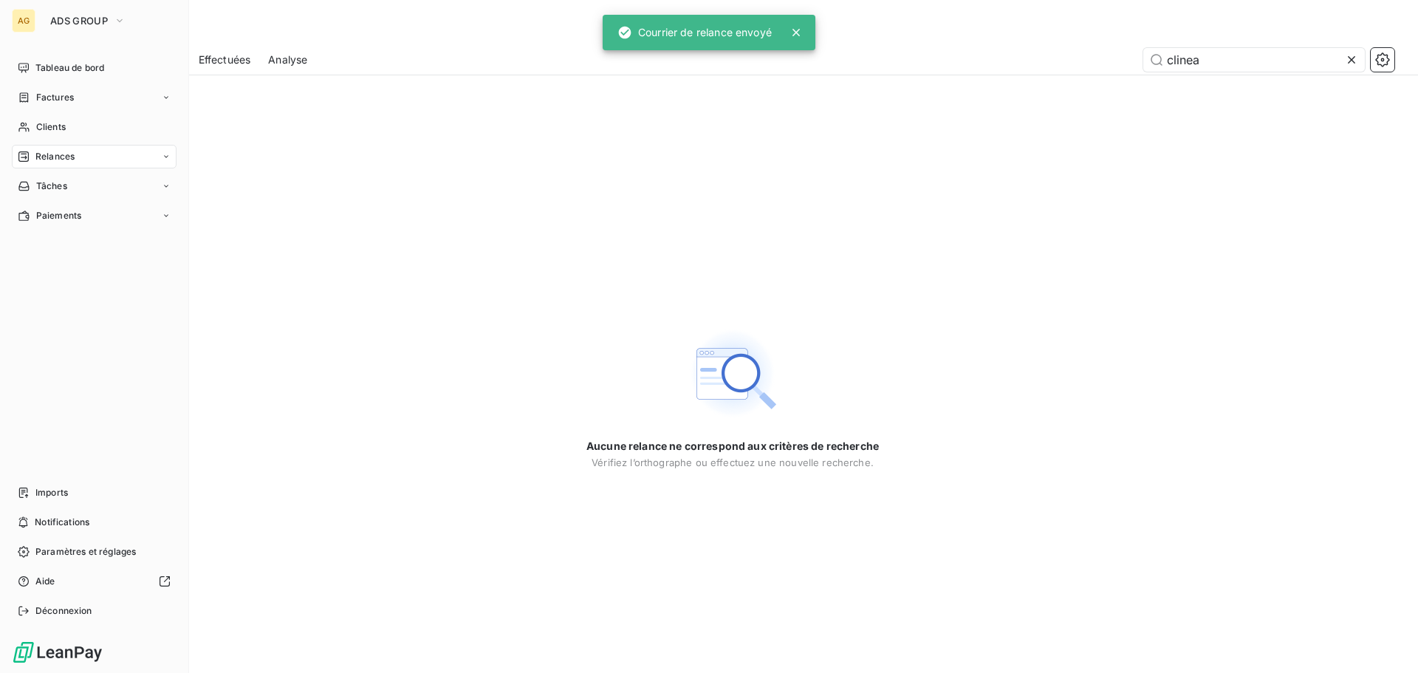
click at [67, 155] on span "Relances" at bounding box center [54, 156] width 39 height 13
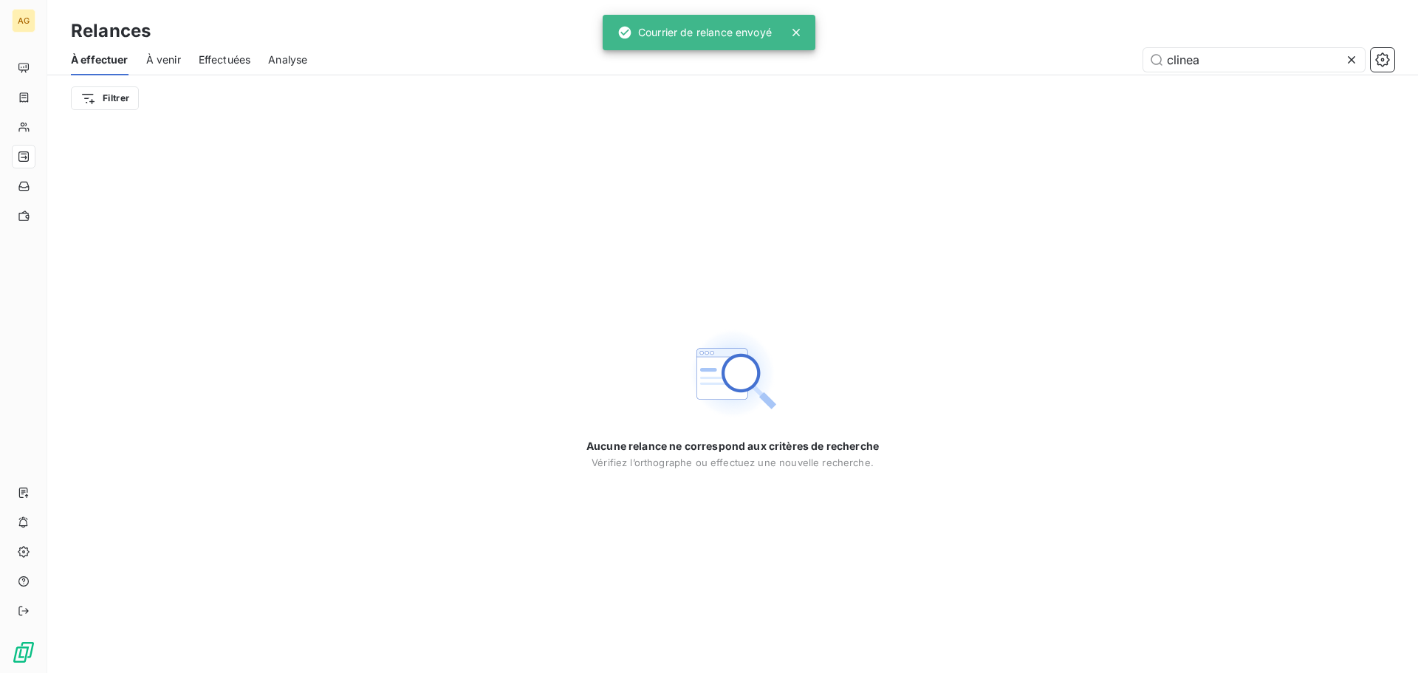
click at [1358, 60] on icon at bounding box center [1351, 59] width 15 height 15
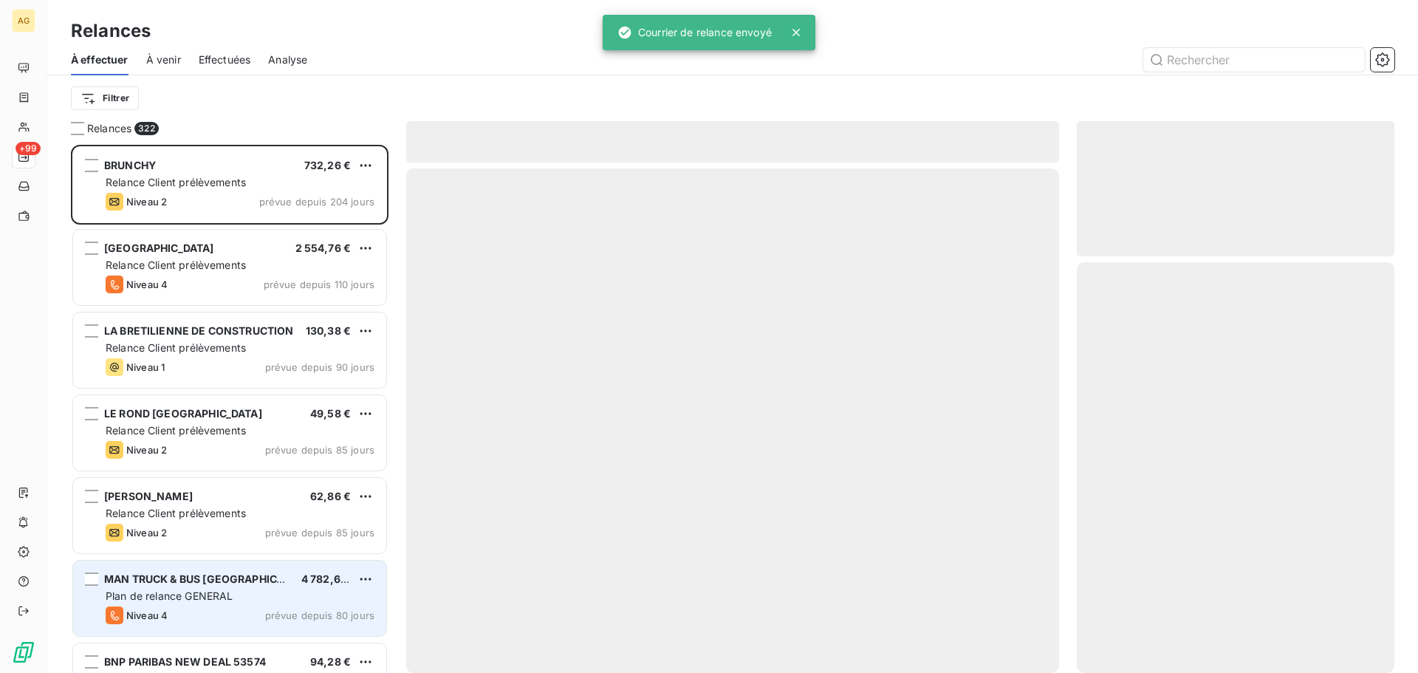
scroll to position [517, 307]
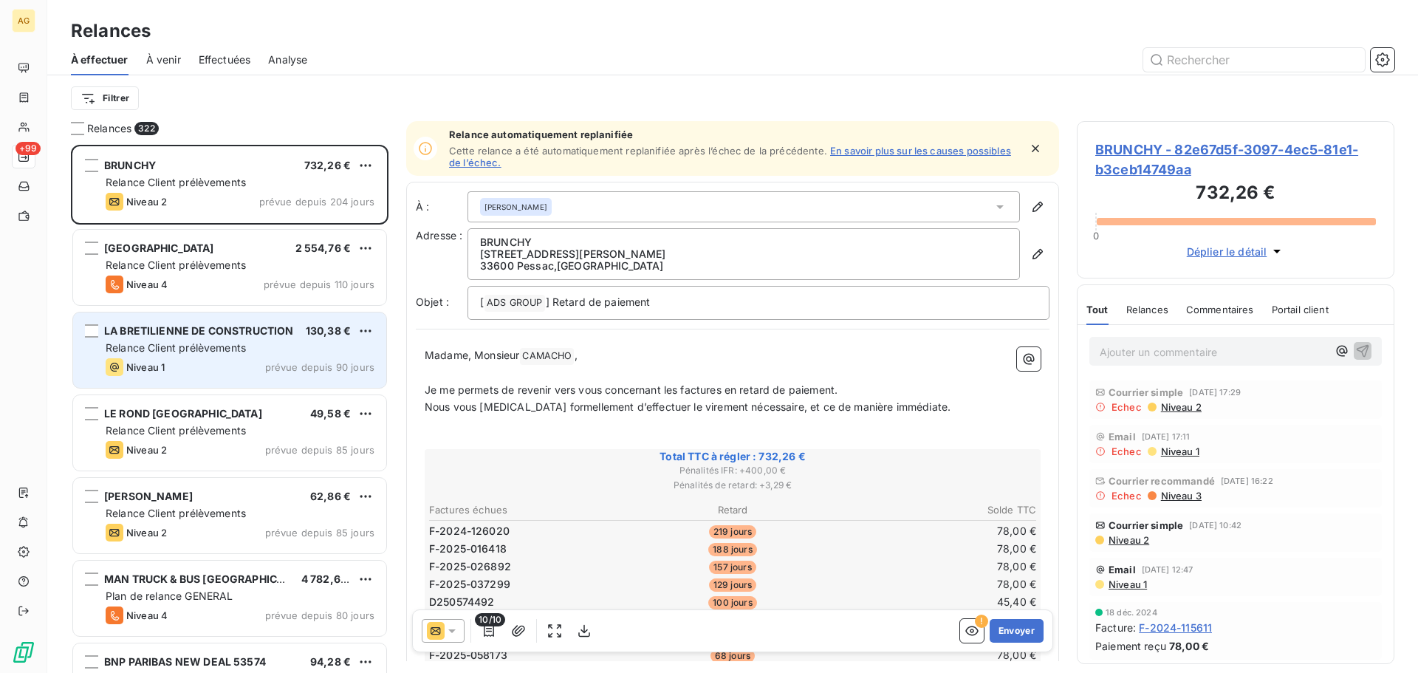
click at [245, 364] on div "Niveau 1 prévue depuis 90 jours" at bounding box center [240, 367] width 269 height 18
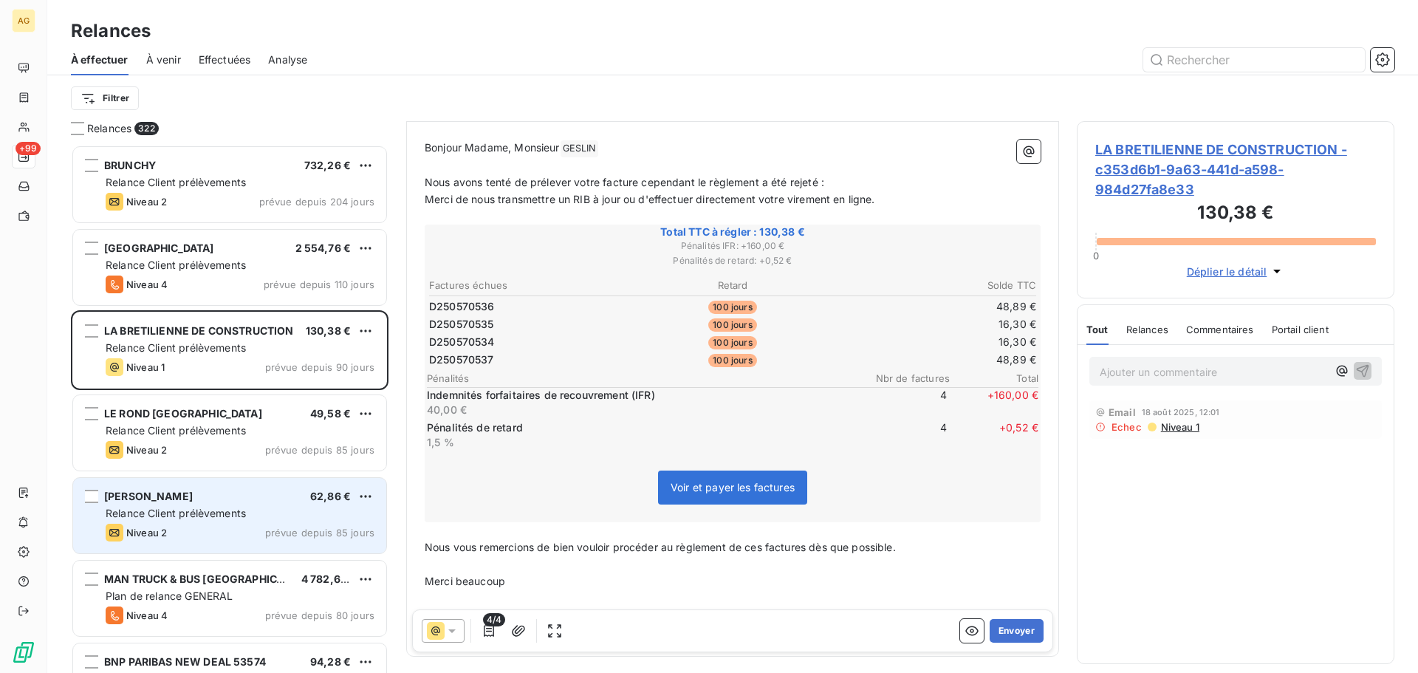
scroll to position [222, 0]
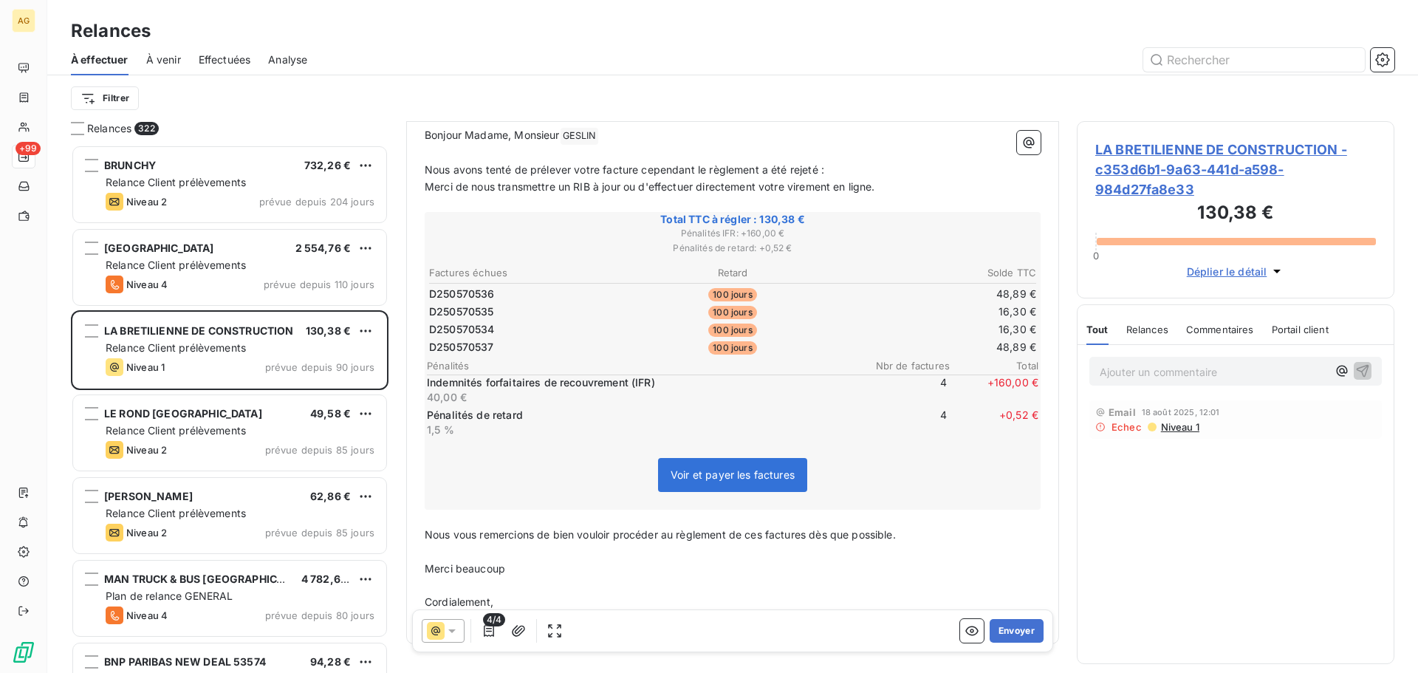
click at [454, 633] on icon at bounding box center [452, 630] width 15 height 15
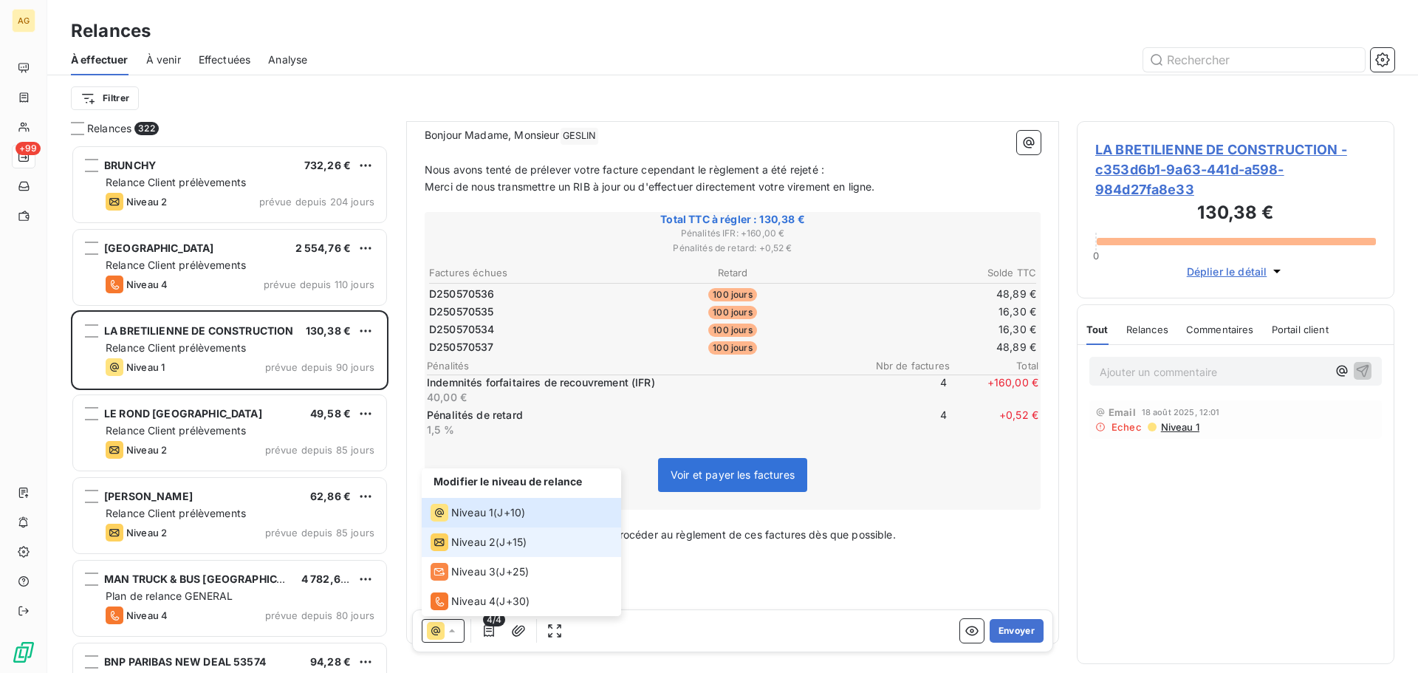
click at [472, 535] on span "Niveau 2" at bounding box center [473, 542] width 44 height 15
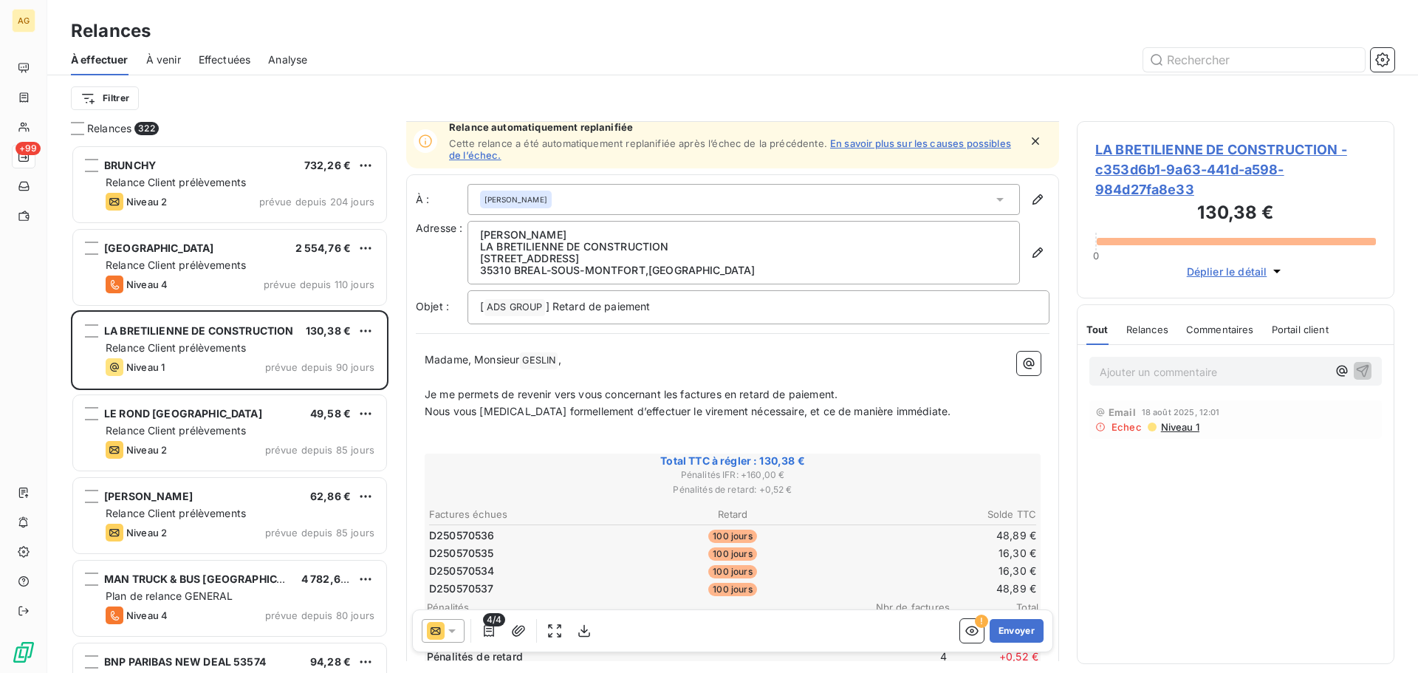
scroll to position [0, 0]
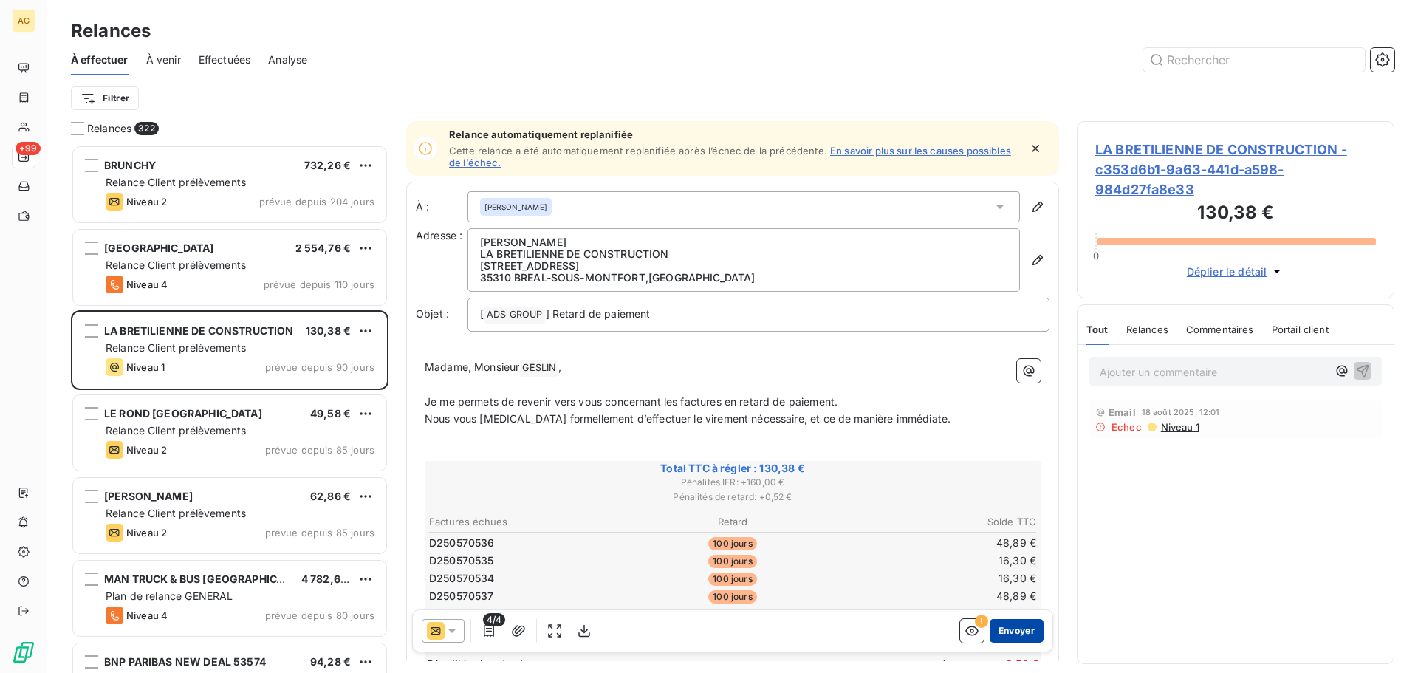
click at [1008, 620] on button "Envoyer" at bounding box center [1017, 631] width 54 height 24
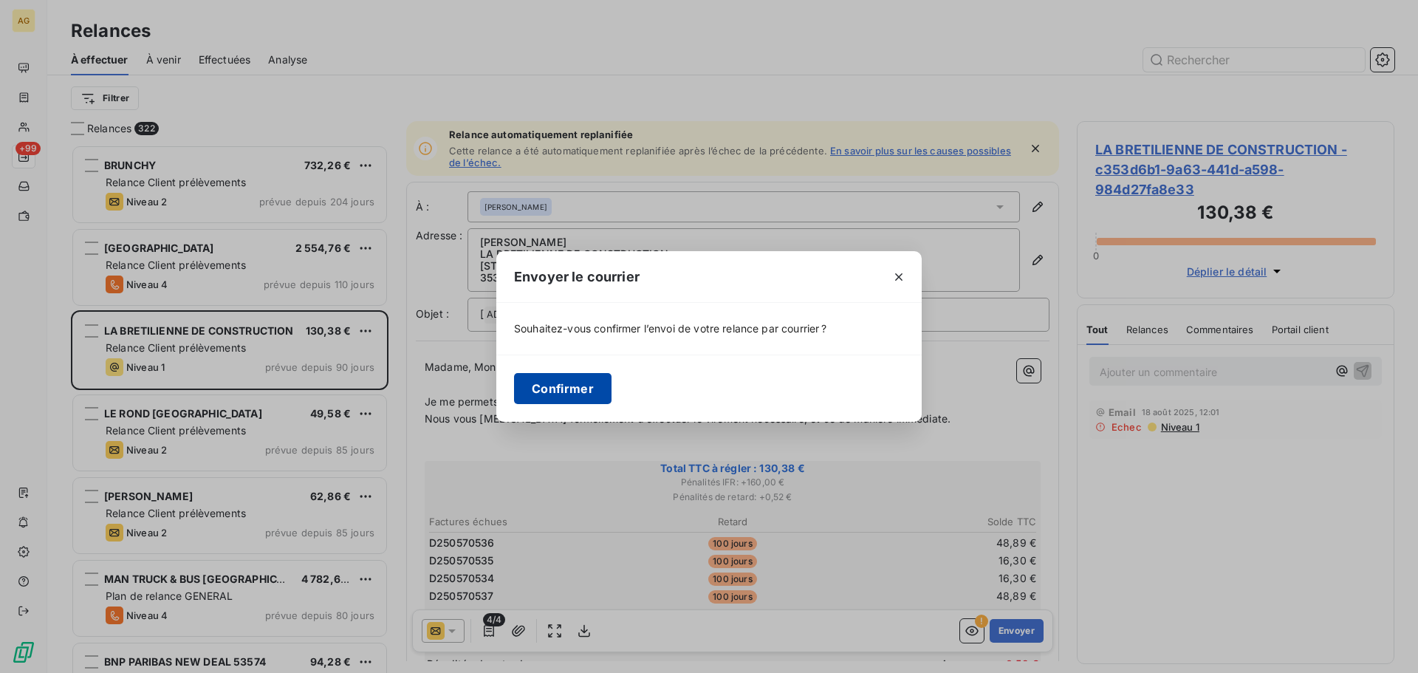
click at [576, 387] on button "Confirmer" at bounding box center [563, 388] width 98 height 31
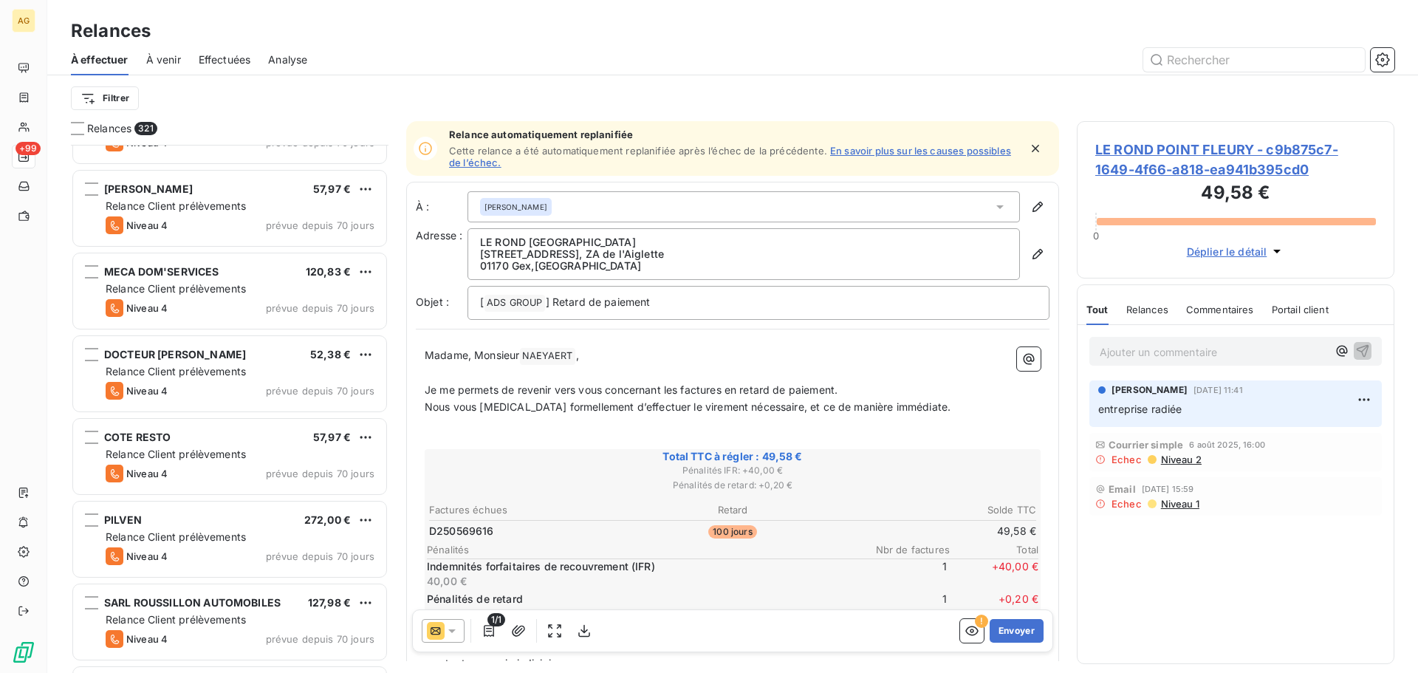
scroll to position [961, 0]
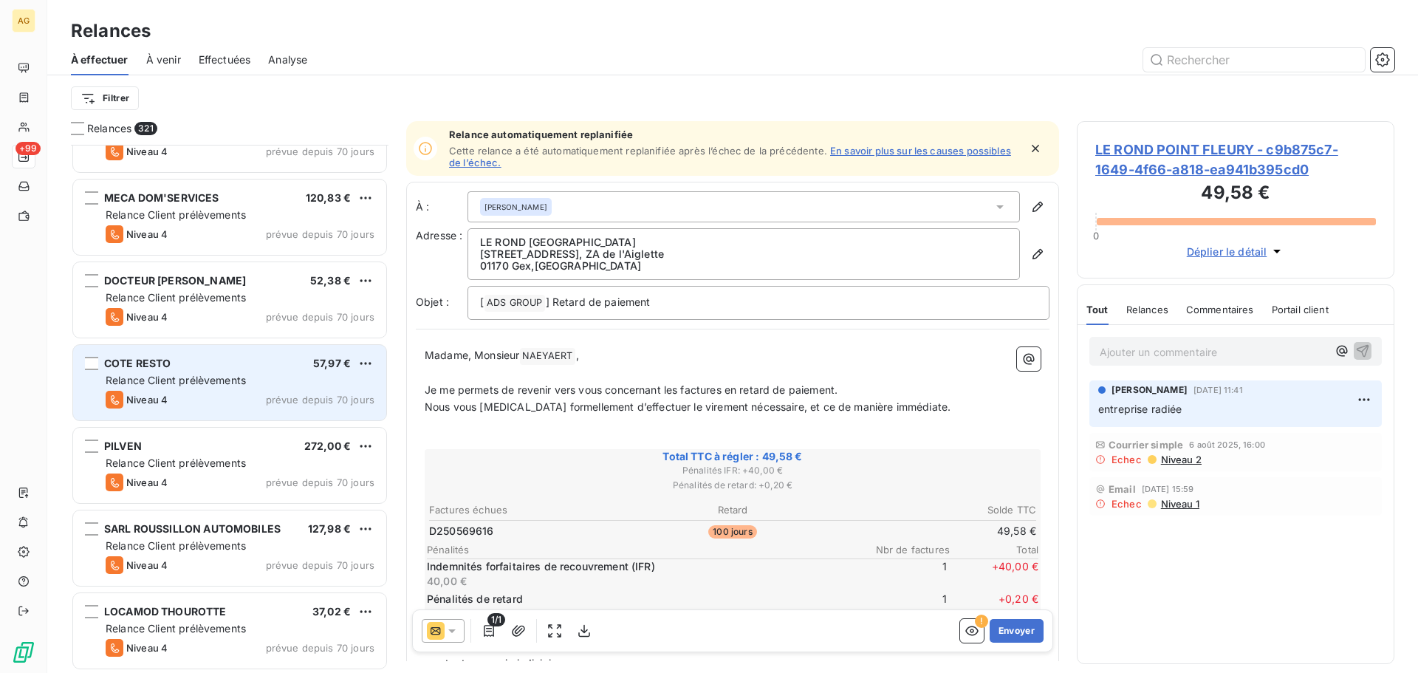
click at [284, 388] on div "COTE RESTO 57,97 € Relance Client prélèvements Niveau 4 prévue depuis 70 jours" at bounding box center [229, 382] width 313 height 75
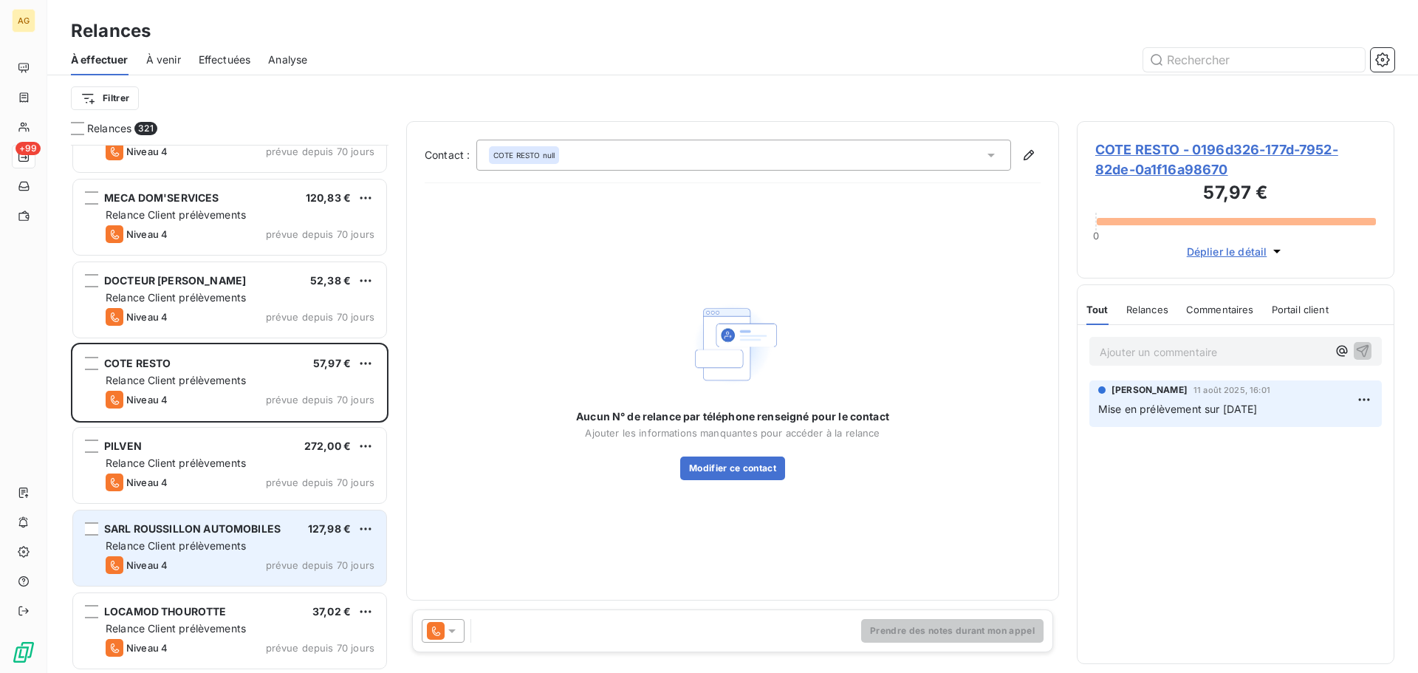
click at [233, 552] on div "Relance Client prélèvements" at bounding box center [240, 546] width 269 height 15
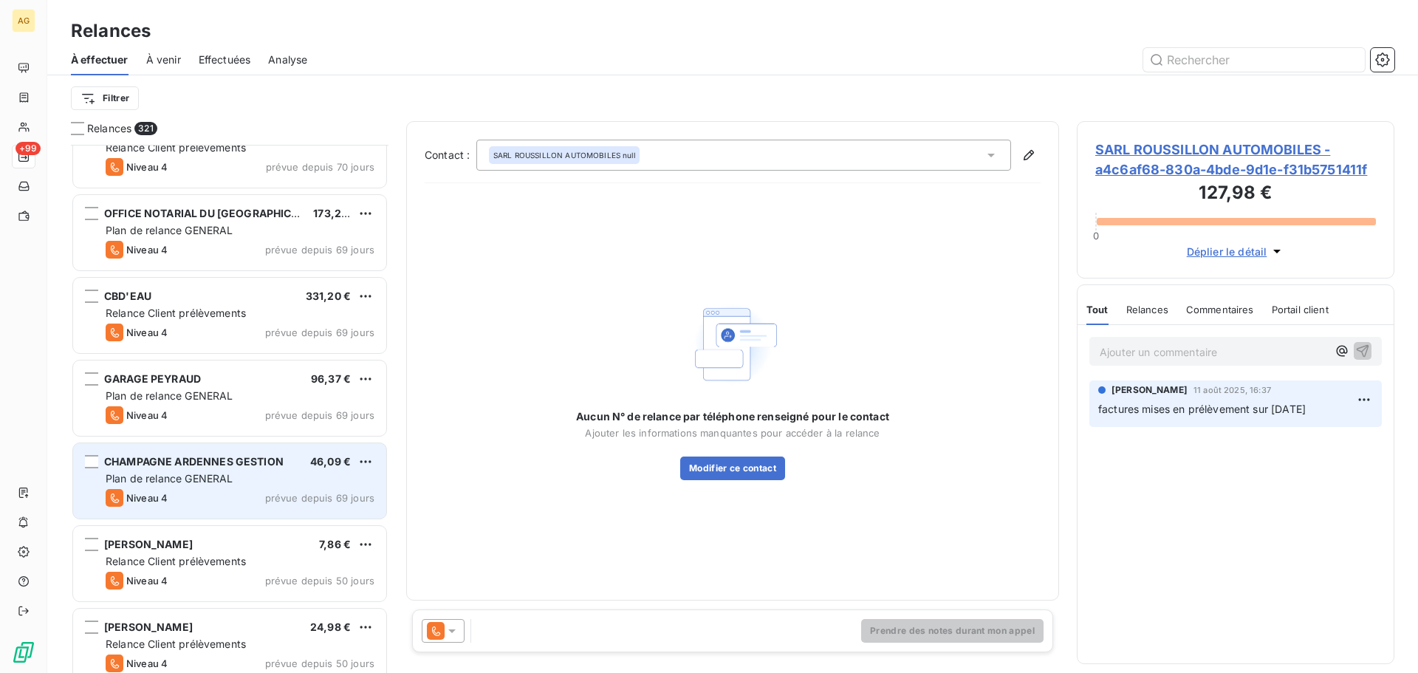
scroll to position [1774, 0]
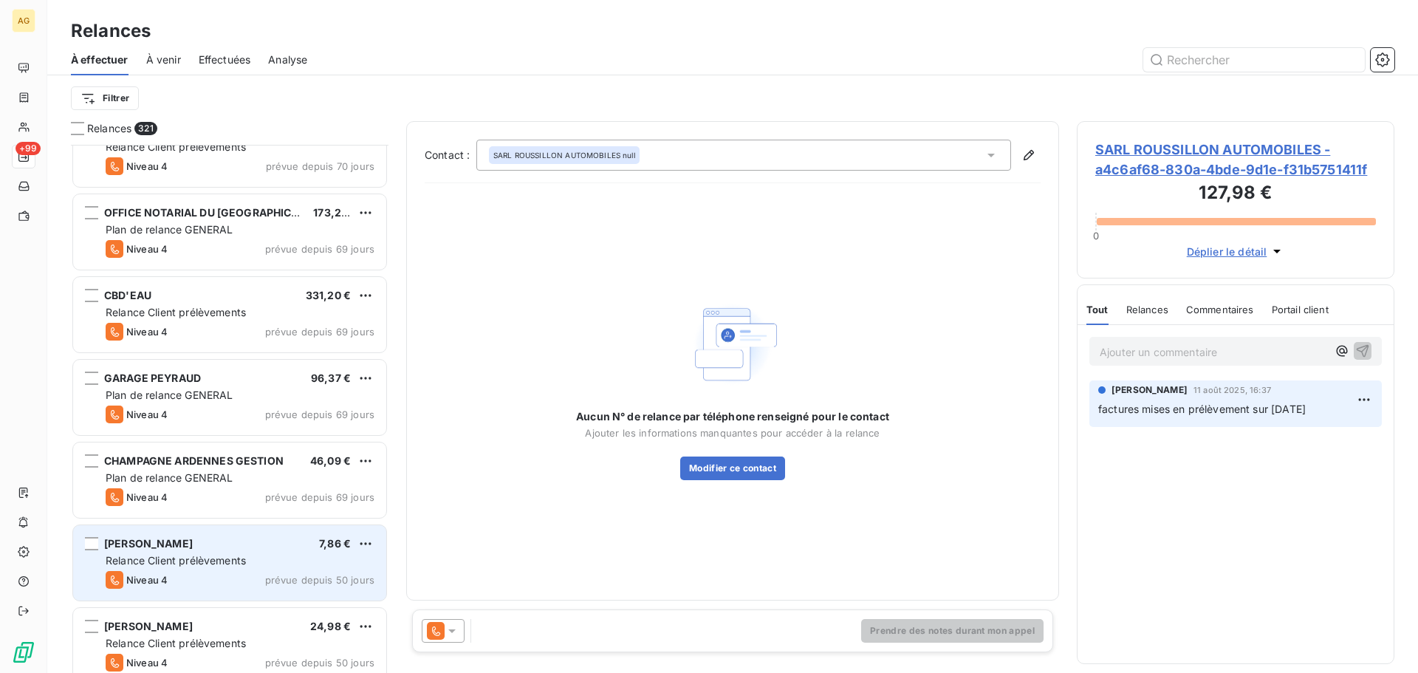
click at [230, 547] on div "[PERSON_NAME] 7,86 €" at bounding box center [240, 543] width 269 height 13
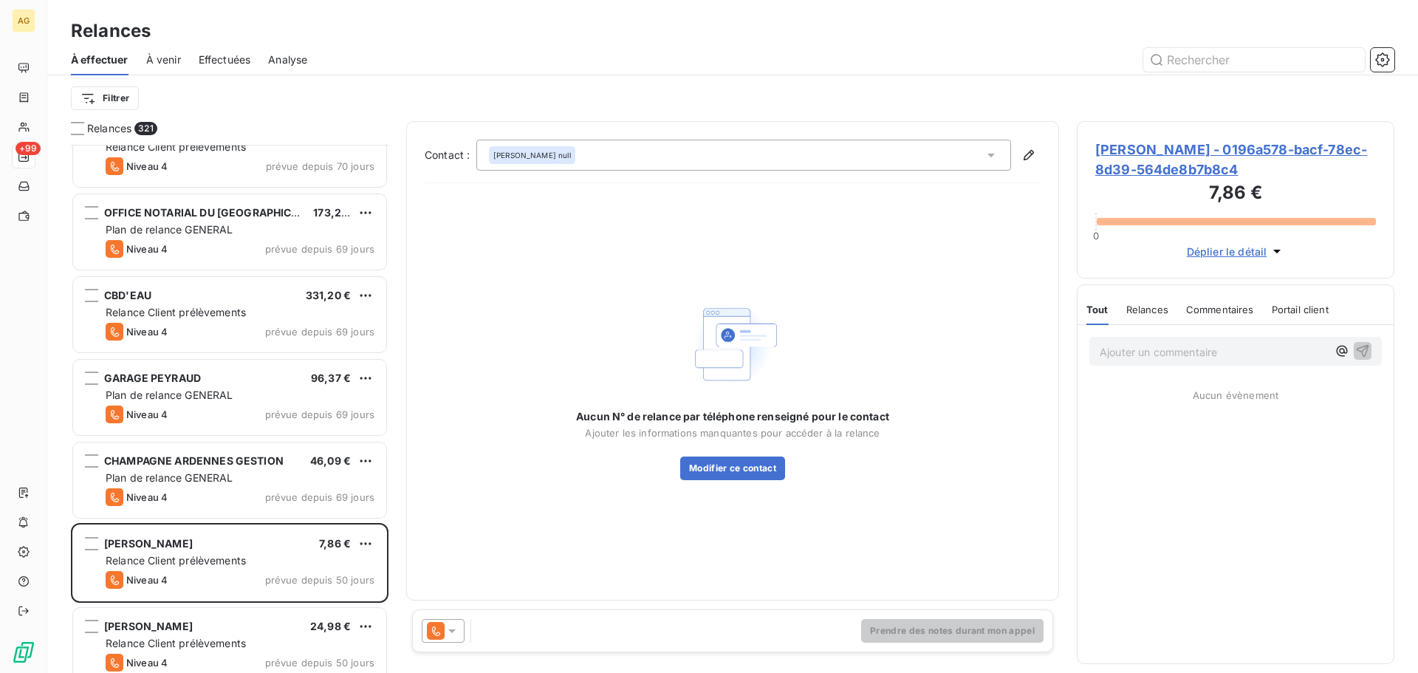
click at [1219, 160] on span "[PERSON_NAME] - 0196a578-bacf-78ec-8d39-564de8b7b8c4" at bounding box center [1236, 160] width 281 height 40
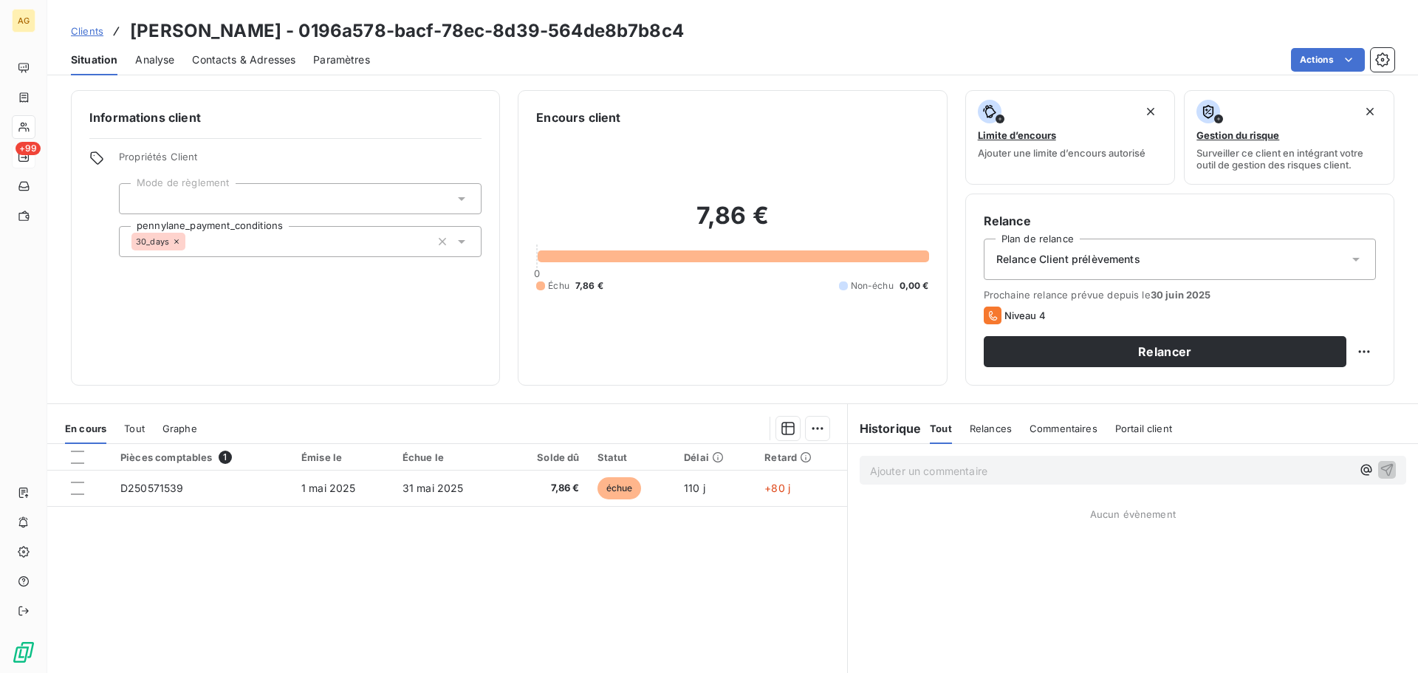
click at [1118, 259] on span "Relance Client prélèvements" at bounding box center [1069, 259] width 144 height 15
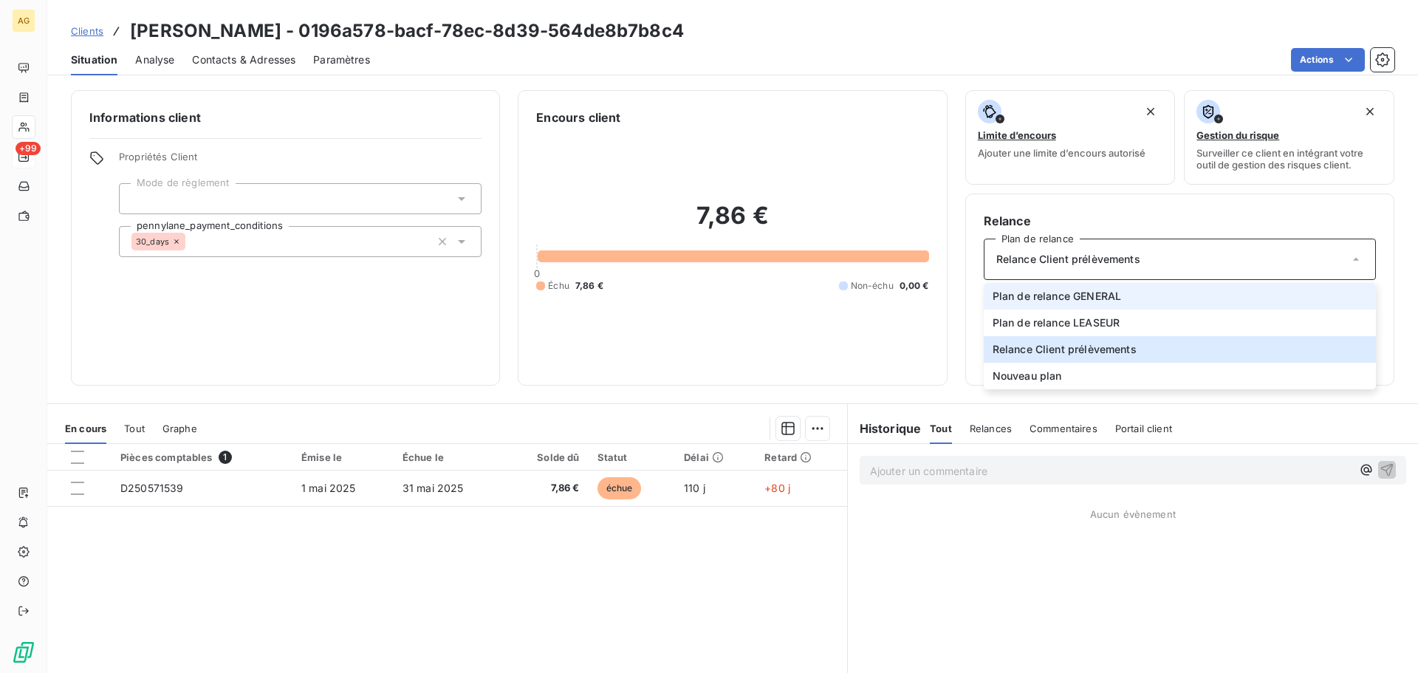
click at [1095, 301] on span "Plan de relance GENERAL" at bounding box center [1057, 296] width 129 height 15
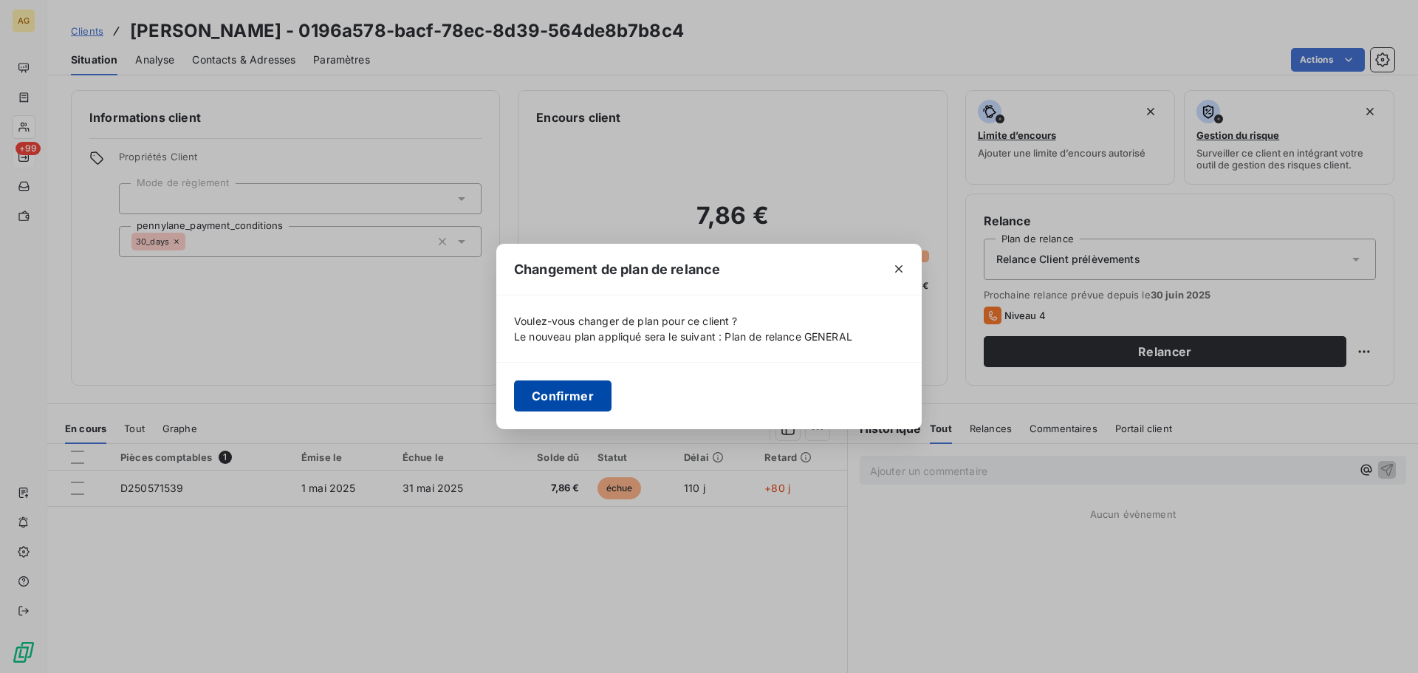
click at [581, 395] on button "Confirmer" at bounding box center [563, 395] width 98 height 31
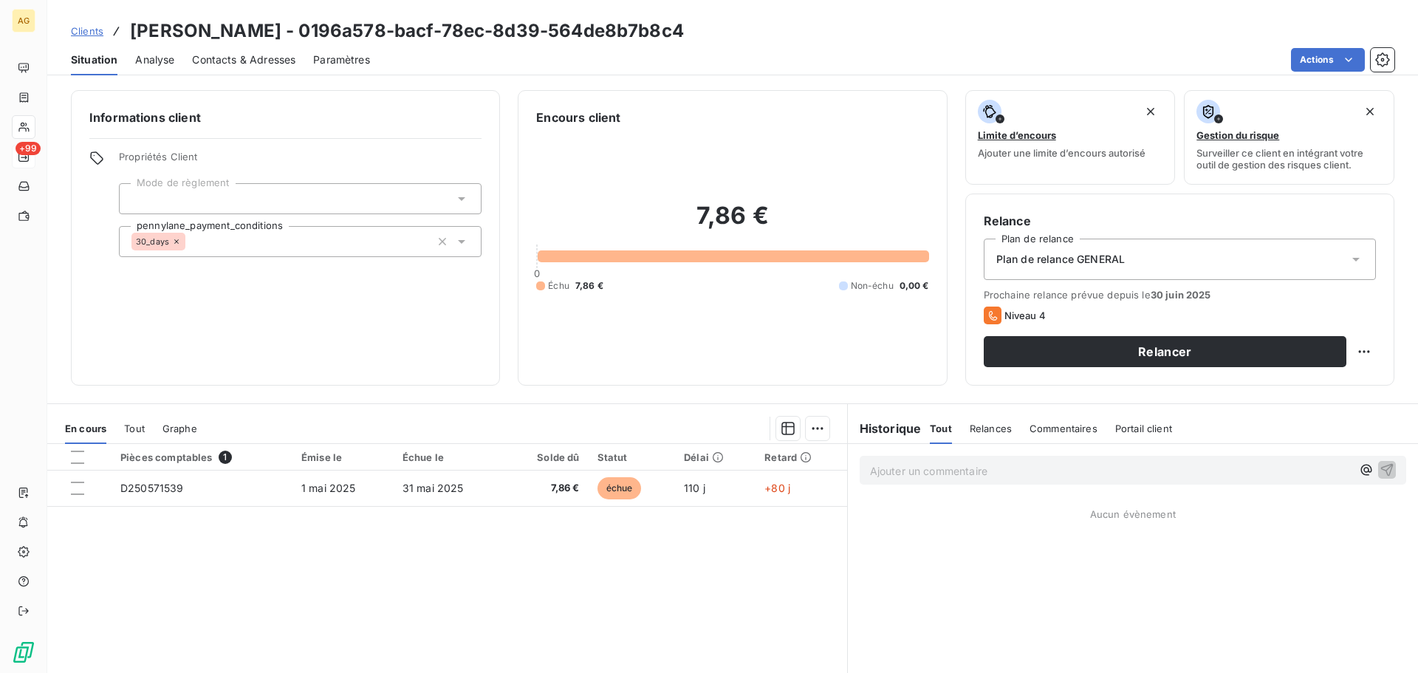
click at [335, 65] on span "Paramètres" at bounding box center [341, 59] width 57 height 15
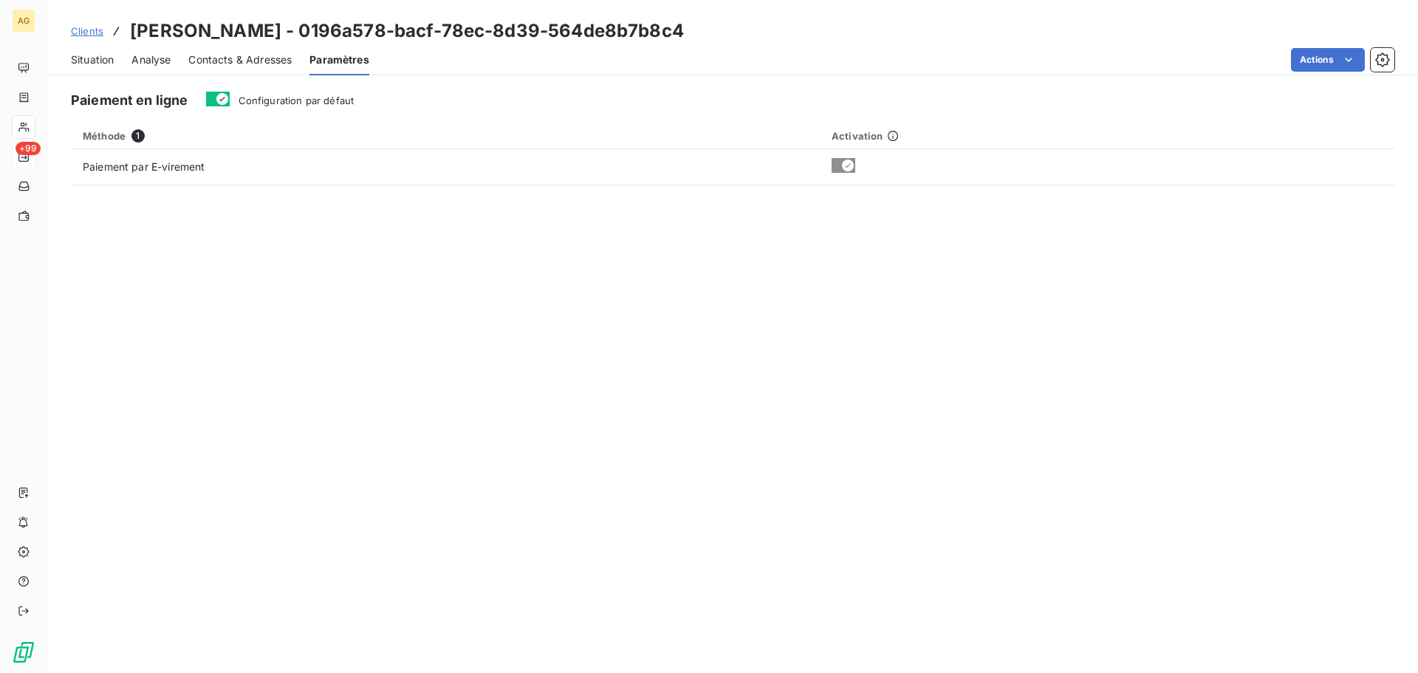
click at [291, 102] on span "Configuration par défaut" at bounding box center [297, 101] width 116 height 12
click at [230, 102] on button "Configuration par défaut" at bounding box center [218, 99] width 24 height 15
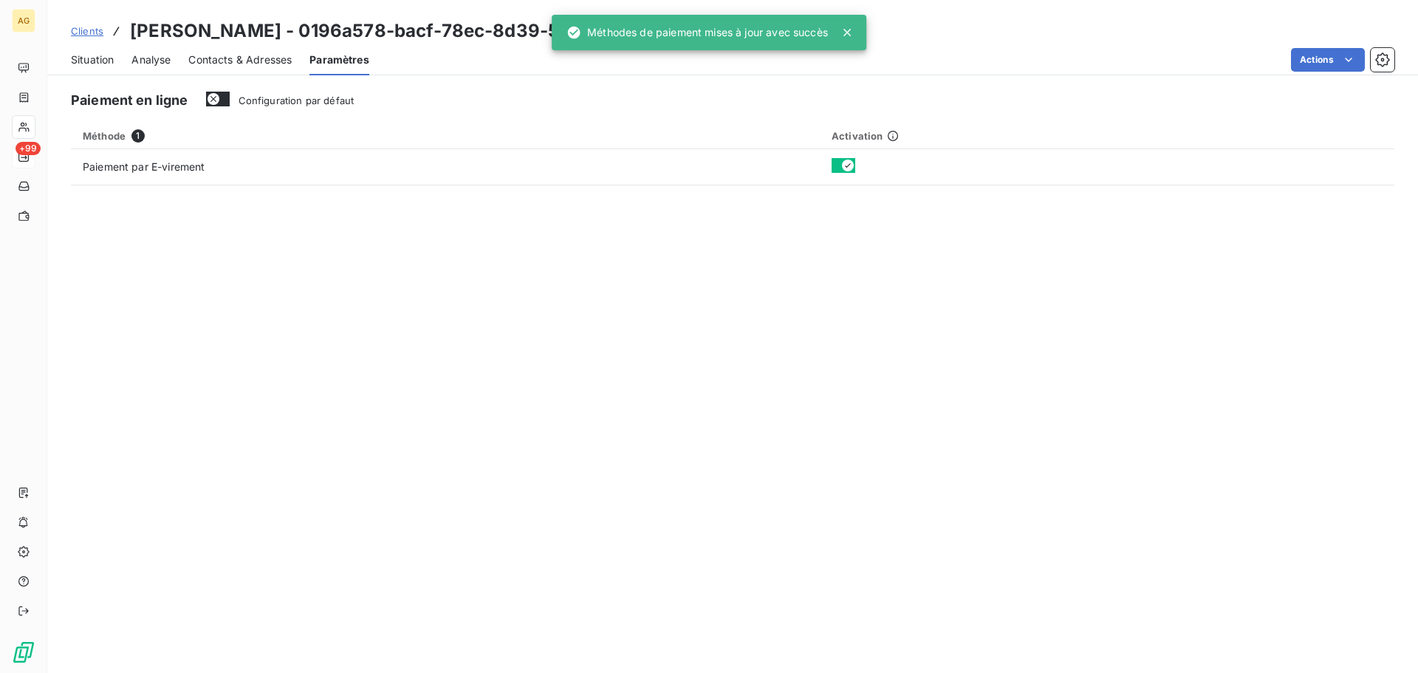
click at [229, 63] on span "Contacts & Adresses" at bounding box center [239, 59] width 103 height 15
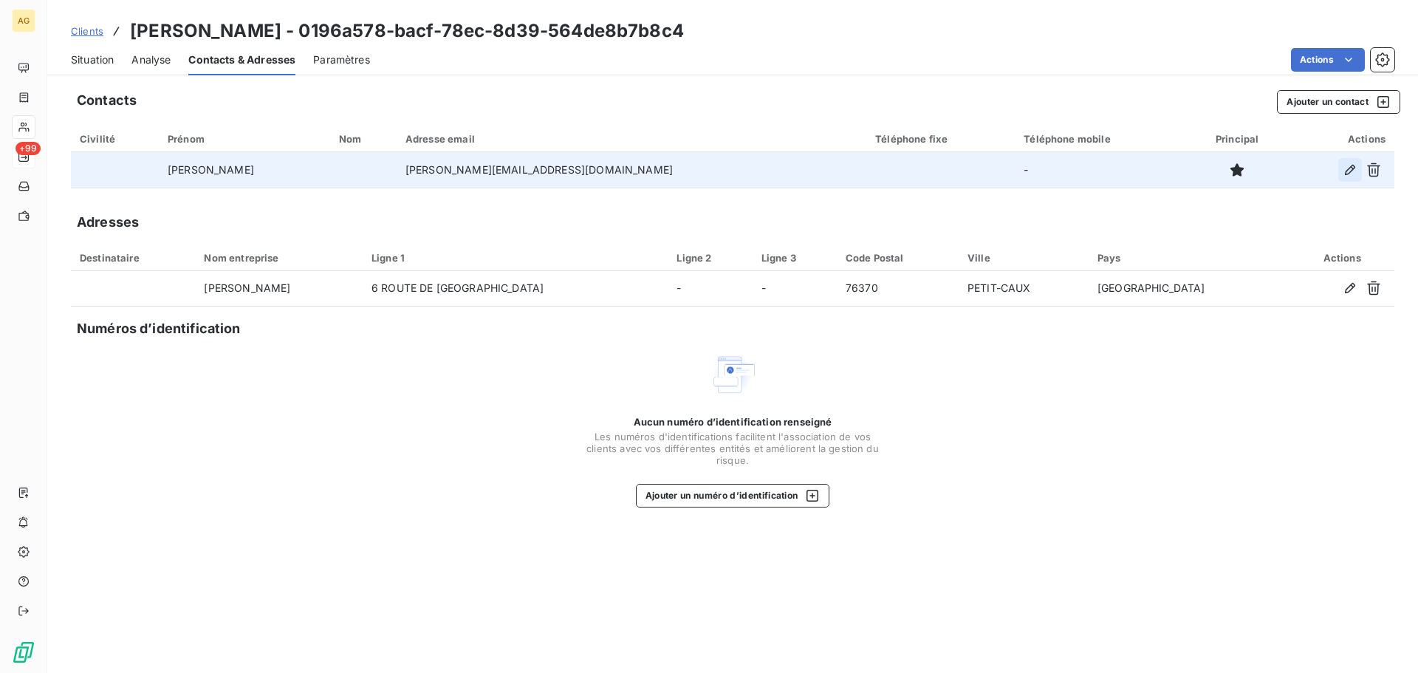
click at [1349, 171] on icon "button" at bounding box center [1350, 170] width 15 height 15
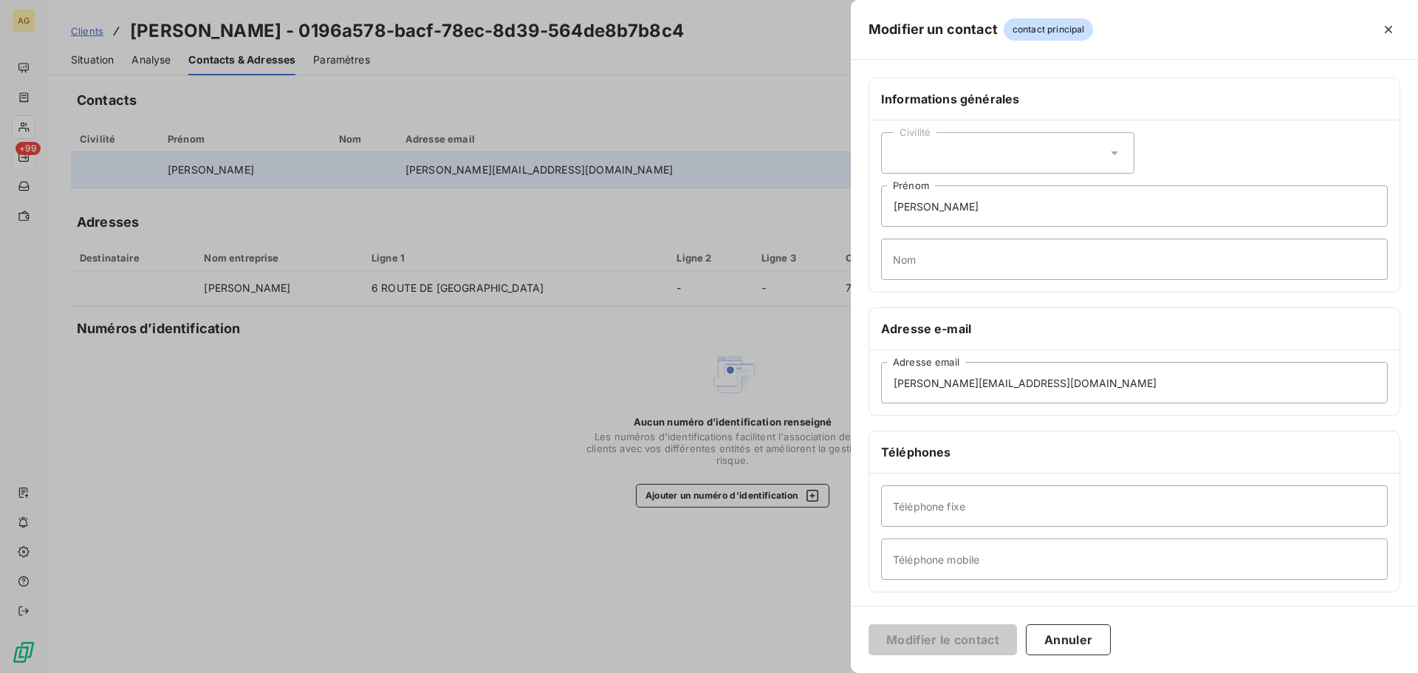
click at [999, 157] on div "Civilité" at bounding box center [1007, 152] width 253 height 41
click at [960, 209] on li "Monsieur" at bounding box center [1007, 216] width 253 height 27
click at [960, 210] on input "[PERSON_NAME]" at bounding box center [1134, 205] width 507 height 41
drag, startPoint x: 926, startPoint y: 204, endPoint x: 1031, endPoint y: 197, distance: 104.4
click at [1031, 197] on input "[PERSON_NAME]" at bounding box center [1134, 205] width 507 height 41
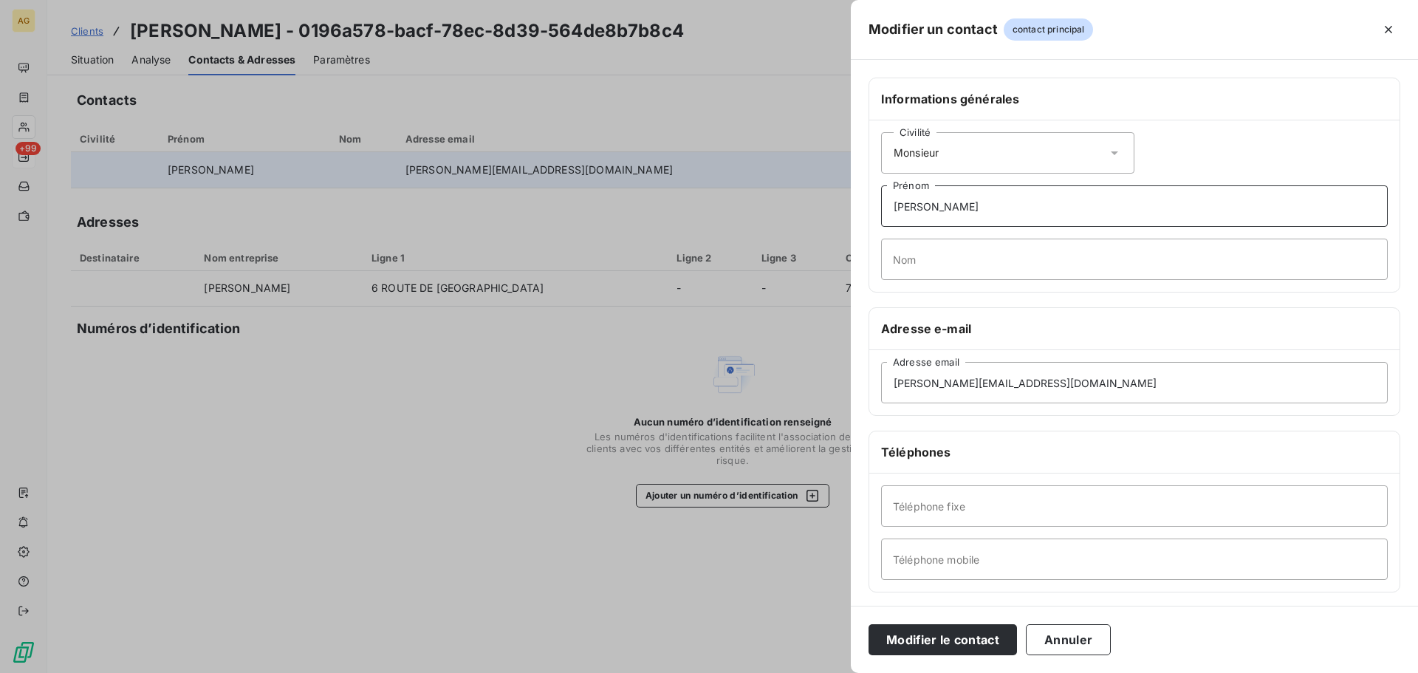
type input "[PERSON_NAME]"
click at [908, 263] on input "Nom" at bounding box center [1134, 259] width 507 height 41
paste input "DESCHAMPS"
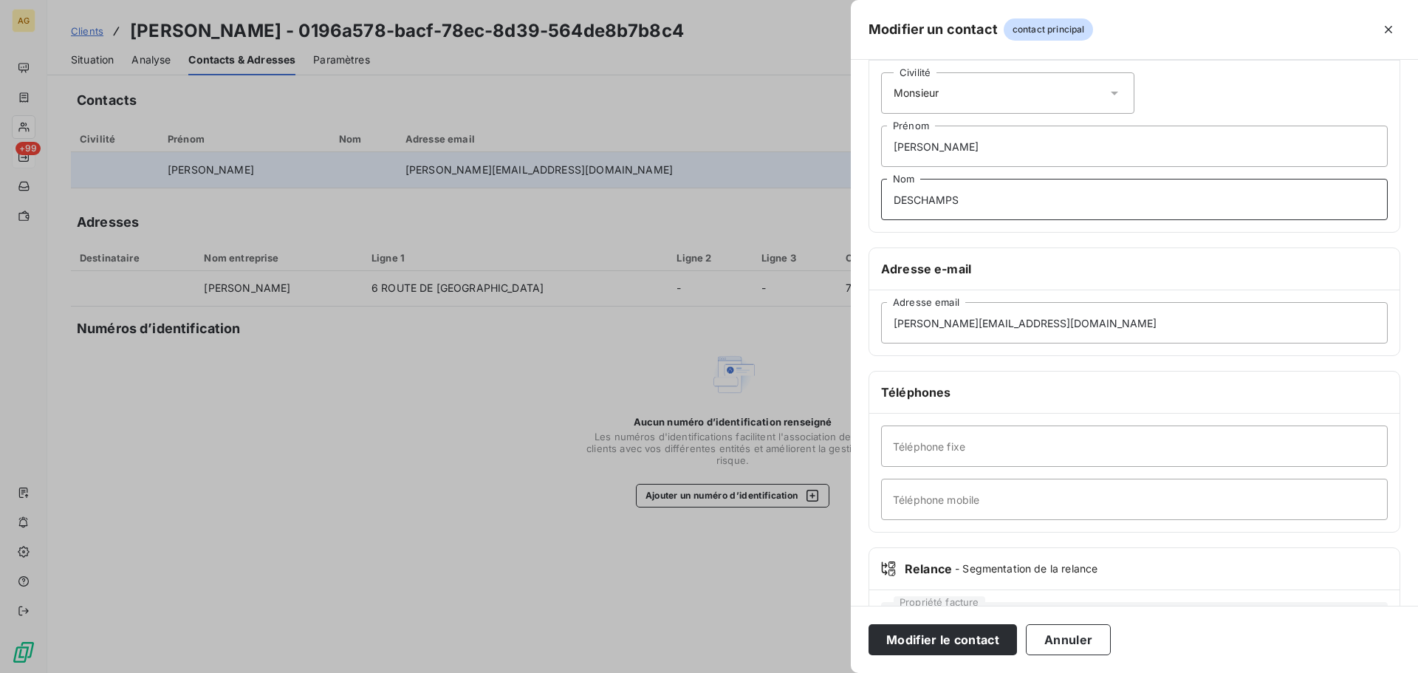
scroll to position [128, 0]
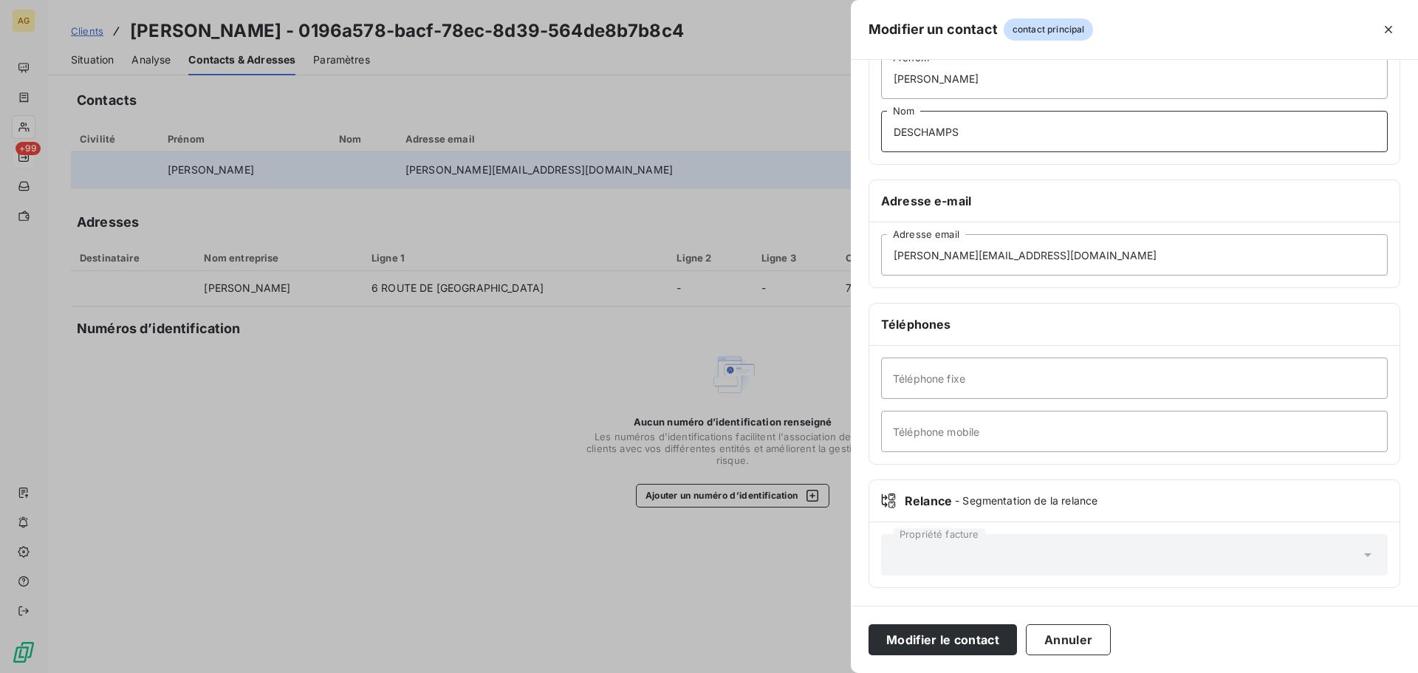
type input "DESCHAMPS"
click at [913, 431] on input "Téléphone mobile" at bounding box center [1134, 431] width 507 height 41
paste input "0617302178"
type input "0617302178"
drag, startPoint x: 943, startPoint y: 640, endPoint x: 598, endPoint y: 568, distance: 352.5
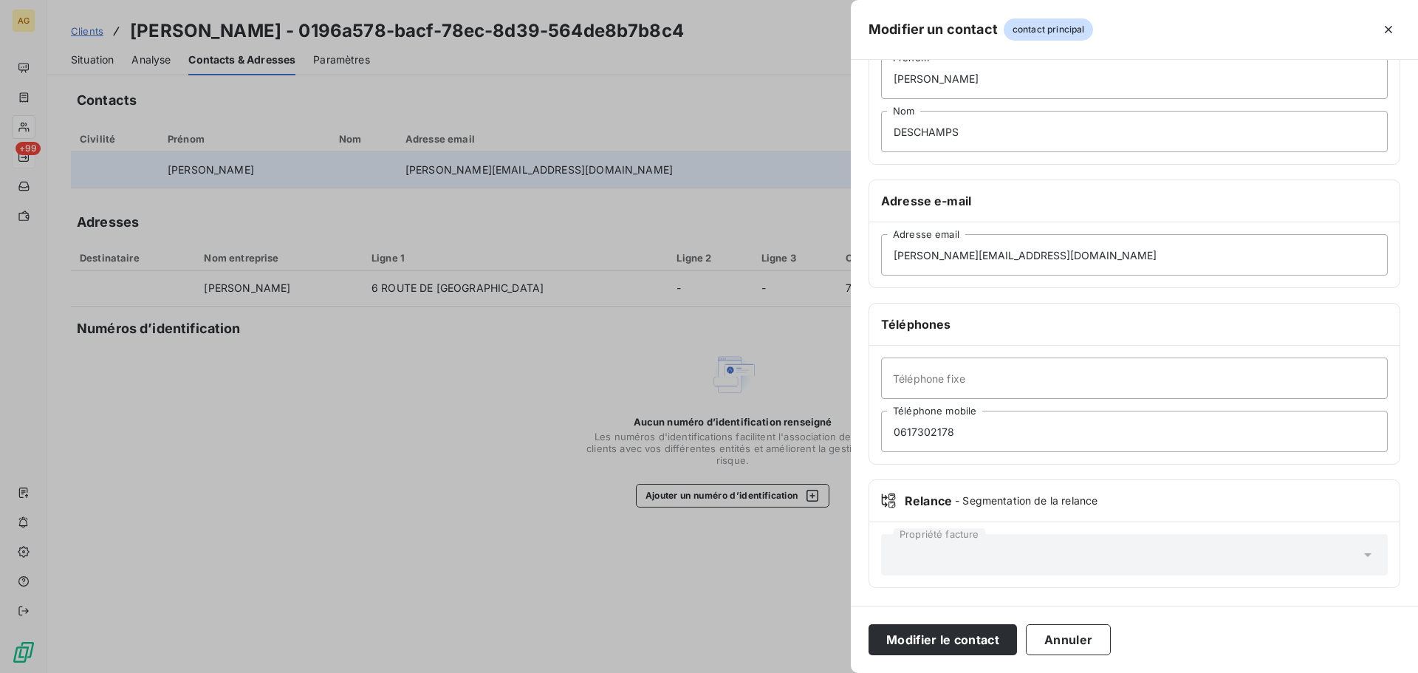
click at [930, 636] on button "Modifier le contact" at bounding box center [943, 639] width 148 height 31
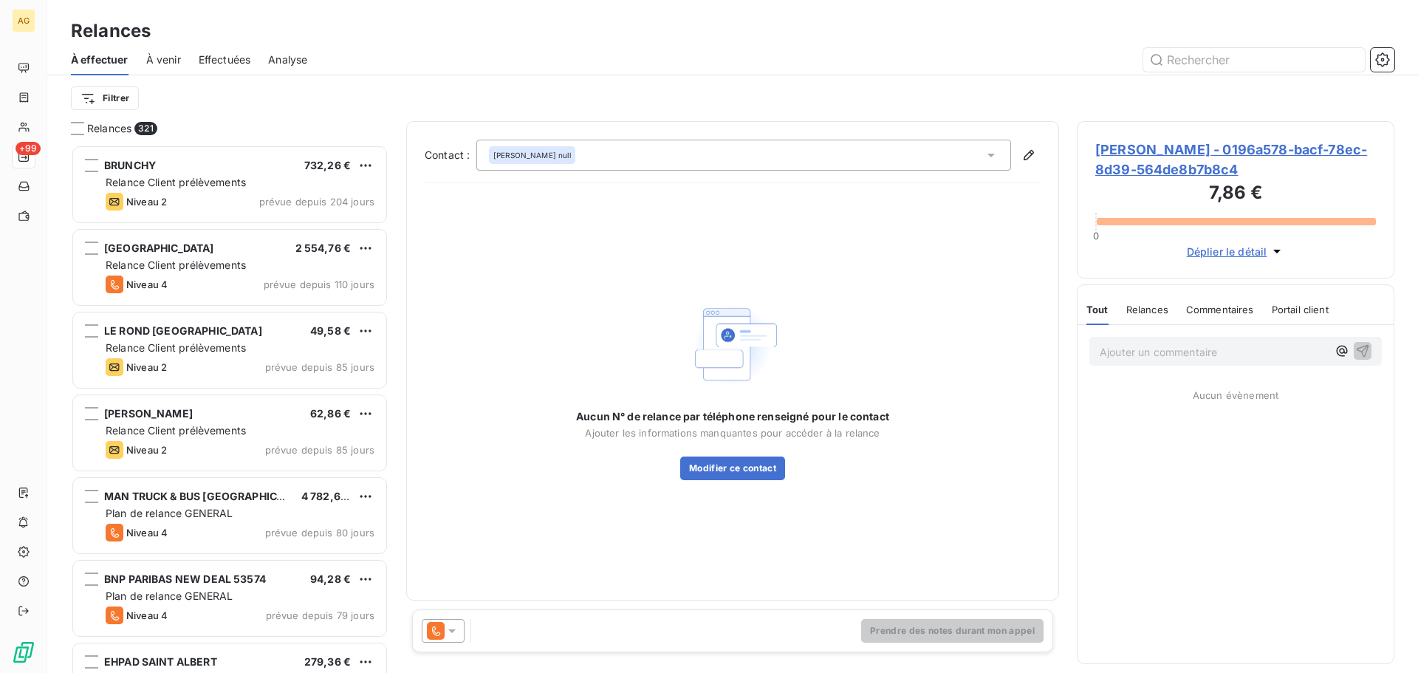
scroll to position [517, 307]
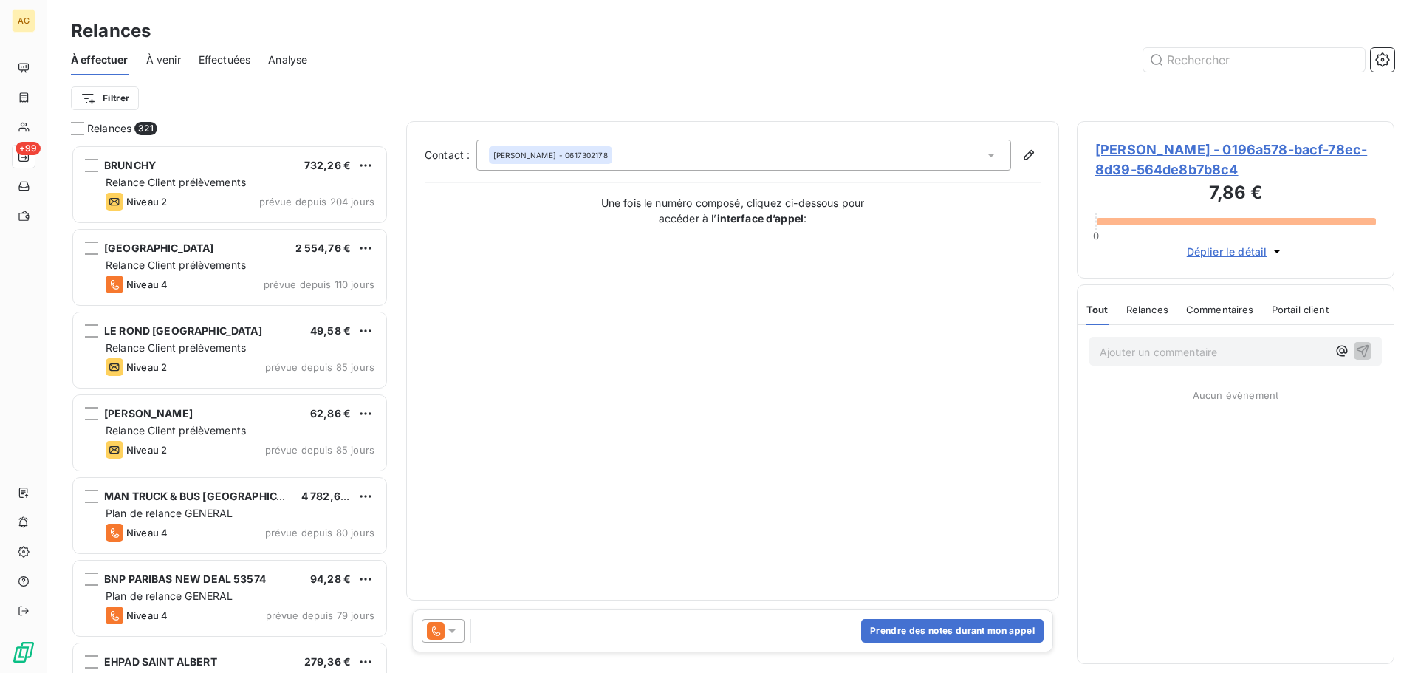
click at [451, 635] on icon at bounding box center [452, 630] width 15 height 15
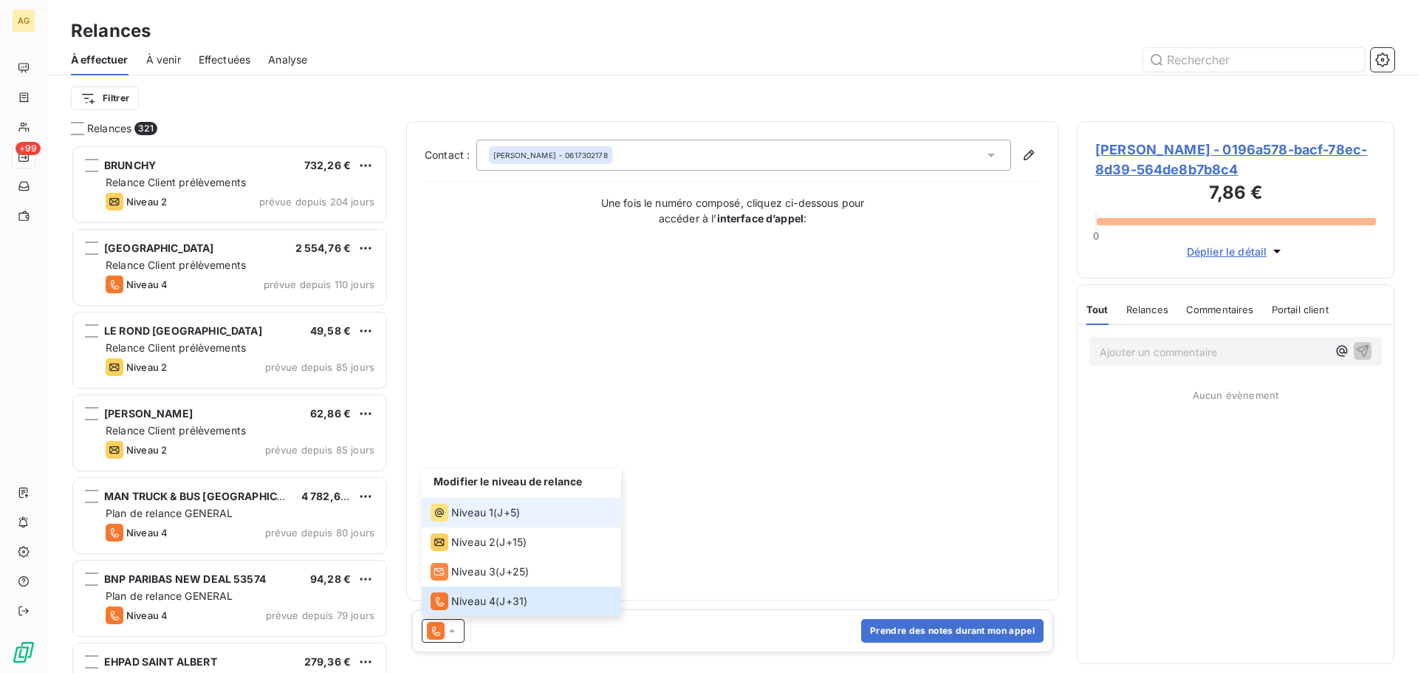
click at [478, 513] on span "Niveau 1" at bounding box center [472, 512] width 42 height 15
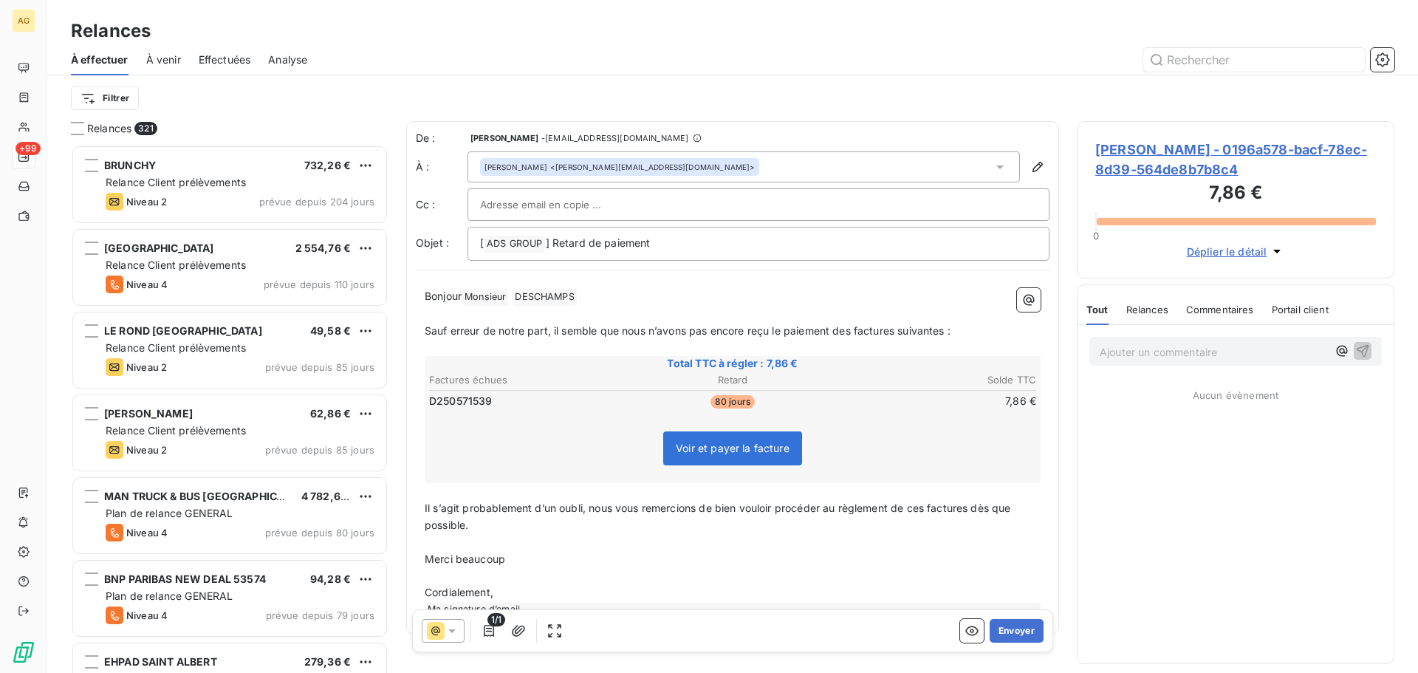
click at [847, 333] on span "Sauf erreur de notre part, il semble que nous n’avons pas encore reçu le paieme…" at bounding box center [688, 330] width 526 height 13
click at [903, 334] on span "Sauf erreur de notre part, il semble que nous n’avons pas encore reçu le paieme…" at bounding box center [691, 330] width 532 height 13
click at [917, 516] on p "Il s’agit probablement d’un oubli, nous vous remercions de bien vouloir procéde…" at bounding box center [733, 517] width 616 height 34
click at [1001, 632] on button "Envoyer" at bounding box center [1017, 631] width 54 height 24
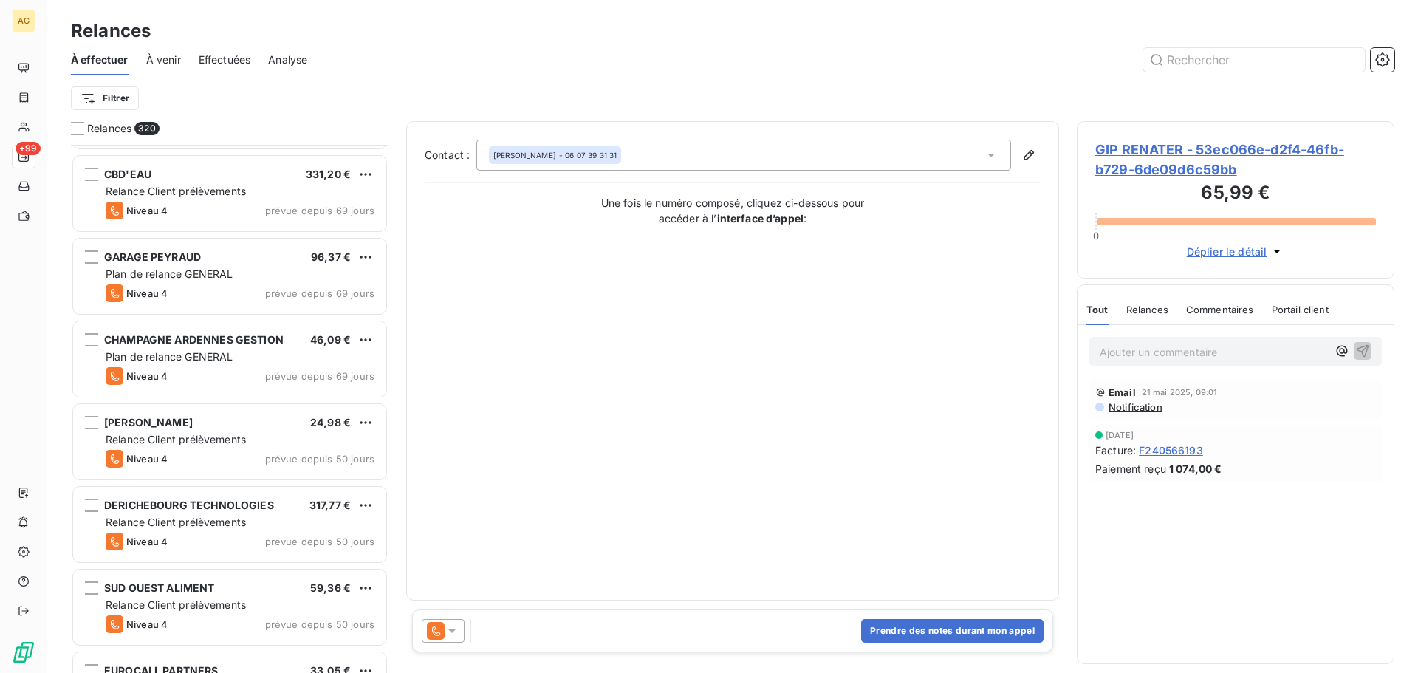
scroll to position [1921, 0]
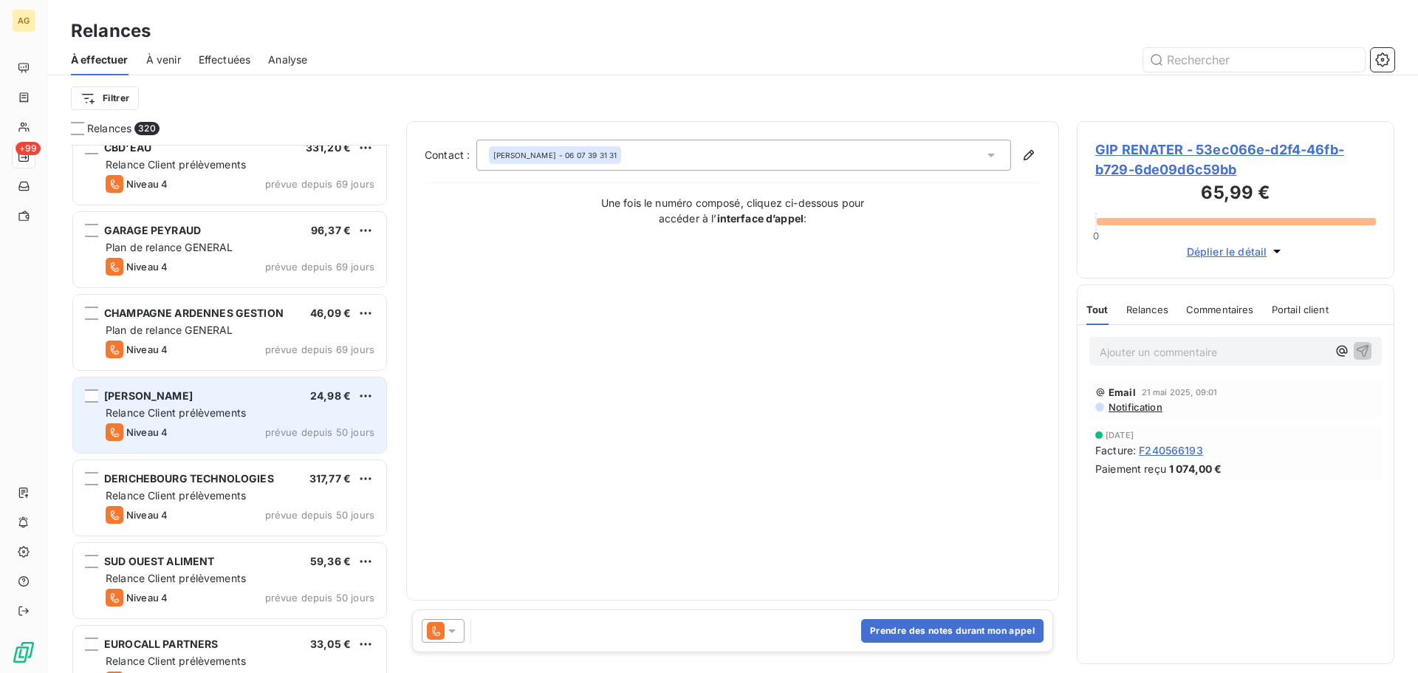
click at [239, 422] on div "JOSEPH 24,98 € Relance Client prélèvements Niveau 4 prévue depuis 50 jours" at bounding box center [229, 414] width 313 height 75
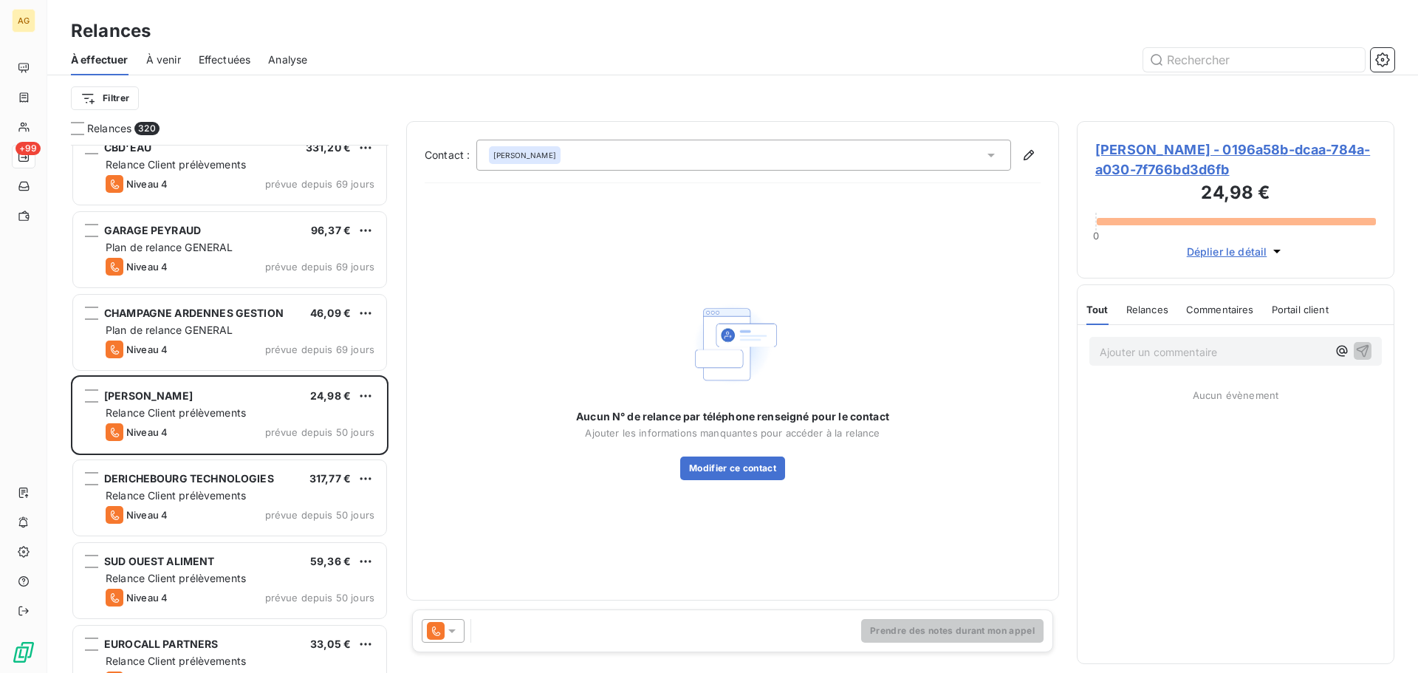
click at [1147, 145] on span "[PERSON_NAME] - 0196a58b-dcaa-784a-a030-7f766bd3d6fb" at bounding box center [1236, 160] width 281 height 40
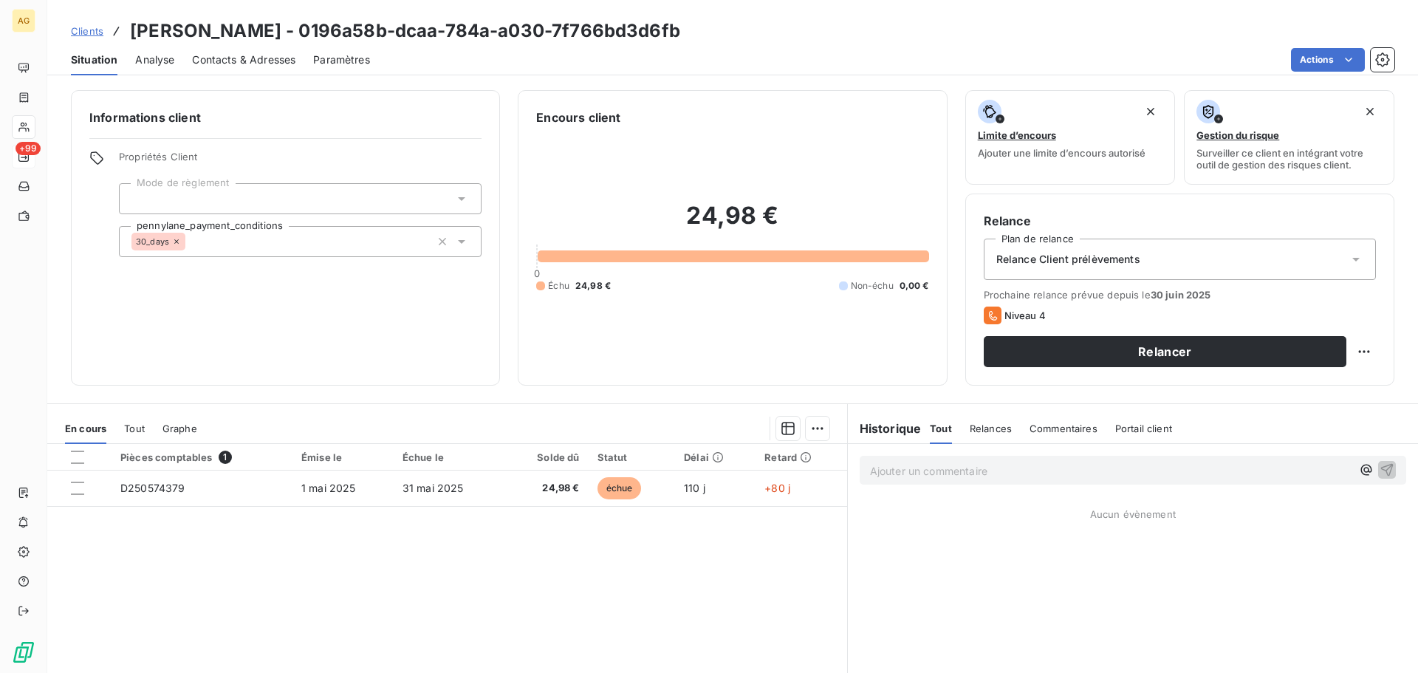
click at [1089, 262] on span "Relance Client prélèvements" at bounding box center [1069, 259] width 144 height 15
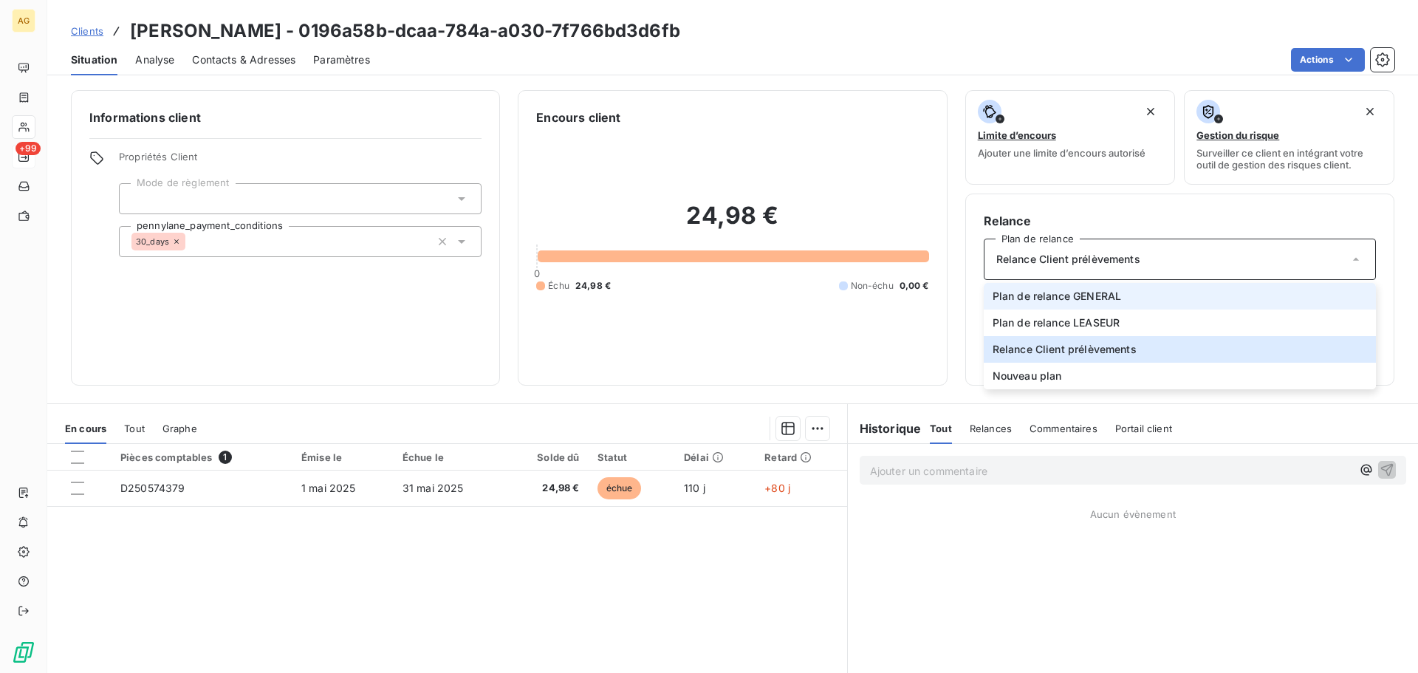
click at [1048, 293] on span "Plan de relance GENERAL" at bounding box center [1057, 296] width 129 height 15
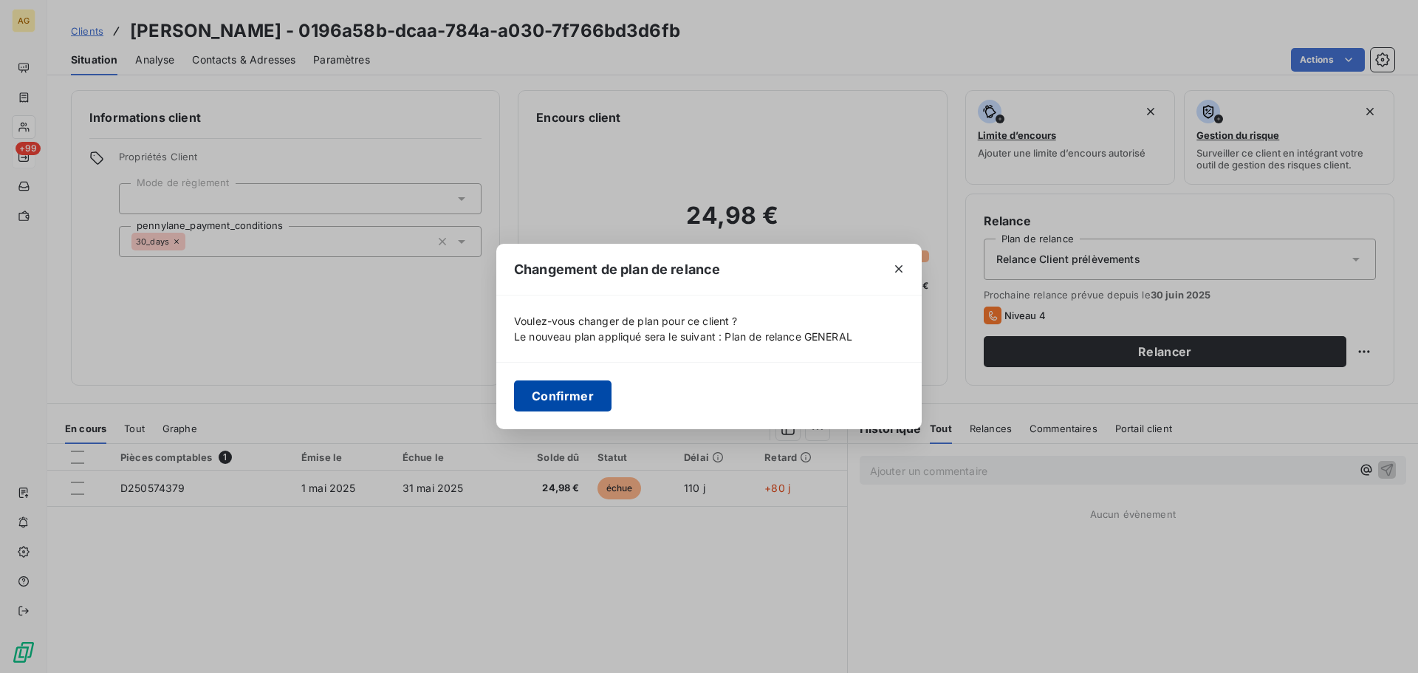
click at [569, 391] on button "Confirmer" at bounding box center [563, 395] width 98 height 31
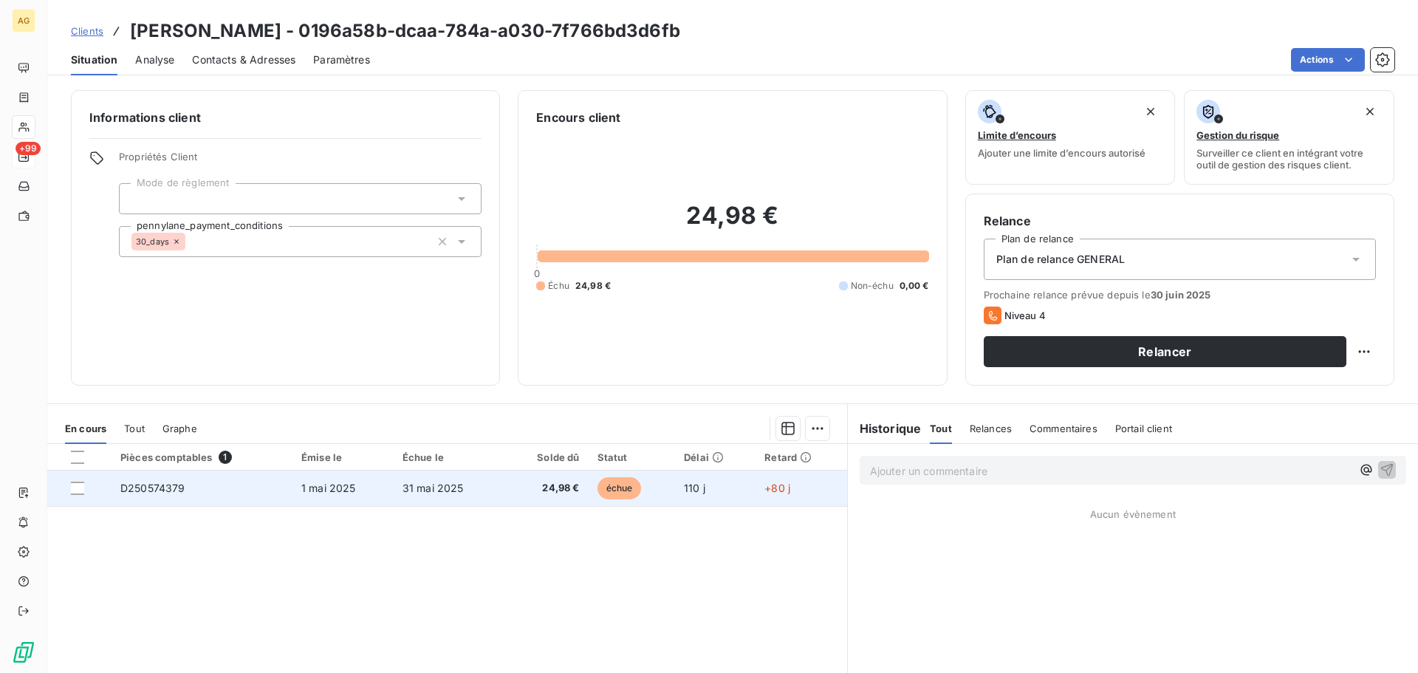
click at [414, 490] on span "31 mai 2025" at bounding box center [433, 488] width 61 height 13
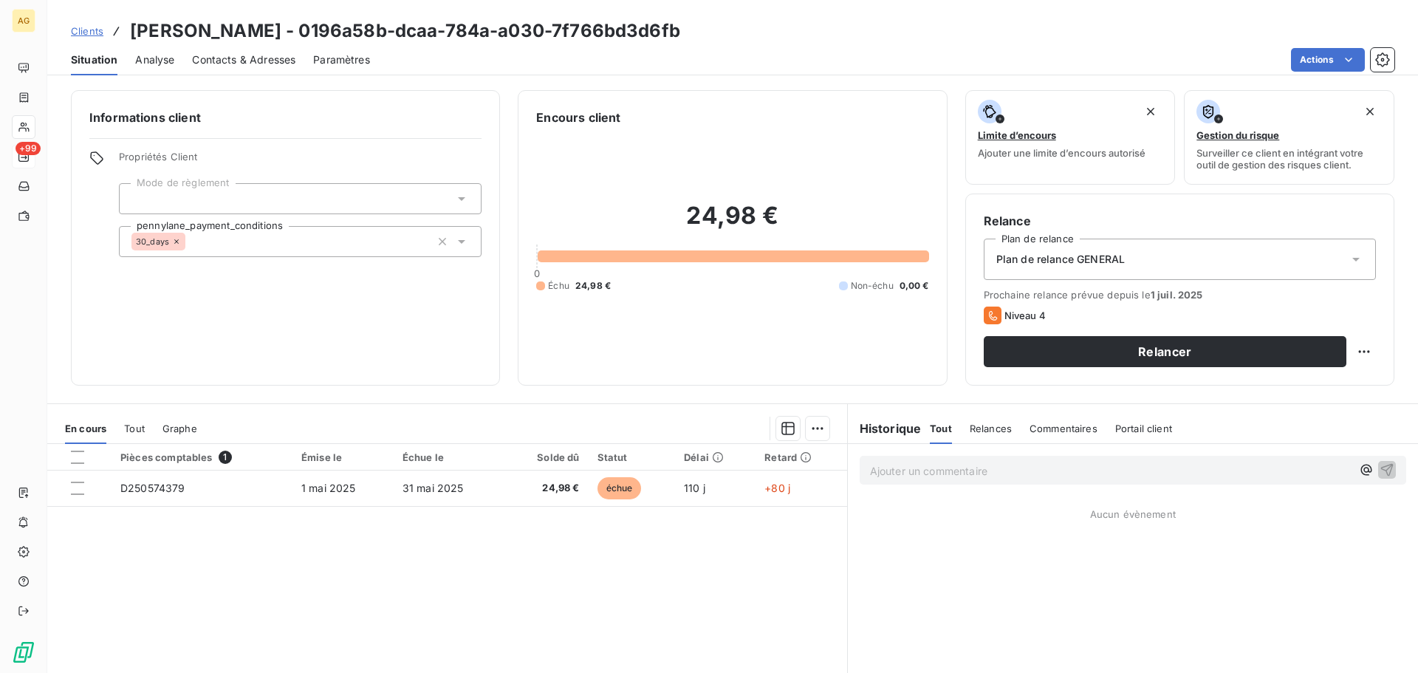
click at [327, 63] on span "Paramètres" at bounding box center [341, 59] width 57 height 15
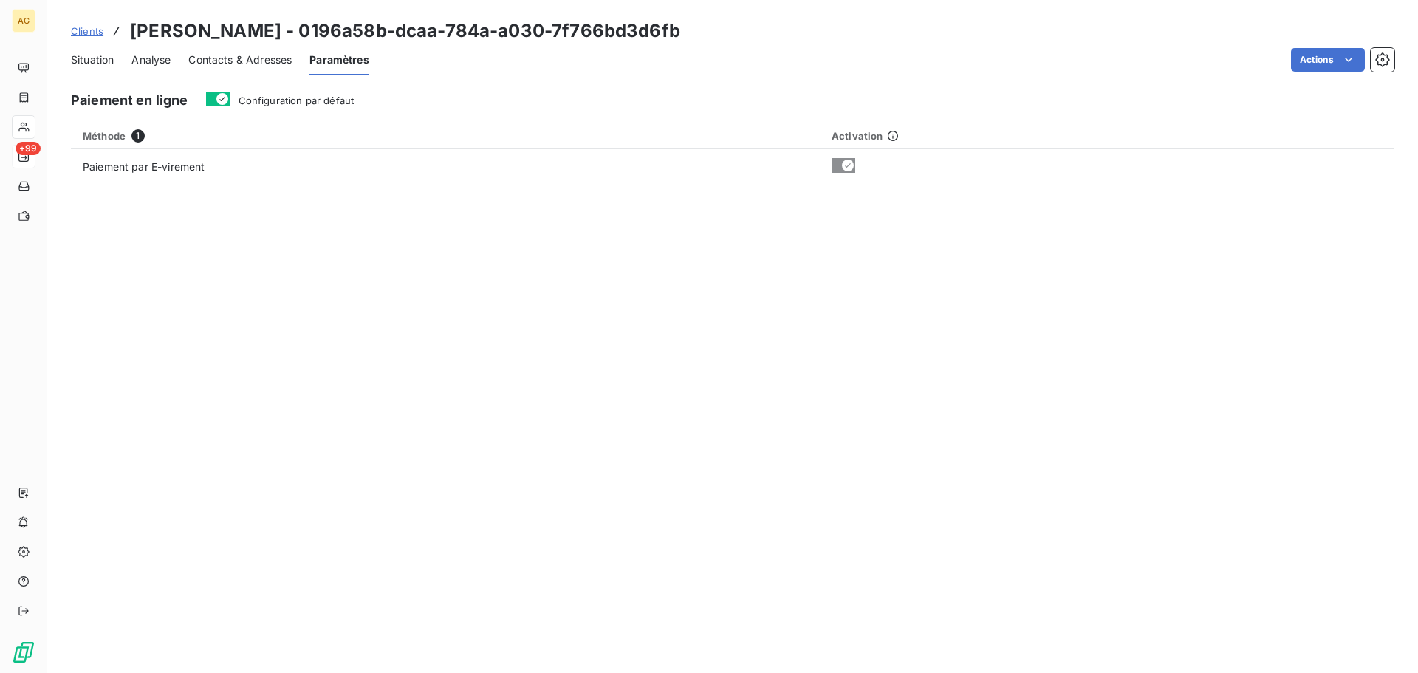
click at [312, 98] on span "Configuration par défaut" at bounding box center [297, 101] width 116 height 12
click at [230, 98] on button "Configuration par défaut" at bounding box center [218, 99] width 24 height 15
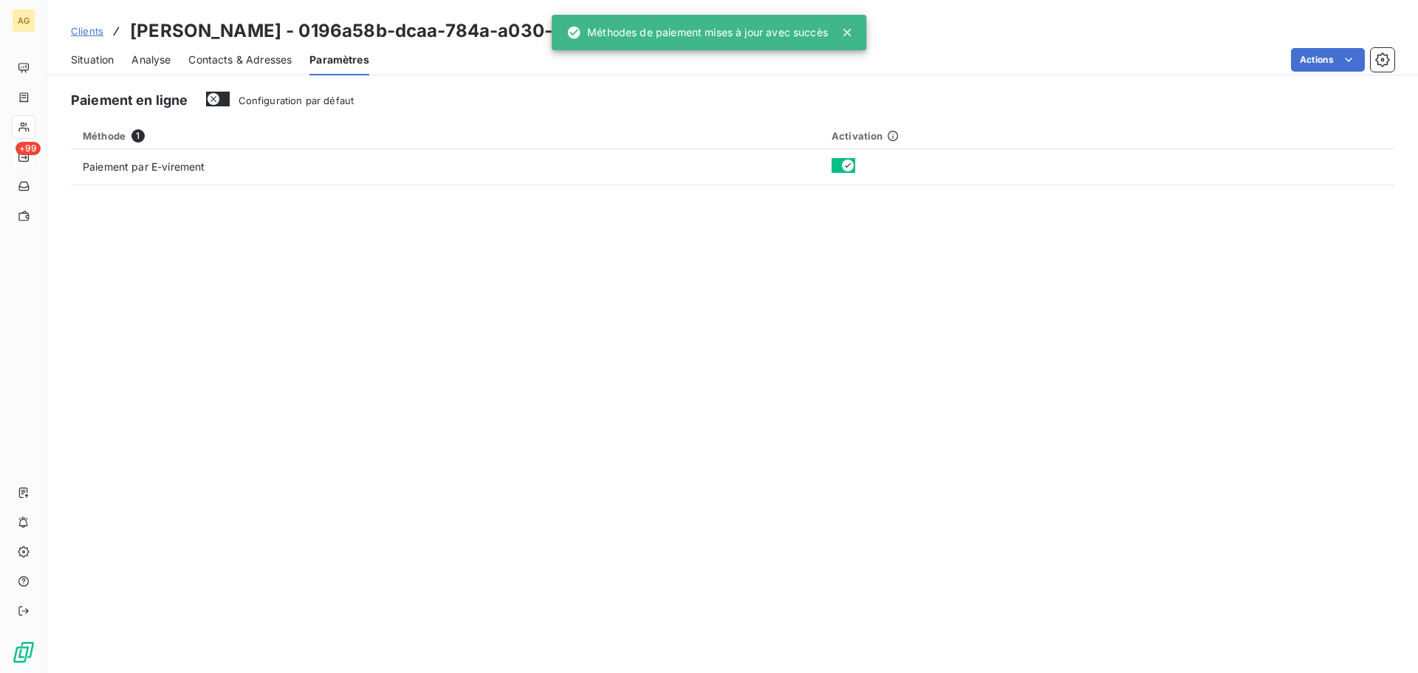
click at [212, 64] on span "Contacts & Adresses" at bounding box center [239, 59] width 103 height 15
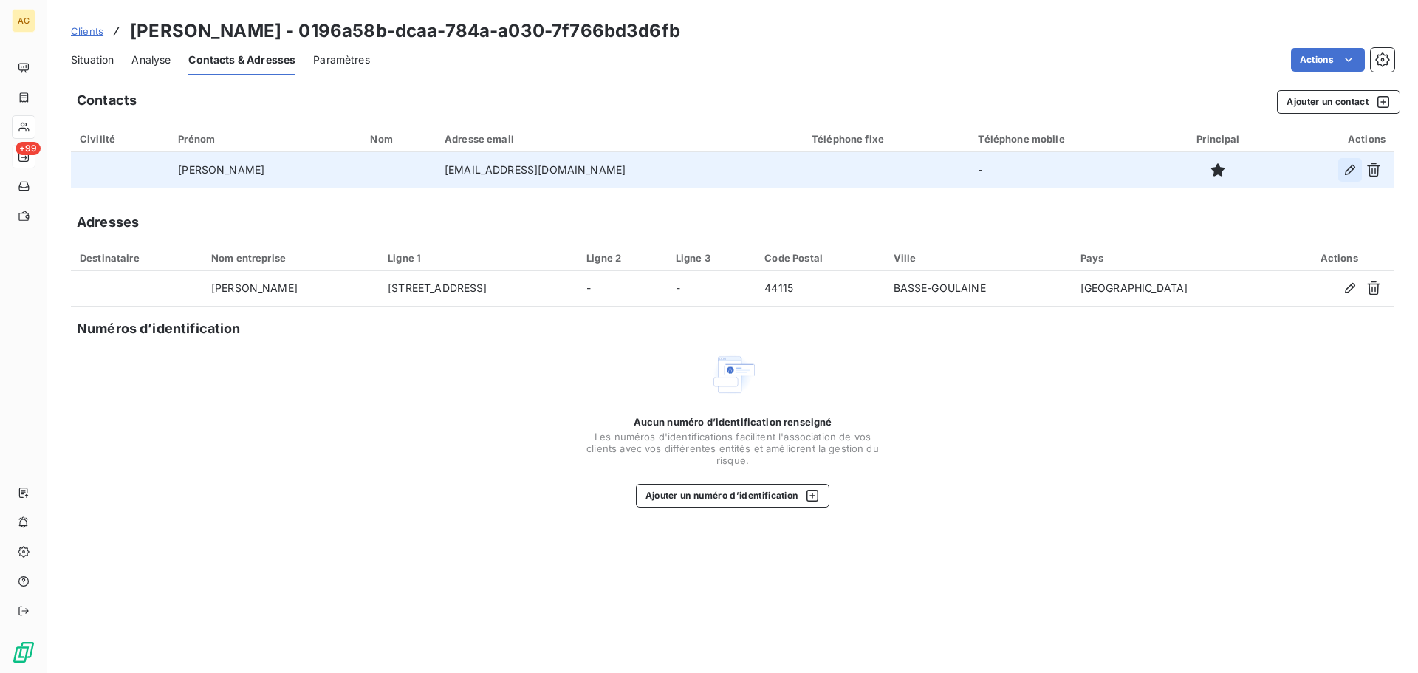
click at [1350, 171] on icon "button" at bounding box center [1350, 170] width 10 height 10
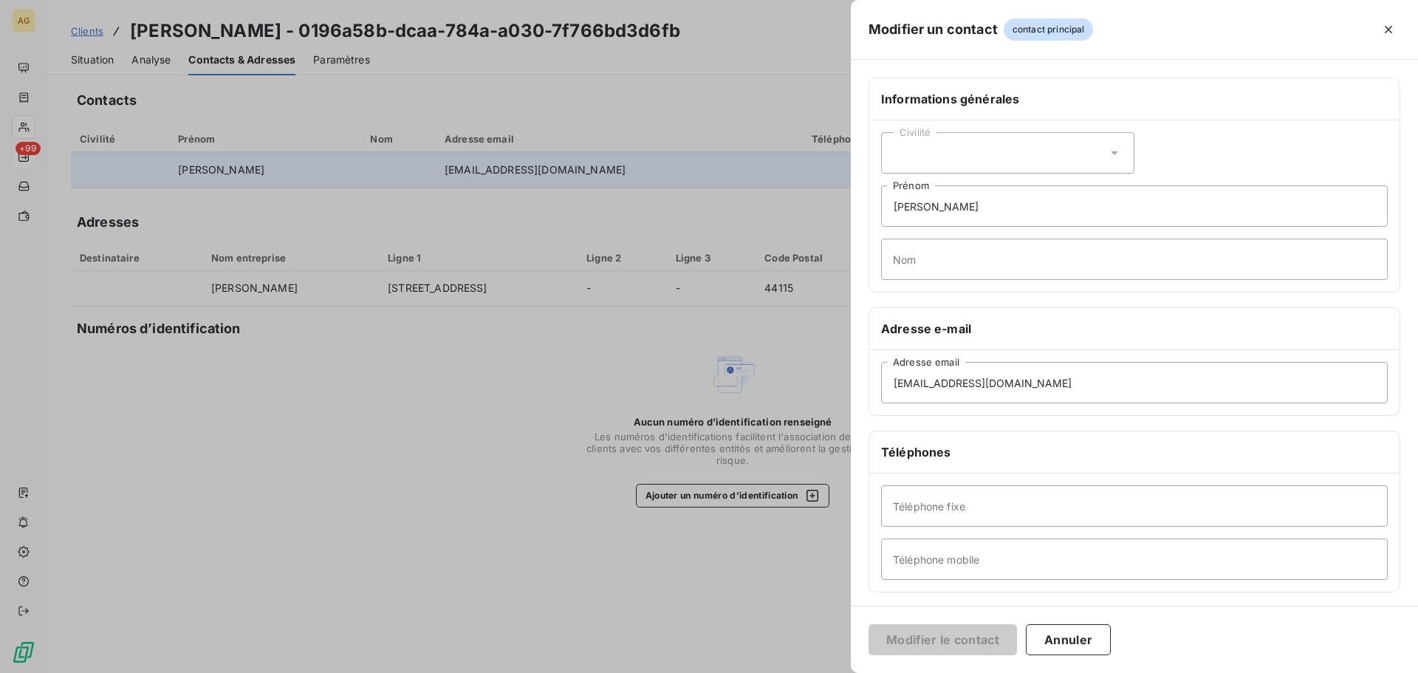
click at [951, 161] on div "Civilité" at bounding box center [1007, 152] width 253 height 41
click at [946, 209] on li "Monsieur" at bounding box center [1007, 216] width 253 height 27
click at [967, 199] on input "[PERSON_NAME]" at bounding box center [1134, 205] width 507 height 41
type input "[PERSON_NAME]"
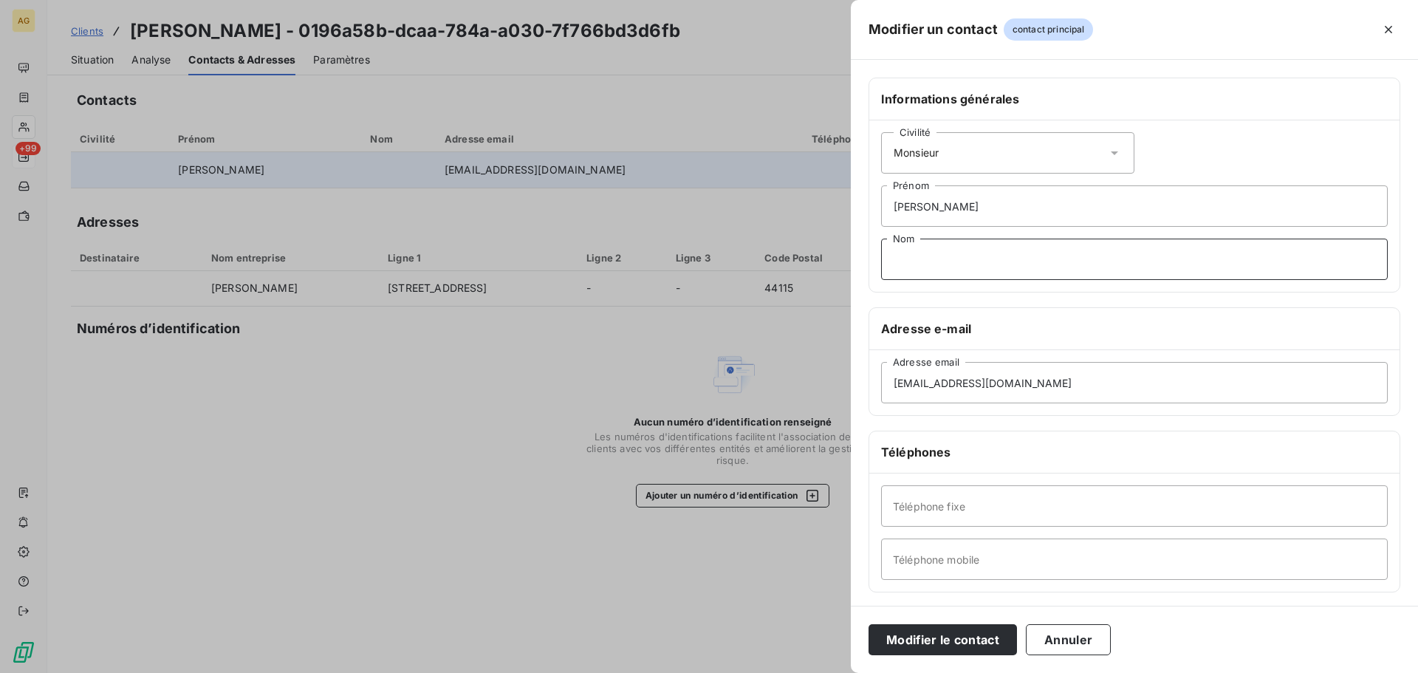
click at [956, 259] on input "Nom" at bounding box center [1134, 259] width 507 height 41
type input "GELEY"
click at [999, 565] on input "Téléphone mobile" at bounding box center [1134, 559] width 507 height 41
paste input "[PHONE_NUMBER]"
type input "[PHONE_NUMBER]"
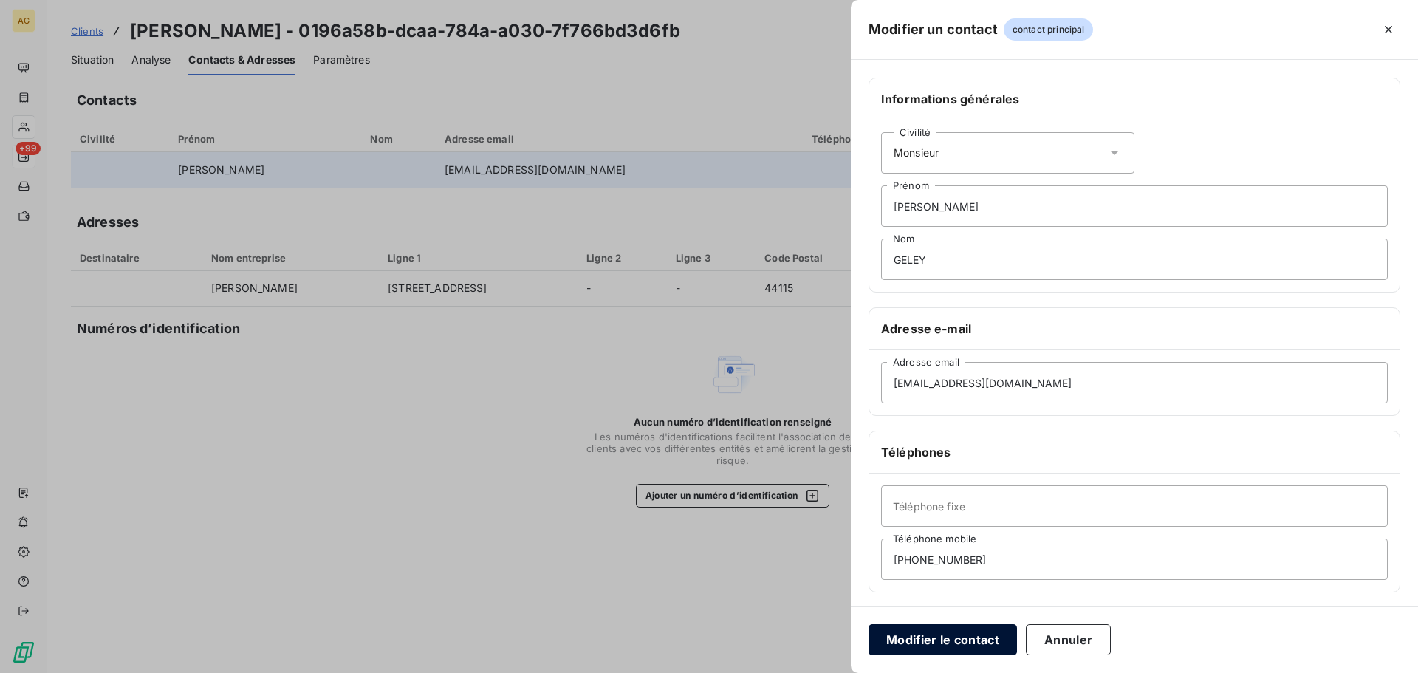
click at [940, 652] on button "Modifier le contact" at bounding box center [943, 639] width 148 height 31
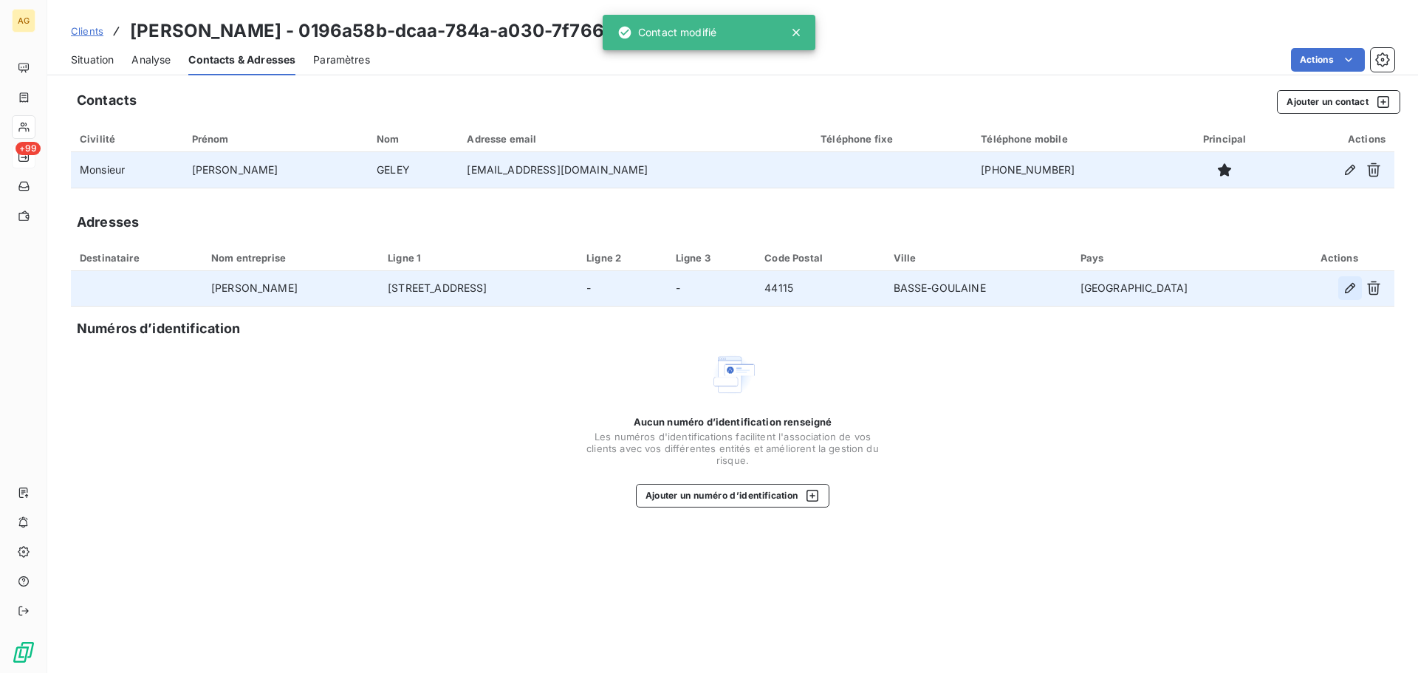
click at [1349, 279] on button "button" at bounding box center [1351, 288] width 24 height 24
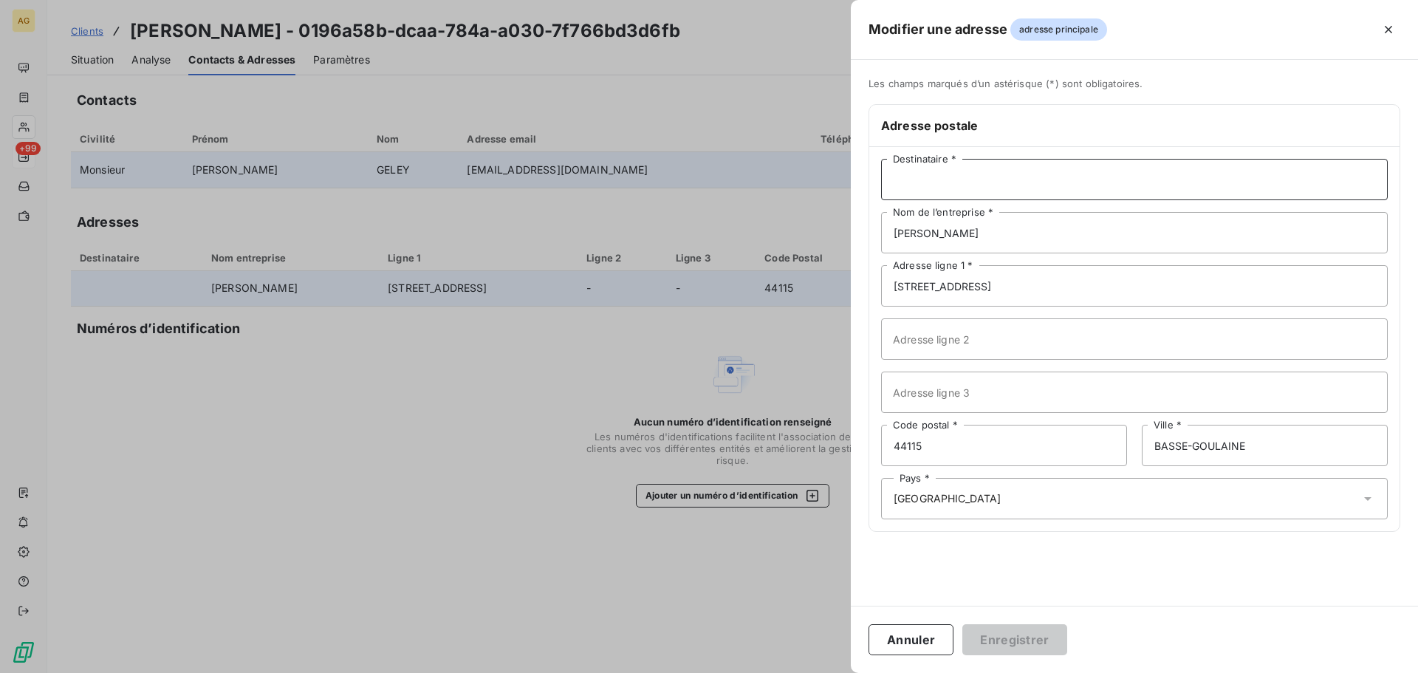
click at [943, 174] on input "Destinataire *" at bounding box center [1134, 179] width 507 height 41
type input "[PERSON_NAME]"
drag, startPoint x: 1031, startPoint y: 649, endPoint x: 813, endPoint y: 612, distance: 220.2
click at [1030, 649] on button "Enregistrer" at bounding box center [1015, 639] width 105 height 31
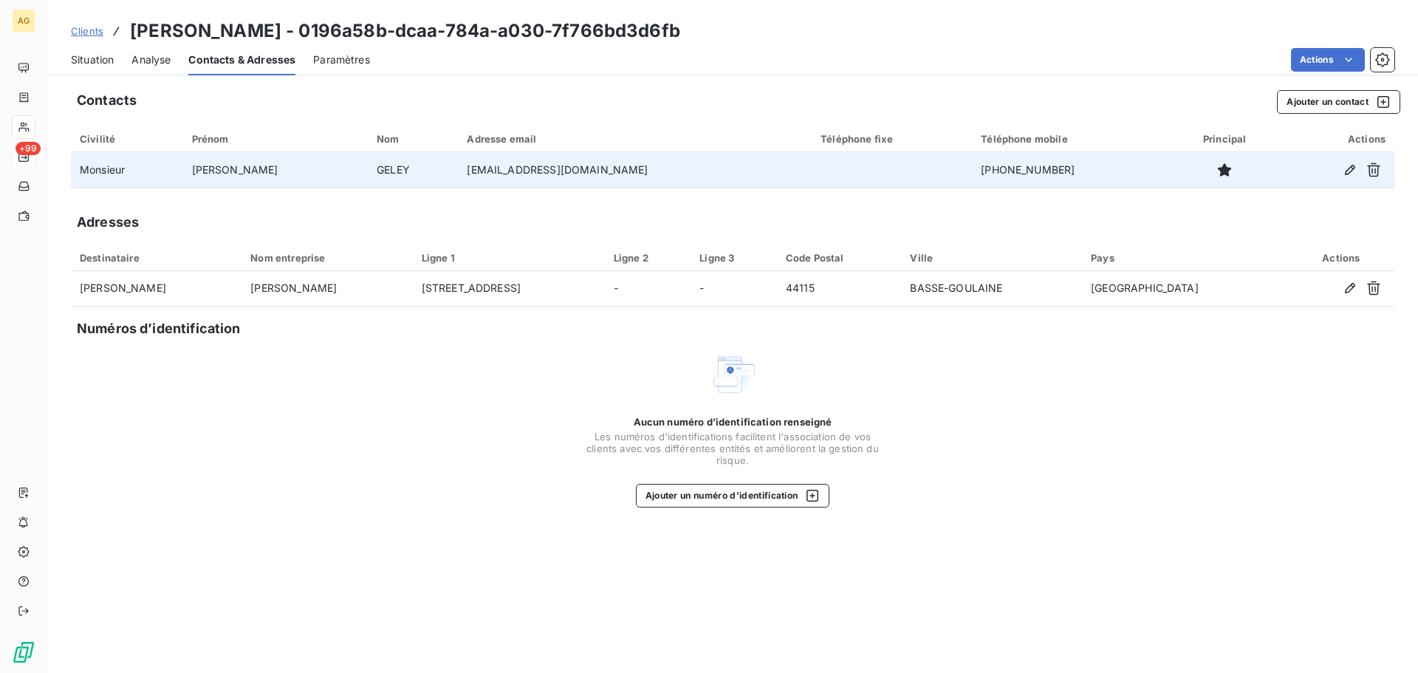
click at [335, 58] on span "Paramètres" at bounding box center [341, 59] width 57 height 15
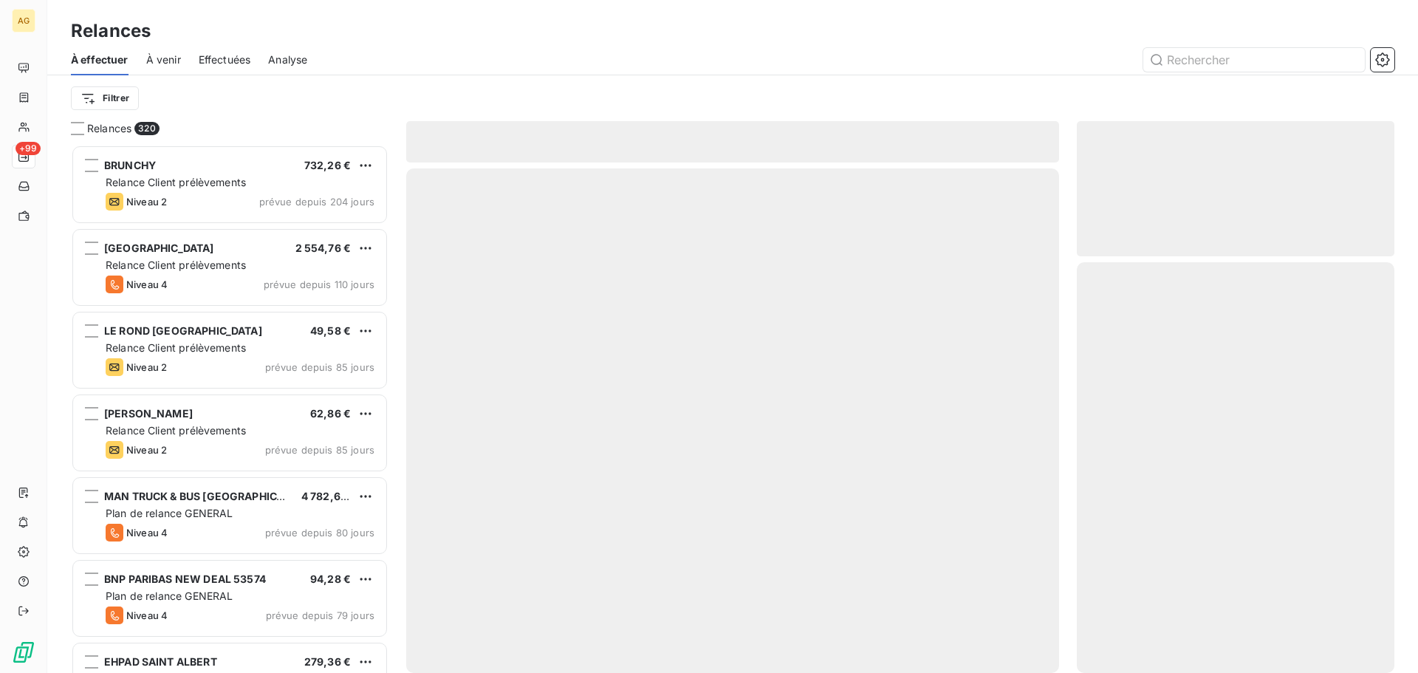
scroll to position [517, 307]
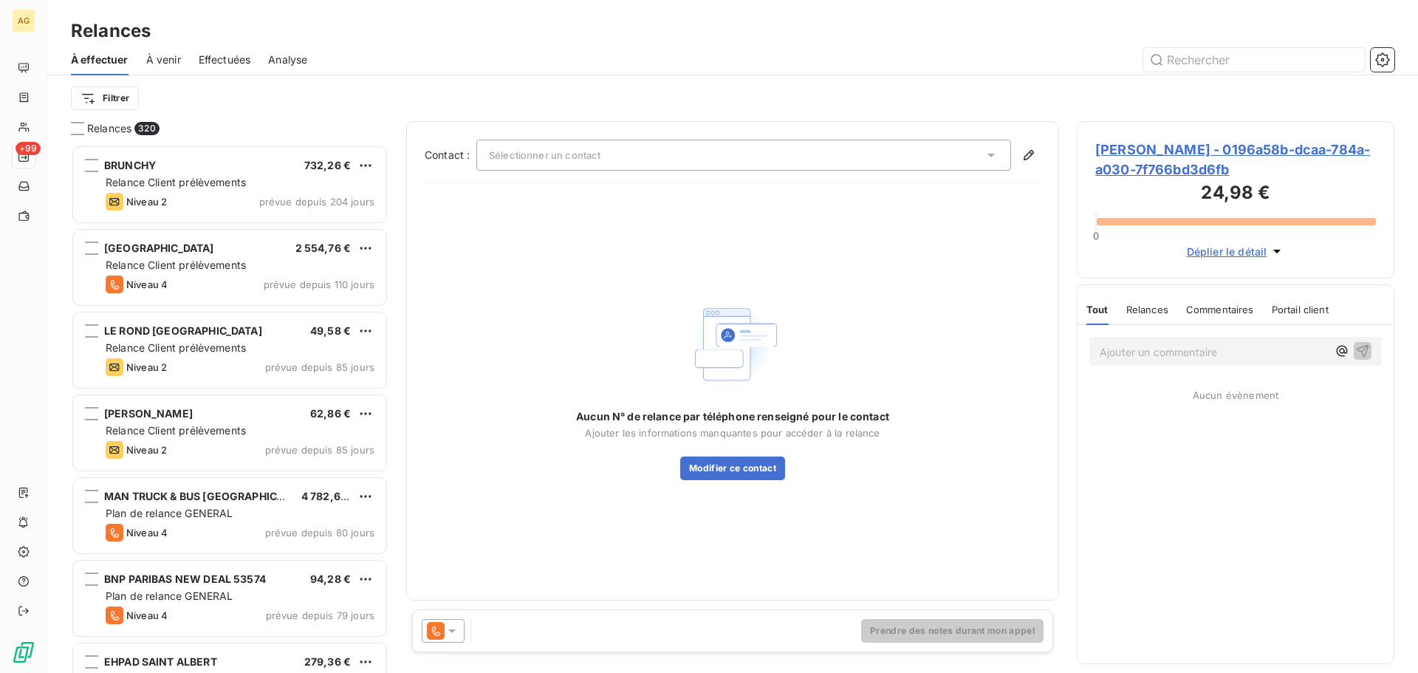
click at [452, 630] on icon at bounding box center [451, 631] width 7 height 4
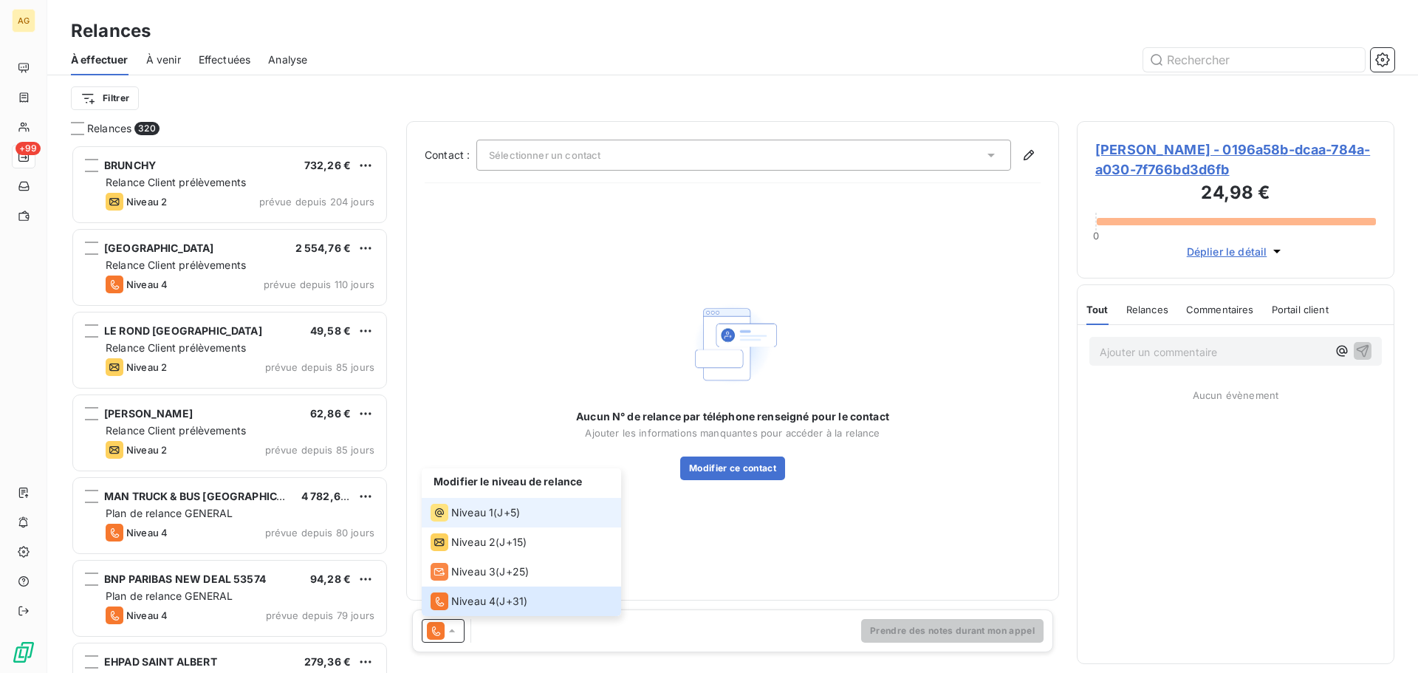
click at [503, 517] on span "J+5 )" at bounding box center [508, 512] width 23 height 15
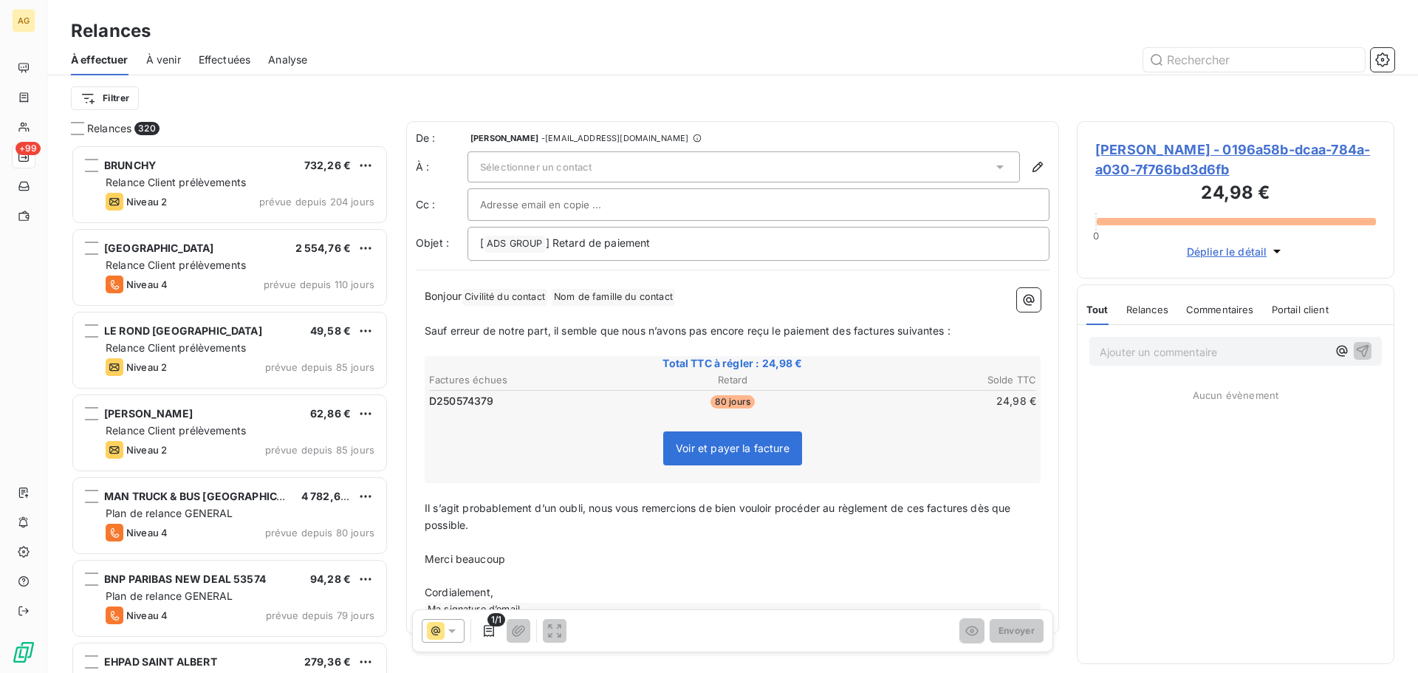
click at [1111, 153] on span "[PERSON_NAME] - 0196a58b-dcaa-784a-a030-7f766bd3d6fb" at bounding box center [1236, 160] width 281 height 40
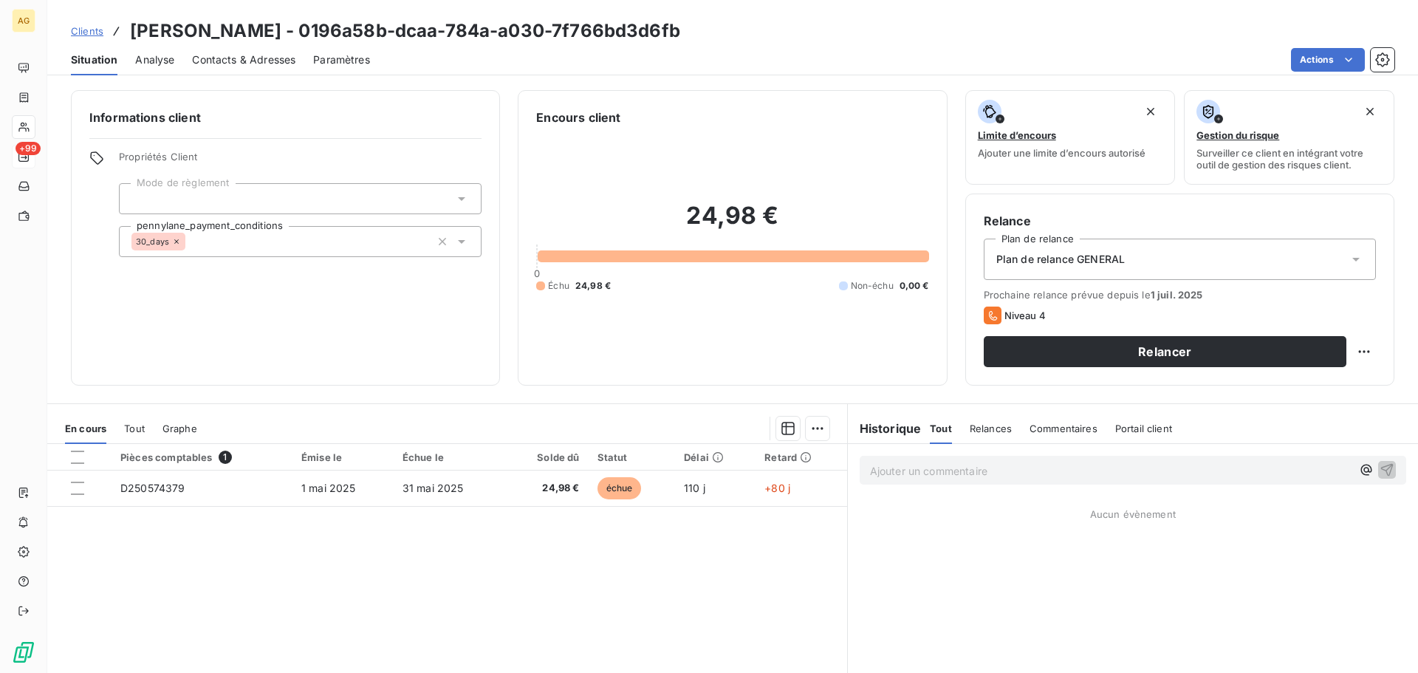
click at [218, 71] on div "Contacts & Adresses" at bounding box center [243, 59] width 103 height 31
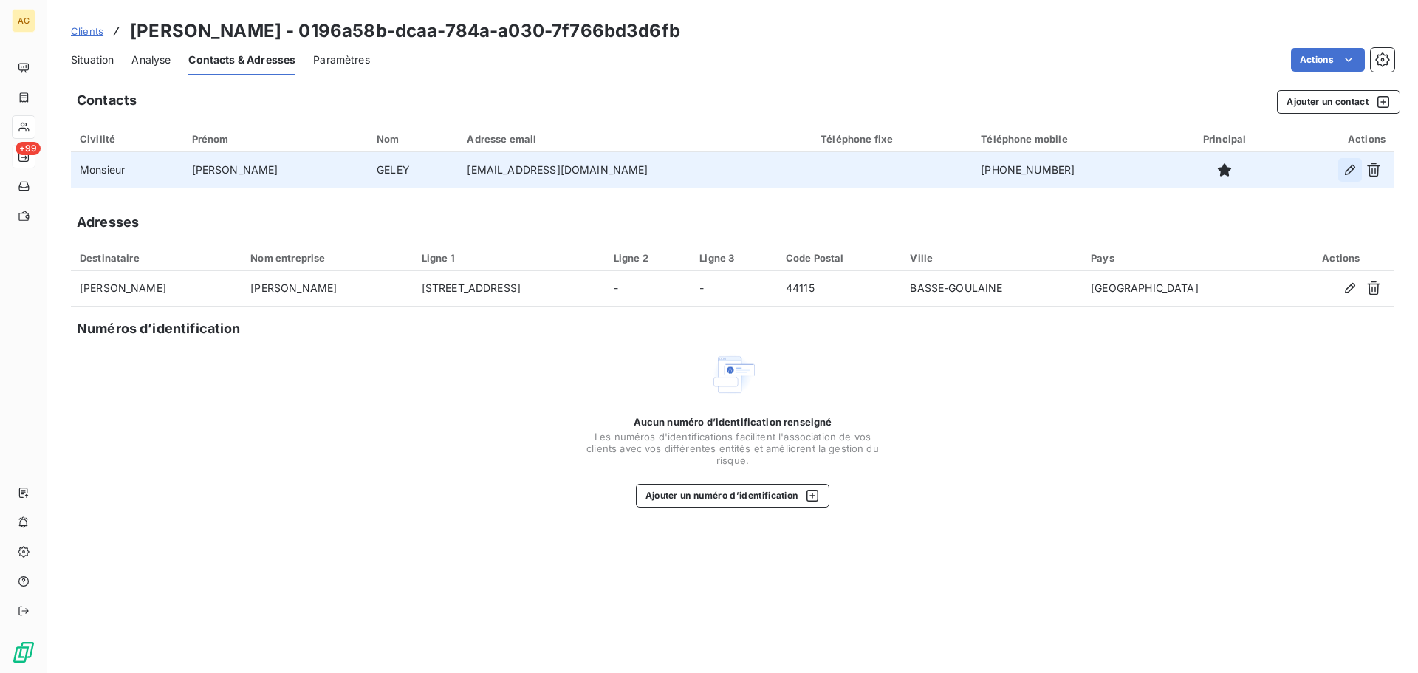
click at [1348, 175] on icon "button" at bounding box center [1350, 170] width 15 height 15
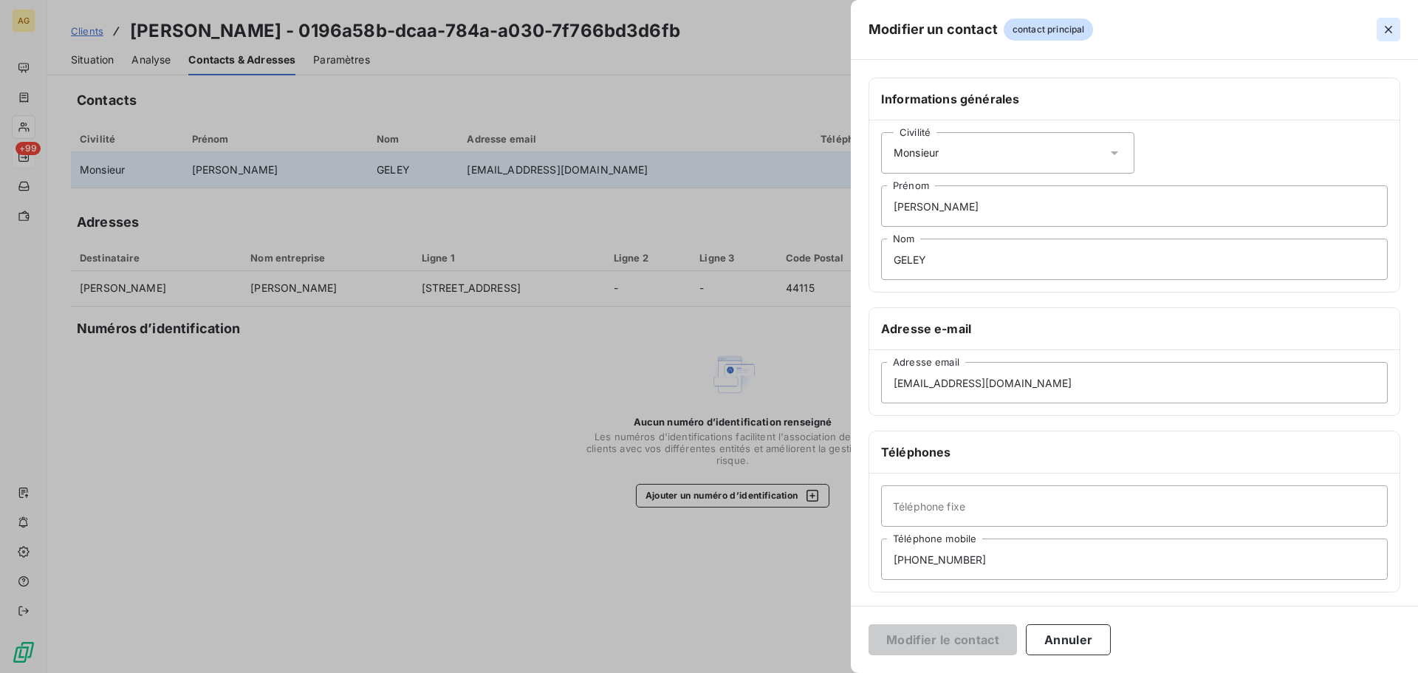
click at [1381, 24] on icon "button" at bounding box center [1388, 29] width 15 height 15
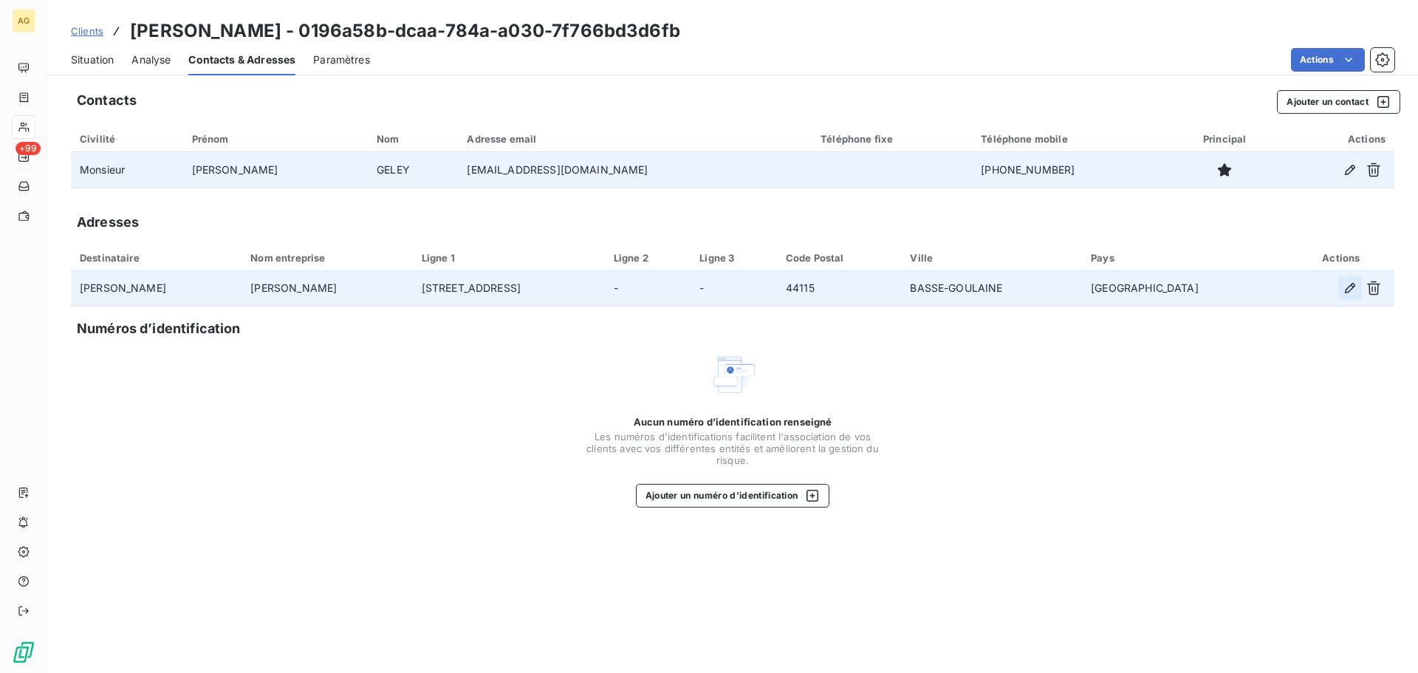
click at [1356, 287] on icon "button" at bounding box center [1350, 288] width 15 height 15
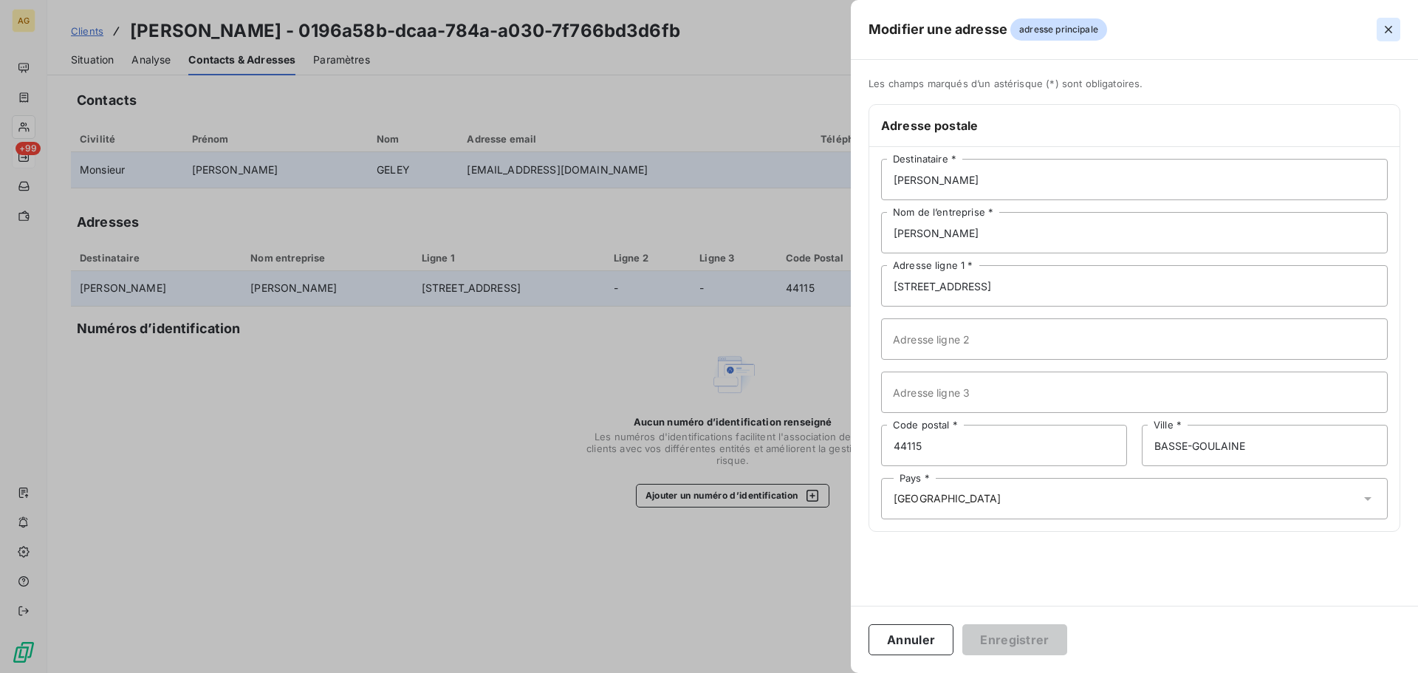
click at [1384, 34] on icon "button" at bounding box center [1388, 29] width 15 height 15
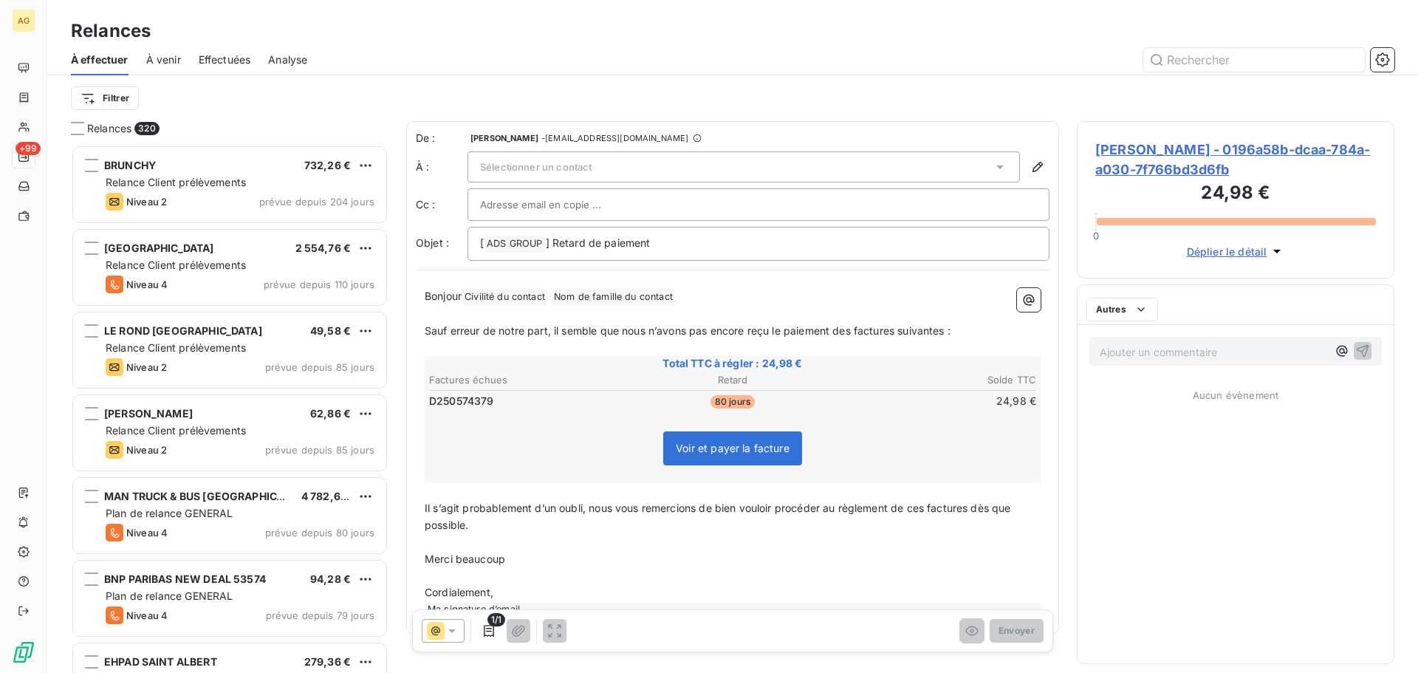
scroll to position [517, 307]
click at [566, 171] on span "Sélectionner un contact" at bounding box center [536, 167] width 112 height 12
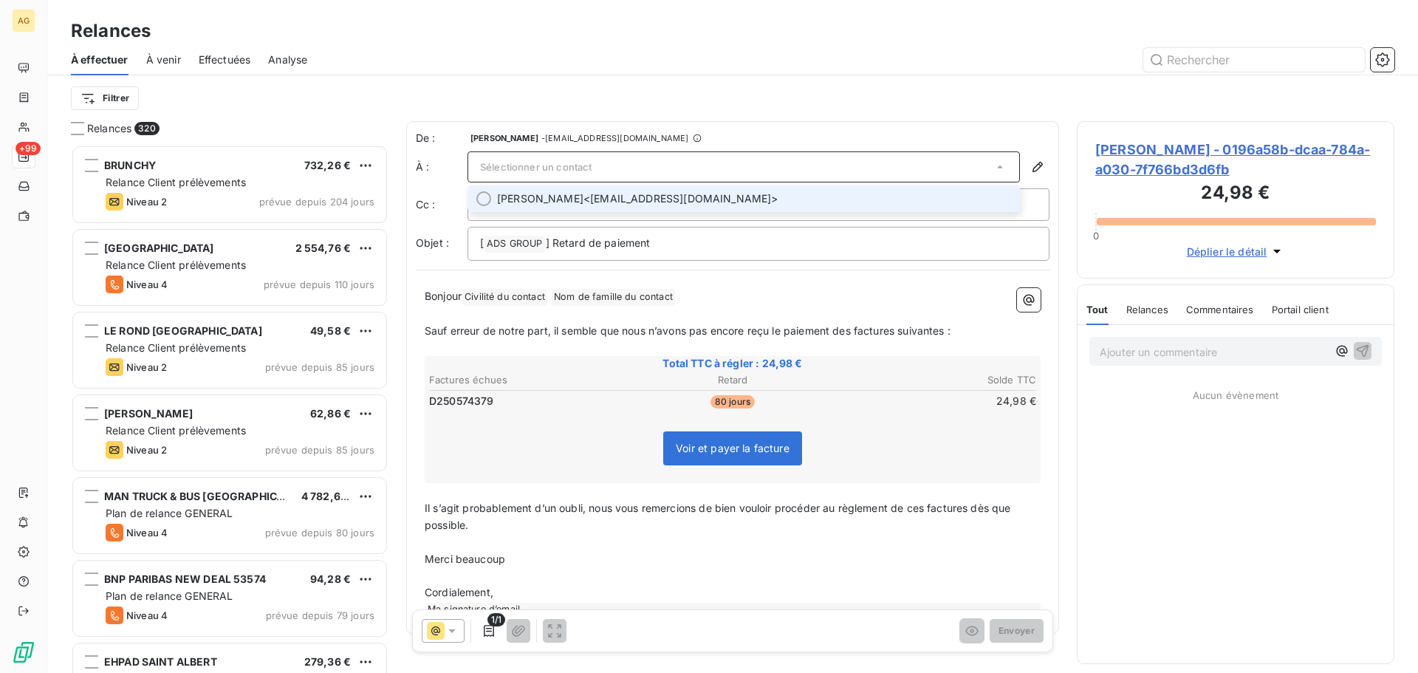
click at [564, 199] on span "[PERSON_NAME]" at bounding box center [540, 198] width 86 height 15
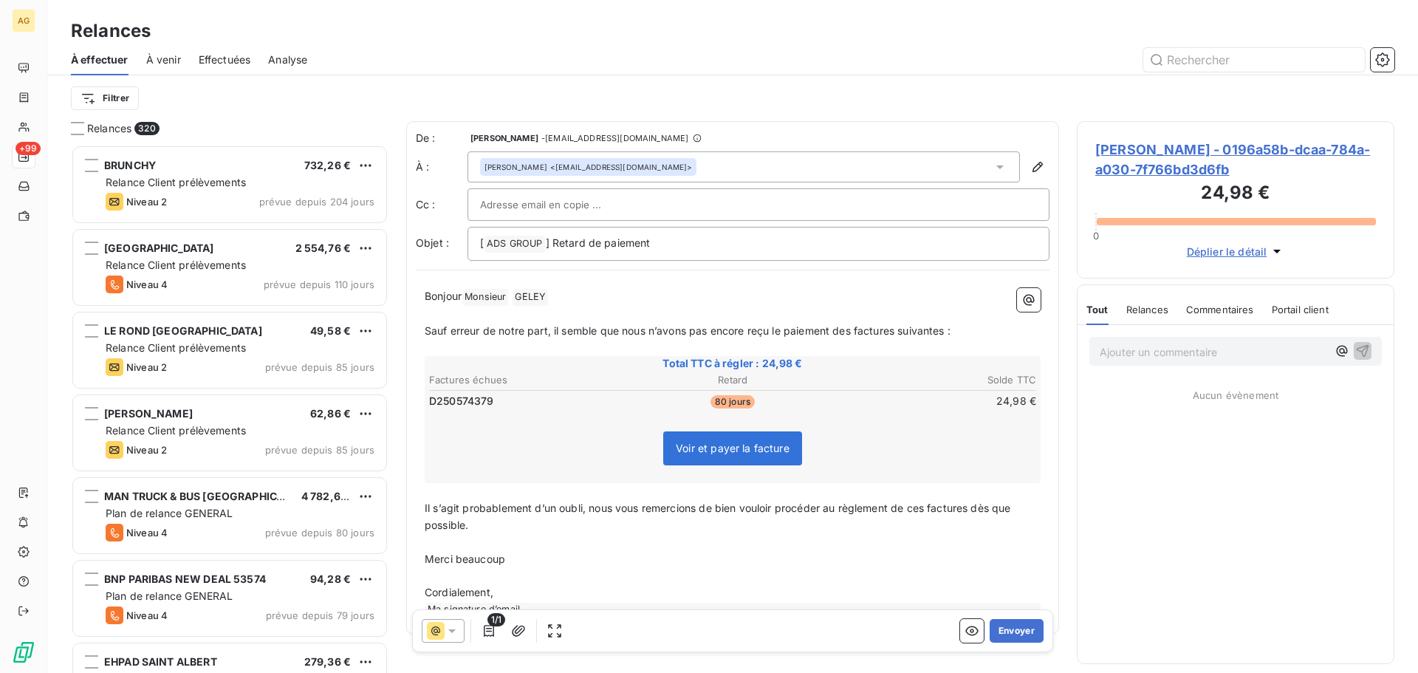
click at [851, 329] on span "Sauf erreur de notre part, il semble que nous n’avons pas encore reçu le paieme…" at bounding box center [688, 330] width 526 height 13
click at [925, 513] on span "Il s’agit probablement d’un oubli, nous vous remercions de bien vouloir procéde…" at bounding box center [720, 517] width 590 height 30
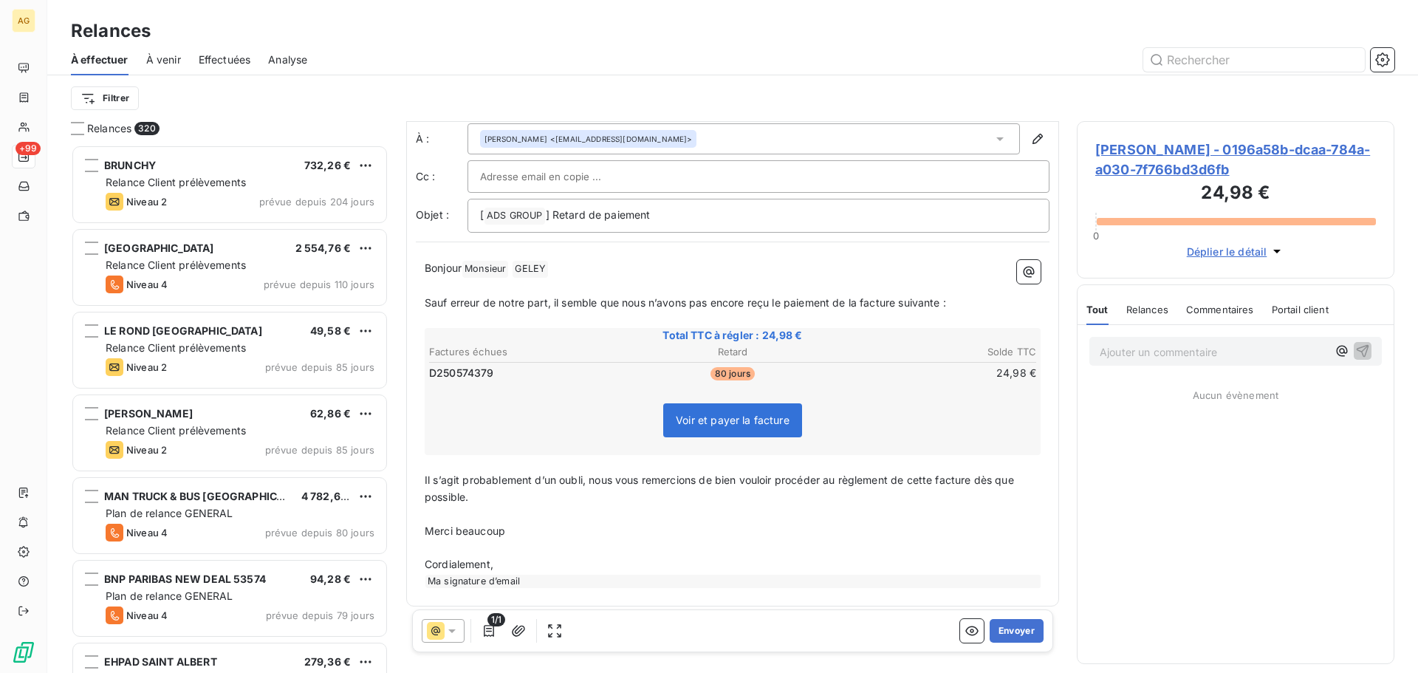
scroll to position [35, 0]
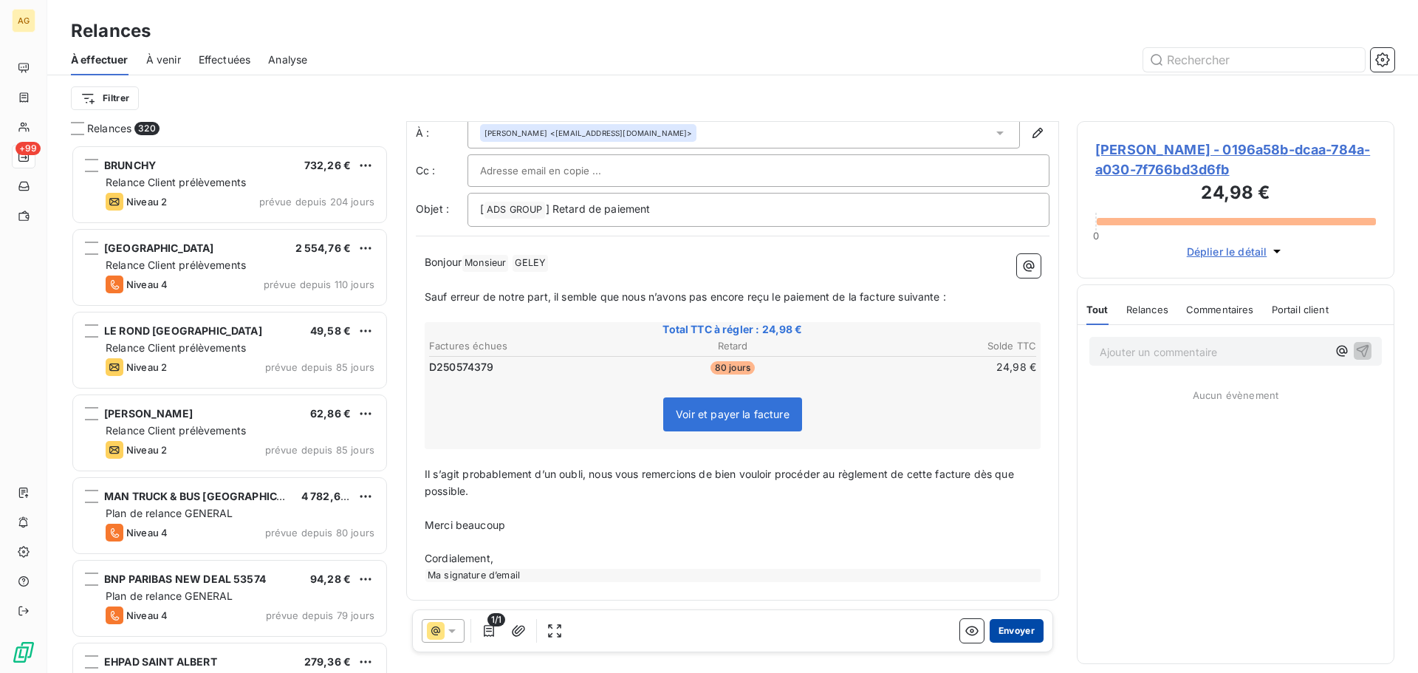
click at [1005, 632] on button "Envoyer" at bounding box center [1017, 631] width 54 height 24
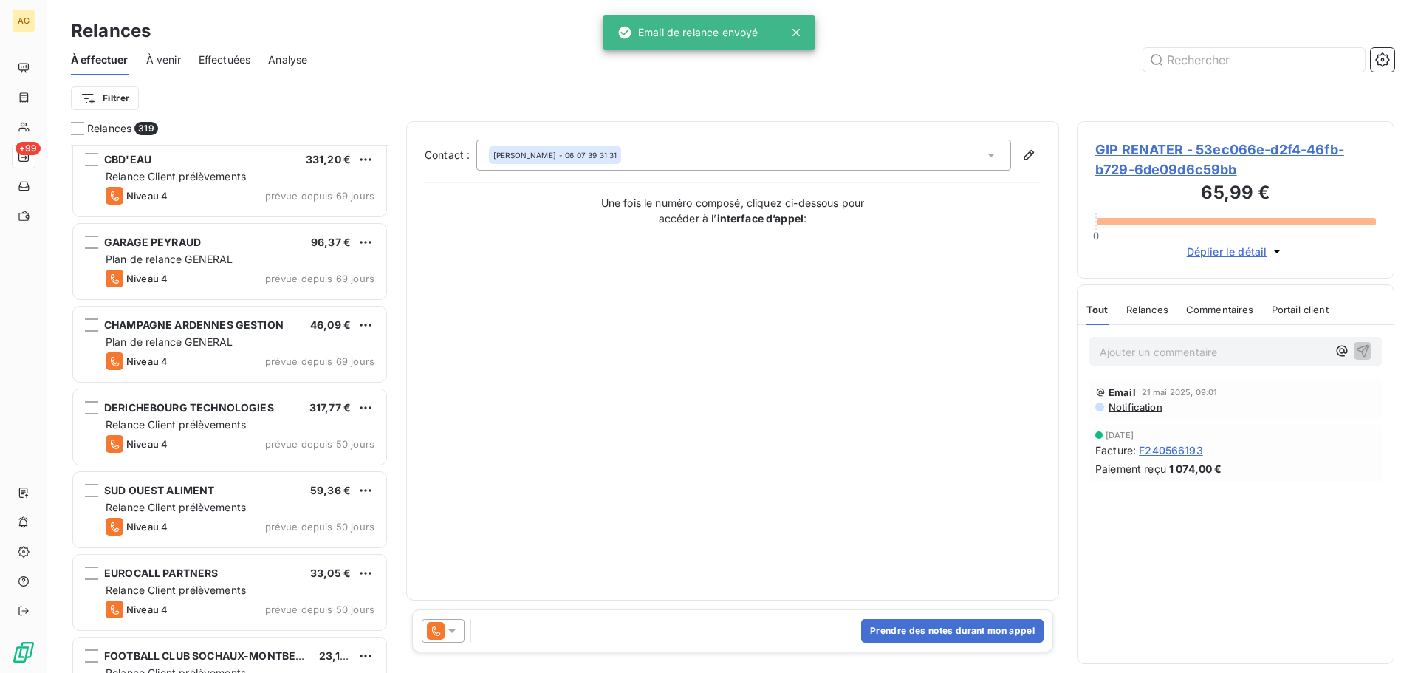
scroll to position [1921, 0]
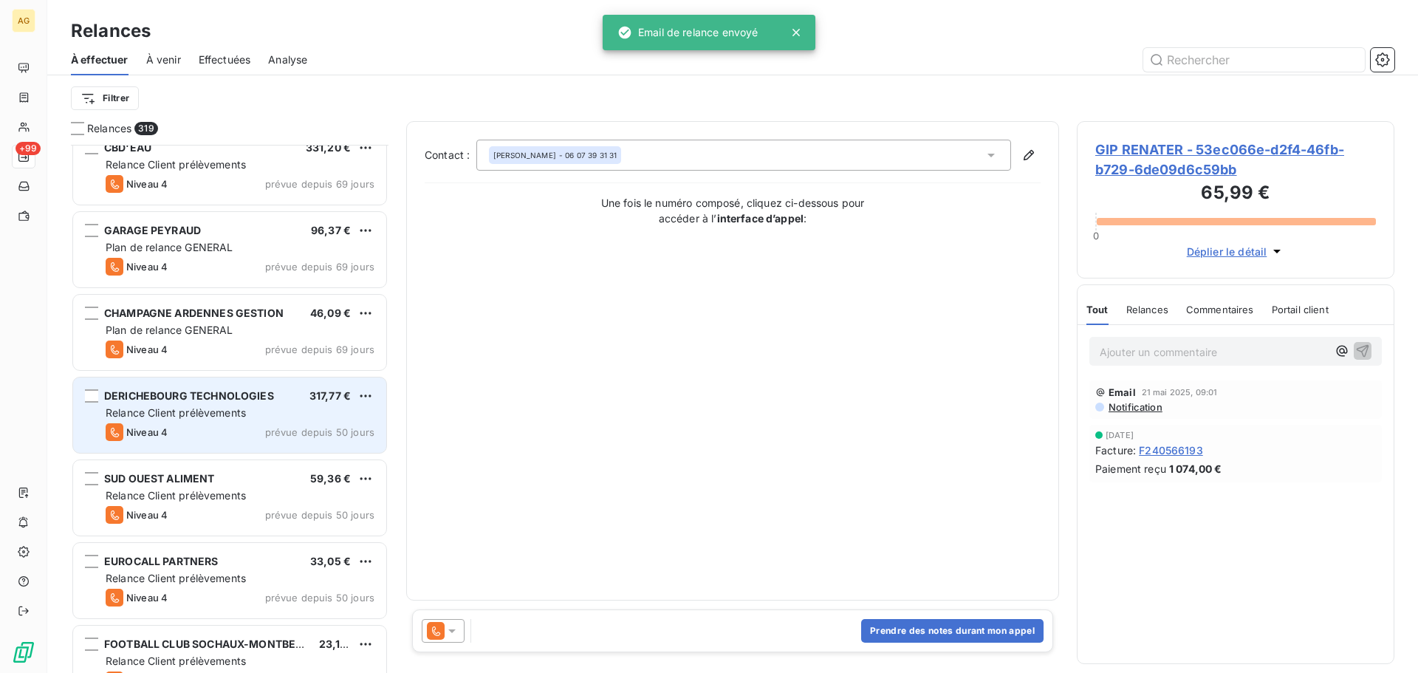
click at [198, 396] on span "DERICHEBOURG TECHNOLOGIES" at bounding box center [189, 395] width 170 height 13
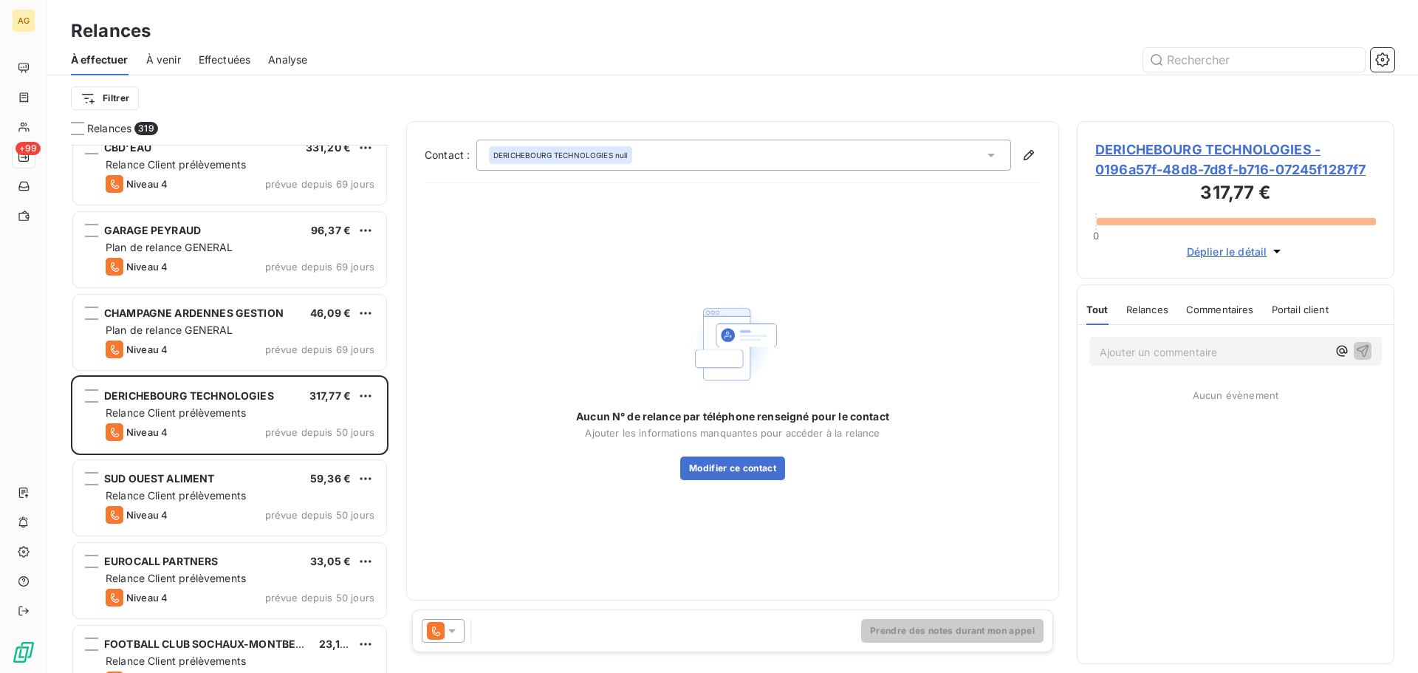
click at [1182, 166] on span "DERICHEBOURG TECHNOLOGIES - 0196a57f-48d8-7d8f-b716-07245f1287f7" at bounding box center [1236, 160] width 281 height 40
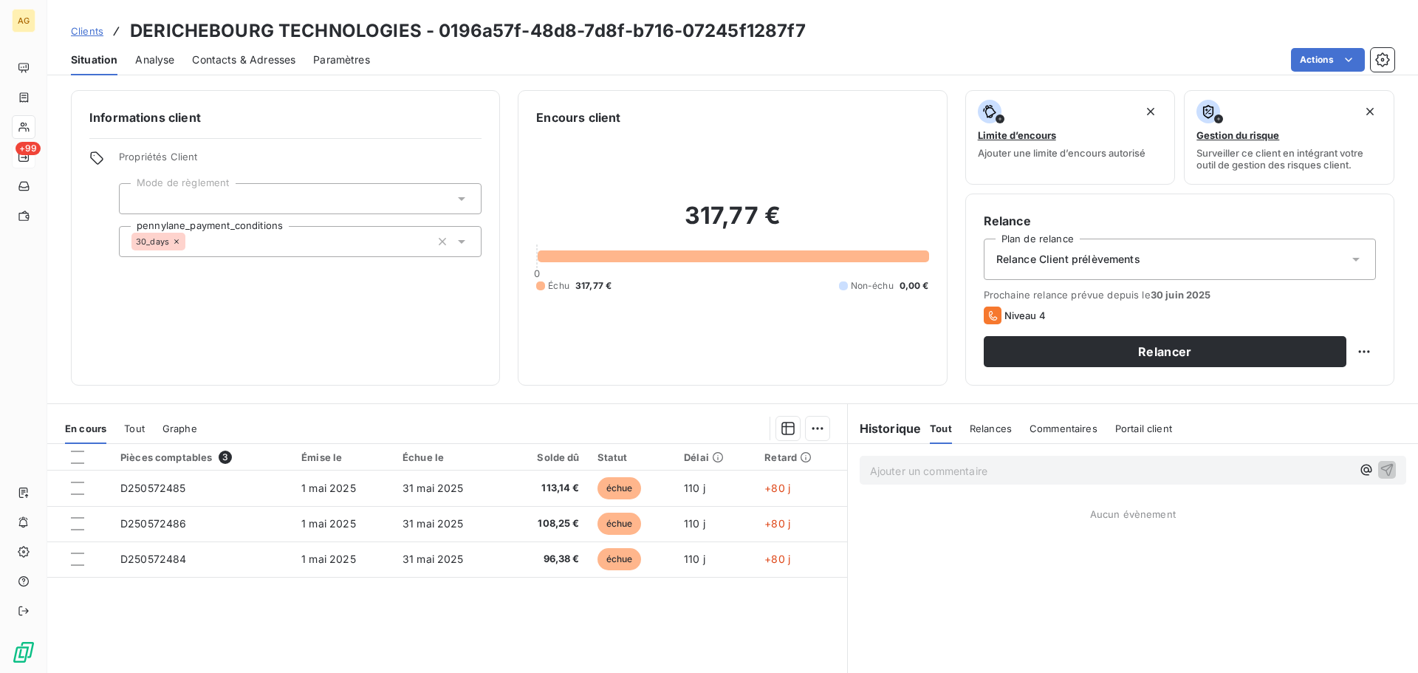
click at [1138, 270] on div "Relance Client prélèvements" at bounding box center [1180, 259] width 392 height 41
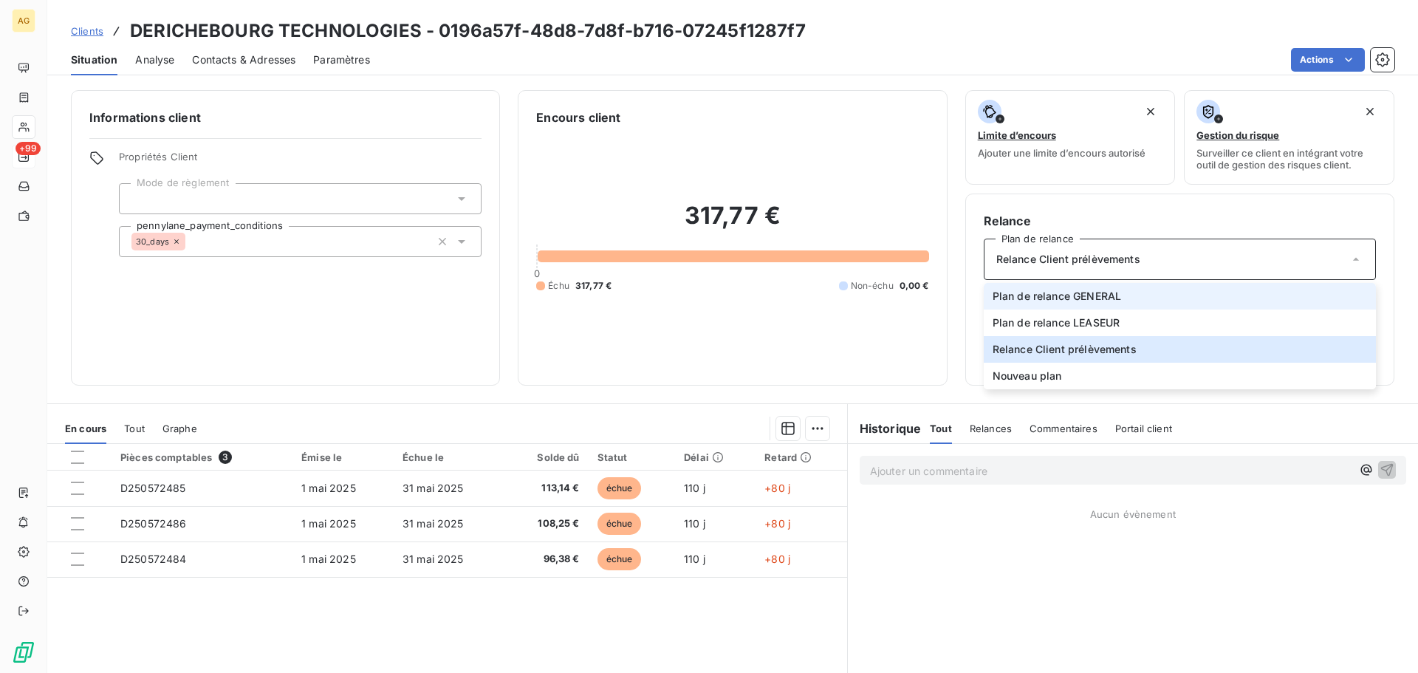
click at [1101, 297] on span "Plan de relance GENERAL" at bounding box center [1057, 296] width 129 height 15
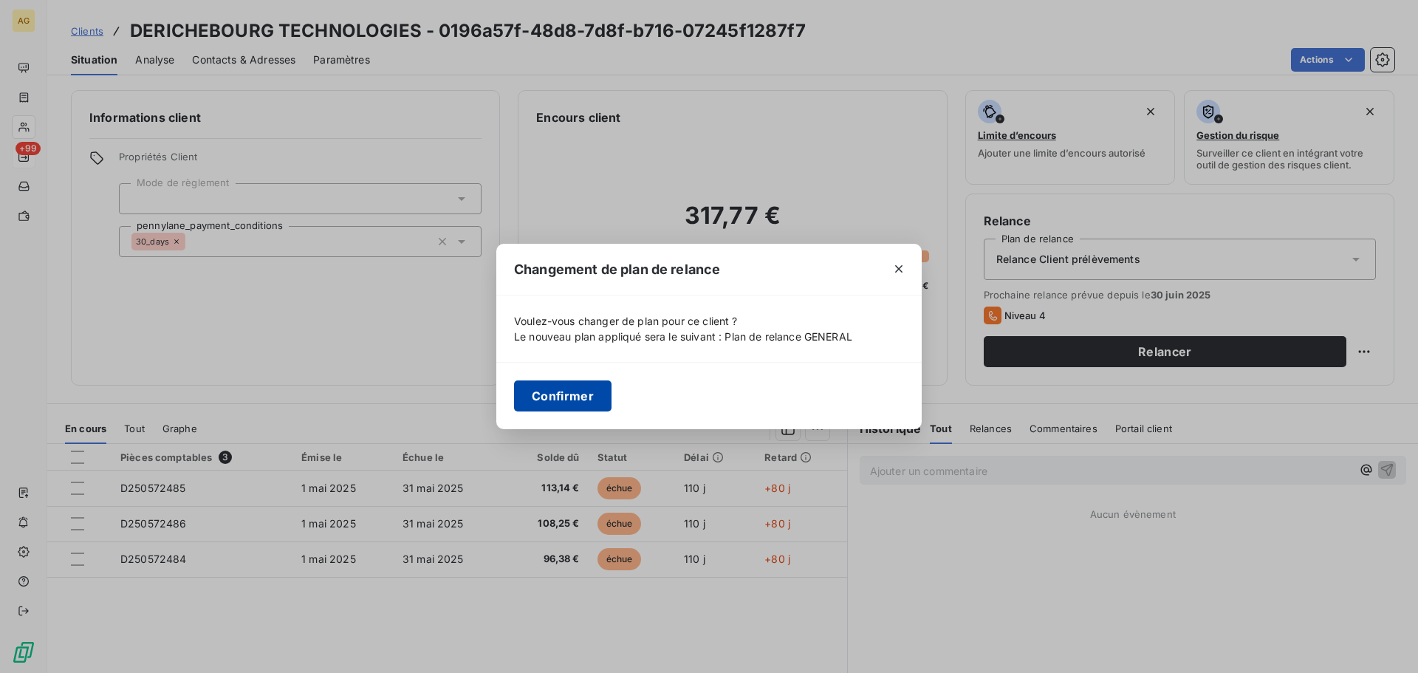
click at [571, 387] on button "Confirmer" at bounding box center [563, 395] width 98 height 31
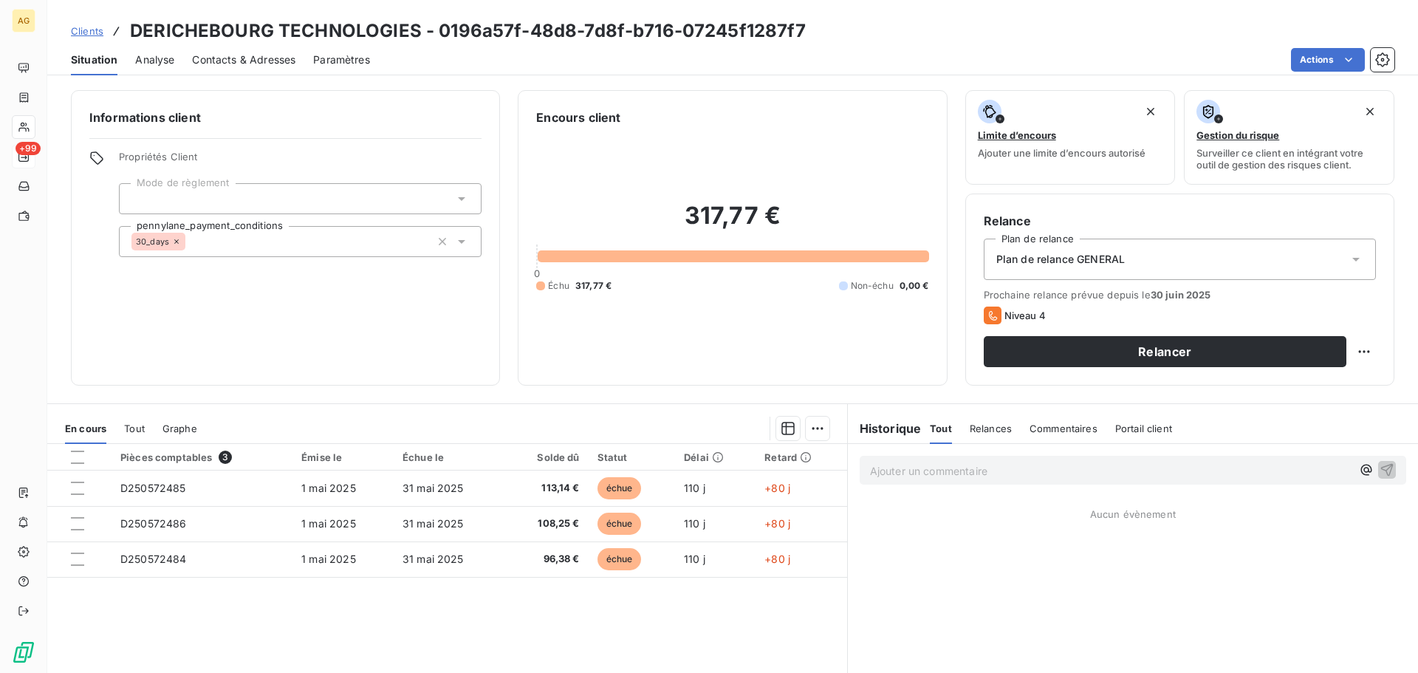
click at [341, 52] on span "Paramètres" at bounding box center [341, 59] width 57 height 15
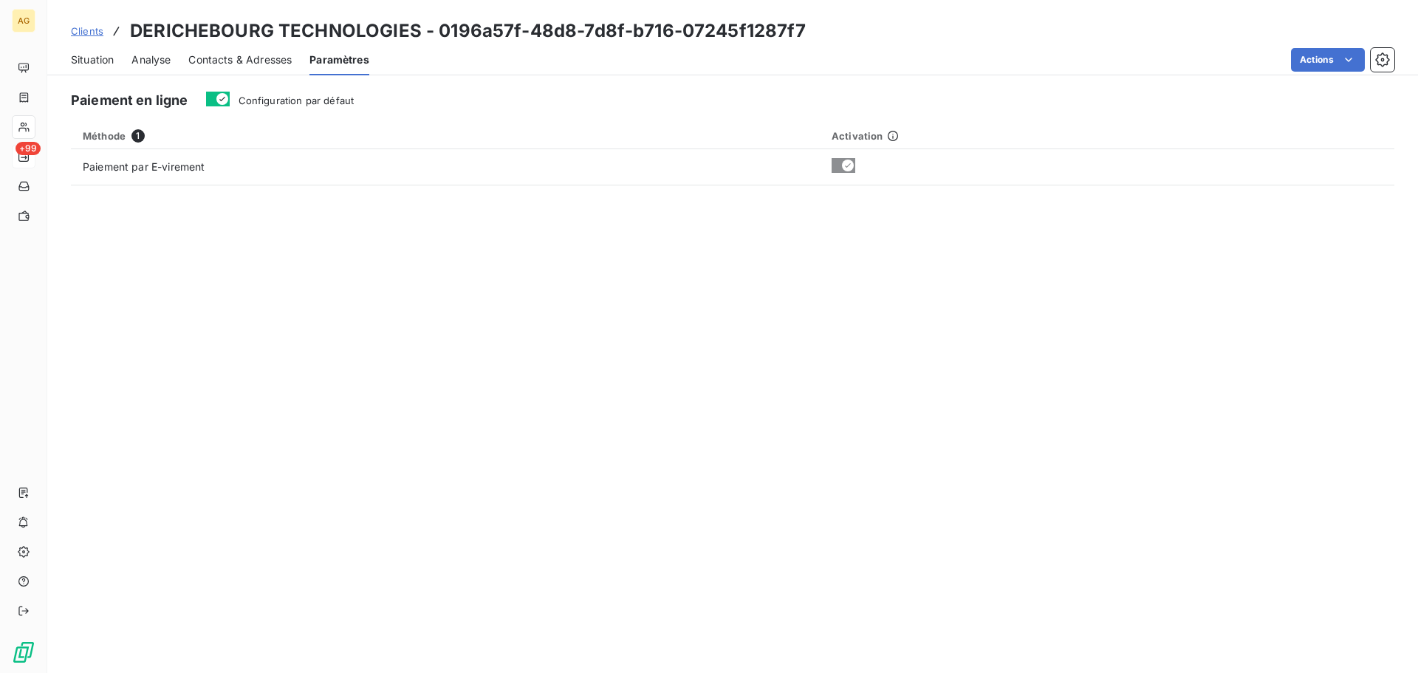
click at [324, 102] on span "Configuration par défaut" at bounding box center [297, 101] width 116 height 12
click at [230, 102] on button "Configuration par défaut" at bounding box center [218, 99] width 24 height 15
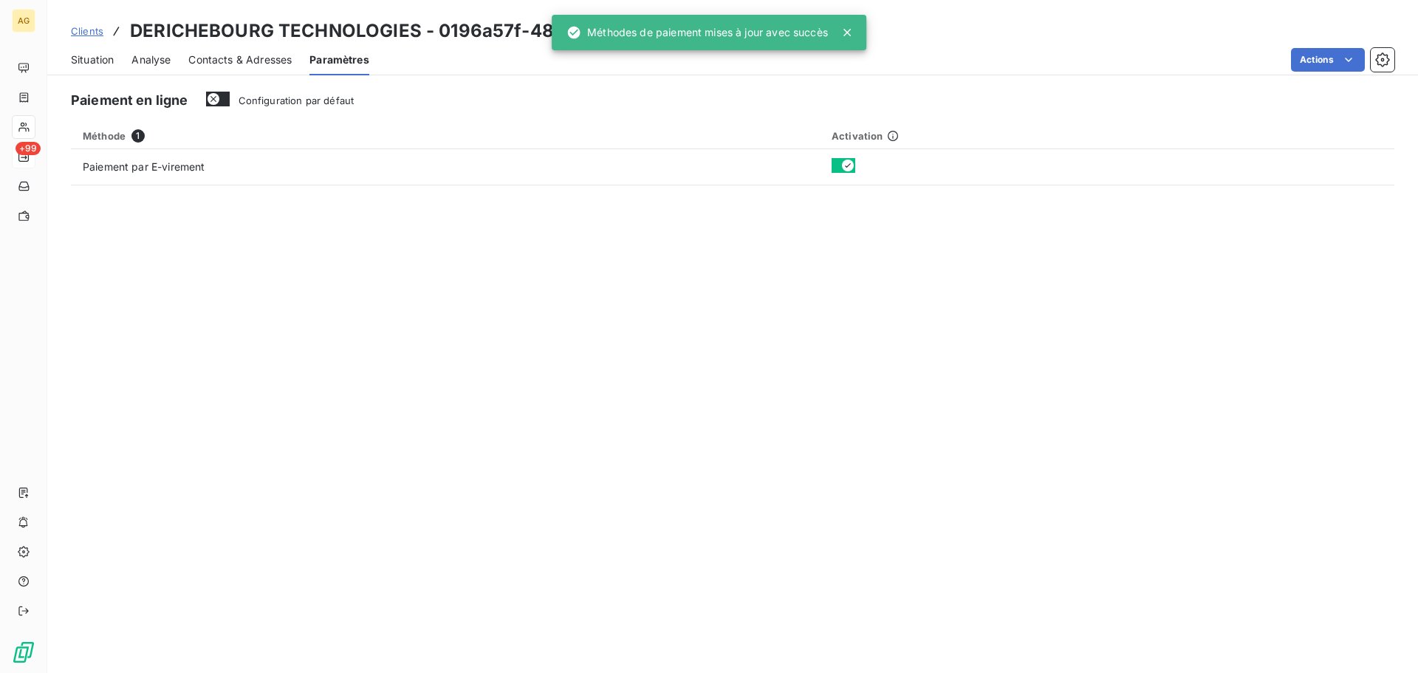
click at [241, 61] on span "Contacts & Adresses" at bounding box center [239, 59] width 103 height 15
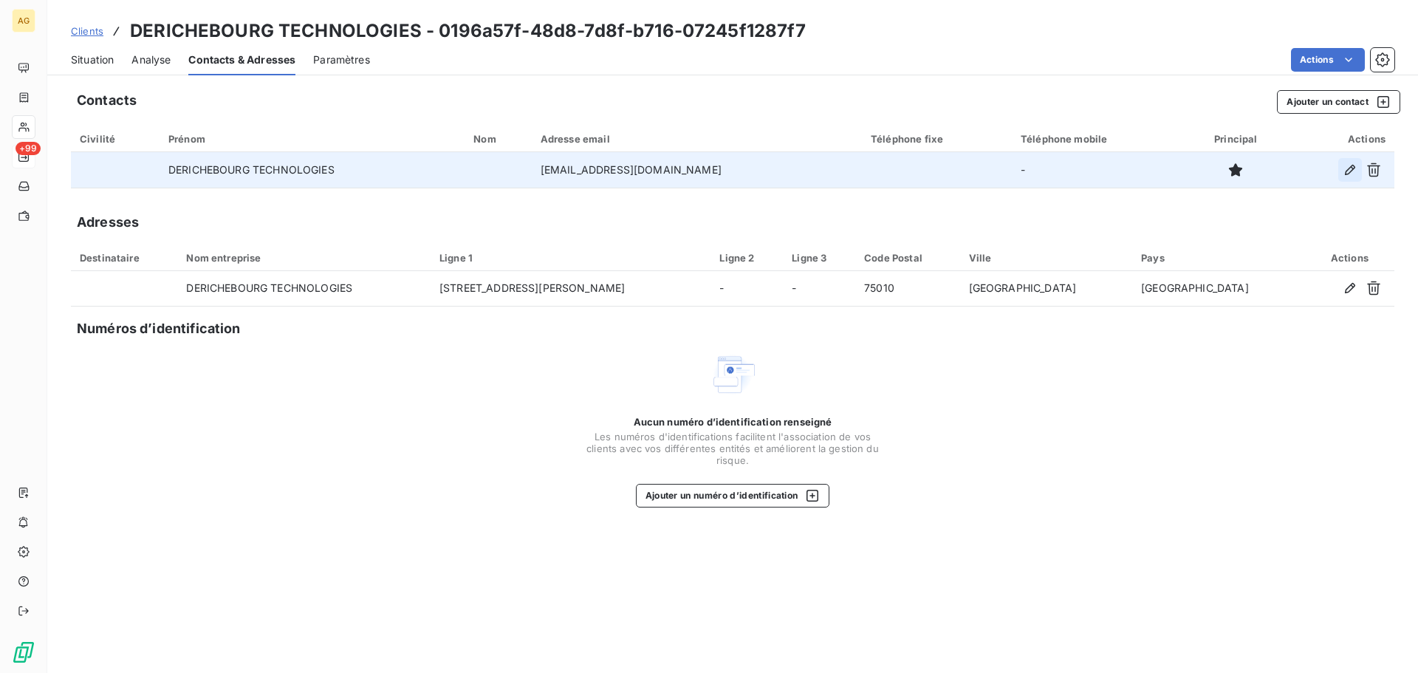
click at [1346, 161] on button "button" at bounding box center [1351, 170] width 24 height 24
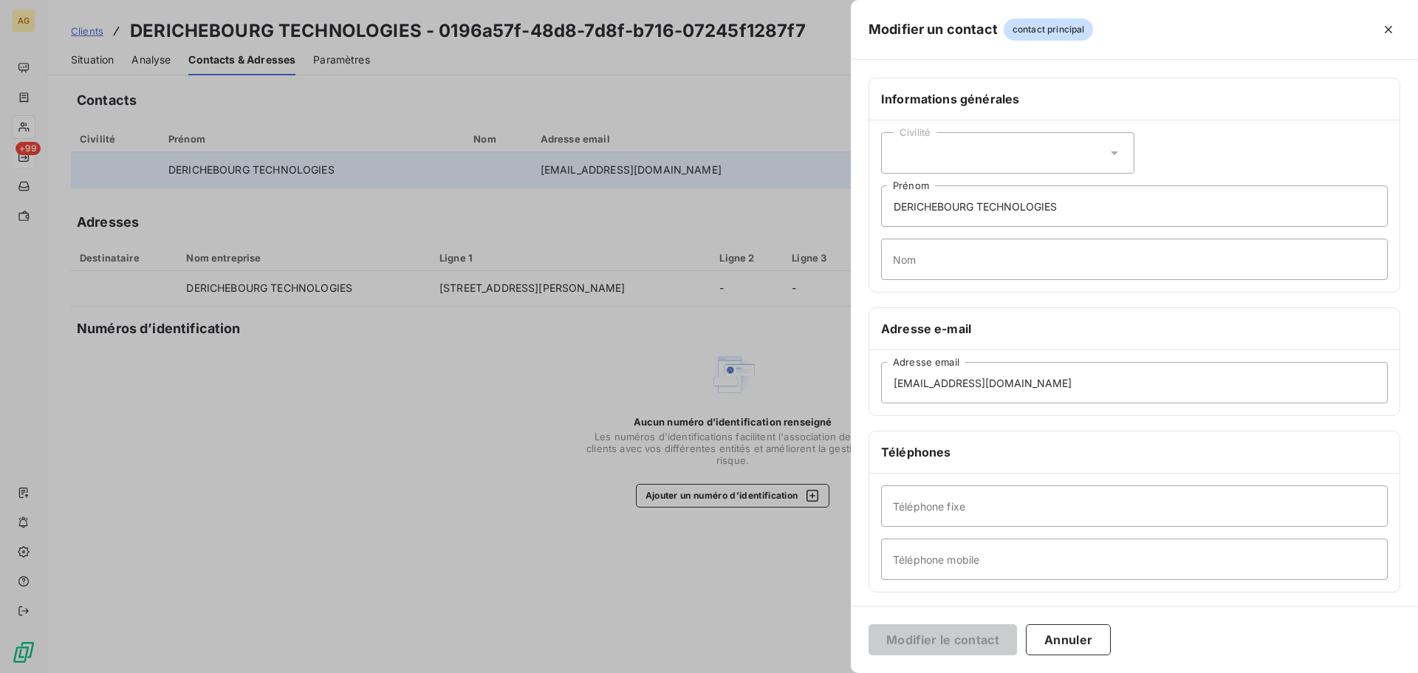
click at [959, 156] on div "Civilité" at bounding box center [1007, 152] width 253 height 41
click at [937, 194] on span "Madame" at bounding box center [931, 190] width 40 height 14
drag, startPoint x: 1054, startPoint y: 208, endPoint x: 882, endPoint y: 216, distance: 172.3
click at [882, 216] on input "DERICHEBOURG TECHNOLOGIES" at bounding box center [1134, 205] width 507 height 41
type input "S"
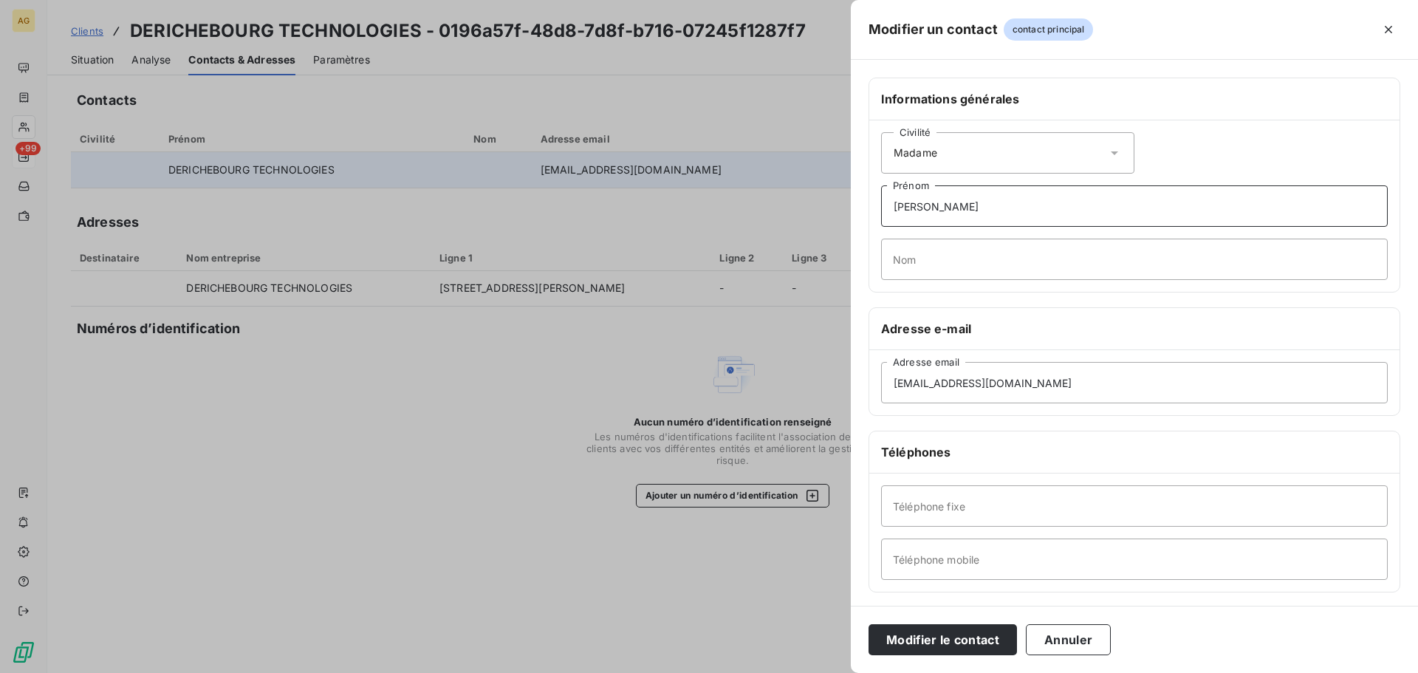
type input "[PERSON_NAME]"
drag, startPoint x: 1180, startPoint y: 384, endPoint x: 629, endPoint y: 386, distance: 551.1
click at [601, 672] on div "Modifier un contact contact principal Informations générales Civilité Madame [P…" at bounding box center [709, 673] width 1418 height 0
paste input "[PERSON_NAME].kafarski@derichebourg"
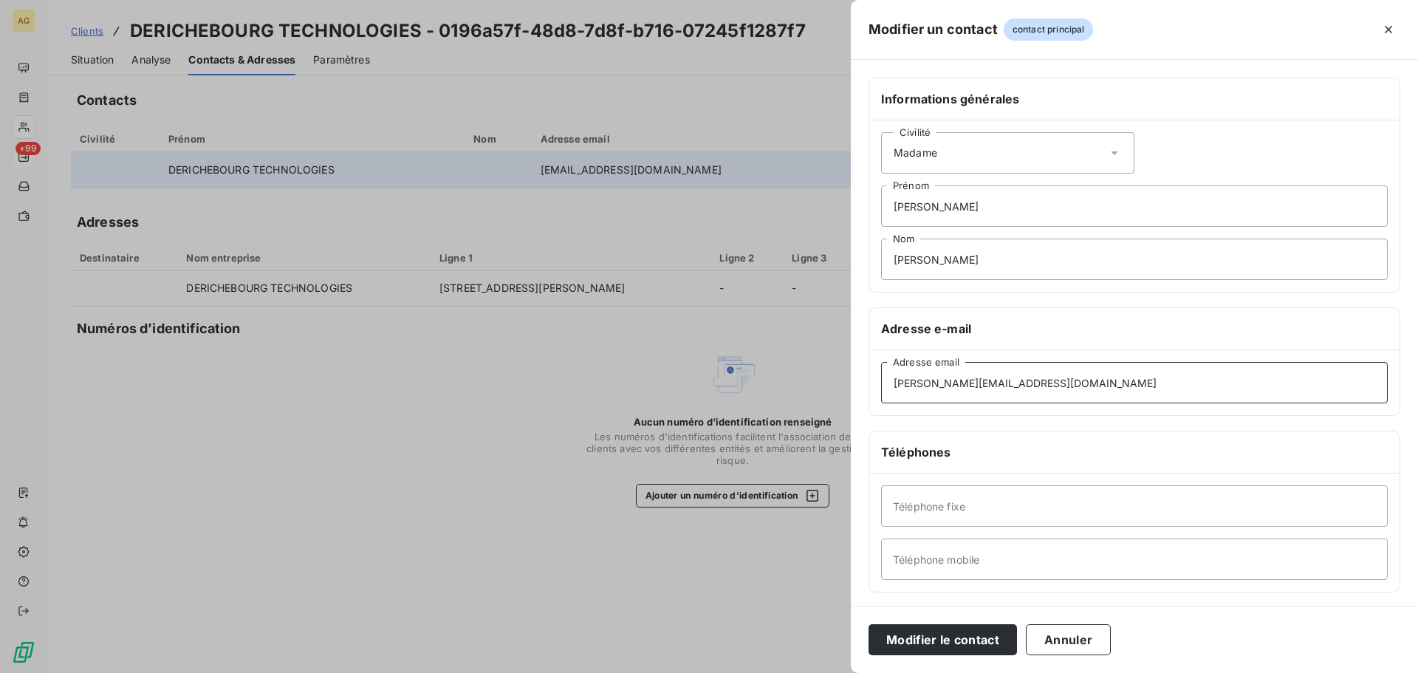
type input "[PERSON_NAME][EMAIL_ADDRESS][DOMAIN_NAME]"
drag, startPoint x: 966, startPoint y: 561, endPoint x: 953, endPoint y: 565, distance: 13.1
click at [954, 565] on input "Téléphone mobile" at bounding box center [1134, 559] width 507 height 41
paste input "0778708142"
type input "0778708142"
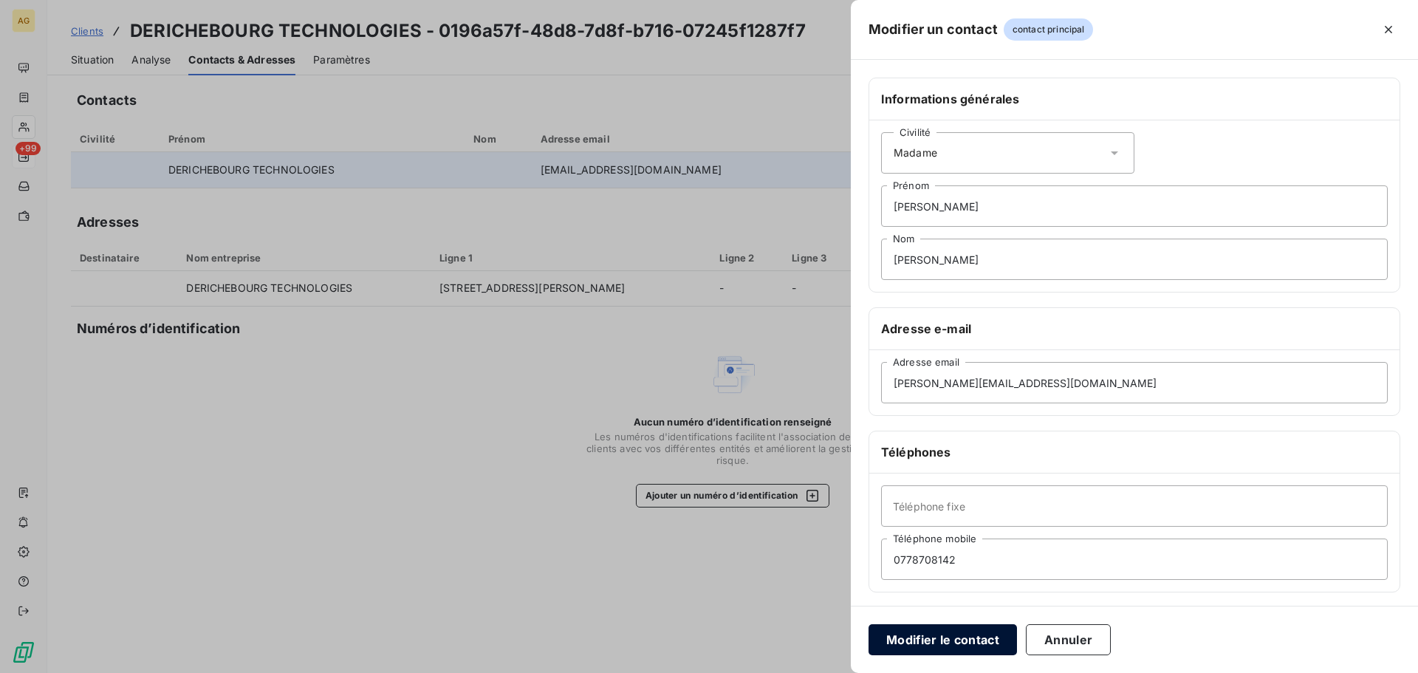
click at [890, 652] on button "Modifier le contact" at bounding box center [943, 639] width 148 height 31
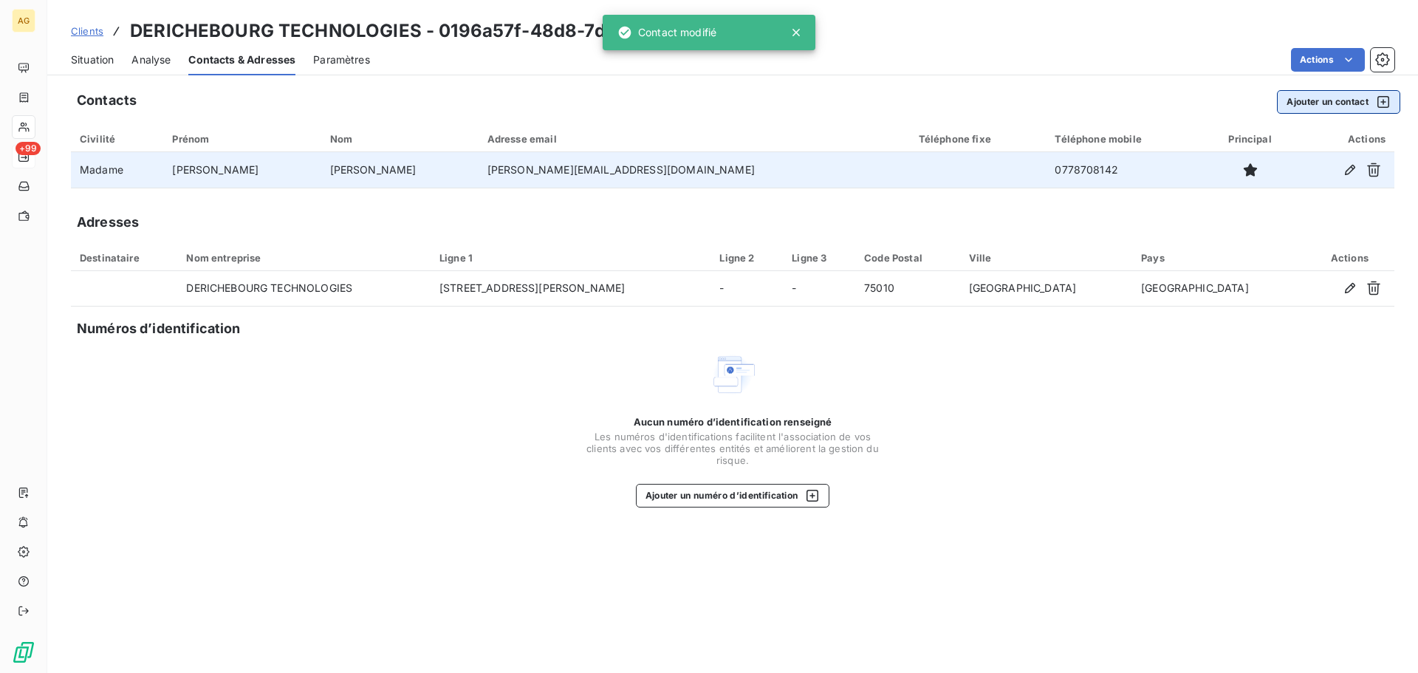
click at [1339, 97] on button "Ajouter un contact" at bounding box center [1338, 102] width 123 height 24
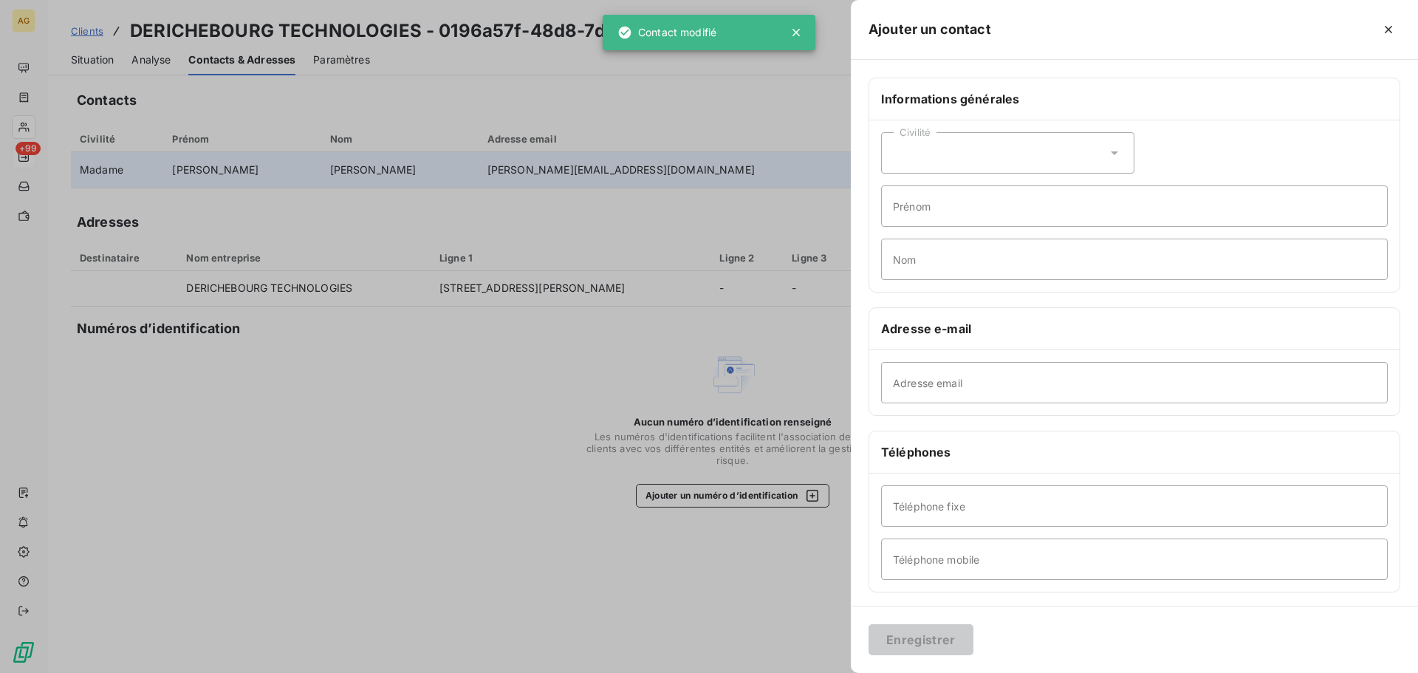
click at [912, 161] on div "Civilité" at bounding box center [1007, 152] width 253 height 41
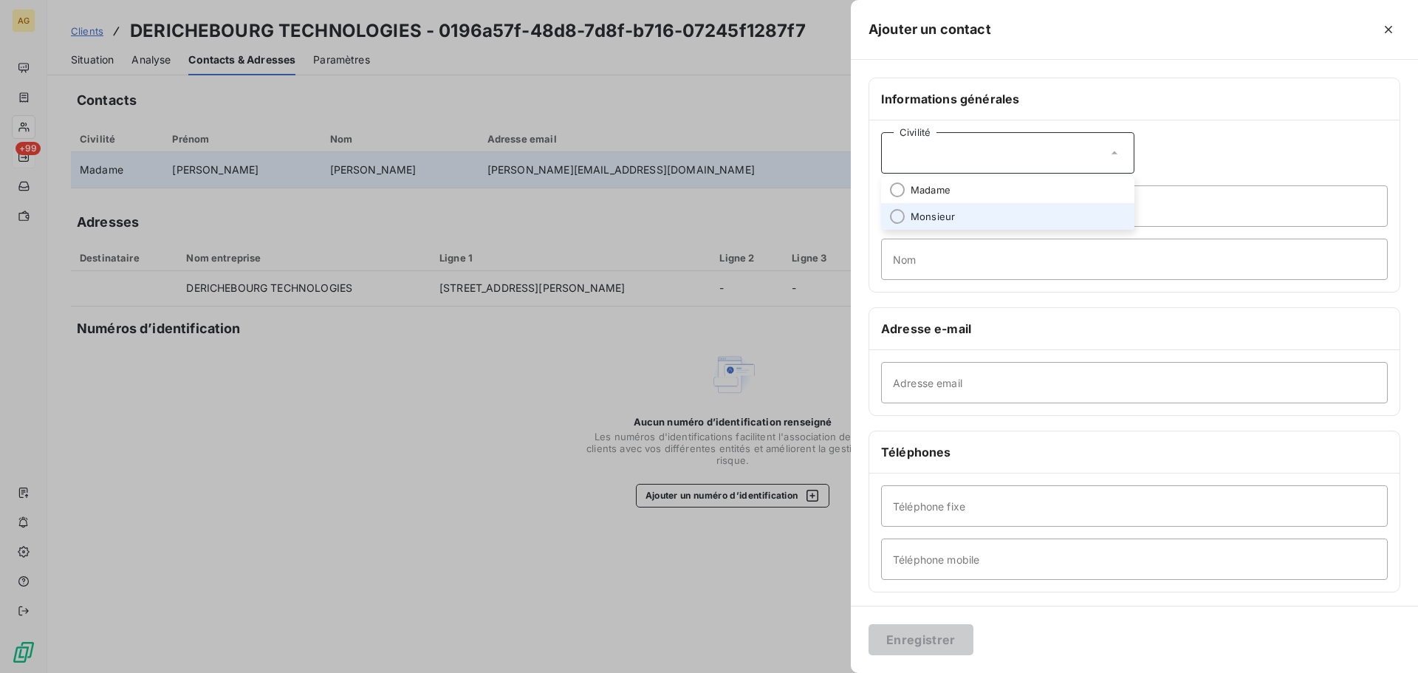
click at [919, 210] on span "Monsieur" at bounding box center [933, 217] width 44 height 14
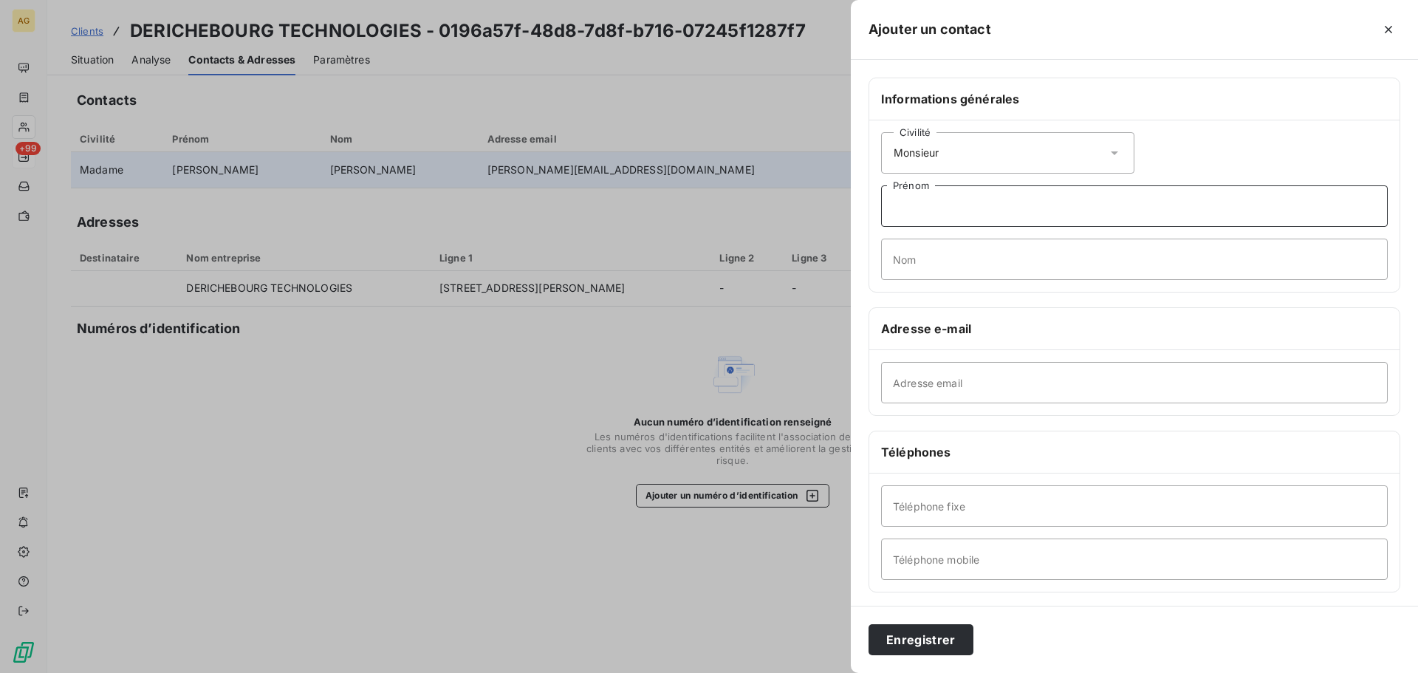
click at [917, 216] on input "Prénom" at bounding box center [1134, 205] width 507 height 41
type input "[PERSON_NAME]"
type input "SOYER"
drag, startPoint x: 996, startPoint y: 381, endPoint x: 835, endPoint y: 440, distance: 170.6
click at [990, 383] on input "Adresse email" at bounding box center [1134, 382] width 507 height 41
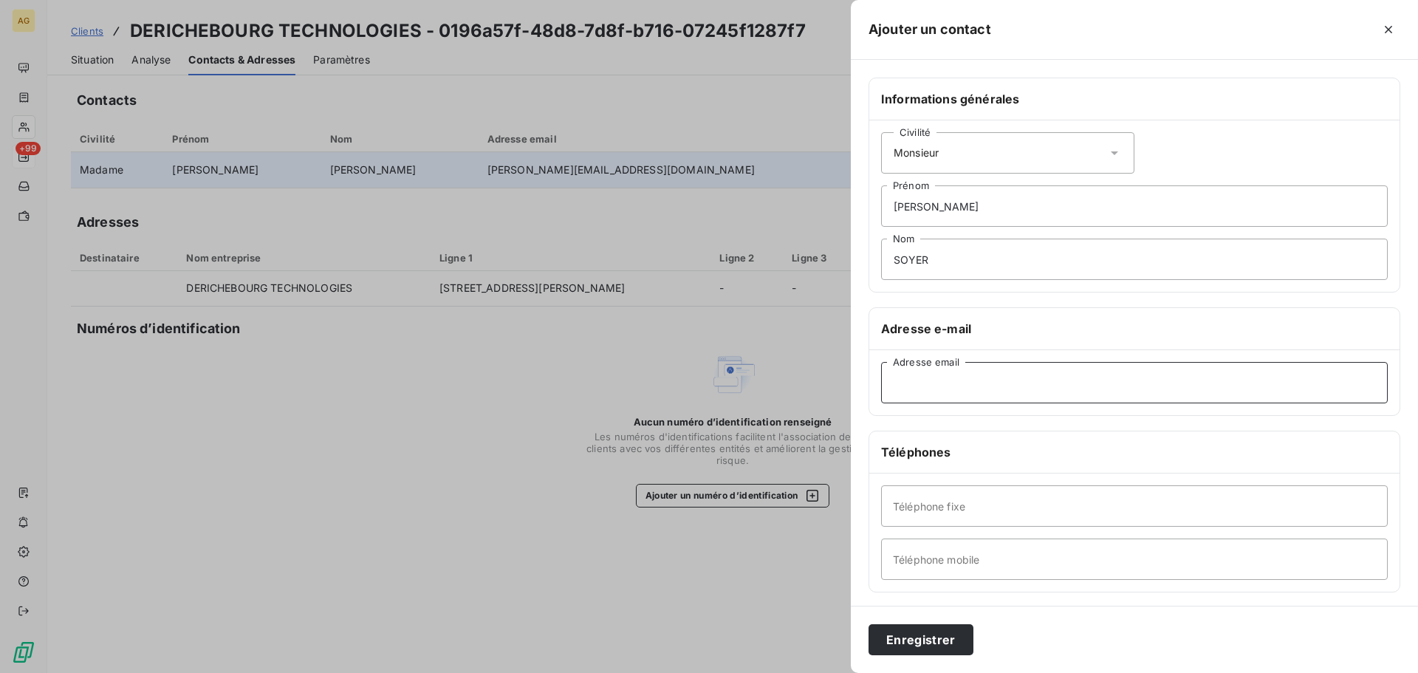
paste input "[EMAIL_ADDRESS][DOMAIN_NAME]"
type input "[EMAIL_ADDRESS][DOMAIN_NAME]"
click at [955, 514] on input "Téléphone fixe" at bounding box center [1134, 505] width 507 height 41
paste input "0327303437"
type input "0327303437"
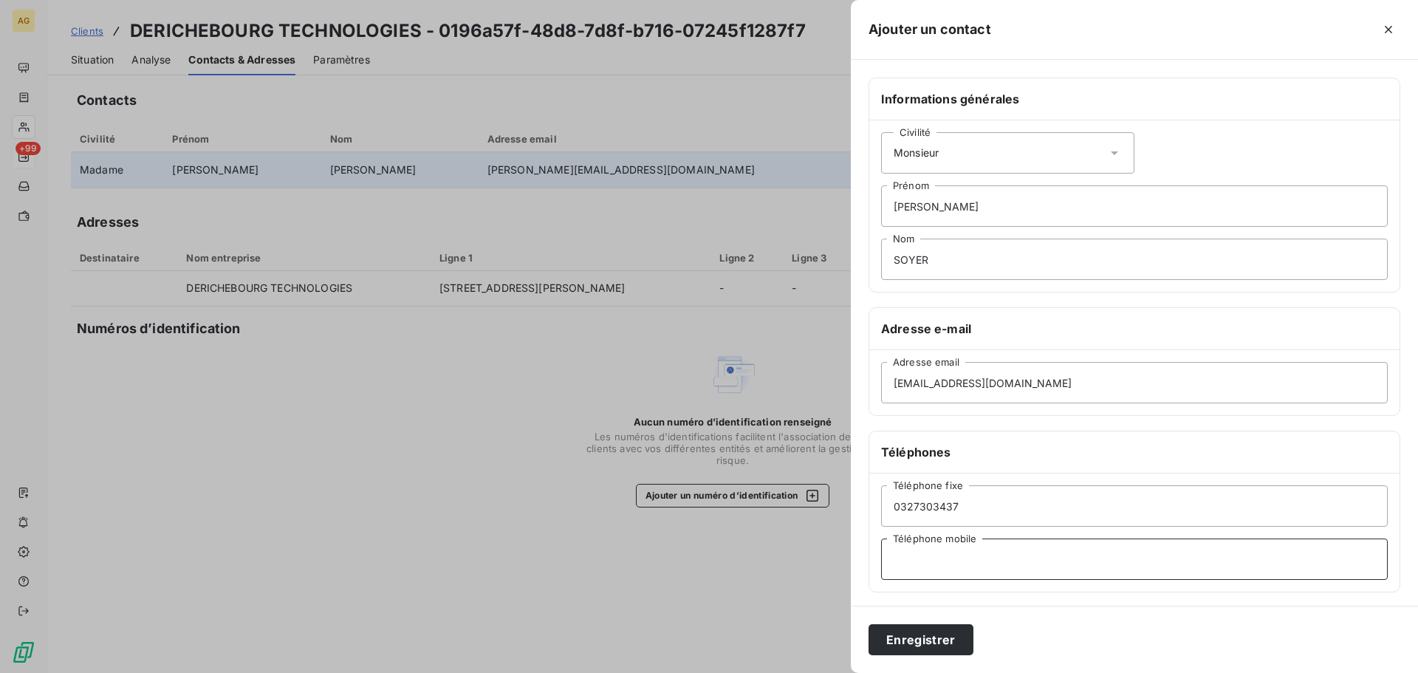
click at [940, 550] on input "Téléphone mobile" at bounding box center [1134, 559] width 507 height 41
paste input "0623261902"
type input "0623261902"
drag, startPoint x: 920, startPoint y: 638, endPoint x: 835, endPoint y: 590, distance: 97.6
click at [917, 635] on button "Enregistrer" at bounding box center [921, 639] width 105 height 31
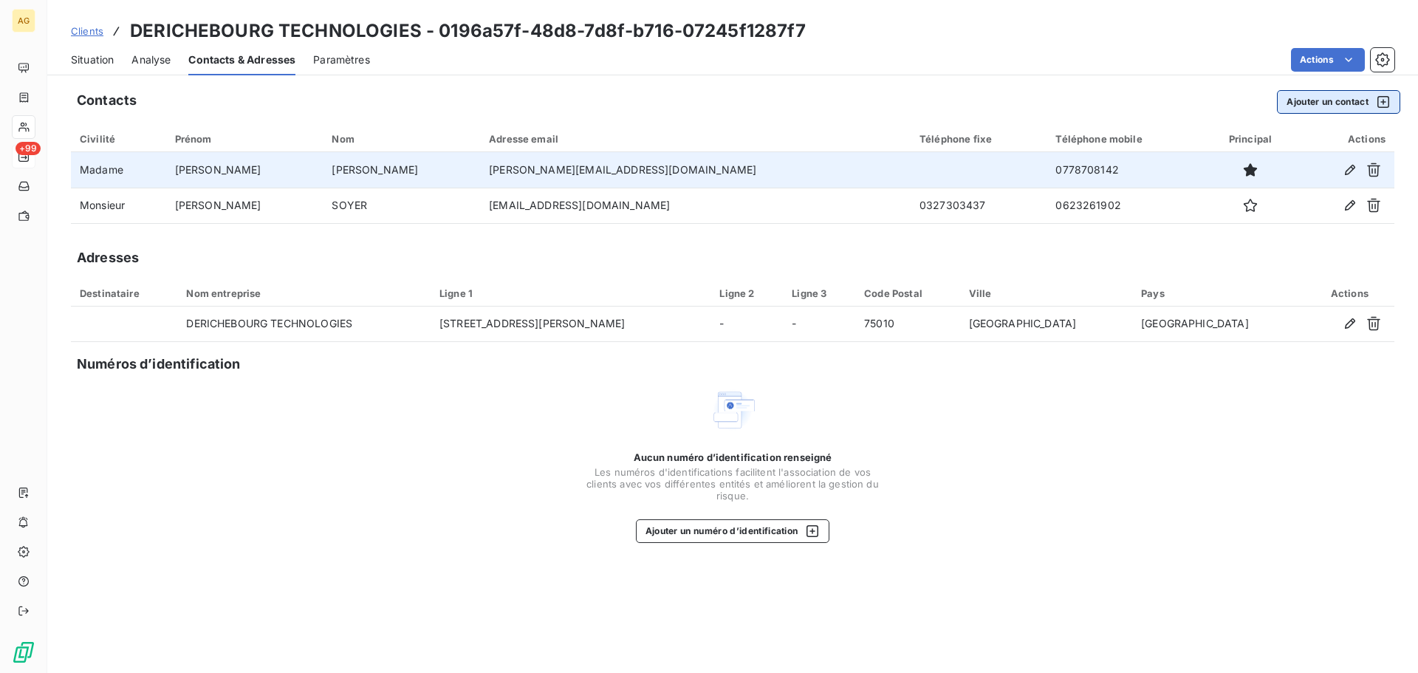
click at [1325, 95] on button "Ajouter un contact" at bounding box center [1338, 102] width 123 height 24
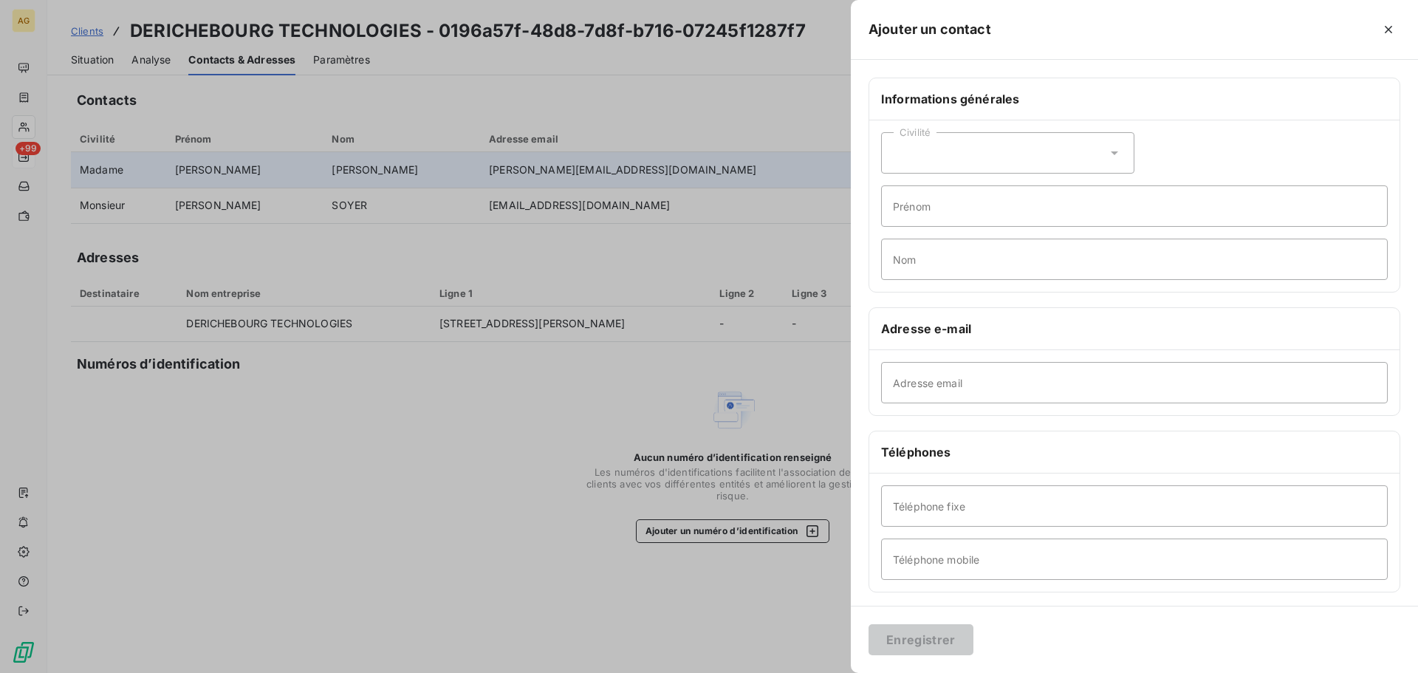
click at [912, 149] on div "Civilité" at bounding box center [1007, 152] width 253 height 41
click at [940, 214] on span "Monsieur" at bounding box center [933, 217] width 44 height 14
click at [942, 191] on input "Prénom" at bounding box center [1134, 205] width 507 height 41
type input "[PERSON_NAME]"
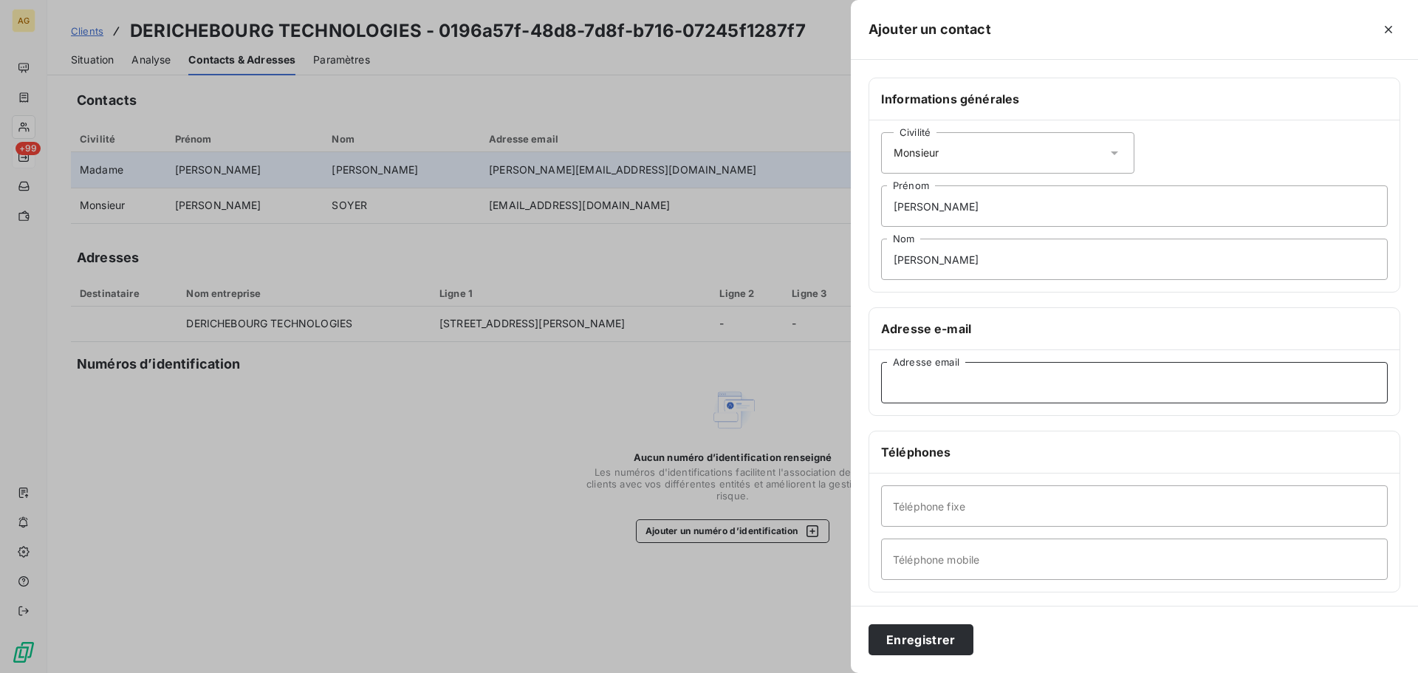
click at [1203, 390] on input "Adresse email" at bounding box center [1134, 382] width 507 height 41
paste input "[PERSON_NAME][EMAIL_ADDRESS][DOMAIN_NAME]"
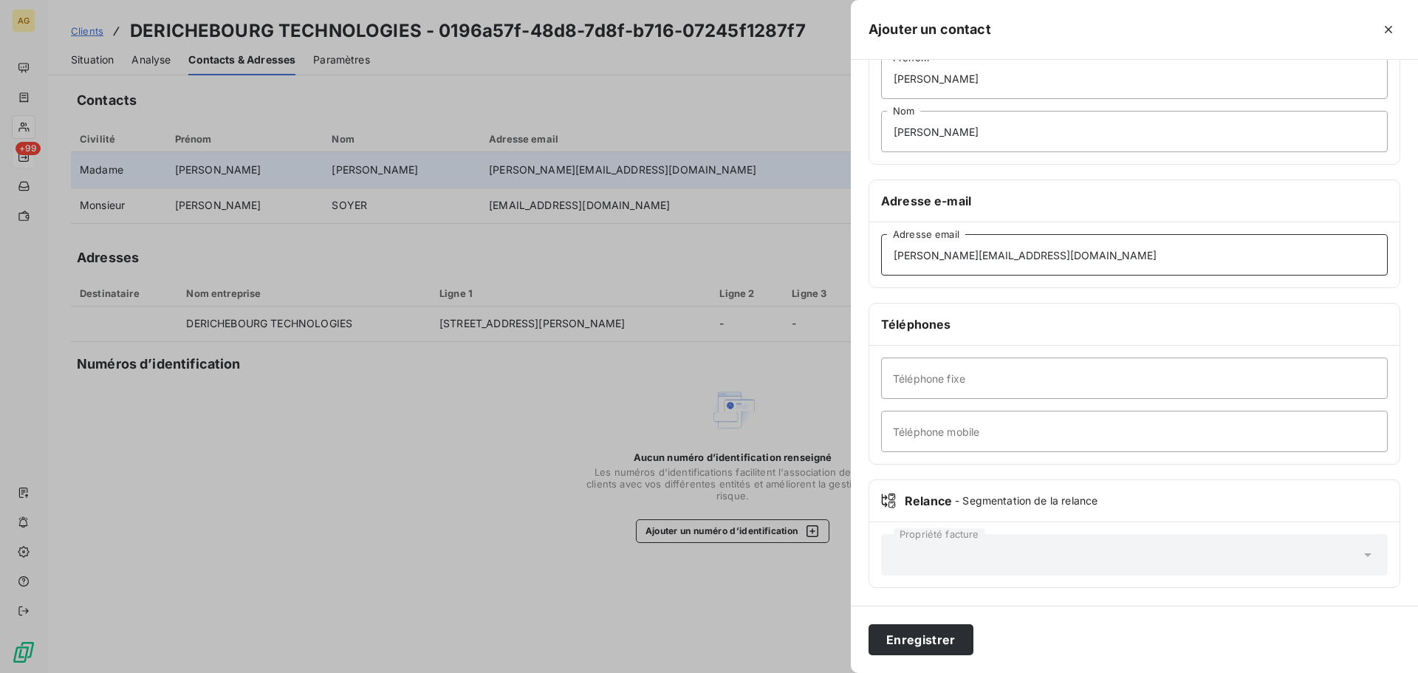
type input "[PERSON_NAME][EMAIL_ADDRESS][DOMAIN_NAME]"
click at [977, 377] on input "Téléphone fixe" at bounding box center [1134, 378] width 507 height 41
paste input "0153268330"
type input "0153268330"
click at [1020, 434] on input "Téléphone mobile" at bounding box center [1134, 431] width 507 height 41
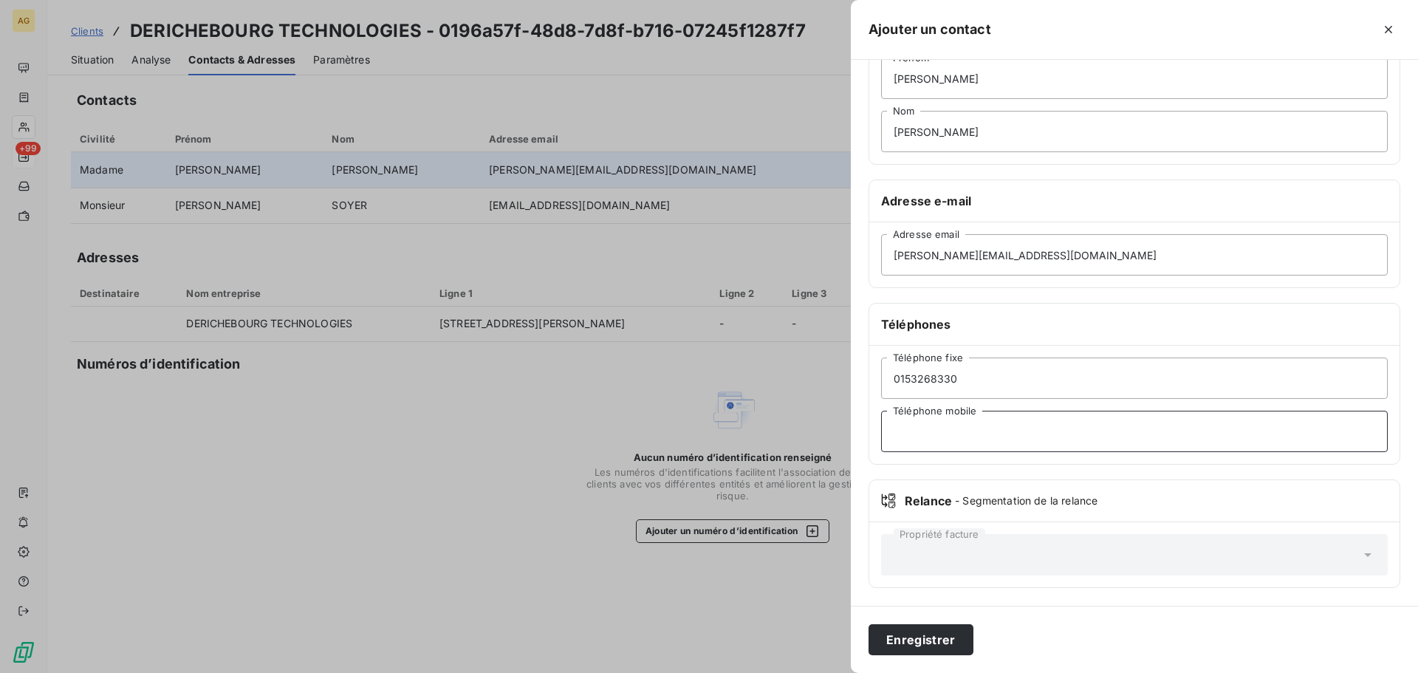
paste input "0632269982"
type input "0632269982"
click at [932, 639] on button "Enregistrer" at bounding box center [921, 639] width 105 height 31
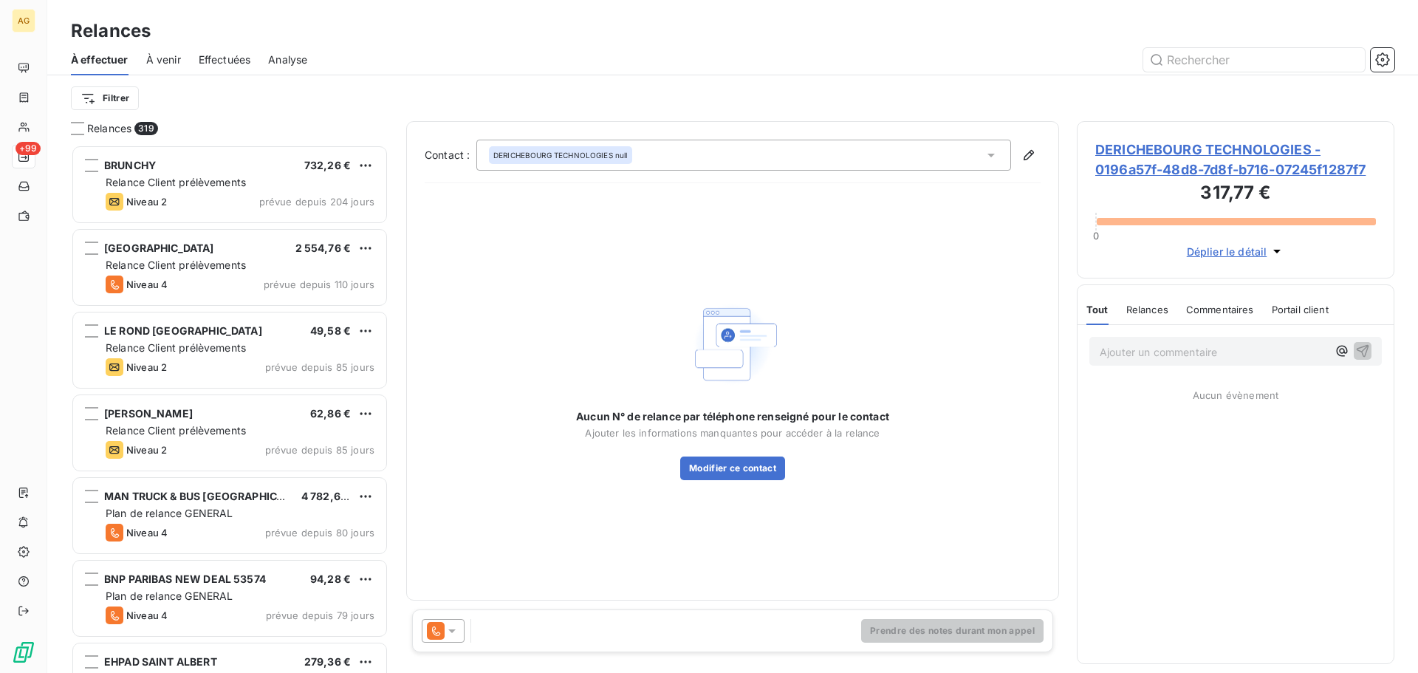
scroll to position [517, 307]
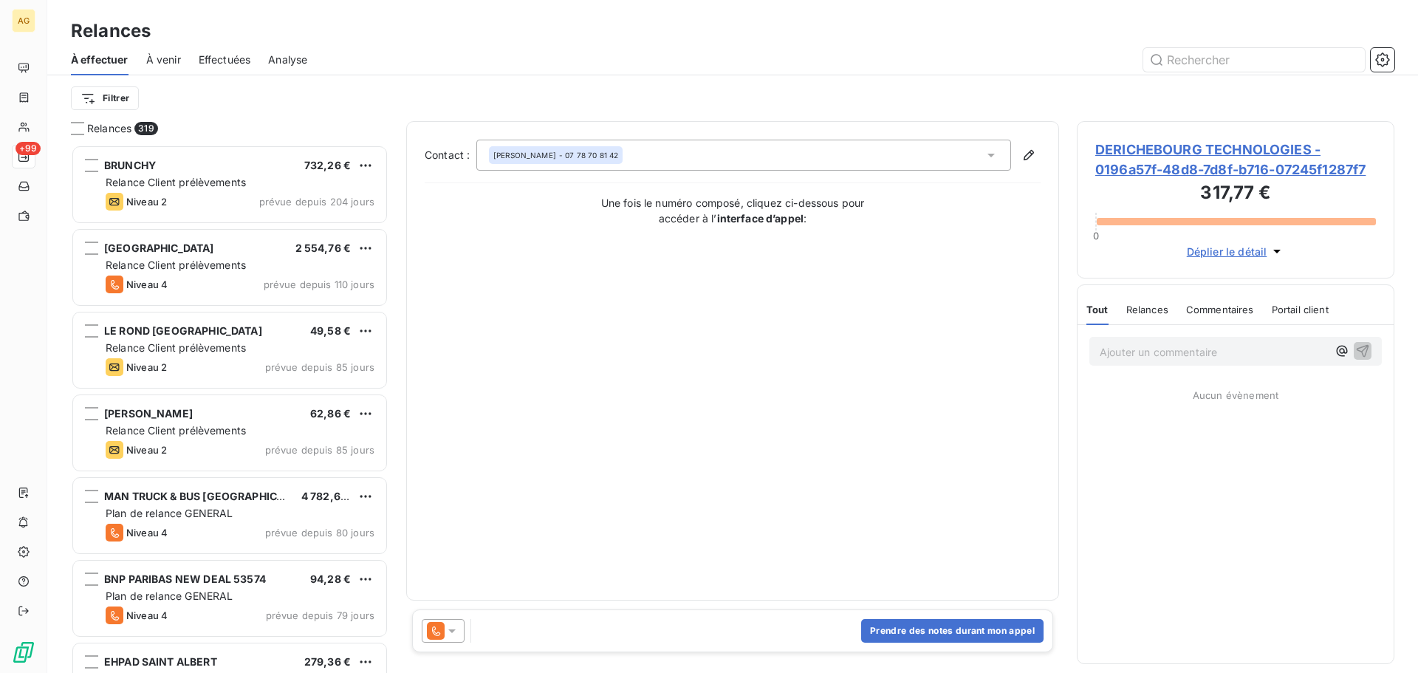
click at [456, 636] on icon at bounding box center [452, 630] width 15 height 15
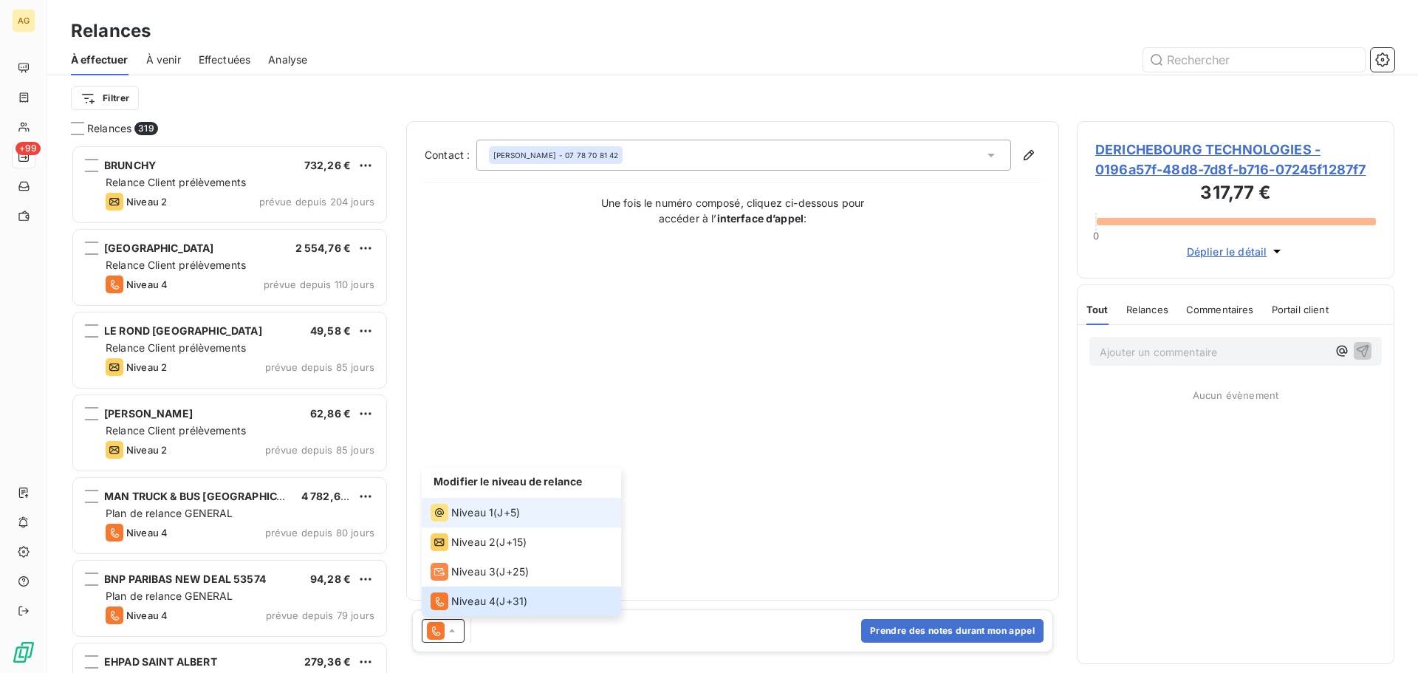
click at [462, 503] on li "Niveau 1 ( J+5 )" at bounding box center [521, 513] width 199 height 30
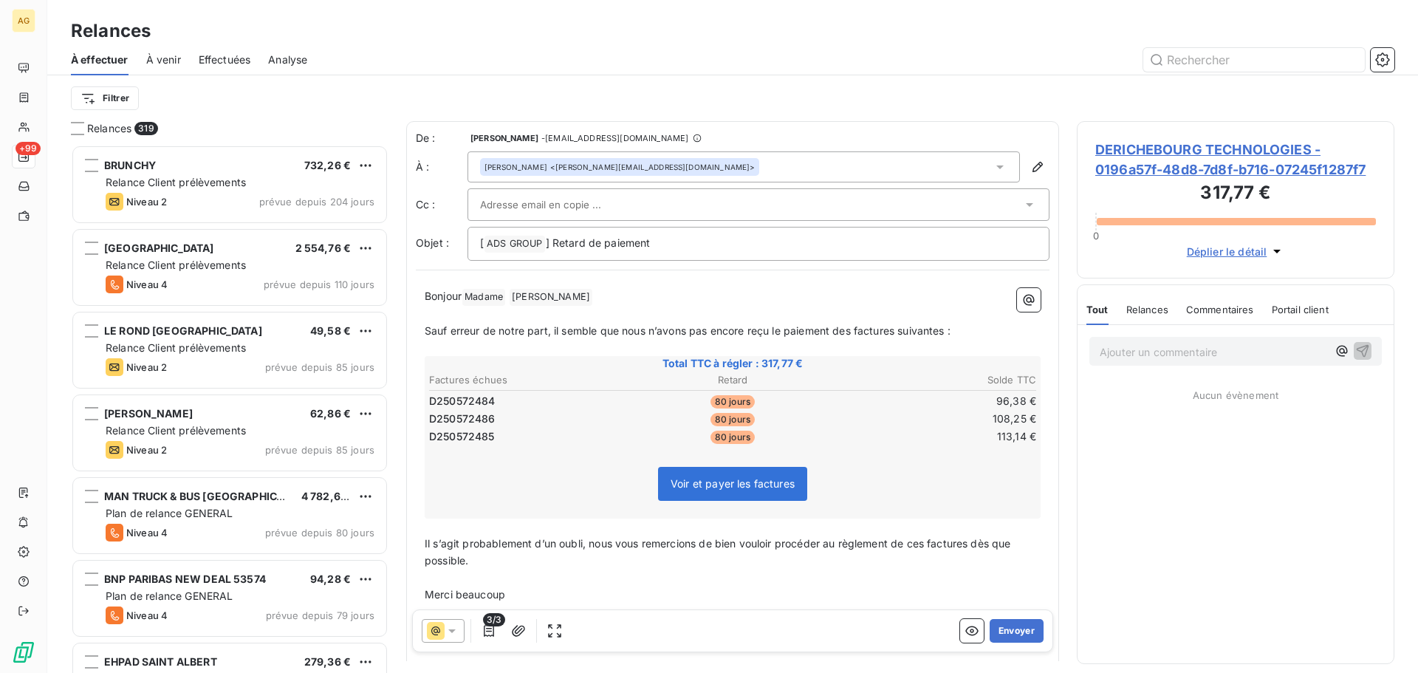
click at [903, 209] on div at bounding box center [751, 205] width 542 height 22
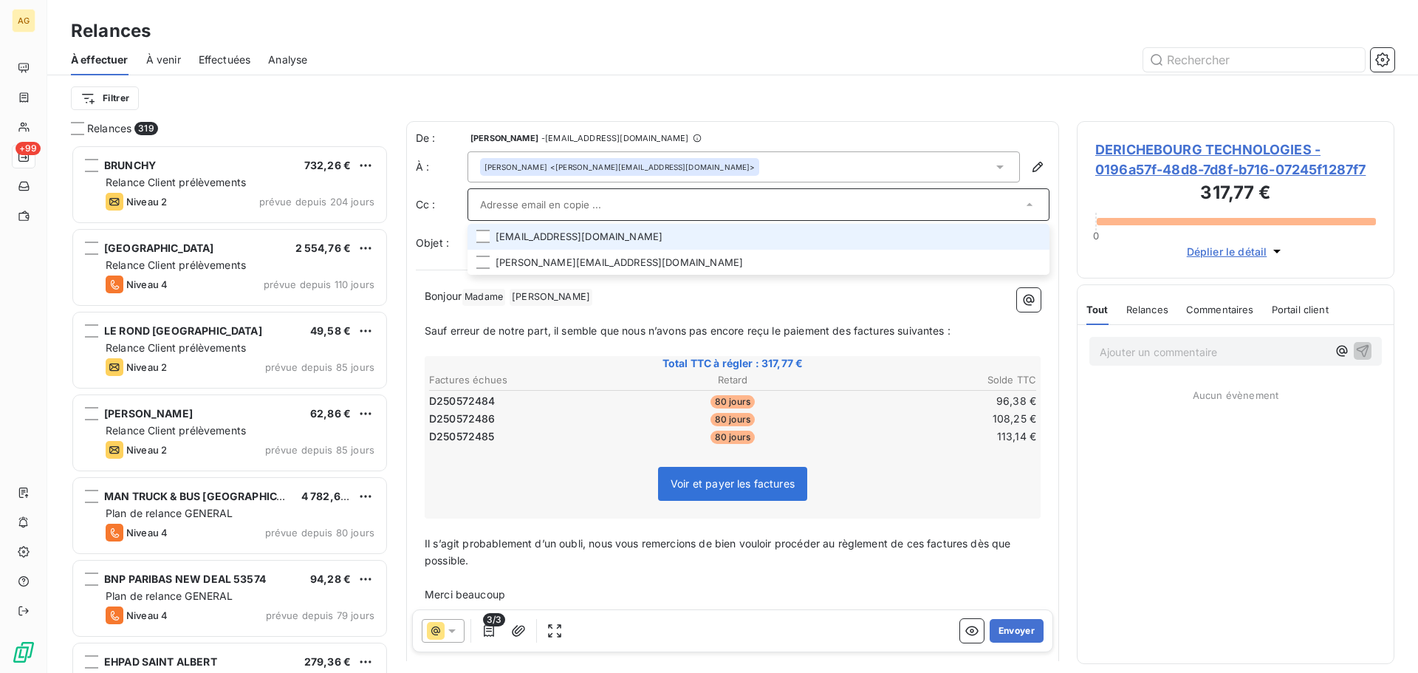
click at [1022, 239] on li "[EMAIL_ADDRESS][DOMAIN_NAME]" at bounding box center [759, 237] width 582 height 26
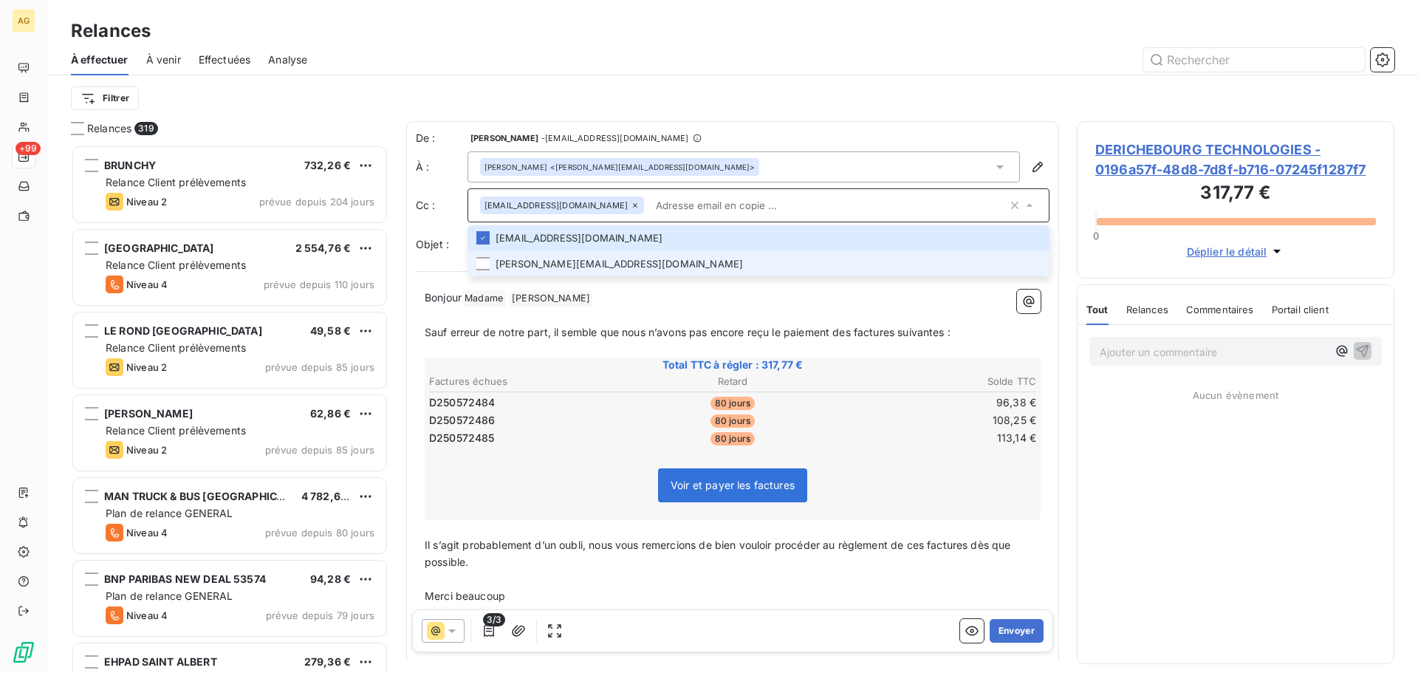
click at [526, 259] on li "[PERSON_NAME][EMAIL_ADDRESS][DOMAIN_NAME]" at bounding box center [759, 264] width 582 height 26
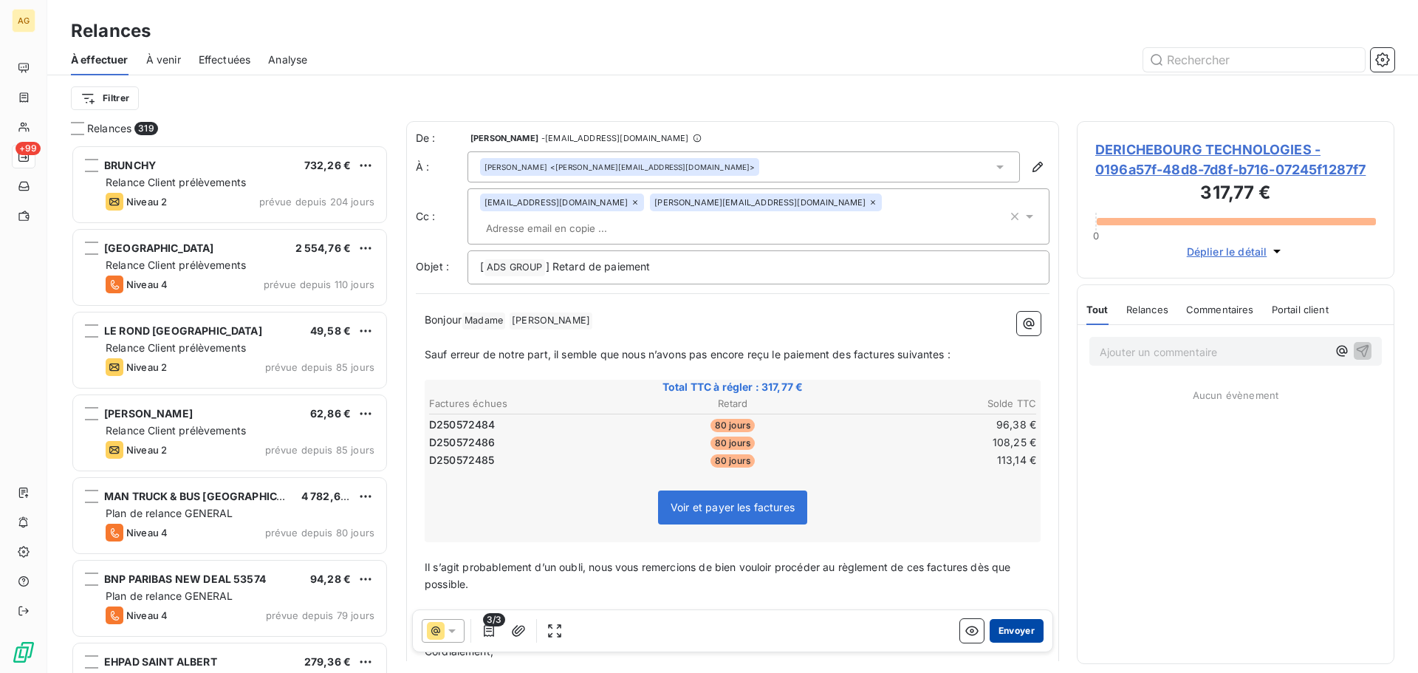
click at [1010, 629] on button "Envoyer" at bounding box center [1017, 631] width 54 height 24
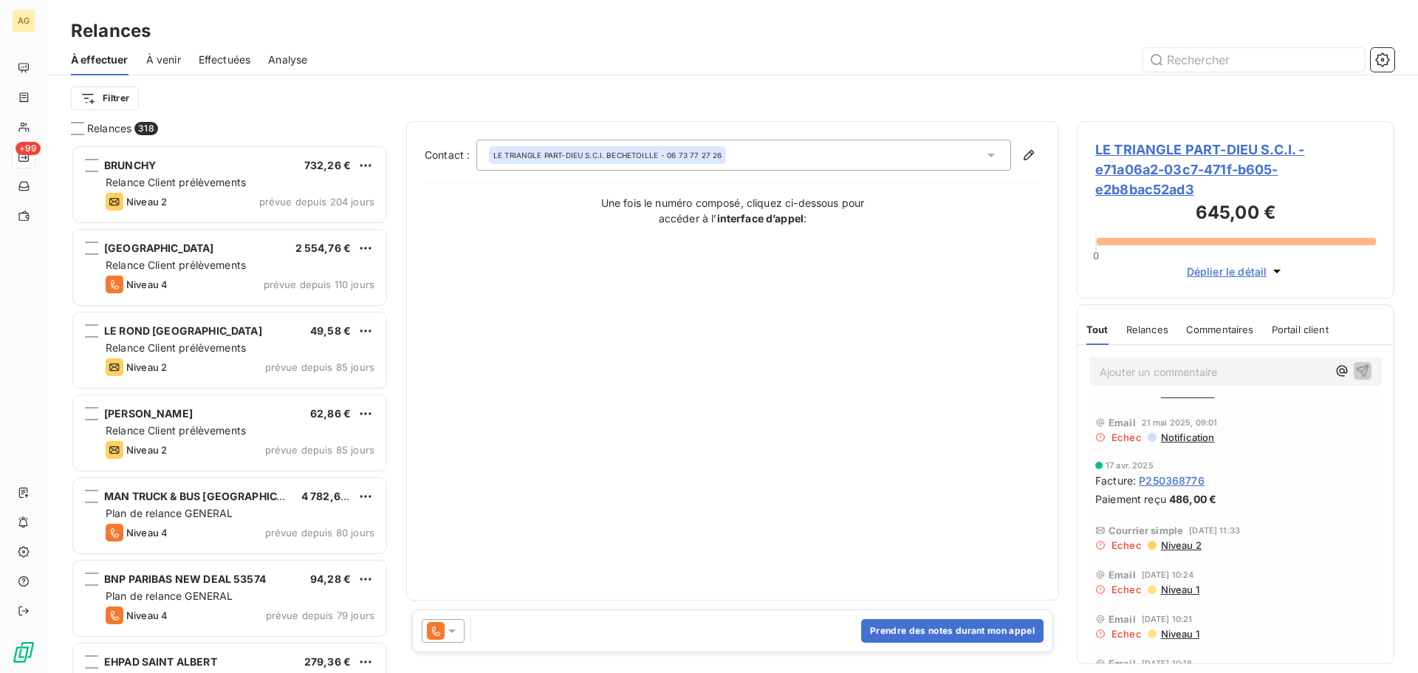
scroll to position [74, 0]
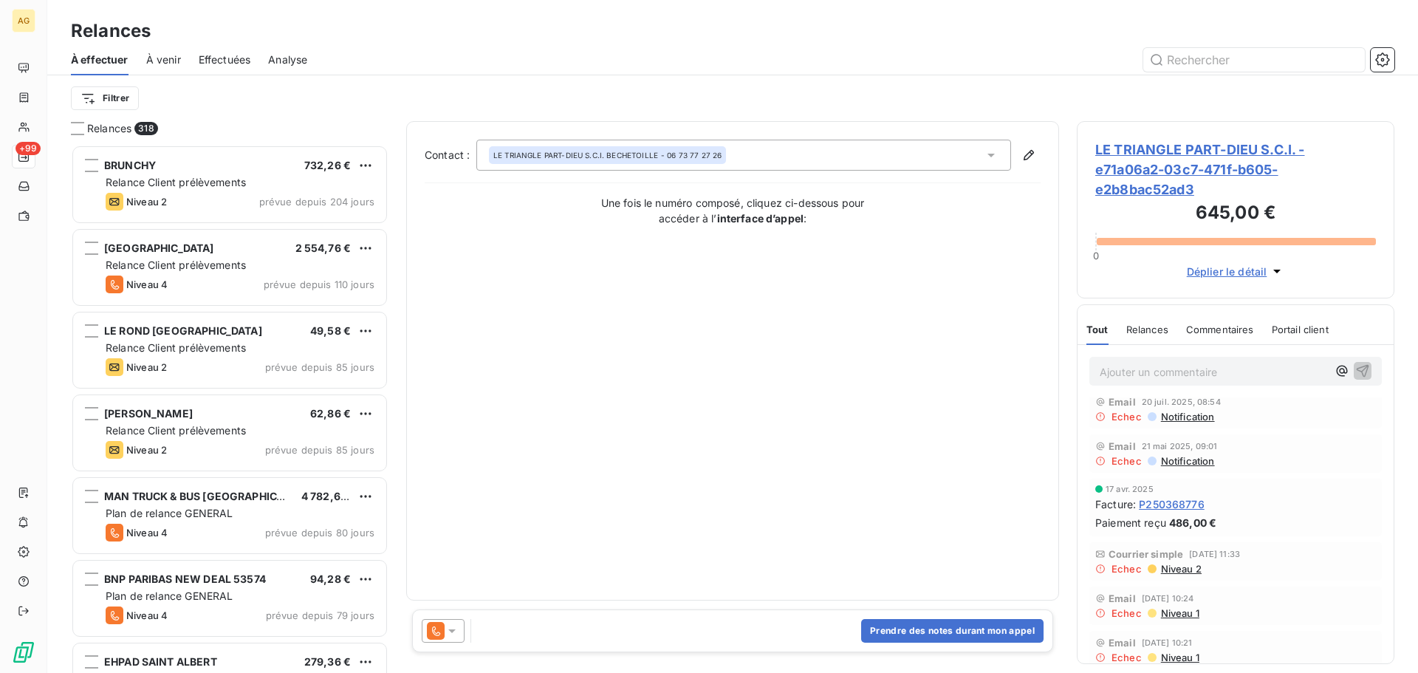
click at [450, 629] on icon at bounding box center [451, 631] width 7 height 4
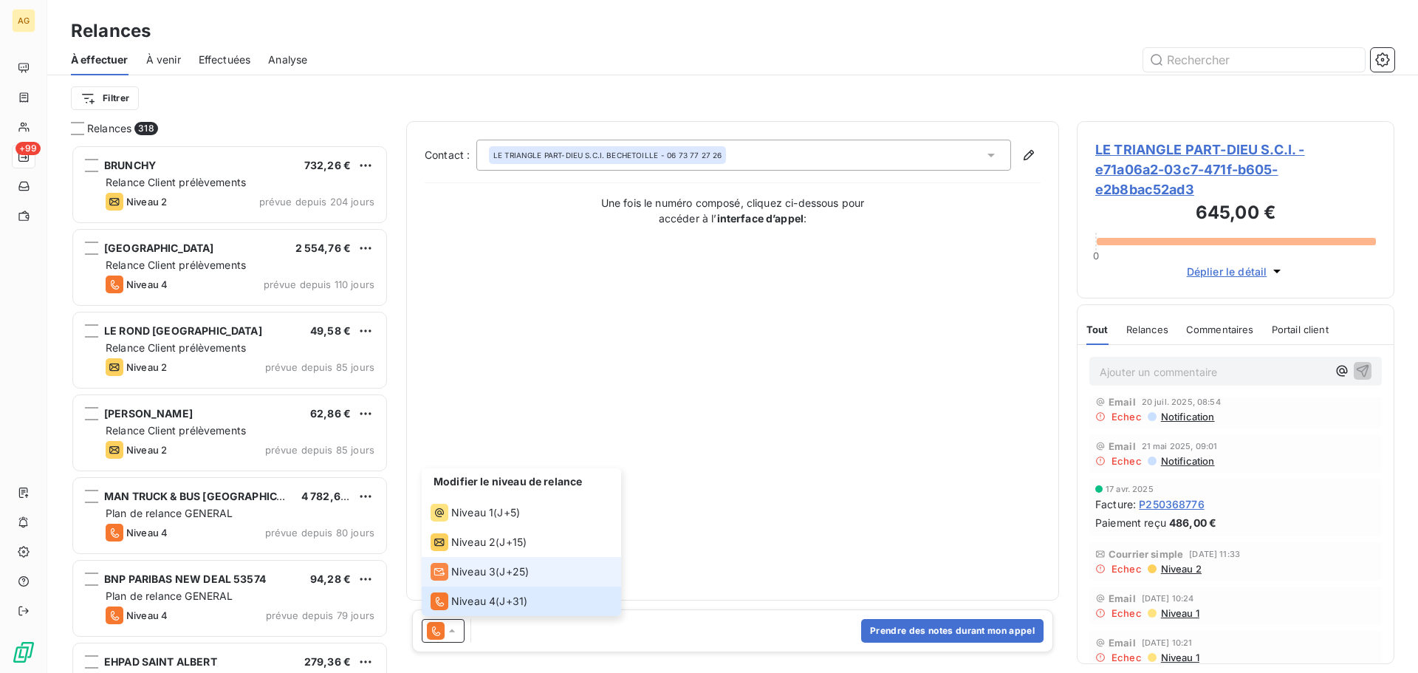
click at [481, 569] on span "Niveau 3" at bounding box center [473, 571] width 44 height 15
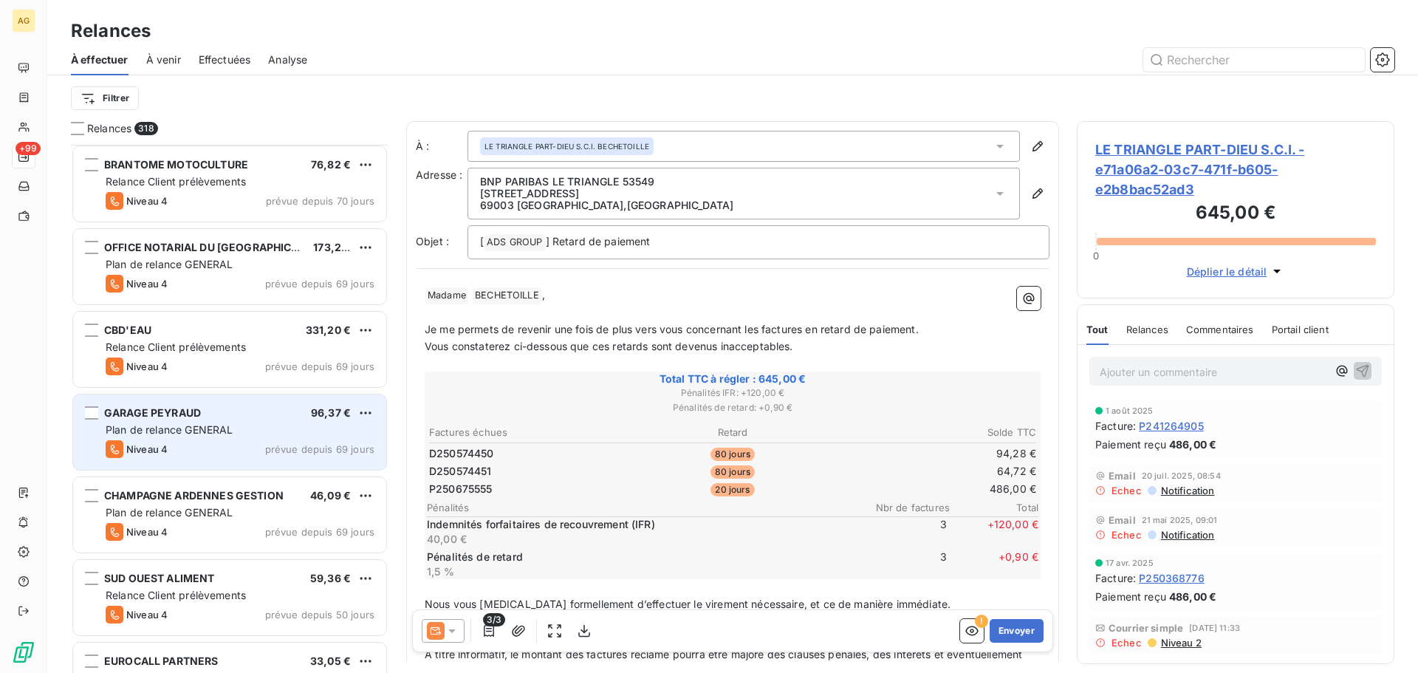
scroll to position [1774, 0]
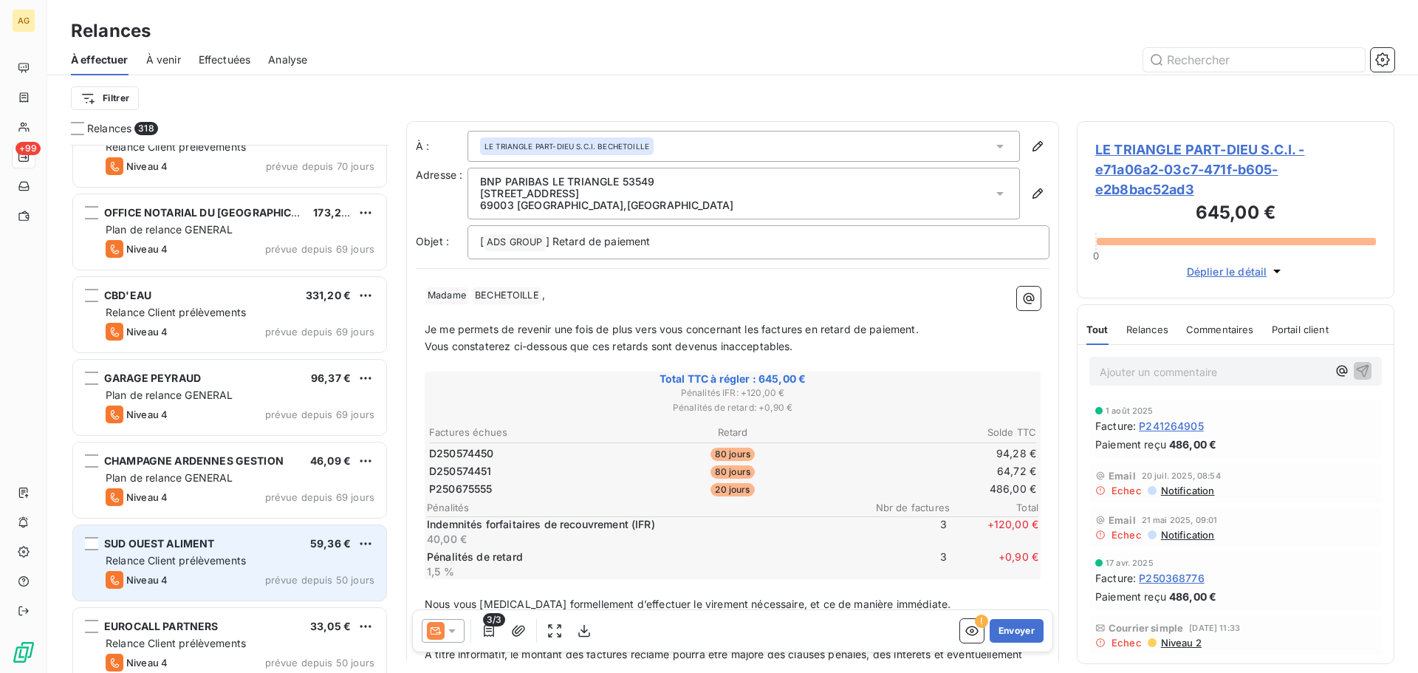
click at [238, 551] on div "SUD OUEST ALIMENT 59,36 € Relance Client prélèvements Niveau 4 prévue depuis 50…" at bounding box center [229, 562] width 313 height 75
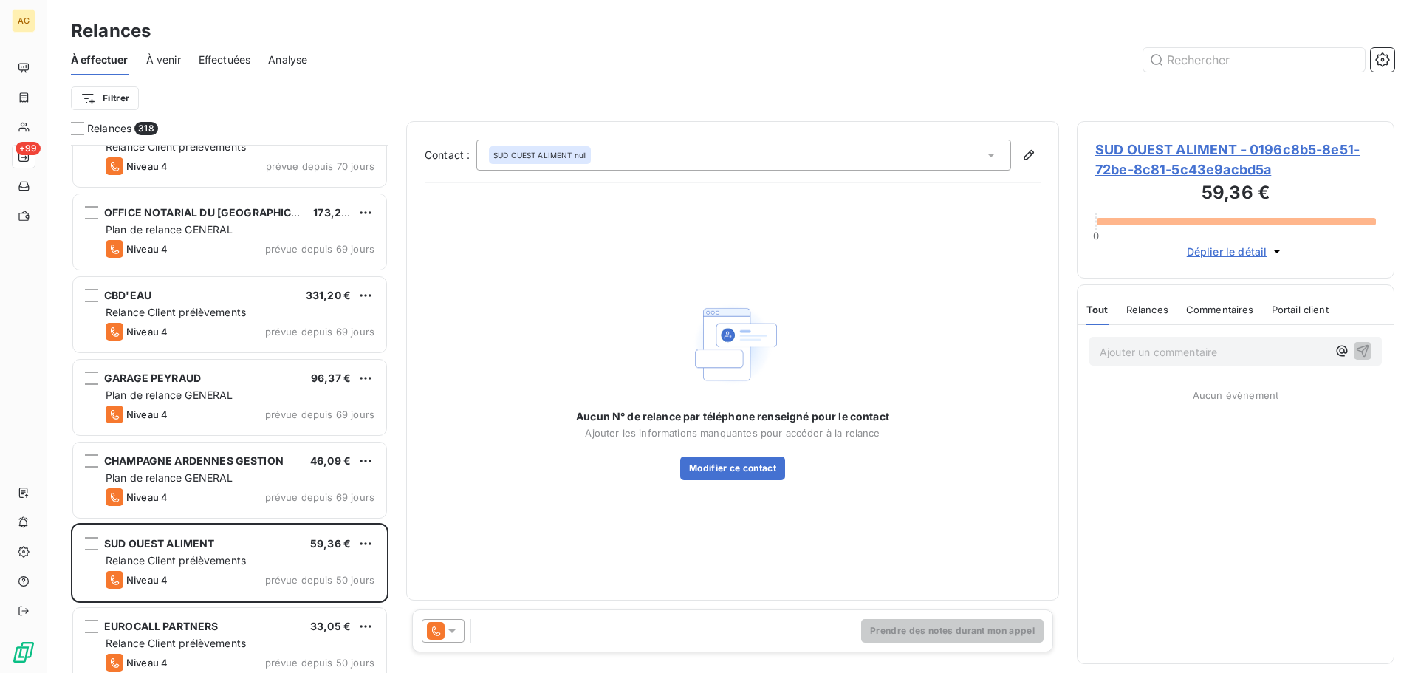
click at [1130, 162] on span "SUD OUEST ALIMENT - 0196c8b5-8e51-72be-8c81-5c43e9acbd5a" at bounding box center [1236, 160] width 281 height 40
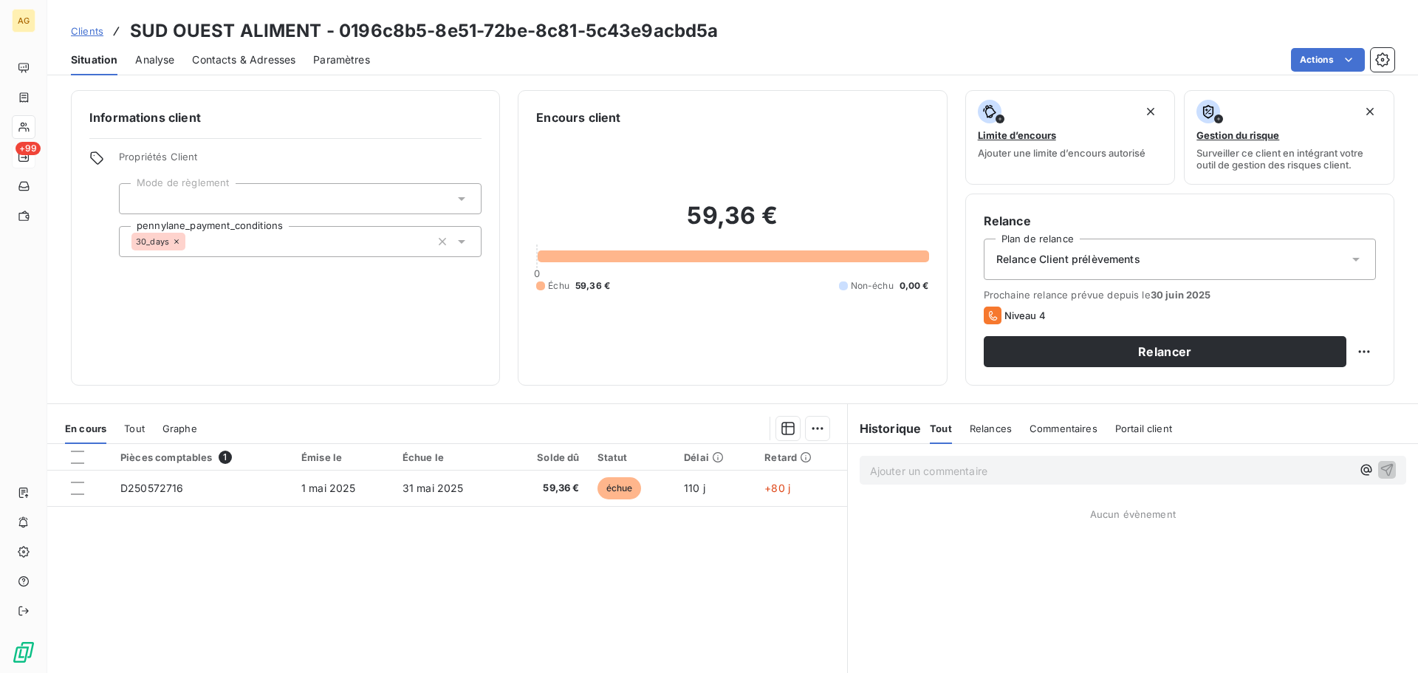
click at [1123, 261] on span "Relance Client prélèvements" at bounding box center [1069, 259] width 144 height 15
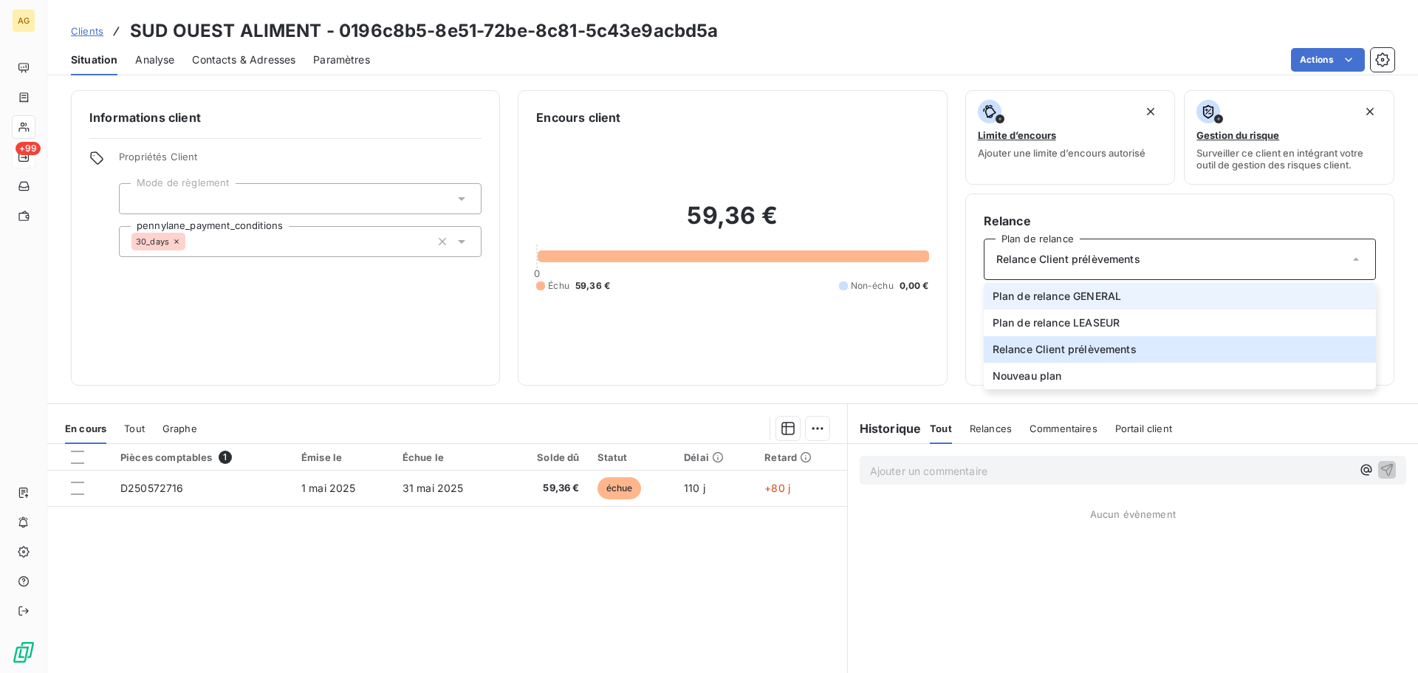
click at [1098, 296] on span "Plan de relance GENERAL" at bounding box center [1057, 296] width 129 height 15
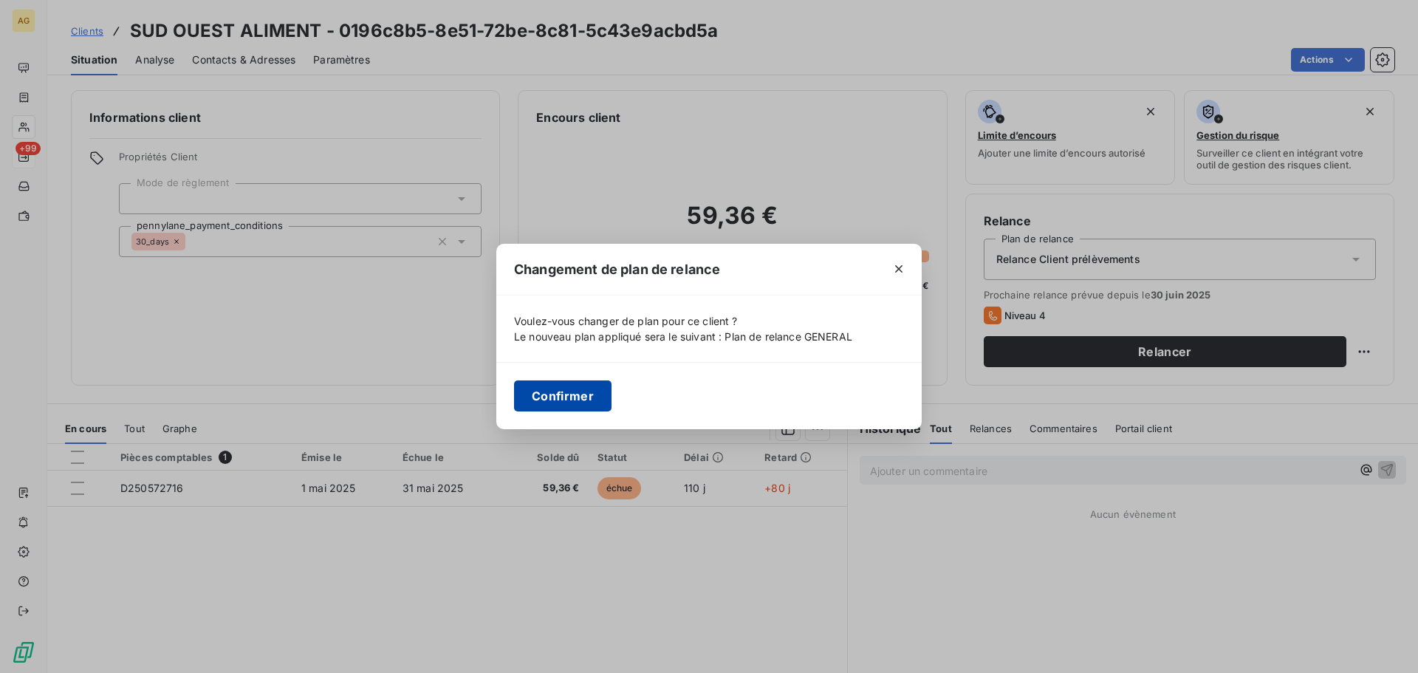
click at [575, 397] on button "Confirmer" at bounding box center [563, 395] width 98 height 31
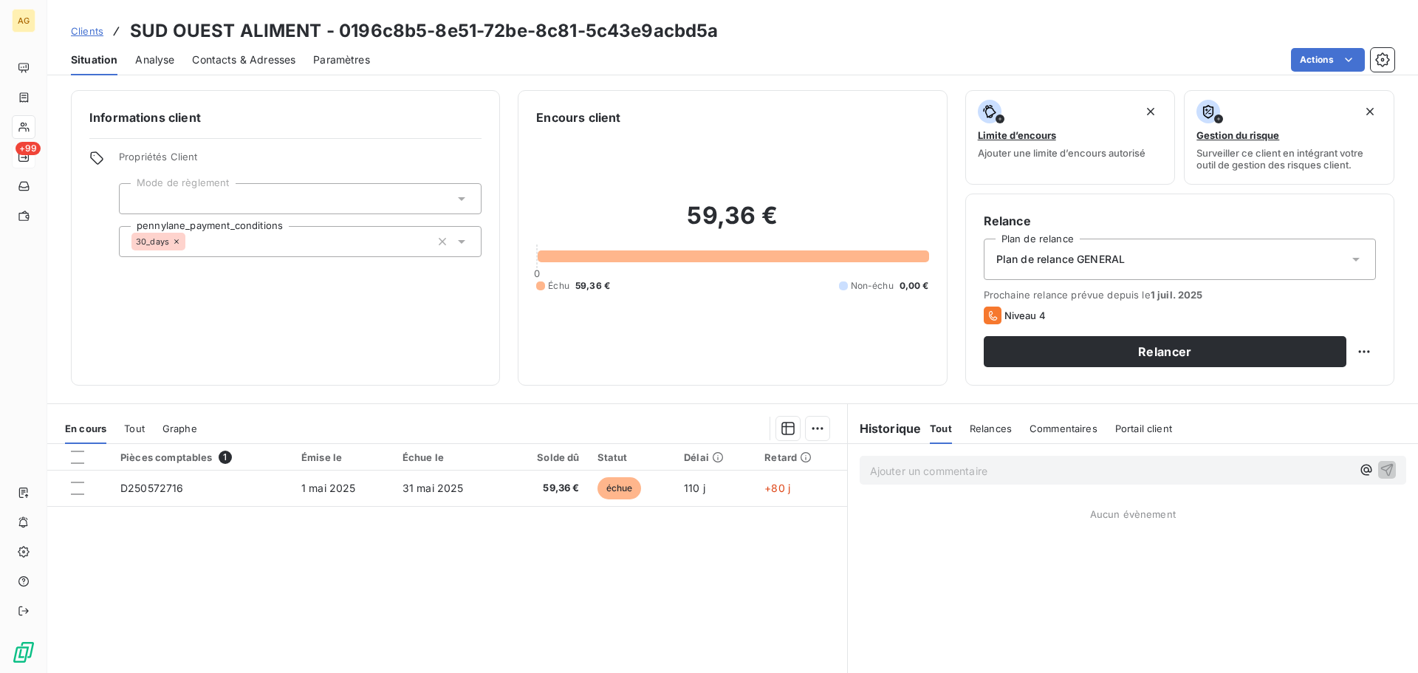
click at [346, 66] on span "Paramètres" at bounding box center [341, 59] width 57 height 15
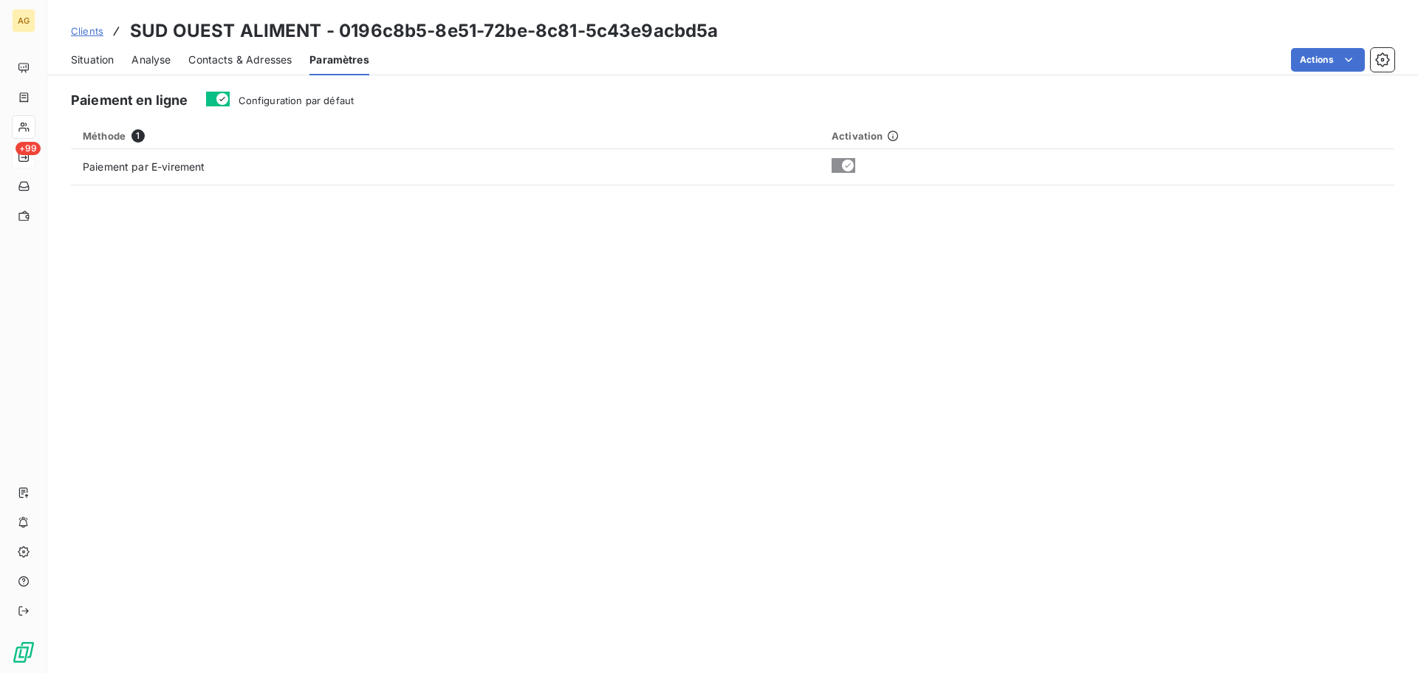
click at [333, 102] on span "Configuration par défaut" at bounding box center [297, 101] width 116 height 12
click at [230, 102] on button "Configuration par défaut" at bounding box center [218, 99] width 24 height 15
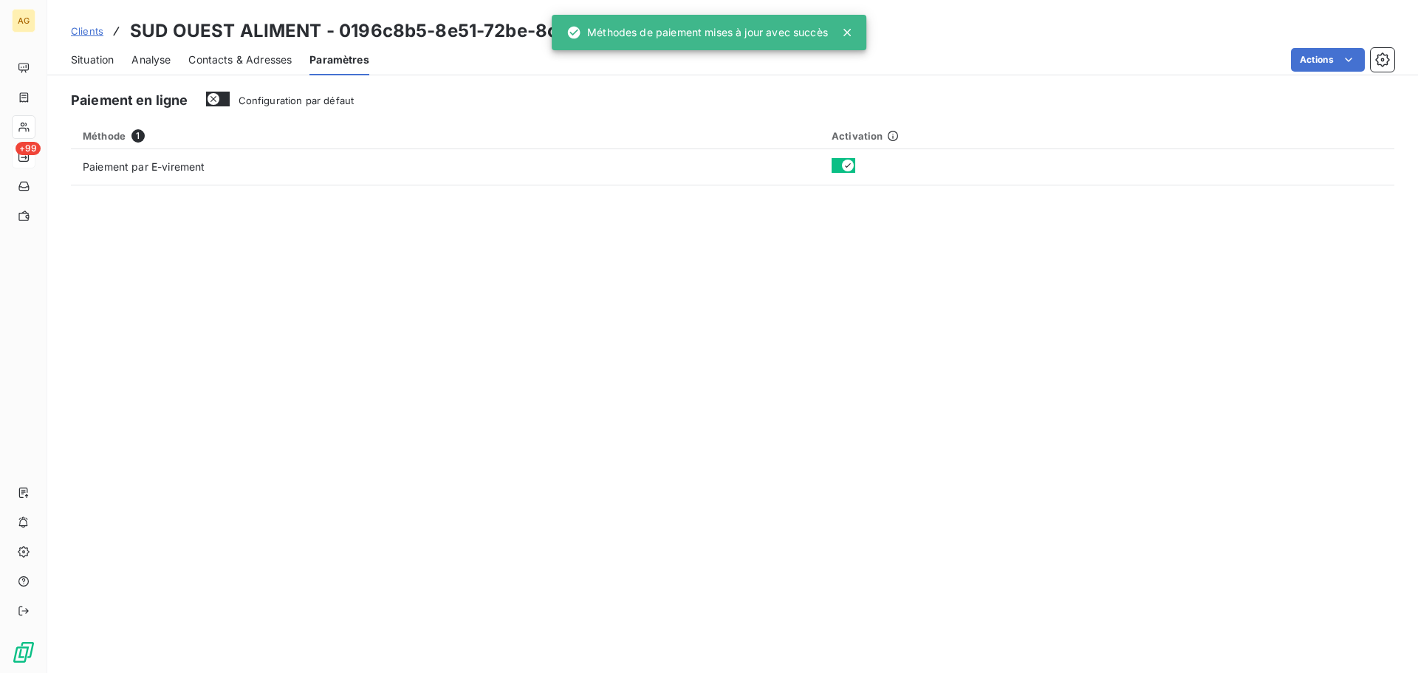
click at [257, 59] on span "Contacts & Adresses" at bounding box center [239, 59] width 103 height 15
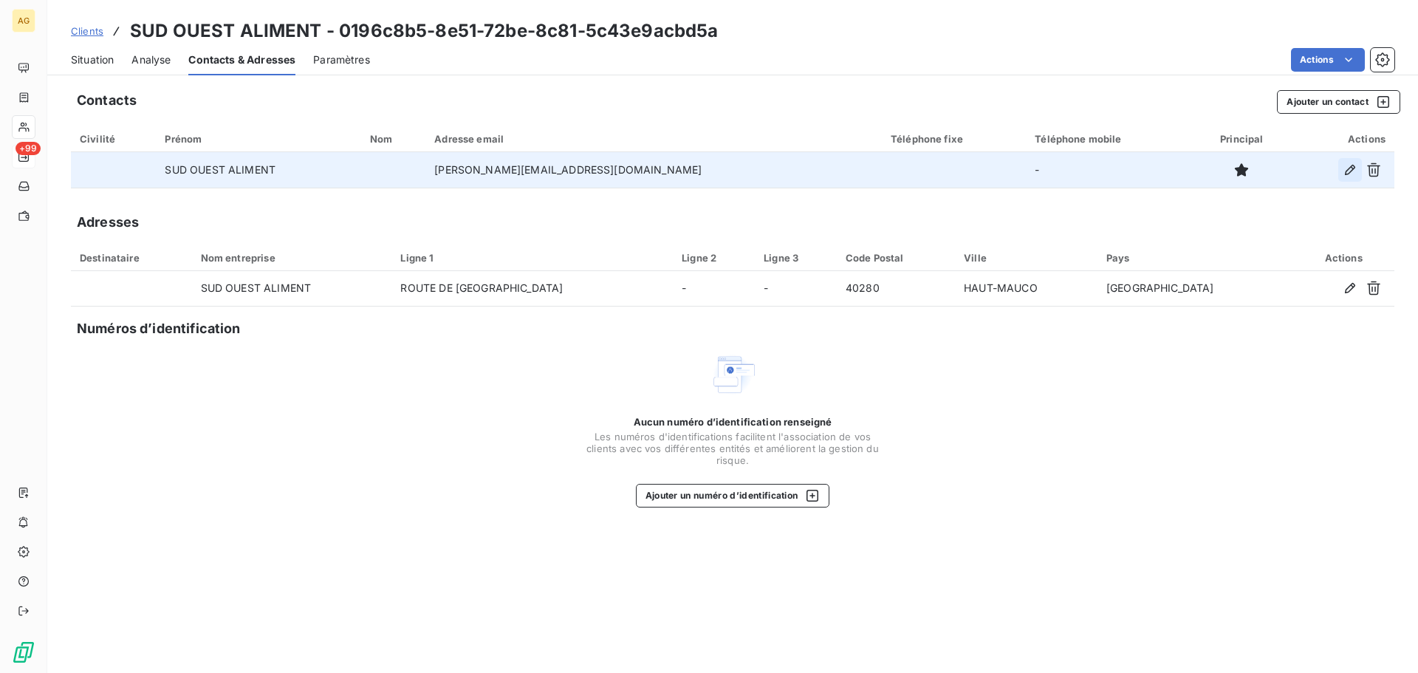
click at [1342, 177] on button "button" at bounding box center [1351, 170] width 24 height 24
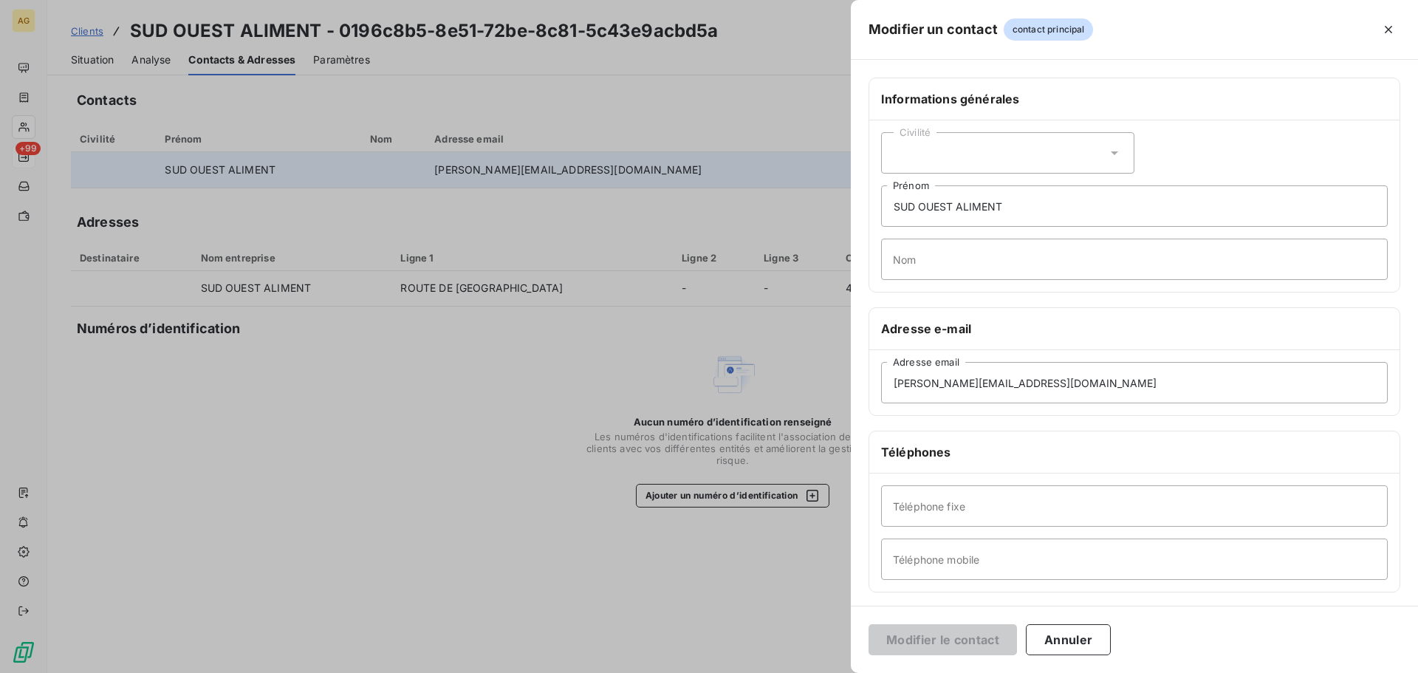
click at [1047, 152] on div "Civilité" at bounding box center [1007, 152] width 253 height 41
click at [966, 217] on li "Monsieur" at bounding box center [1007, 216] width 253 height 27
drag, startPoint x: 997, startPoint y: 201, endPoint x: 827, endPoint y: 201, distance: 169.2
click at [827, 672] on div "Modifier un contact contact principal Informations générales Civilité Monsieur …" at bounding box center [709, 673] width 1418 height 0
type input "T"
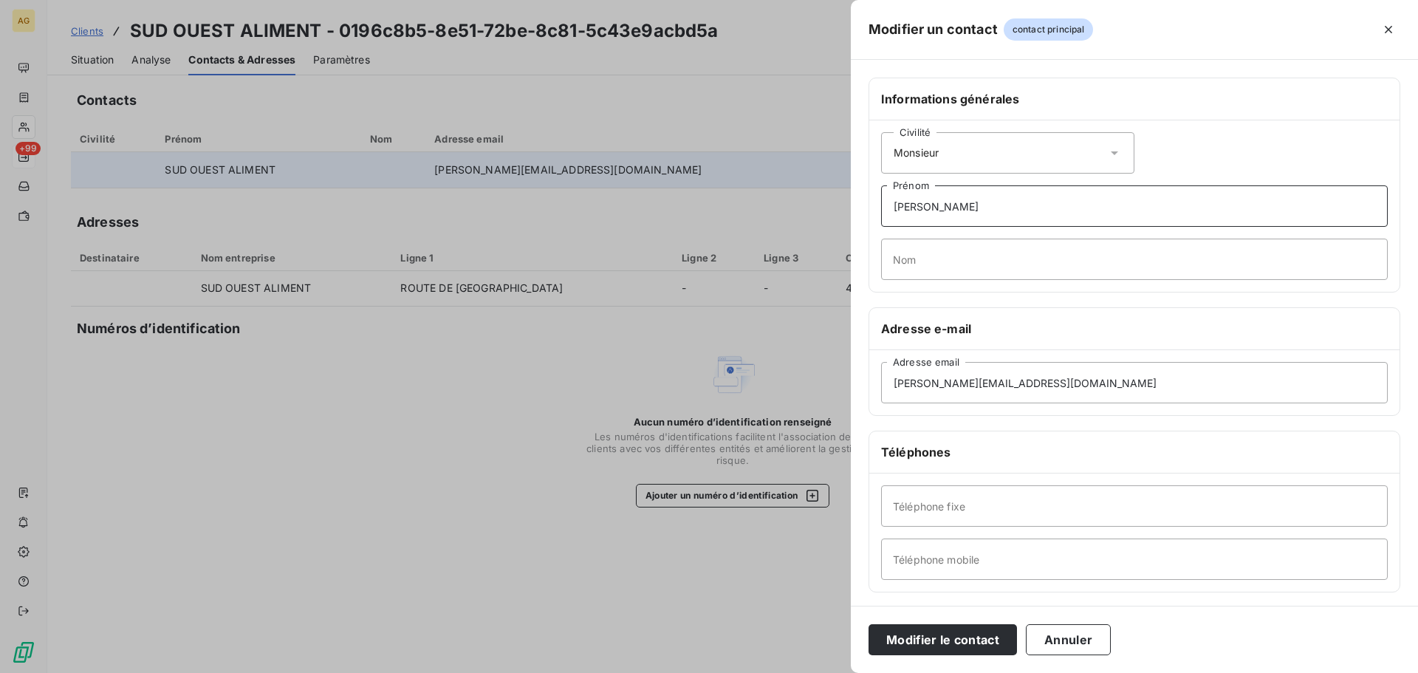
type input "[PERSON_NAME]"
click at [981, 262] on input "Nom" at bounding box center [1134, 259] width 507 height 41
type input "DUMARTIN"
click at [1016, 570] on input "Téléphone mobile" at bounding box center [1134, 559] width 507 height 41
paste input "06 72 27 41 85"
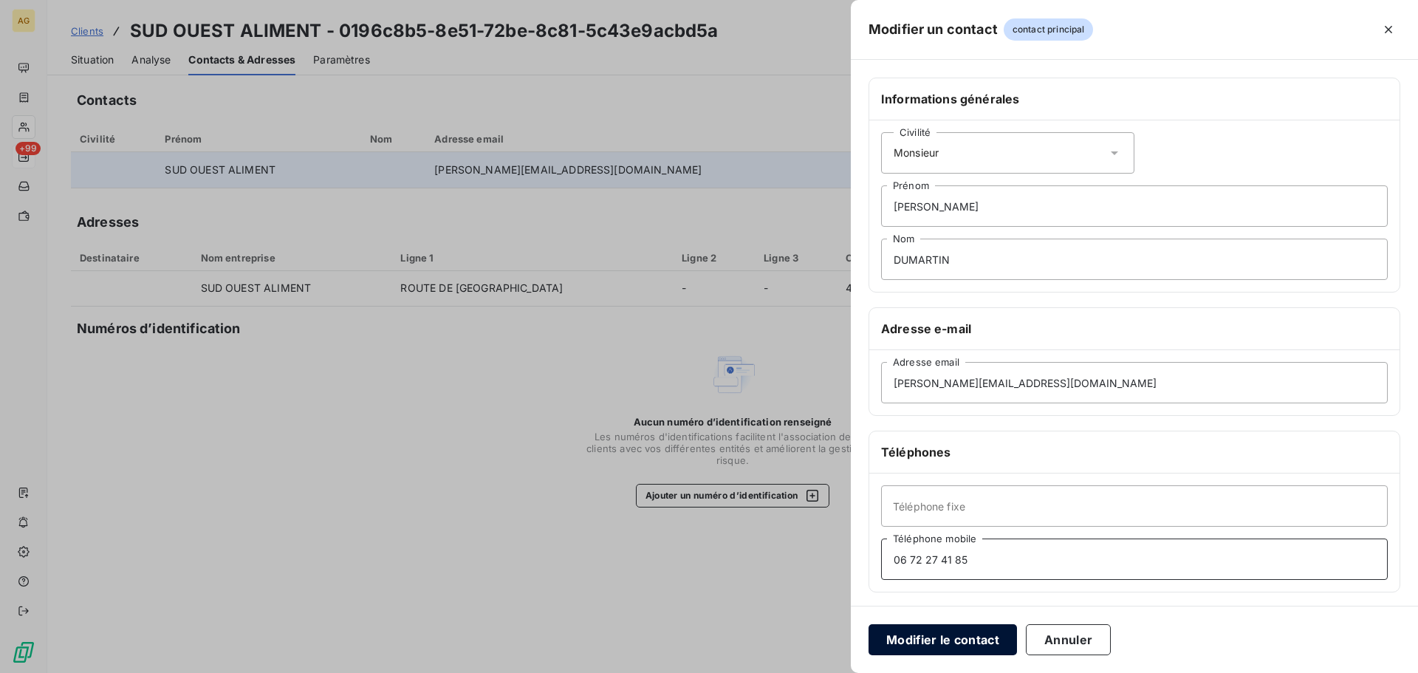
type input "06 72 27 41 85"
click at [963, 630] on button "Modifier le contact" at bounding box center [943, 639] width 148 height 31
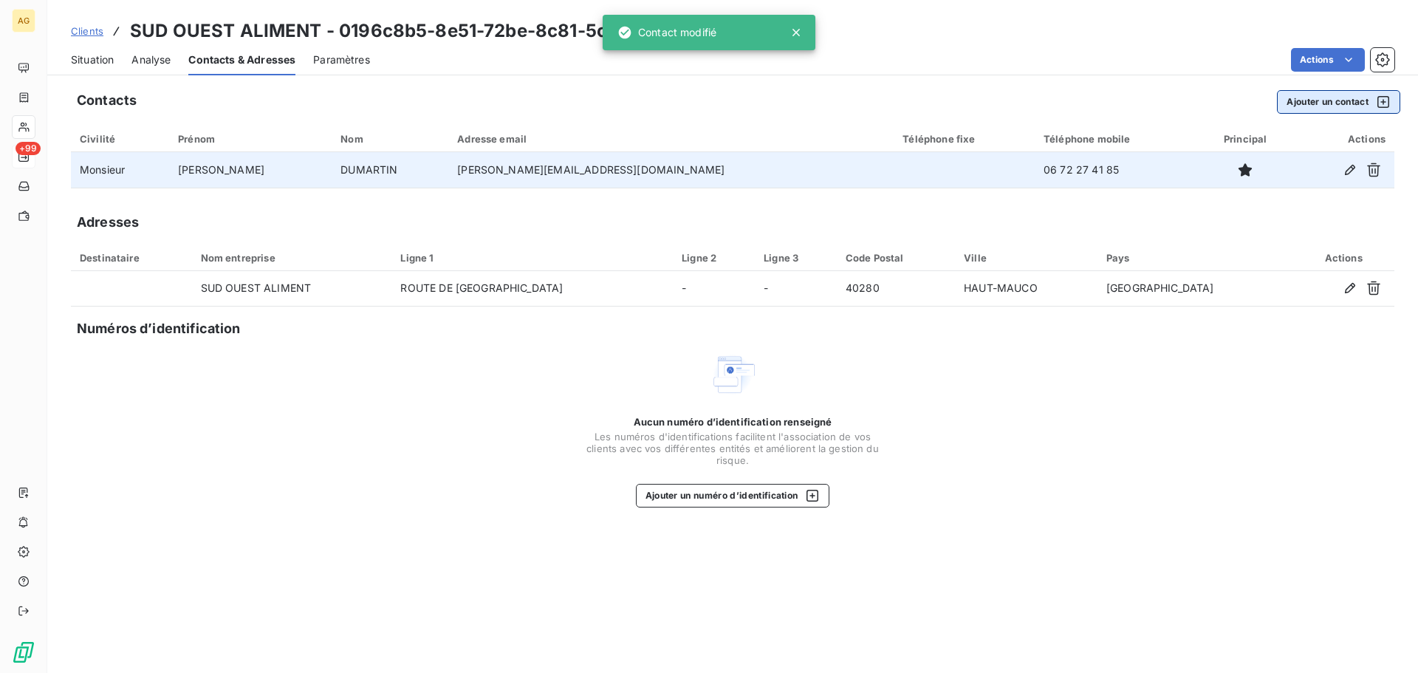
click at [1313, 102] on button "Ajouter un contact" at bounding box center [1338, 102] width 123 height 24
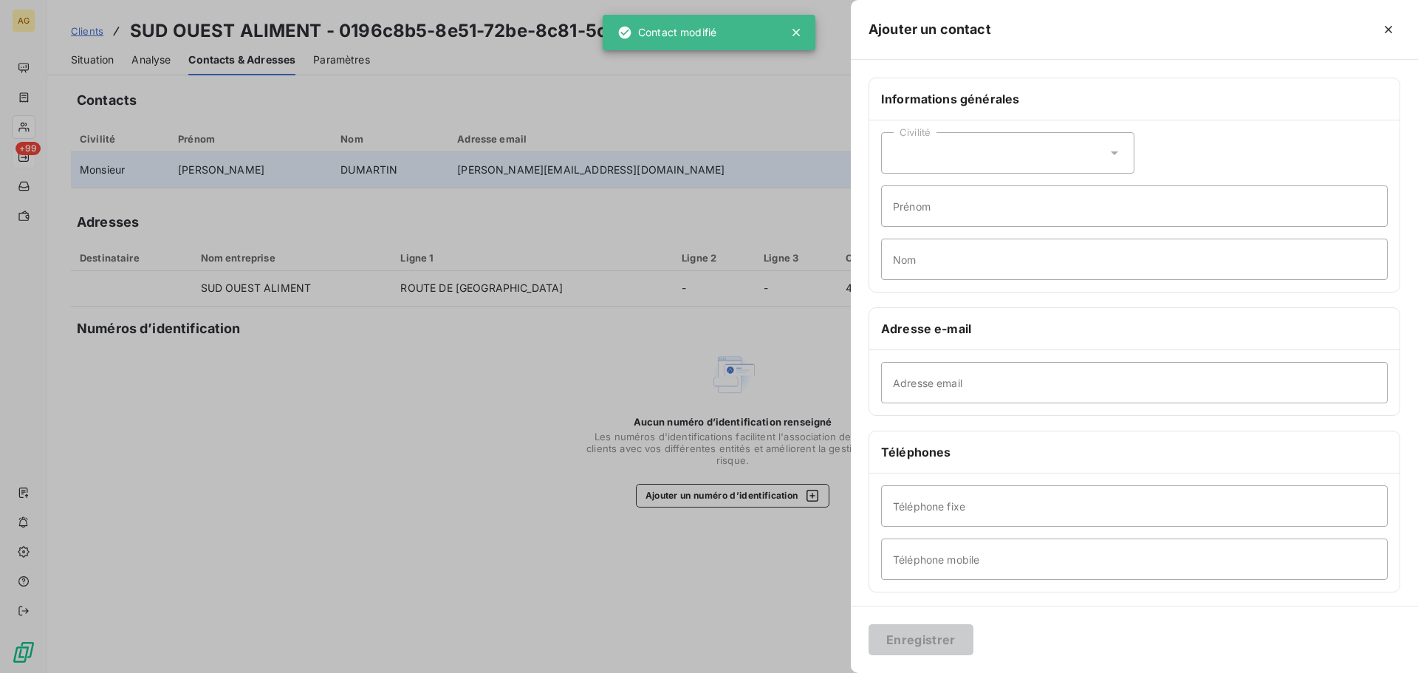
click at [891, 174] on div "Civilité Prénom Nom" at bounding box center [1134, 205] width 530 height 171
click at [937, 142] on div "Civilité" at bounding box center [1007, 152] width 253 height 41
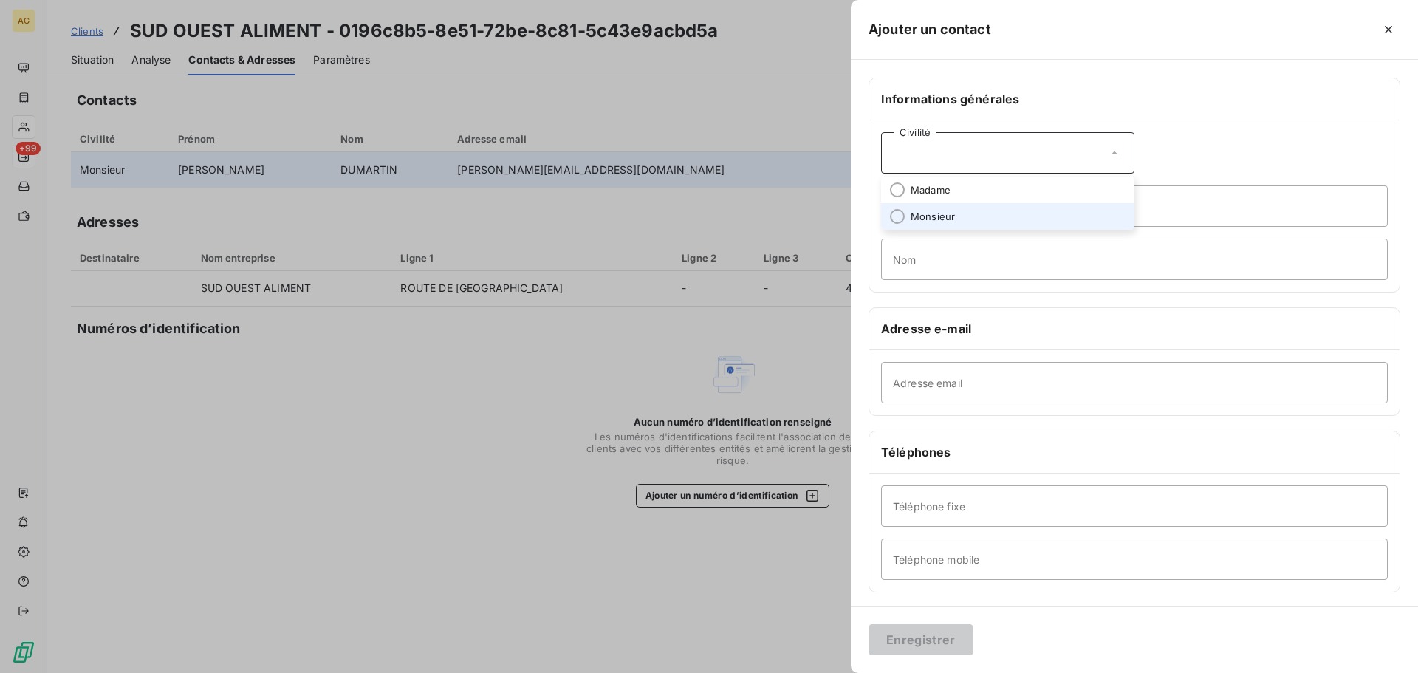
drag, startPoint x: 926, startPoint y: 210, endPoint x: 1030, endPoint y: 194, distance: 104.7
click at [927, 211] on span "Monsieur" at bounding box center [933, 217] width 44 height 14
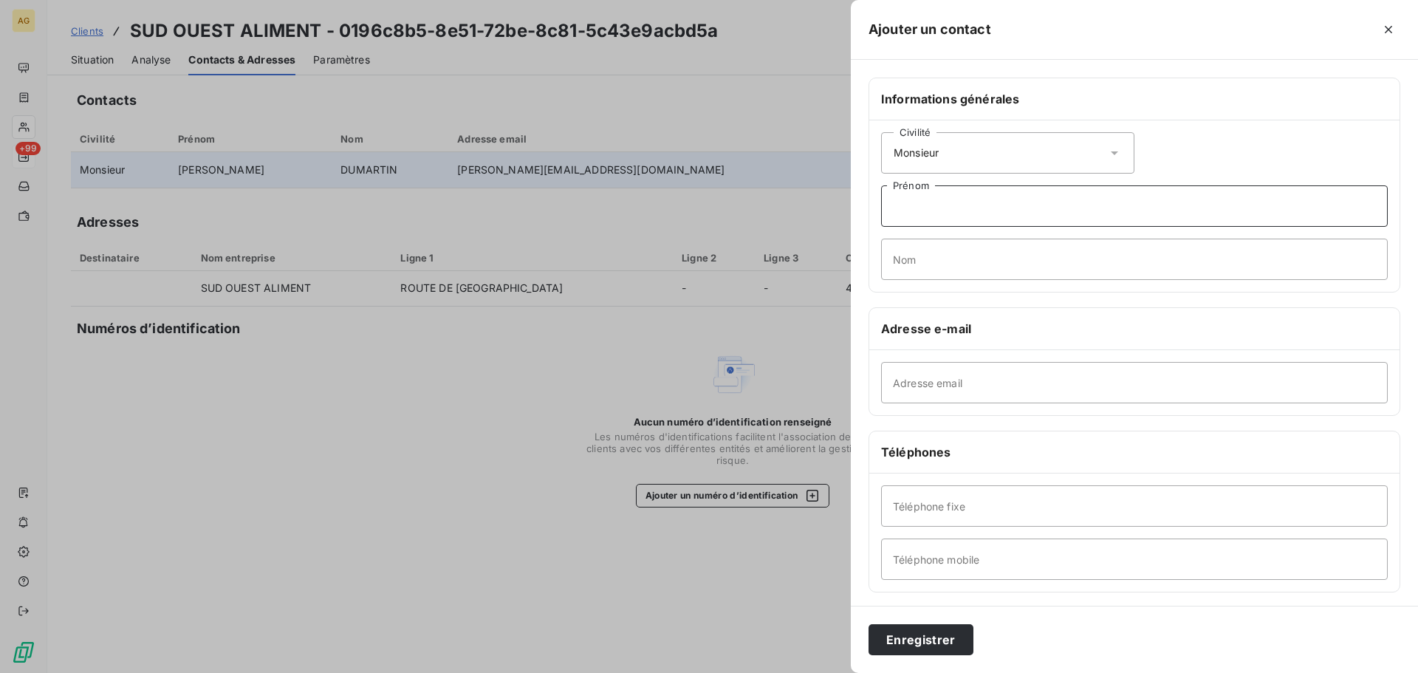
click at [1016, 199] on input "Prénom" at bounding box center [1134, 205] width 507 height 41
type input "[PERSON_NAME]"
click at [936, 392] on input "Adresse email" at bounding box center [1134, 382] width 507 height 41
paste input "[EMAIL_ADDRESS][DOMAIN_NAME]"
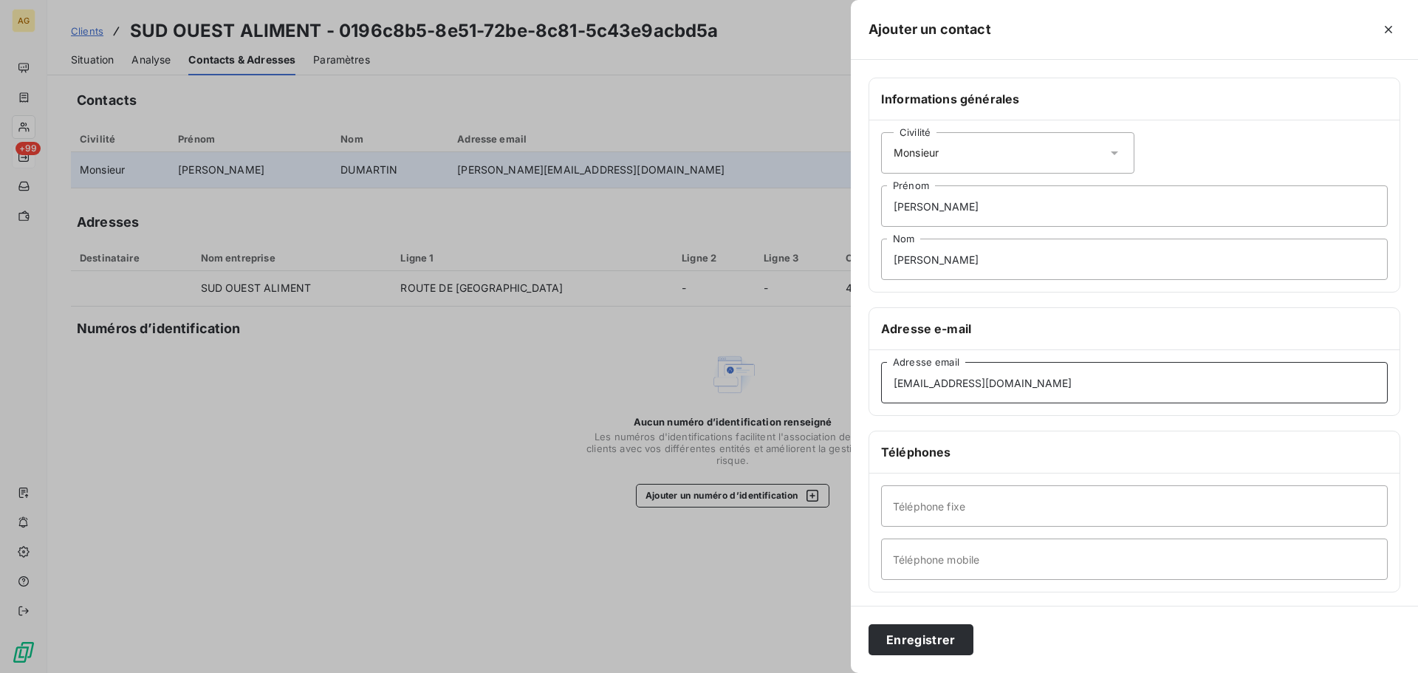
type input "[EMAIL_ADDRESS][DOMAIN_NAME]"
click at [918, 520] on input "Téléphone fixe" at bounding box center [1134, 505] width 507 height 41
paste input "0558058456"
type input "0558058456"
click at [997, 566] on input "Téléphone mobile" at bounding box center [1134, 559] width 507 height 41
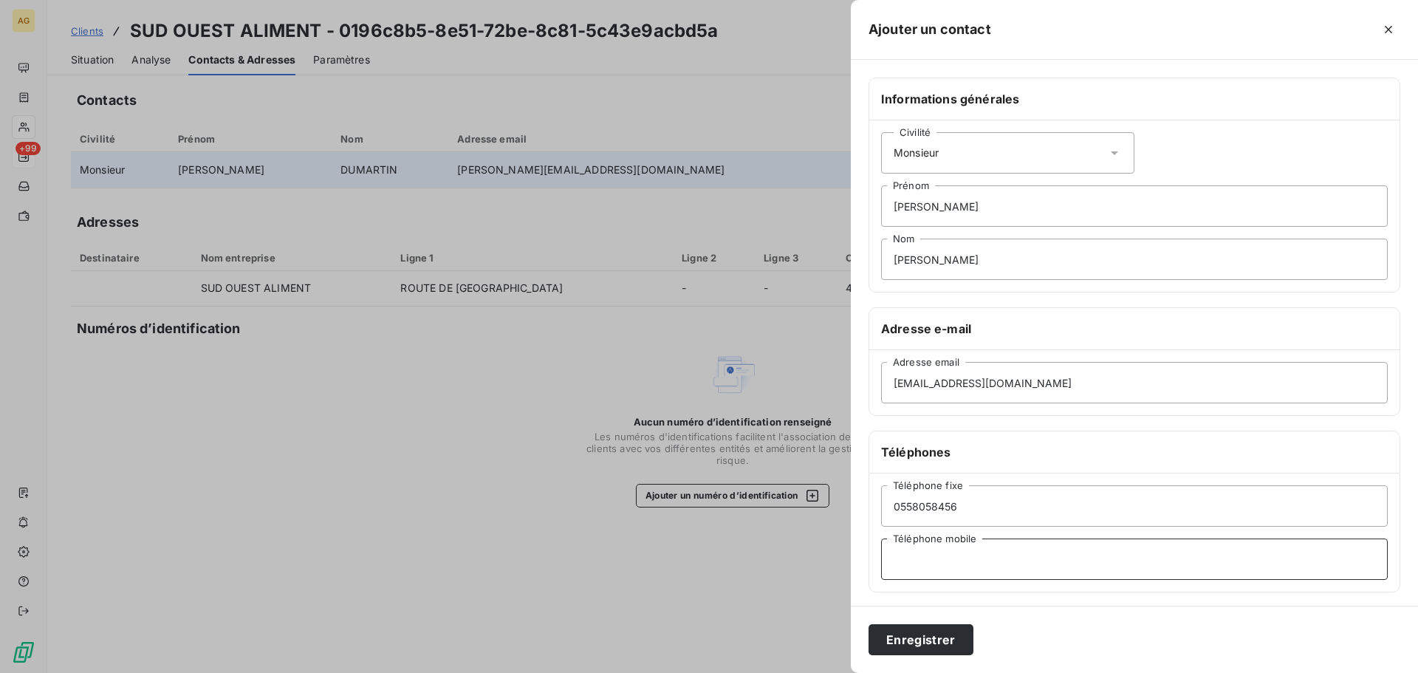
paste input "0672274185"
type input "0672274185"
click at [903, 639] on button "Enregistrer" at bounding box center [921, 639] width 105 height 31
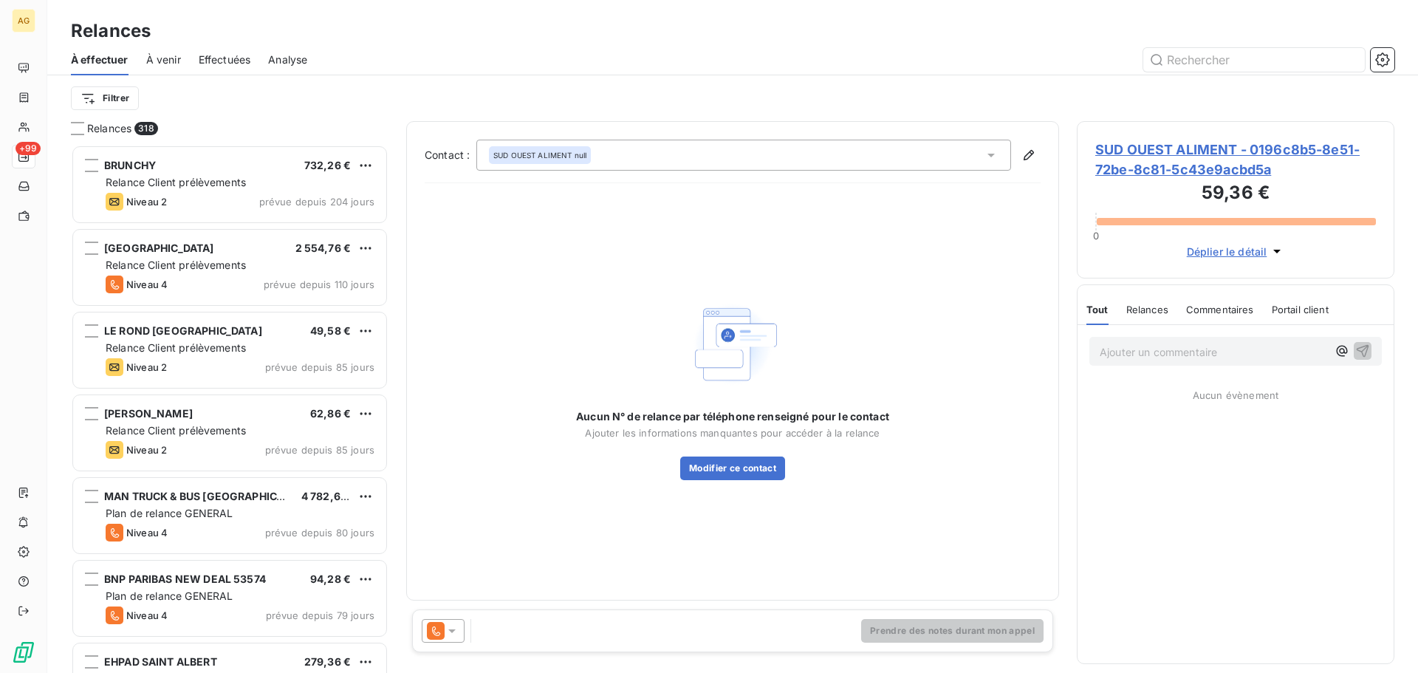
scroll to position [517, 307]
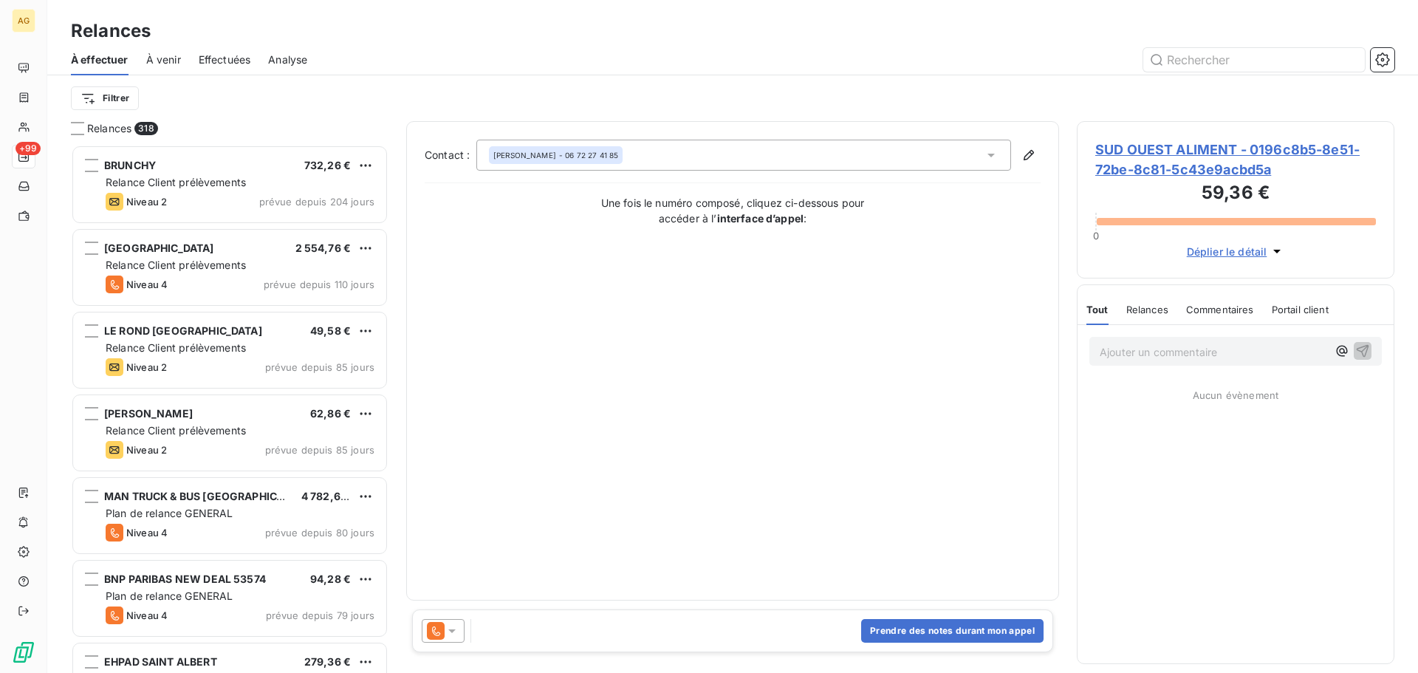
click at [454, 626] on icon at bounding box center [452, 630] width 15 height 15
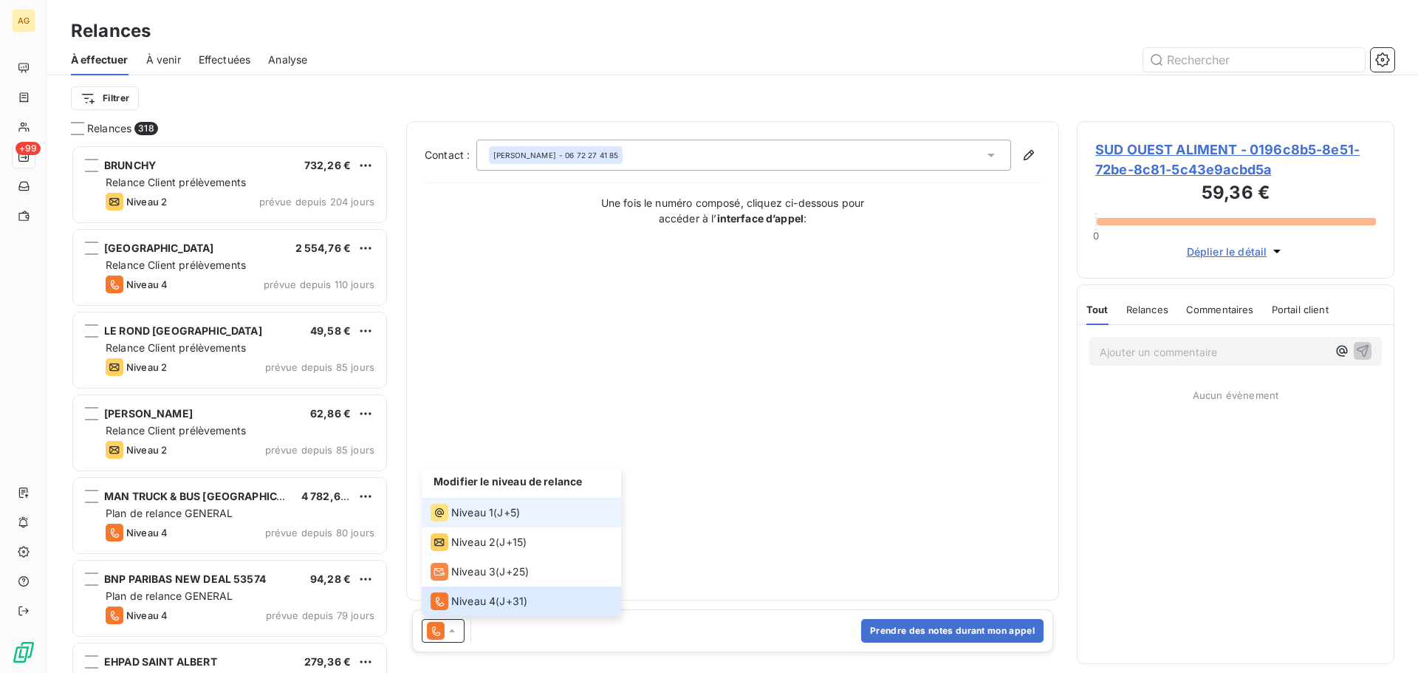
click at [475, 510] on span "Niveau 1" at bounding box center [472, 512] width 42 height 15
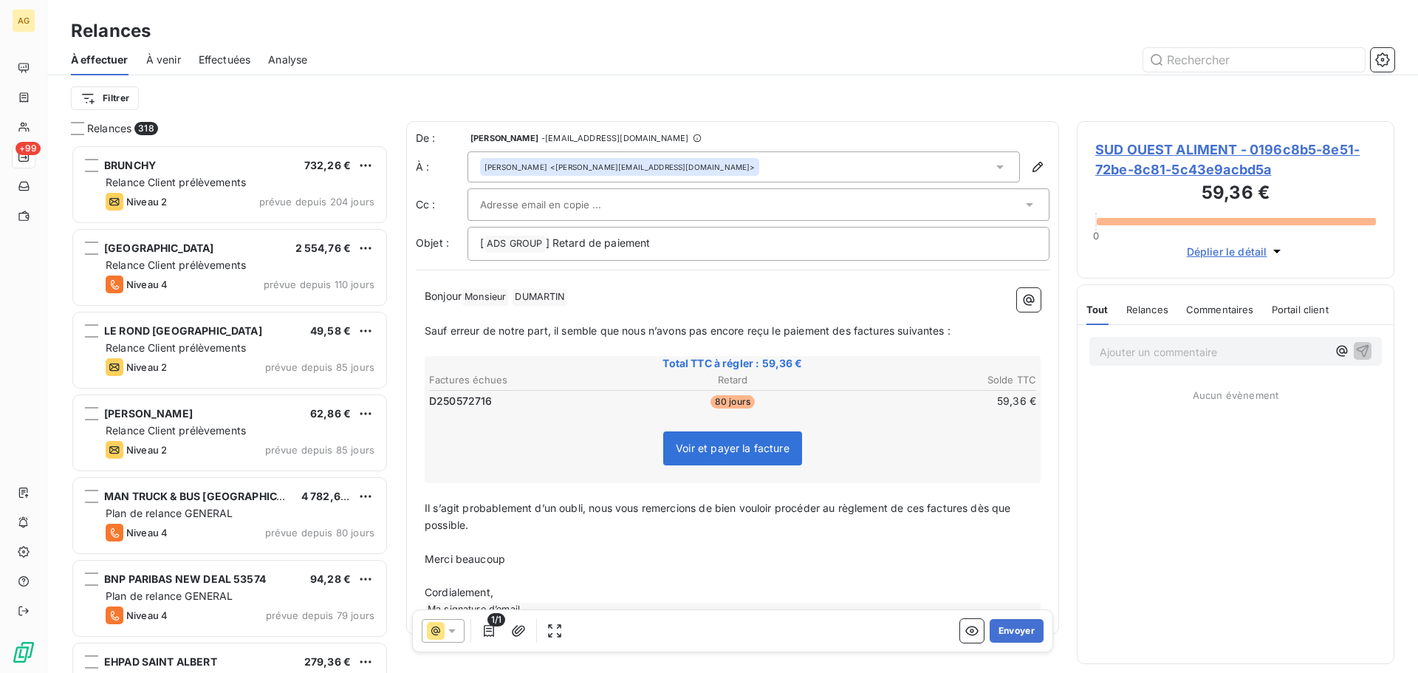
drag, startPoint x: 850, startPoint y: 330, endPoint x: 862, endPoint y: 330, distance: 11.8
click at [851, 330] on span "Sauf erreur de notre part, il semble que nous n’avons pas encore reçu le paieme…" at bounding box center [688, 330] width 526 height 13
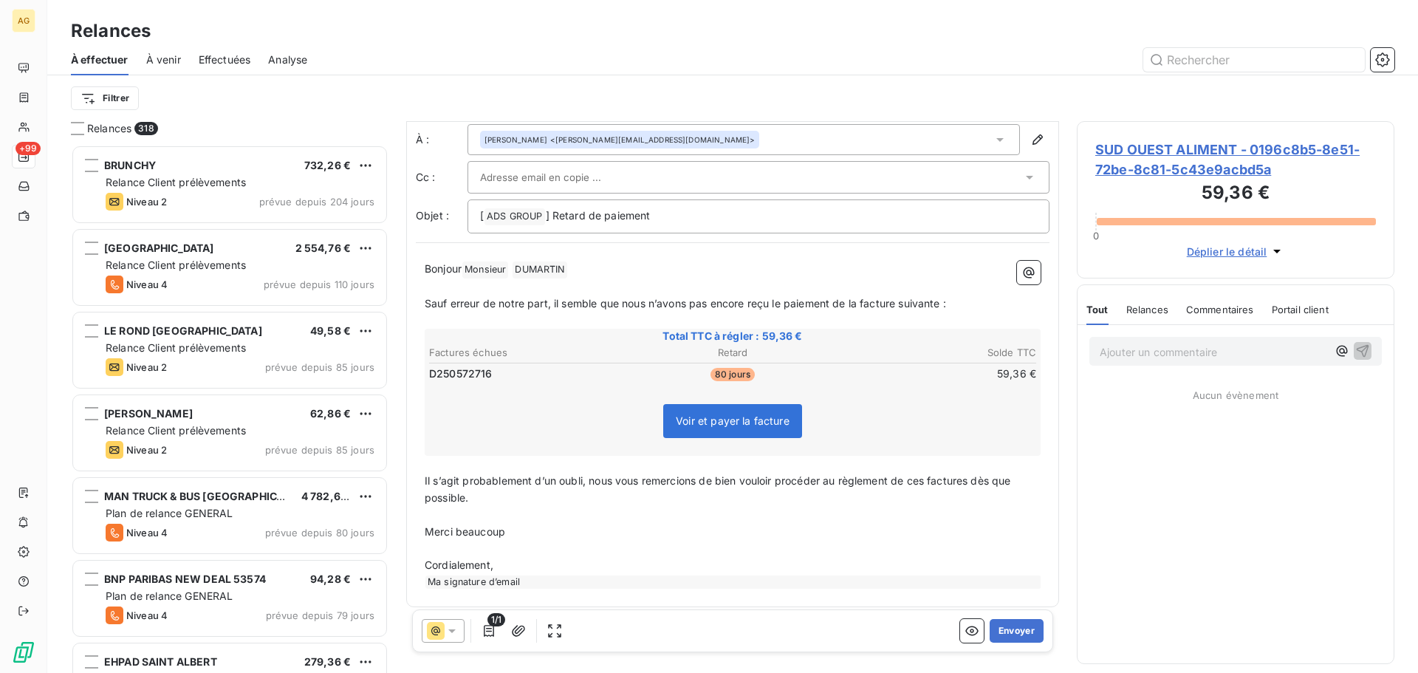
scroll to position [35, 0]
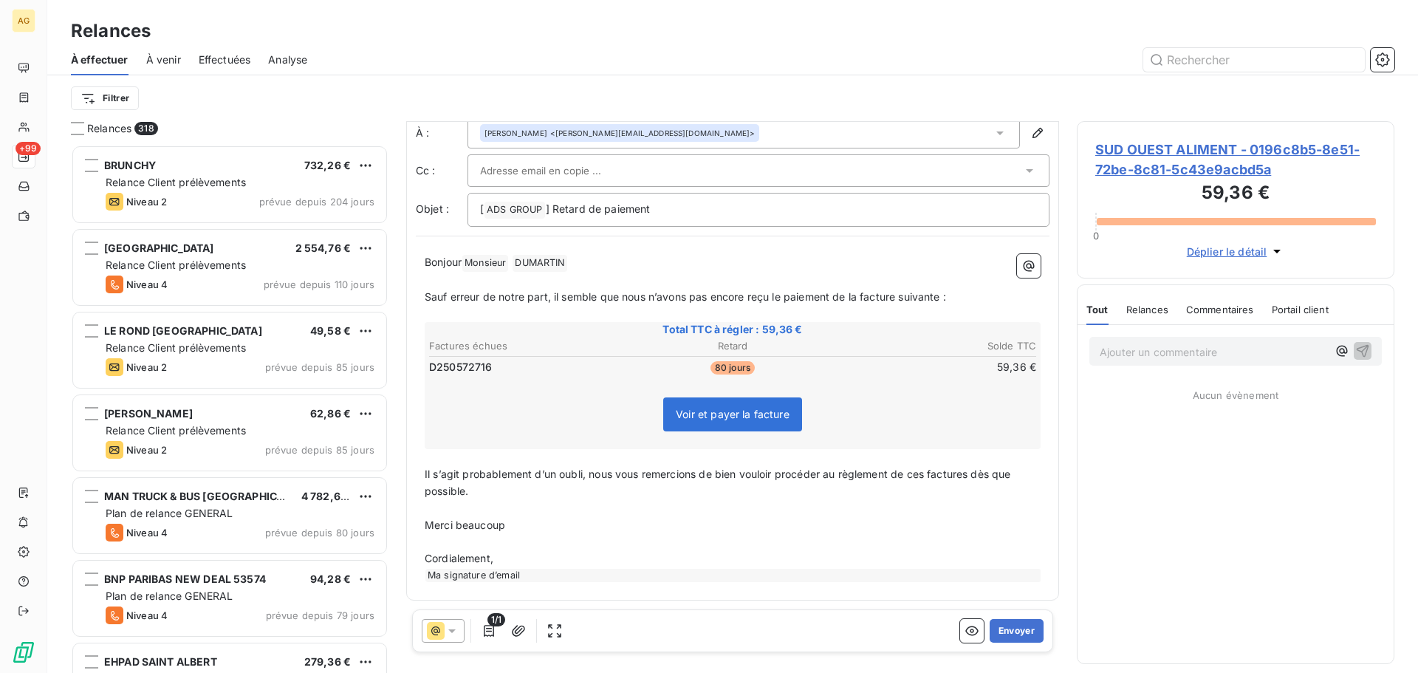
click at [926, 471] on span "Il s’agit probablement d’un oubli, nous vous remercions de bien vouloir procéde…" at bounding box center [720, 483] width 590 height 30
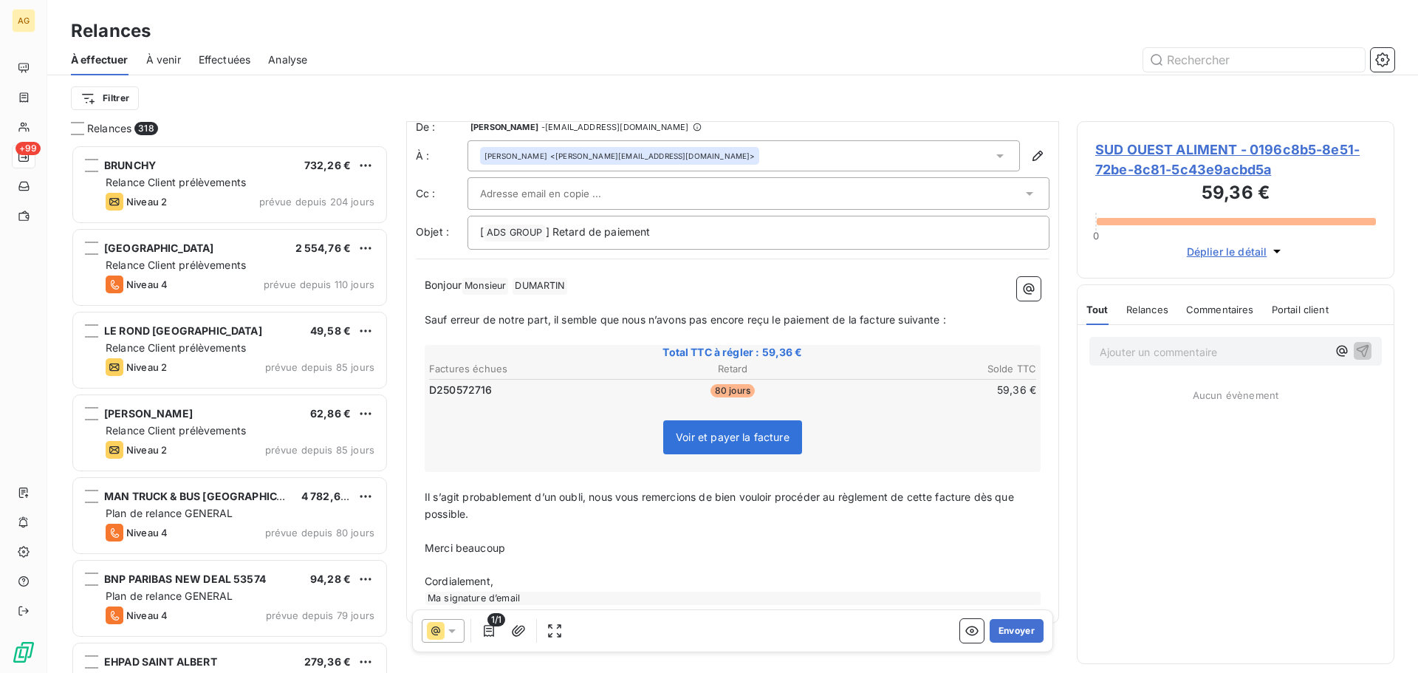
scroll to position [0, 0]
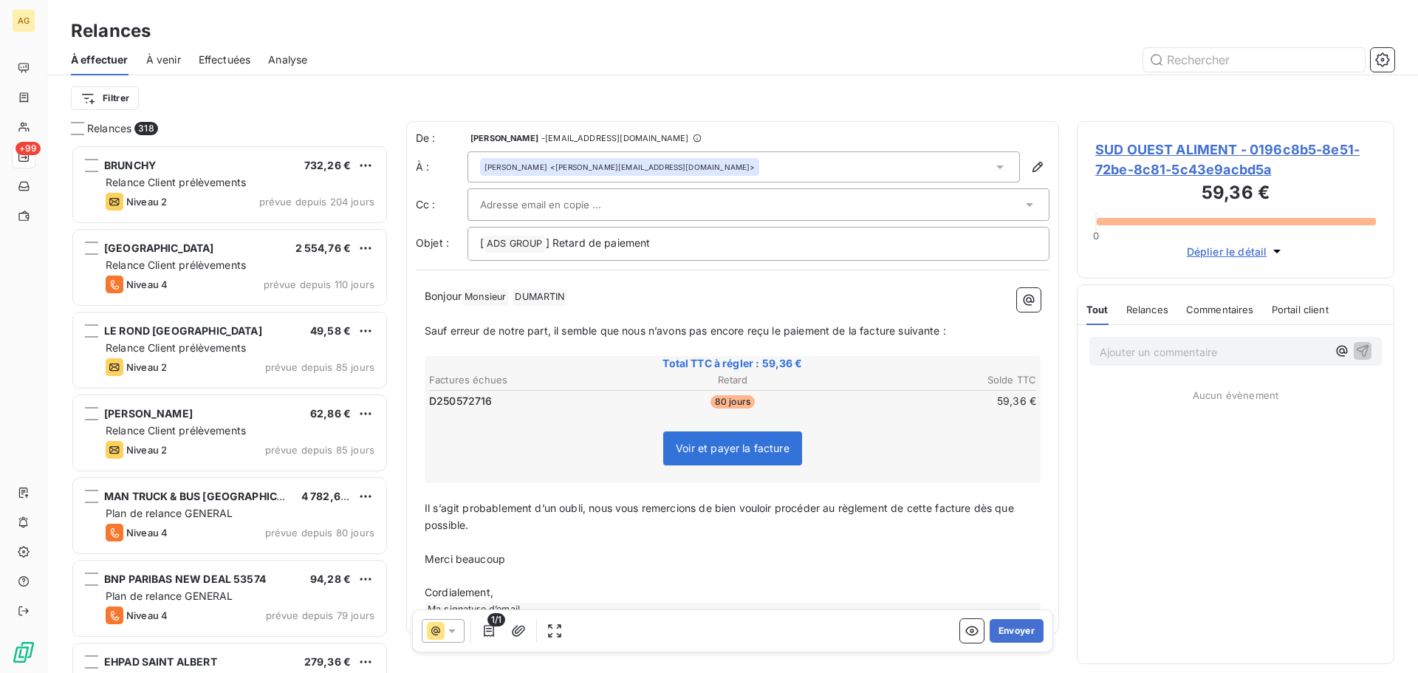
drag, startPoint x: 574, startPoint y: 206, endPoint x: 587, endPoint y: 208, distance: 13.4
click at [574, 206] on input "text" at bounding box center [559, 205] width 159 height 22
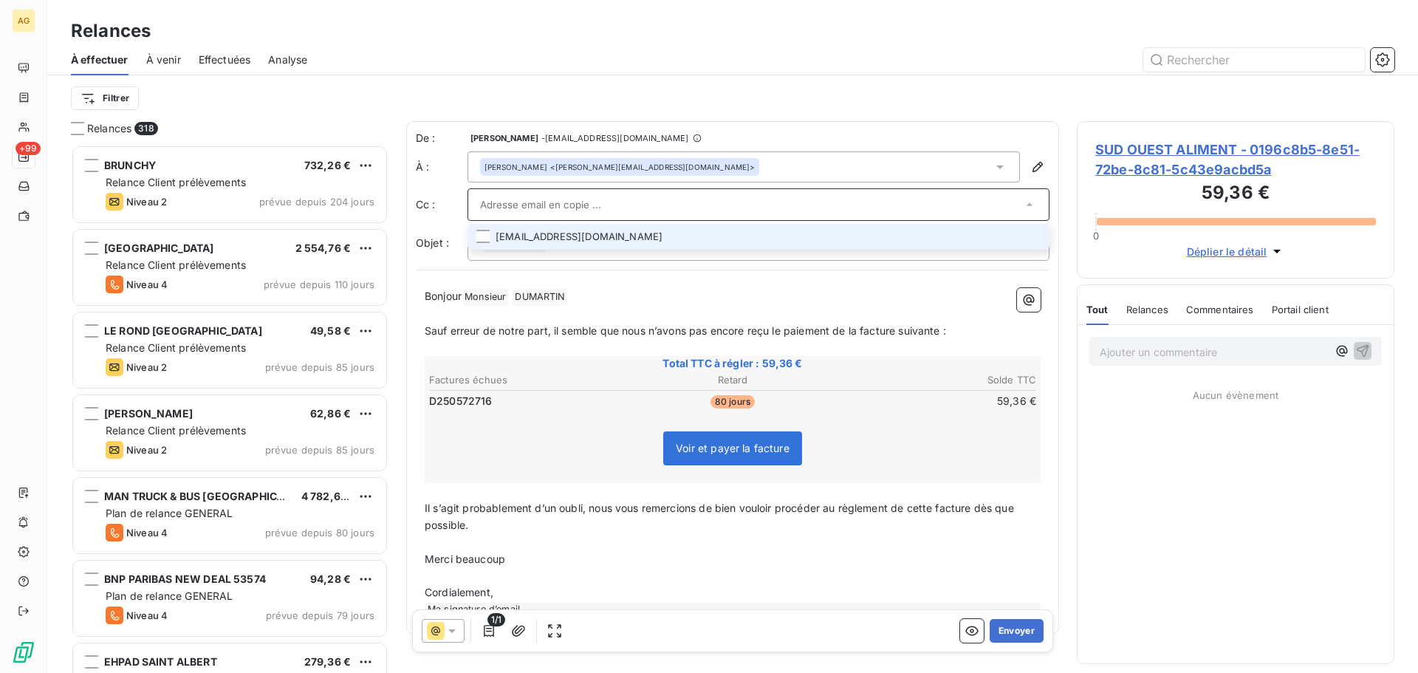
drag, startPoint x: 1025, startPoint y: 239, endPoint x: 1008, endPoint y: 249, distance: 20.2
click at [1025, 239] on li "[EMAIL_ADDRESS][DOMAIN_NAME]" at bounding box center [759, 237] width 582 height 26
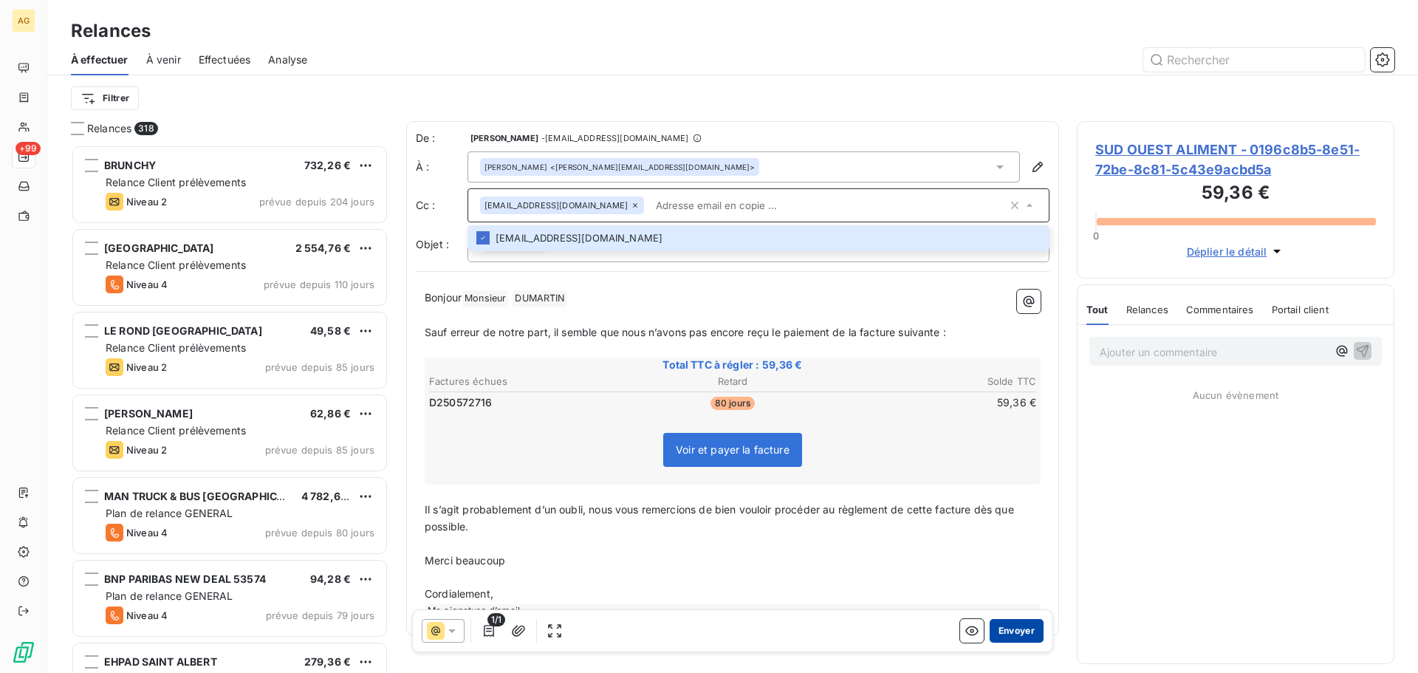
click at [999, 629] on button "Envoyer" at bounding box center [1017, 631] width 54 height 24
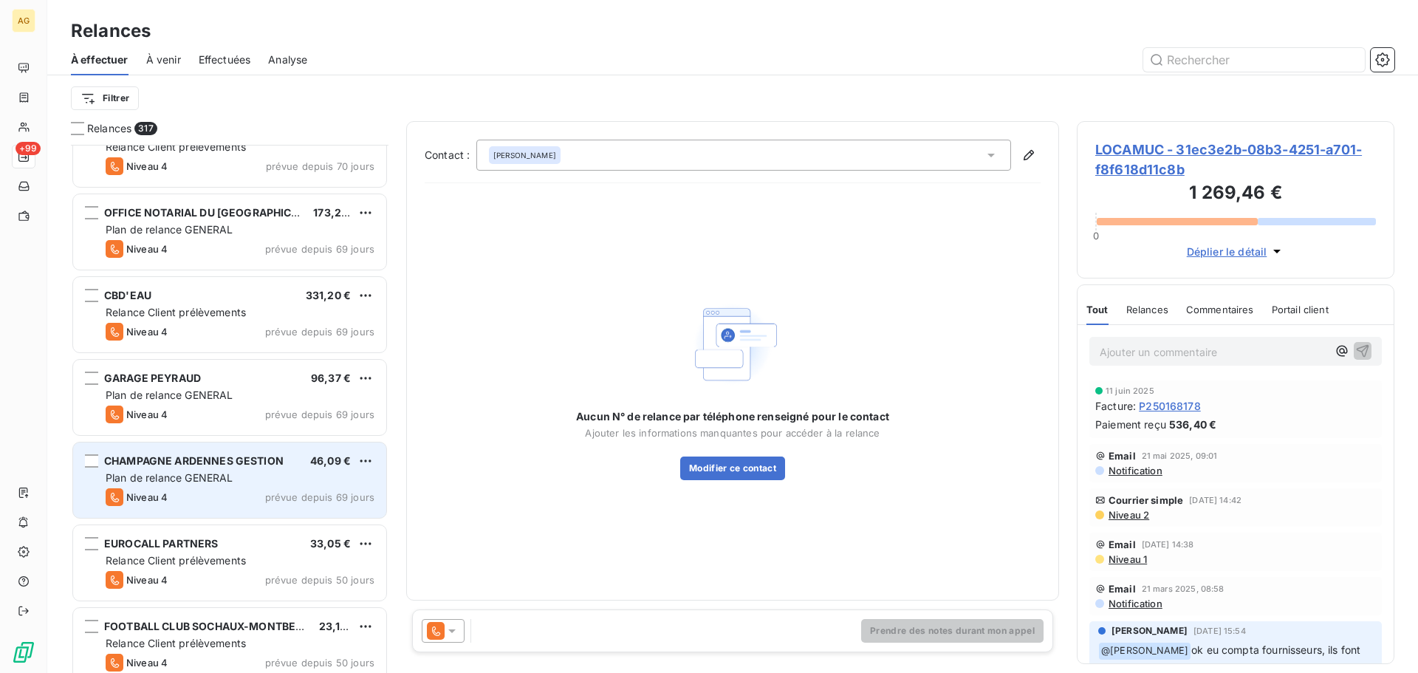
scroll to position [1921, 0]
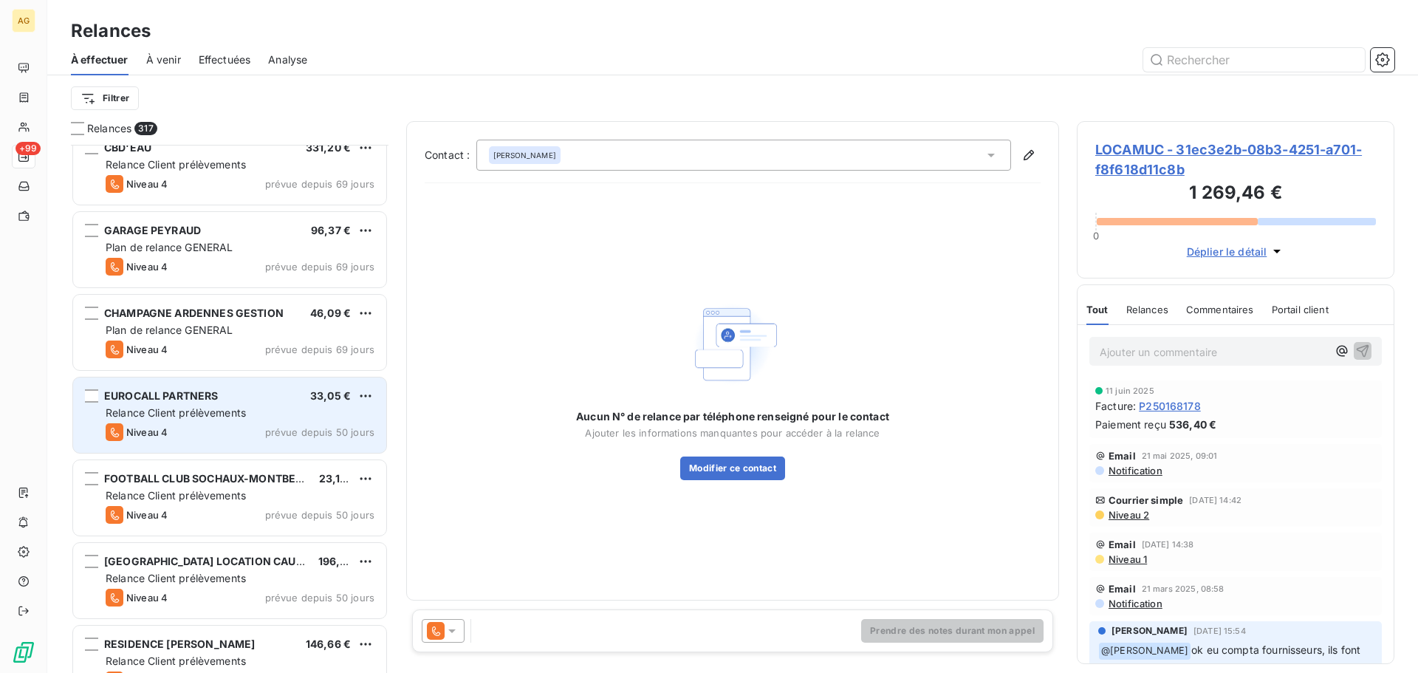
click at [248, 414] on div "Relance Client prélèvements" at bounding box center [240, 413] width 269 height 15
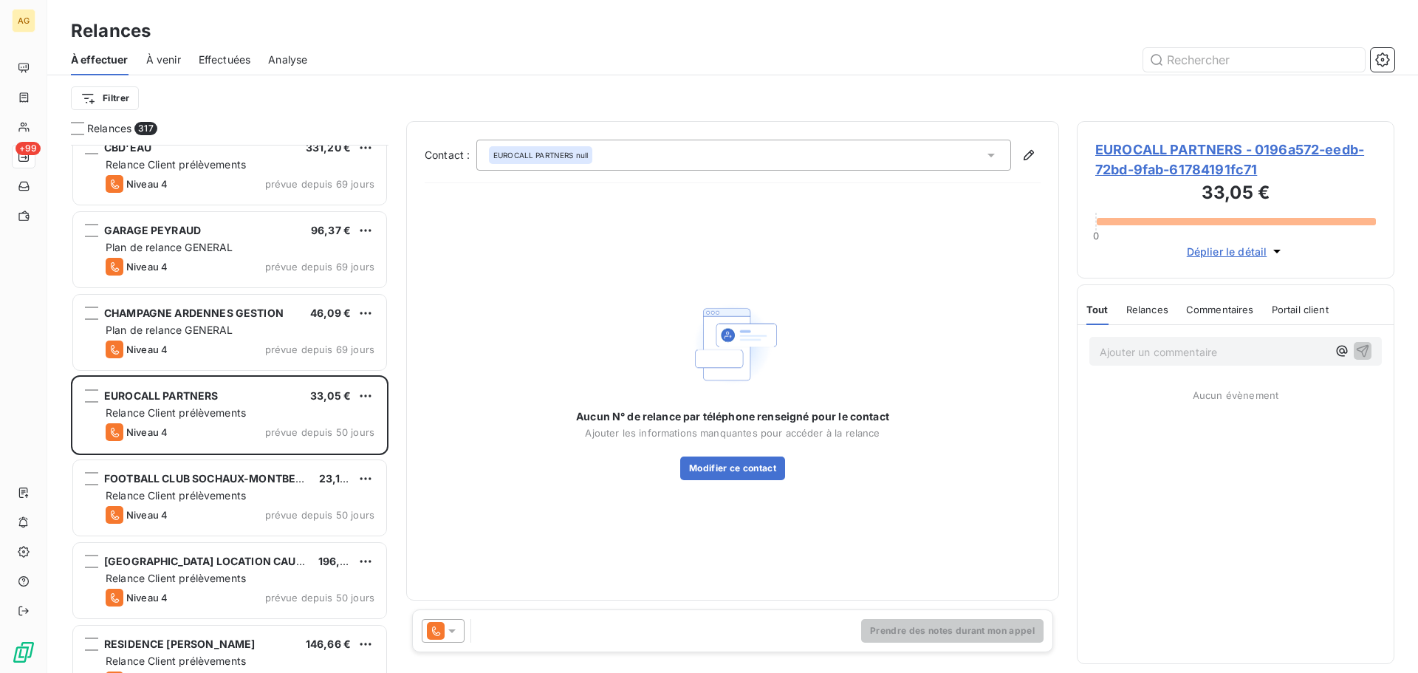
click at [1189, 161] on span "EUROCALL PARTNERS - 0196a572-eedb-72bd-9fab-61784191fc71" at bounding box center [1236, 160] width 281 height 40
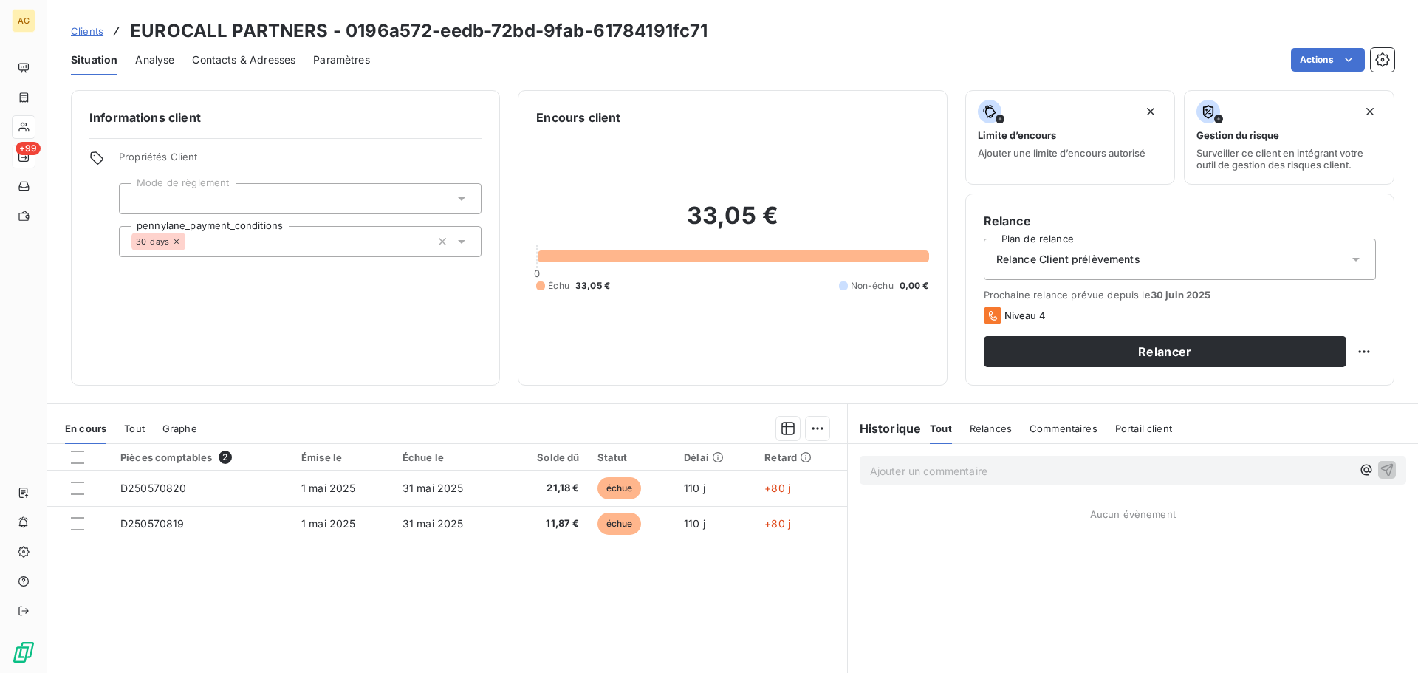
click at [341, 61] on span "Paramètres" at bounding box center [341, 59] width 57 height 15
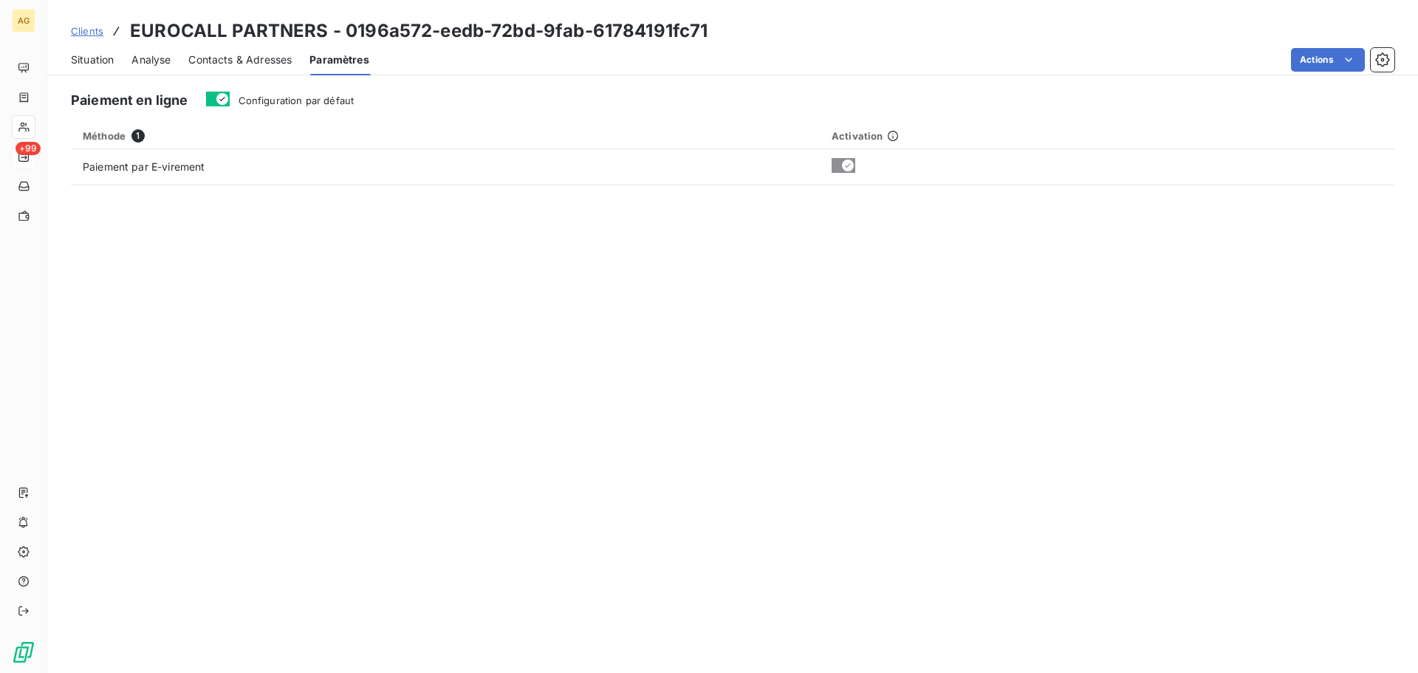
drag, startPoint x: 332, startPoint y: 103, endPoint x: 297, endPoint y: 93, distance: 36.7
click at [329, 101] on span "Configuration par défaut" at bounding box center [297, 101] width 116 height 12
click at [261, 64] on span "Contacts & Adresses" at bounding box center [239, 59] width 103 height 15
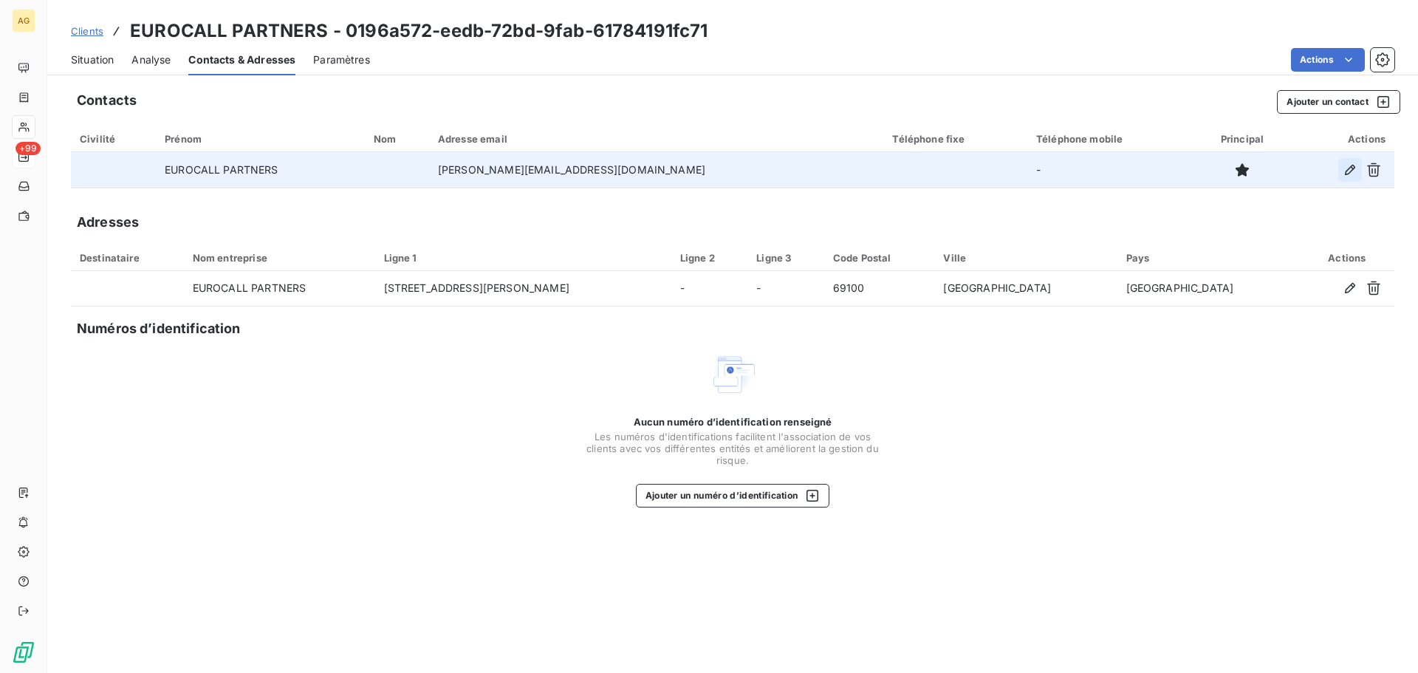
click at [1350, 168] on icon "button" at bounding box center [1350, 170] width 10 height 10
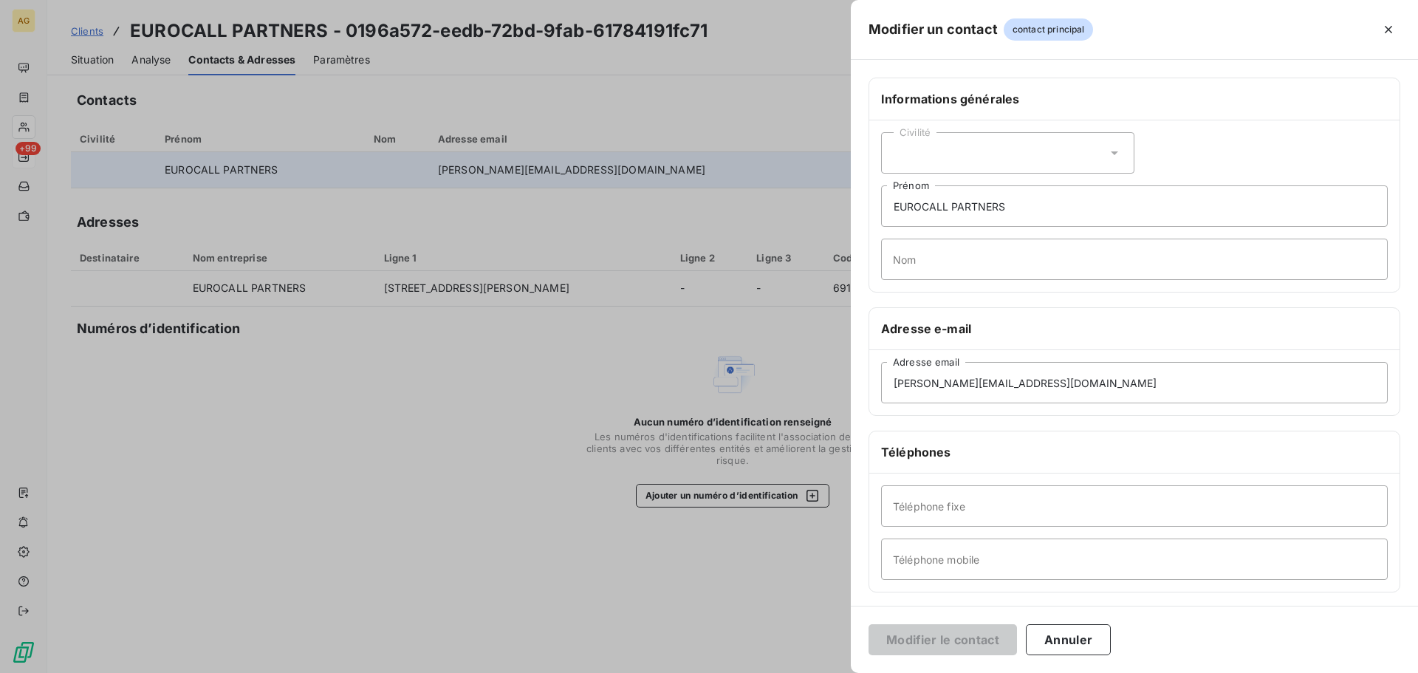
click at [1032, 143] on div "Civilité" at bounding box center [1007, 152] width 253 height 41
click at [954, 191] on li "Madame" at bounding box center [1007, 190] width 253 height 27
drag, startPoint x: 1042, startPoint y: 200, endPoint x: 731, endPoint y: 199, distance: 311.7
click at [731, 672] on div "Modifier un contact contact principal Informations générales Civilité Madame EU…" at bounding box center [709, 673] width 1418 height 0
type input "l"
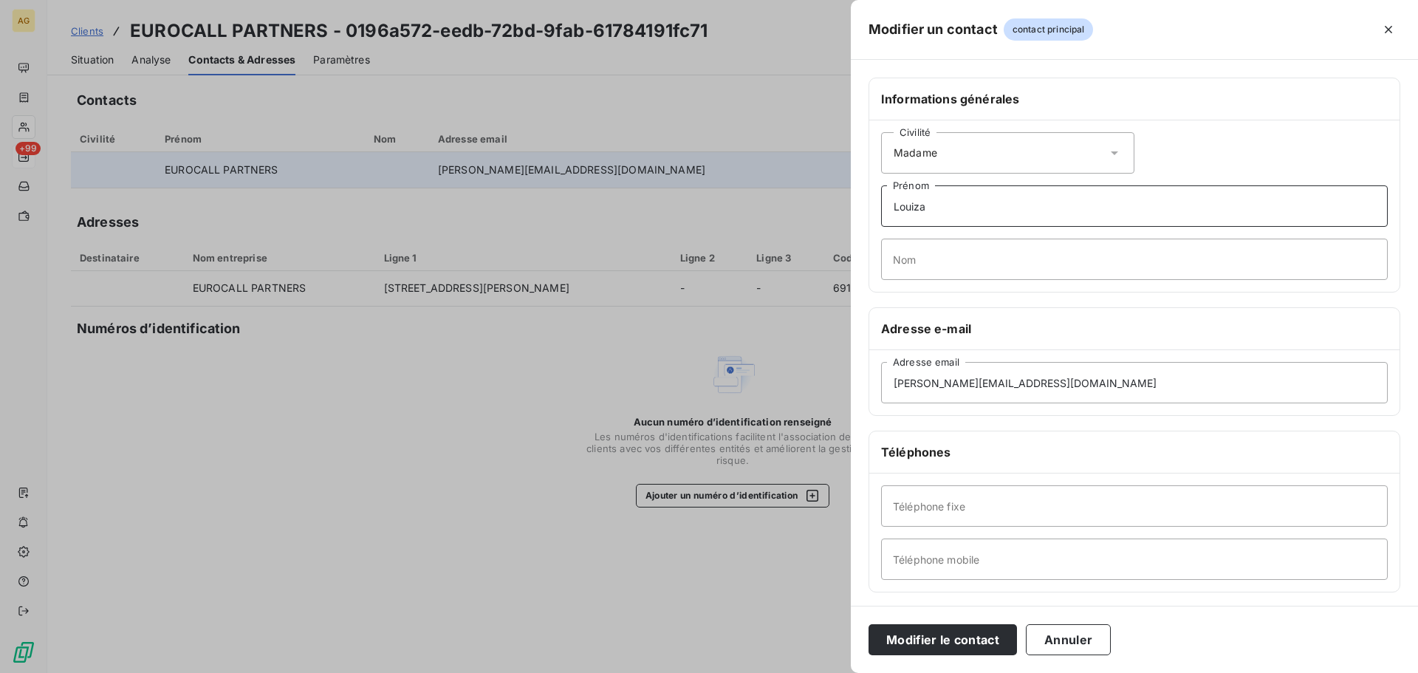
type input "Louiza"
click at [948, 253] on input "Nom" at bounding box center [1134, 259] width 507 height 41
type input "BELKHIR"
click at [931, 513] on input "Téléphone fixe" at bounding box center [1134, 505] width 507 height 41
paste input "[PHONE_NUMBER]"
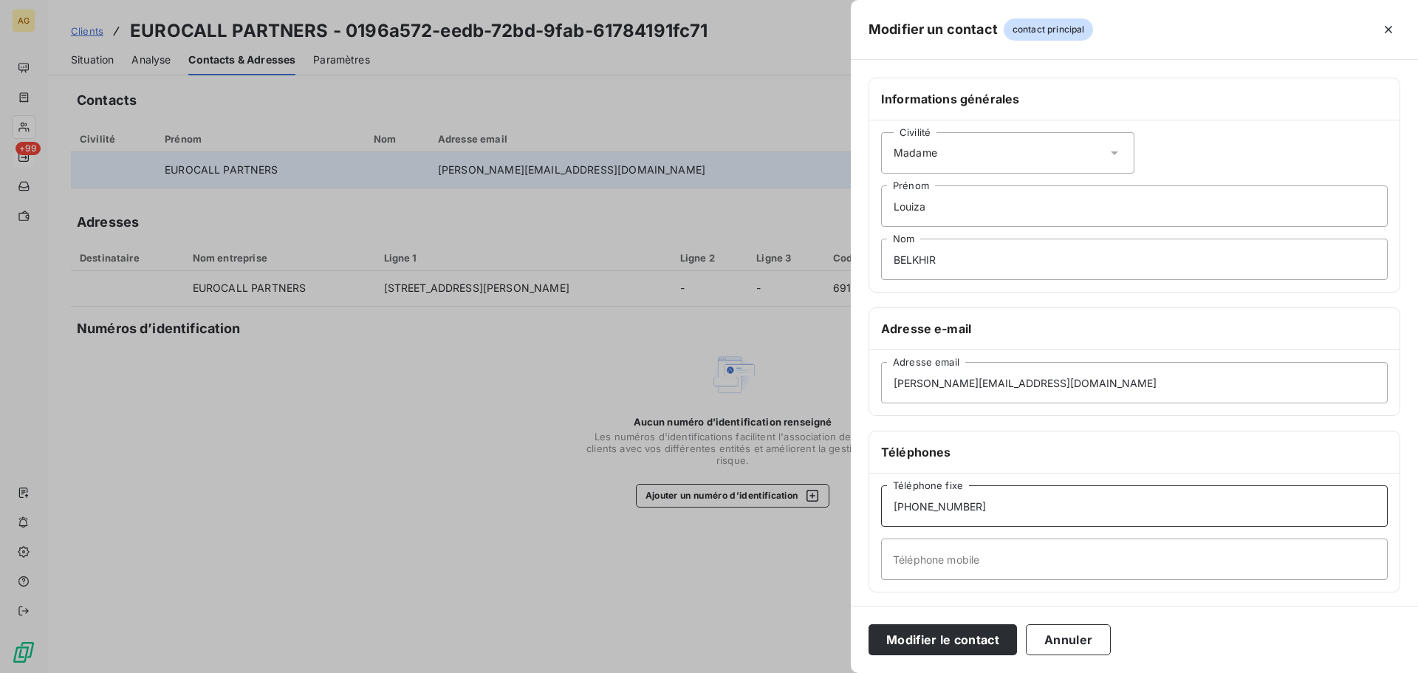
type input "[PHONE_NUMBER]"
click at [980, 554] on input "Téléphone mobile" at bounding box center [1134, 559] width 507 height 41
paste input "[PHONE_NUMBER]"
type input "[PHONE_NUMBER]"
click at [960, 640] on button "Modifier le contact" at bounding box center [943, 639] width 148 height 31
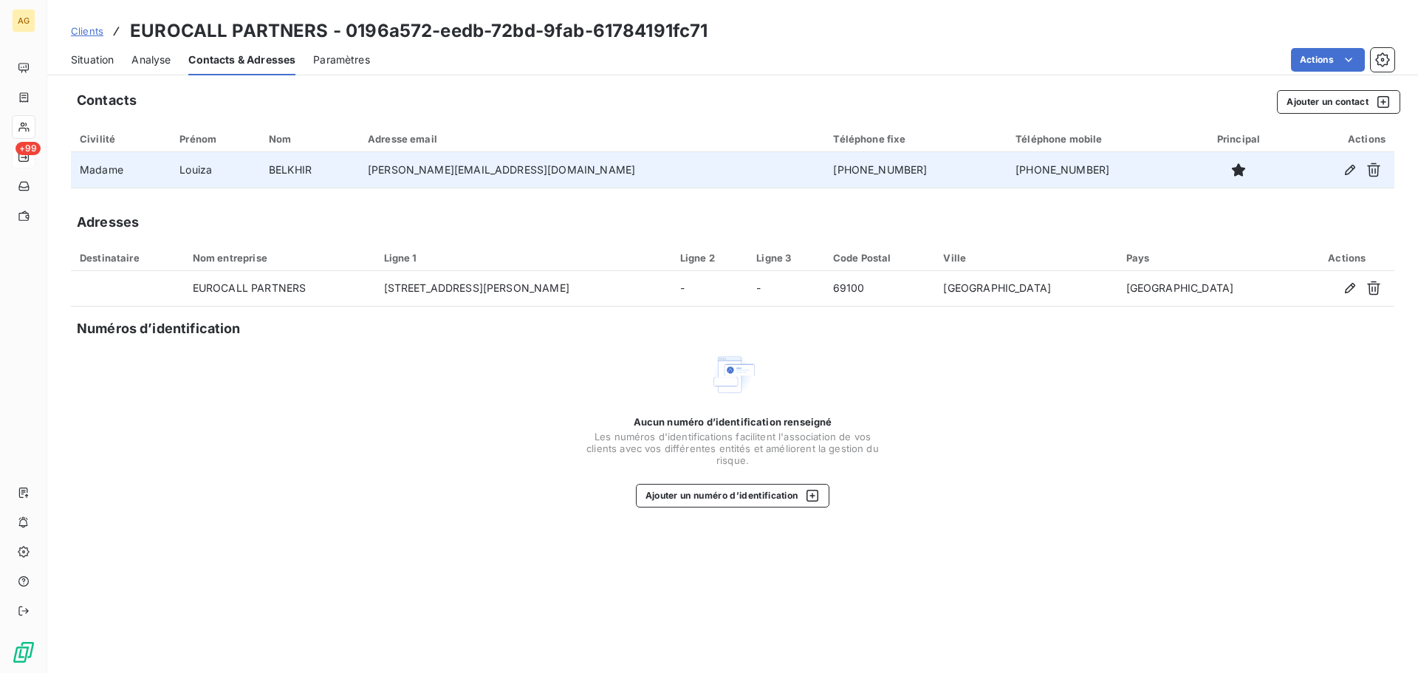
click at [349, 58] on span "Paramètres" at bounding box center [341, 59] width 57 height 15
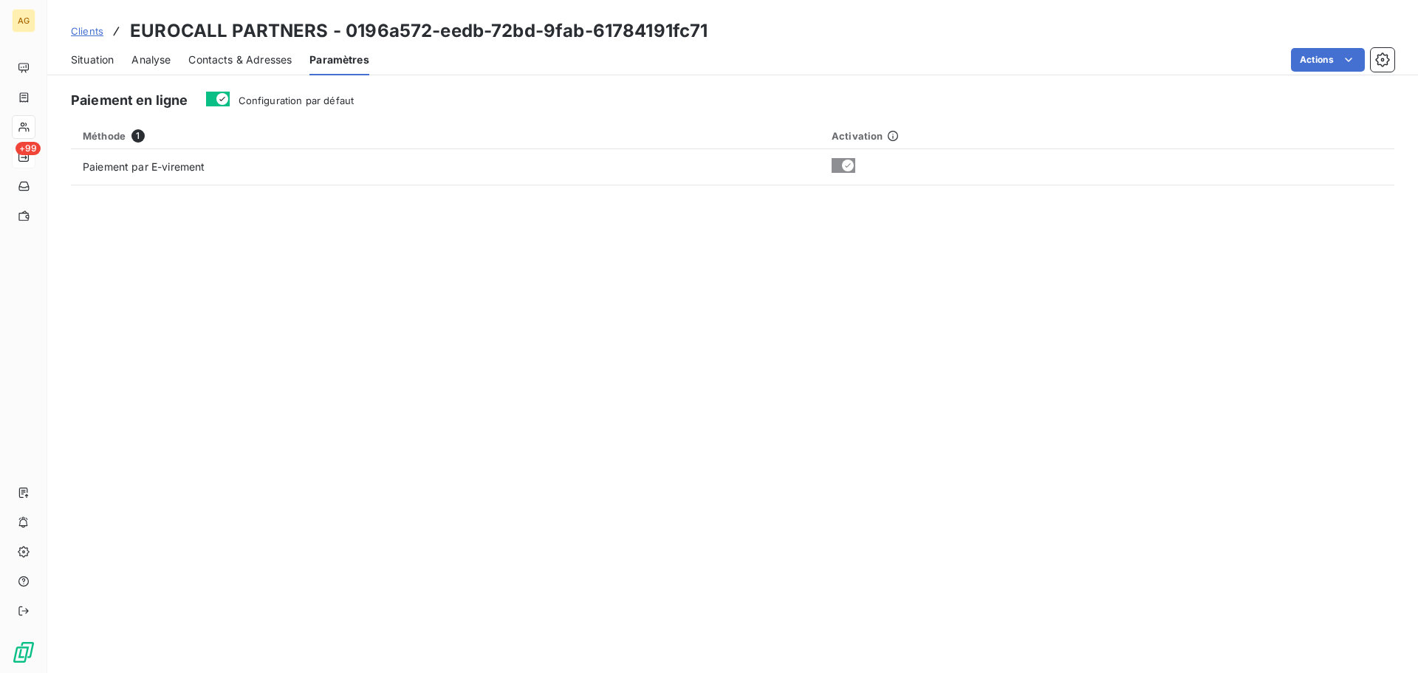
drag, startPoint x: 306, startPoint y: 103, endPoint x: 190, endPoint y: 102, distance: 116.0
click at [304, 102] on span "Configuration par défaut" at bounding box center [297, 101] width 116 height 12
click at [230, 102] on button "Configuration par défaut" at bounding box center [218, 99] width 24 height 15
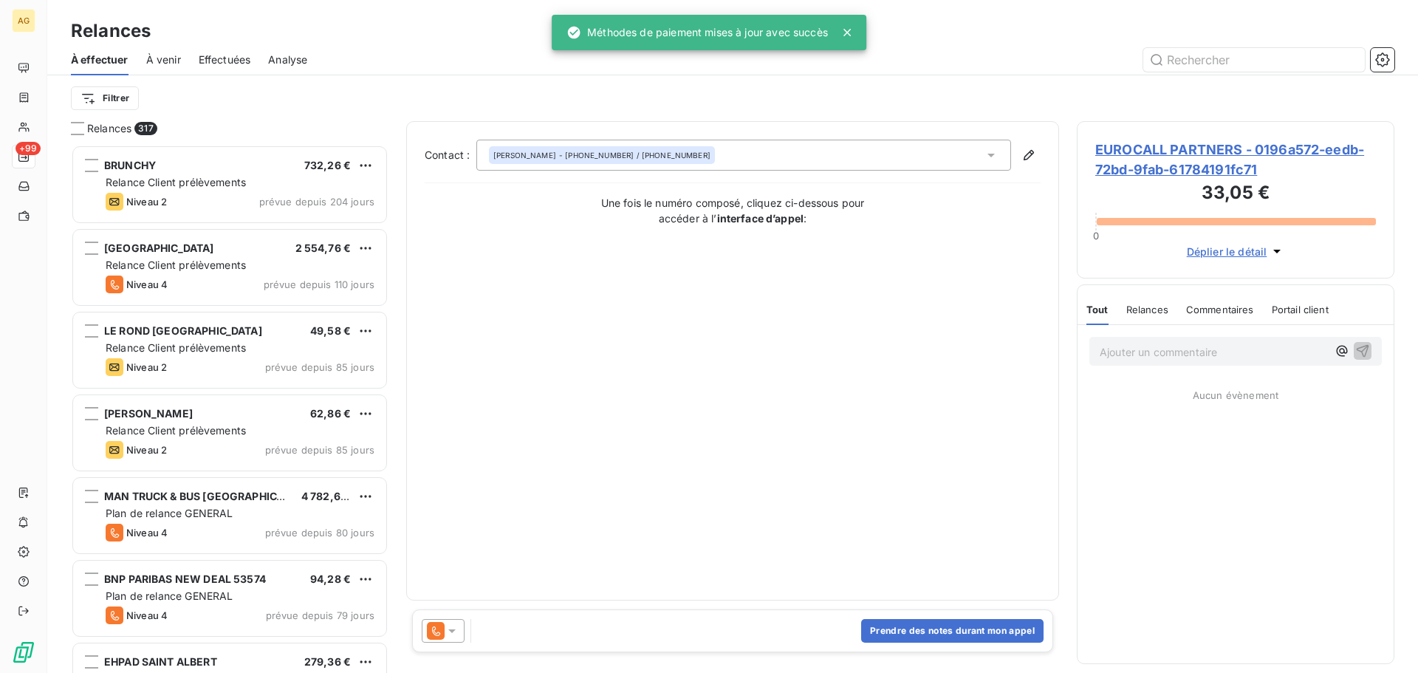
scroll to position [517, 307]
